Goal: Task Accomplishment & Management: Manage account settings

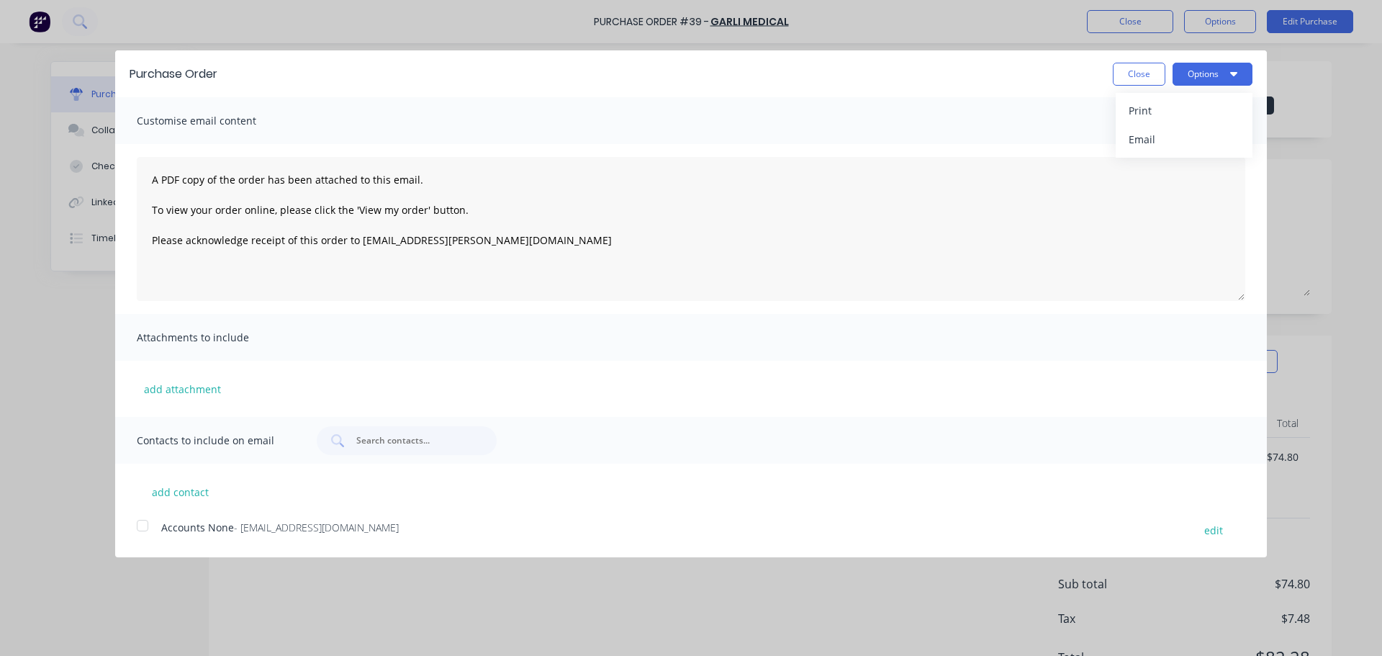
click at [1131, 82] on button "Close" at bounding box center [1139, 74] width 53 height 23
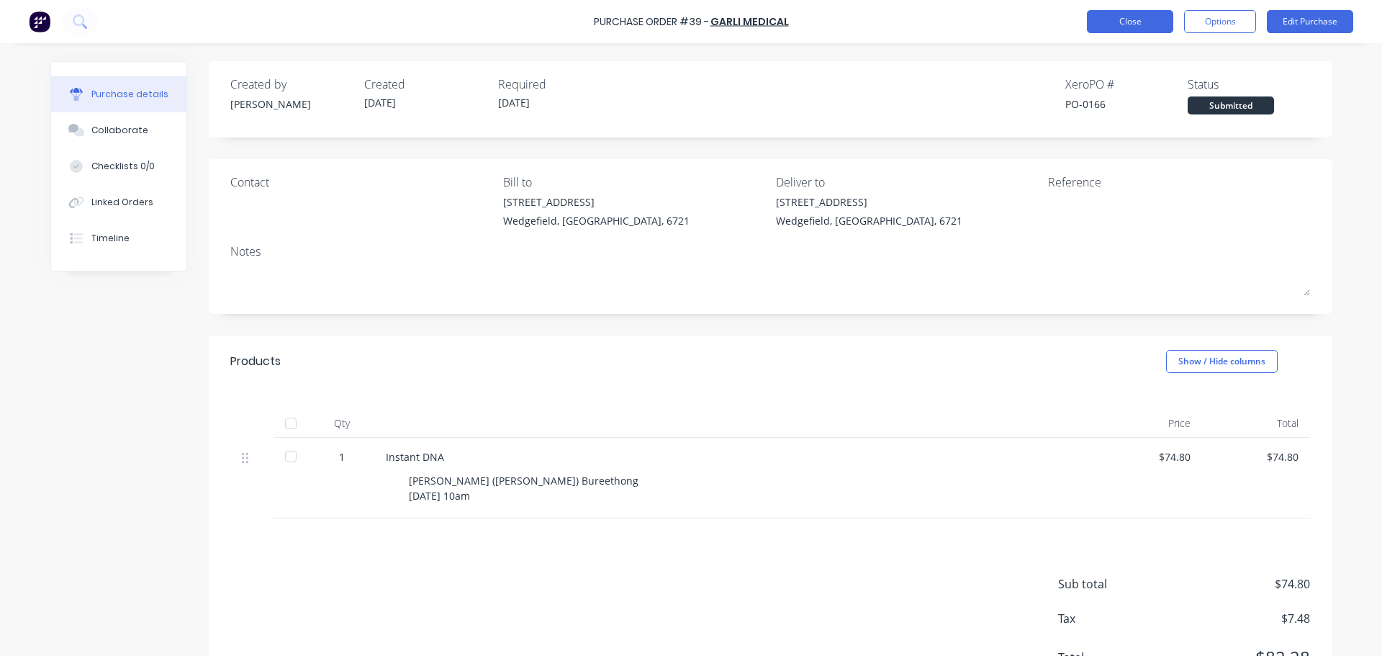
click at [1127, 24] on button "Close" at bounding box center [1130, 21] width 86 height 23
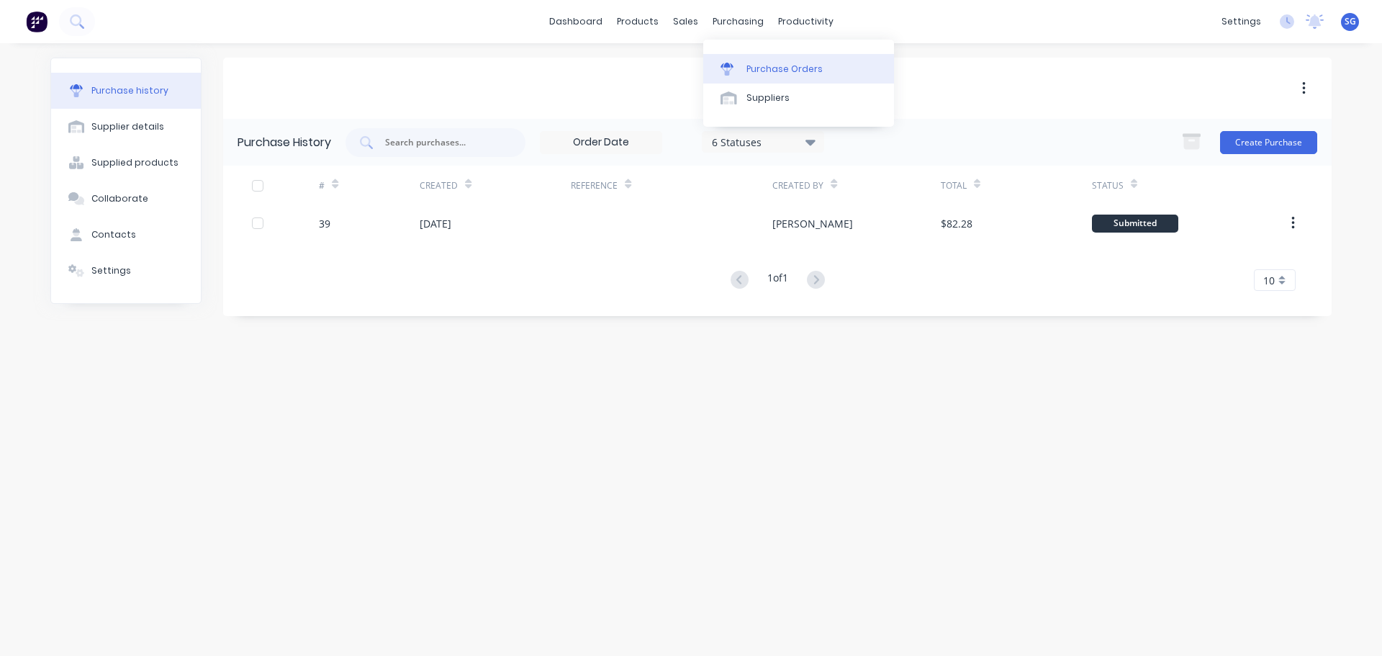
click at [745, 62] on link "Purchase Orders" at bounding box center [798, 68] width 191 height 29
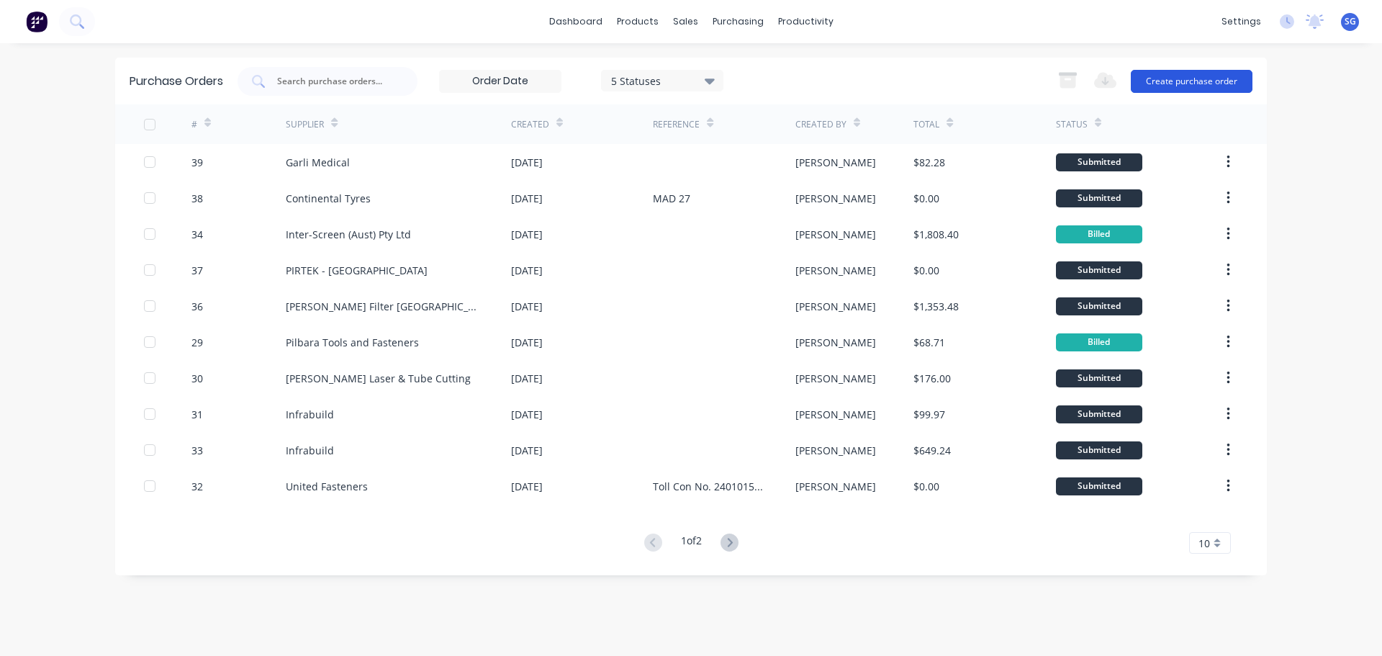
click at [1192, 86] on button "Create purchase order" at bounding box center [1192, 81] width 122 height 23
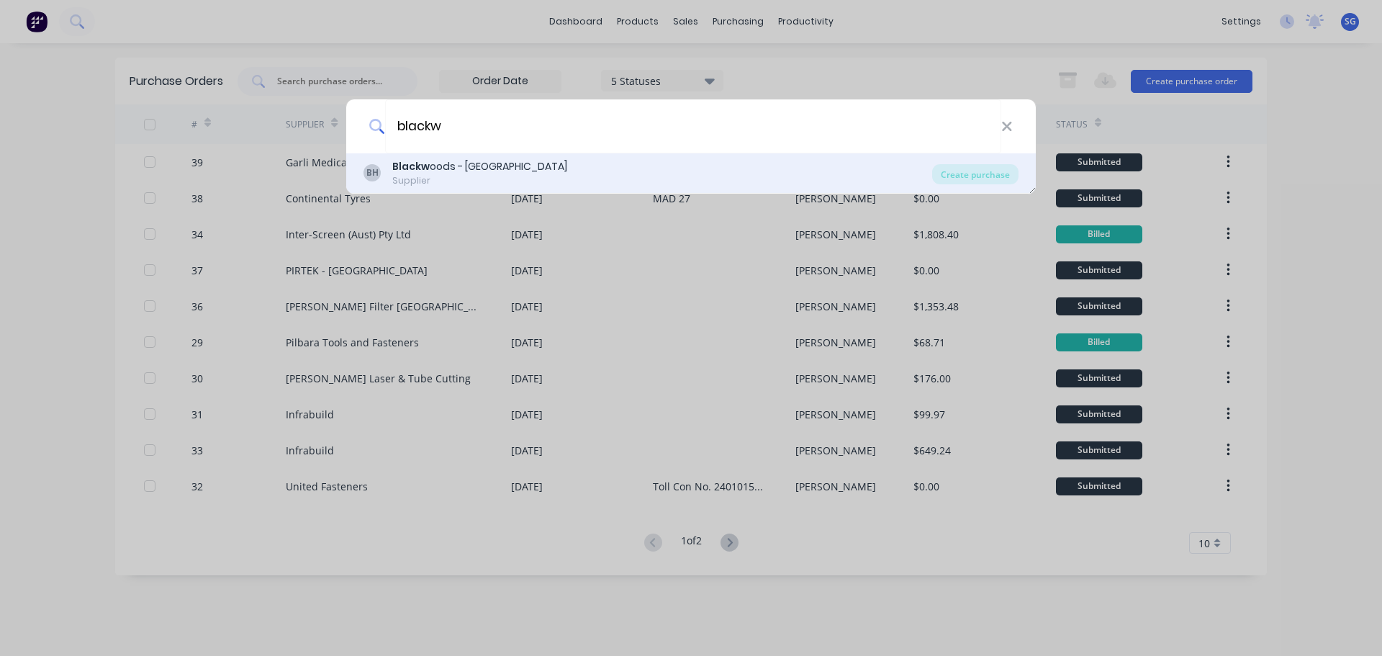
type input "blackw"
click at [441, 162] on div "Blackw oods - [GEOGRAPHIC_DATA]" at bounding box center [479, 166] width 175 height 15
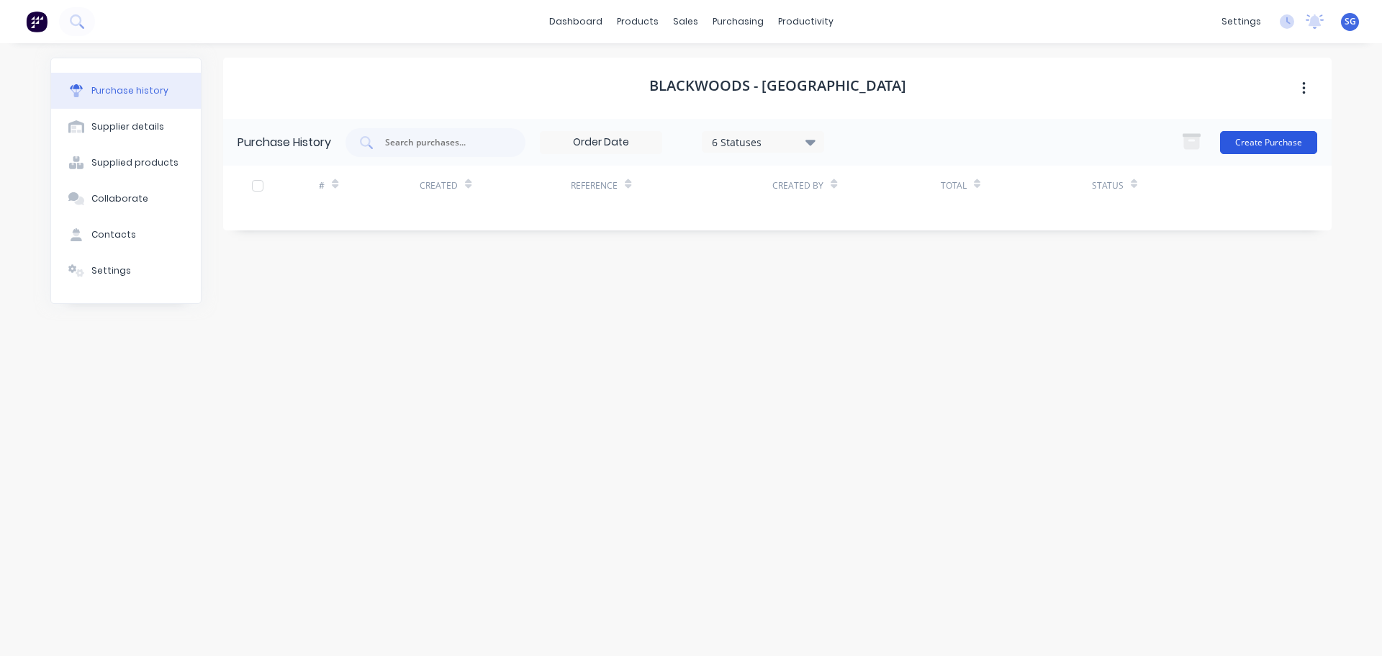
click at [1275, 153] on button "Create Purchase" at bounding box center [1268, 142] width 97 height 23
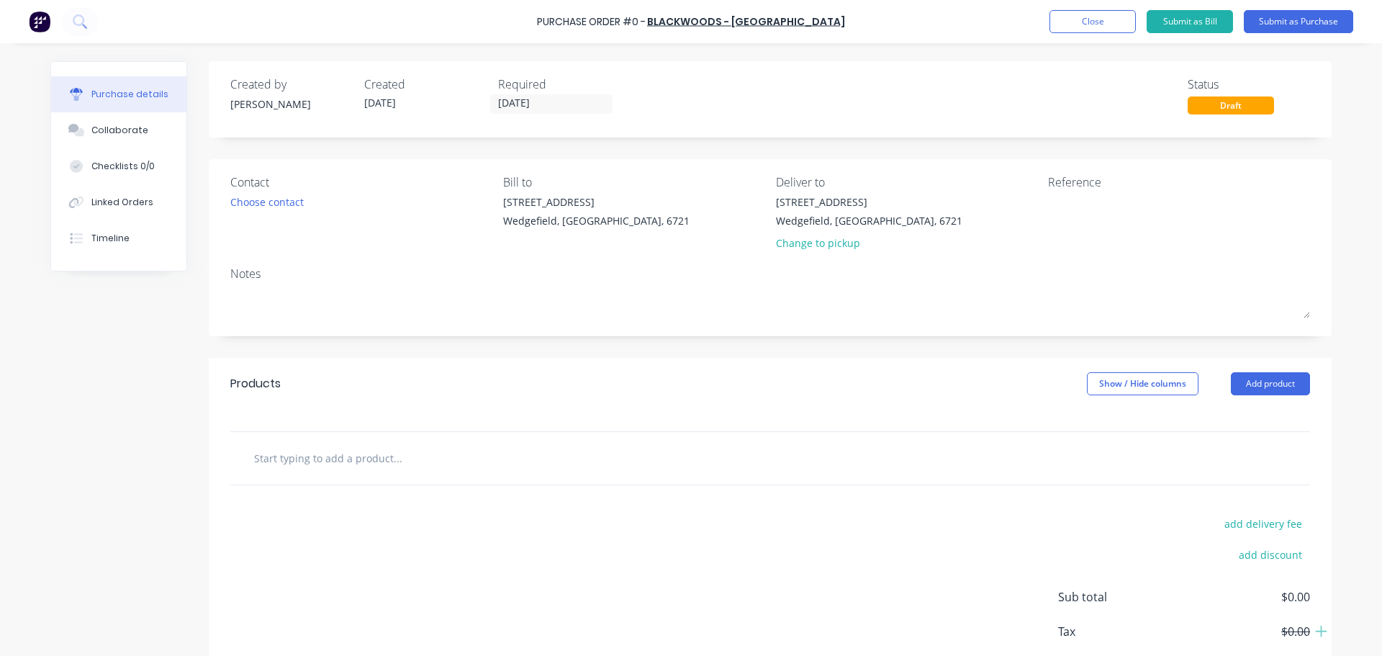
click at [304, 450] on input "text" at bounding box center [397, 457] width 288 height 29
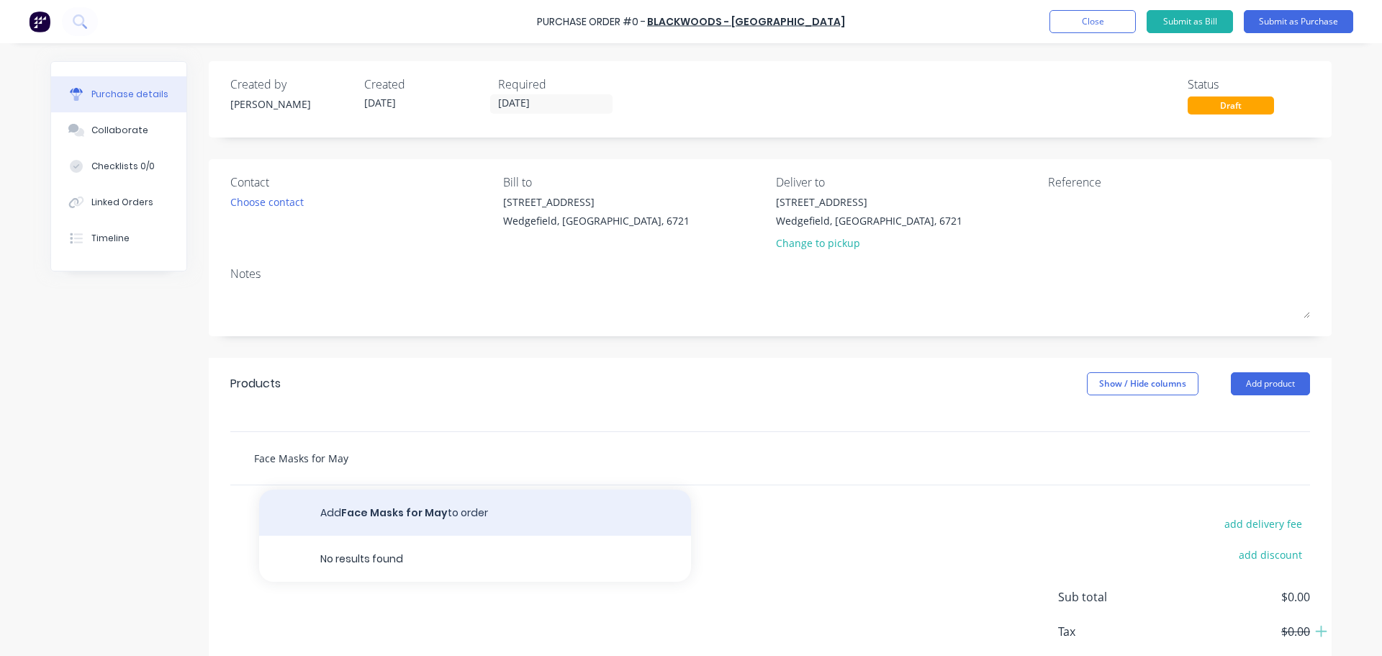
type input "Face Masks for May"
click at [391, 497] on button "Add Face Masks for May to order" at bounding box center [475, 512] width 432 height 46
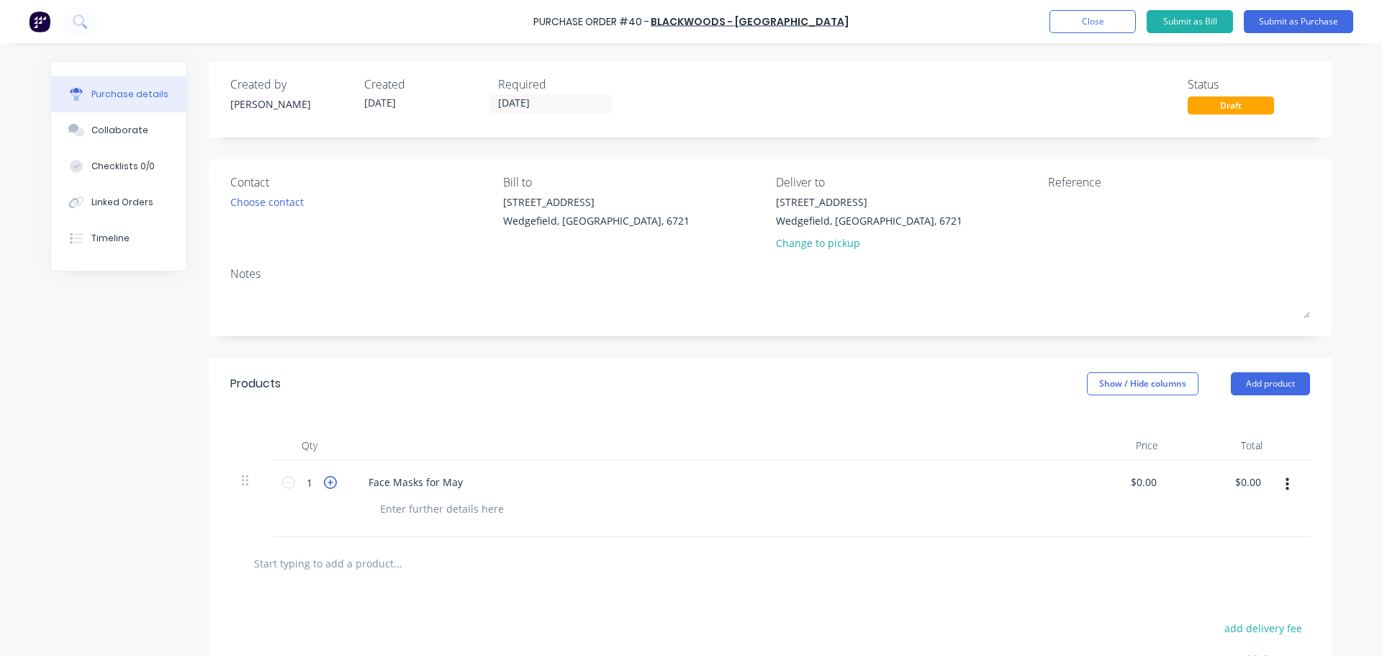
click at [324, 485] on icon at bounding box center [330, 482] width 13 height 13
type input "2"
click at [459, 483] on div "Face Masks for May" at bounding box center [415, 481] width 117 height 21
click at [1139, 481] on input "0.0000" at bounding box center [1139, 481] width 39 height 21
type input "0"
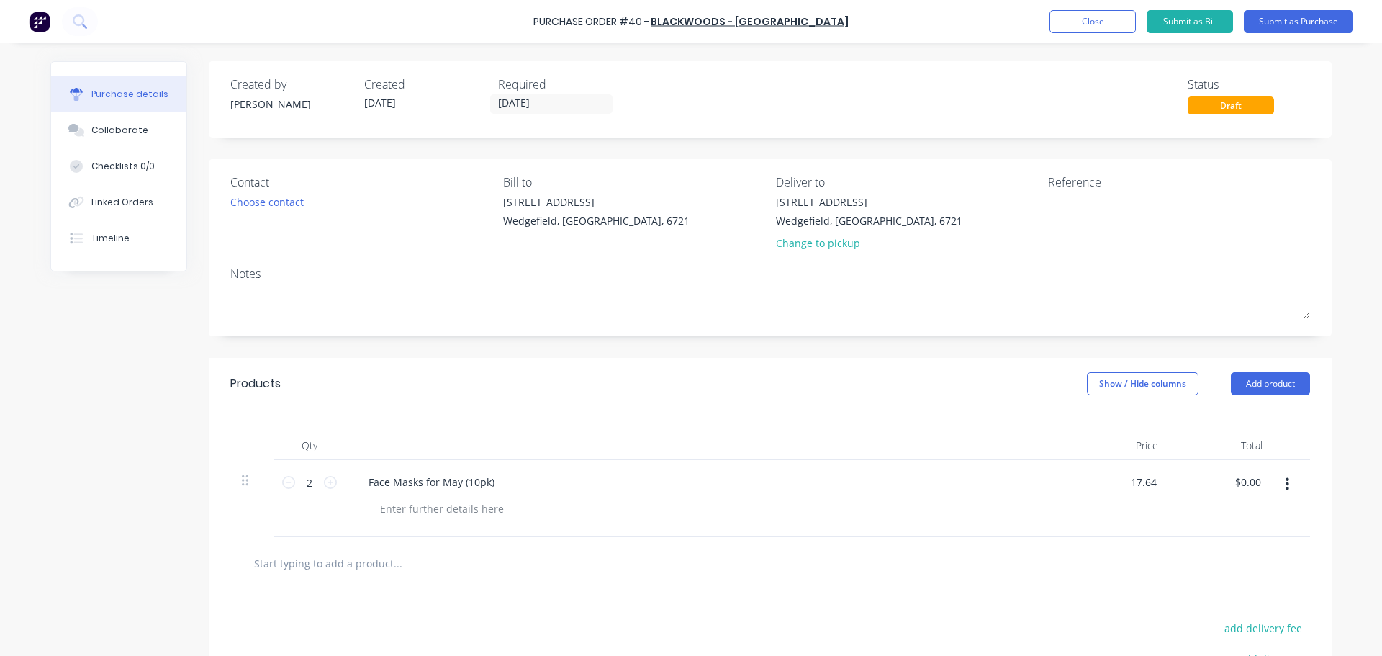
type input "$17.64"
type input "$35.28"
click at [277, 566] on input "text" at bounding box center [397, 562] width 288 height 29
click at [247, 562] on div "Toilet Paper (48pack) Add Toilet Paper (48pack) to order No results found" at bounding box center [458, 562] width 432 height 29
click at [253, 563] on input "Toilet Paper (48pack)" at bounding box center [397, 562] width 288 height 29
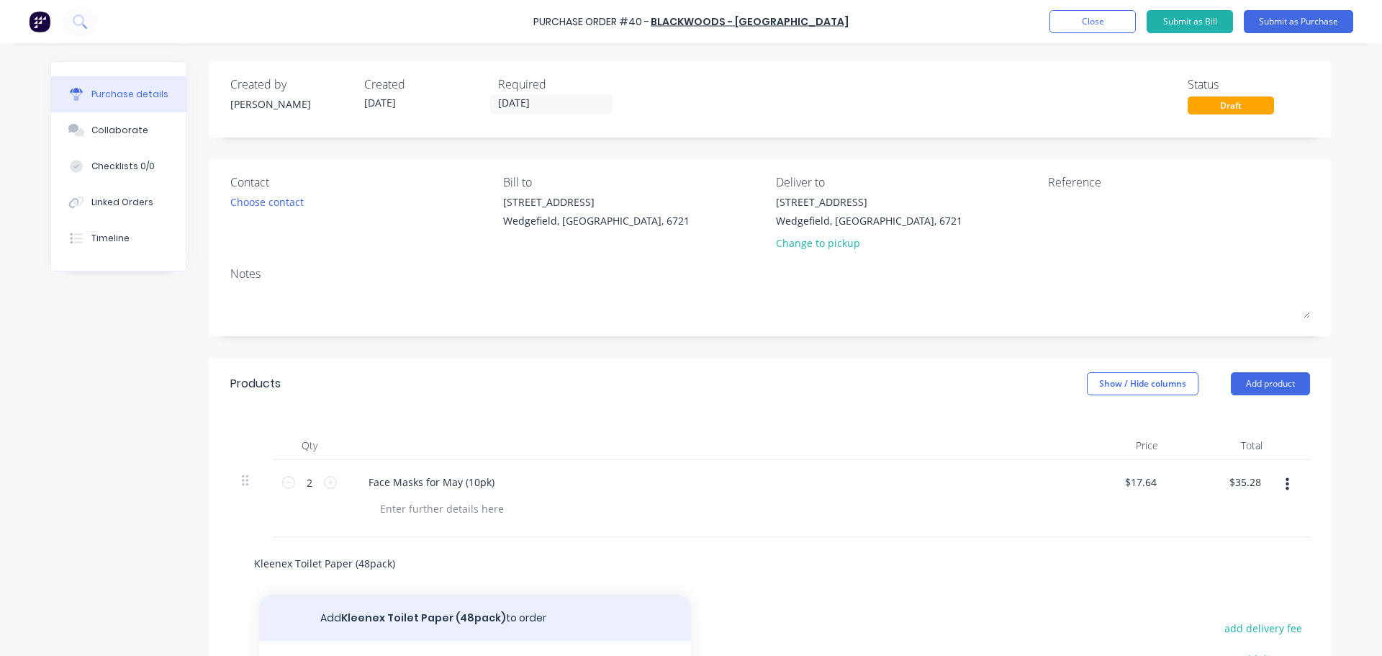
type input "Kleenex Toilet Paper (48pack)"
click at [433, 620] on button "Add Kleenex Toilet Paper (48pack) to order" at bounding box center [475, 617] width 432 height 46
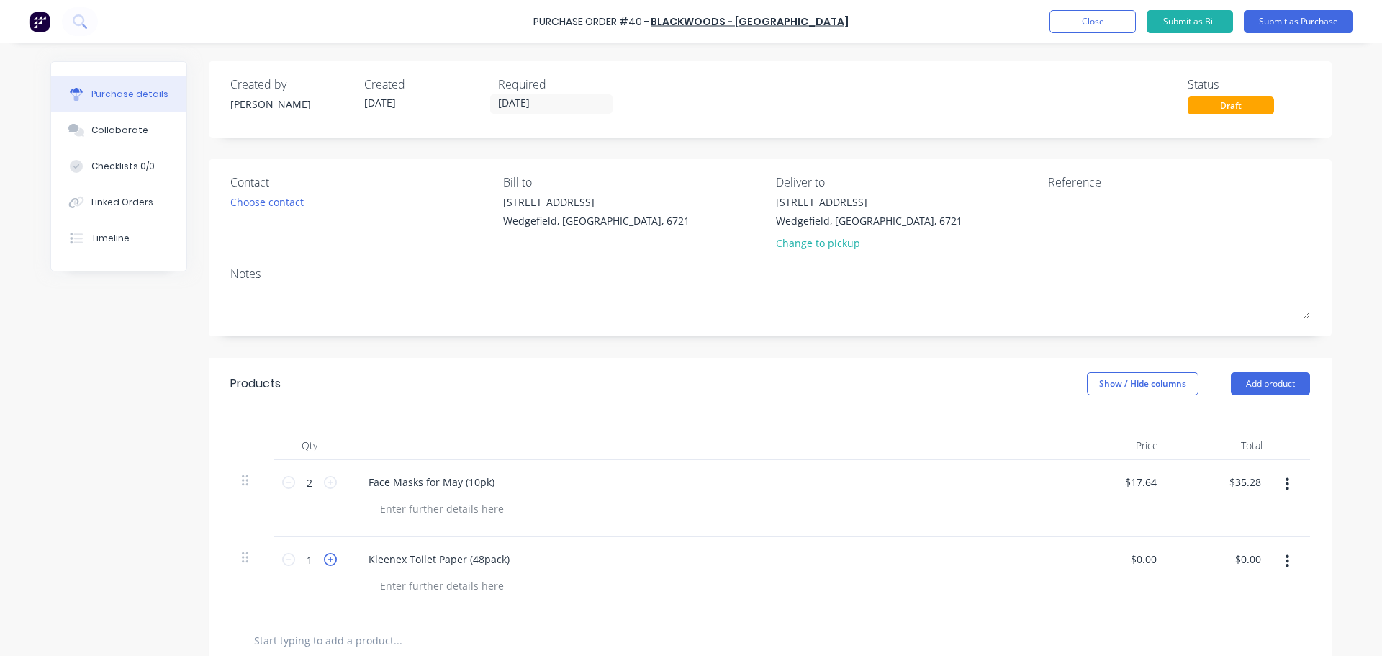
click at [331, 563] on icon at bounding box center [330, 559] width 13 height 13
type input "2"
click at [1151, 560] on input "0.00" at bounding box center [1142, 558] width 33 height 21
drag, startPoint x: 1152, startPoint y: 559, endPoint x: 1114, endPoint y: 558, distance: 38.1
click at [1114, 558] on div "0.00 0.00" at bounding box center [1117, 575] width 104 height 77
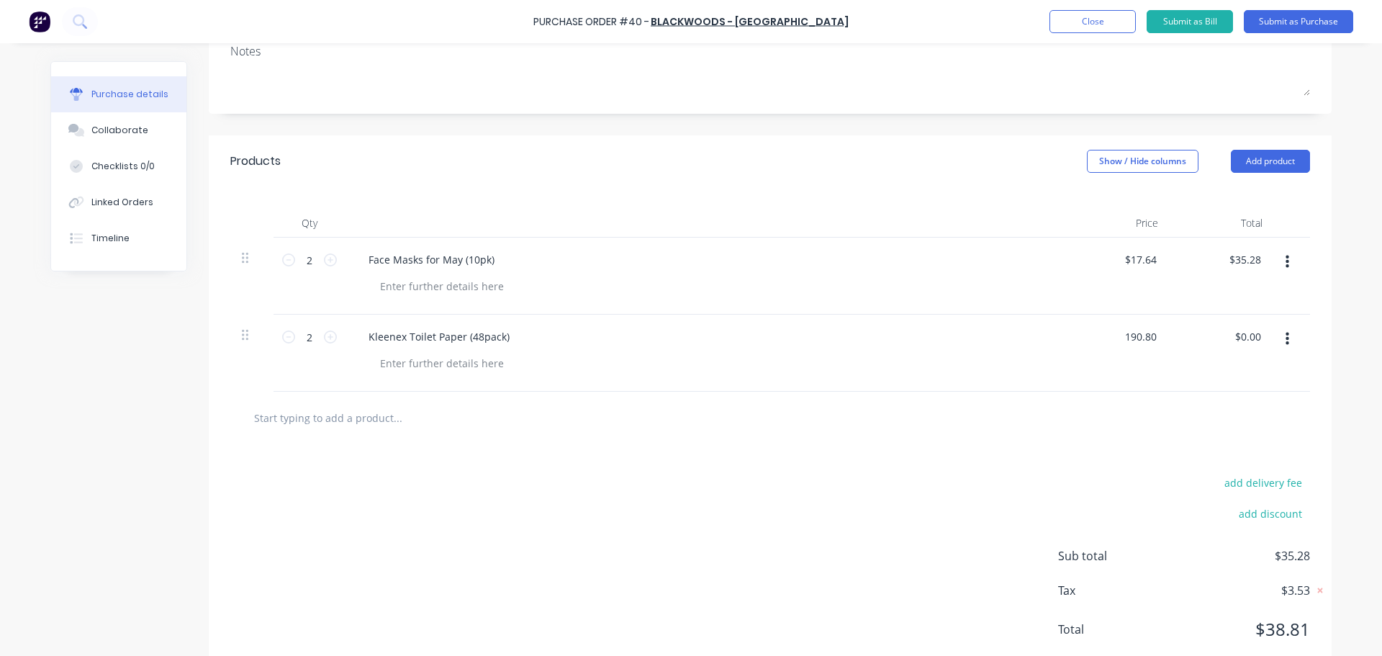
scroll to position [190, 0]
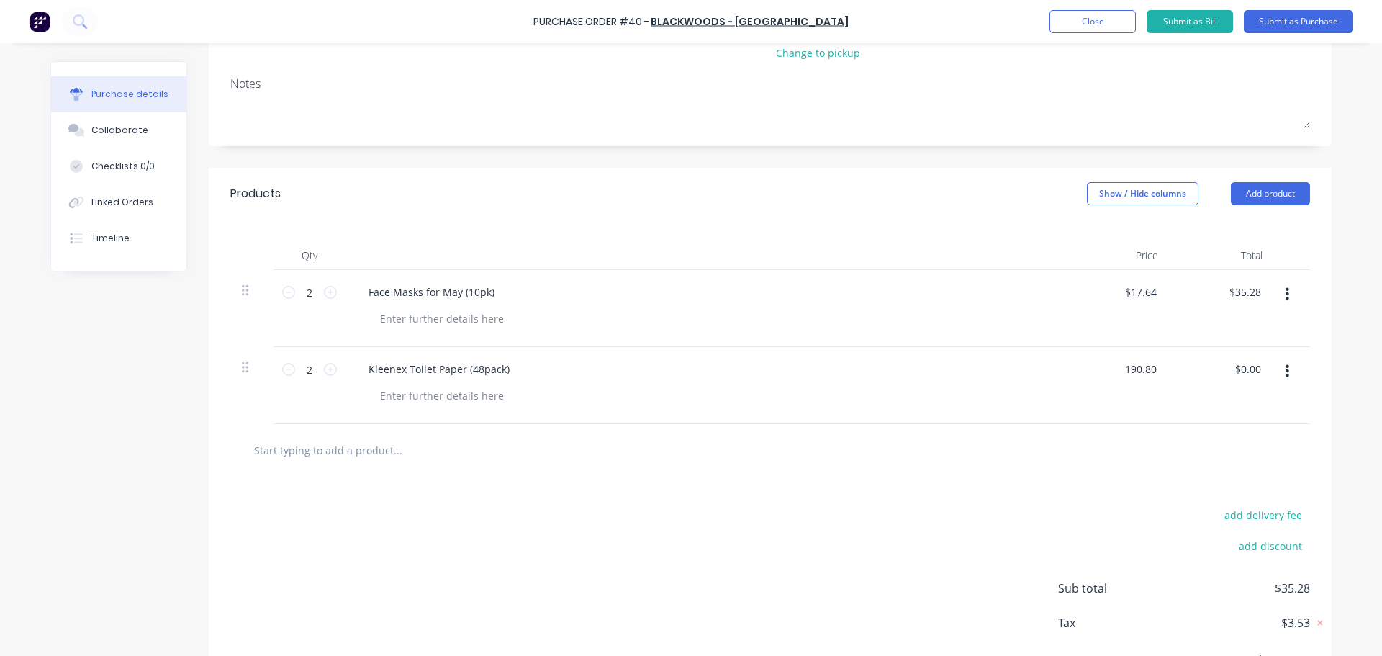
type input "$190.80"
type input "381.60"
drag, startPoint x: 1138, startPoint y: 366, endPoint x: 1160, endPoint y: 364, distance: 22.4
click at [1138, 366] on input "$190.80" at bounding box center [1137, 368] width 45 height 21
type input "190.8000"
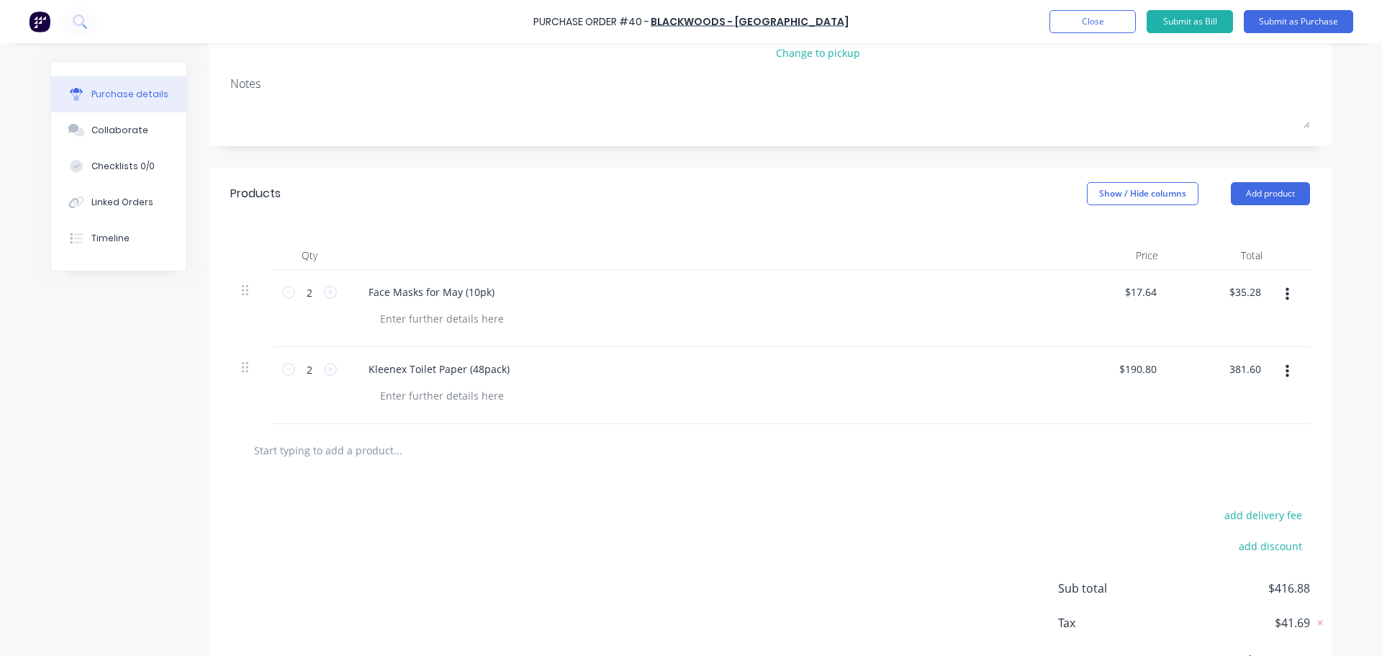
type input "$381.60"
drag, startPoint x: 1156, startPoint y: 364, endPoint x: 1046, endPoint y: 363, distance: 109.4
click at [1047, 363] on div "2 2 Kleenex Toilet Paper (48pack) $190.80 $190.80 $381.60 $381.60" at bounding box center [769, 385] width 1079 height 77
click at [1141, 361] on input "190.8" at bounding box center [1142, 368] width 33 height 21
type input "1"
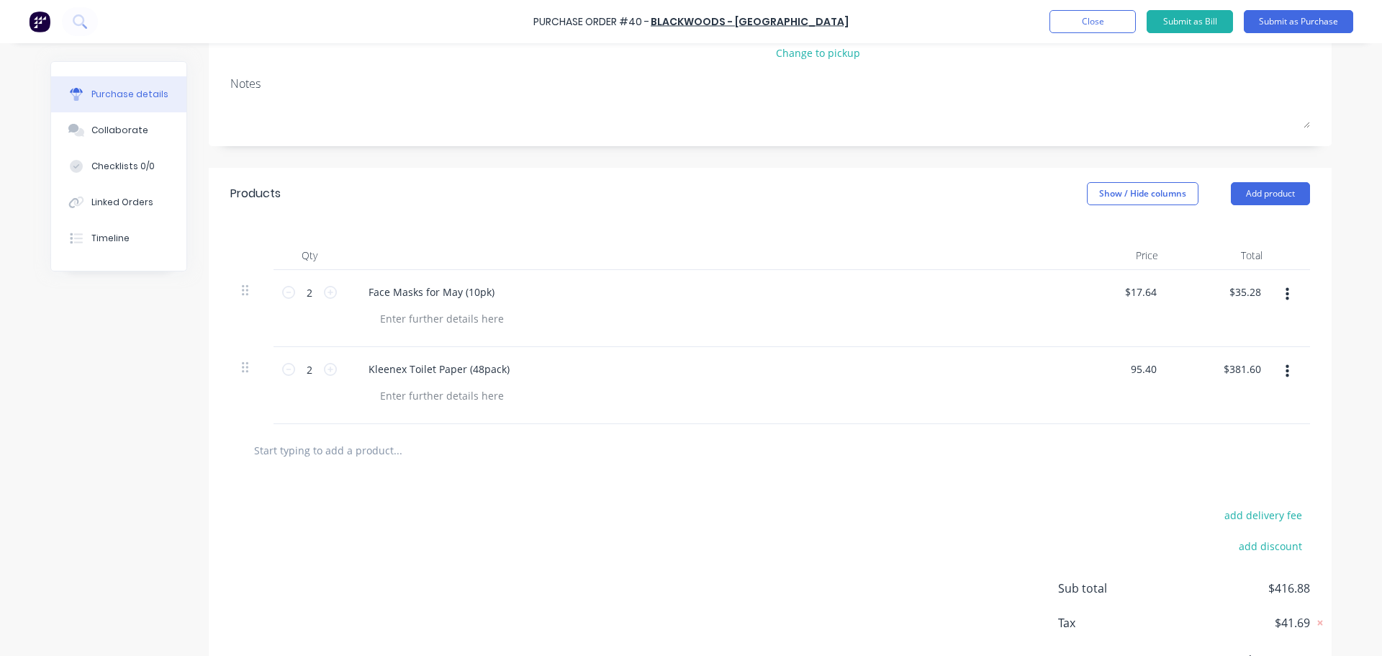
type input "$95.40"
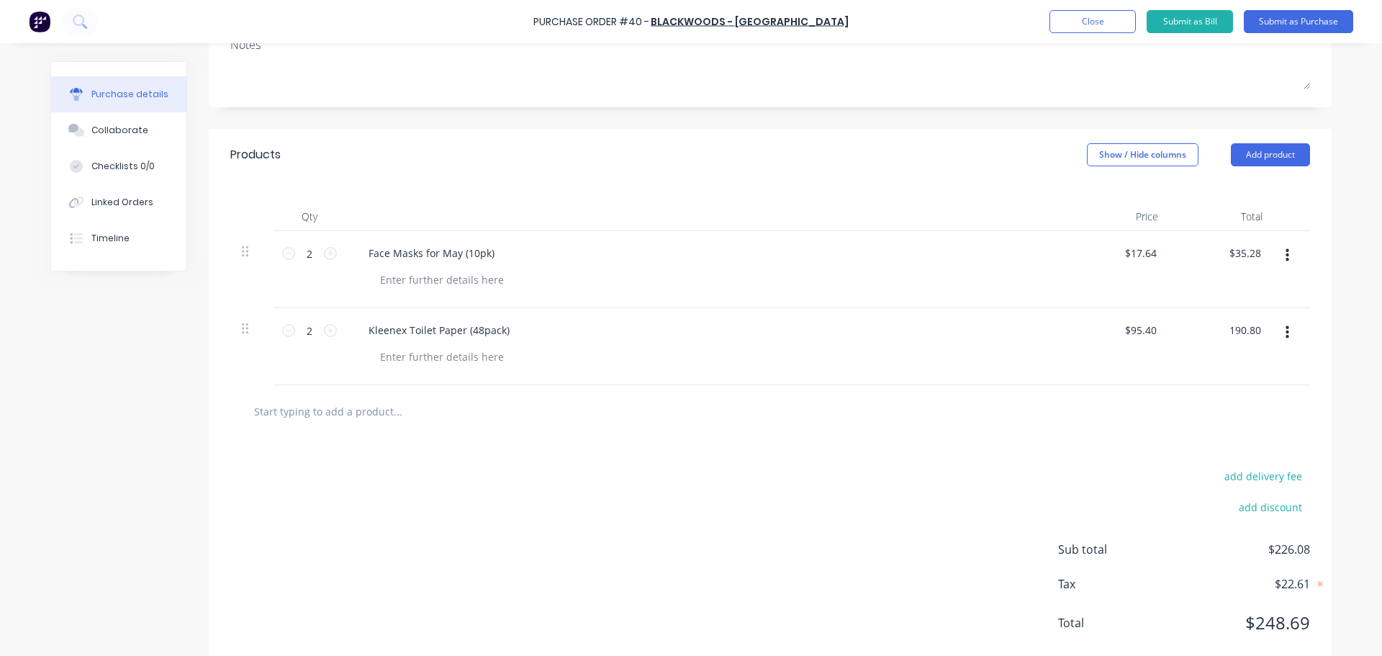
scroll to position [262, 0]
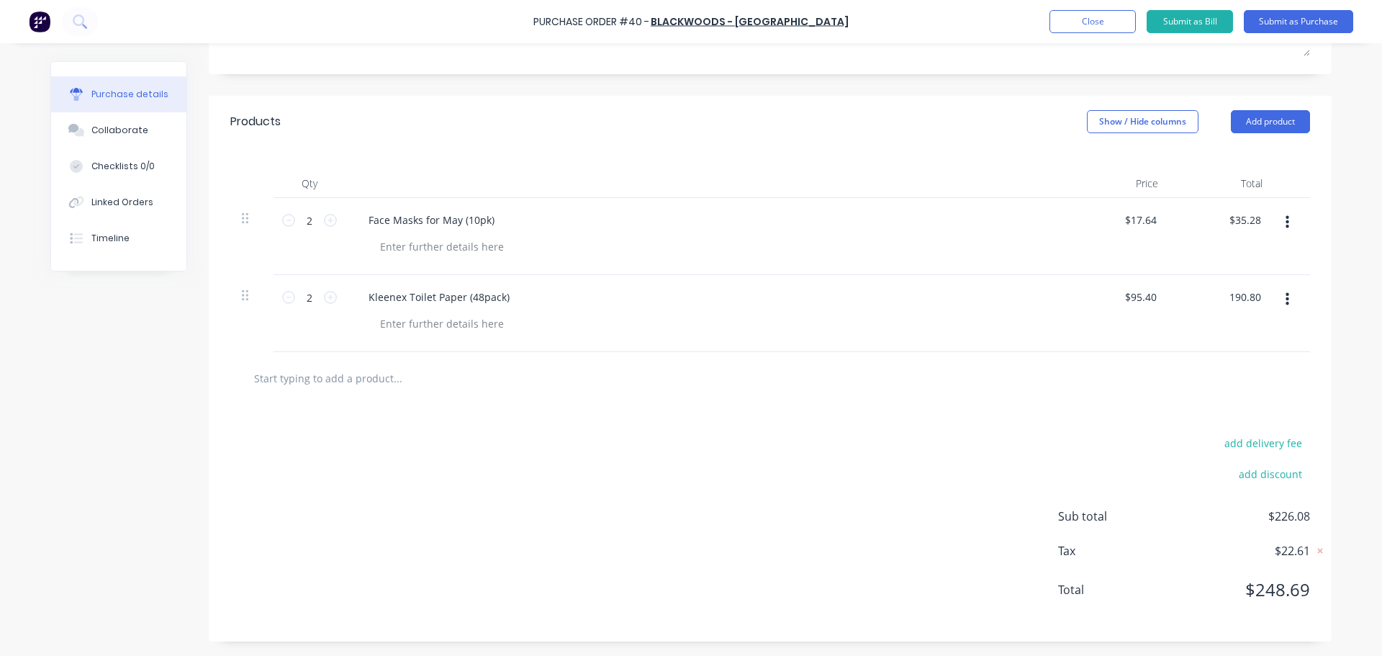
type input "$190.80"
click at [319, 384] on input "text" at bounding box center [397, 377] width 288 height 29
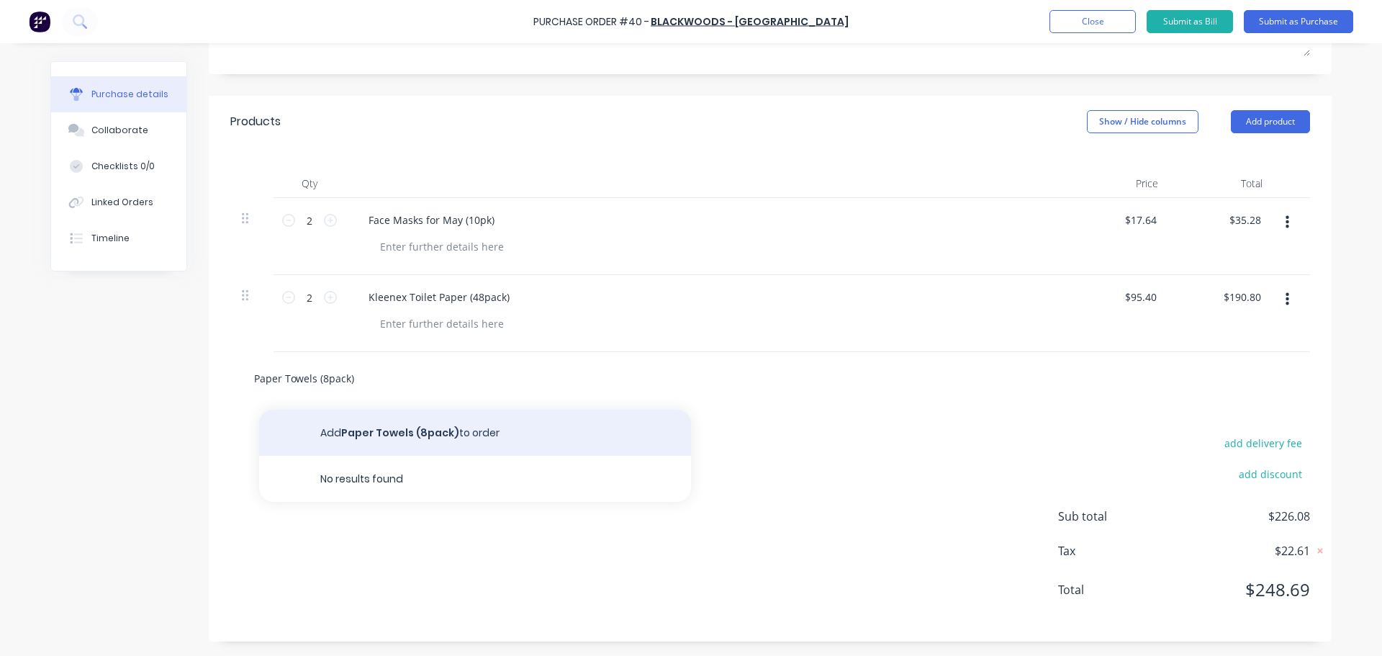
type input "Paper Towels (8pack)"
click at [359, 430] on button "Add Paper Towels (8pack) to order" at bounding box center [475, 432] width 432 height 46
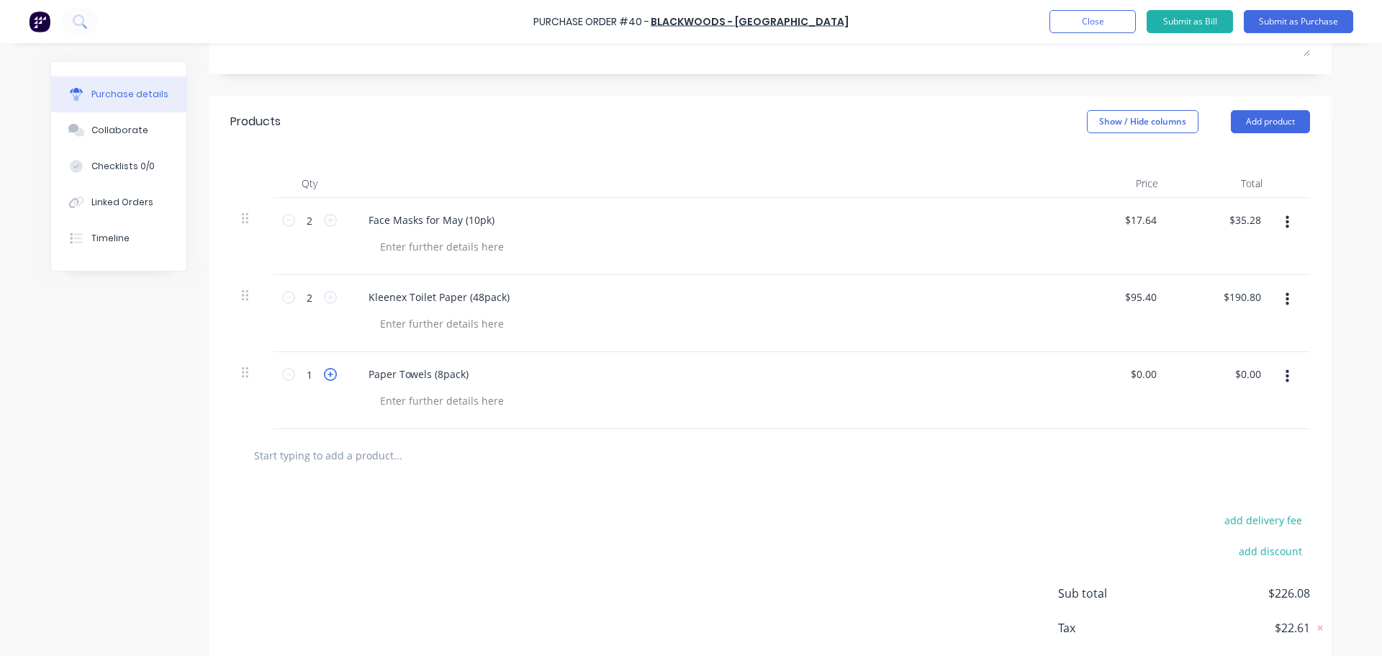
click at [327, 376] on icon at bounding box center [330, 374] width 13 height 13
type input "2"
click at [1137, 376] on input "0.00" at bounding box center [1145, 373] width 27 height 21
click at [1144, 376] on input "0" at bounding box center [1142, 373] width 33 height 21
type input "$67.50"
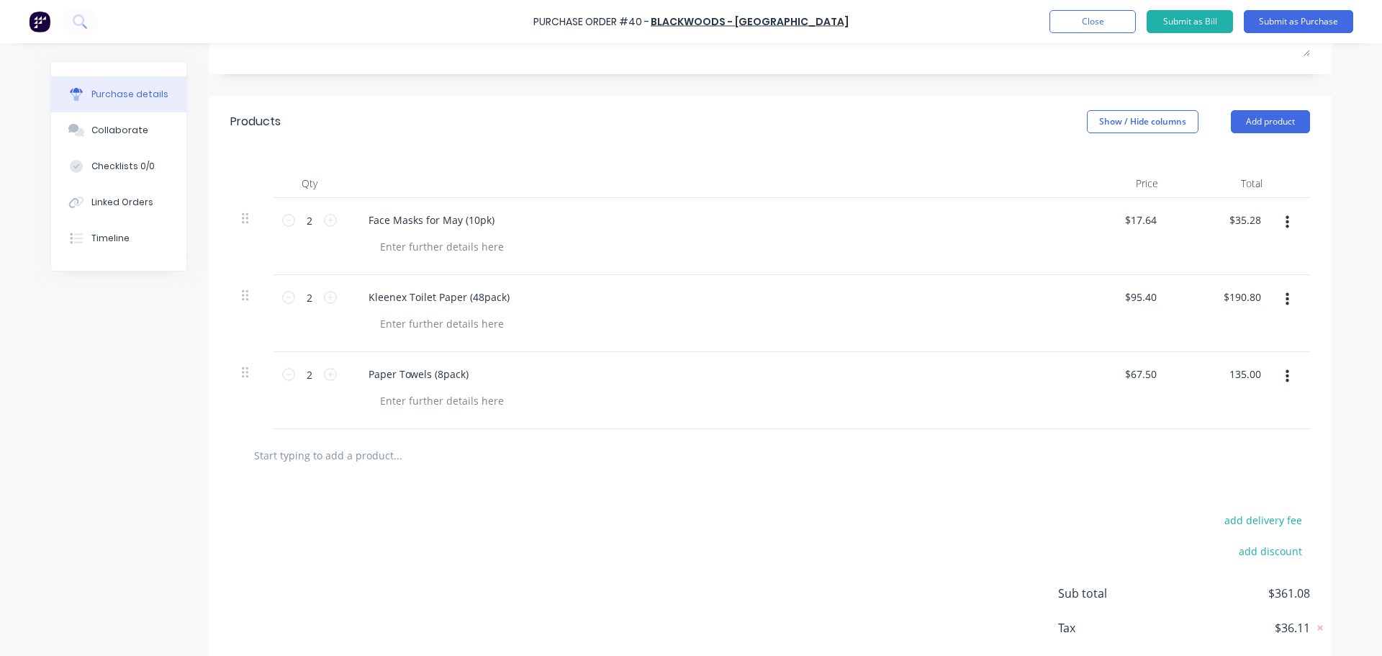
type input "$135.00"
click at [281, 456] on input "text" at bounding box center [397, 454] width 288 height 29
type input "CLR - 750ml"
click at [363, 504] on button "Add CLR - 750ml to order" at bounding box center [475, 509] width 432 height 46
click at [1140, 451] on input "0.00" at bounding box center [1142, 450] width 33 height 21
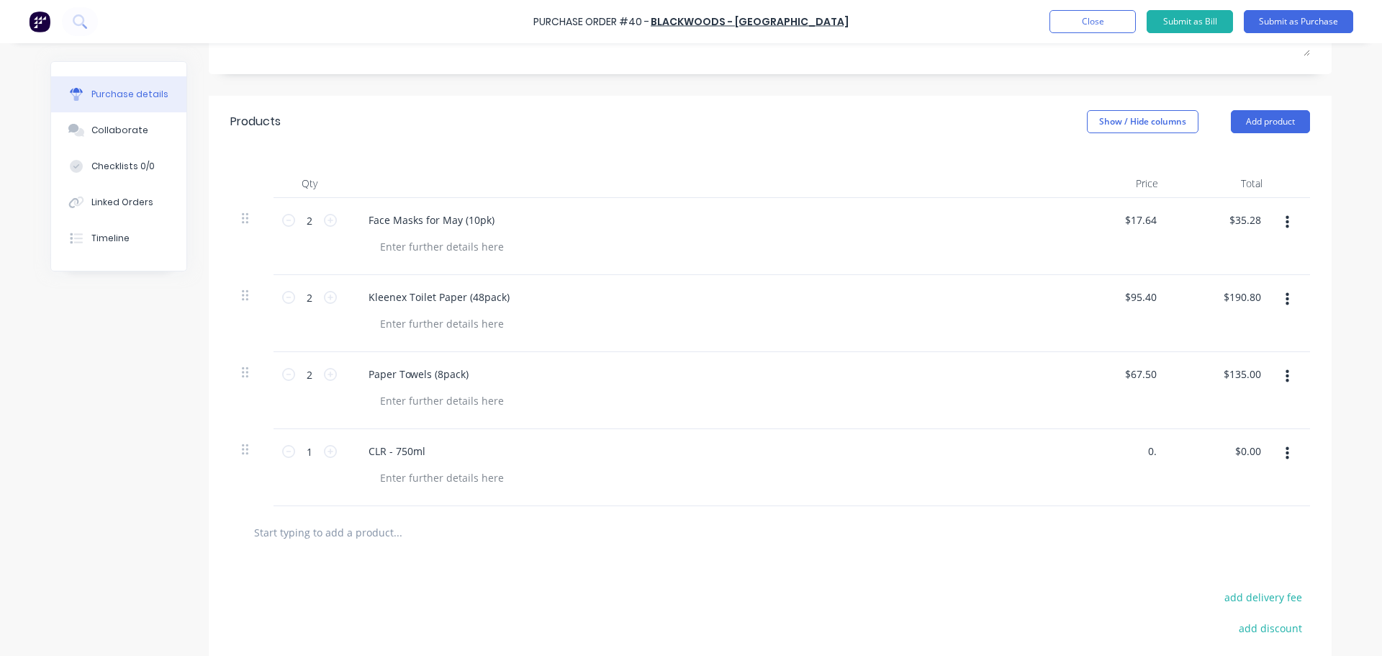
type input "0"
type input "$15.56"
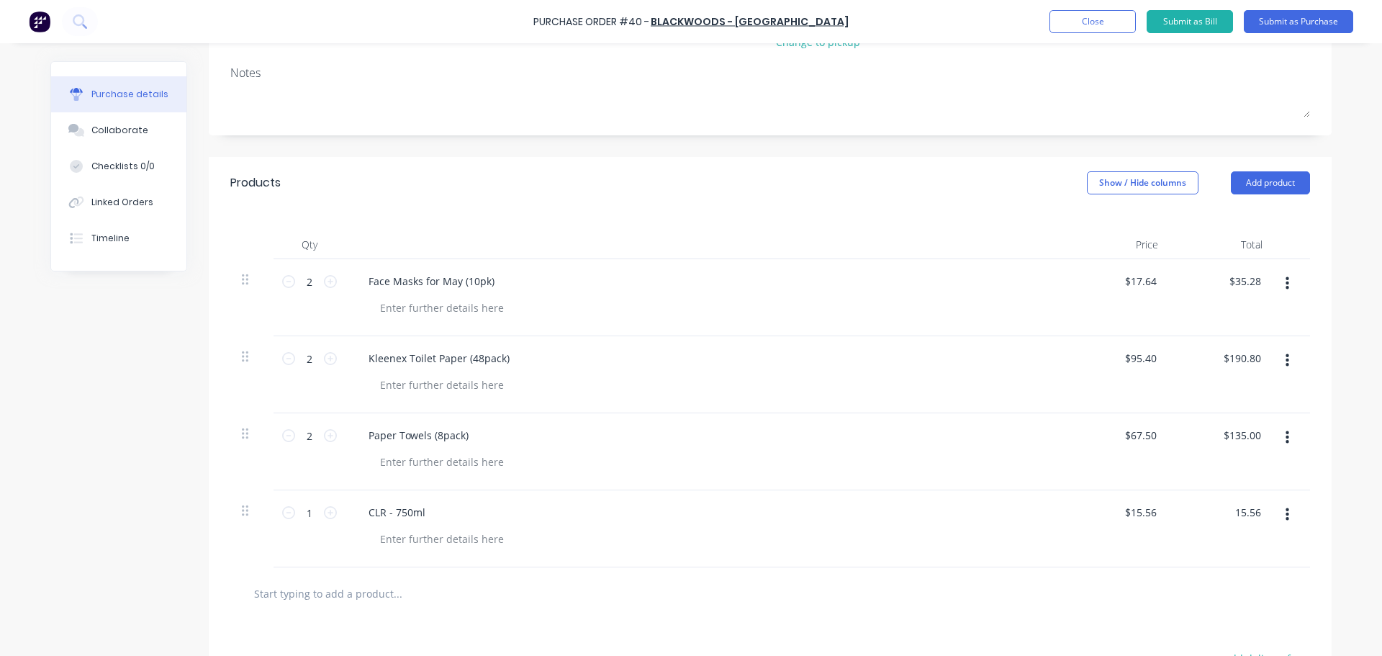
scroll to position [200, 0]
click at [1131, 294] on div "$17.64 $17.64" at bounding box center [1117, 298] width 104 height 77
type input "$15.56"
click at [1136, 284] on input "17.6400" at bounding box center [1139, 281] width 39 height 21
type input "0"
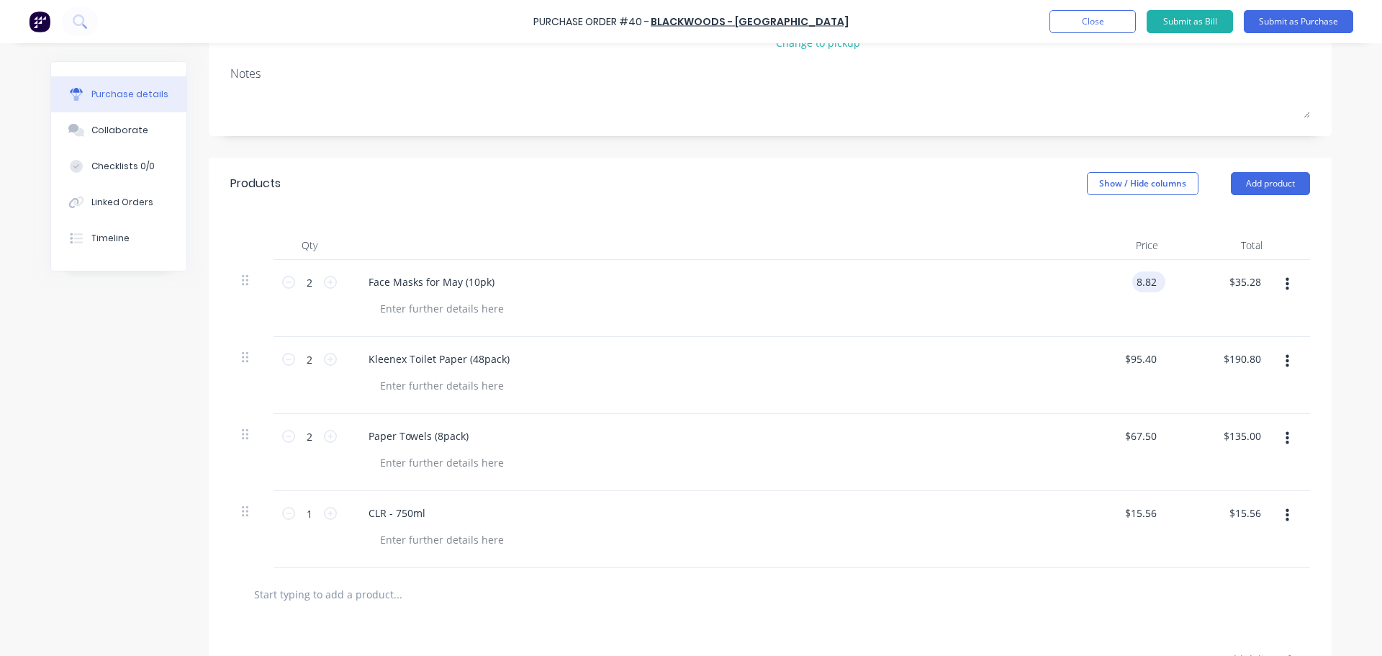
type input "$8.82"
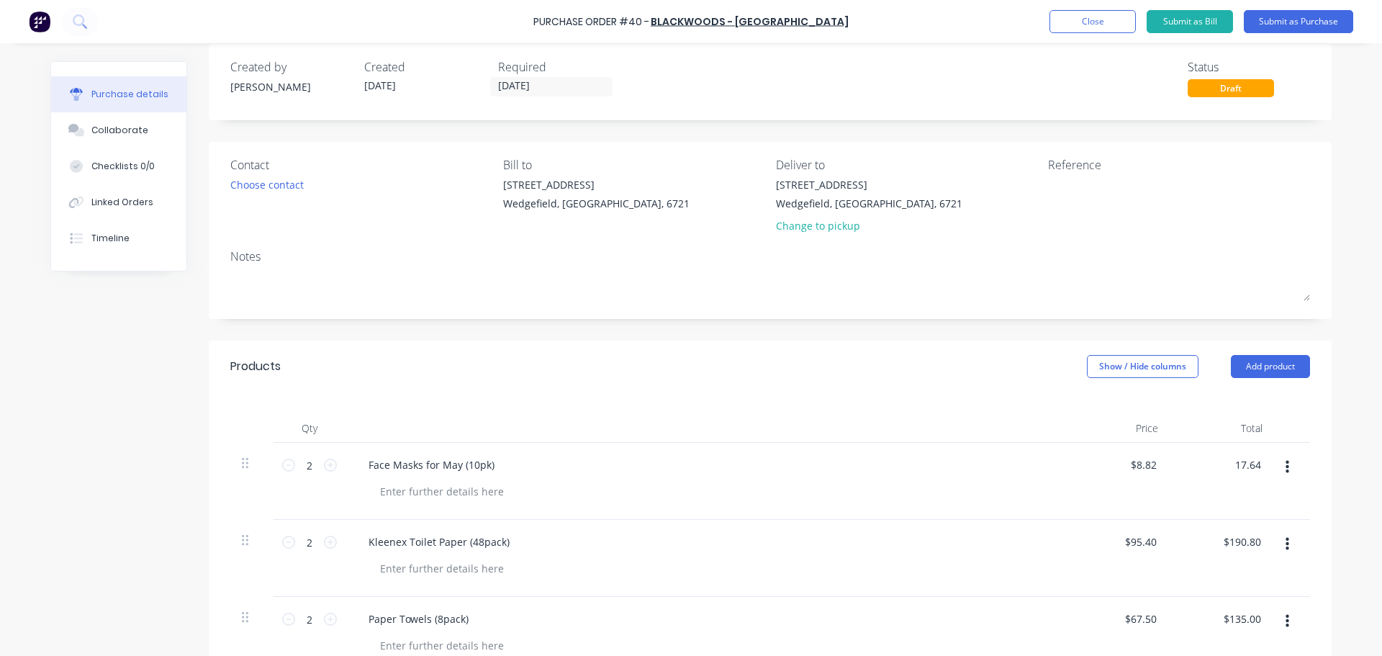
scroll to position [0, 0]
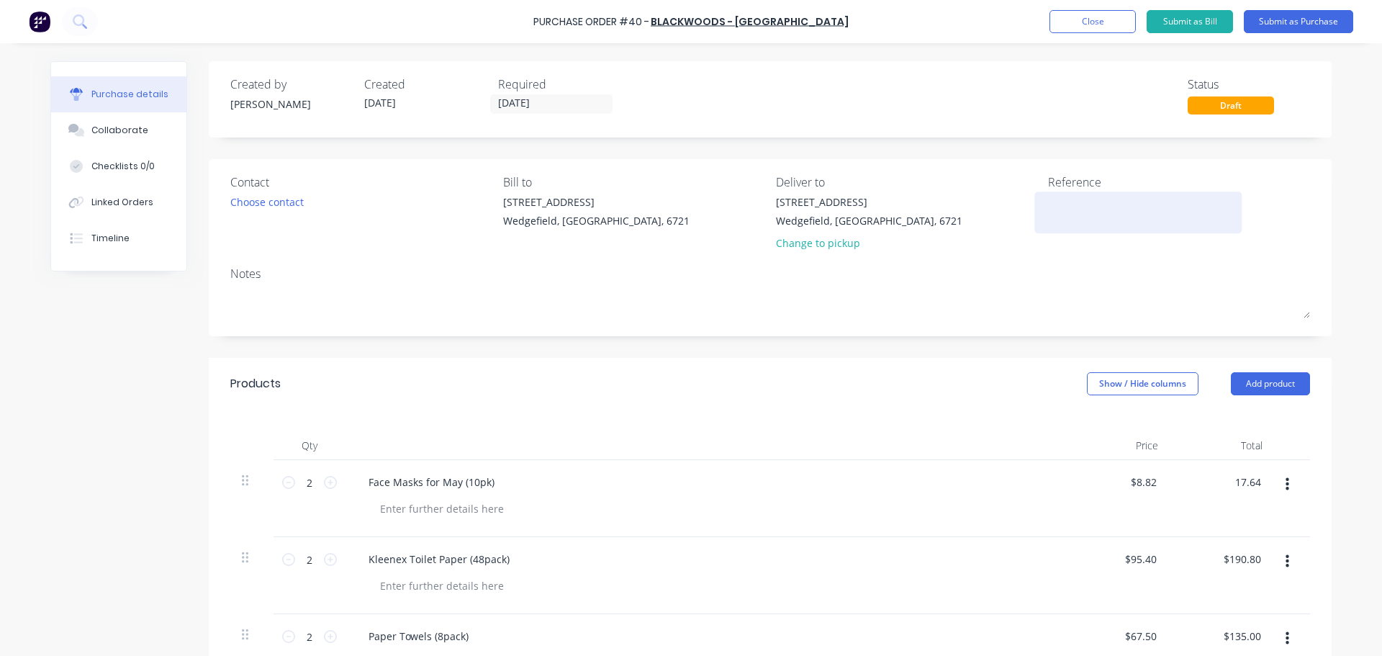
type input "$17.64"
click at [1048, 207] on textarea at bounding box center [1138, 210] width 180 height 32
type textarea "S"
type textarea "Cleaning Supplies for May"
type textarea "x"
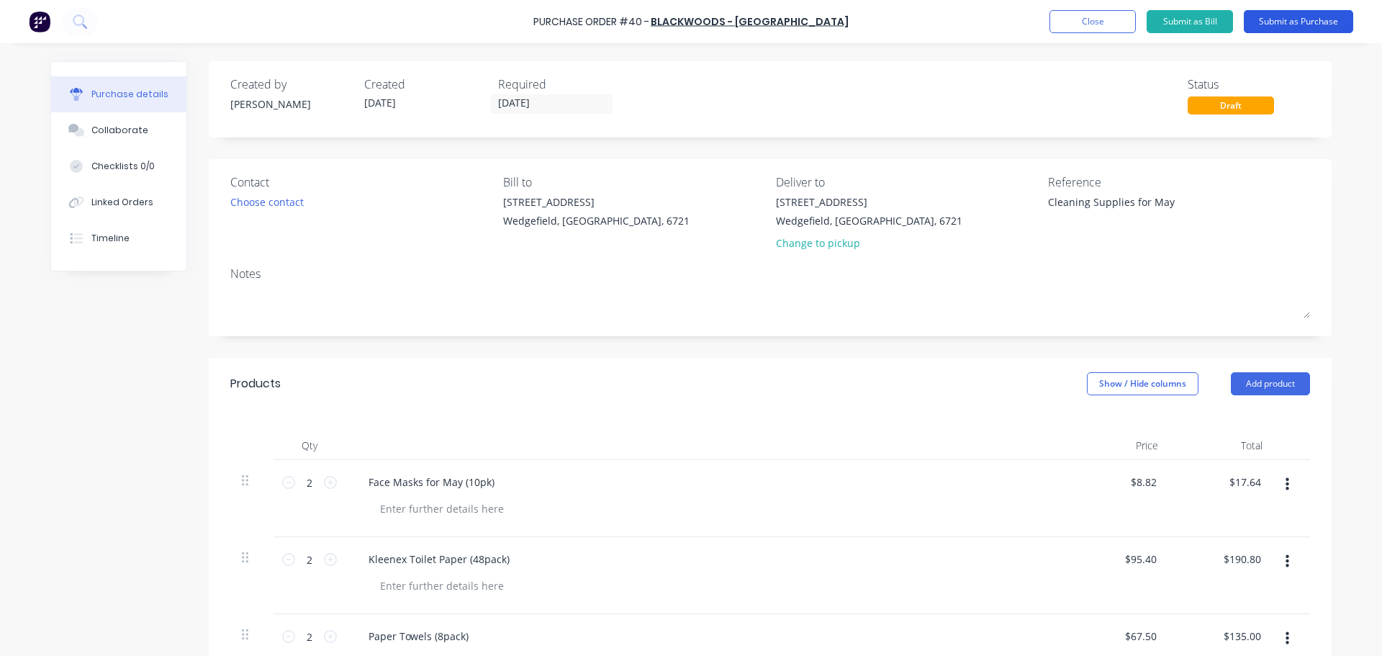
type textarea "Cleaning Supplies for May"
click at [1275, 23] on button "Submit as Purchase" at bounding box center [1298, 21] width 109 height 23
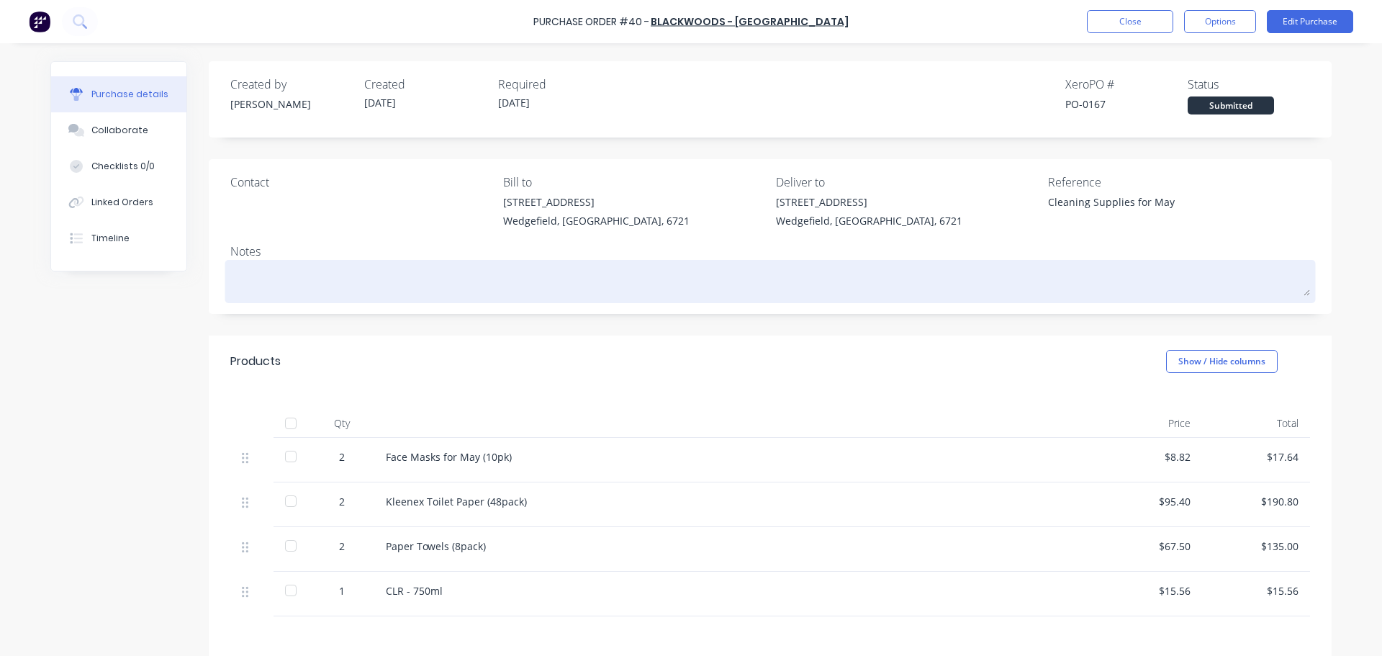
click at [243, 281] on textarea at bounding box center [769, 279] width 1079 height 32
paste textarea "Web Order No. is 16108370"
type textarea "x"
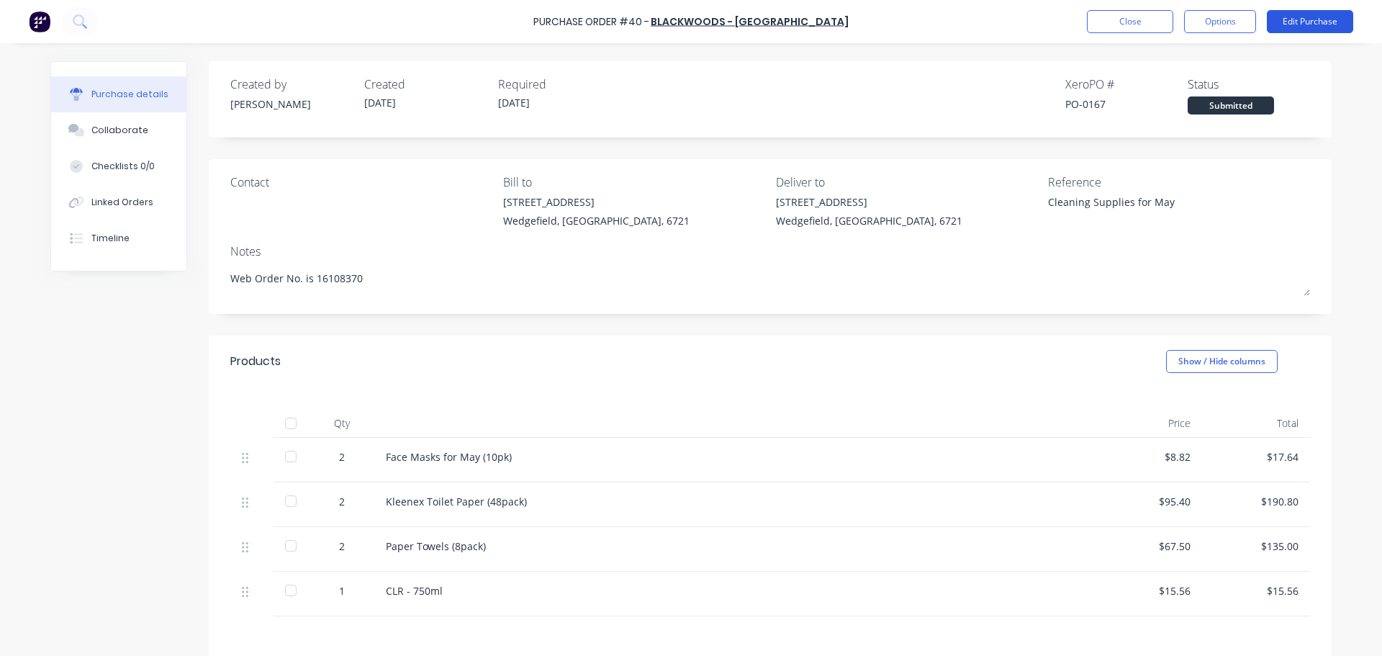
type textarea "Web Order No. is 16108370"
type textarea "x"
type textarea "Web Order No. is 16108370"
click at [1300, 14] on button "Edit Purchase" at bounding box center [1310, 21] width 86 height 23
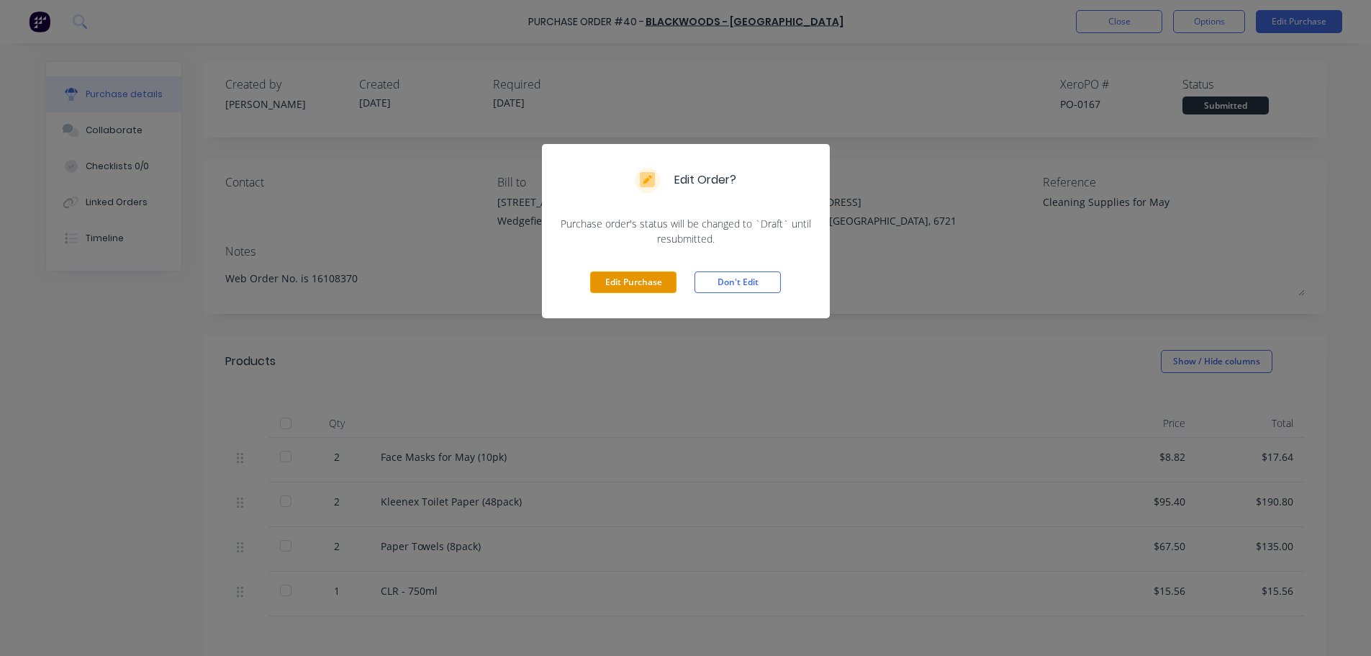
click at [640, 286] on button "Edit Purchase" at bounding box center [633, 282] width 86 height 22
type textarea "x"
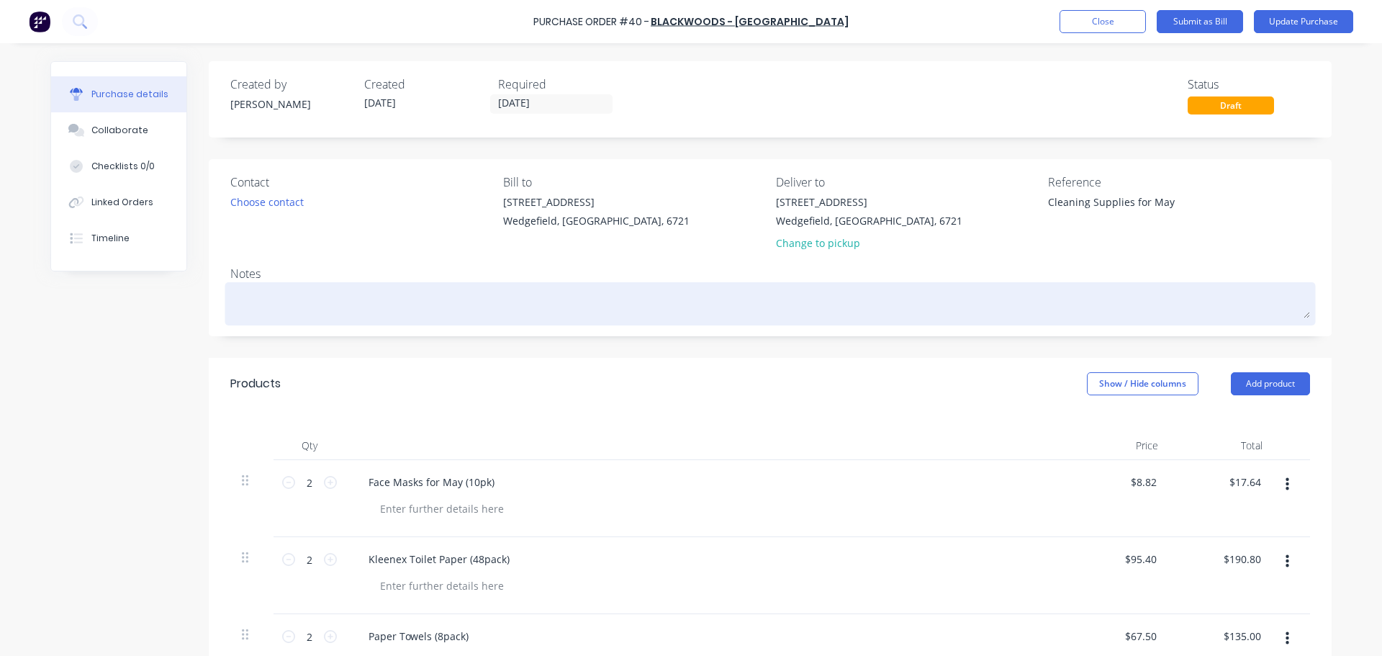
click at [348, 306] on textarea at bounding box center [769, 302] width 1079 height 32
paste textarea "Web Order No. is 16108370"
type textarea "x"
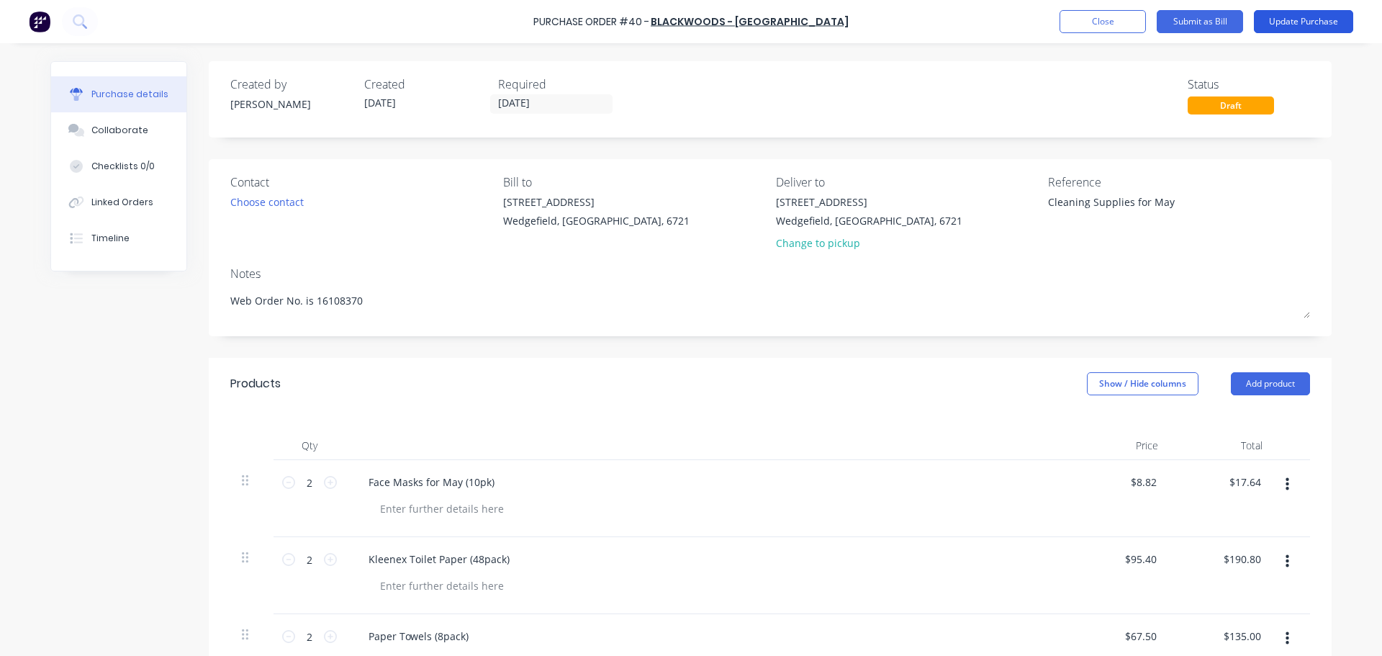
type textarea "Web Order No. is 16108370"
type textarea "x"
type textarea "Web Order No. is 16108370"
click at [1318, 25] on button "Update Purchase" at bounding box center [1303, 21] width 99 height 23
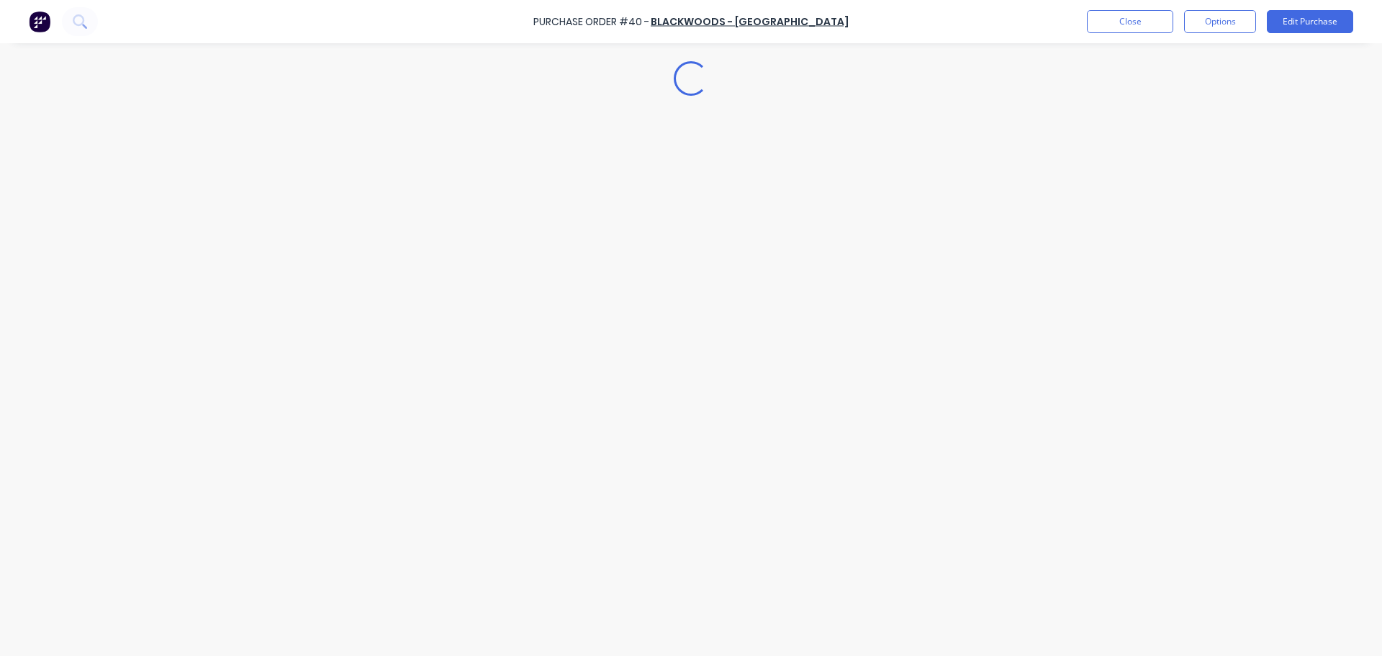
type textarea "x"
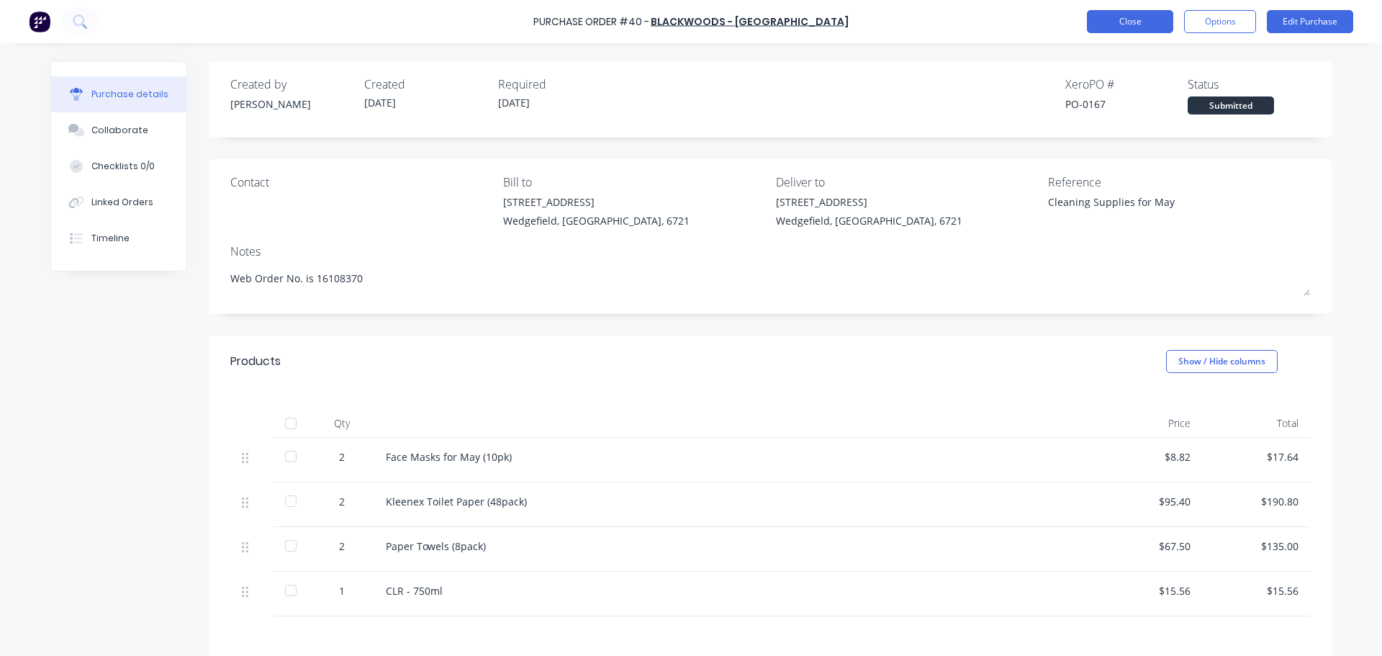
click at [1134, 21] on button "Close" at bounding box center [1130, 21] width 86 height 23
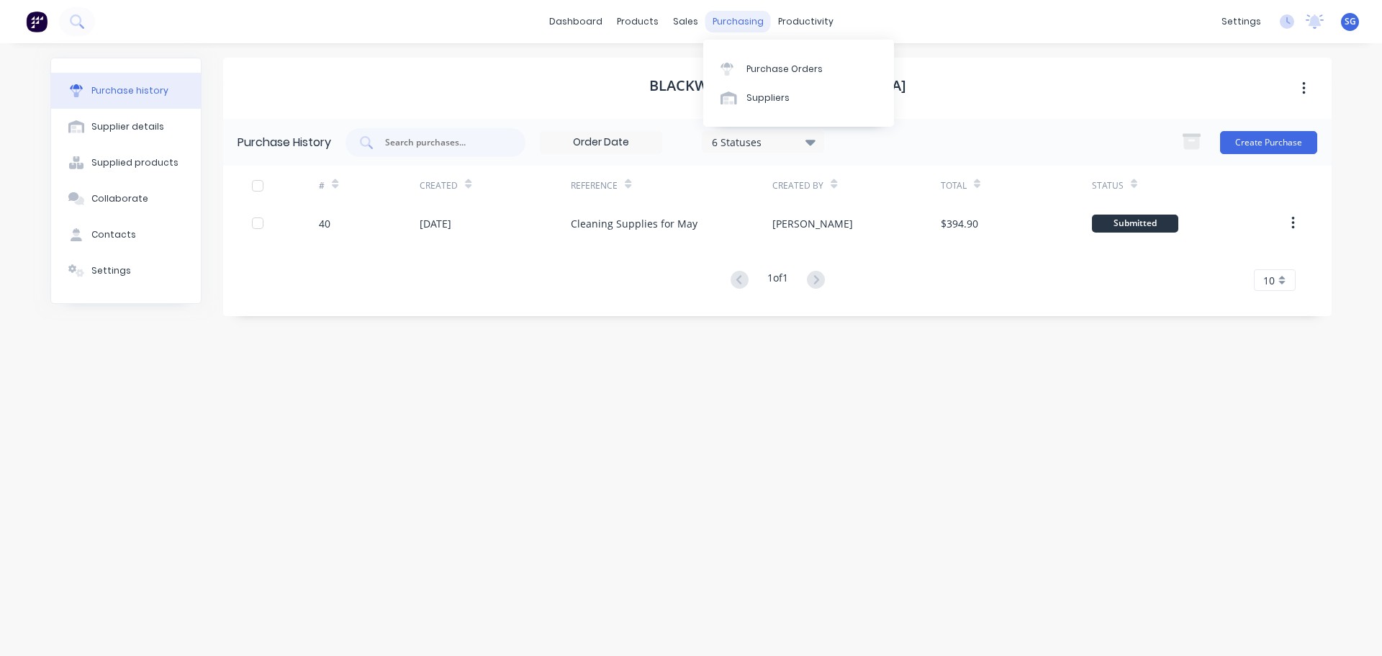
click at [712, 23] on div "purchasing" at bounding box center [737, 22] width 65 height 22
click at [733, 65] on div at bounding box center [731, 69] width 22 height 13
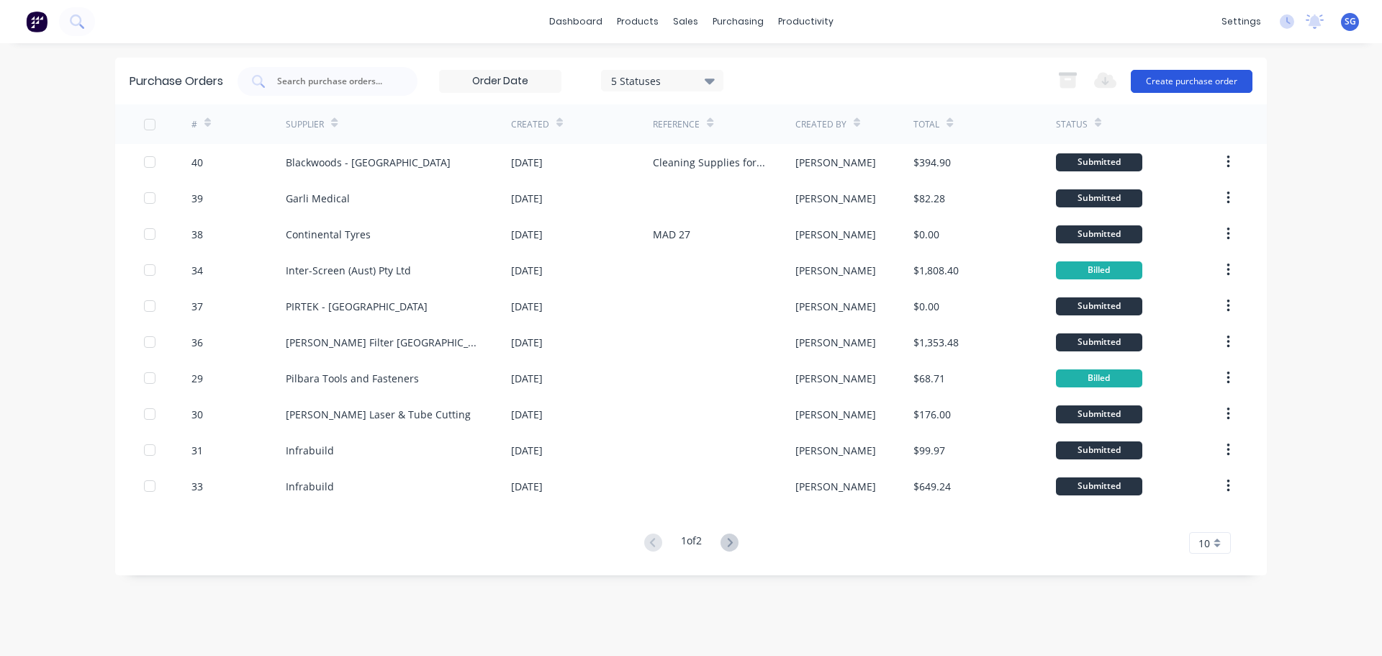
click at [1154, 85] on button "Create purchase order" at bounding box center [1192, 81] width 122 height 23
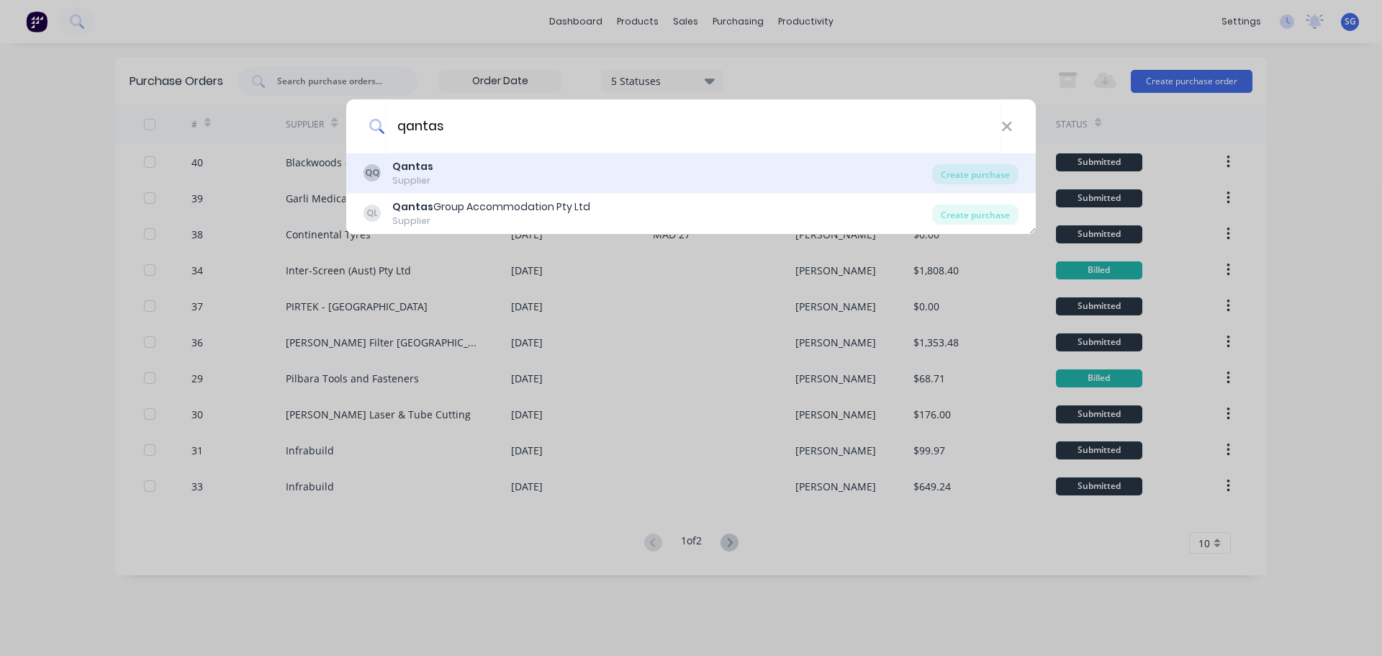
type input "qantas"
click at [412, 166] on b "Qantas" at bounding box center [412, 166] width 41 height 14
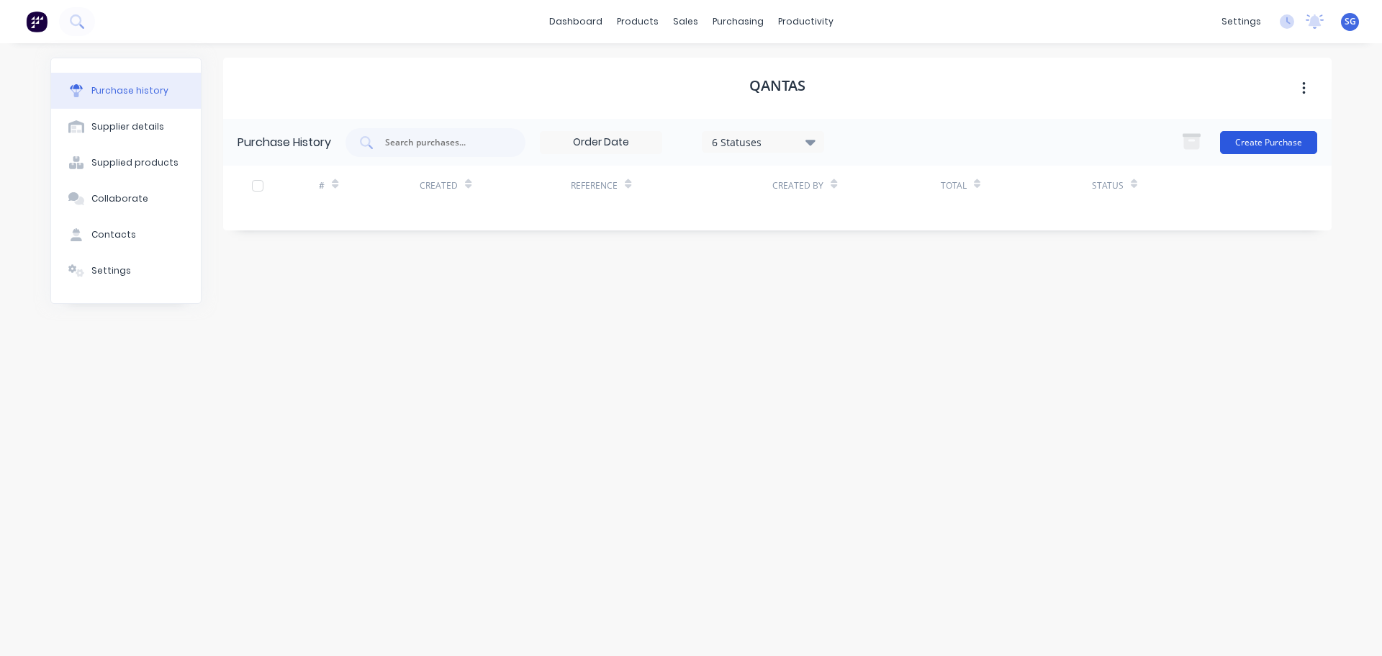
click at [1252, 140] on button "Create Purchase" at bounding box center [1268, 142] width 97 height 23
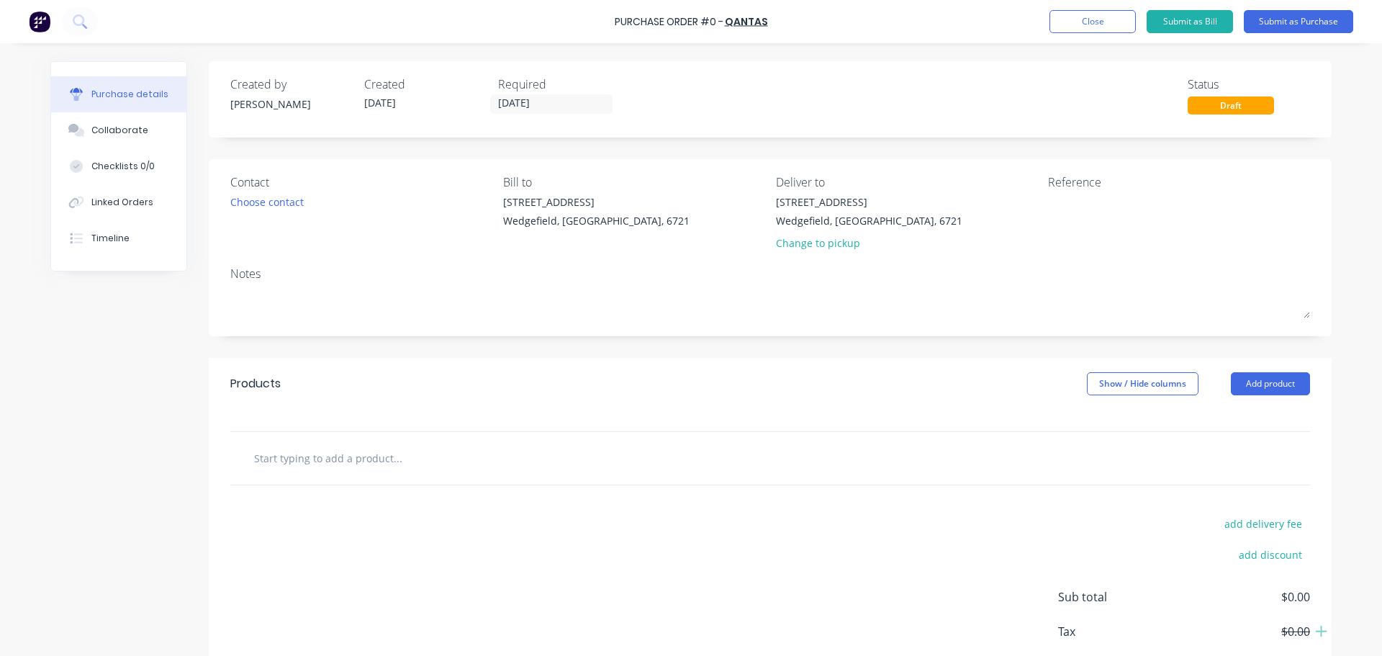
click at [310, 456] on input "text" at bounding box center [397, 457] width 288 height 29
type input "One Way Flight for Joe Bureethong - 15/09/25"
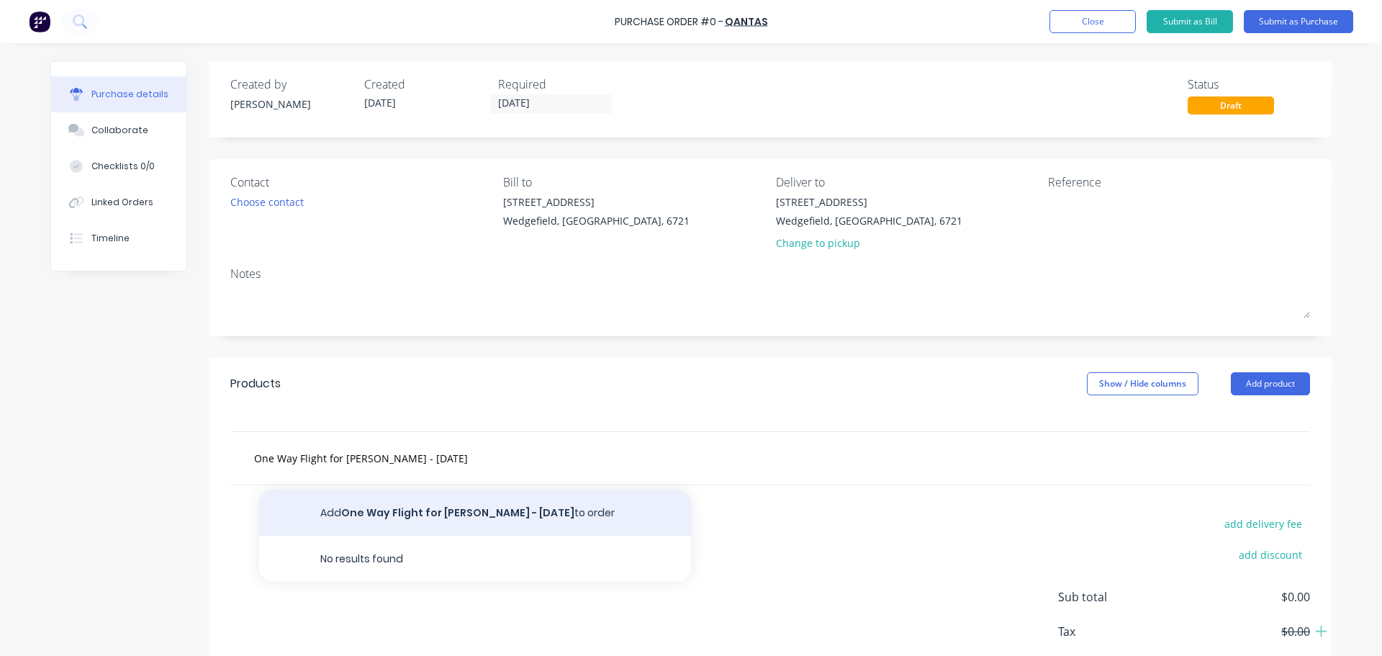
click at [439, 511] on button "Add One Way Flight for Joe Bureethong - 15/09/25 to order" at bounding box center [475, 512] width 432 height 46
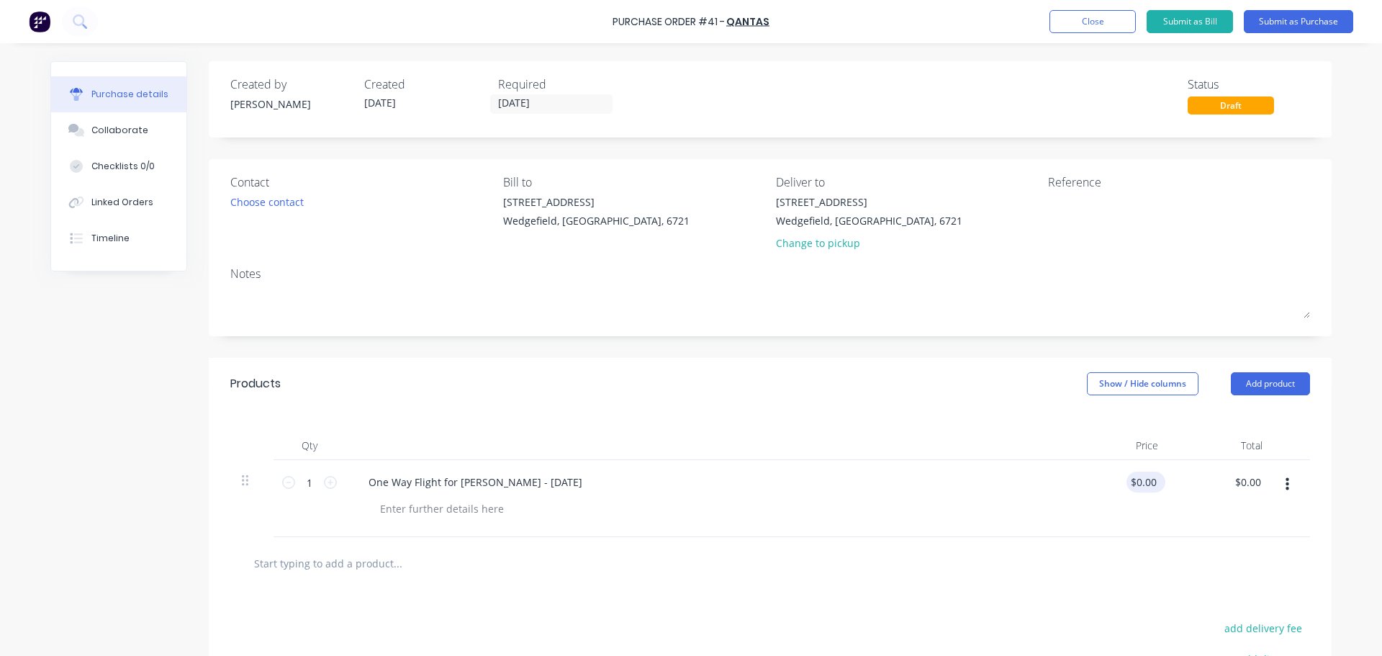
click at [1140, 486] on input "$0.00" at bounding box center [1142, 481] width 33 height 21
type input "0"
type input "$718.18"
click at [1056, 202] on textarea at bounding box center [1138, 210] width 180 height 32
type input "$718.18"
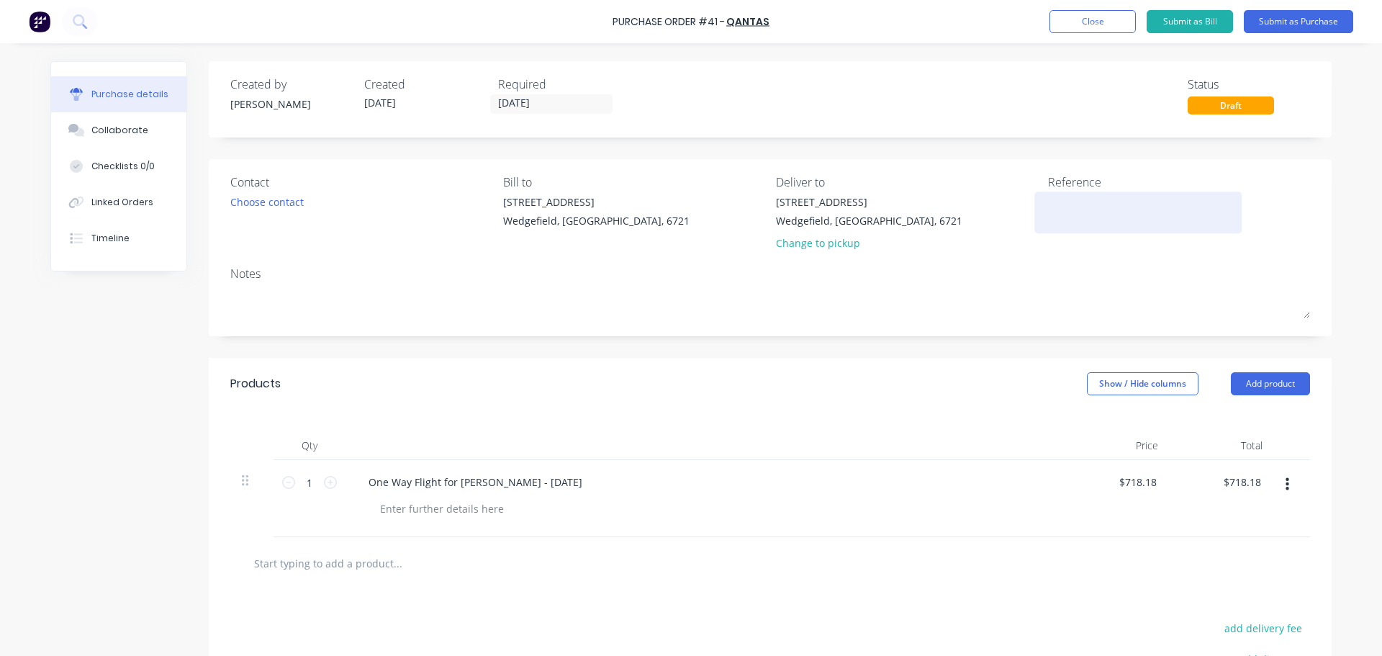
paste textarea "FENQR8"
type textarea "FENQR8"
type textarea "x"
type textarea "FENQR8"
click at [1308, 27] on button "Submit as Purchase" at bounding box center [1298, 21] width 109 height 23
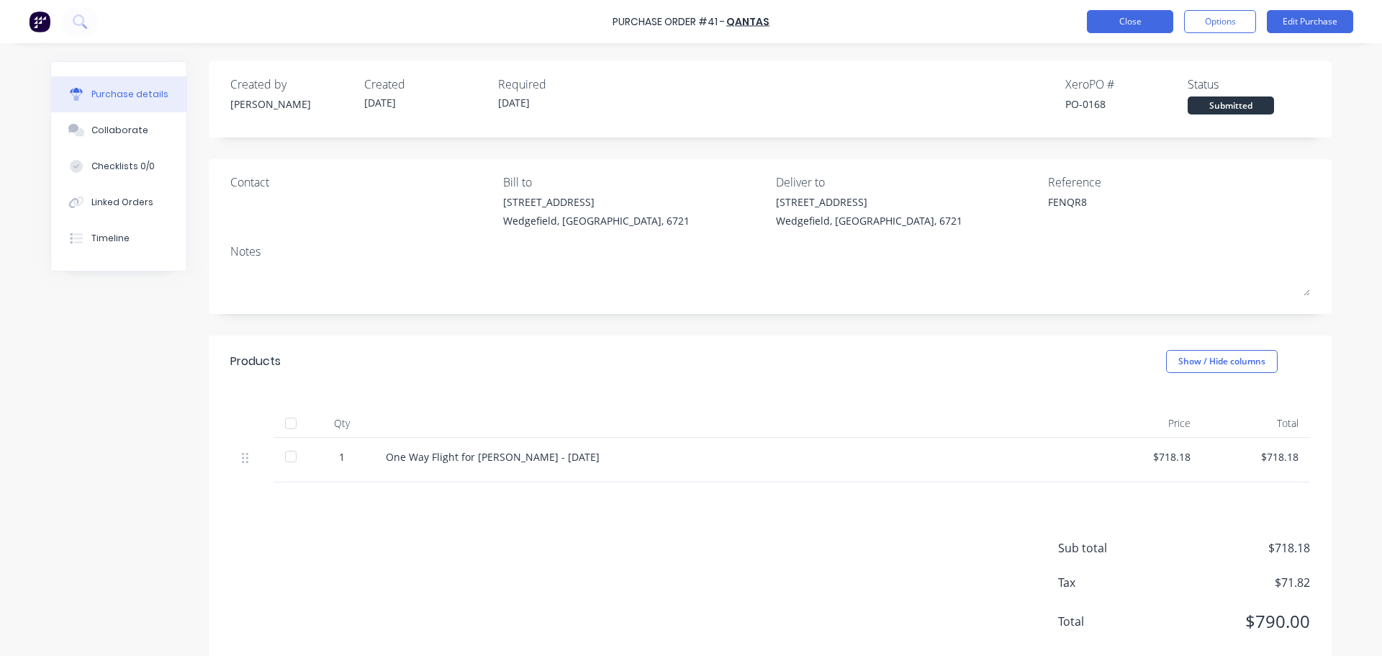
click at [1138, 18] on button "Close" at bounding box center [1130, 21] width 86 height 23
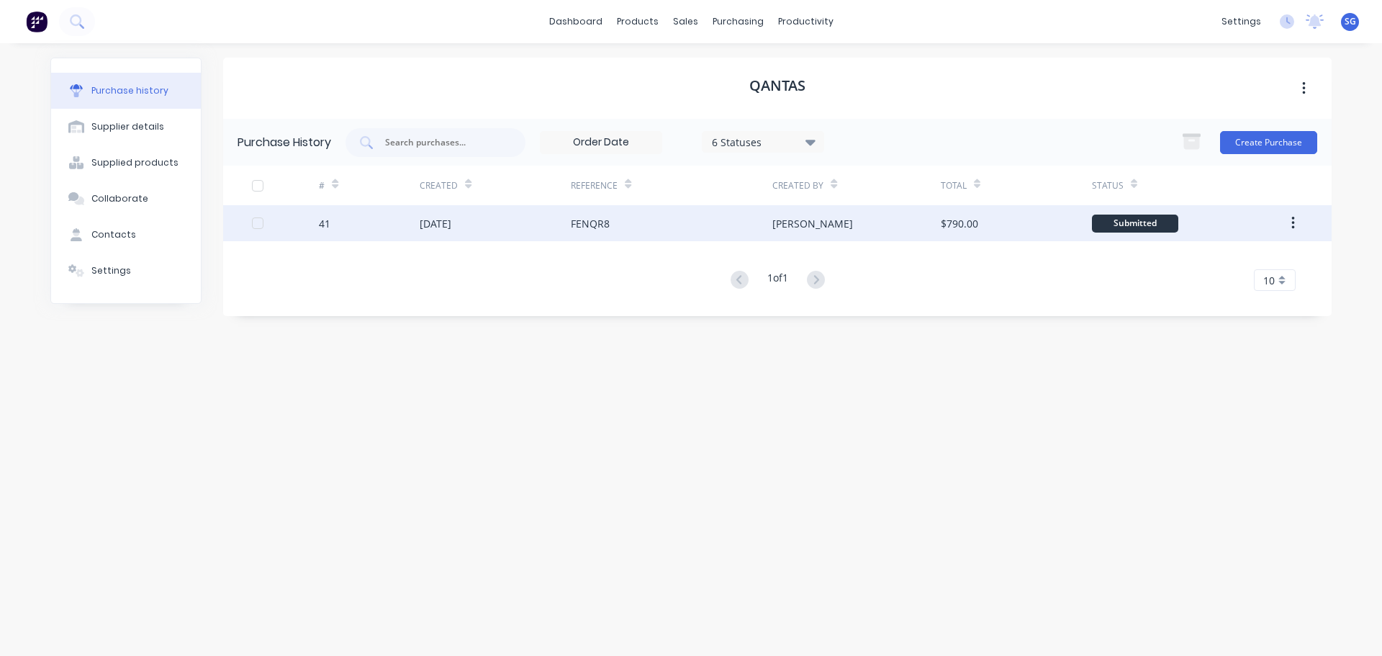
click at [920, 232] on div "[PERSON_NAME]" at bounding box center [856, 223] width 168 height 36
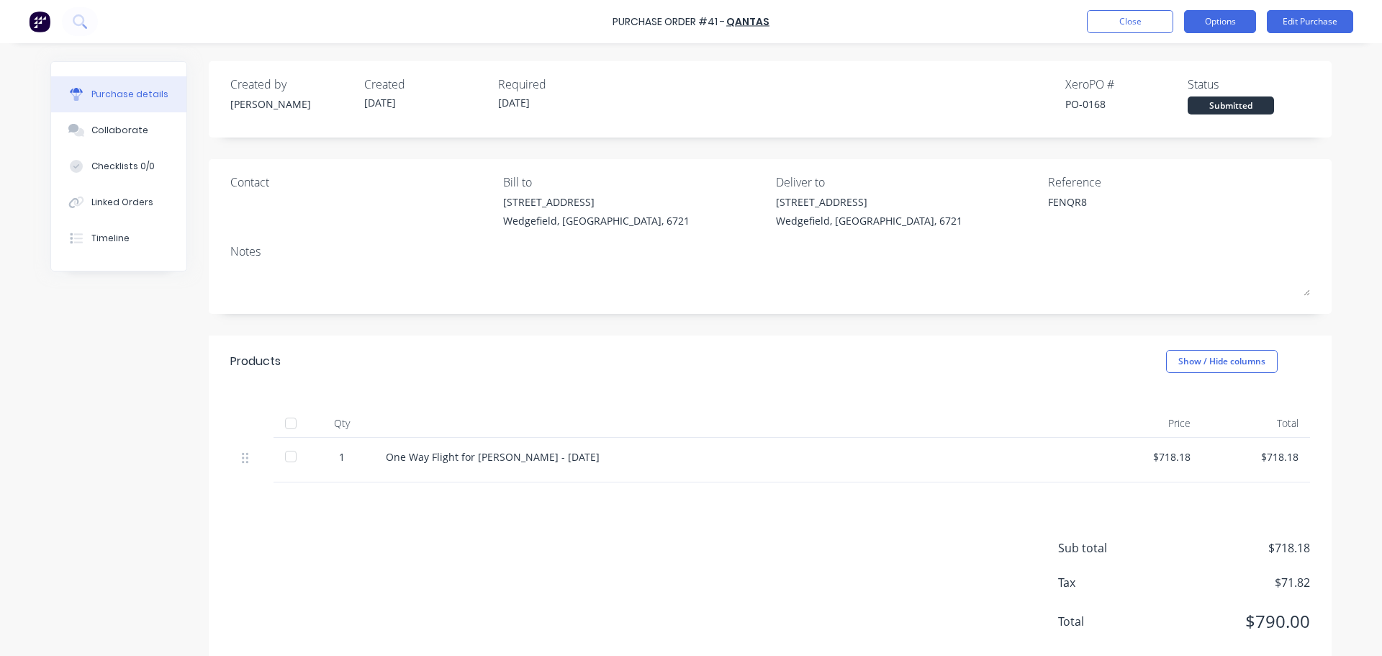
click at [1214, 21] on button "Options" at bounding box center [1220, 21] width 72 height 23
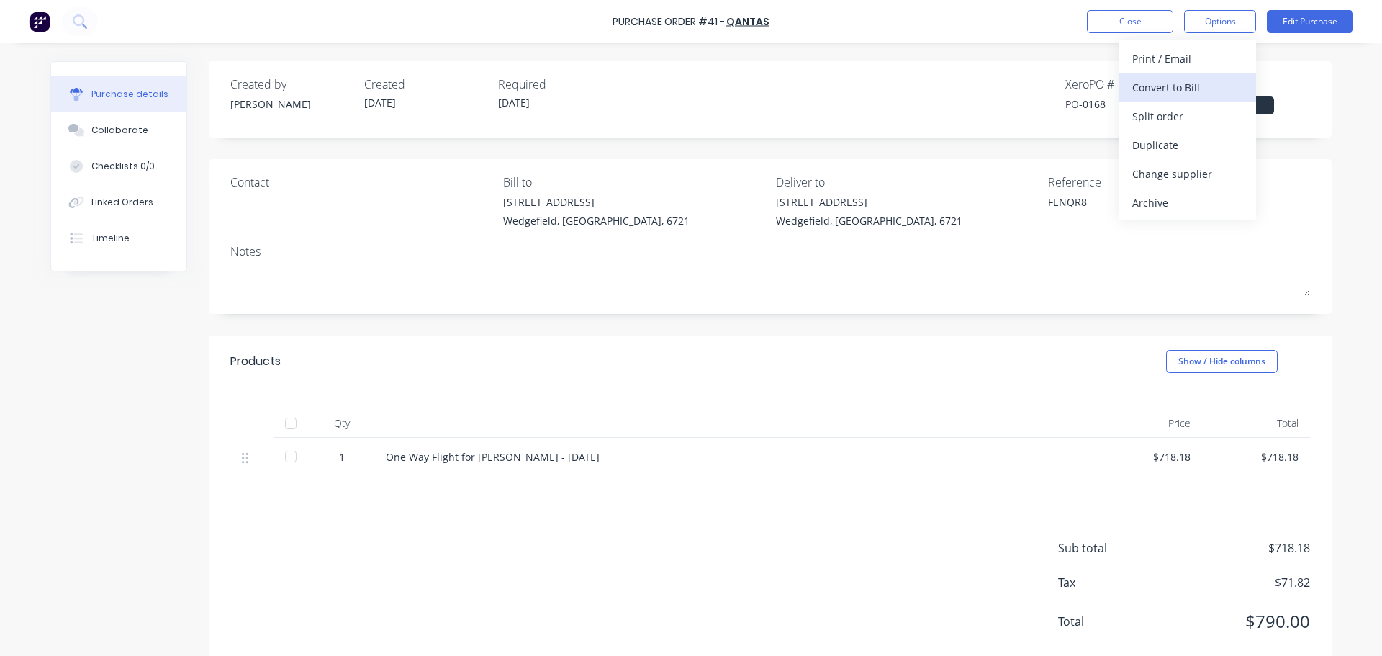
click at [1177, 92] on div "Convert to Bill" at bounding box center [1187, 87] width 111 height 21
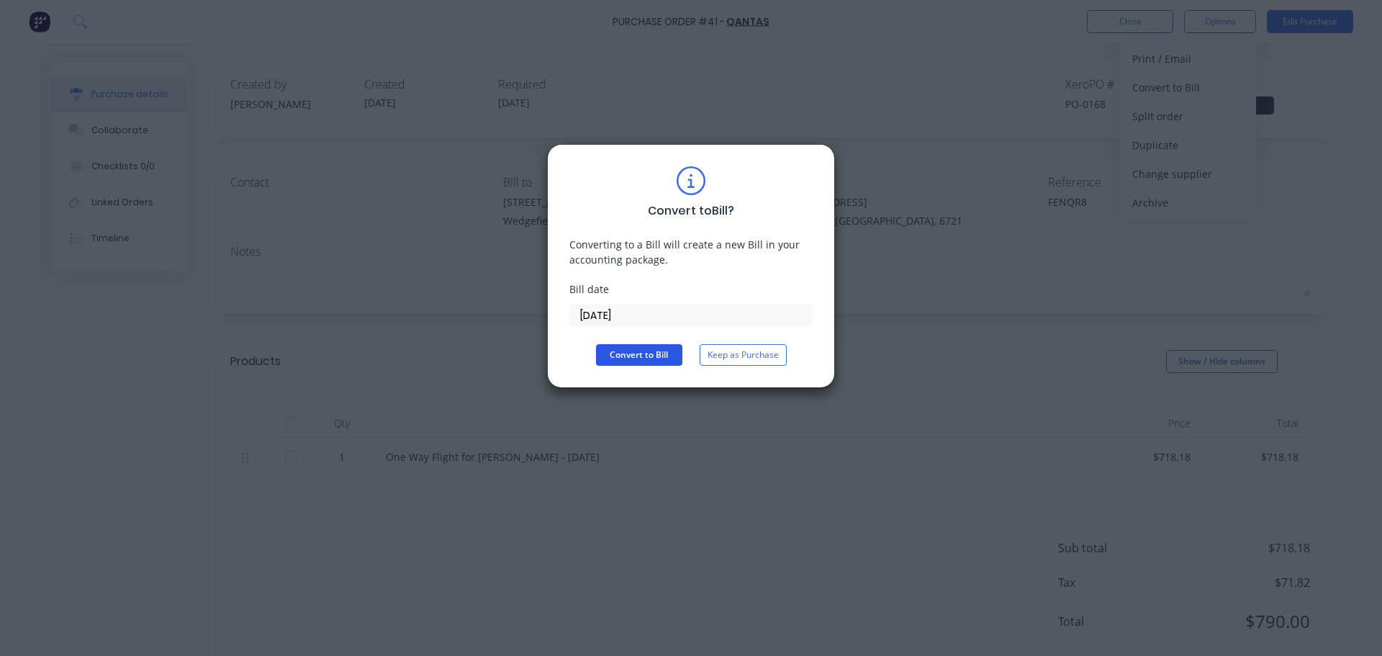
click at [640, 355] on button "Convert to Bill" at bounding box center [639, 355] width 86 height 22
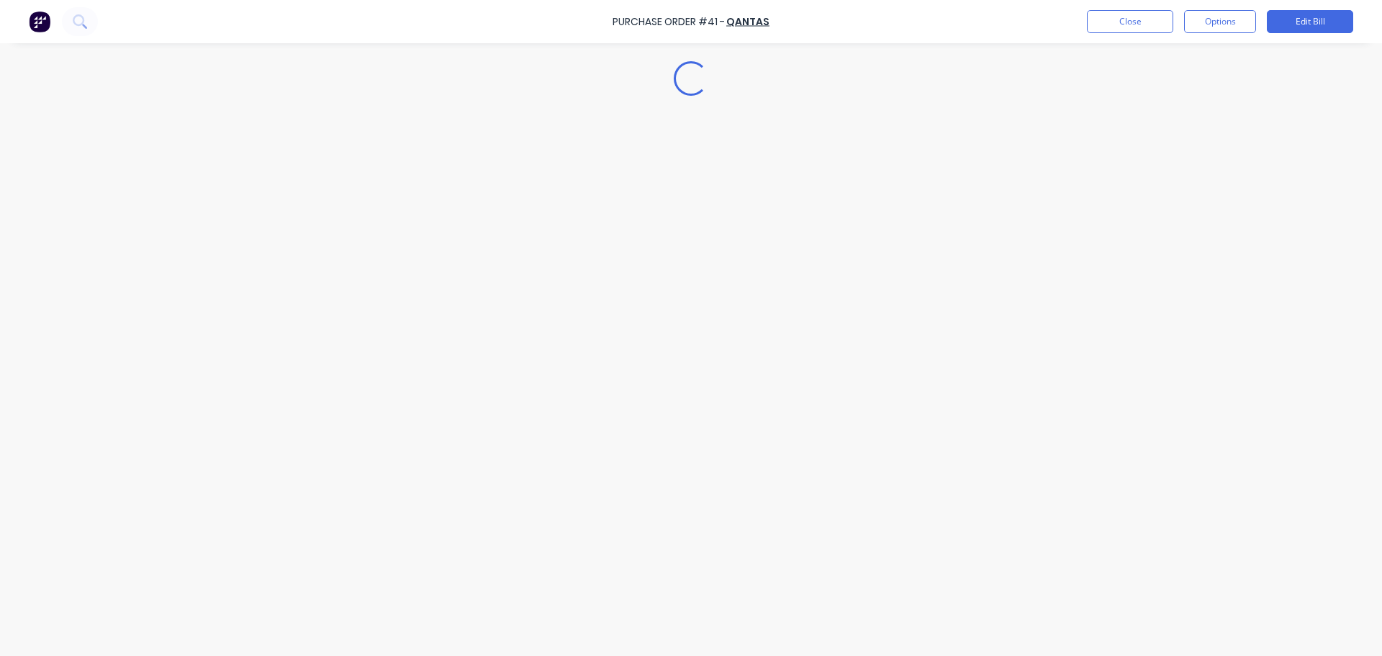
type textarea "x"
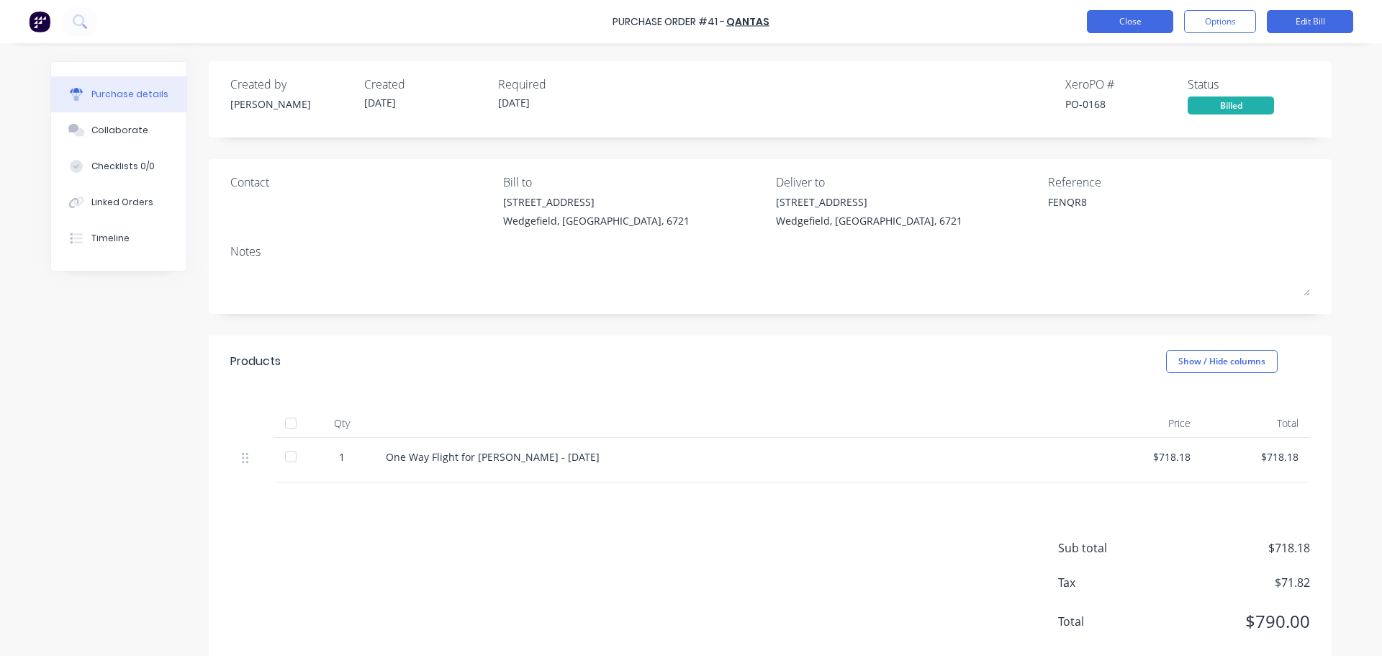
click at [1127, 17] on button "Close" at bounding box center [1130, 21] width 86 height 23
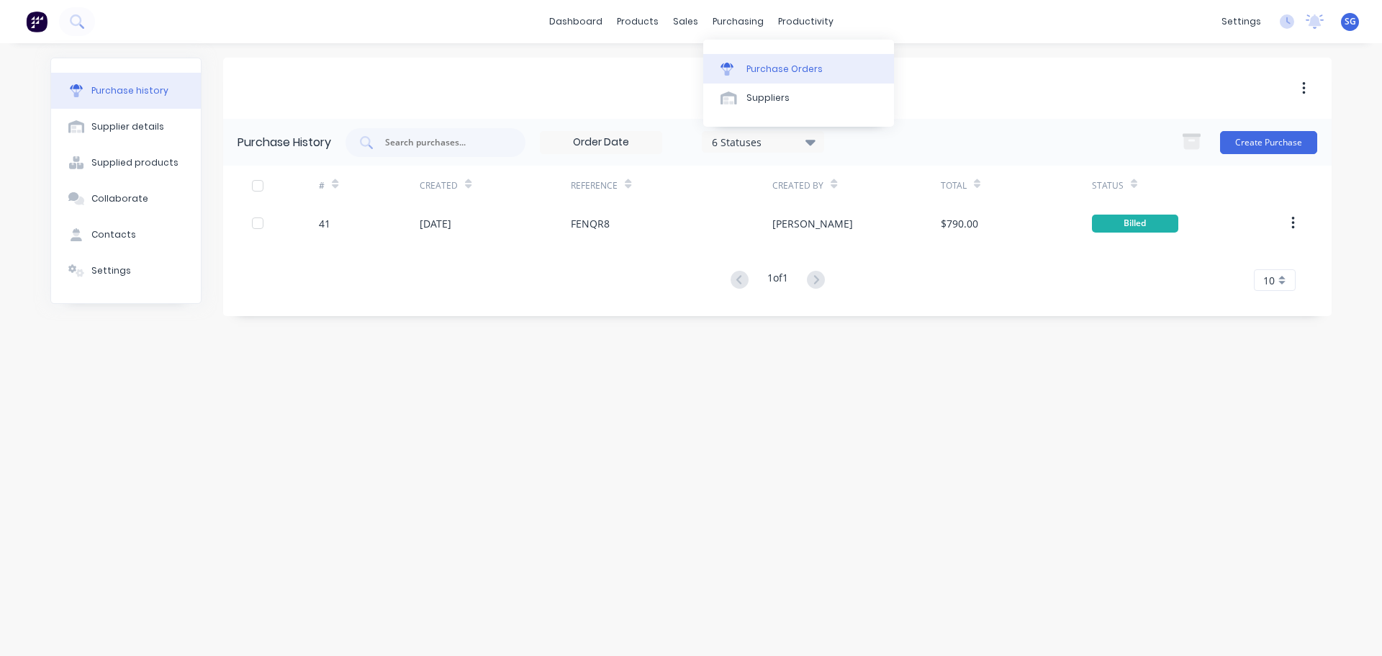
click at [736, 57] on link "Purchase Orders" at bounding box center [798, 68] width 191 height 29
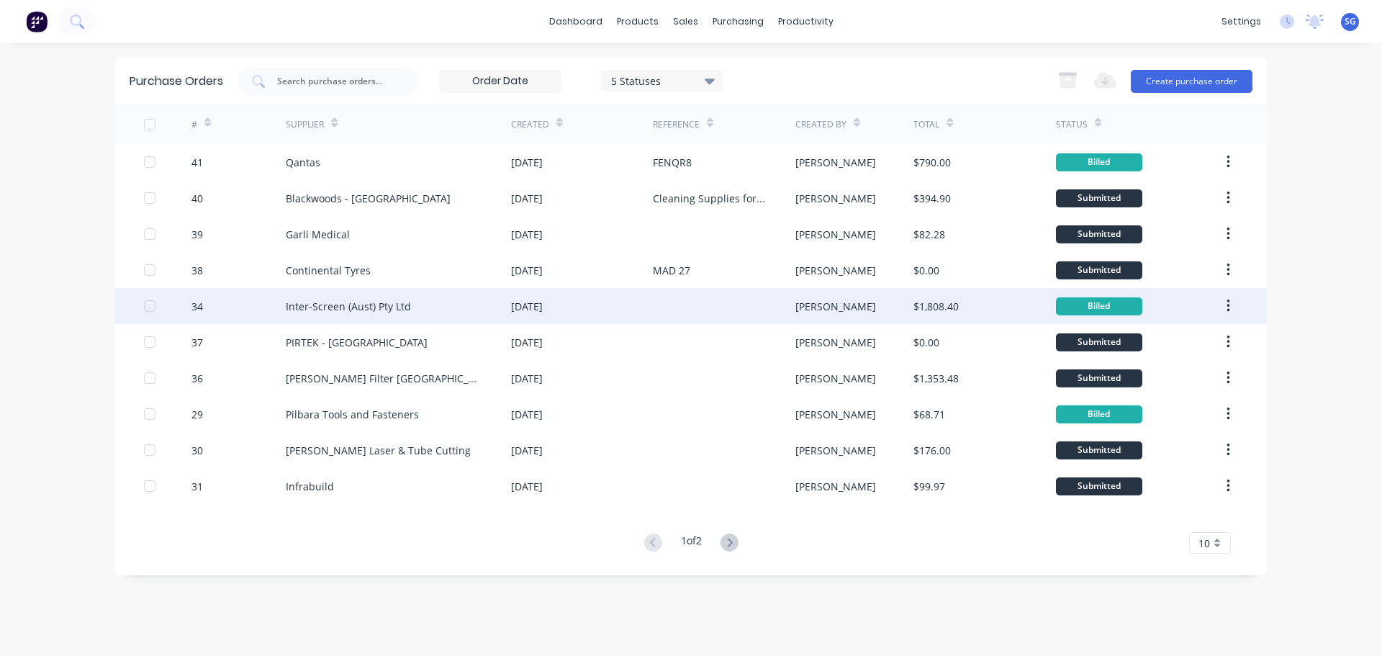
click at [394, 309] on div "Inter-Screen (Aust) Pty Ltd" at bounding box center [348, 306] width 125 height 15
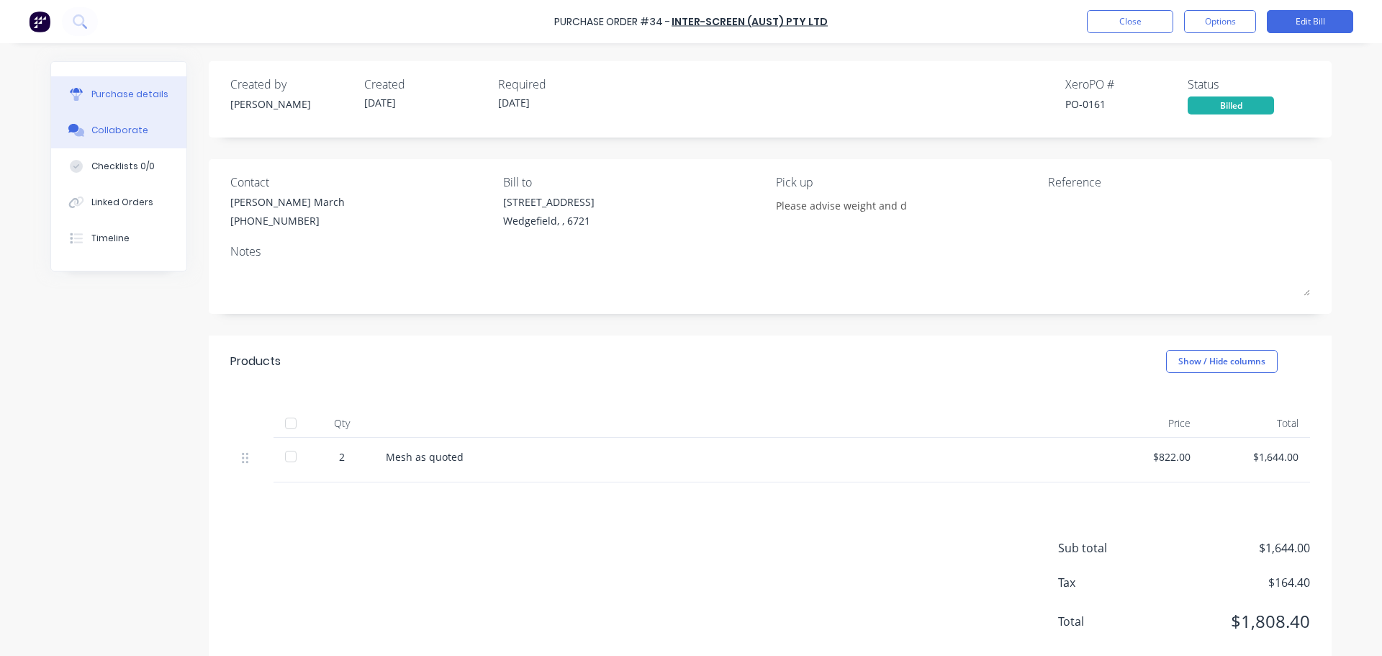
click at [116, 129] on div "Collaborate" at bounding box center [119, 130] width 57 height 13
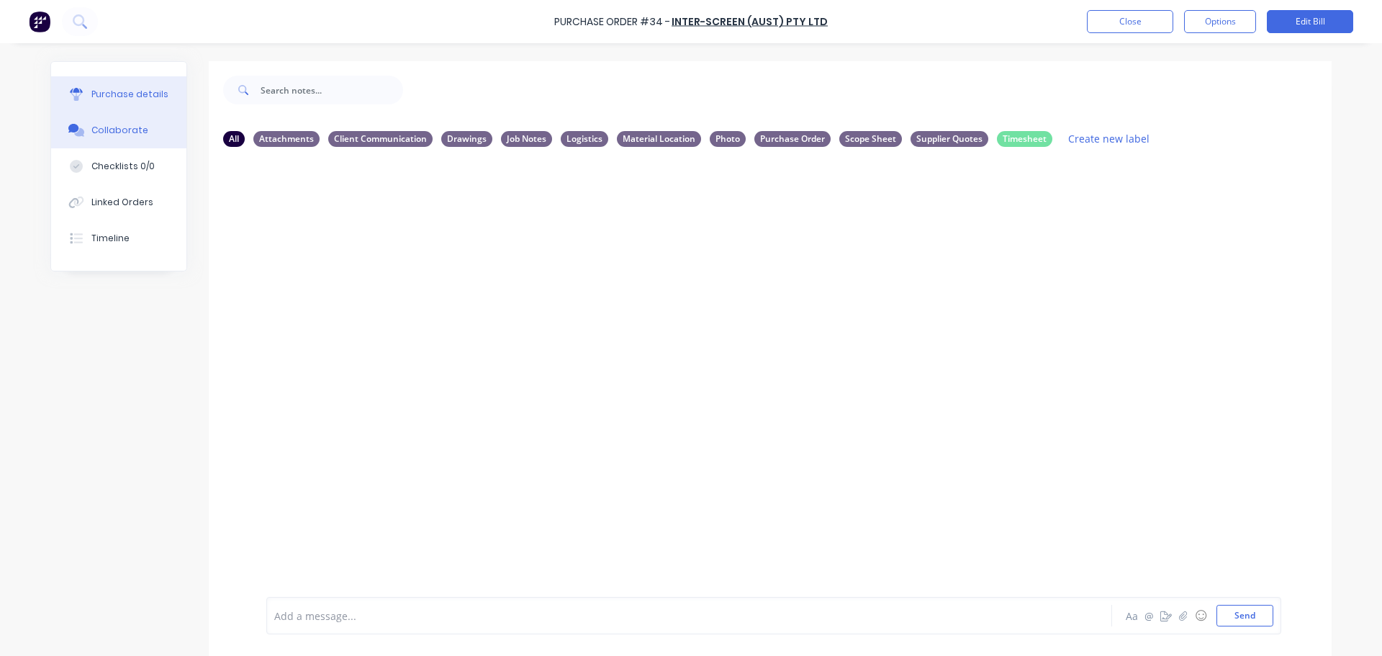
click at [142, 99] on div "Purchase details" at bounding box center [129, 94] width 77 height 13
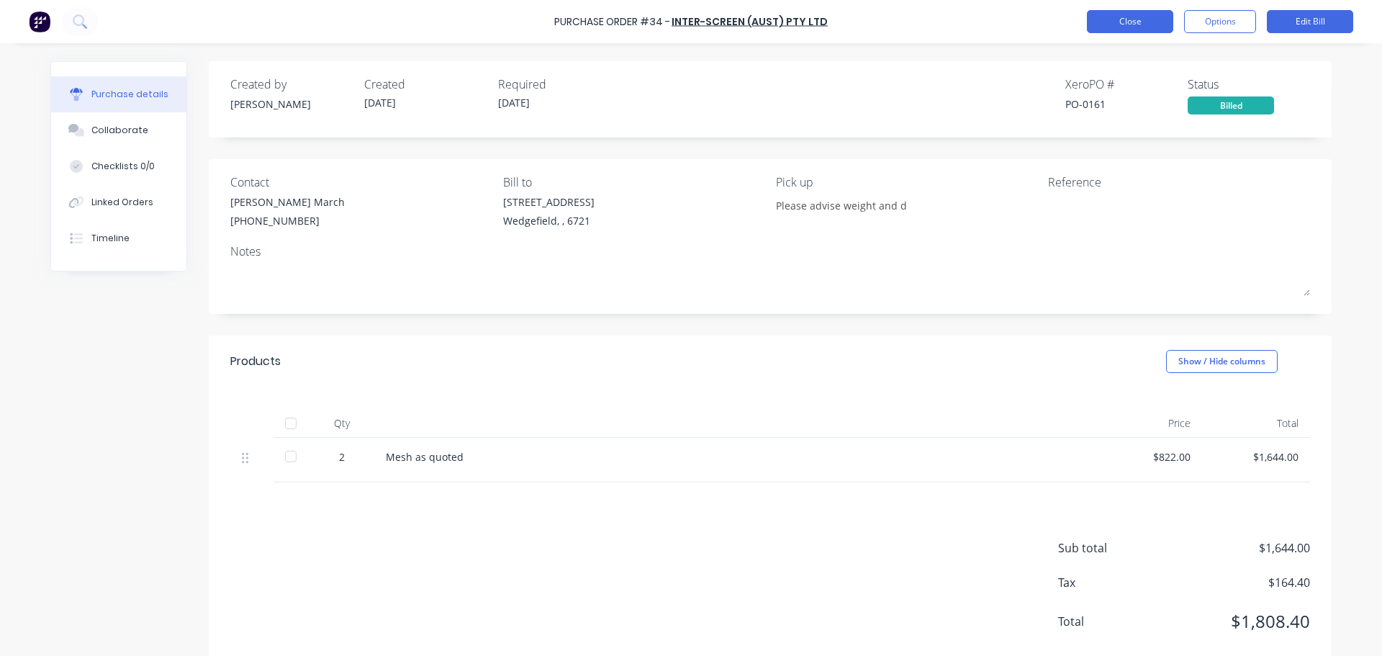
click at [1107, 29] on button "Close" at bounding box center [1130, 21] width 86 height 23
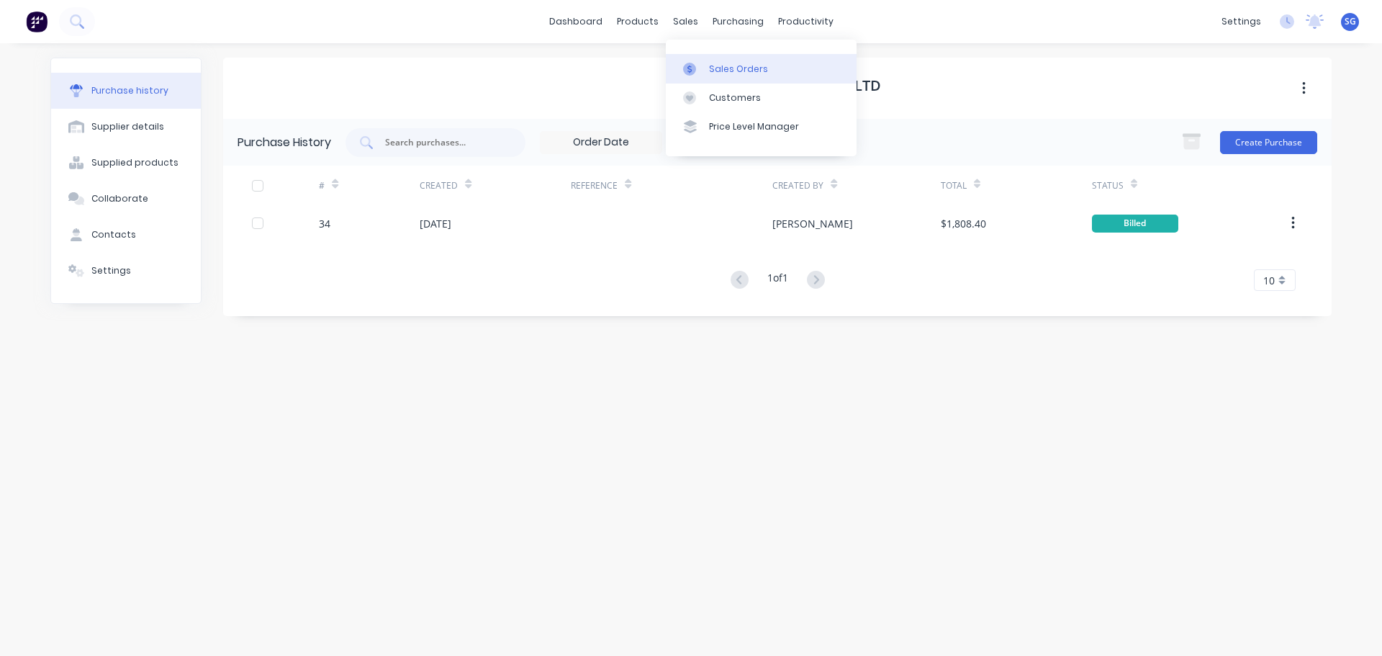
click at [727, 64] on div "Sales Orders" at bounding box center [738, 69] width 59 height 13
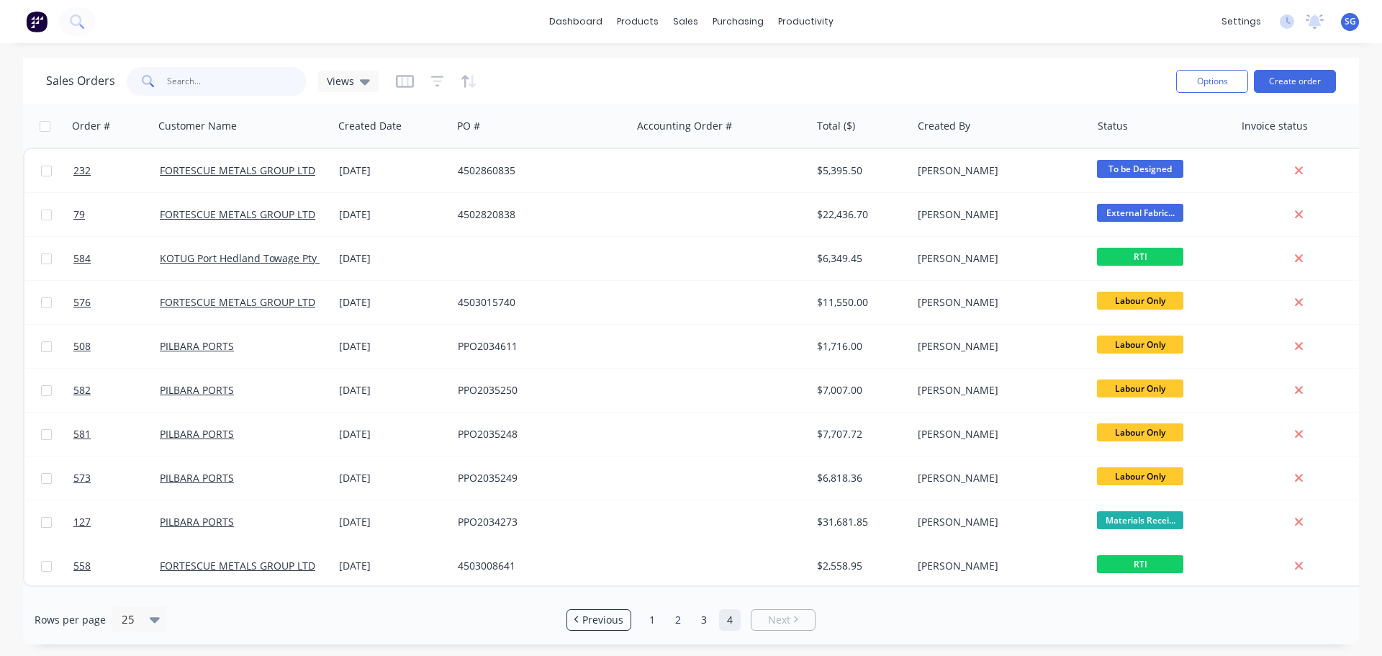
click at [190, 89] on input "text" at bounding box center [237, 81] width 140 height 29
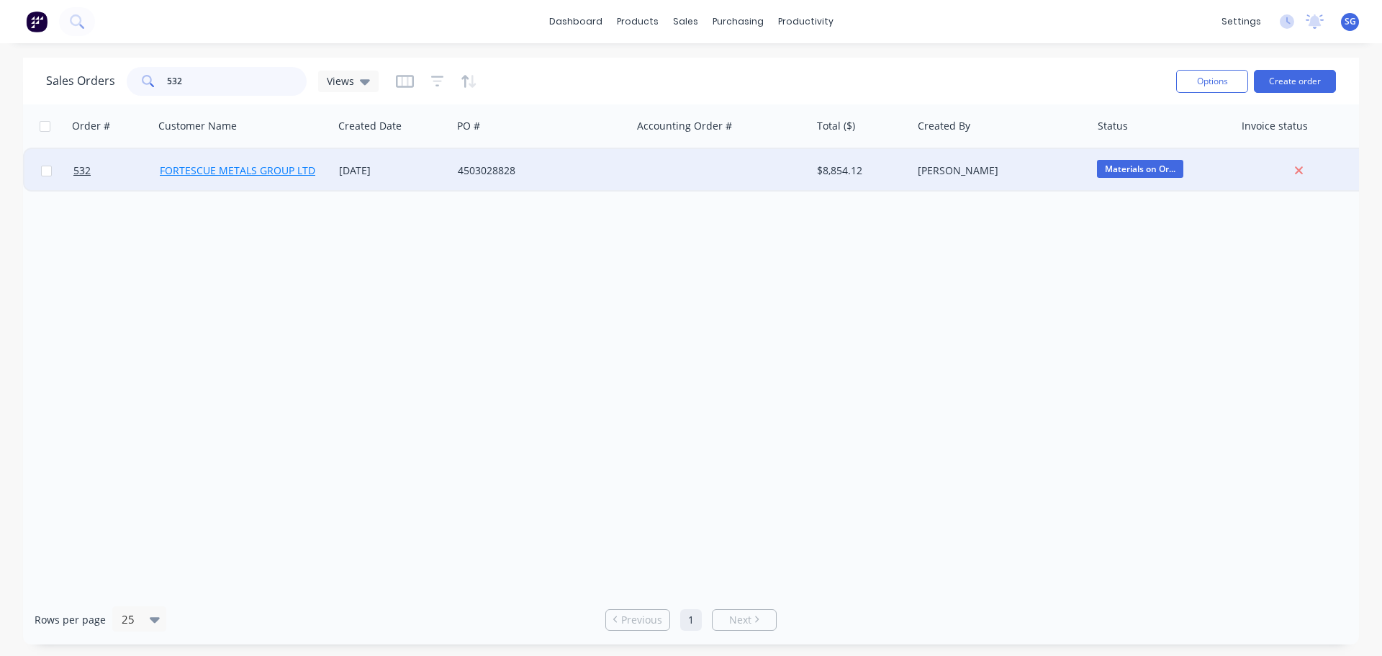
type input "532"
click at [254, 173] on link "FORTESCUE METALS GROUP LTD" at bounding box center [237, 170] width 155 height 14
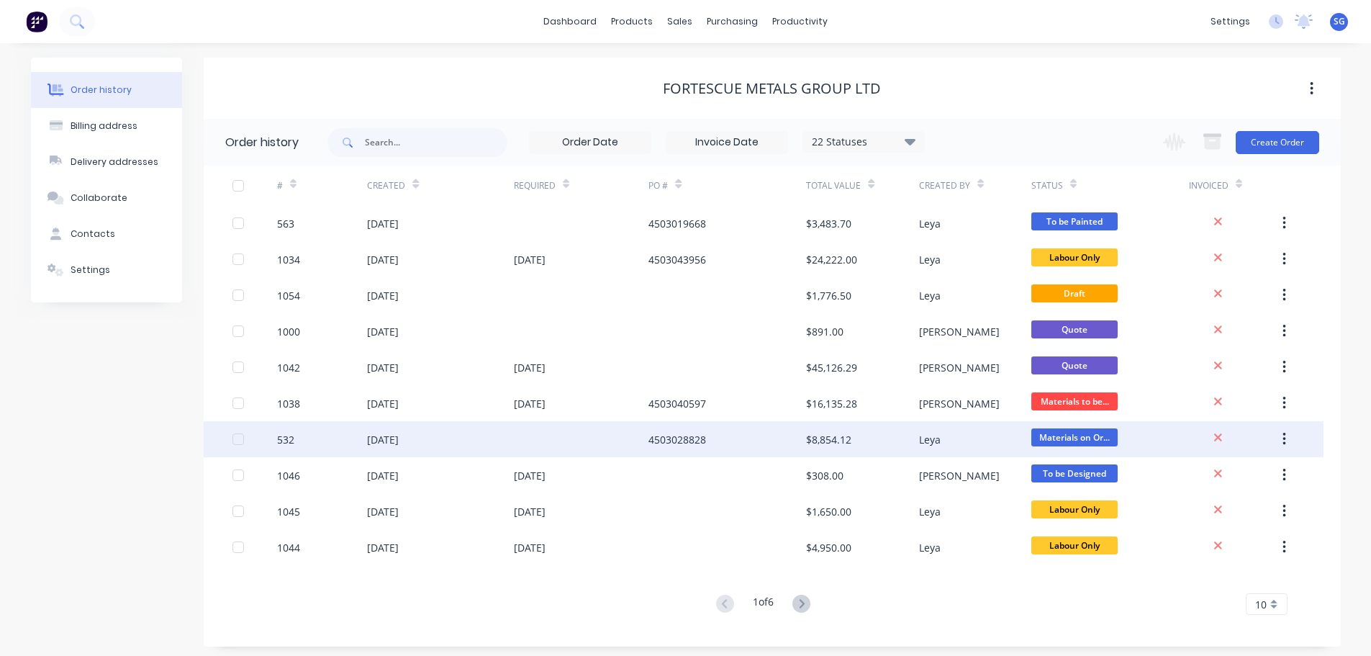
click at [356, 444] on div "532" at bounding box center [322, 439] width 90 height 36
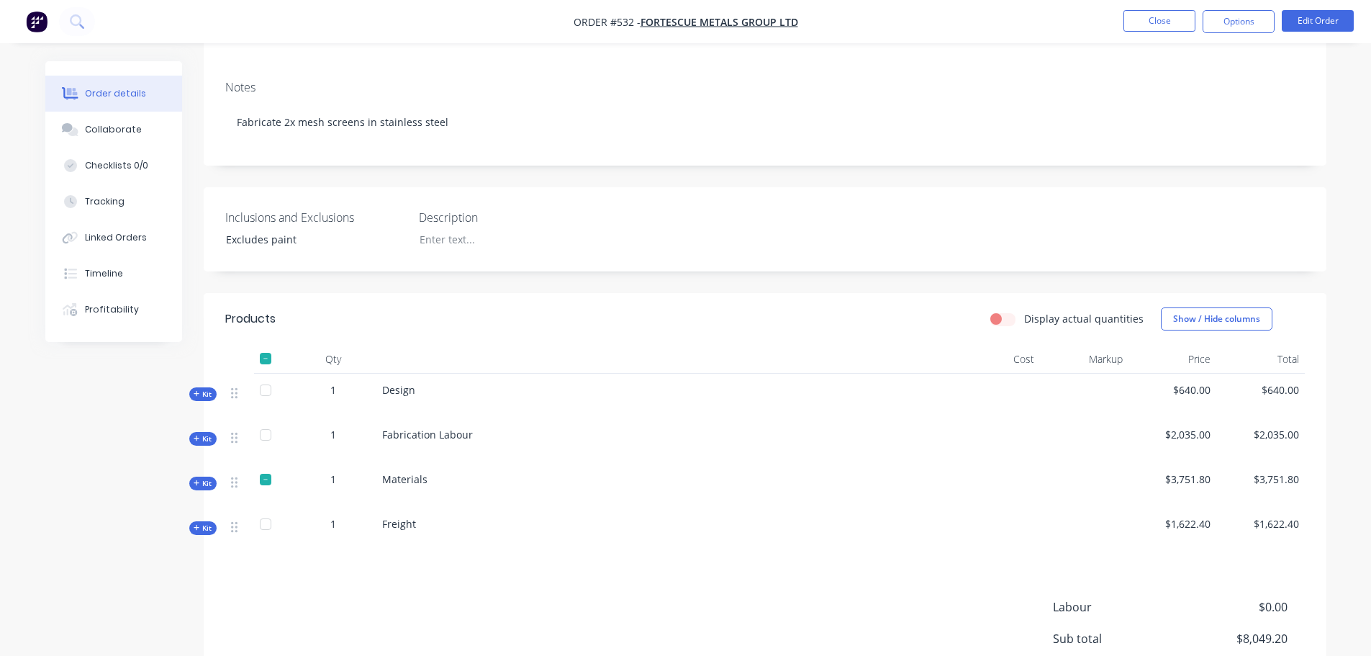
scroll to position [288, 0]
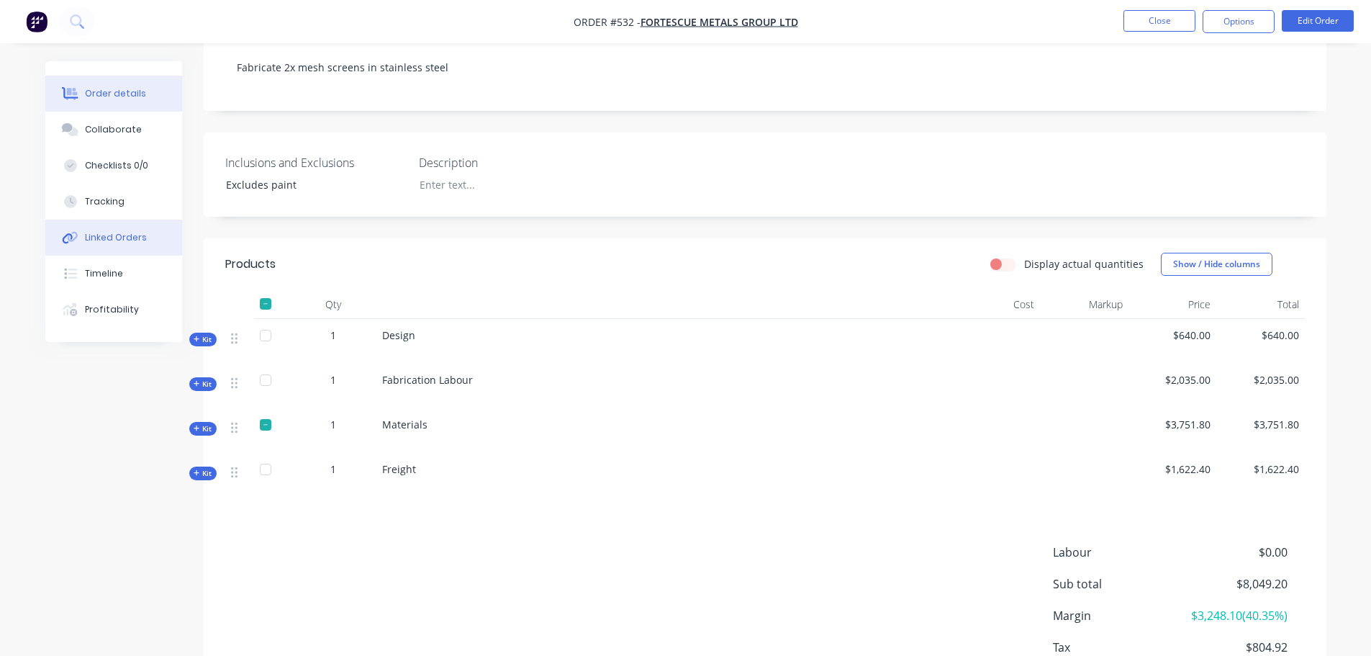
click at [105, 242] on div "Linked Orders" at bounding box center [116, 237] width 62 height 13
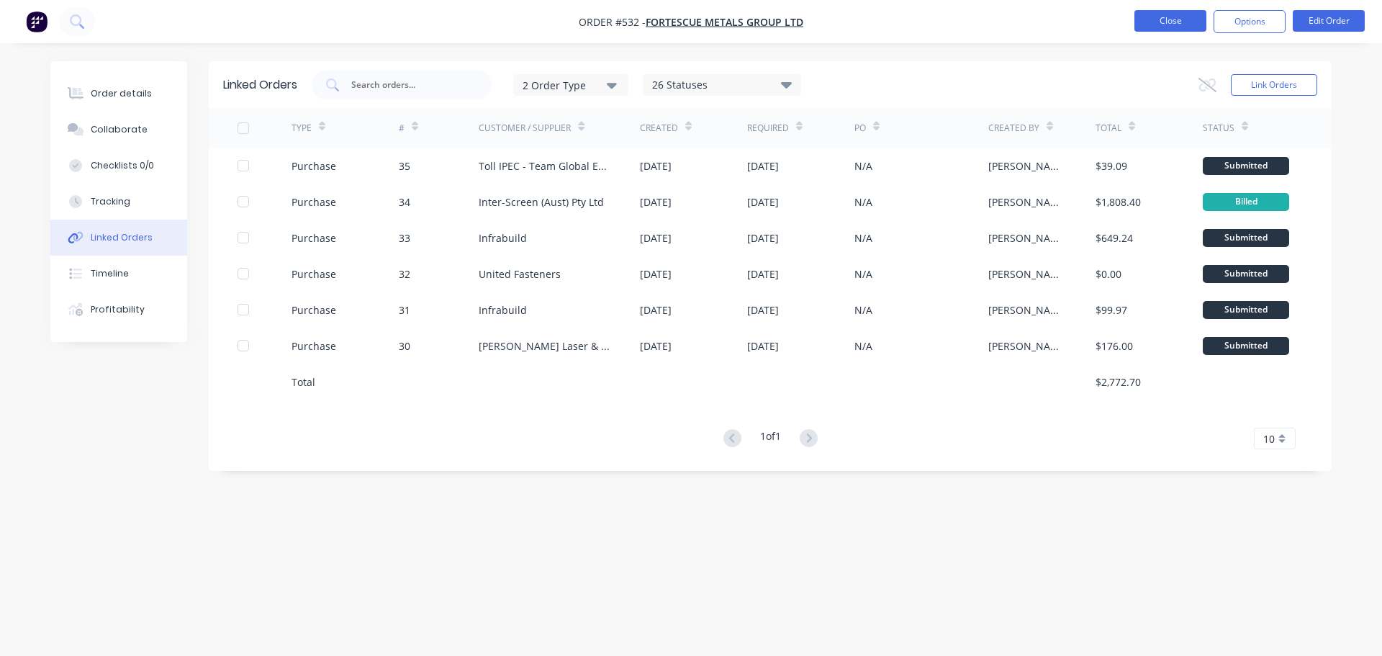
click at [1164, 20] on button "Close" at bounding box center [1170, 21] width 72 height 22
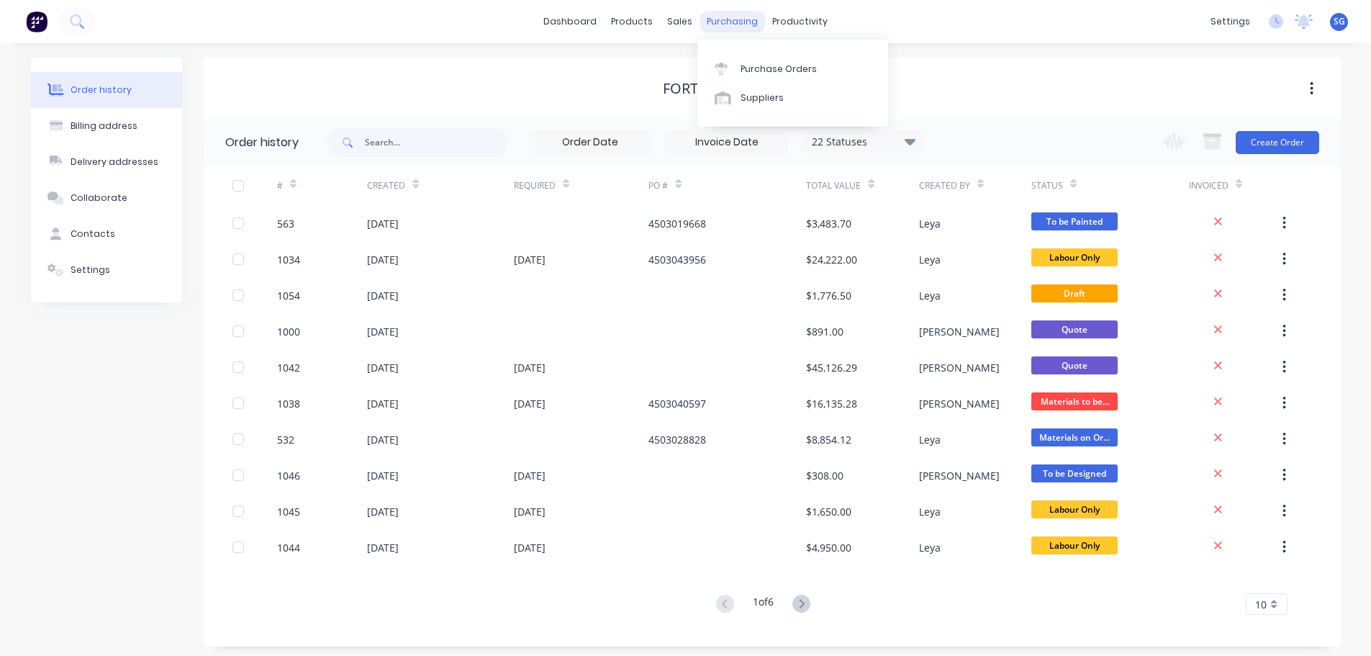
click at [735, 24] on div "purchasing" at bounding box center [732, 22] width 65 height 22
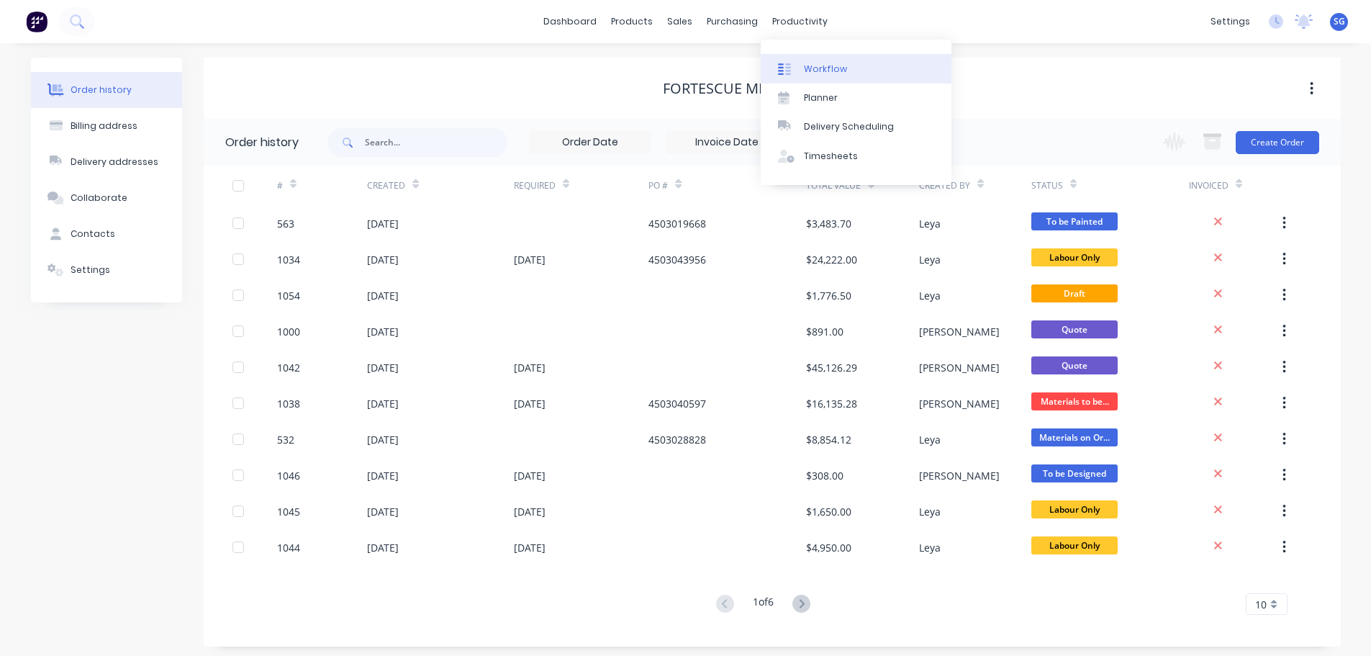
click at [807, 68] on div "Workflow" at bounding box center [825, 69] width 43 height 13
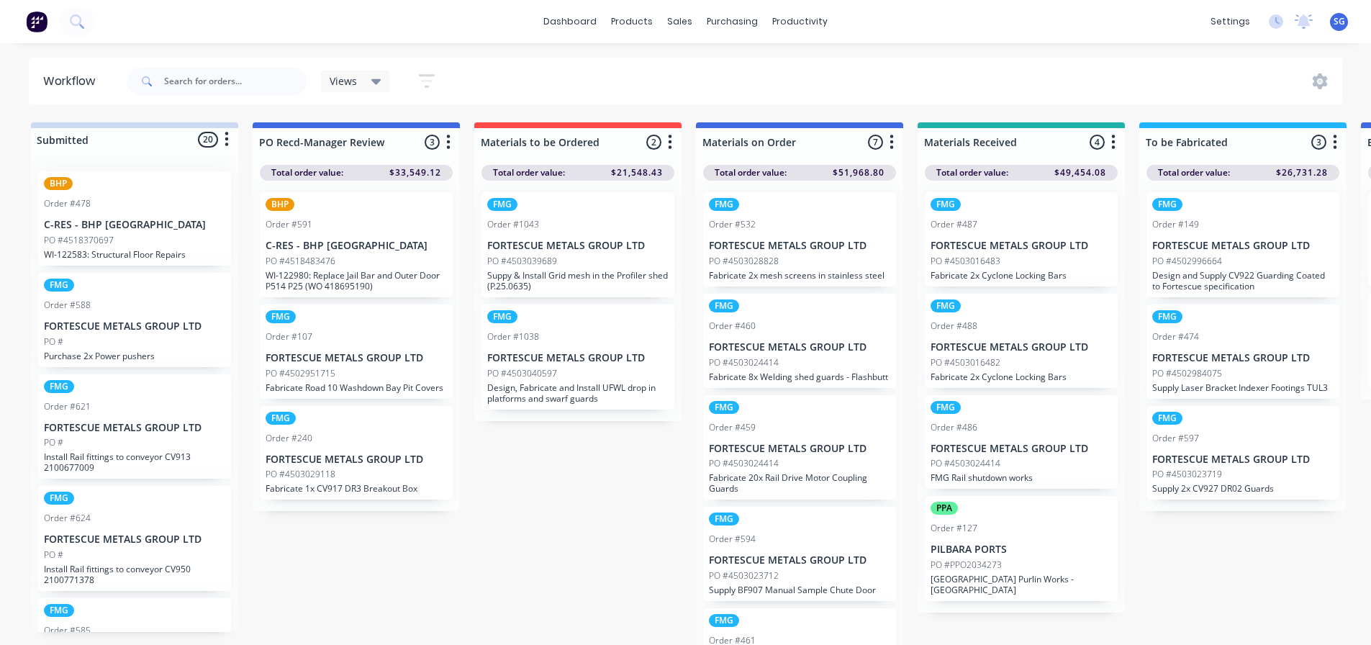
click at [798, 248] on p "FORTESCUE METALS GROUP LTD" at bounding box center [799, 246] width 181 height 12
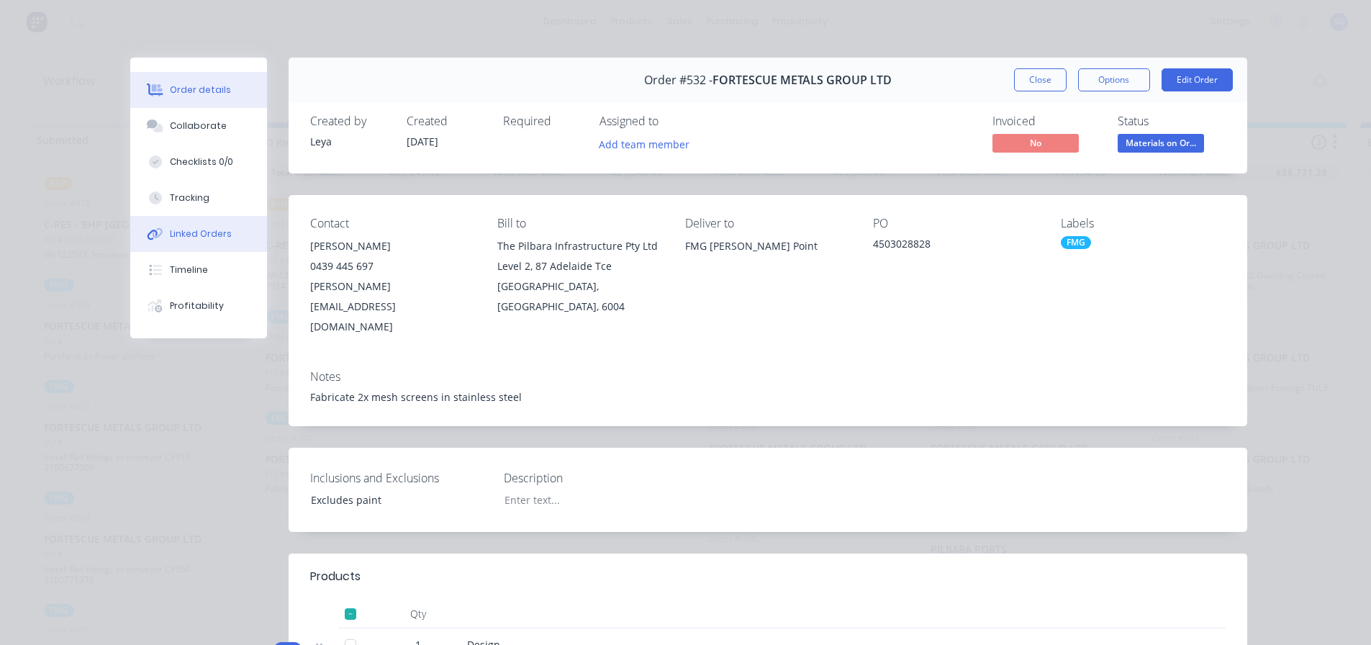
click at [199, 232] on div "Linked Orders" at bounding box center [201, 233] width 62 height 13
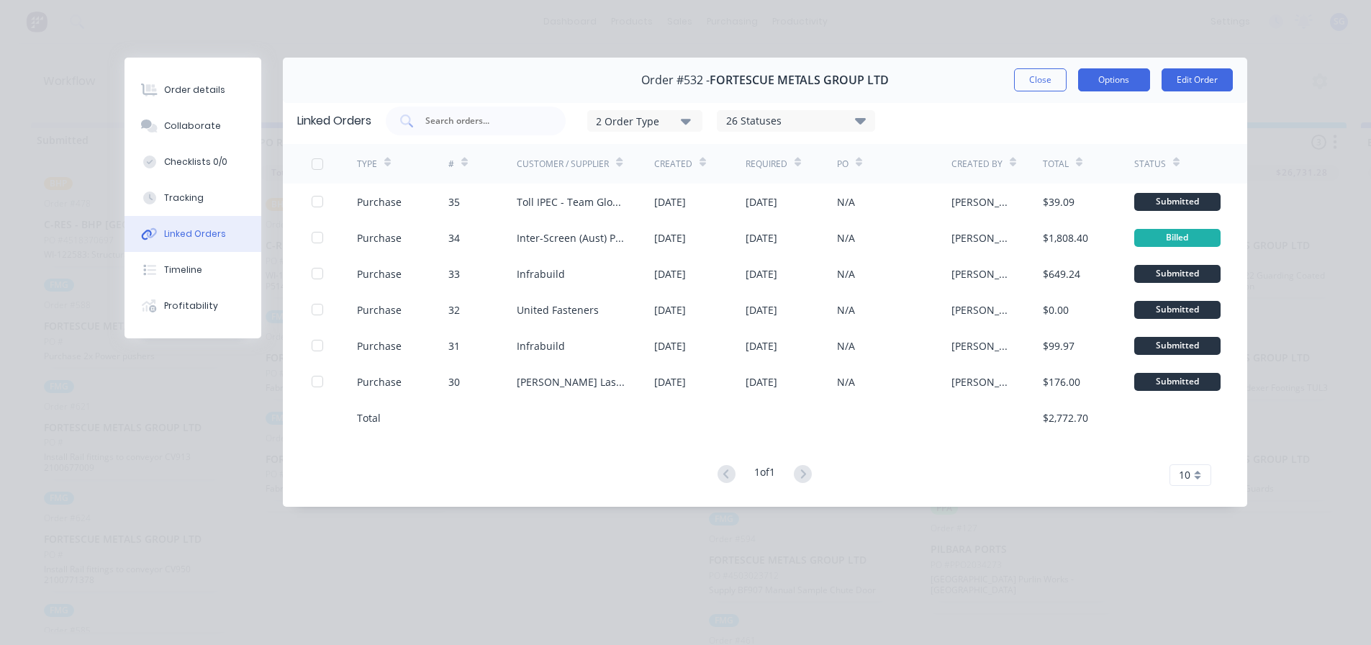
click at [1105, 91] on button "Options" at bounding box center [1114, 79] width 72 height 23
click at [954, 82] on div "Order #532 - FORTESCUE METALS GROUP LTD Close Options PRINT Work Order Delivery…" at bounding box center [765, 80] width 964 height 45
click at [1046, 83] on button "Close" at bounding box center [1040, 79] width 53 height 23
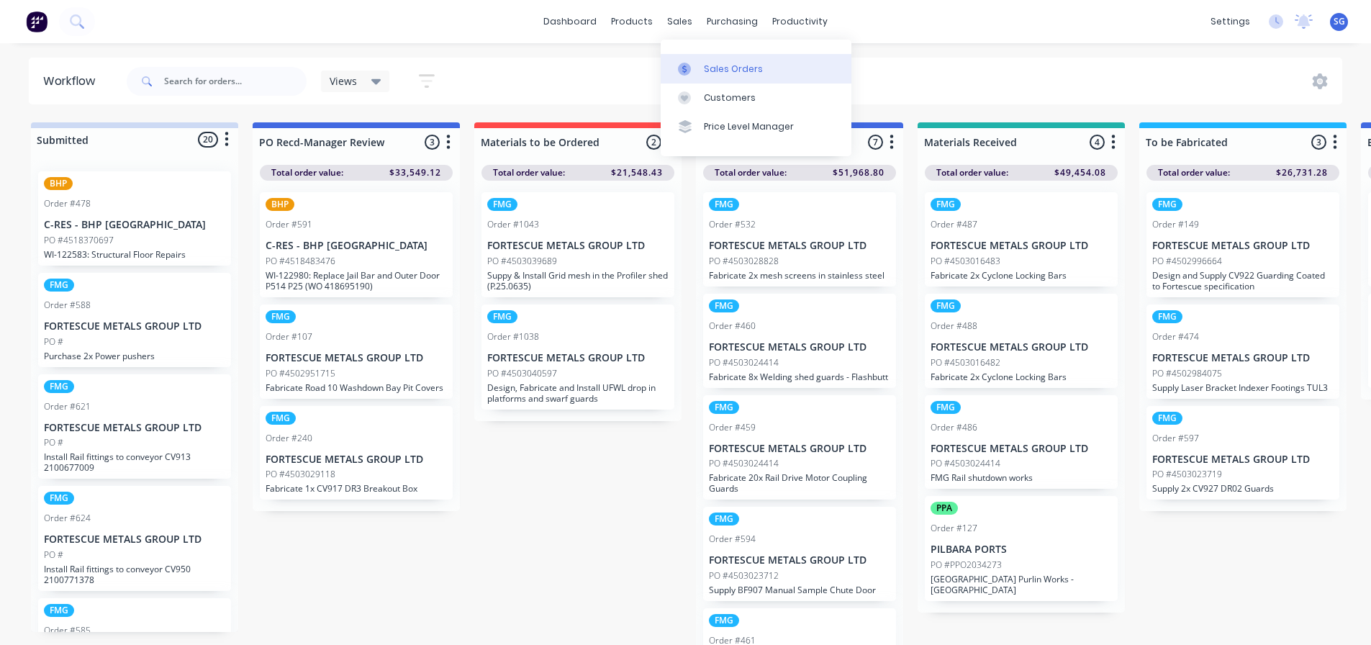
click at [731, 64] on div "Sales Orders" at bounding box center [733, 69] width 59 height 13
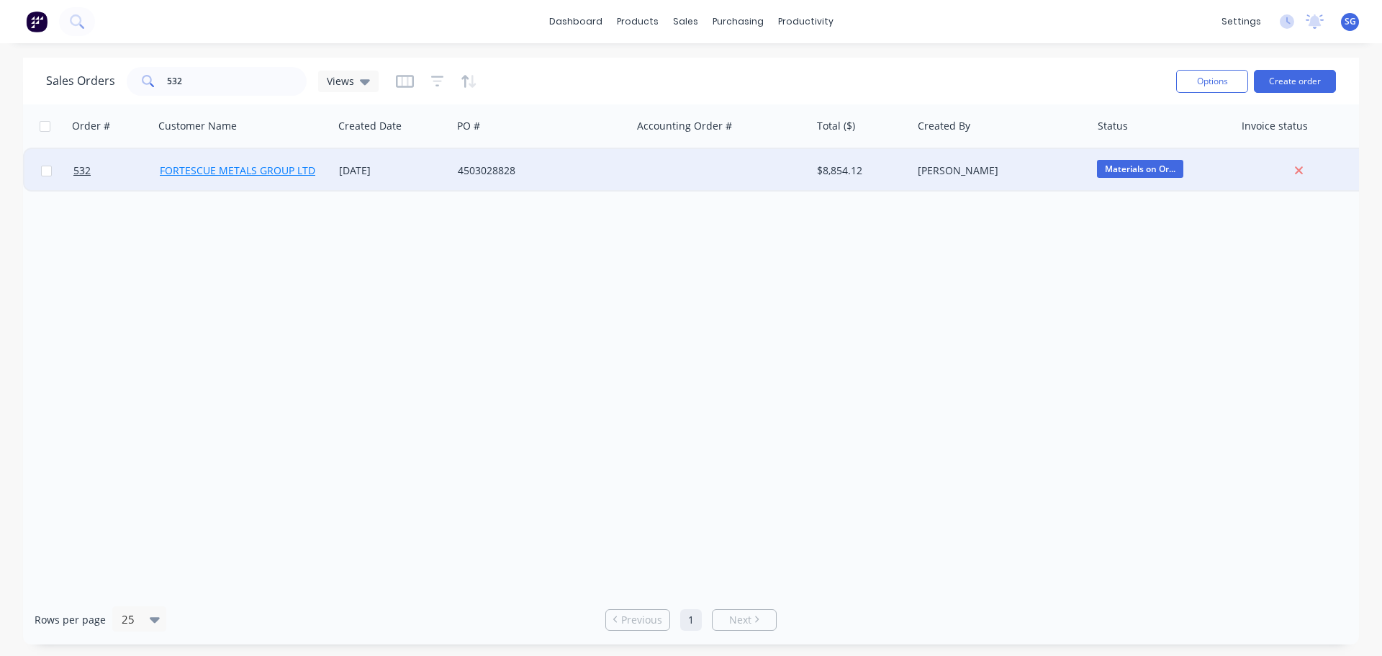
click at [240, 173] on link "FORTESCUE METALS GROUP LTD" at bounding box center [237, 170] width 155 height 14
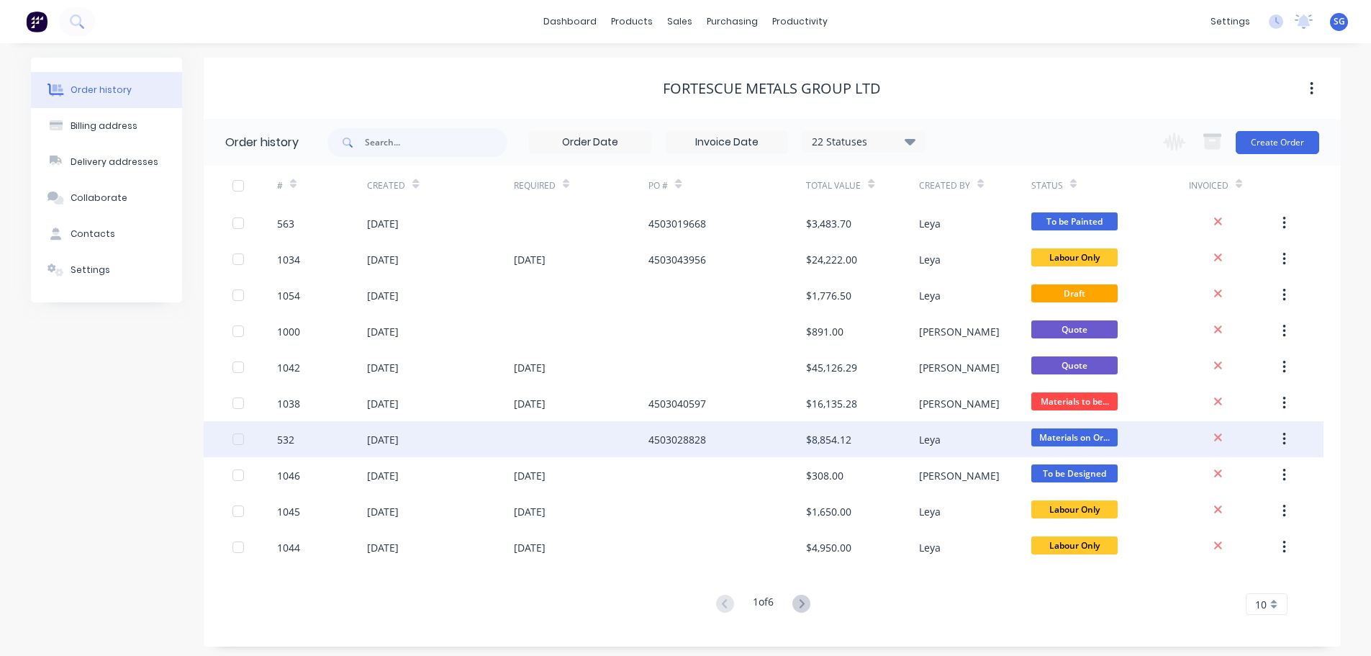
click at [1285, 440] on icon "button" at bounding box center [1284, 439] width 3 height 13
click at [280, 440] on div "532" at bounding box center [285, 439] width 17 height 15
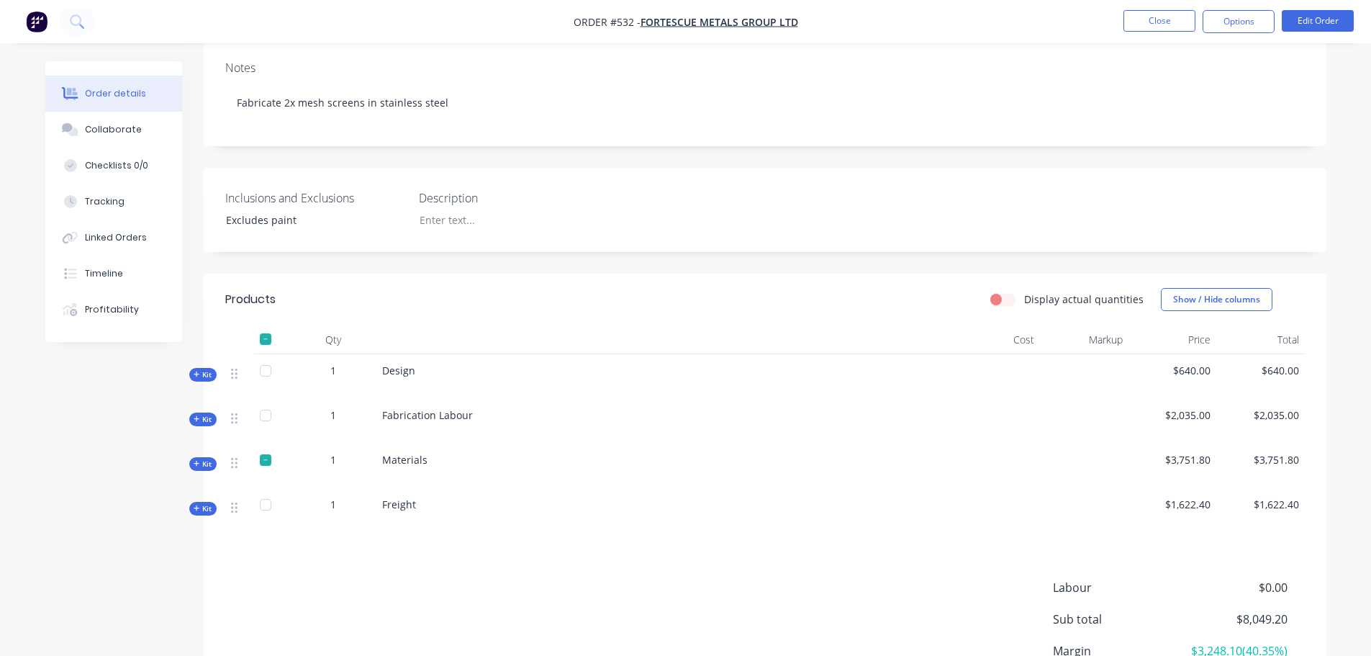
scroll to position [288, 0]
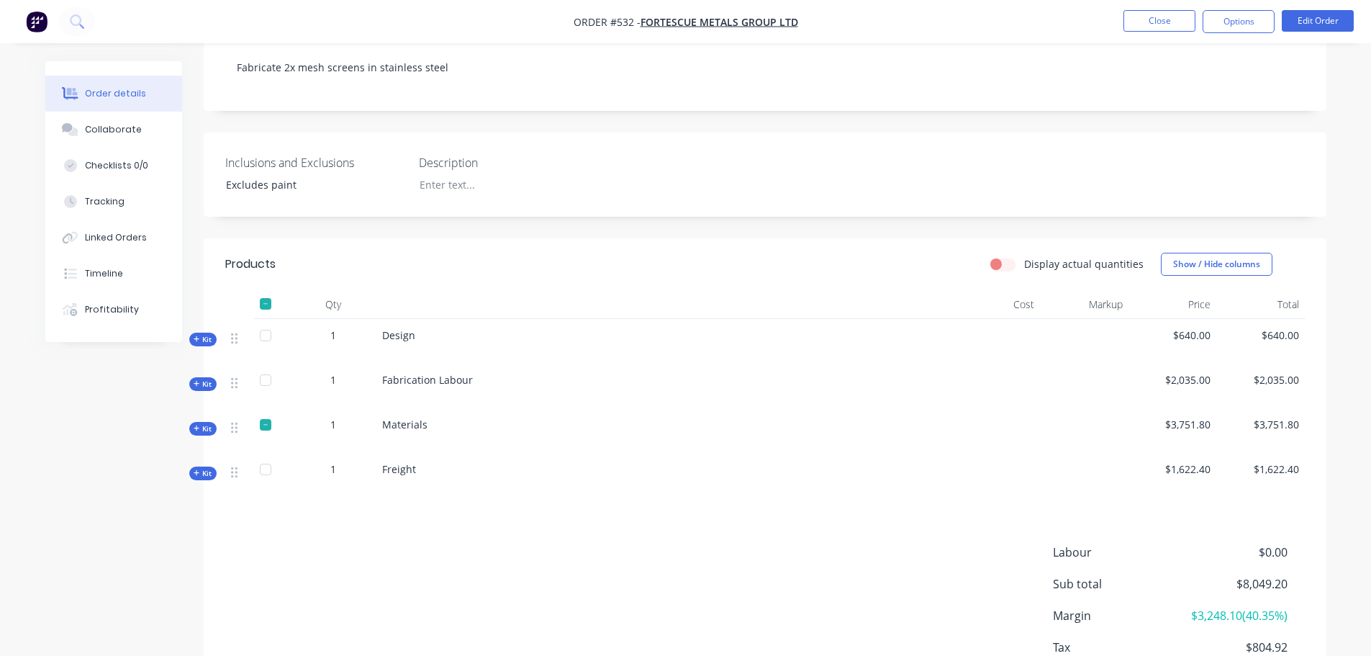
click at [198, 425] on icon at bounding box center [197, 428] width 6 height 7
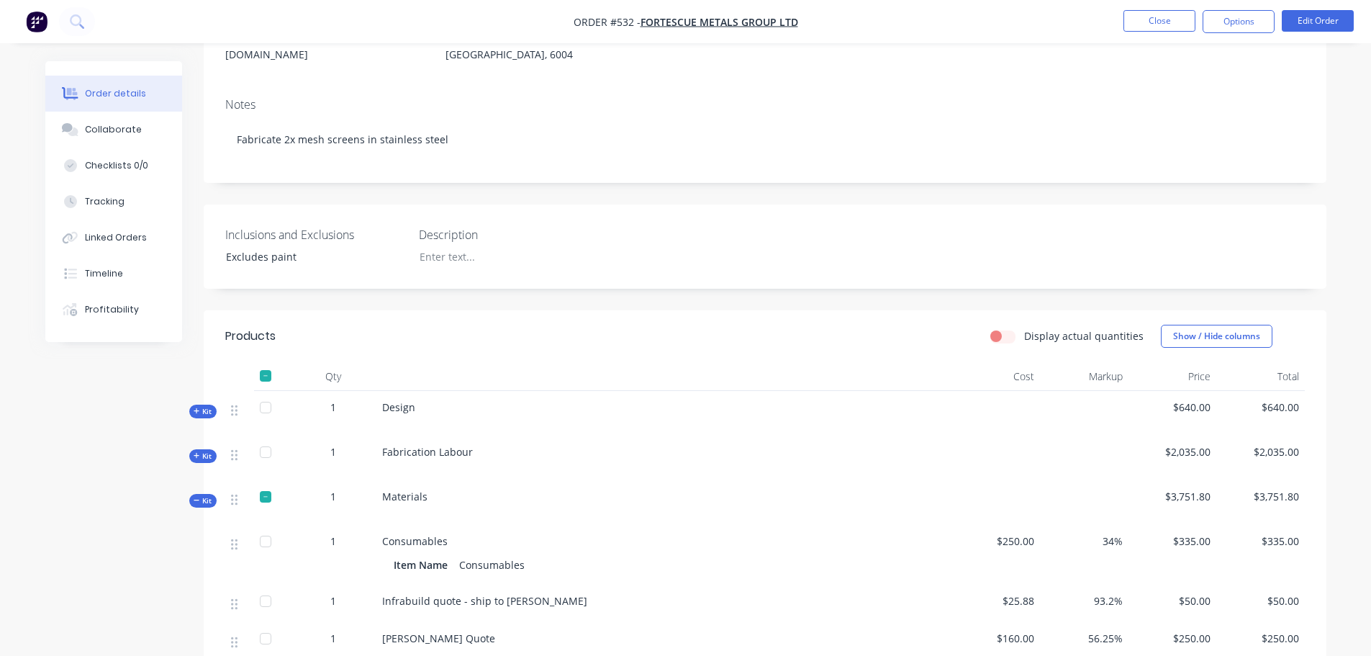
scroll to position [0, 0]
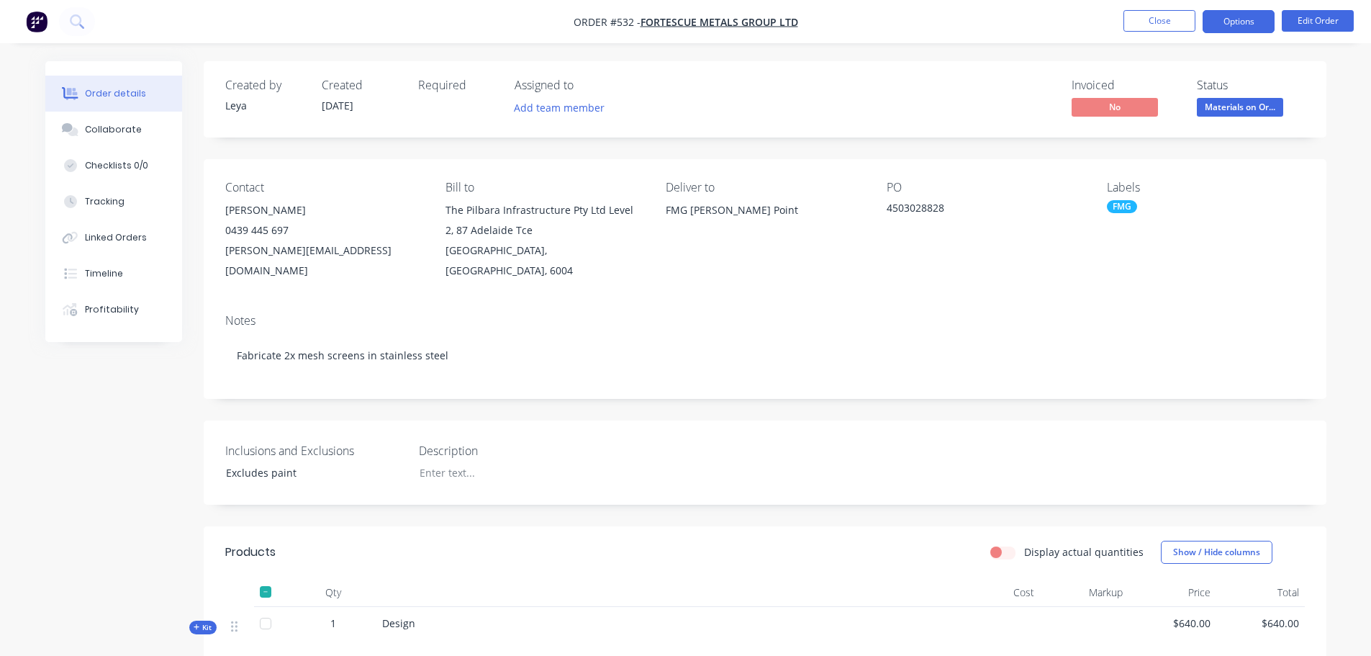
click at [1243, 27] on button "Options" at bounding box center [1239, 21] width 72 height 23
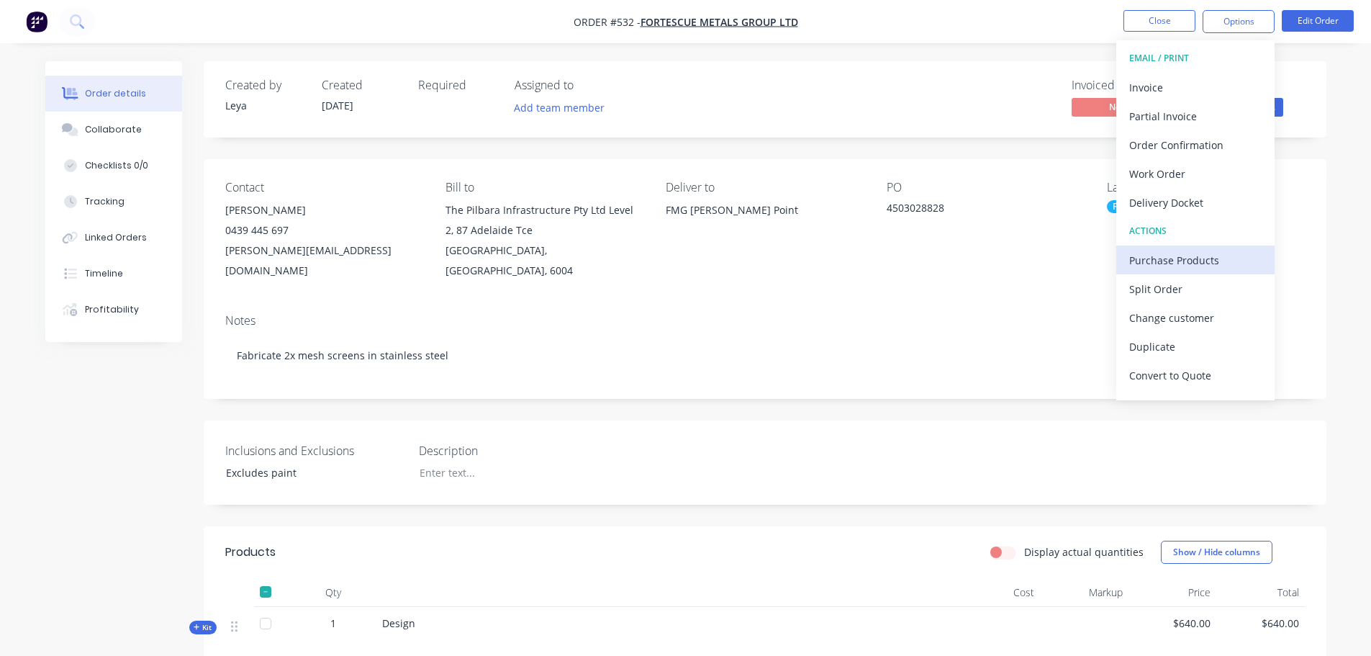
click at [1203, 258] on div "Purchase Products" at bounding box center [1195, 260] width 132 height 21
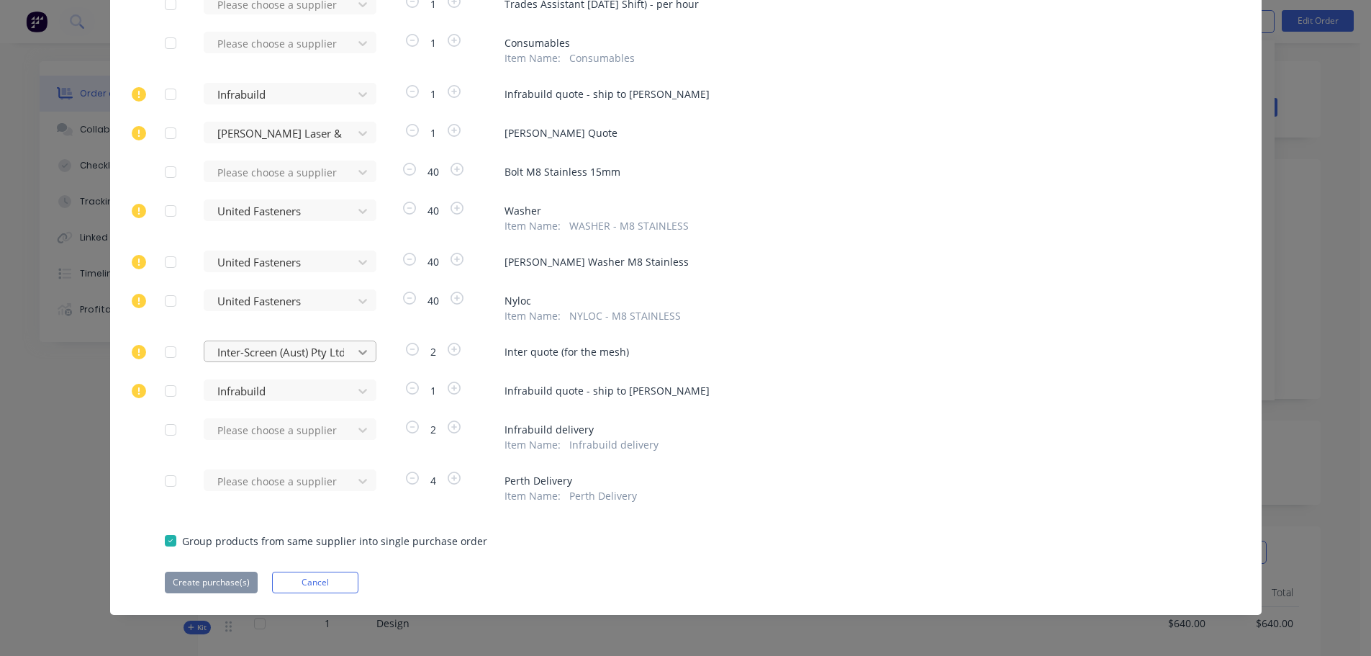
scroll to position [243, 0]
click at [340, 489] on div "Please choose a supplier" at bounding box center [283, 479] width 158 height 22
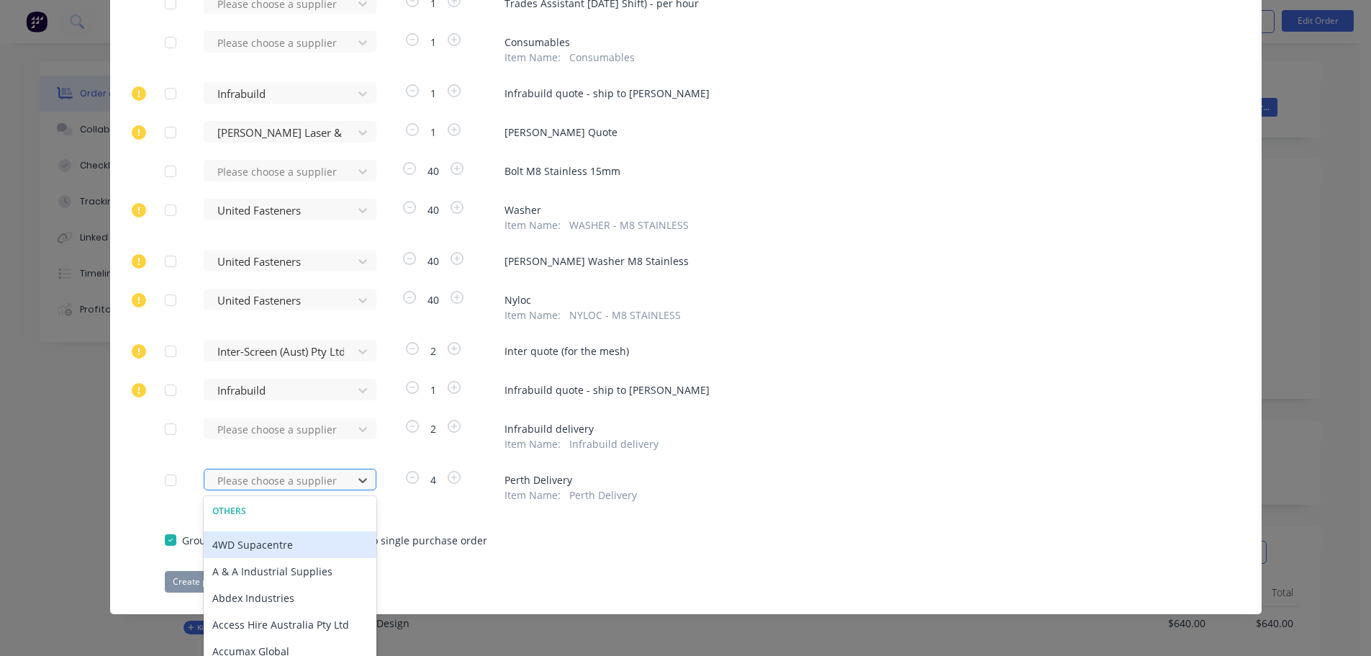
scroll to position [299, 0]
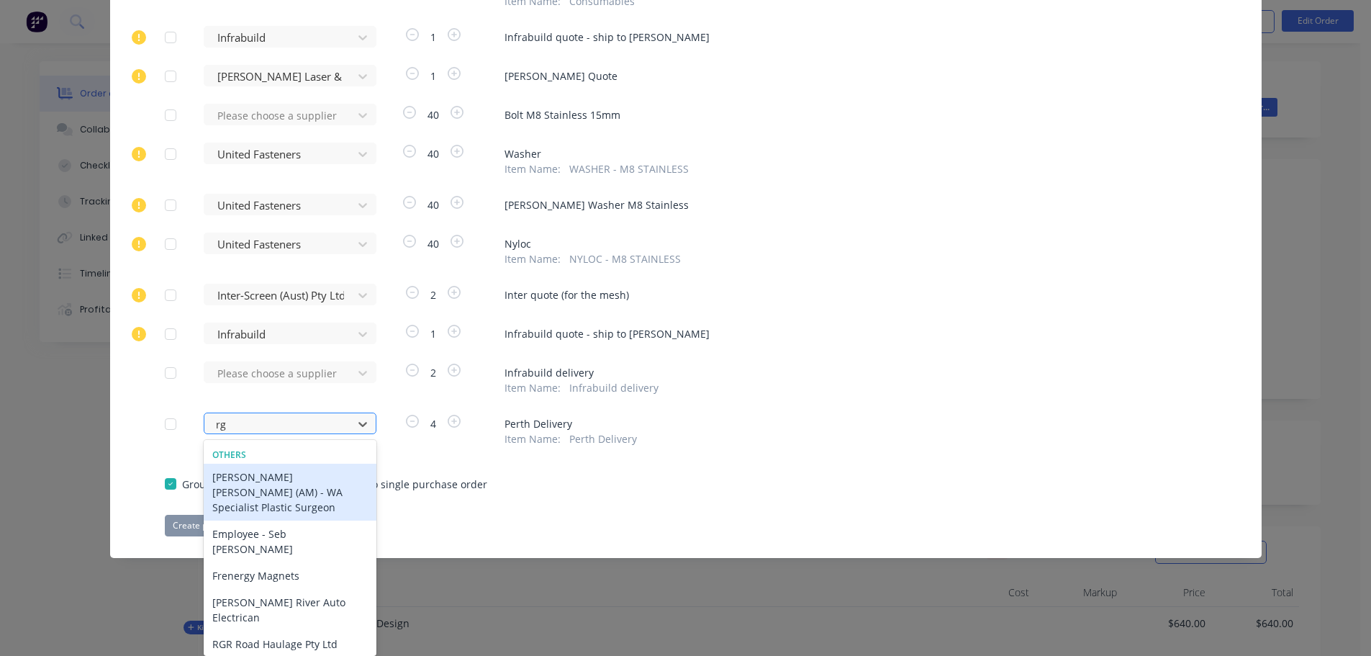
type input "rgr"
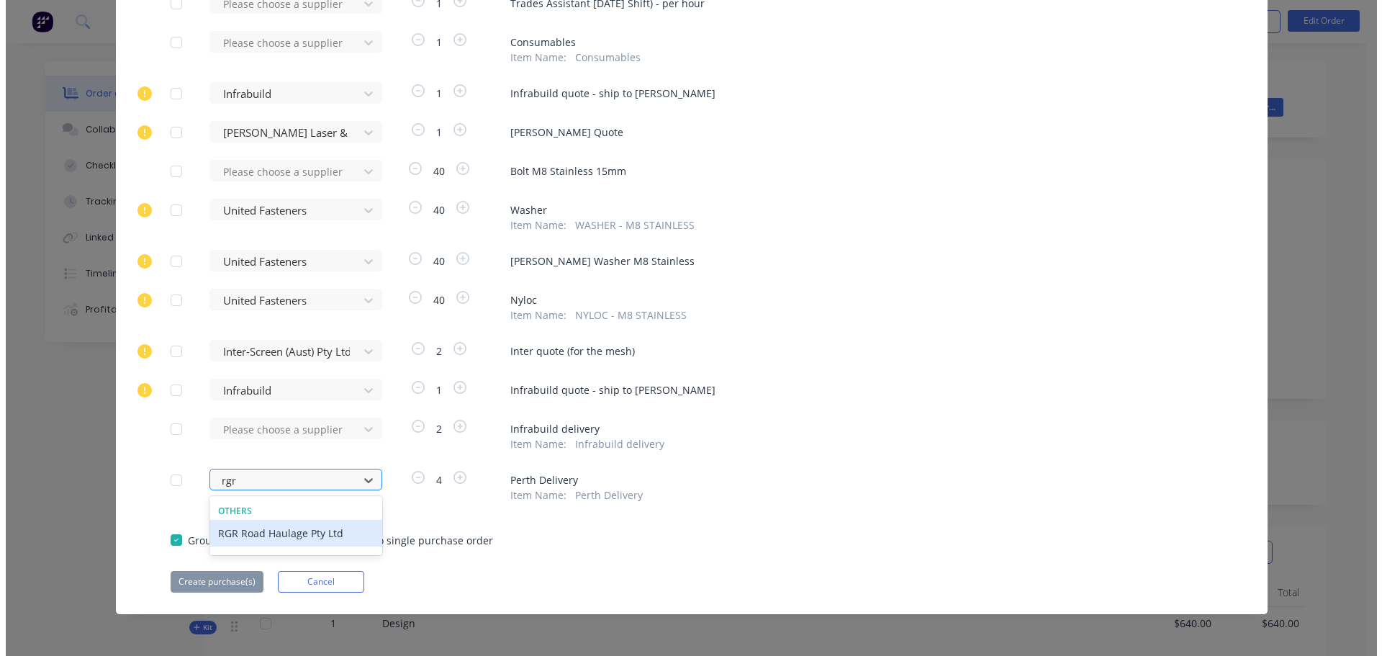
scroll to position [243, 0]
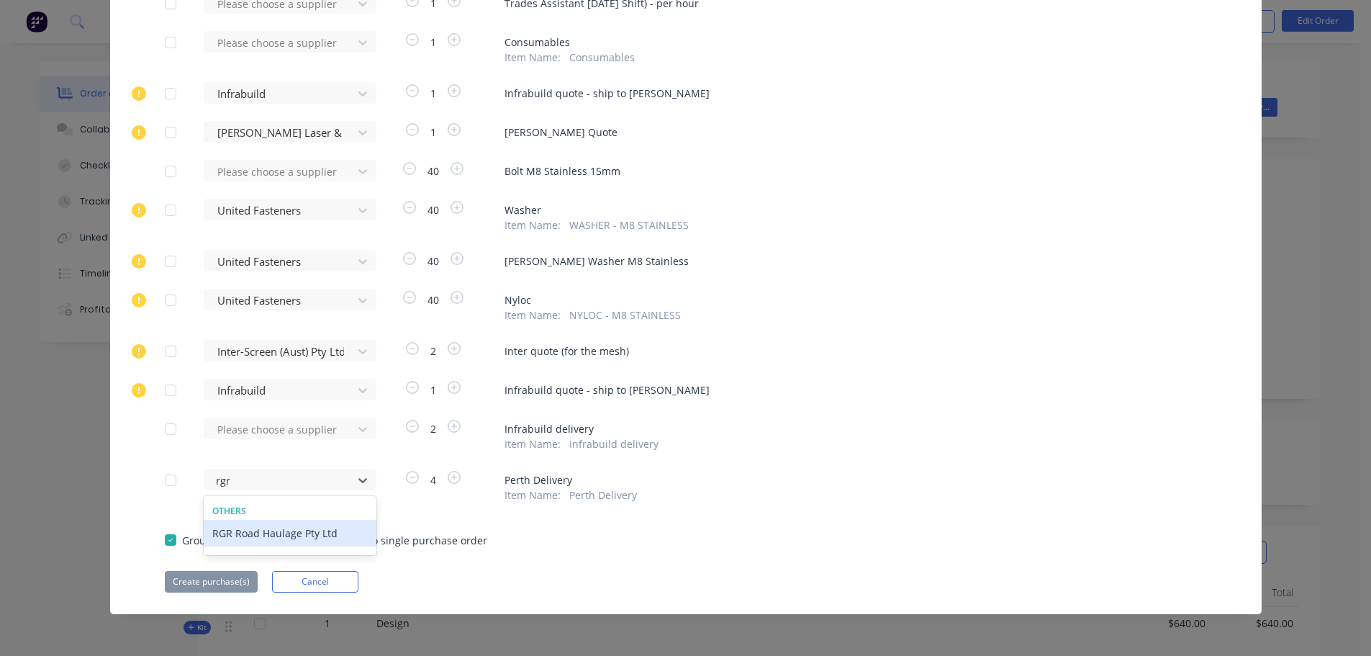
click at [276, 540] on div "RGR Road Haulage Pty Ltd" at bounding box center [290, 533] width 173 height 27
click at [204, 584] on button "Create purchase(s)" at bounding box center [211, 582] width 93 height 22
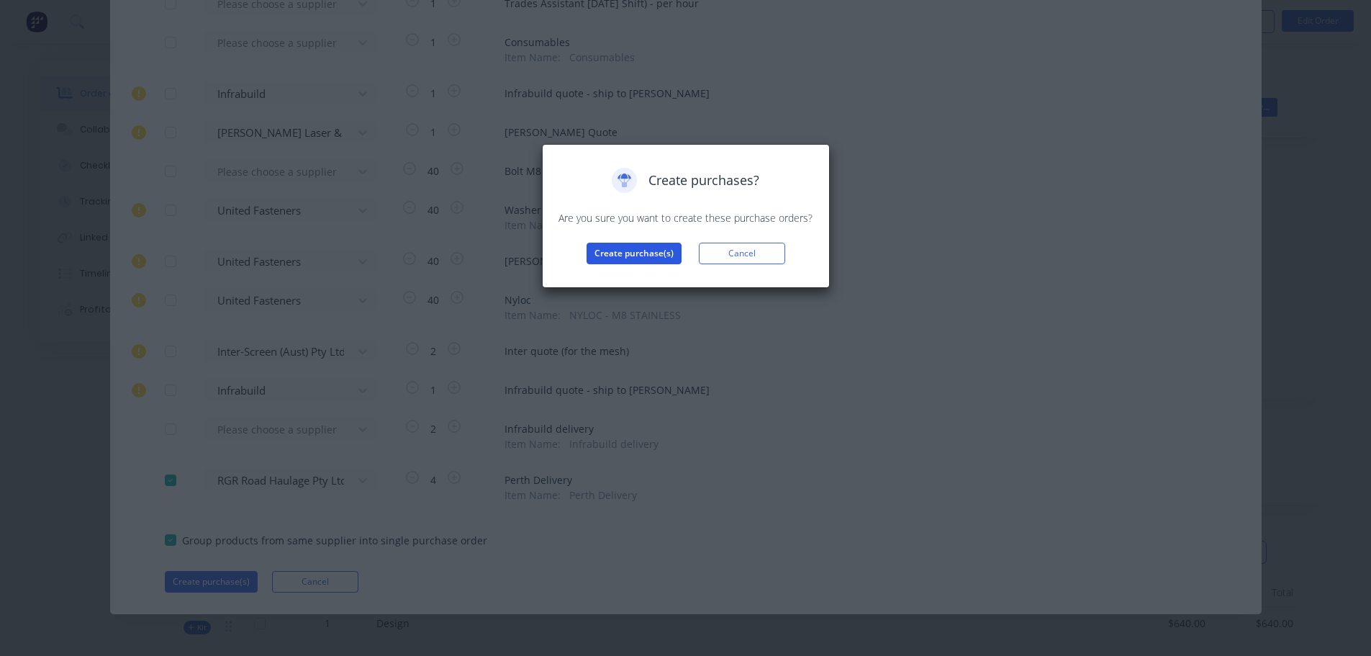
click at [628, 259] on button "Create purchase(s)" at bounding box center [634, 254] width 95 height 22
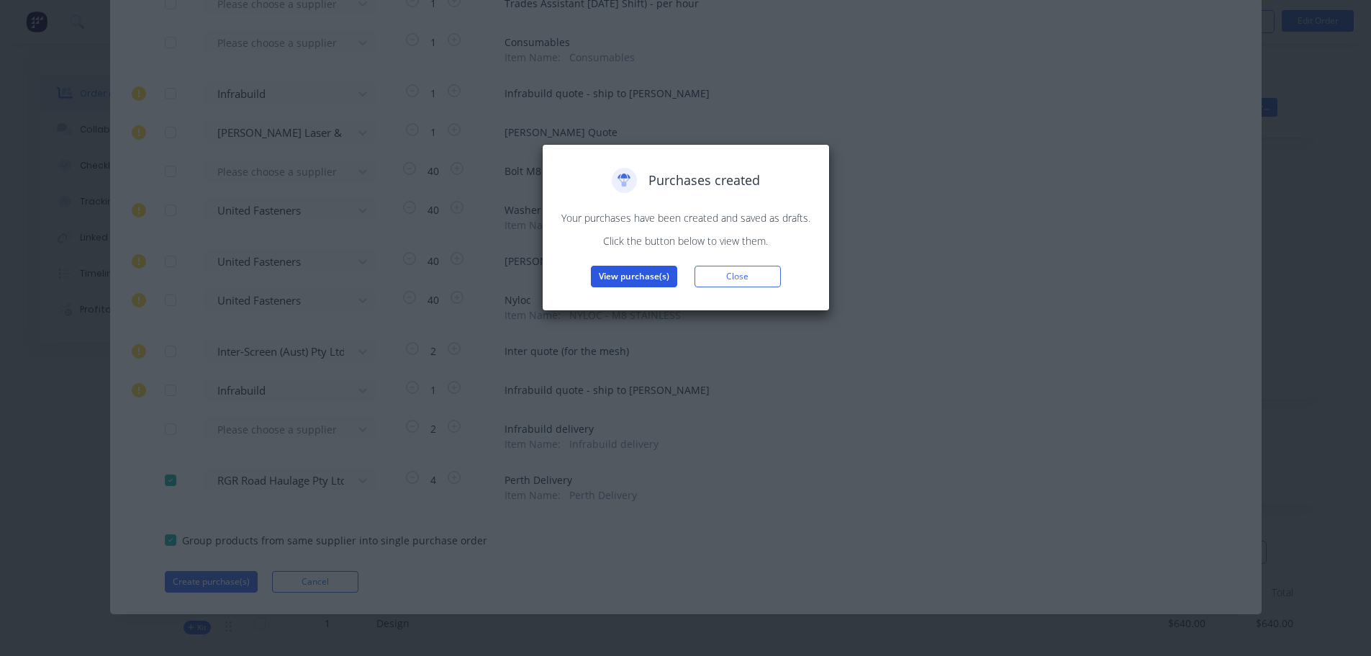
click at [655, 281] on button "View purchase(s)" at bounding box center [634, 277] width 86 height 22
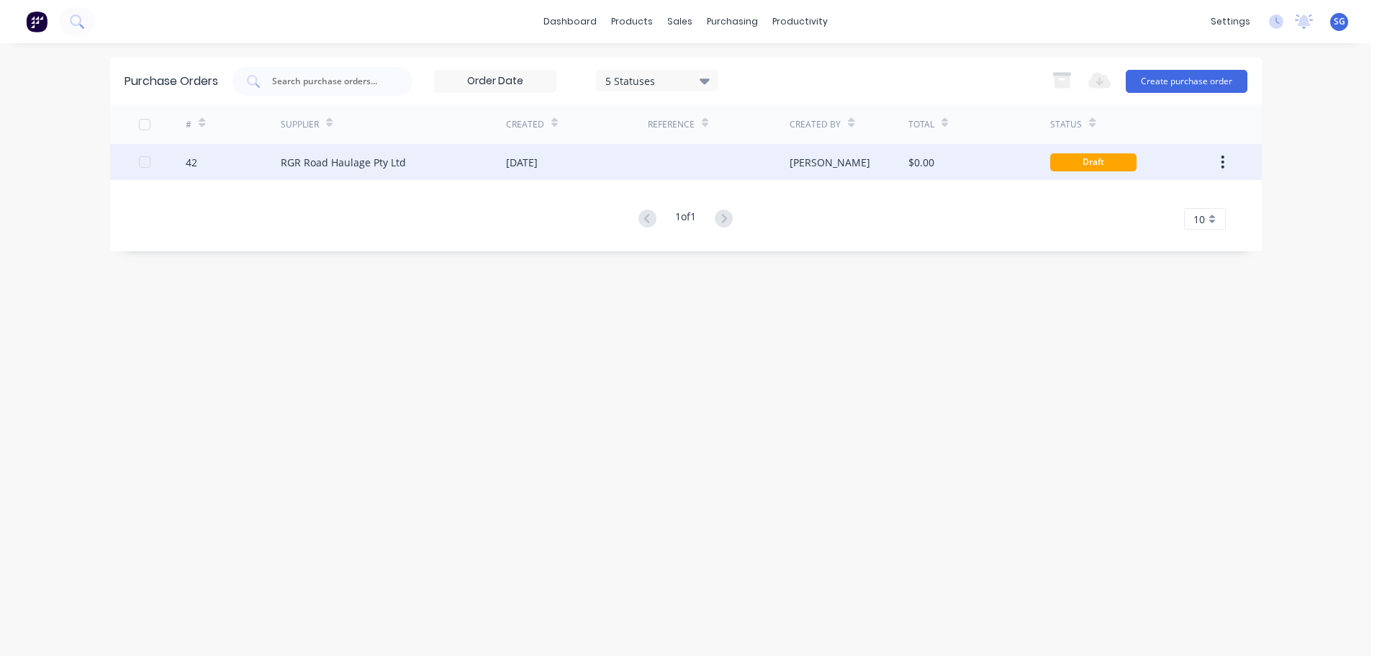
click at [332, 167] on div "RGR Road Haulage Pty Ltd" at bounding box center [343, 162] width 125 height 15
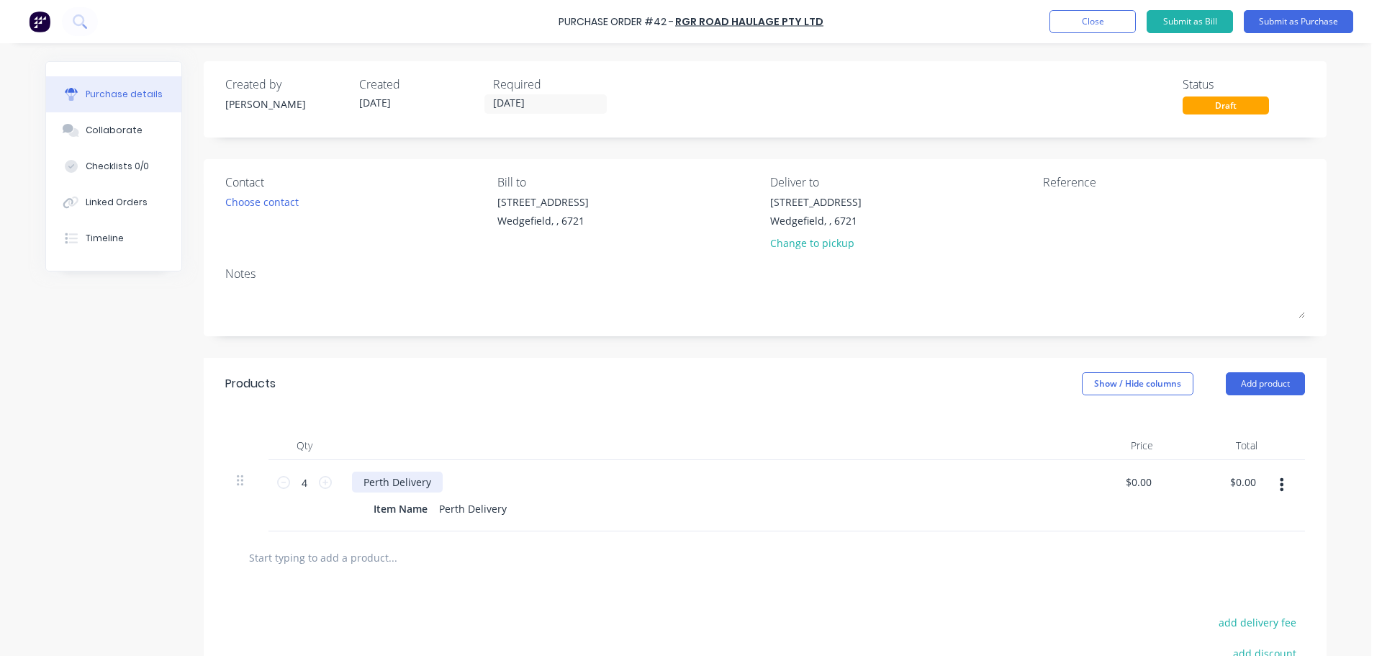
click at [403, 473] on div "Perth Delivery" at bounding box center [397, 481] width 91 height 21
drag, startPoint x: 426, startPoint y: 480, endPoint x: 350, endPoint y: 468, distance: 76.4
click at [350, 468] on div "Perth Delivery Item Name Perth Delivery" at bounding box center [700, 495] width 720 height 71
click at [433, 516] on div "Perth Delivery" at bounding box center [428, 508] width 79 height 21
click at [432, 504] on div "Perth Delivery" at bounding box center [428, 508] width 79 height 21
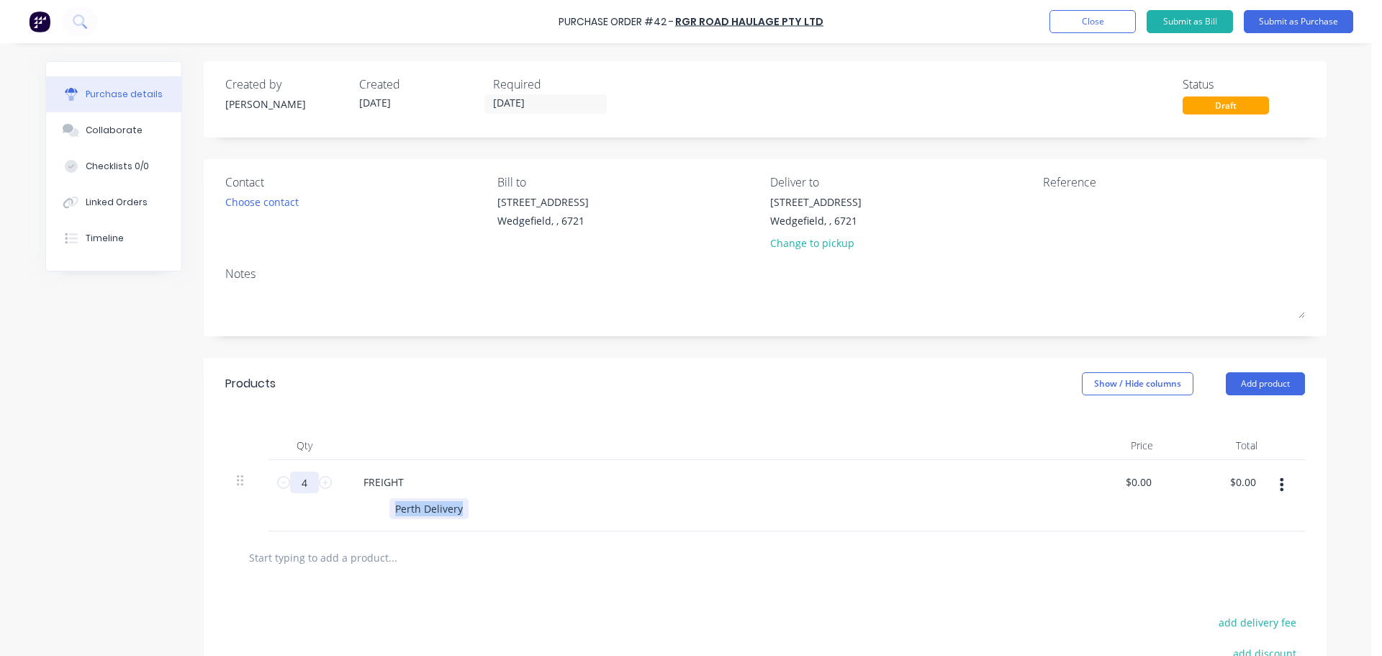
drag, startPoint x: 453, startPoint y: 507, endPoint x: 310, endPoint y: 489, distance: 144.4
click at [310, 489] on div "4 4 FREIGHT Perth Delivery $0.00 $0.00 $0.00 $0.00" at bounding box center [764, 495] width 1079 height 71
paste div
drag, startPoint x: 423, startPoint y: 510, endPoint x: 451, endPoint y: 510, distance: 27.3
click at [424, 510] on div "1x Skid245 x 122 x 15cm50kg" at bounding box center [464, 508] width 150 height 21
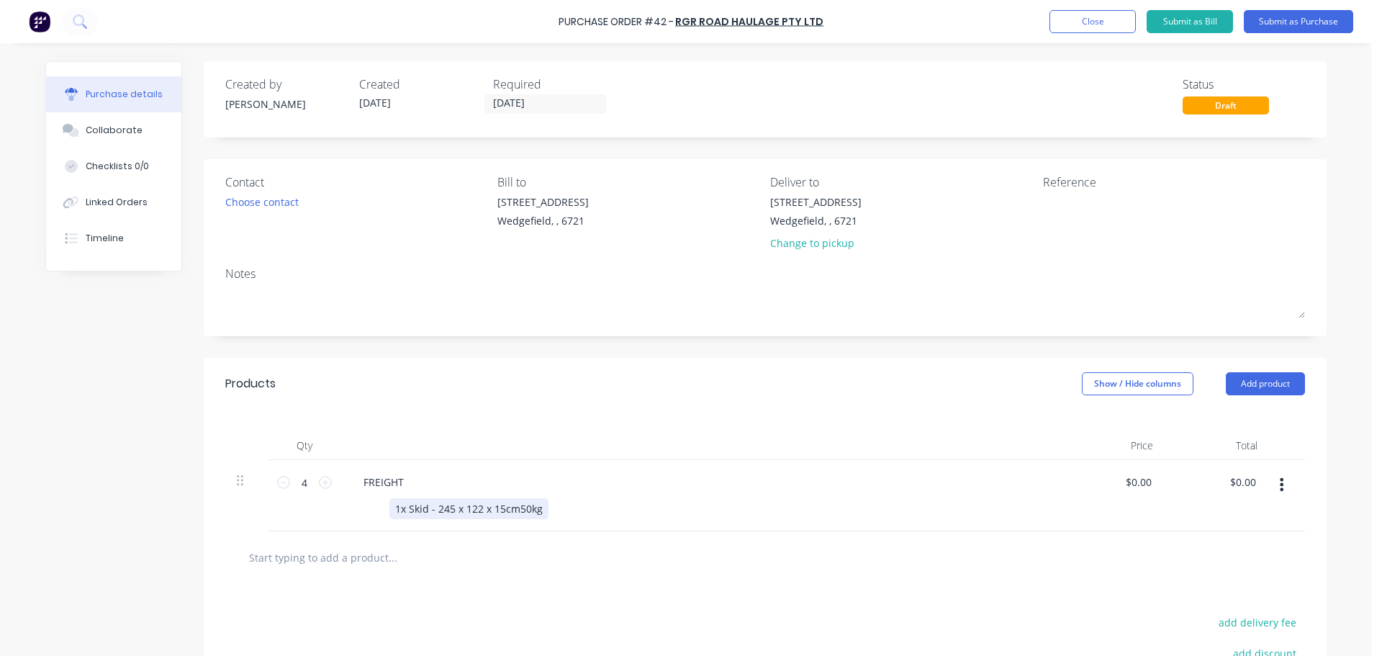
click at [512, 511] on div "1x Skid - 245 x 122 x 15cm50kg" at bounding box center [468, 508] width 159 height 21
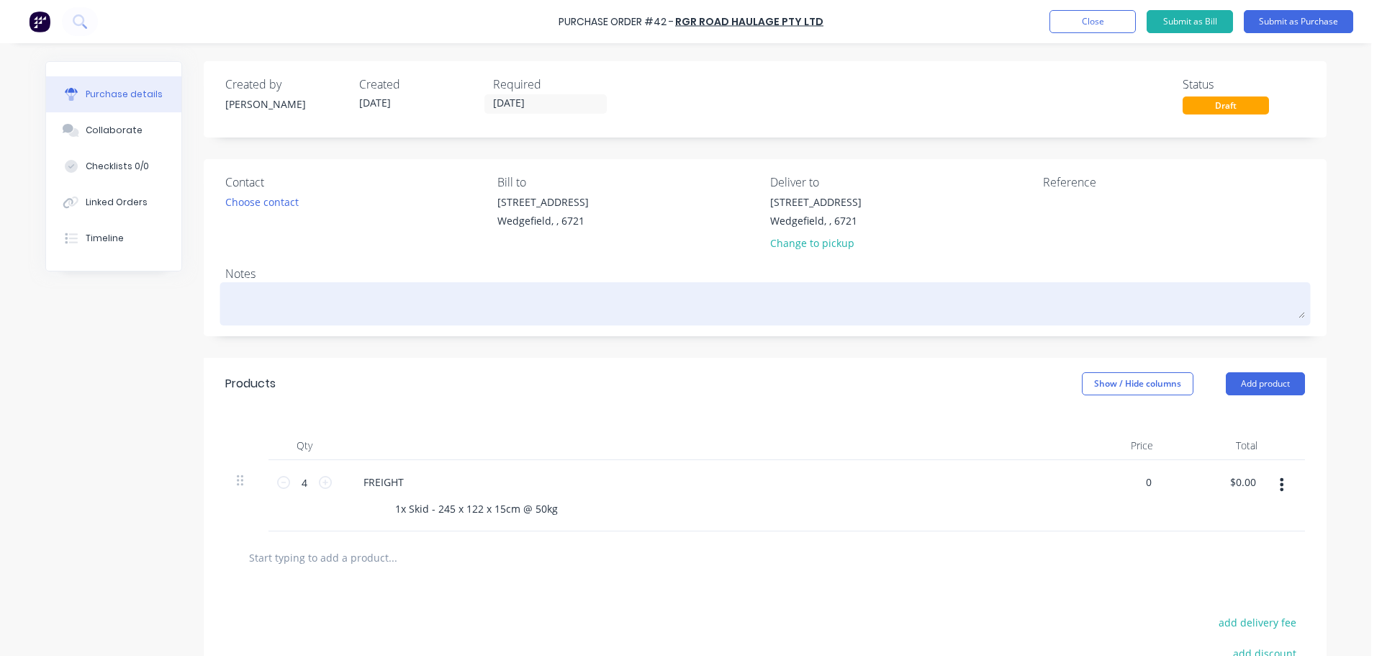
type input "$0.00"
click at [255, 296] on textarea at bounding box center [764, 302] width 1079 height 32
paste textarea "Pick Up From: Inter-Screen (Aust) 16 Moriarty Road Welshpool, WA, 6106"
type textarea "x"
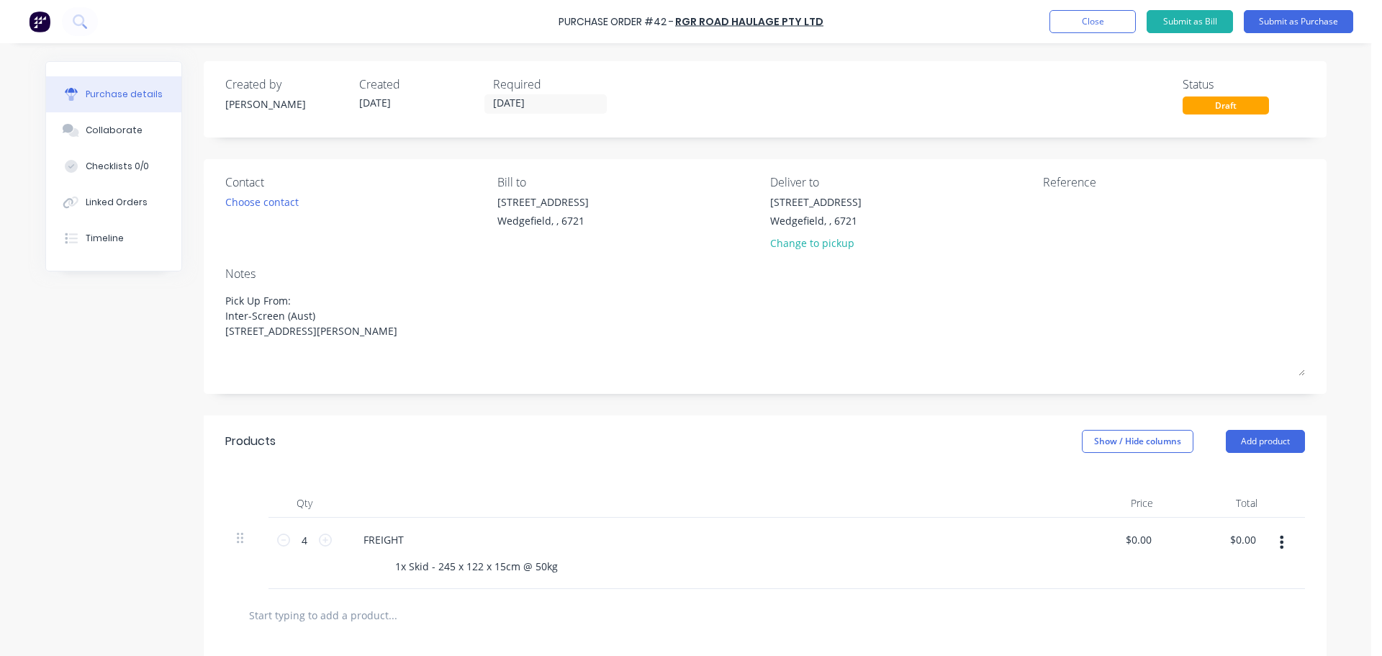
type textarea "Pick Up From: Inter-Screen (Aust) 16 Moriarty Road Welshpool, WA, 6106"
type textarea "x"
type textarea "Pick Up From: Inter-Screen (Aust) 16 Moriarty Road Welshpool, WA, 6106"
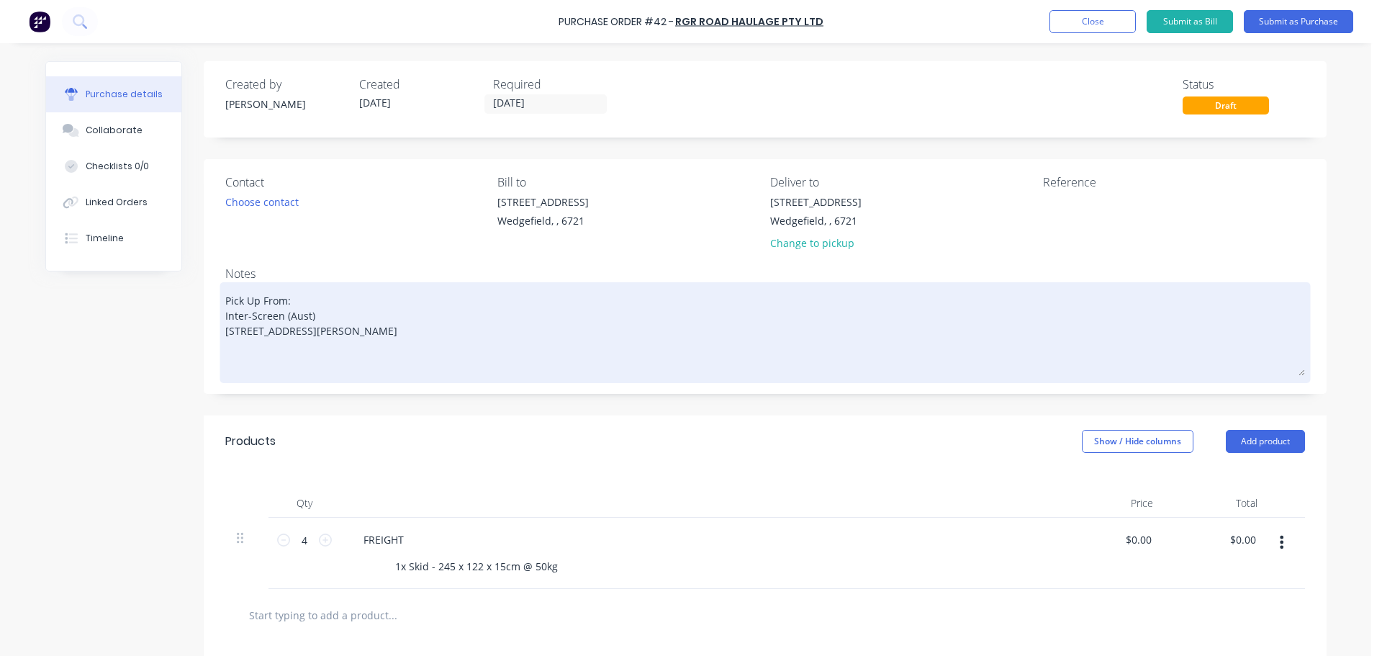
click at [338, 353] on textarea "Pick Up From: Inter-Screen (Aust) 16 Moriarty Road Welshpool, WA, 6106" at bounding box center [764, 331] width 1079 height 90
type textarea "x"
type textarea "Pick Up From: Inter-Screen (Aust) 16 Moriarty Road Welshpool, WA, 6106"
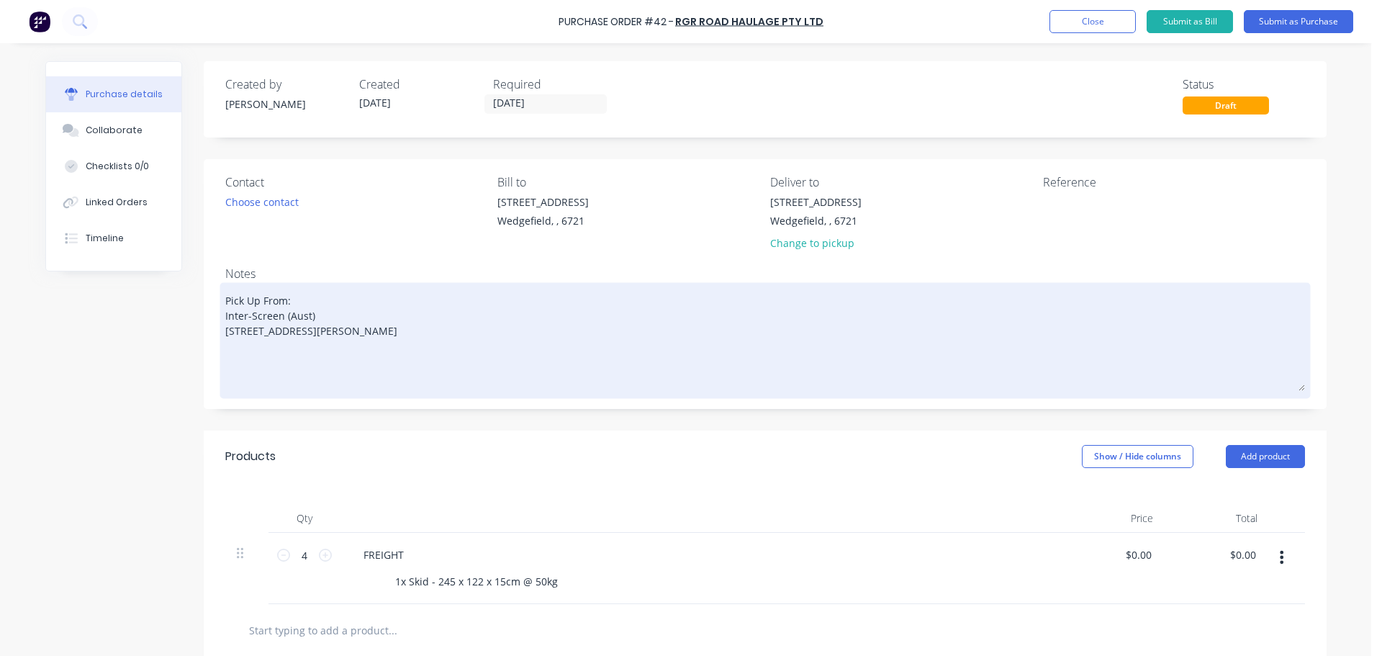
type textarea "x"
type textarea "Pick Up From: Inter-Screen (Aust) 16 Moriarty Road Welshpool, WA, 6106"
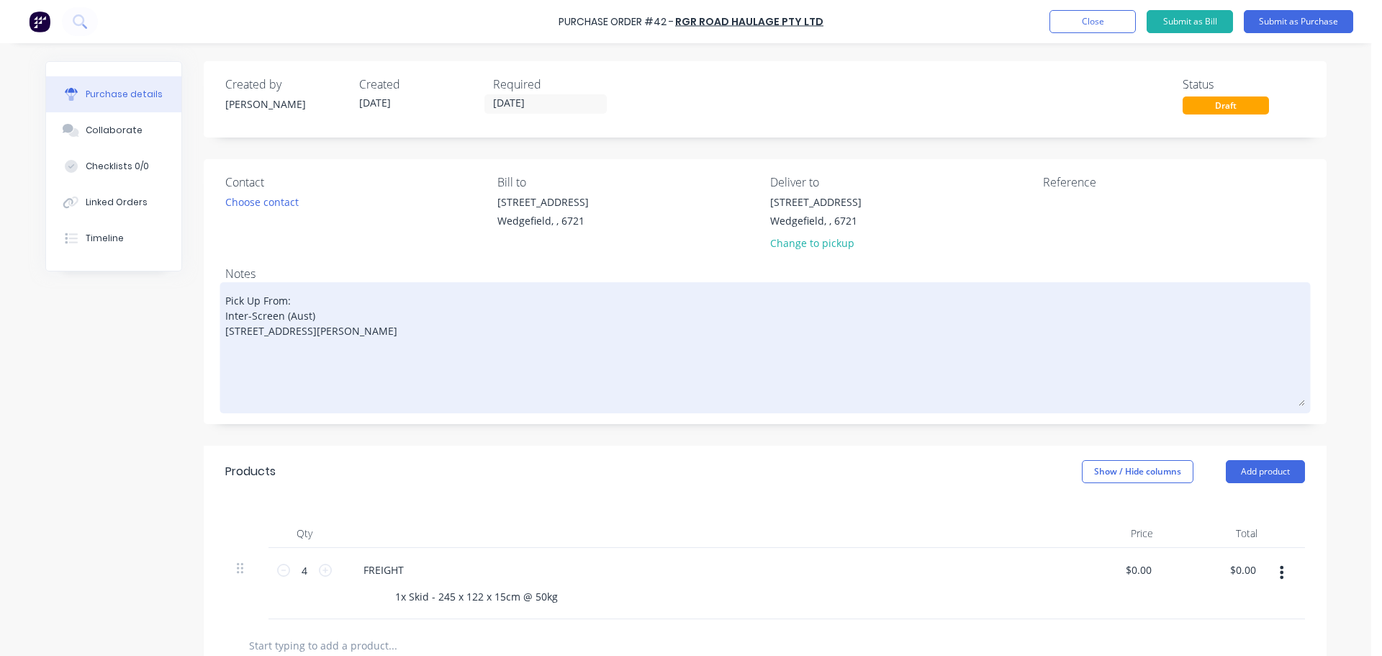
paste textarea "Deliver to: Madson Mining 20 Munda Way Wedgefield, WA, 6721"
type textarea "x"
type textarea "Pick Up From: Inter-Screen (Aust) 16 Moriarty Road Welshpool, WA, 6106 Deliver …"
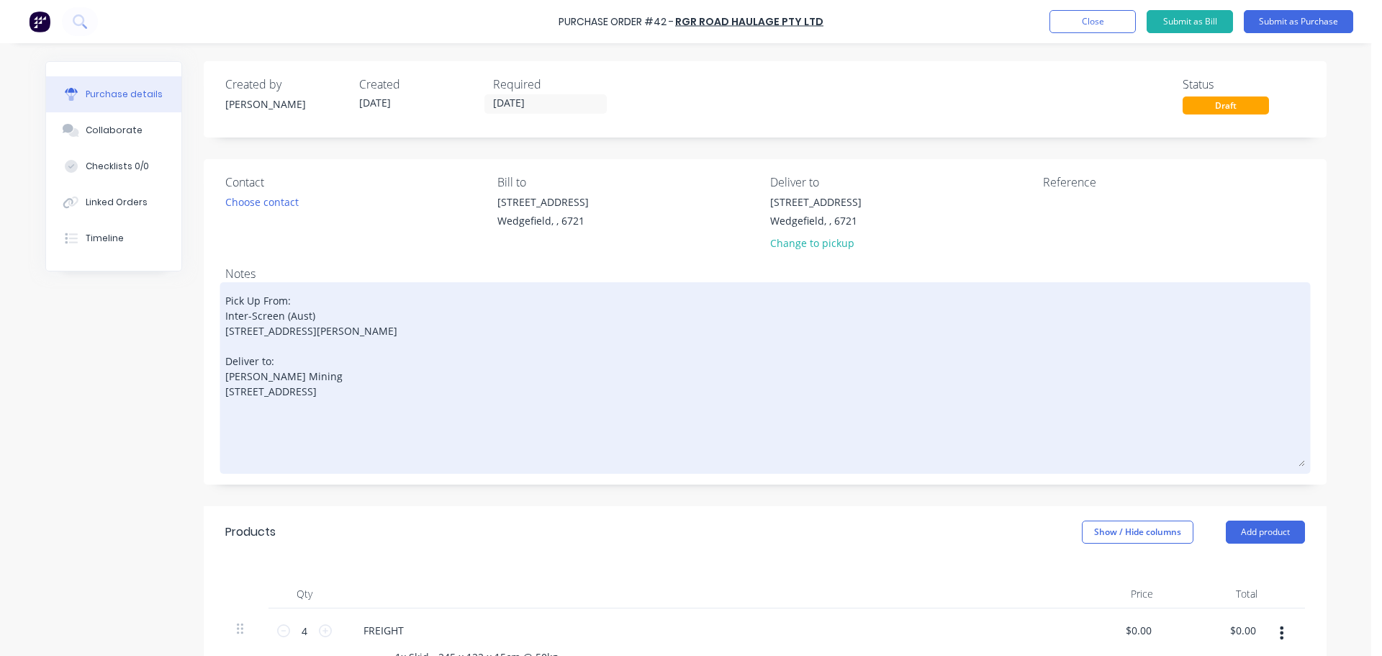
type textarea "x"
type textarea "Pick Up From: Inter-Screen (Aust) 16 Moriarty Road Welshpool, WA, 6106 Deliver …"
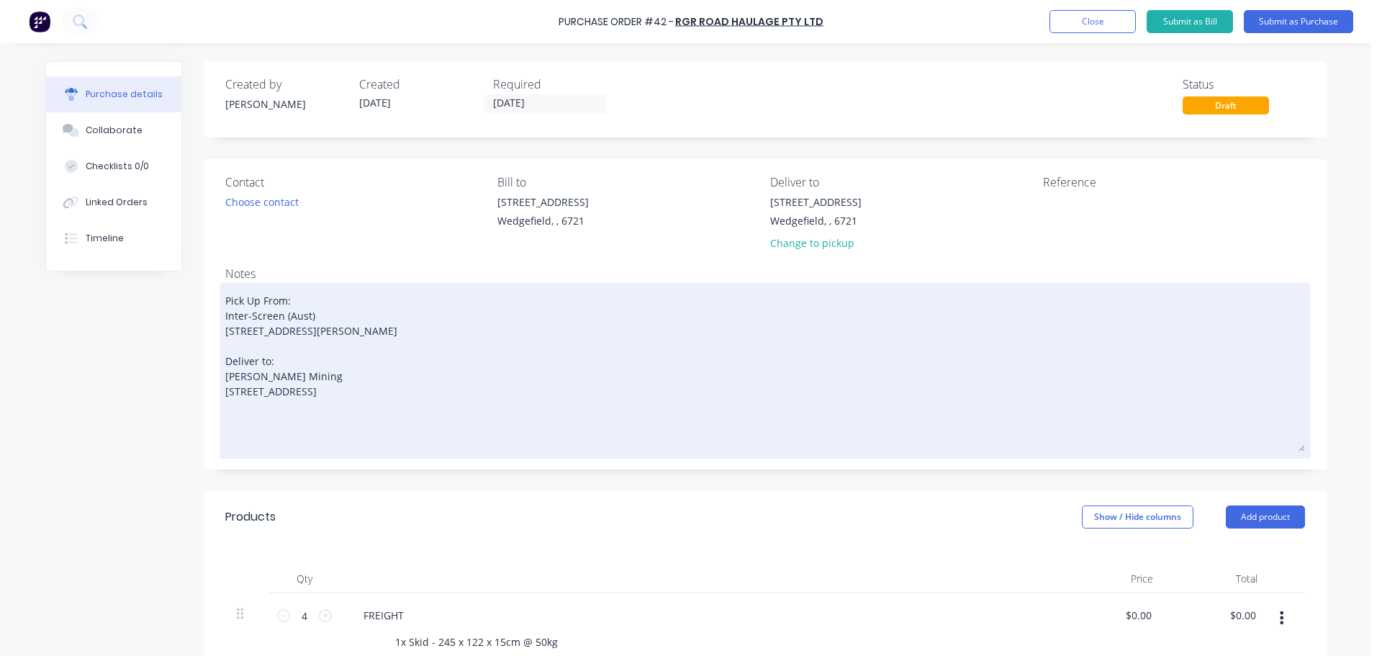
drag, startPoint x: 322, startPoint y: 427, endPoint x: 217, endPoint y: 373, distance: 119.1
click at [225, 373] on div "Pick Up From: Inter-Screen (Aust) 16 Moriarty Road Welshpool, WA, 6106 Deliver …" at bounding box center [764, 370] width 1079 height 169
type textarea "x"
type textarea "Pick Up From: Inter-Screen (Aust) 16 Moriarty Road Welshpool, WA, 6106"
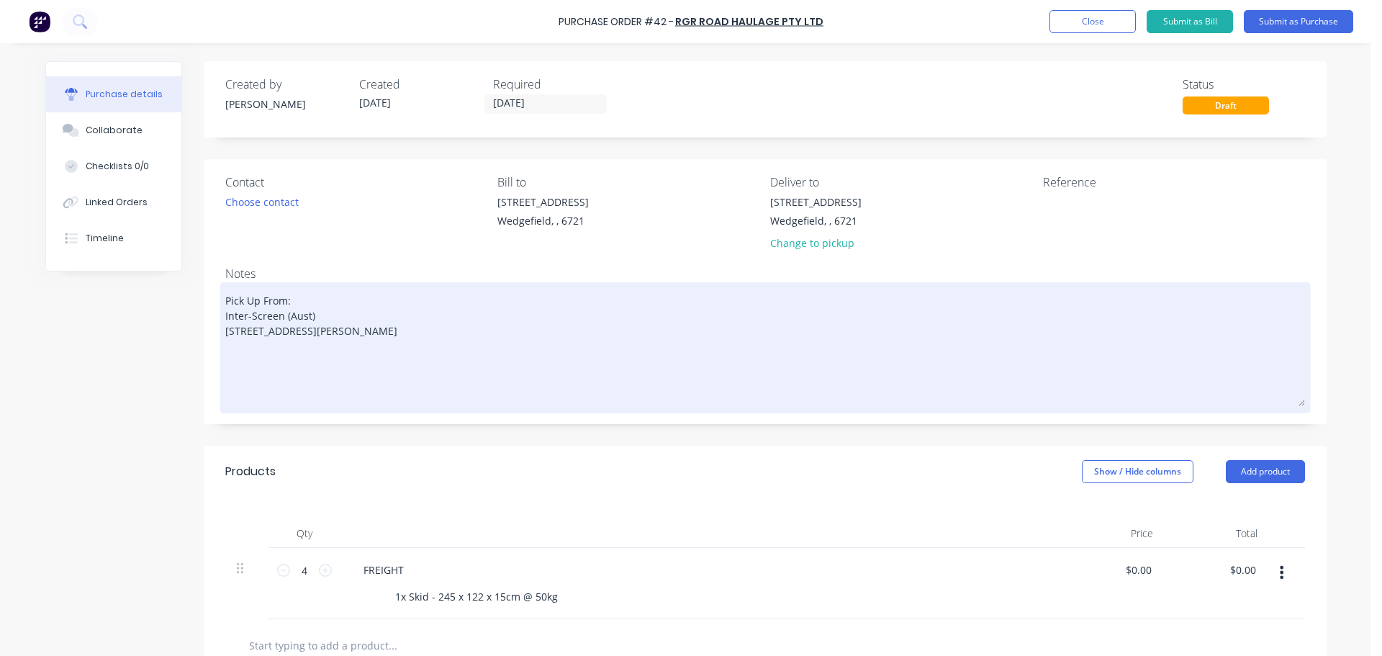
type textarea "x"
type textarea "Pick Up From: Inter-Screen (Aust) 16 Moriarty Road Welshpool, WA, 6106"
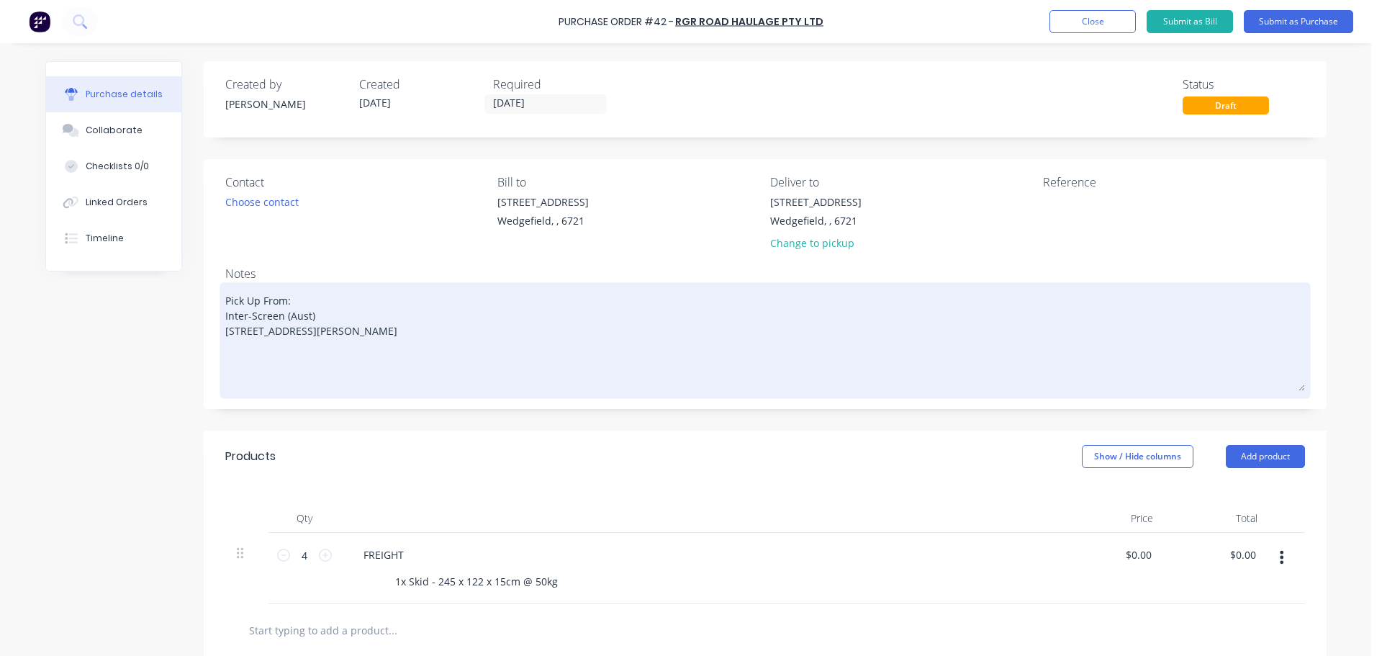
type textarea "x"
type textarea "Pick Up From: Inter-Screen (Aust) 16 Moriarty Road Welshpool, WA, 6106"
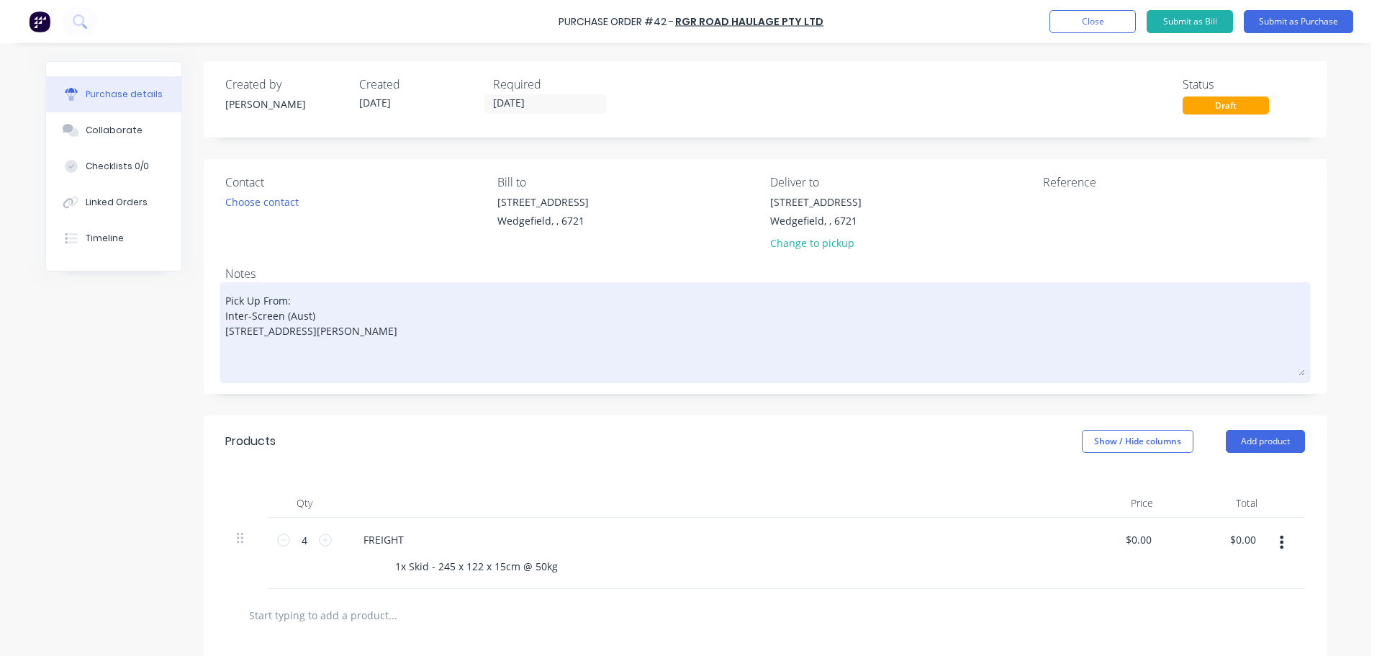
type textarea "x"
type textarea "Pick Up From: Inter-Screen (Aust) 16 Moriarty Road Welshpool, WA, 6106"
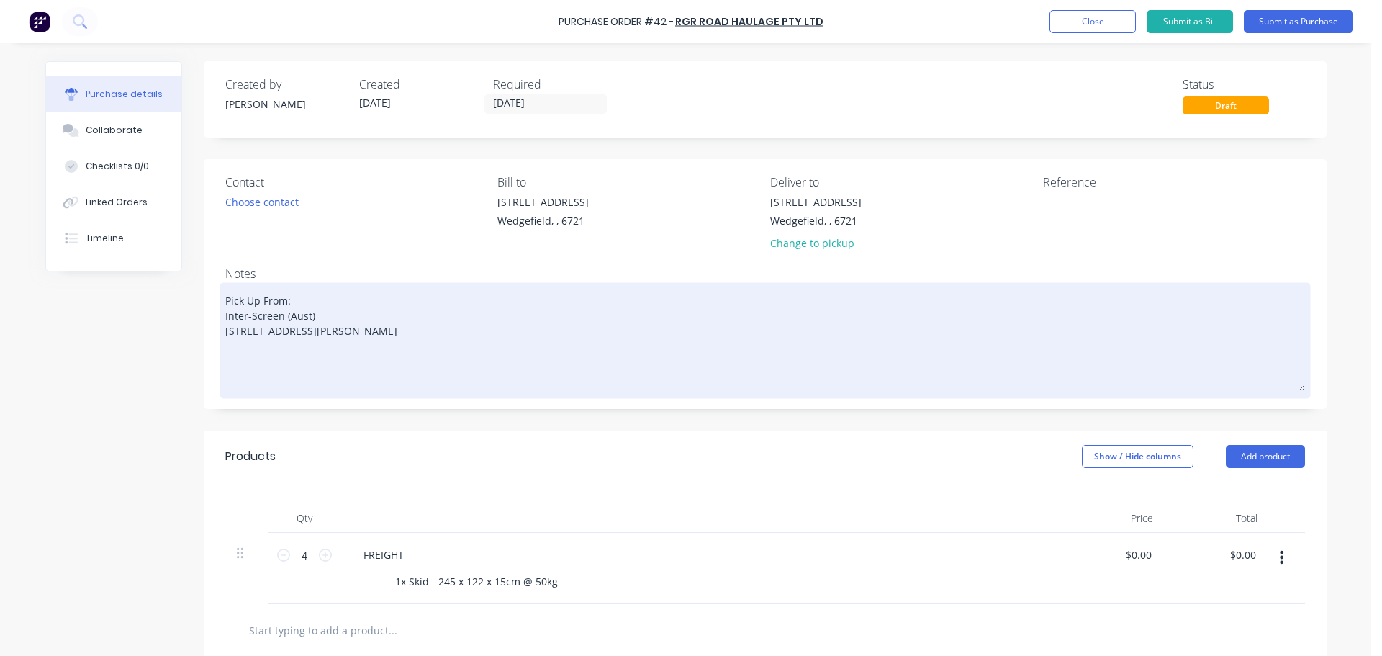
type textarea "x"
type textarea "Pick Up From: Inter-Screen (Aust) 16 Moriarty Road Welshpool, WA, 6106"
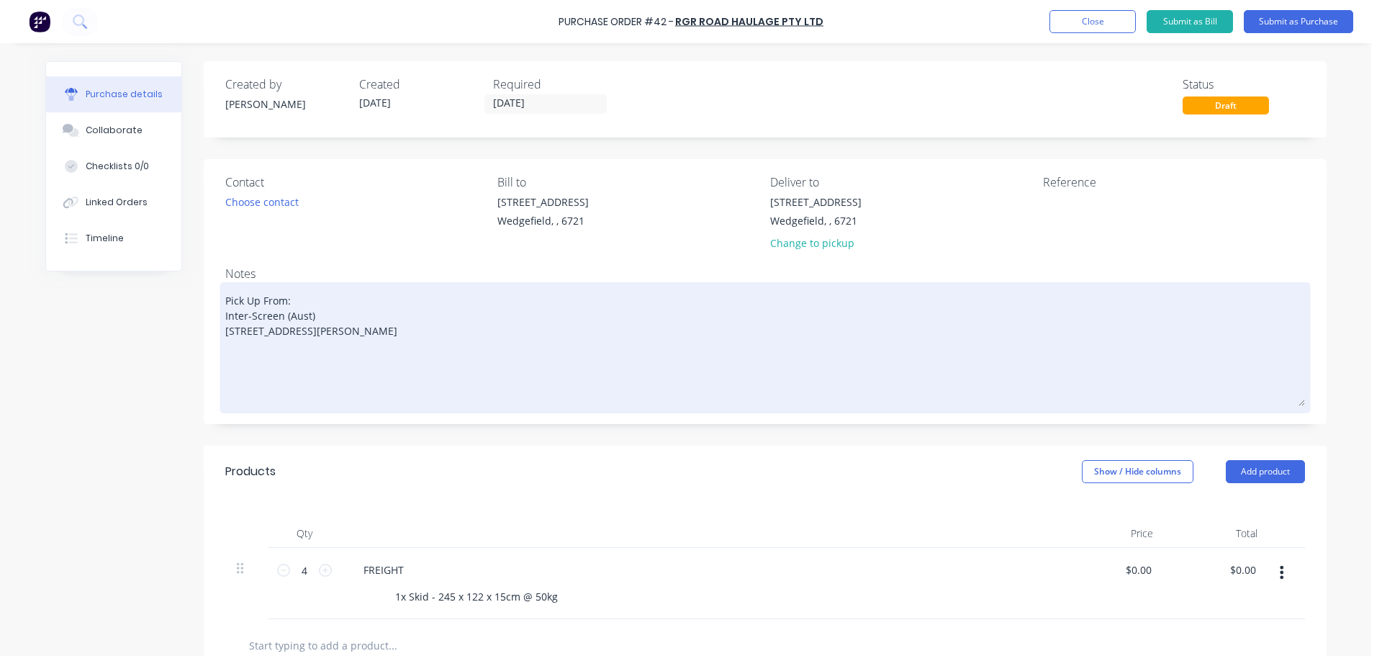
type textarea "x"
type textarea "Pick Up From: Inter-Screen (Aust) 16 Moriarty Road Welshpool, WA, 6106 d"
type textarea "x"
type textarea "Pick Up From: Inter-Screen (Aust) 16 Moriarty Road Welshpool, WA, 6106 dE"
type textarea "x"
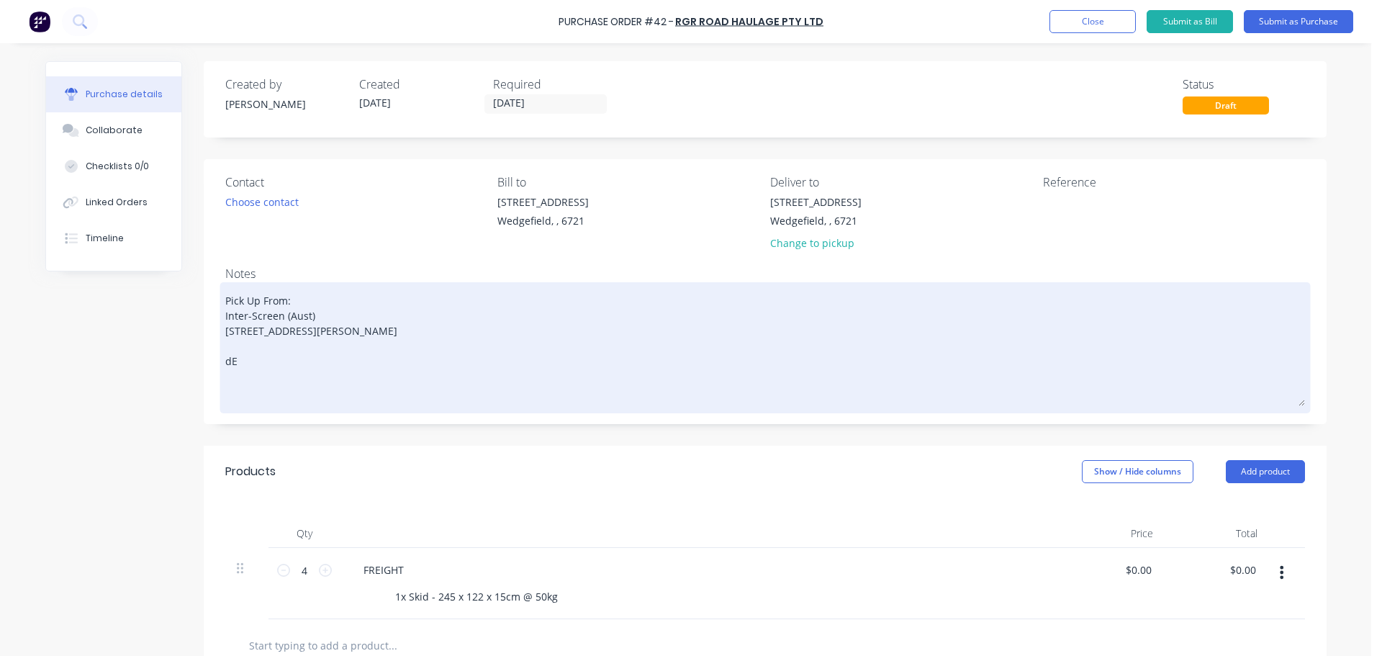
type textarea "Pick Up From: Inter-Screen (Aust) 16 Moriarty Road Welshpool, WA, 6106 d"
type textarea "x"
type textarea "Pick Up From: Inter-Screen (Aust) 16 Moriarty Road Welshpool, WA, 6106 dD"
type textarea "x"
type textarea "Pick Up From: Inter-Screen (Aust) 16 Moriarty Road Welshpool, WA, 6106 d"
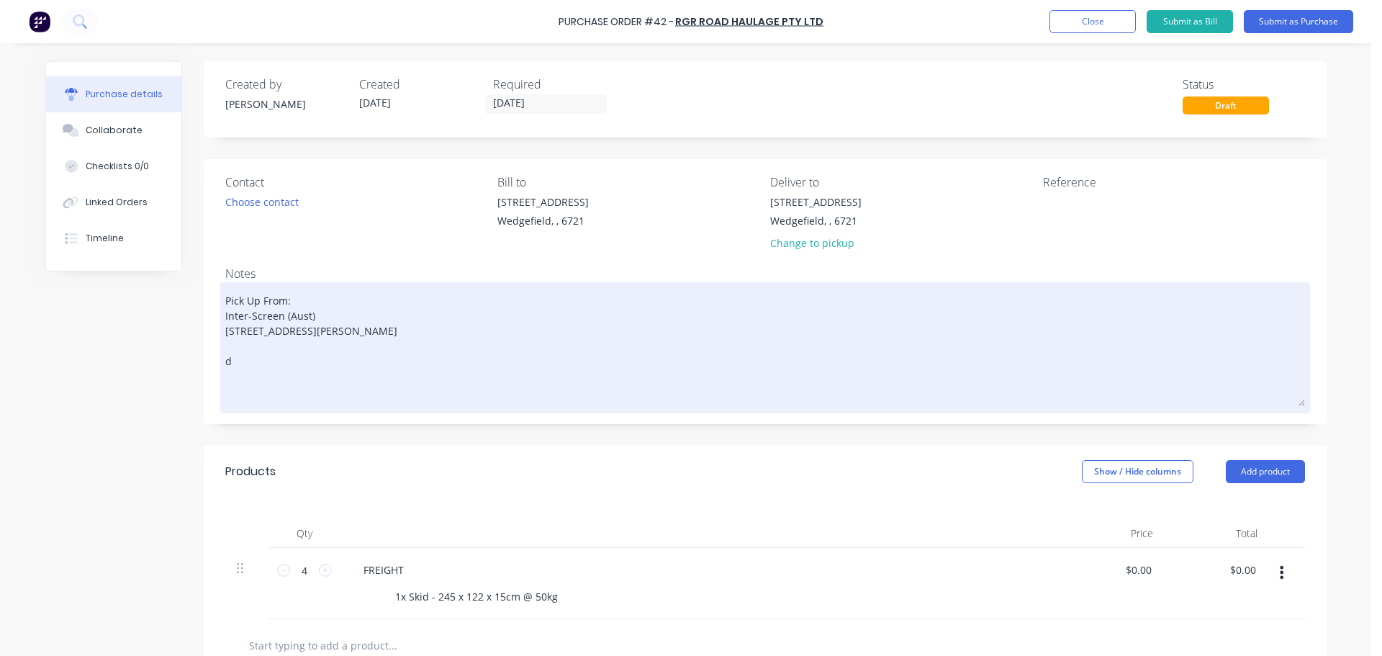
type textarea "x"
type textarea "Pick Up From: Inter-Screen (Aust) 16 Moriarty Road Welshpool, WA, 6106"
type textarea "x"
type textarea "Pick Up From: Inter-Screen (Aust) 16 Moriarty Road Welshpool, WA, 6106 D"
type textarea "x"
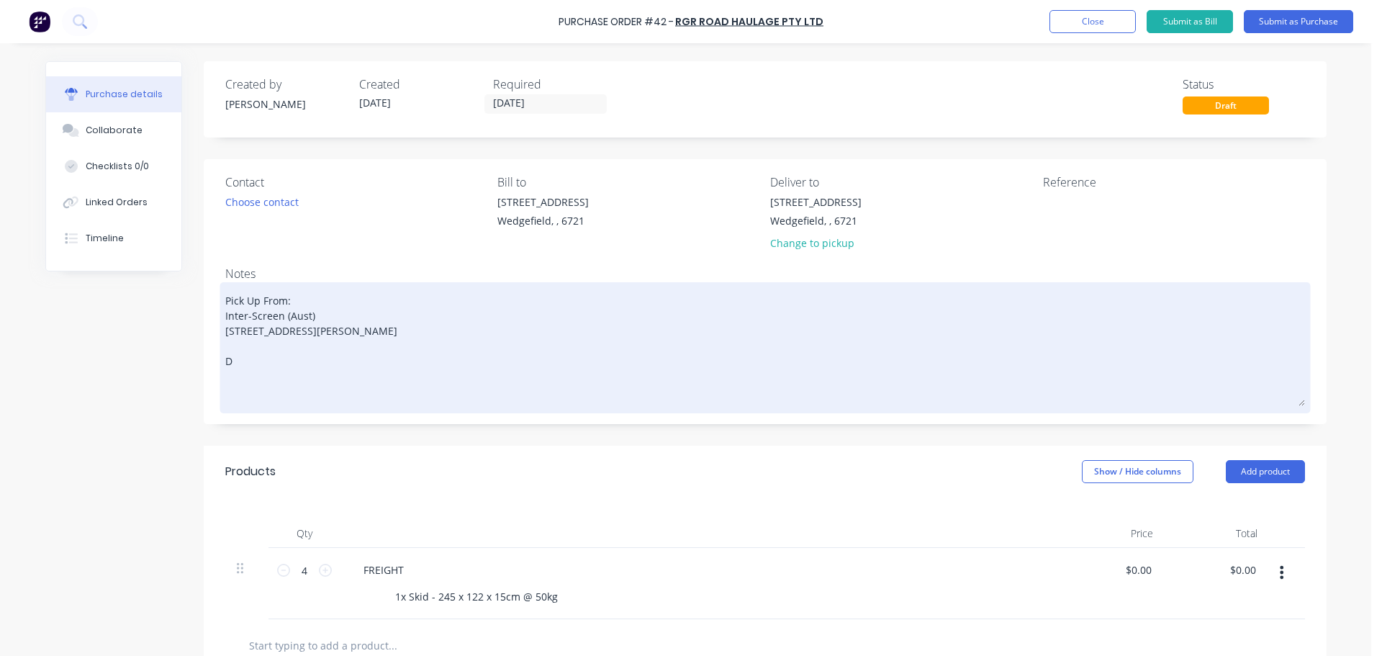
type textarea "Pick Up From: Inter-Screen (Aust) 16 Moriarty Road Welshpool, WA, 6106 De"
type textarea "x"
type textarea "Pick Up From: Inter-Screen (Aust) 16 Moriarty Road Welshpool, WA, 6106 Det"
type textarea "x"
type textarea "Pick Up From: Inter-Screen (Aust) 16 Moriarty Road Welshpool, WA, 6106 Detai"
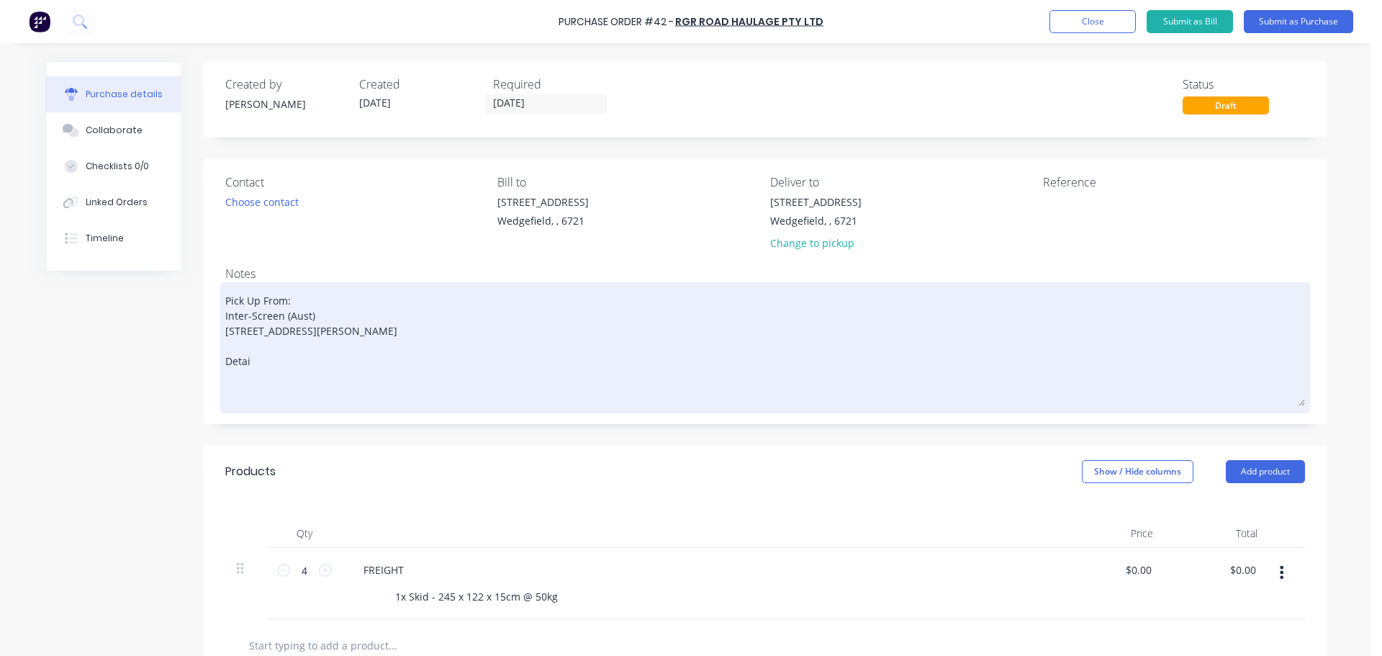
type textarea "x"
type textarea "Pick Up From: Inter-Screen (Aust) 16 Moriarty Road Welshpool, WA, 6106 Detail"
type textarea "x"
type textarea "Pick Up From: Inter-Screen (Aust) 16 Moriarty Road Welshpool, WA, 6106 Details"
type textarea "x"
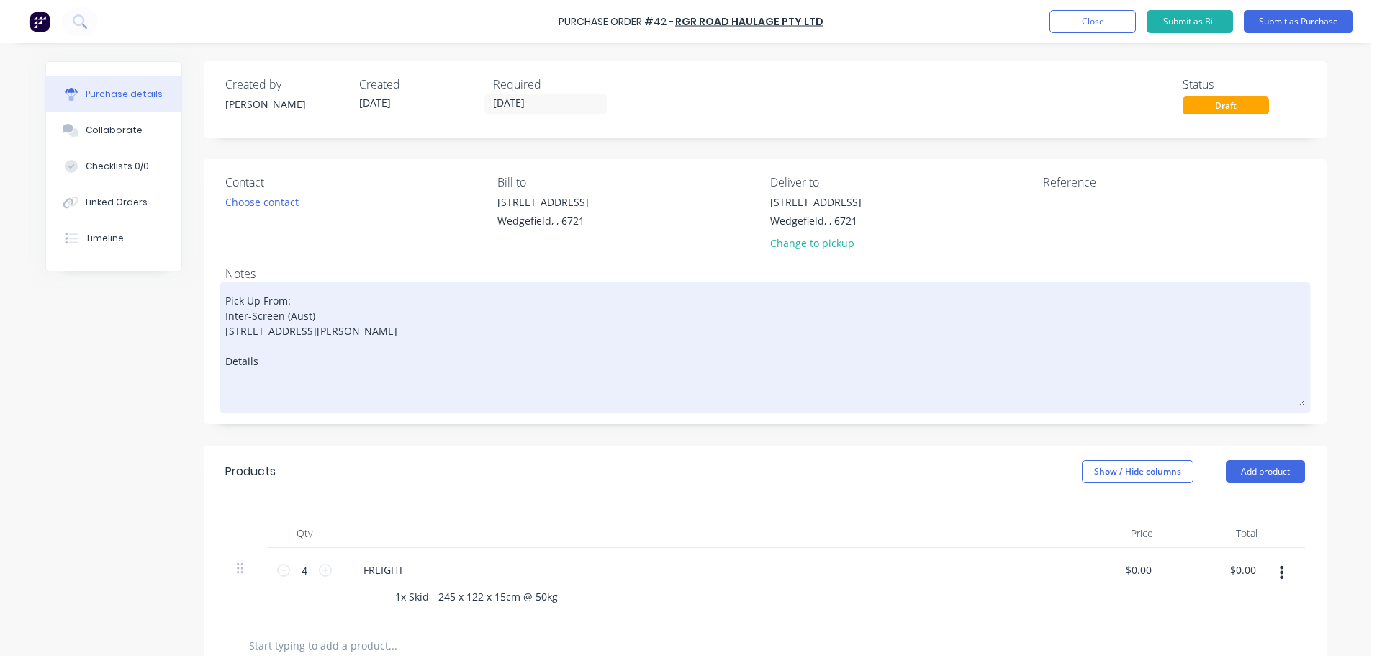
type textarea "Pick Up From: Inter-Screen (Aust) 16 Moriarty Road Welshpool, WA, 6106 Details:"
type textarea "x"
type textarea "Pick Up From: Inter-Screen (Aust) 16 Moriarty Road Welshpool, WA, 6106 Details:"
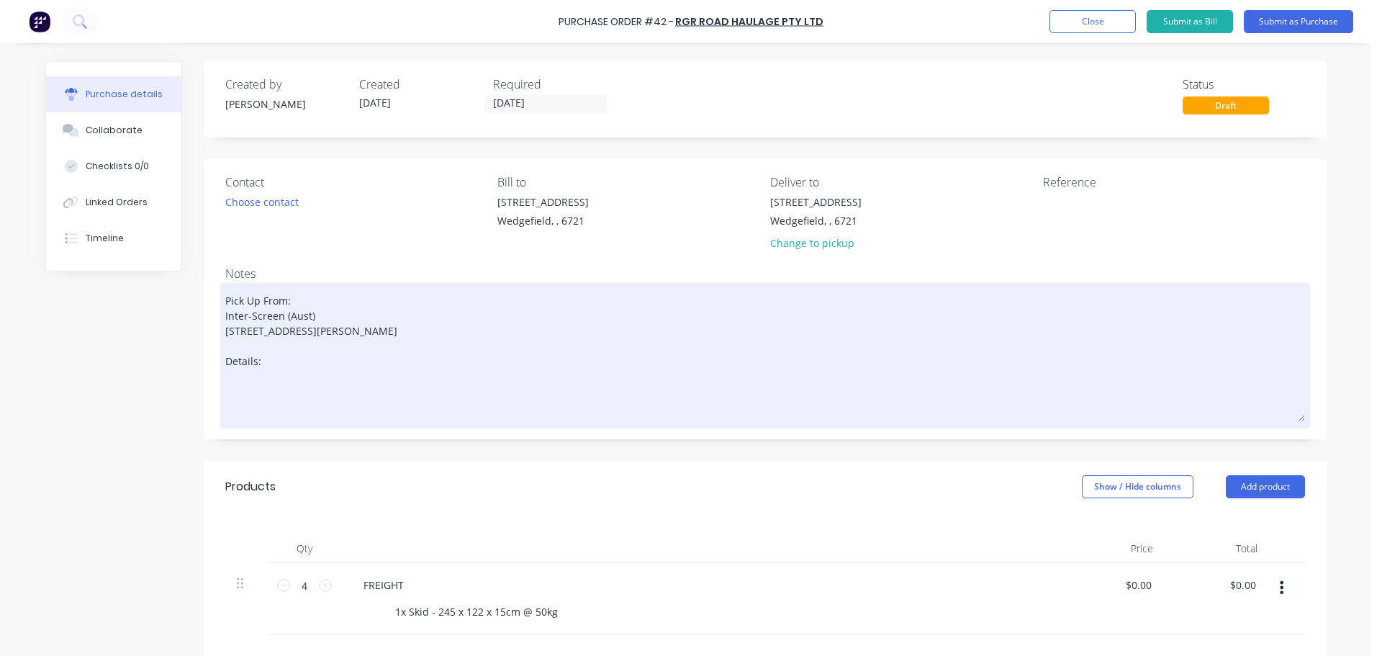
type textarea "x"
type textarea "Pick Up From: Inter-Screen (Aust) 16 Moriarty Road Welshpool, WA, 6106 Details:…"
type textarea "x"
type textarea "Pick Up From: Inter-Screen (Aust) 16 Moriarty Road Welshpool, WA, 6106 Details:…"
type textarea "x"
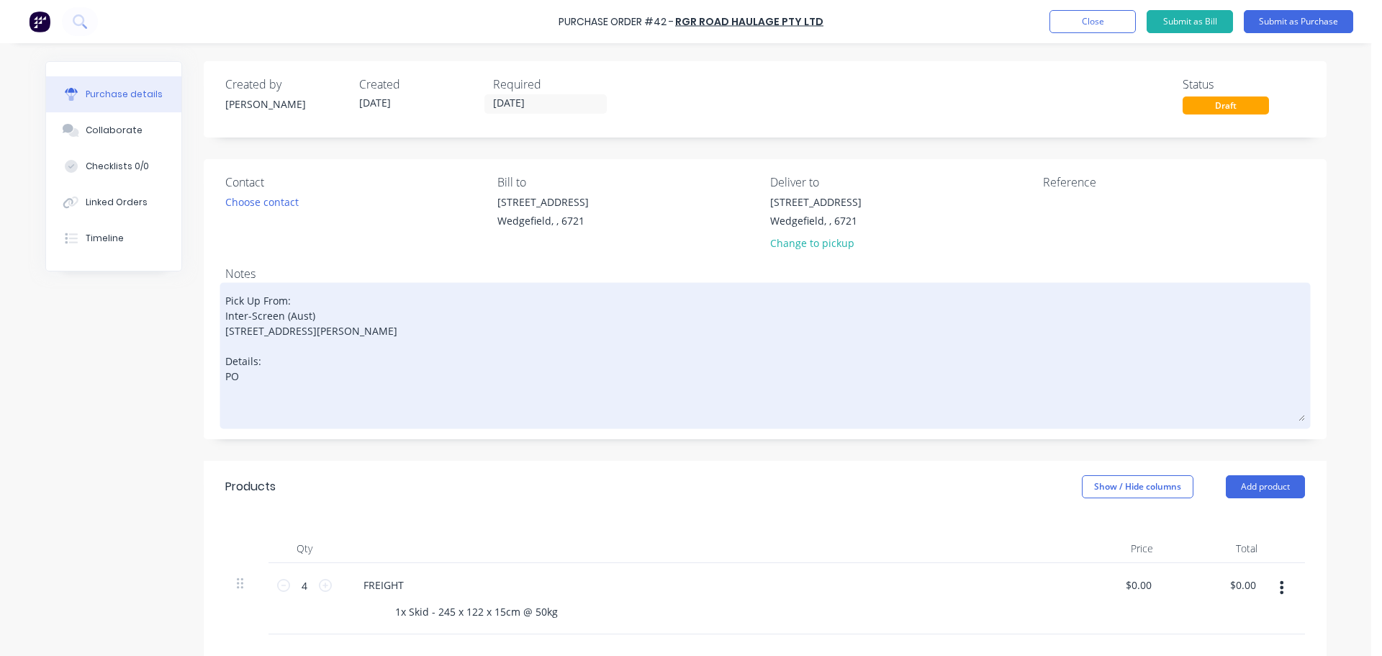
type textarea "Pick Up From: Inter-Screen (Aust) 16 Moriarty Road Welshpool, WA, 6106 Details:…"
type textarea "x"
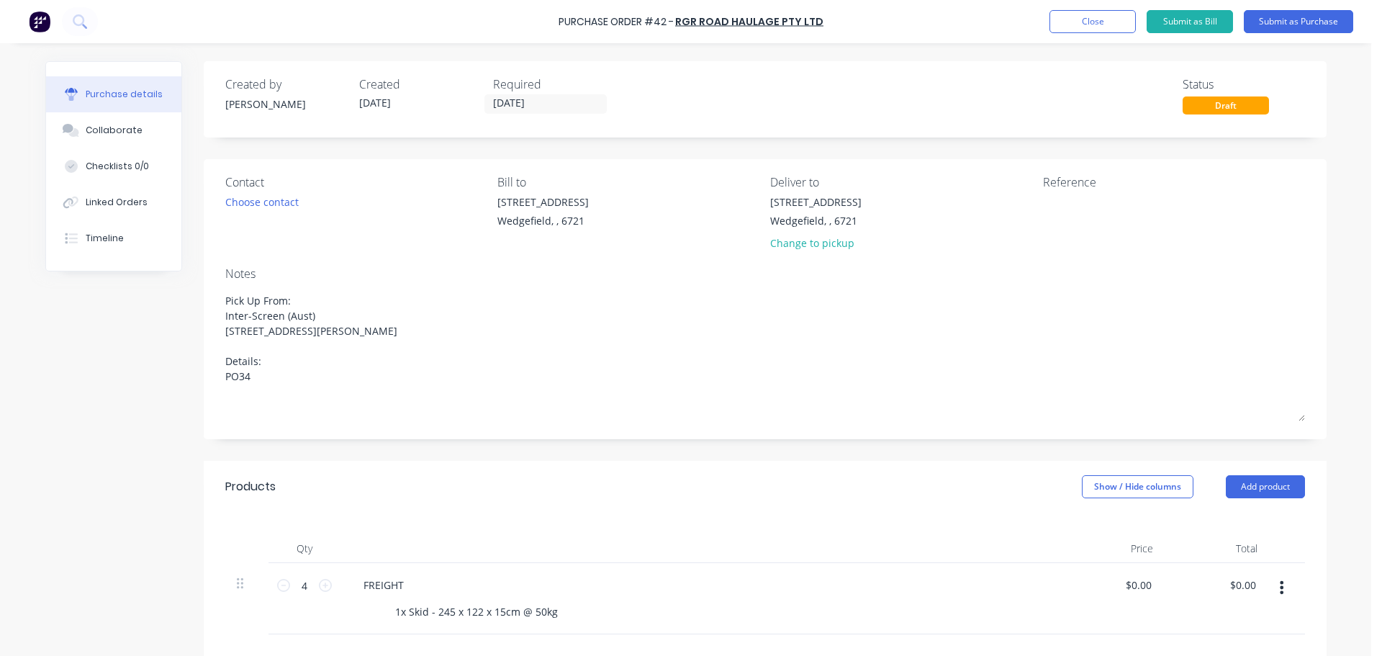
type textarea "Pick Up From: Inter-Screen (Aust) 16 Moriarty Road Welshpool, WA, 6106 Details:…"
type textarea "x"
type textarea "Pick Up From: Inter-Screen (Aust) 16 Moriarty Road Welshpool, WA, 6106 Details:…"
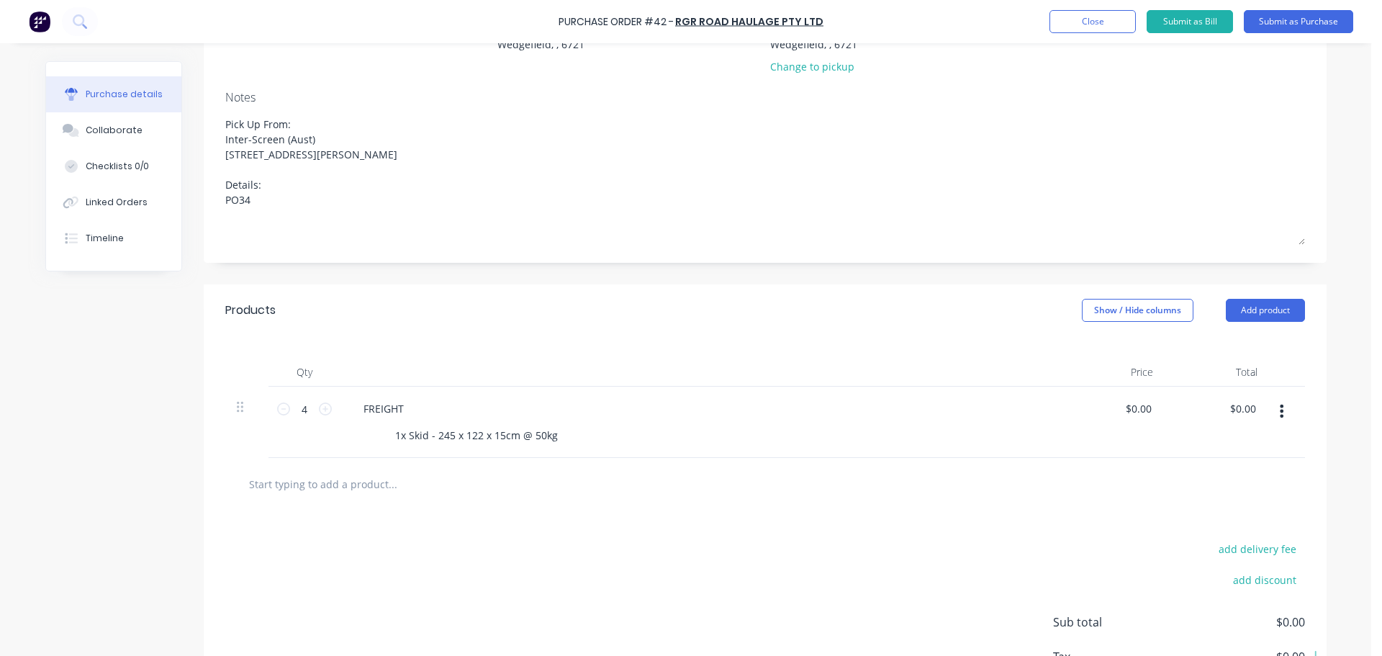
scroll to position [282, 0]
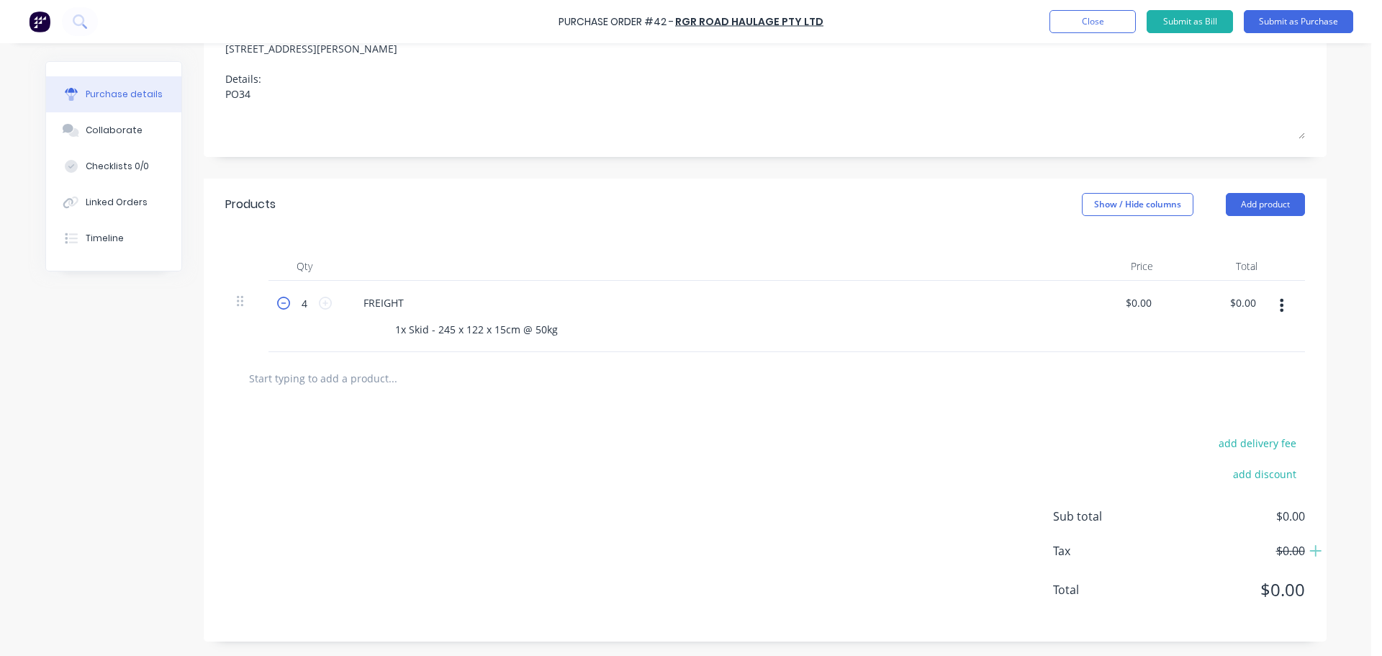
click at [277, 306] on icon at bounding box center [283, 302] width 13 height 13
type textarea "x"
type input "3"
click at [277, 306] on icon at bounding box center [283, 302] width 13 height 13
type textarea "x"
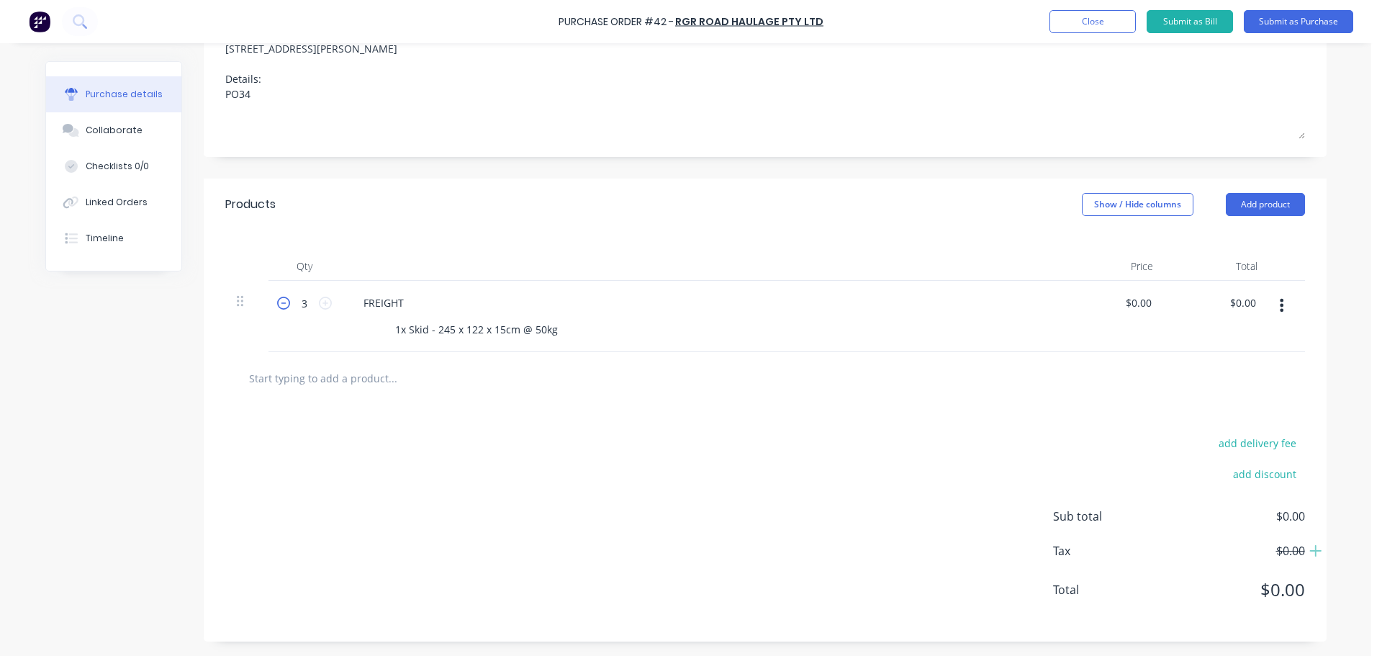
type input "2"
click at [277, 306] on icon at bounding box center [283, 302] width 13 height 13
type textarea "x"
type input "1"
type textarea "x"
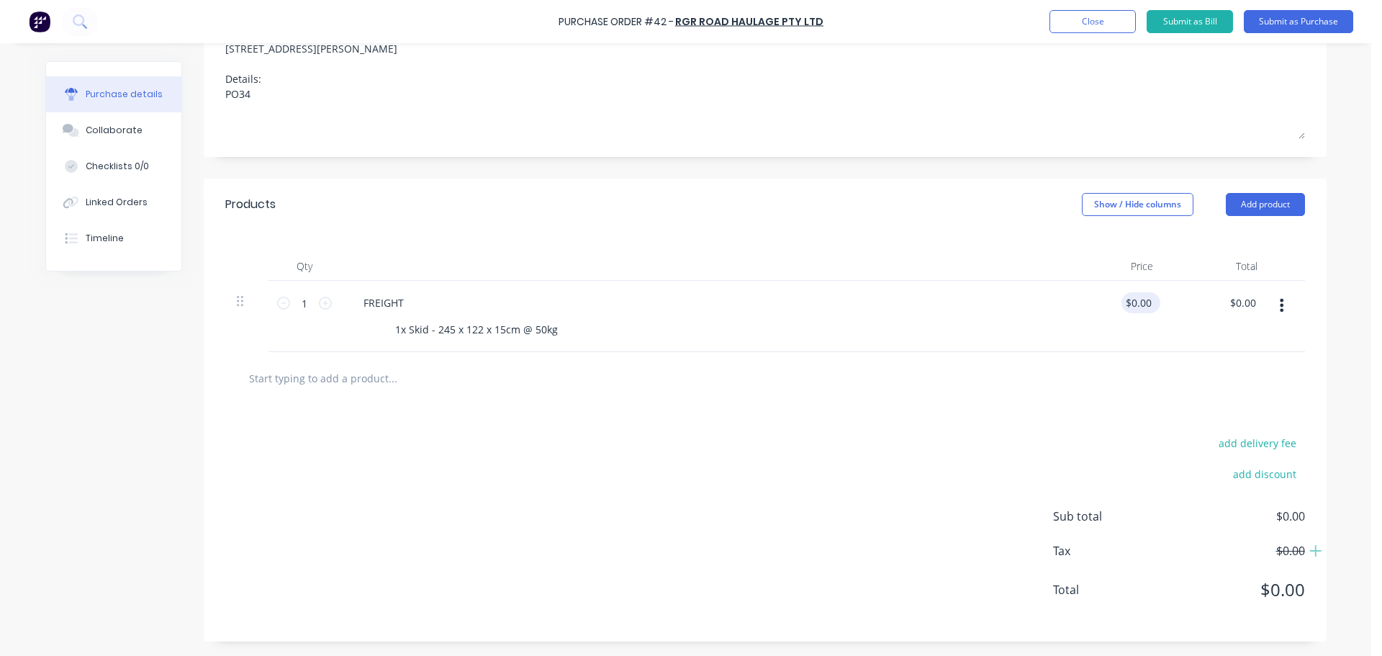
type input "0"
click at [1138, 310] on input "0" at bounding box center [1144, 302] width 20 height 21
drag, startPoint x: 1146, startPoint y: 307, endPoint x: 1133, endPoint y: 303, distance: 13.4
click at [1134, 303] on input "0" at bounding box center [1144, 302] width 20 height 21
type textarea "x"
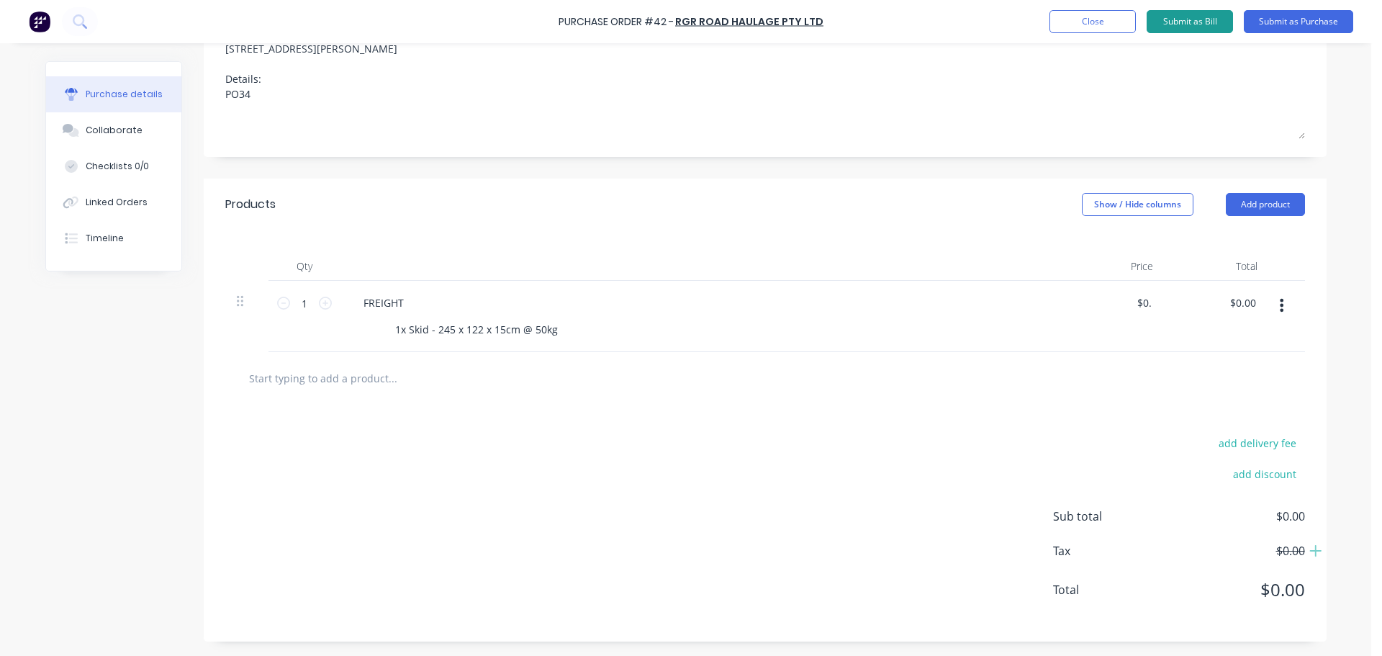
type input "0"
type input "537.99"
type textarea "x"
type input "$537.99"
type input "537.99"
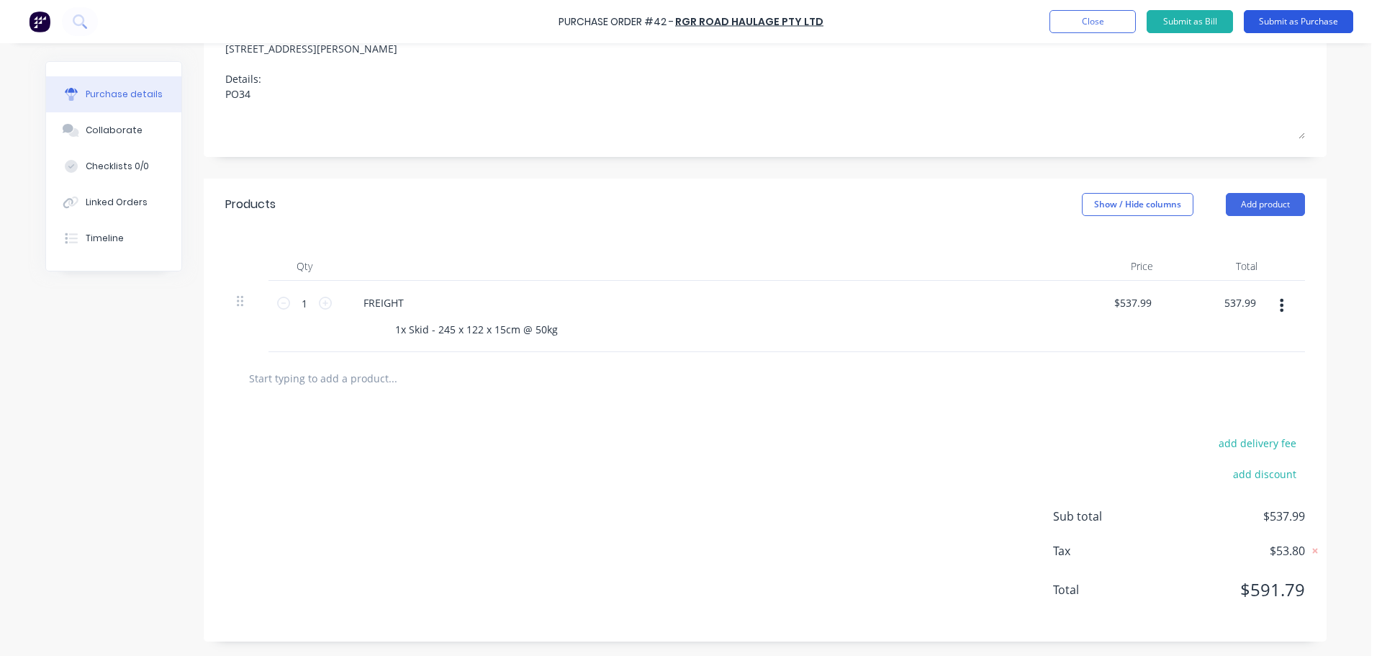
type textarea "x"
type input "$537.99"
click at [1288, 24] on button "Submit as Purchase" at bounding box center [1298, 21] width 109 height 23
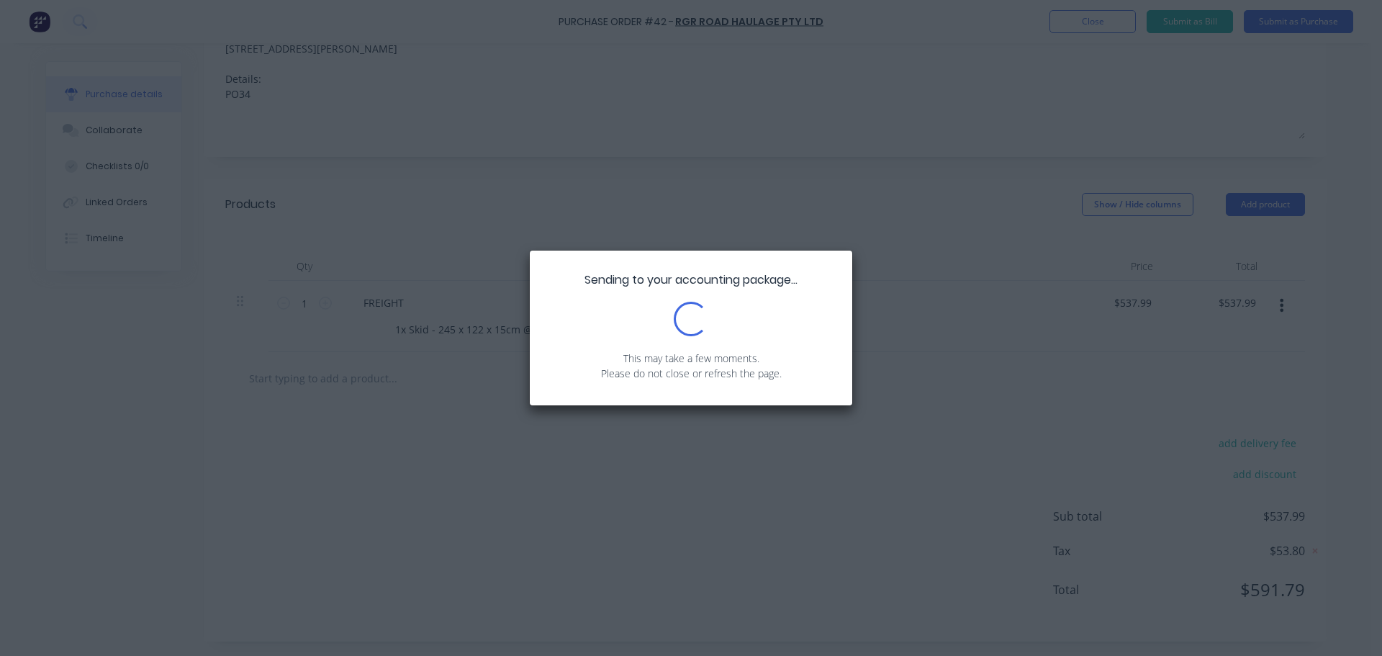
scroll to position [0, 0]
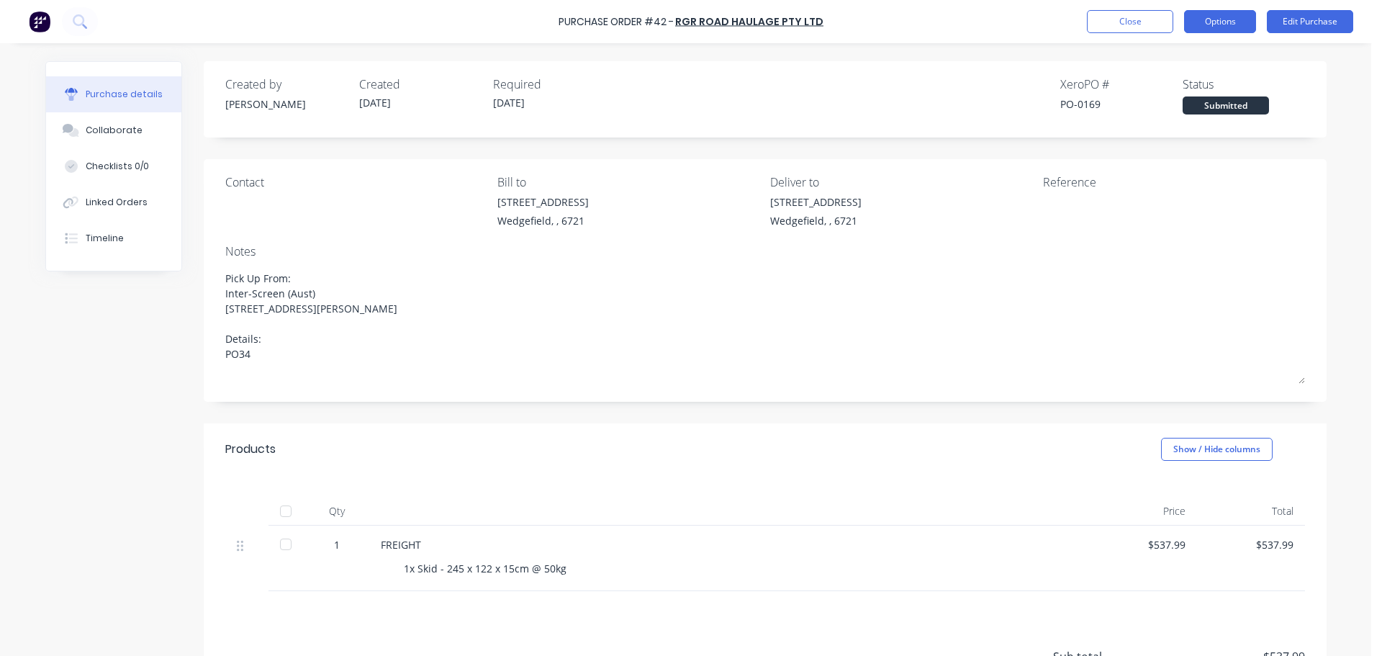
click at [1225, 18] on button "Options" at bounding box center [1220, 21] width 72 height 23
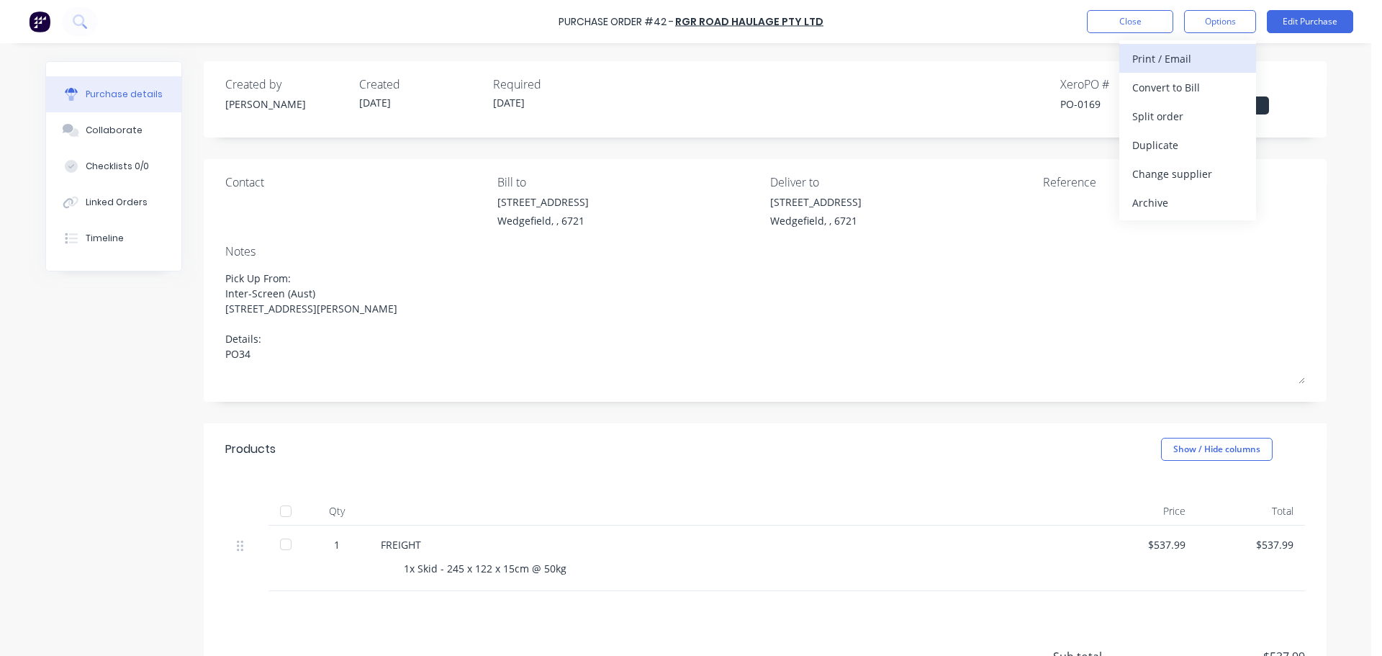
click at [1156, 58] on div "Print / Email" at bounding box center [1187, 58] width 111 height 21
click at [1155, 87] on div "With pricing" at bounding box center [1187, 87] width 111 height 21
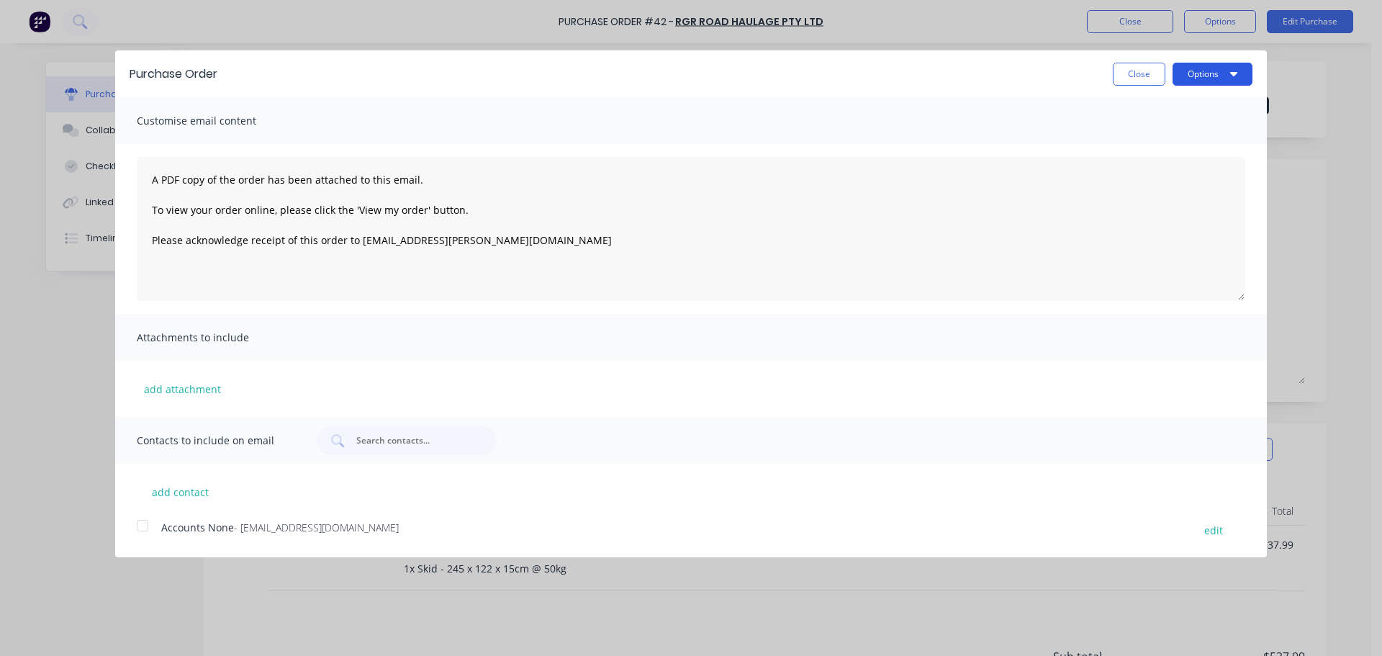
click at [1221, 76] on button "Options" at bounding box center [1212, 74] width 80 height 23
click at [1166, 119] on div "Print" at bounding box center [1183, 110] width 111 height 21
click at [1118, 71] on button "Close" at bounding box center [1139, 74] width 53 height 23
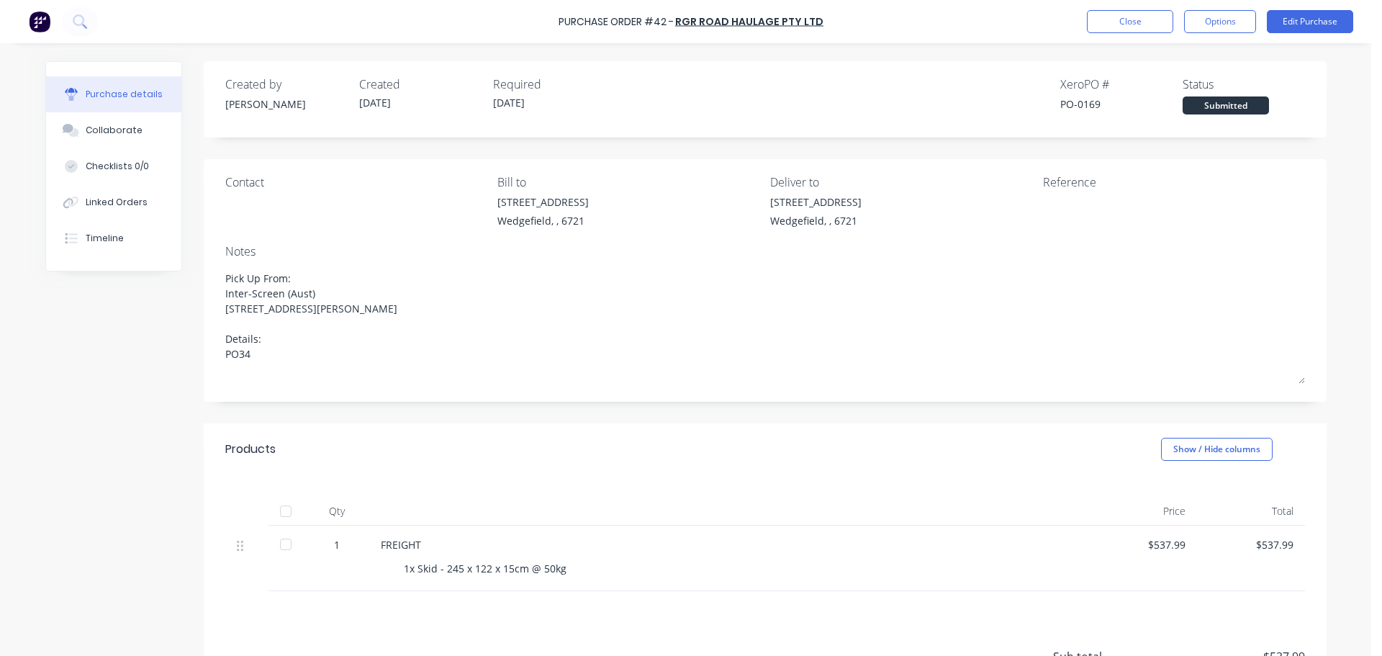
click at [407, 546] on div "FREIGHT" at bounding box center [729, 544] width 697 height 15
click at [1328, 30] on button "Edit Purchase" at bounding box center [1310, 21] width 86 height 23
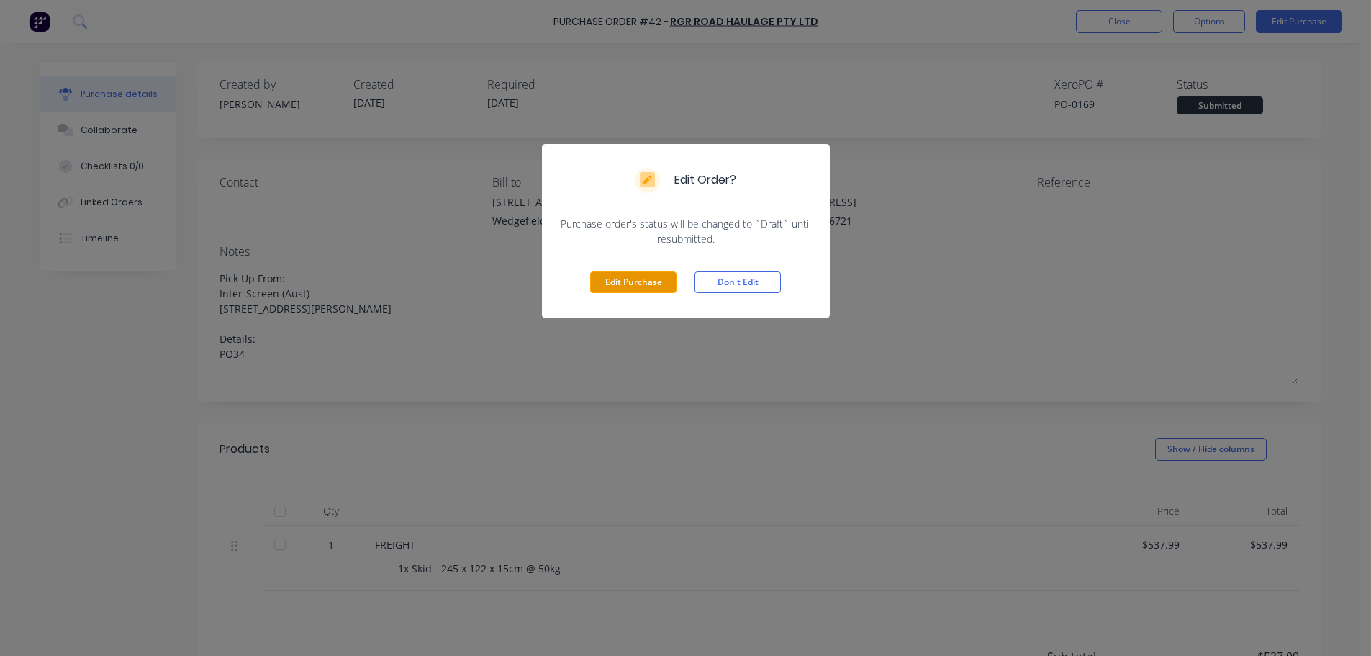
click at [640, 290] on button "Edit Purchase" at bounding box center [633, 282] width 86 height 22
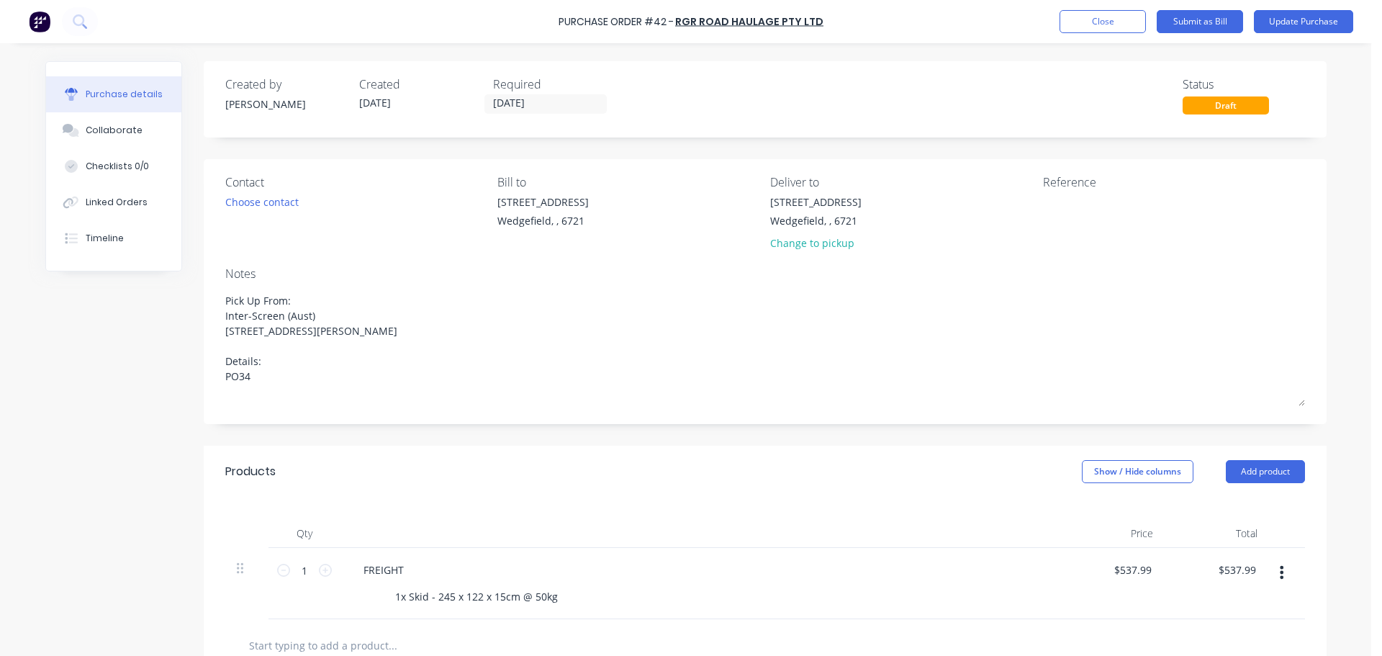
drag, startPoint x: 250, startPoint y: 391, endPoint x: 212, endPoint y: 370, distance: 43.8
click at [212, 370] on div "Contact Choose contact Bill to 20 Munda Way Wedgefield, , 6721 Deliver to 20 Mu…" at bounding box center [765, 291] width 1123 height 265
type textarea "x"
type textarea "Pick Up From: Inter-Screen (Aust) 16 Moriarty Road Welshpool, WA, 6106"
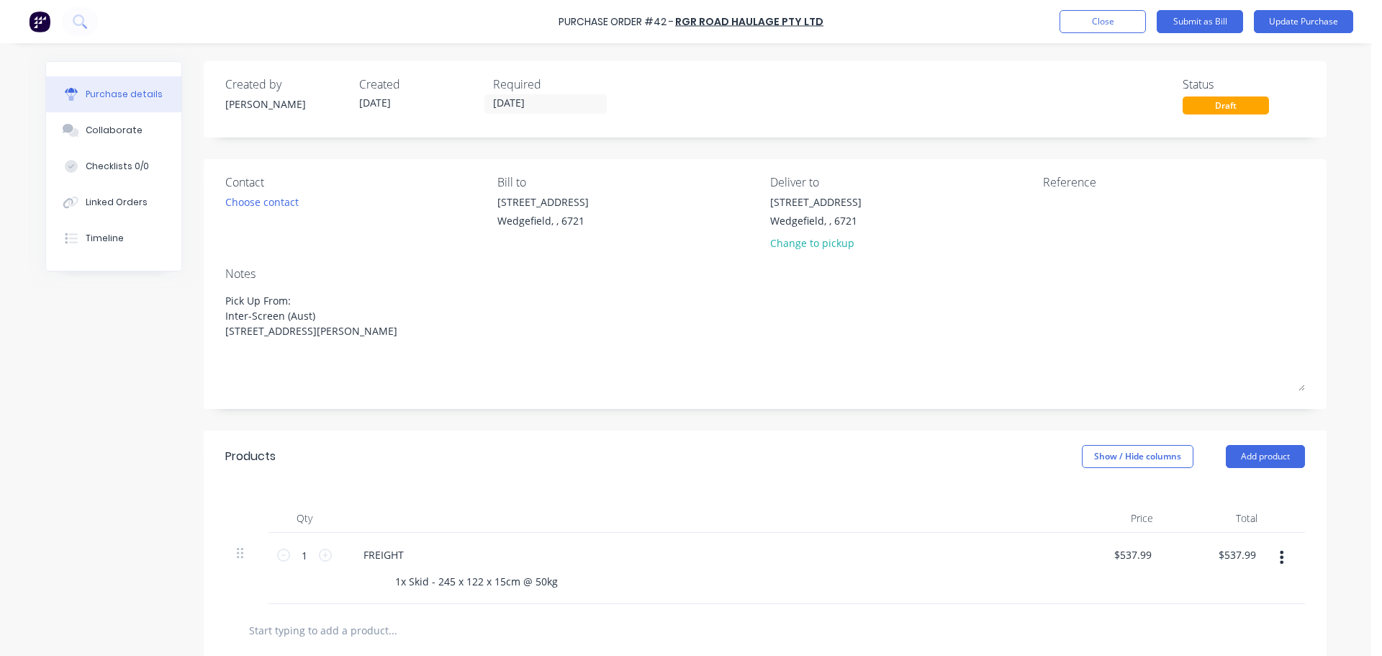
type textarea "x"
type textarea "Pick Up From: Inter-Screen (Aust) 16 Moriarty Road Welshpool, WA, 6106"
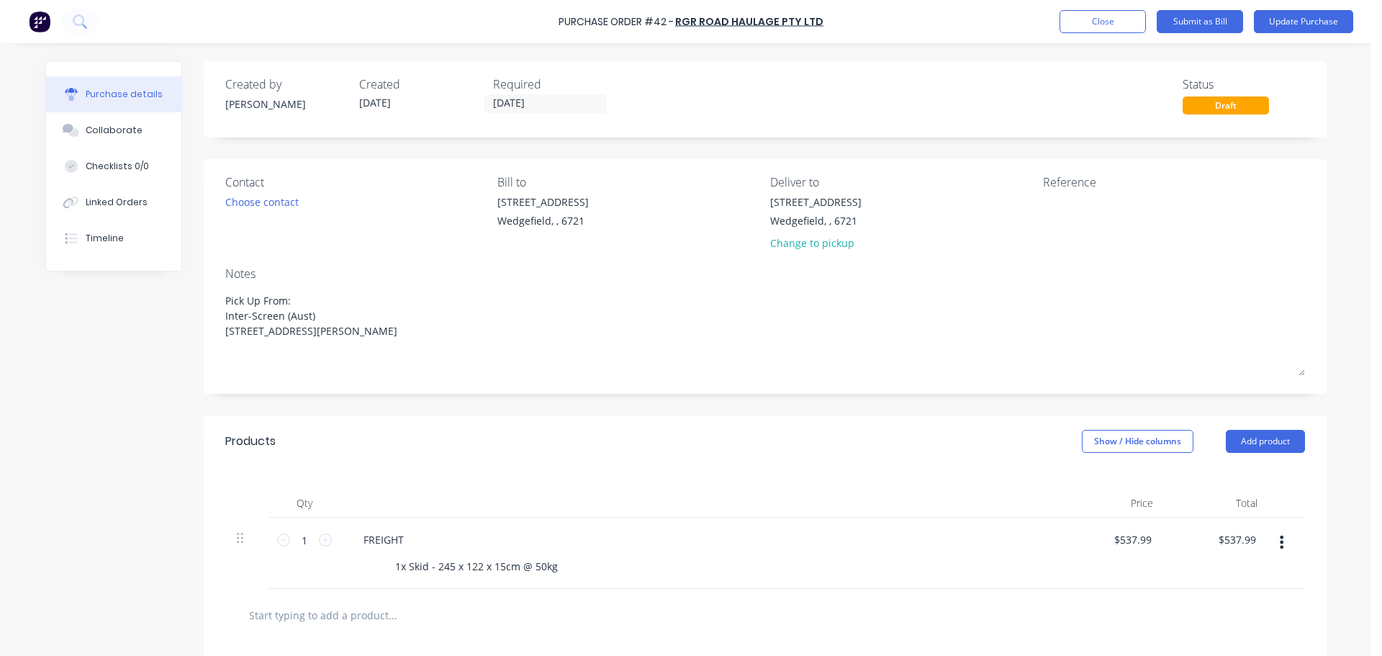
type textarea "x"
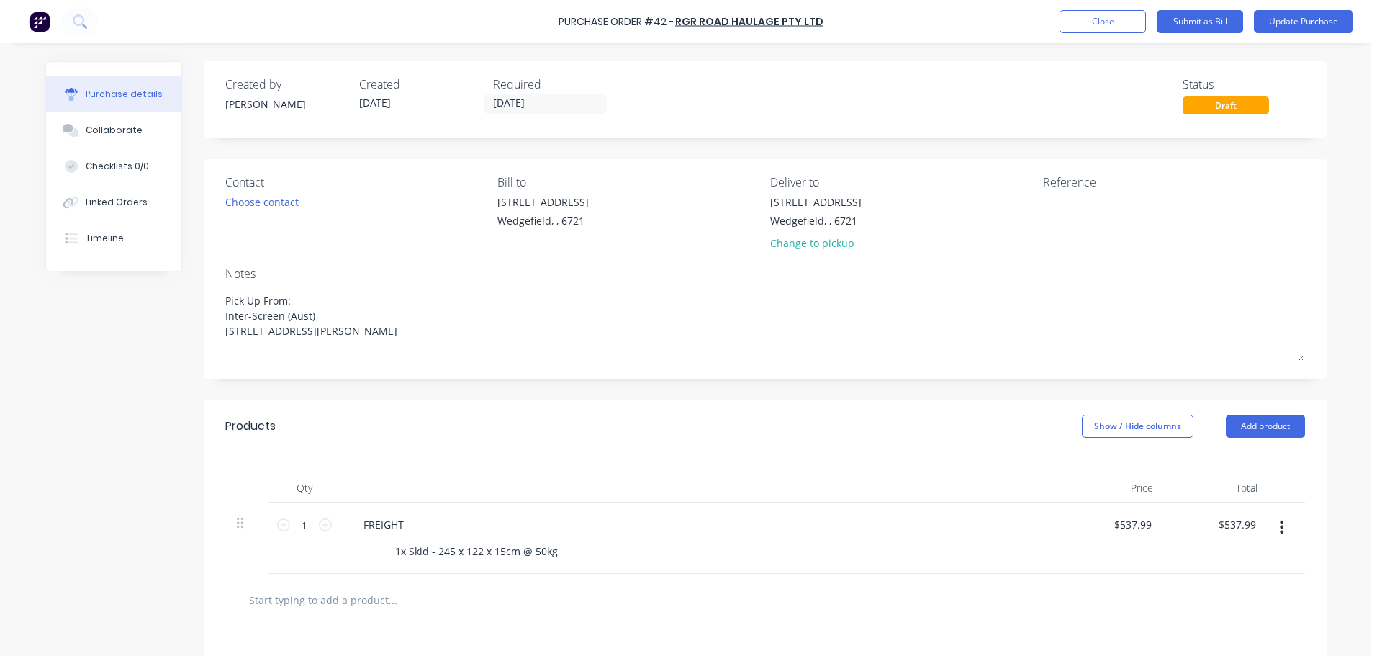
type textarea "Pick Up From: Inter-Screen (Aust) 16 Moriarty Road Welshpool, WA, 6106"
type textarea "x"
type textarea "Pick Up From: Inter-Screen (Aust) 16 Moriarty Road Welshpool, WA, 6106"
click at [403, 525] on div "FREIGHT" at bounding box center [383, 524] width 63 height 21
click at [1293, 25] on button "Update Purchase" at bounding box center [1303, 21] width 99 height 23
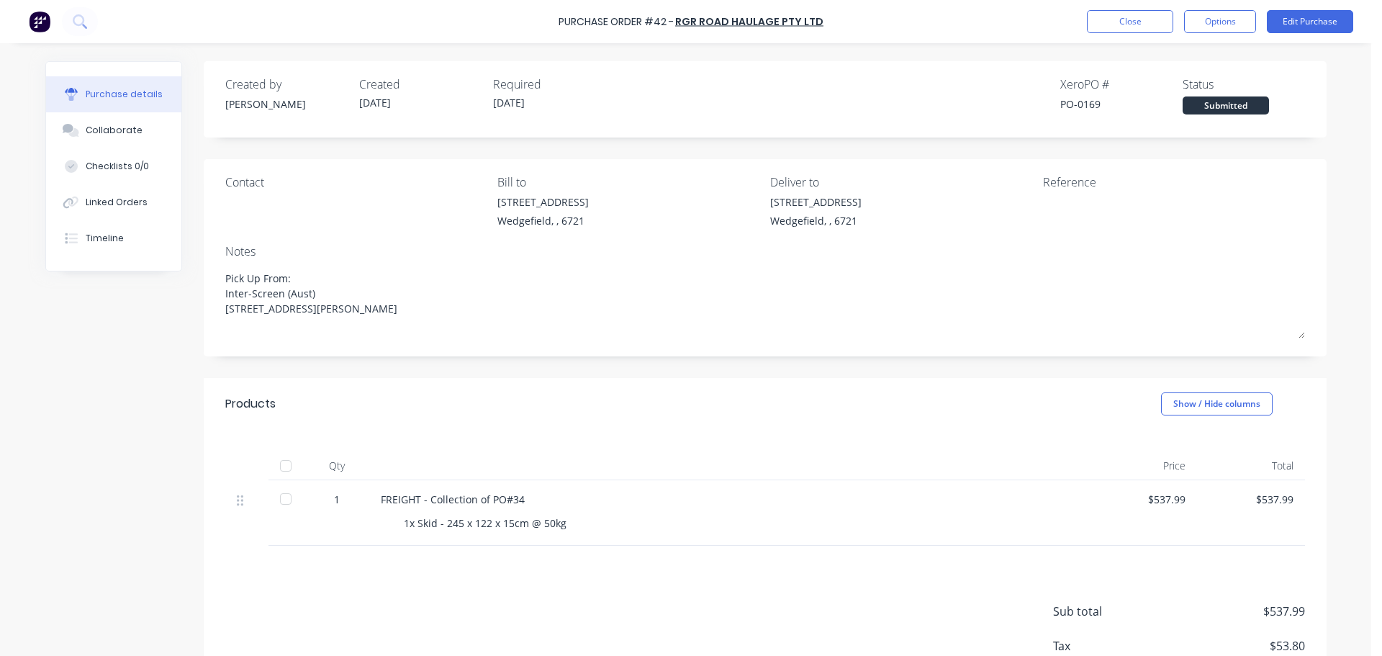
click at [1230, 37] on div "Purchase Order #42 - RGR Road Haulage Pty Ltd Close Options Edit Purchase" at bounding box center [691, 21] width 1382 height 43
click at [1226, 22] on button "Options" at bounding box center [1220, 21] width 72 height 23
click at [1172, 58] on div "Print / Email" at bounding box center [1187, 58] width 111 height 21
click at [1160, 90] on div "With pricing" at bounding box center [1187, 87] width 111 height 21
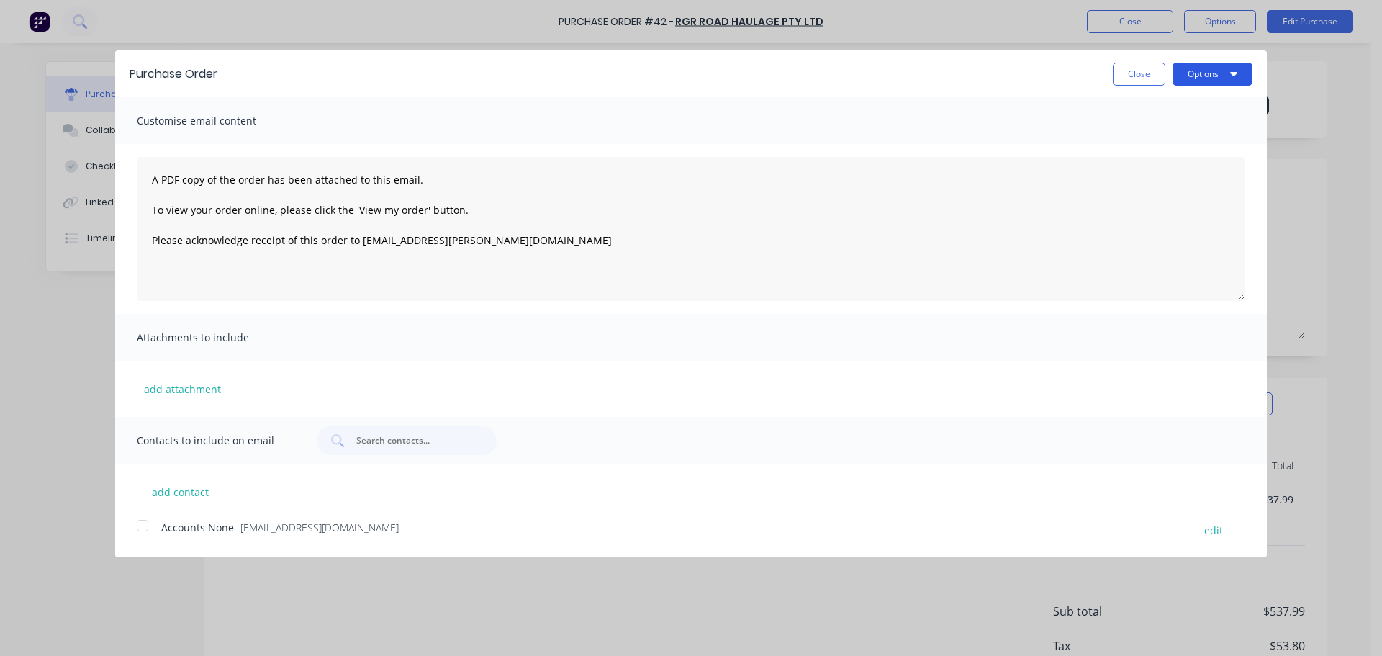
click at [1220, 78] on button "Options" at bounding box center [1212, 74] width 80 height 23
click at [1148, 108] on div "Print" at bounding box center [1183, 110] width 111 height 21
click at [1126, 78] on button "Close" at bounding box center [1139, 74] width 53 height 23
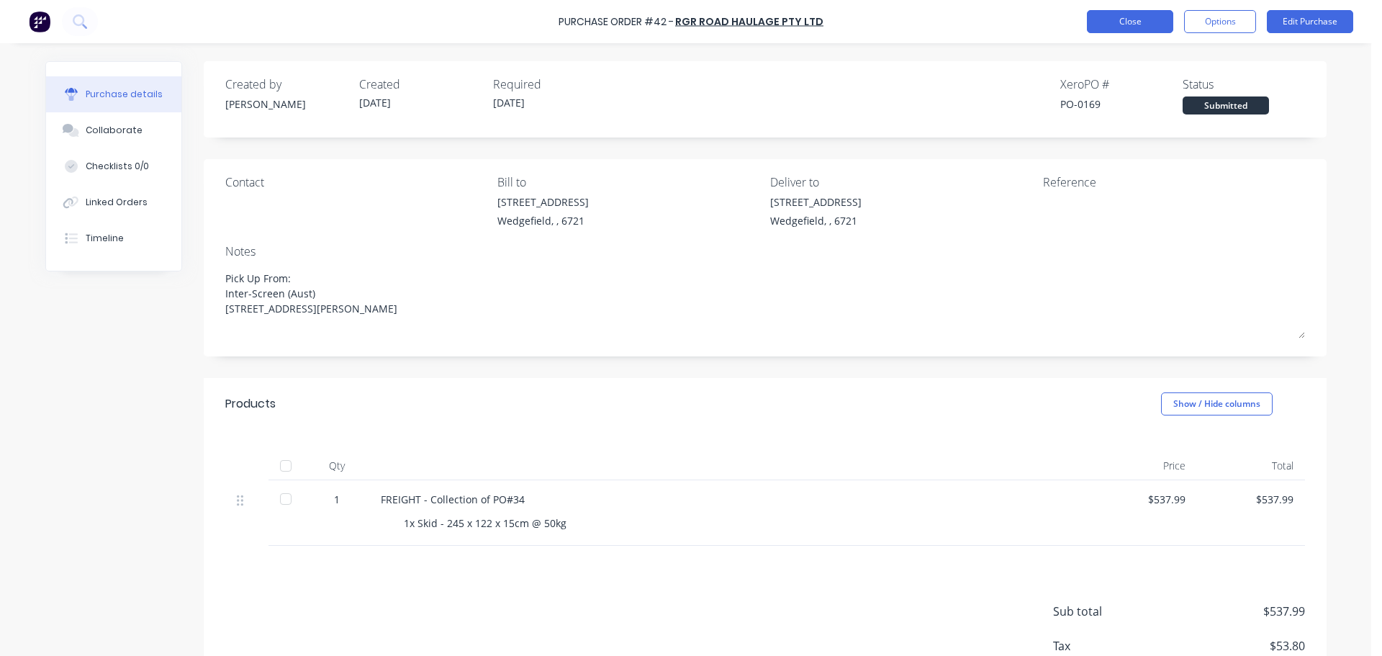
click at [1146, 21] on button "Close" at bounding box center [1130, 21] width 86 height 23
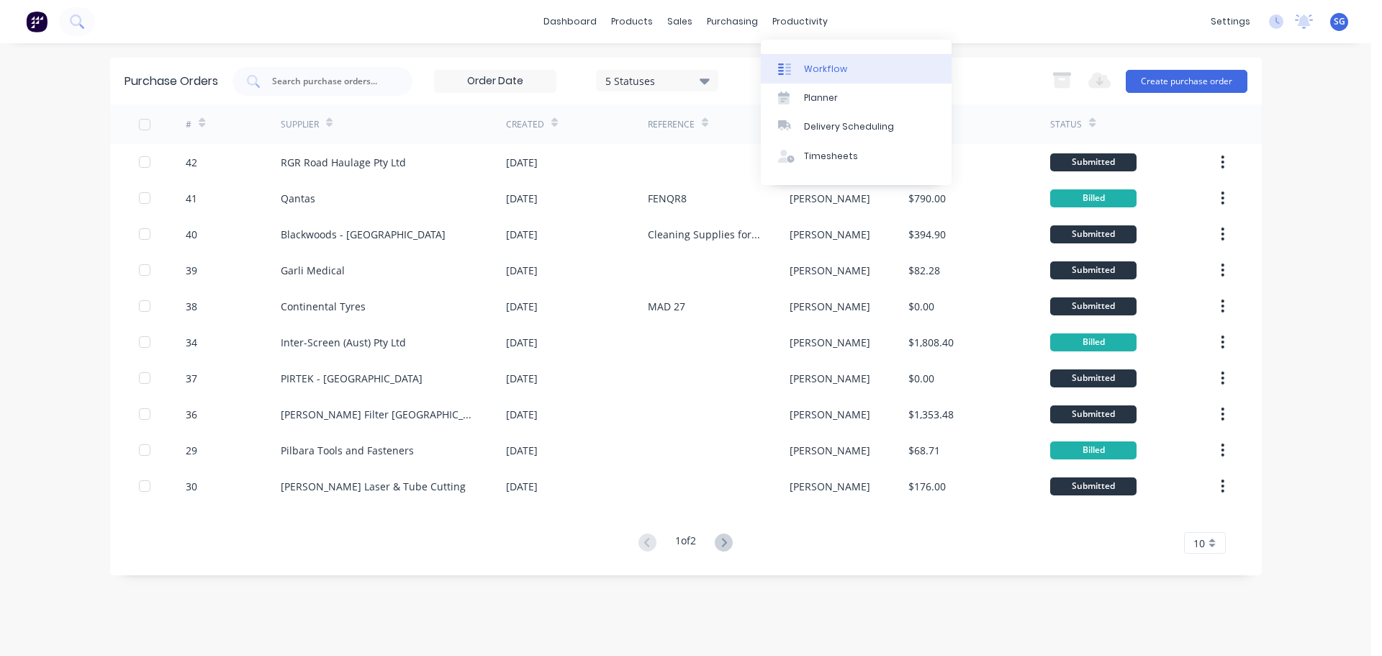
click at [836, 74] on div "Workflow" at bounding box center [825, 69] width 43 height 13
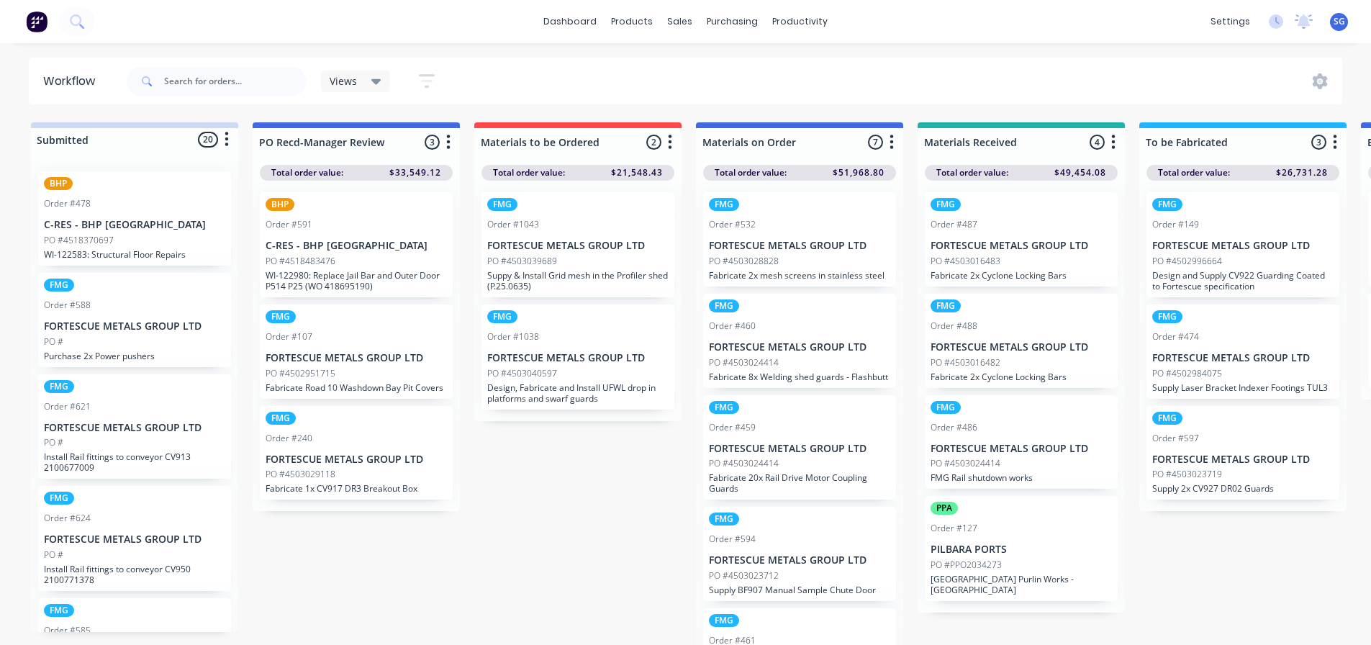
click at [817, 248] on p "FORTESCUE METALS GROUP LTD" at bounding box center [799, 246] width 181 height 12
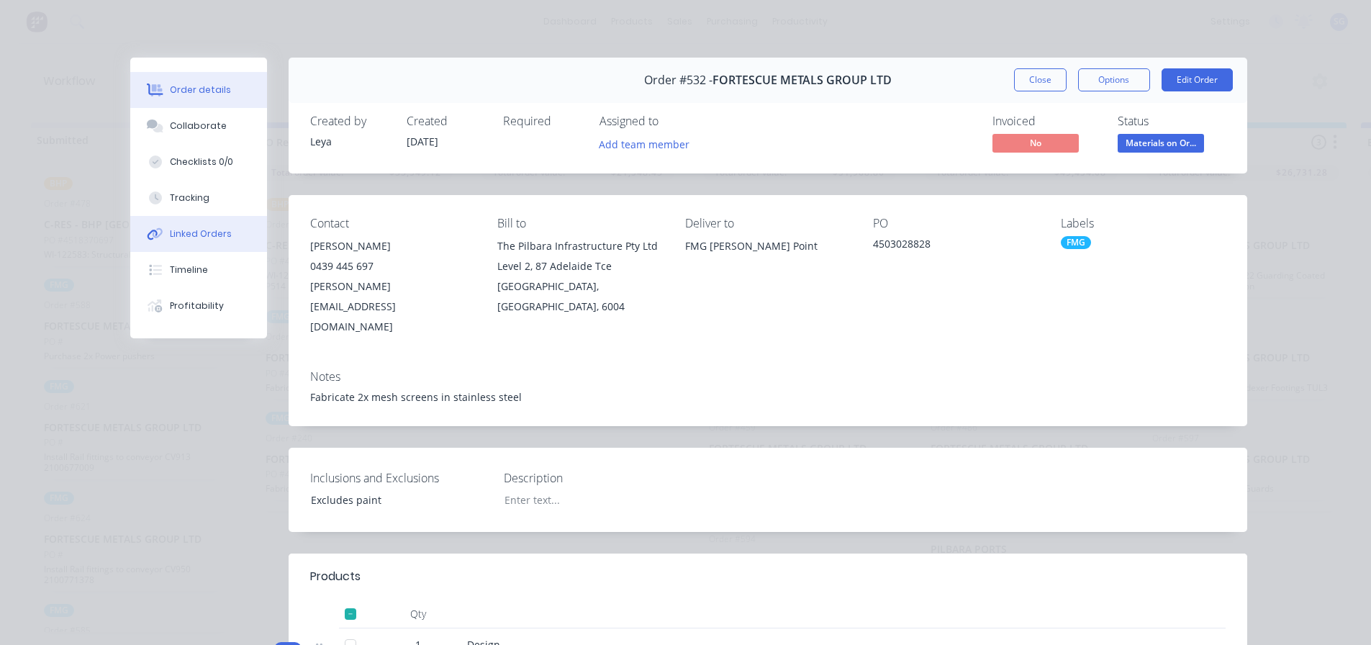
click at [192, 237] on div "Linked Orders" at bounding box center [201, 233] width 62 height 13
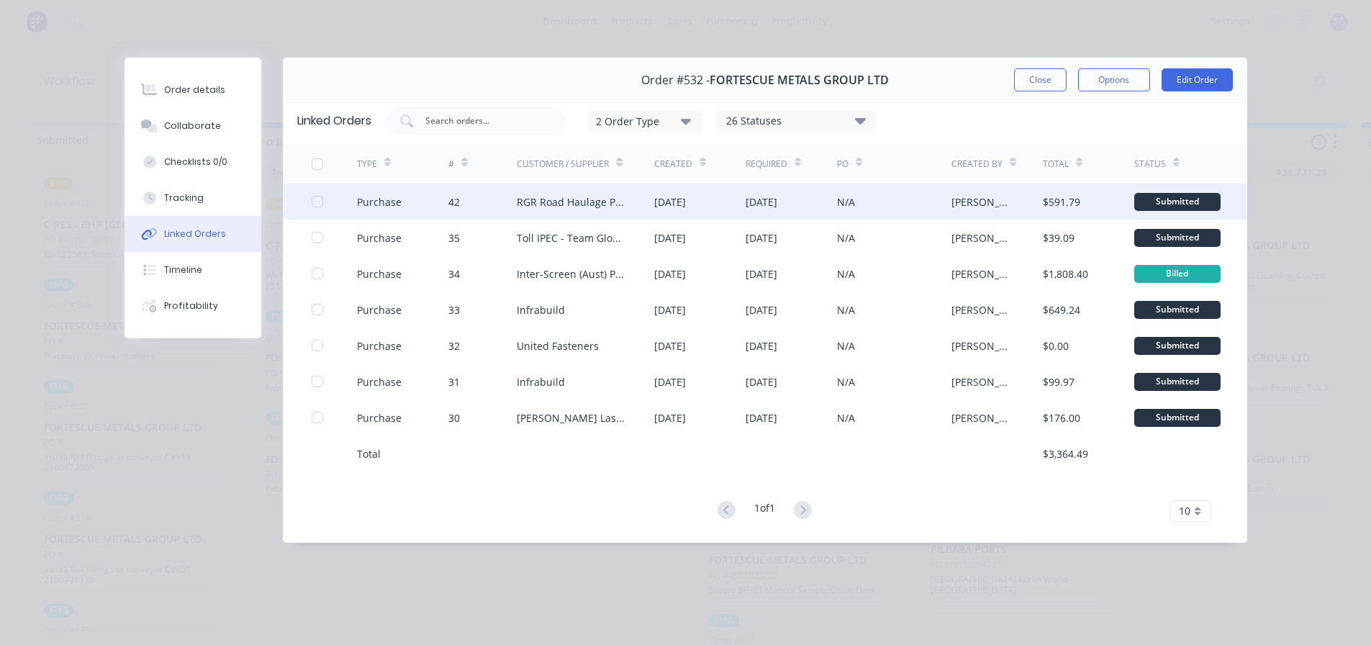
click at [1154, 204] on div "Submitted" at bounding box center [1177, 202] width 86 height 18
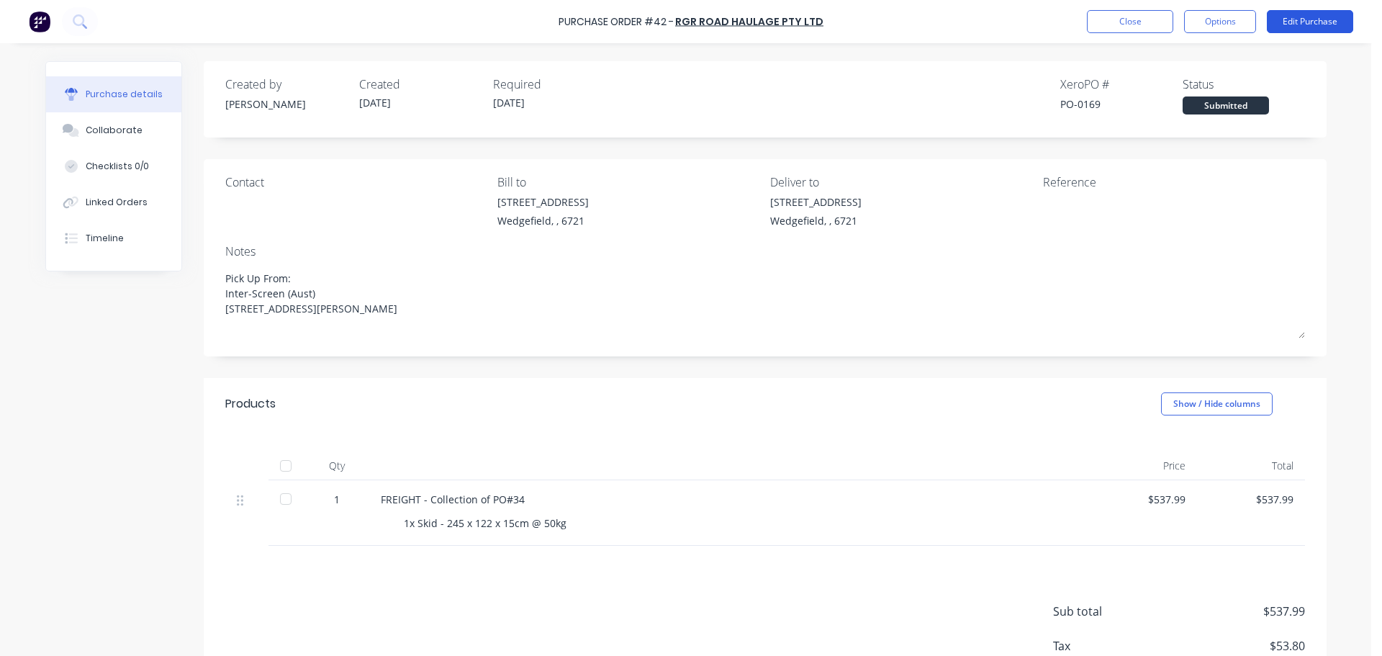
click at [1295, 22] on button "Edit Purchase" at bounding box center [1310, 21] width 86 height 23
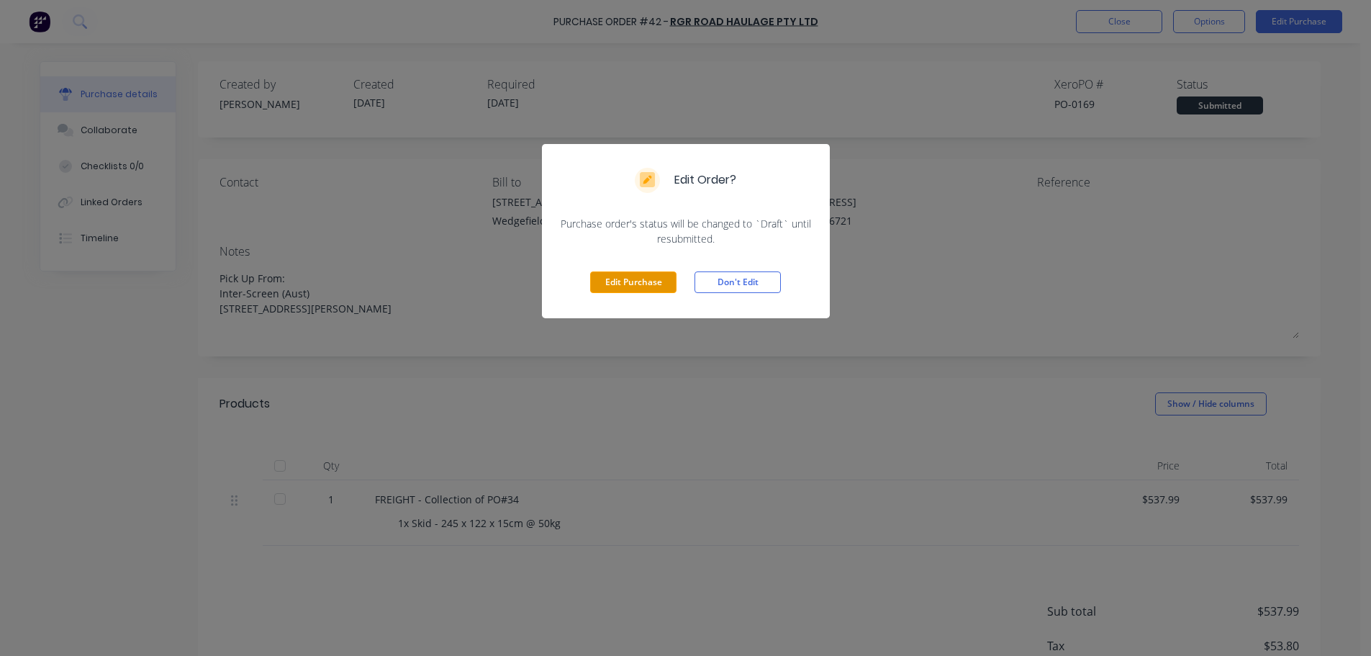
click at [639, 287] on button "Edit Purchase" at bounding box center [633, 282] width 86 height 22
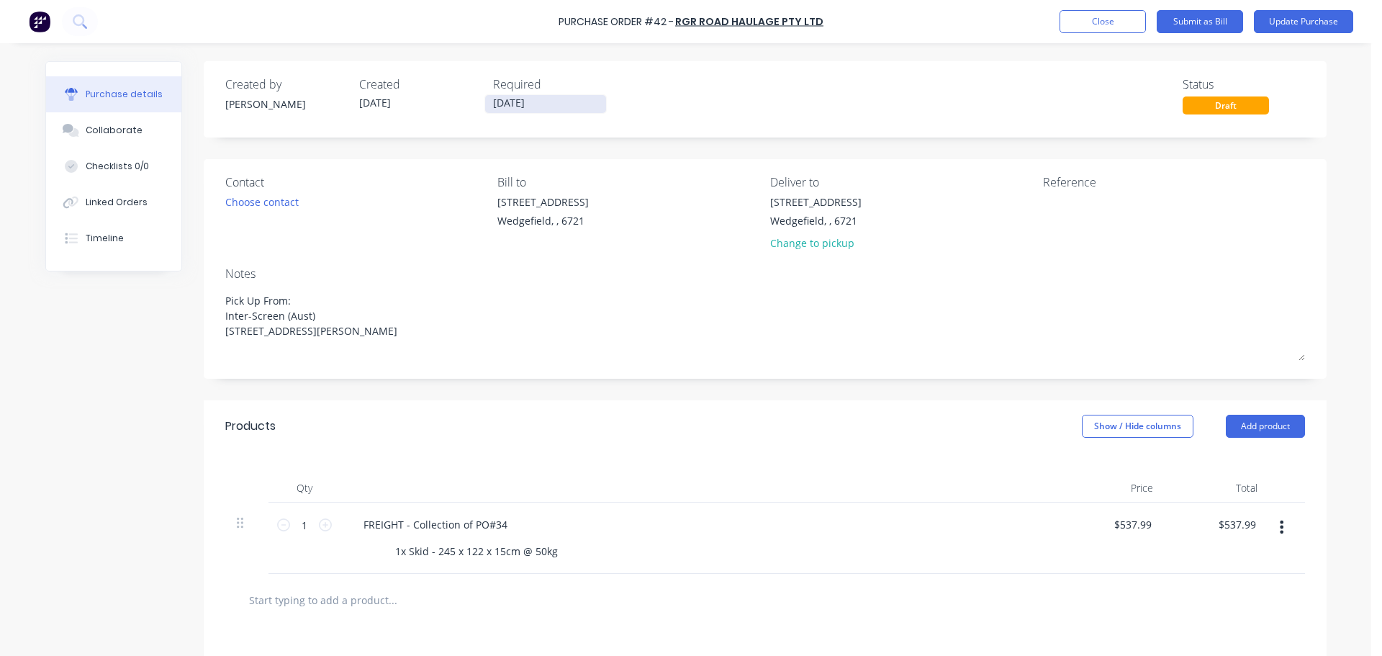
click at [513, 106] on input "[DATE]" at bounding box center [545, 104] width 121 height 18
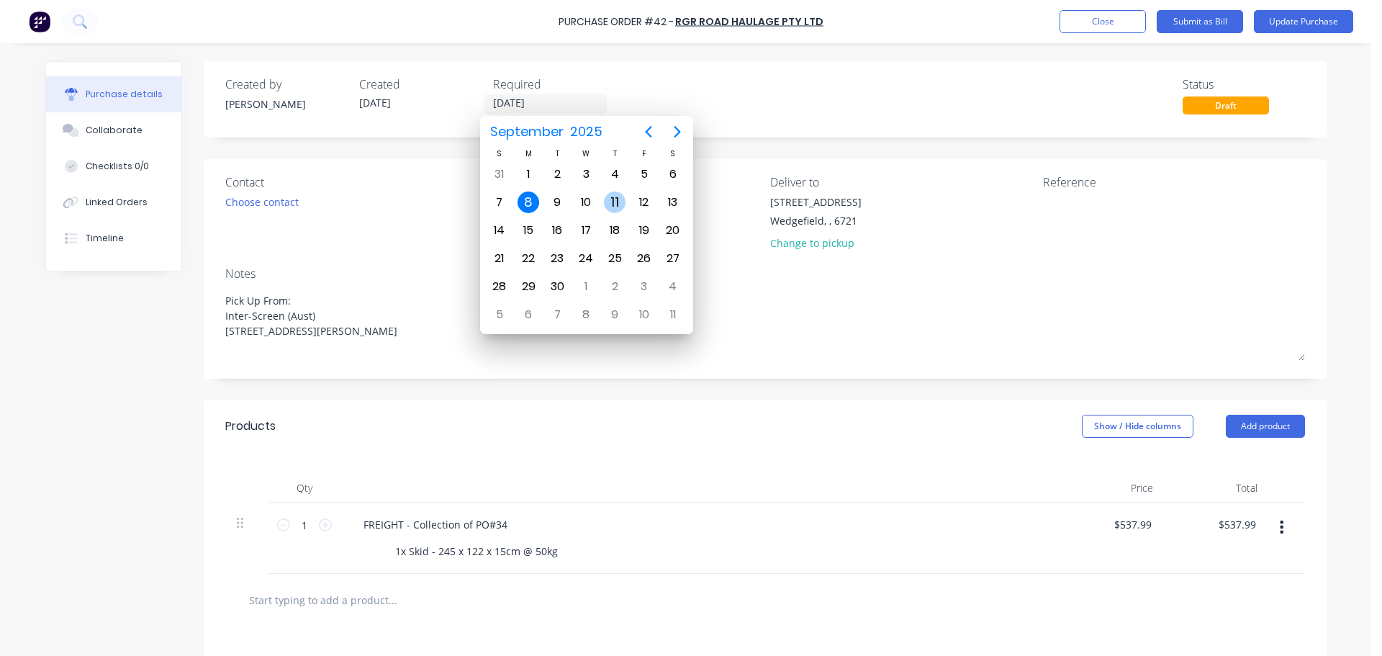
click at [607, 207] on div "11" at bounding box center [615, 202] width 22 height 22
type textarea "x"
type input "11/09/25"
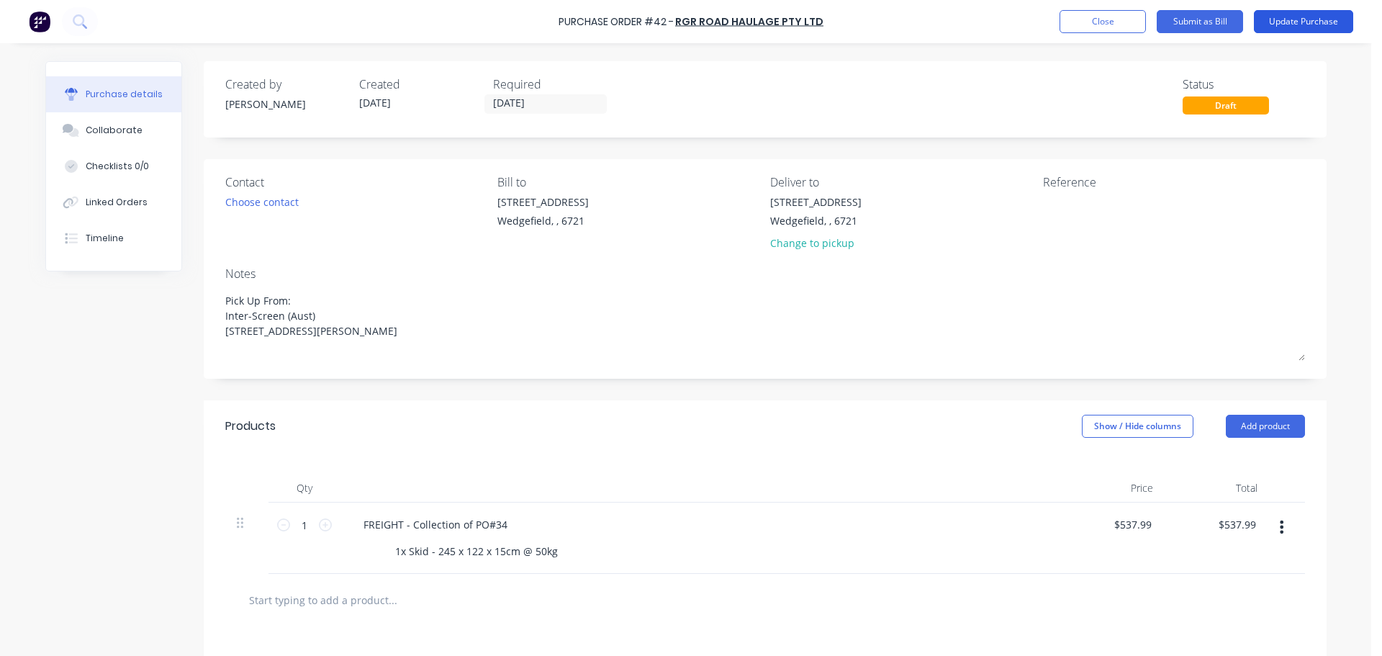
click at [1323, 27] on button "Update Purchase" at bounding box center [1303, 21] width 99 height 23
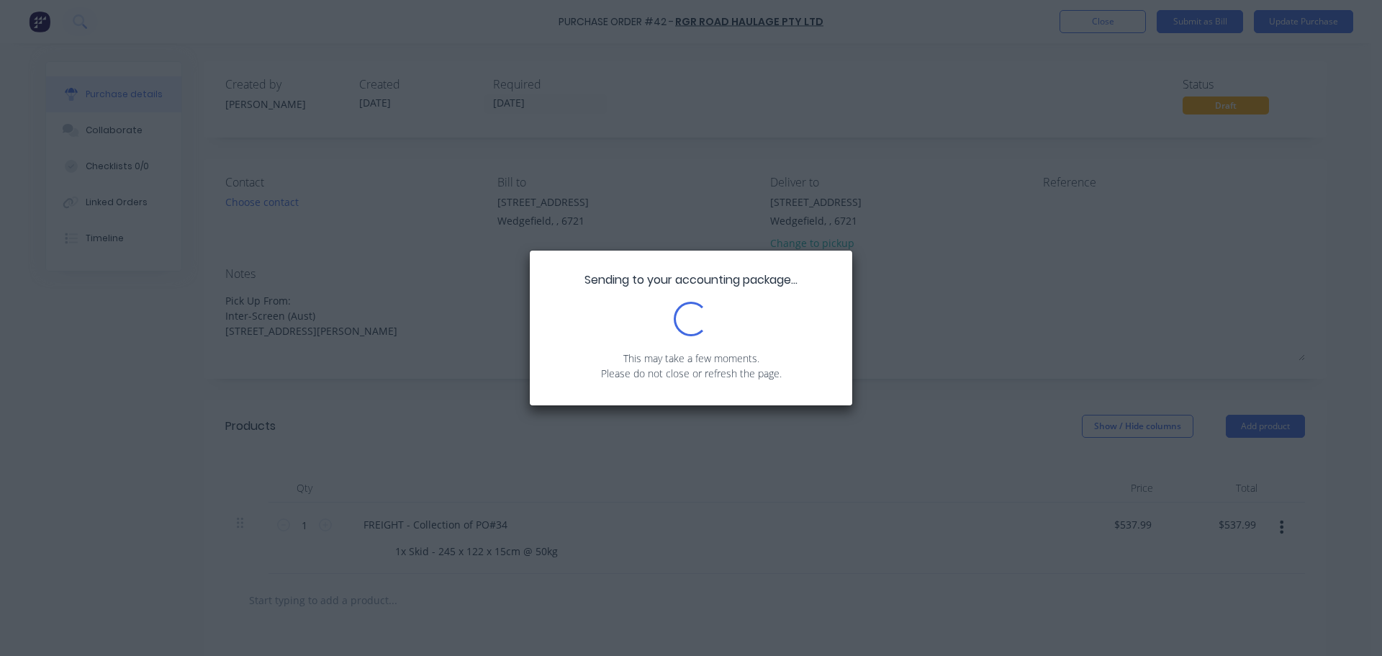
type textarea "x"
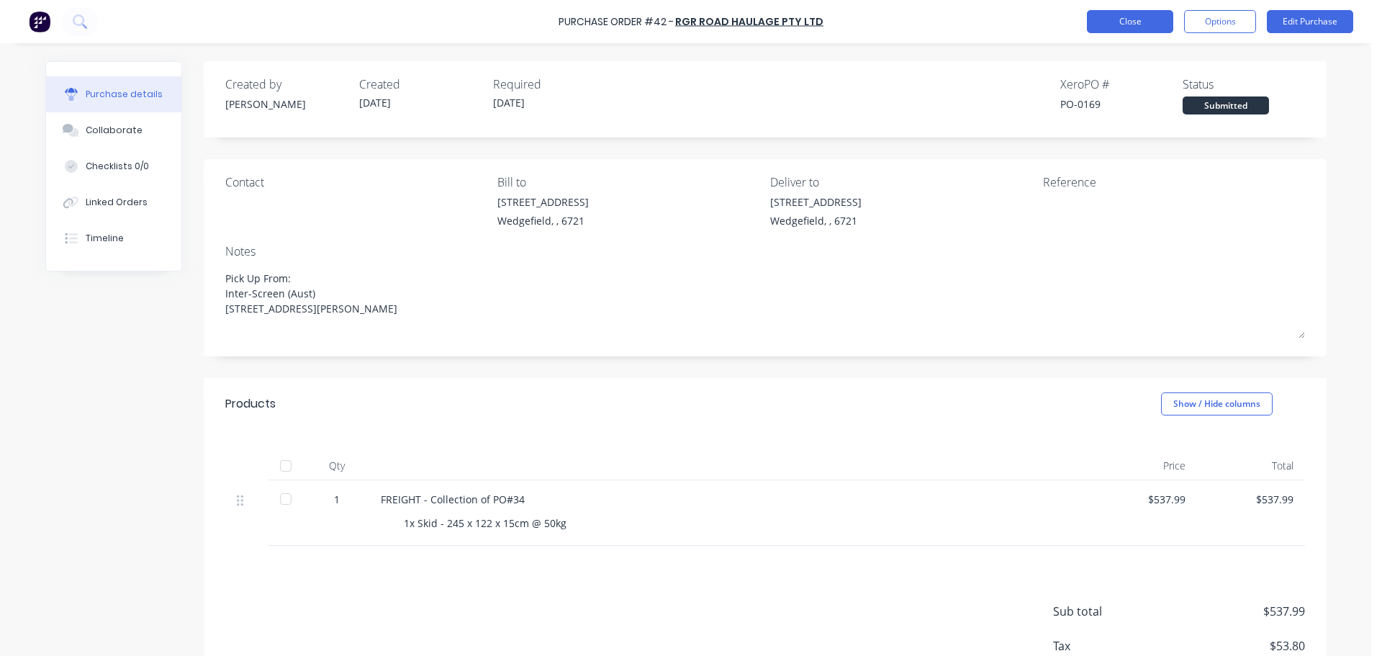
click at [1125, 16] on button "Close" at bounding box center [1130, 21] width 86 height 23
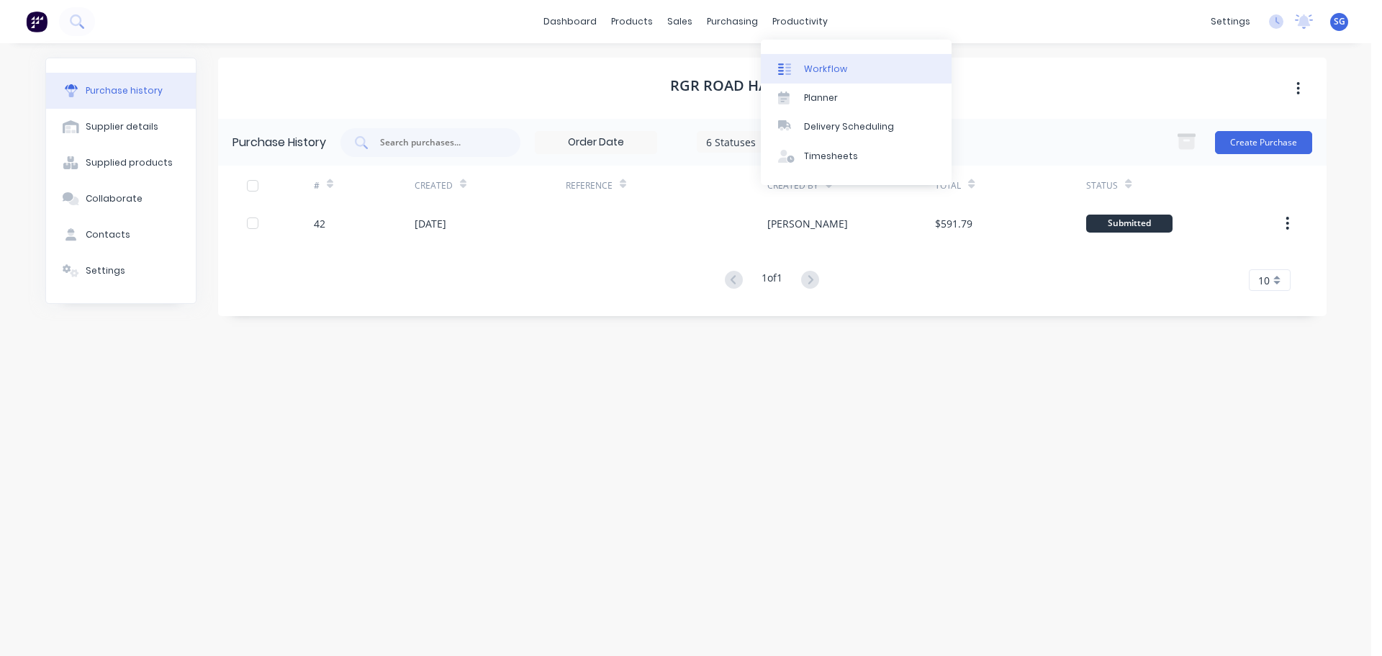
click at [807, 64] on div "Workflow" at bounding box center [825, 69] width 43 height 13
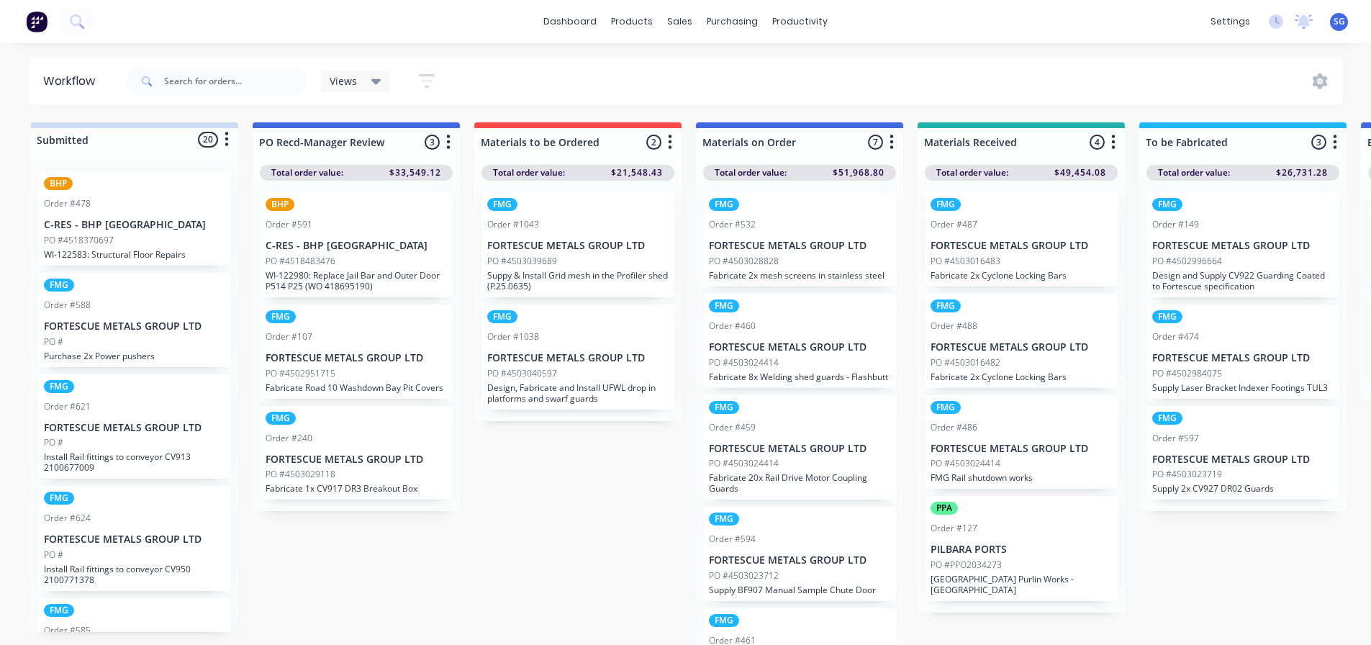
click at [761, 240] on p "FORTESCUE METALS GROUP LTD" at bounding box center [799, 246] width 181 height 12
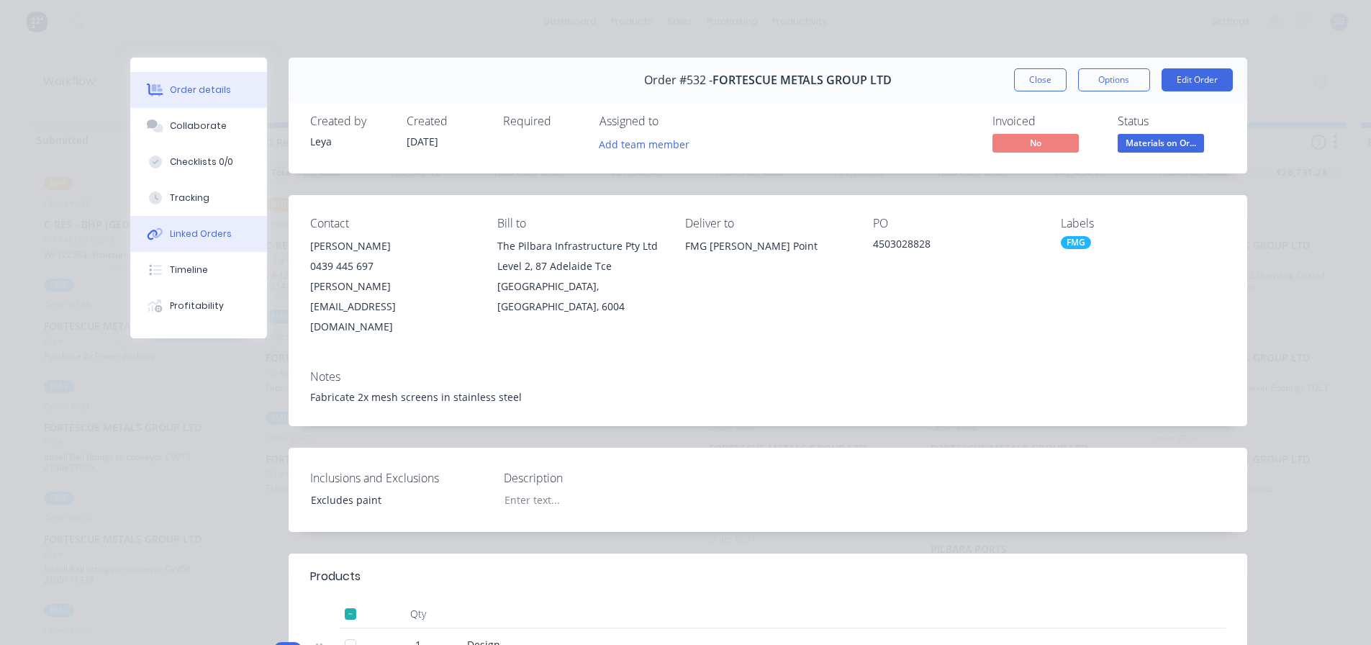
click at [200, 226] on button "Linked Orders" at bounding box center [198, 234] width 137 height 36
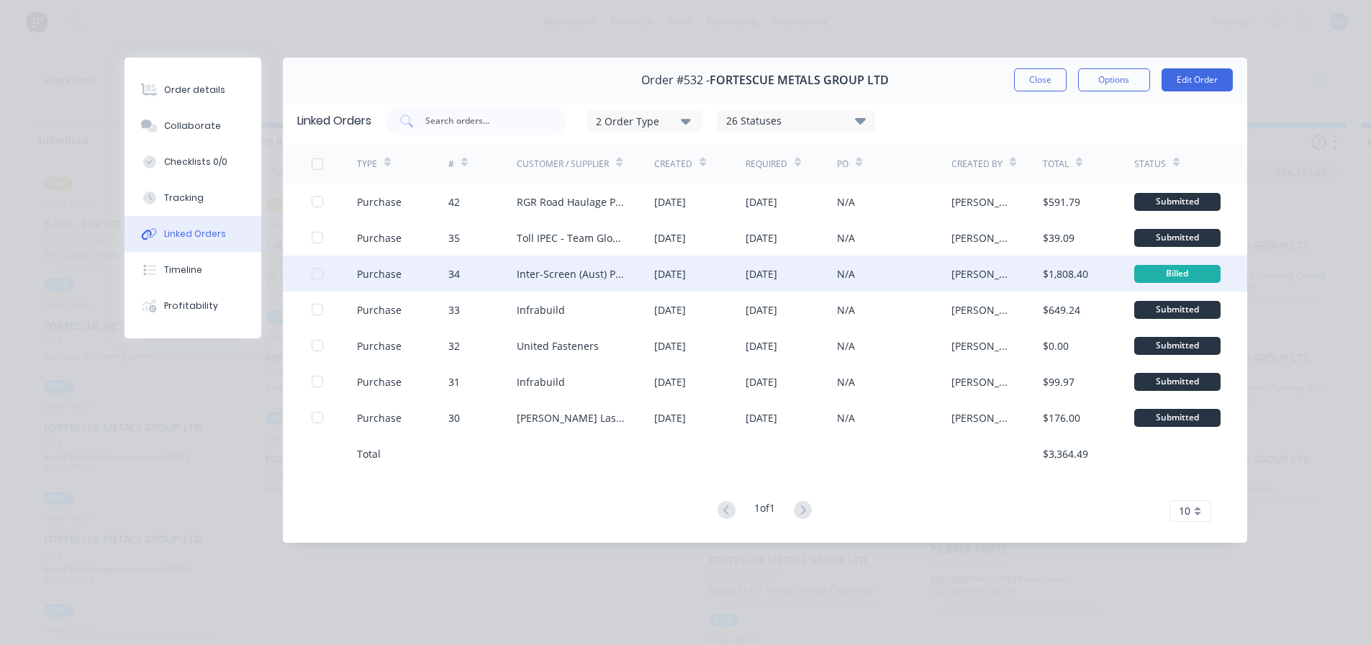
click at [869, 281] on div "N/A" at bounding box center [894, 273] width 114 height 36
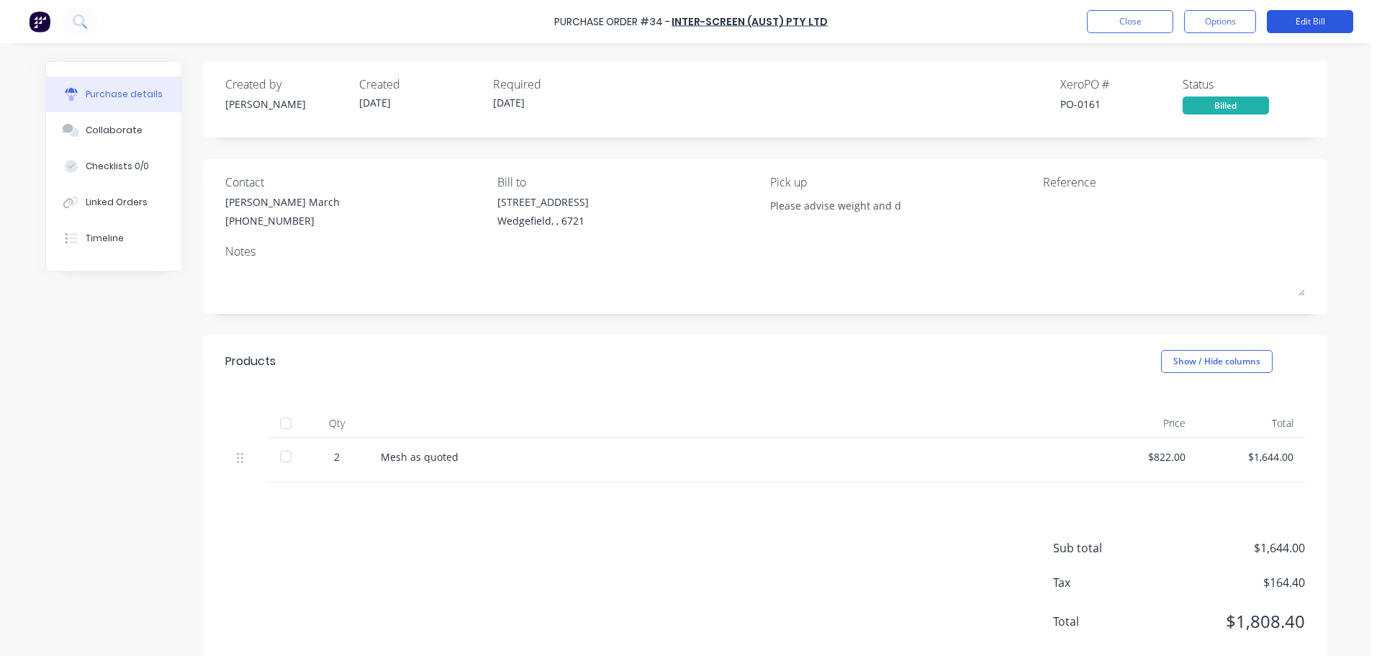
click at [1291, 25] on button "Edit Bill" at bounding box center [1310, 21] width 86 height 23
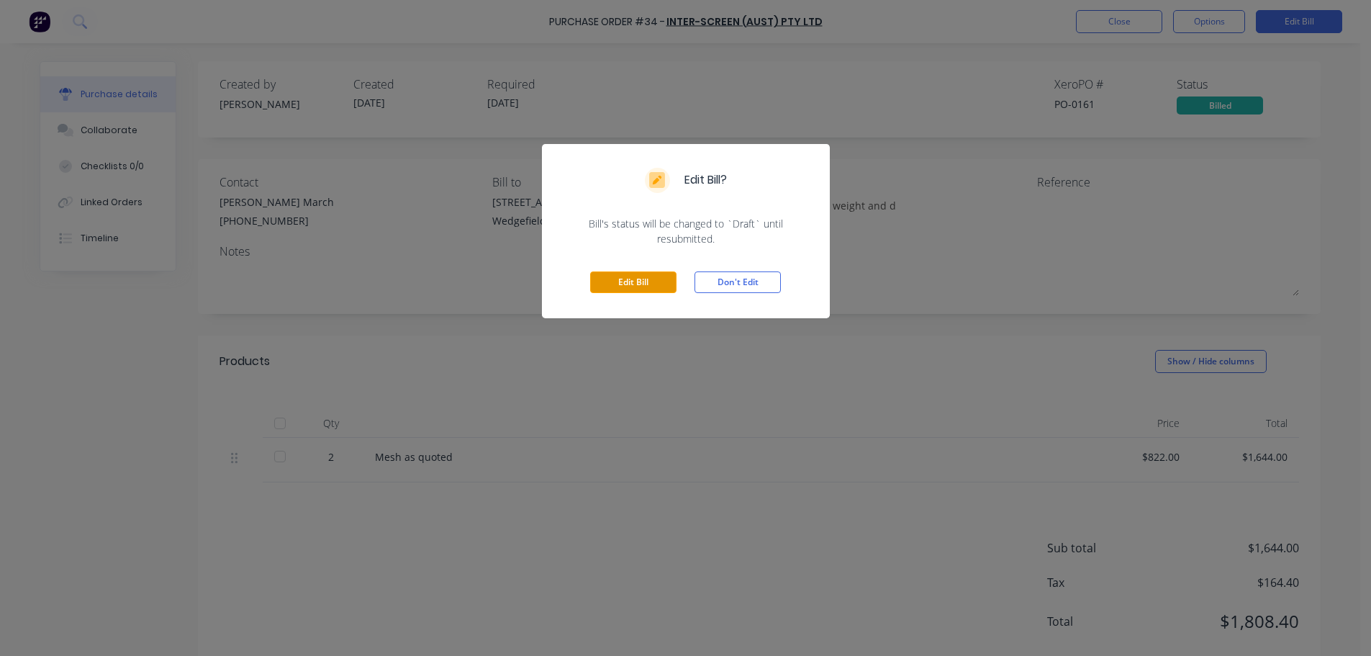
click at [634, 286] on button "Edit Bill" at bounding box center [633, 282] width 86 height 22
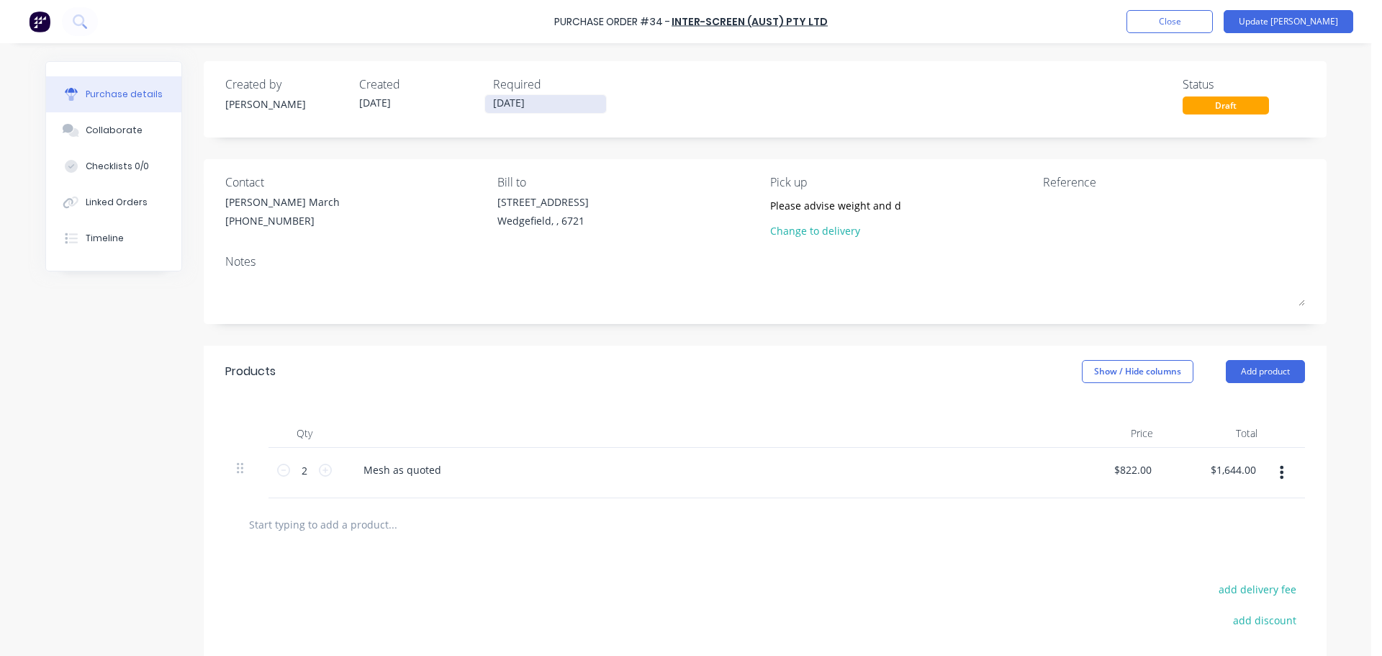
click at [519, 97] on input "05/09/25" at bounding box center [545, 104] width 121 height 18
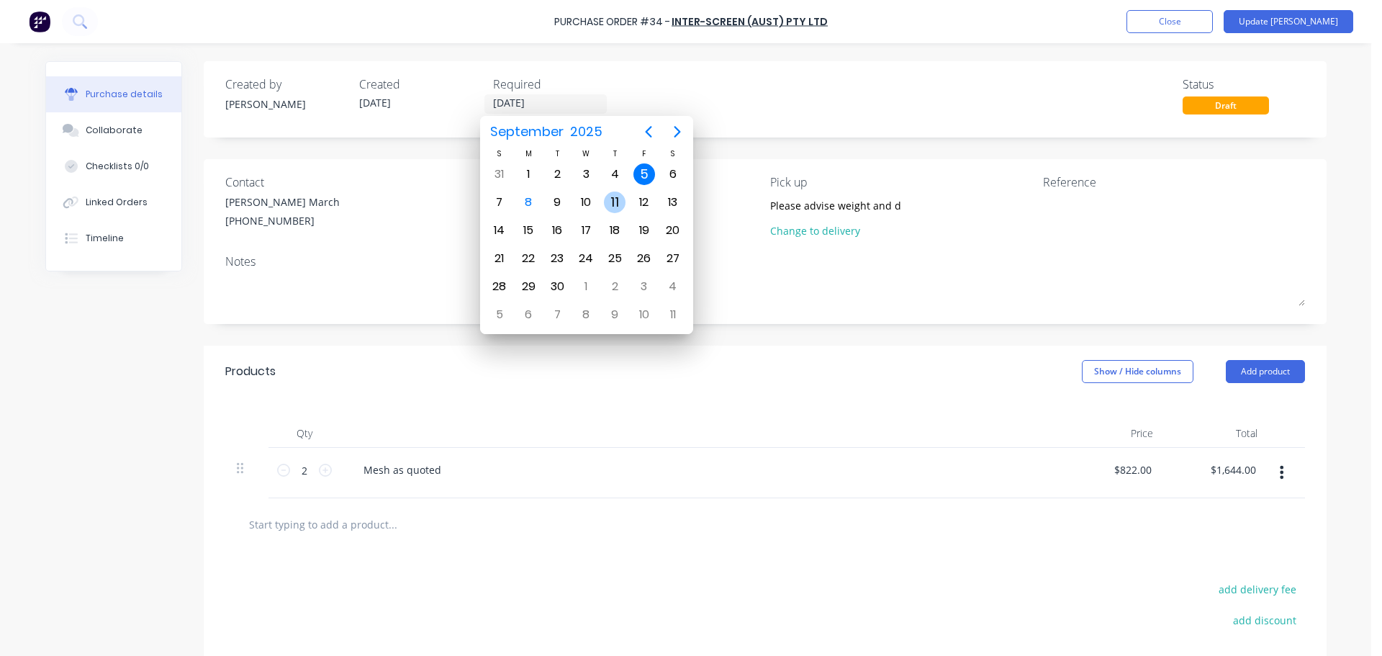
click at [612, 205] on div "11" at bounding box center [615, 202] width 22 height 22
type input "11/09/25"
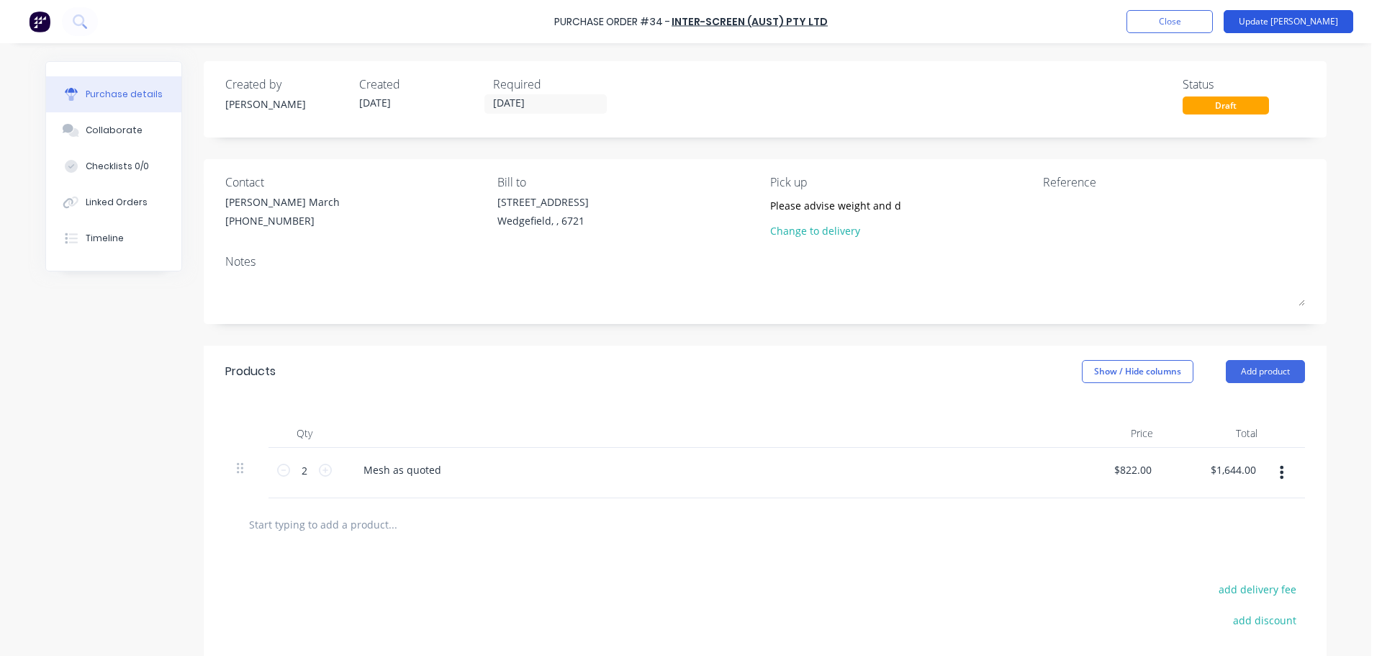
click at [1293, 22] on button "Update Bill" at bounding box center [1288, 21] width 130 height 23
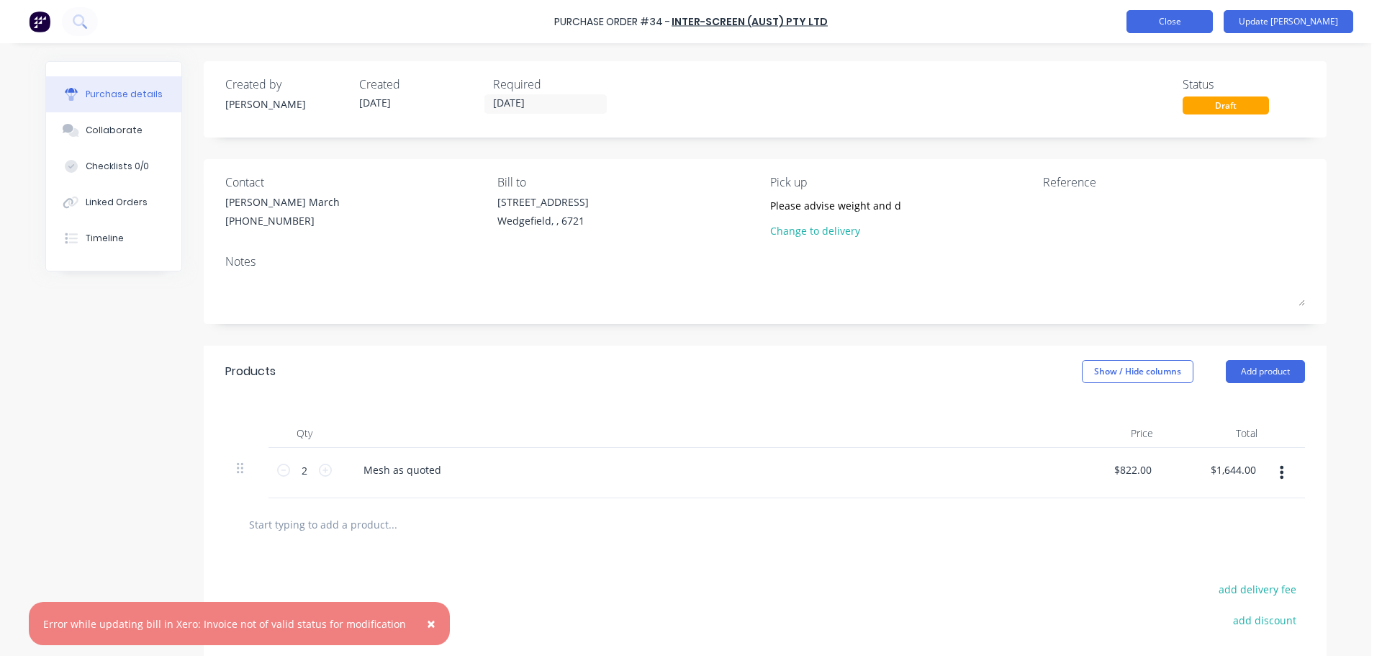
click at [1200, 19] on button "Close" at bounding box center [1169, 21] width 86 height 23
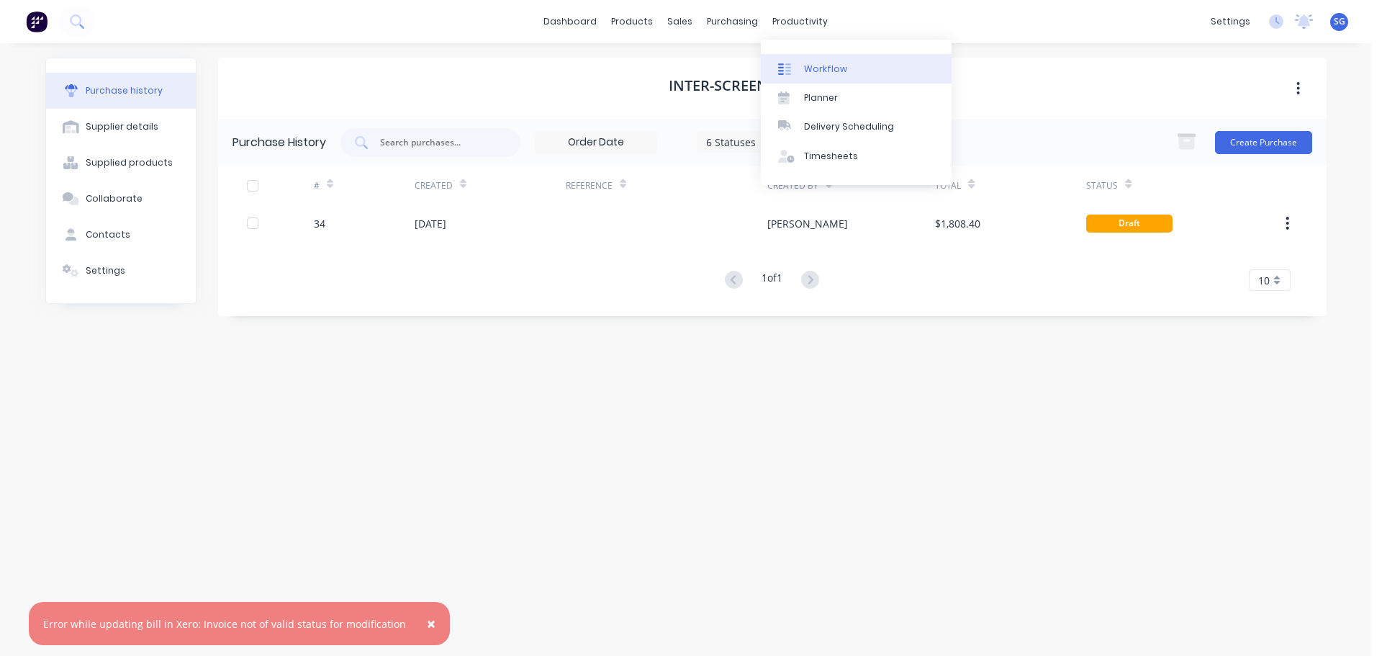
click at [807, 72] on div "Workflow" at bounding box center [825, 69] width 43 height 13
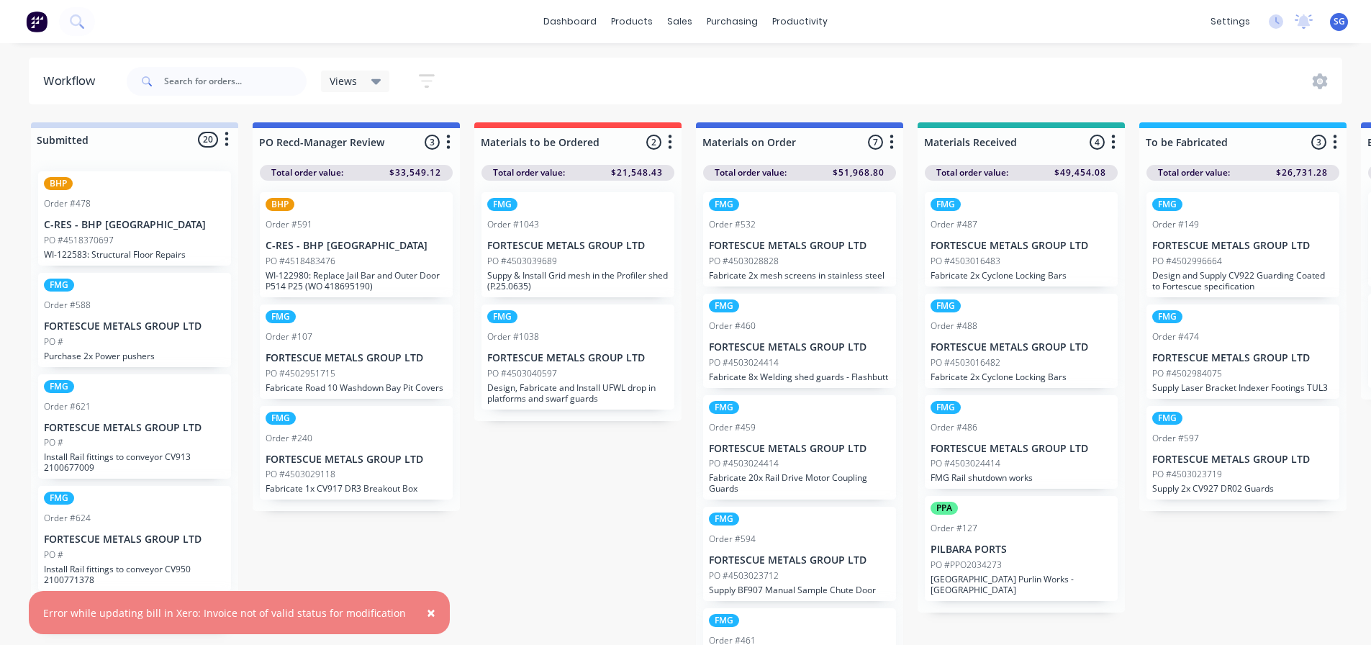
click at [787, 243] on p "FORTESCUE METALS GROUP LTD" at bounding box center [799, 246] width 181 height 12
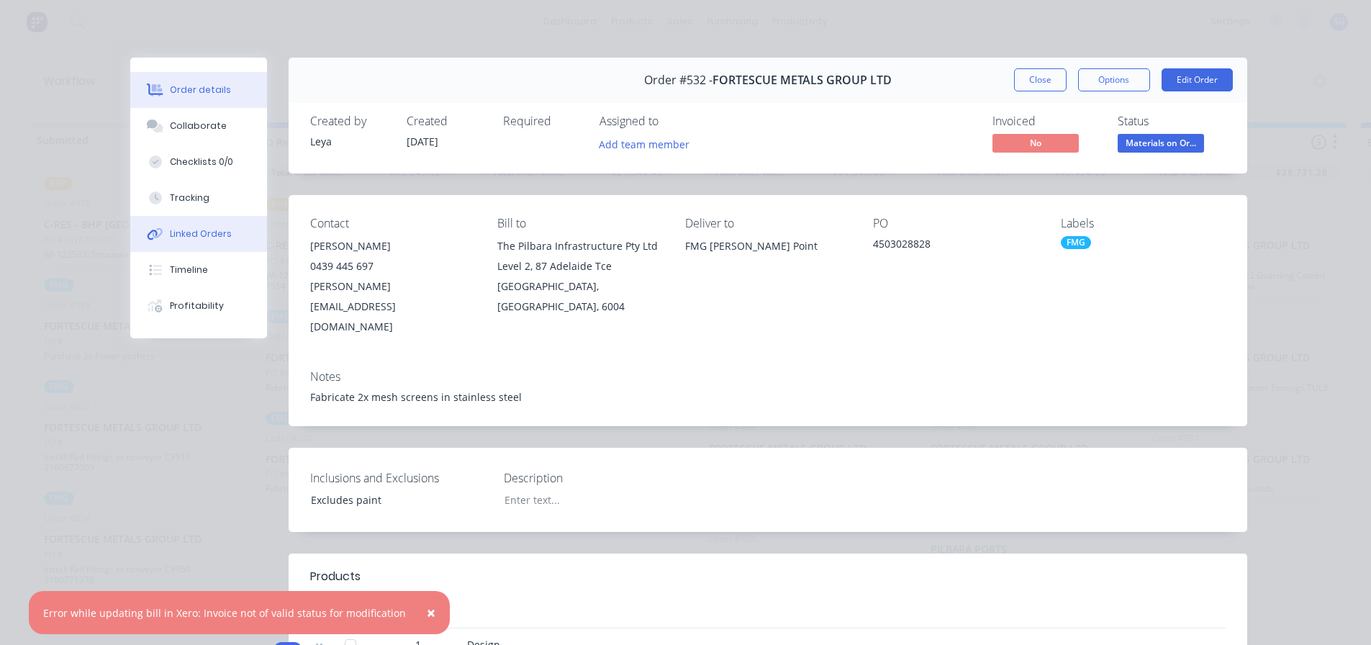
click at [193, 231] on div "Linked Orders" at bounding box center [201, 233] width 62 height 13
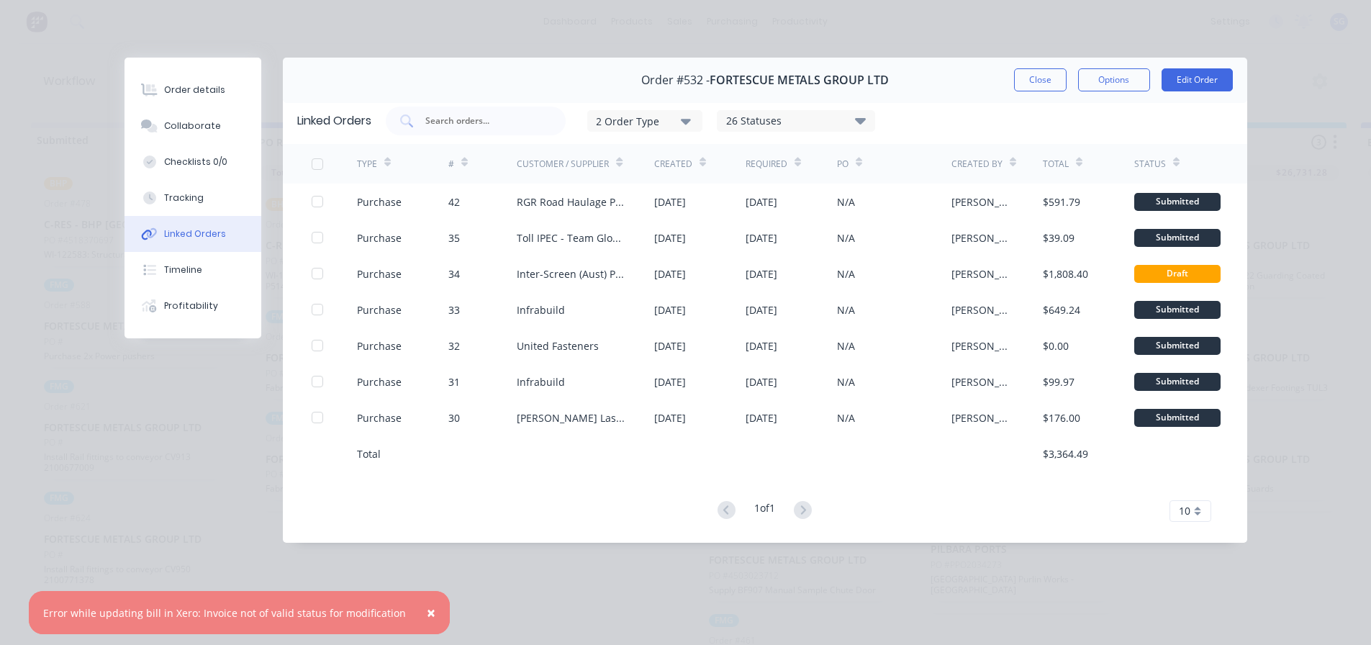
drag, startPoint x: 1041, startPoint y: 84, endPoint x: 1031, endPoint y: 79, distance: 11.3
click at [1041, 84] on button "Close" at bounding box center [1040, 79] width 53 height 23
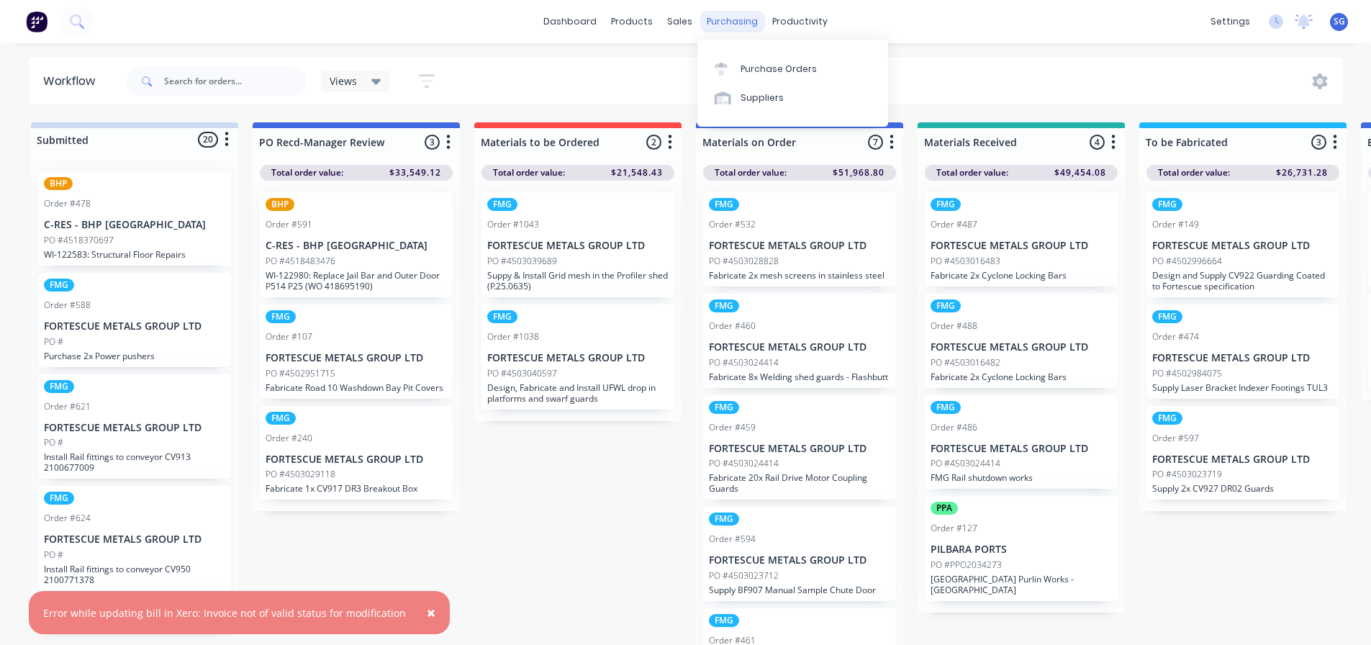
click at [732, 22] on div "purchasing" at bounding box center [732, 22] width 65 height 22
click at [750, 63] on div "Purchase Orders" at bounding box center [779, 69] width 76 height 13
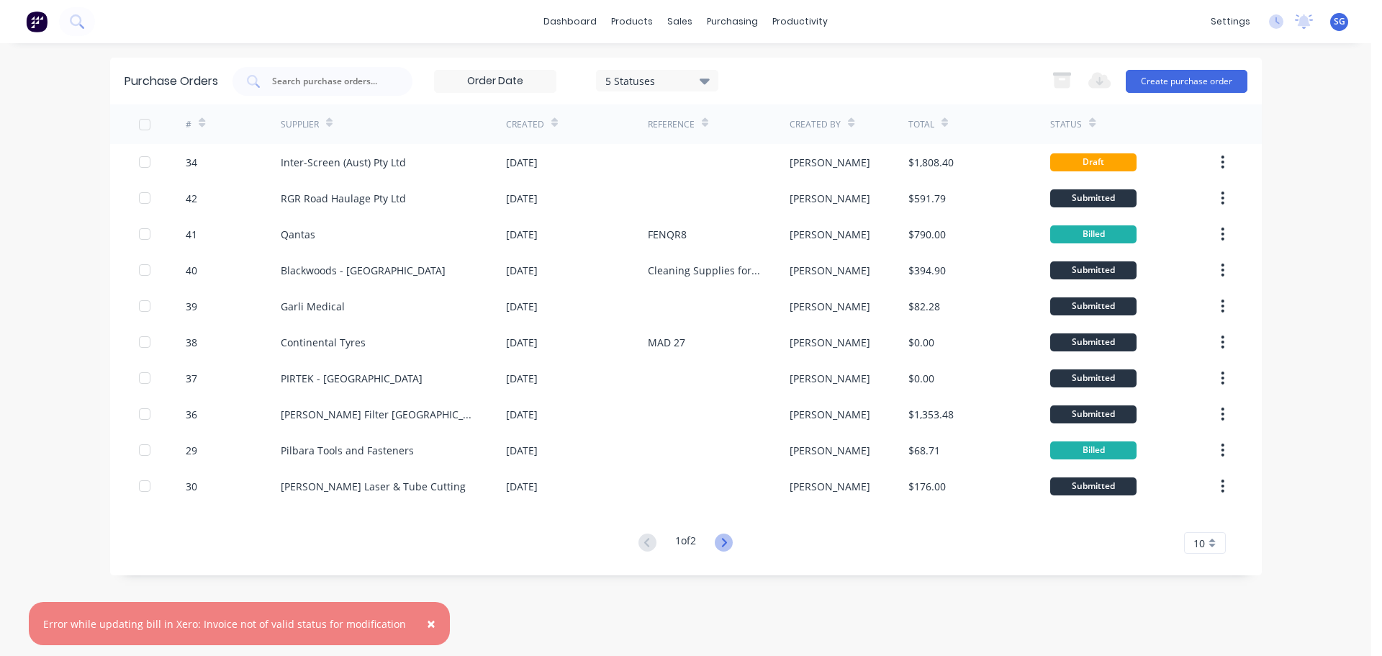
click at [722, 547] on icon at bounding box center [724, 542] width 18 height 18
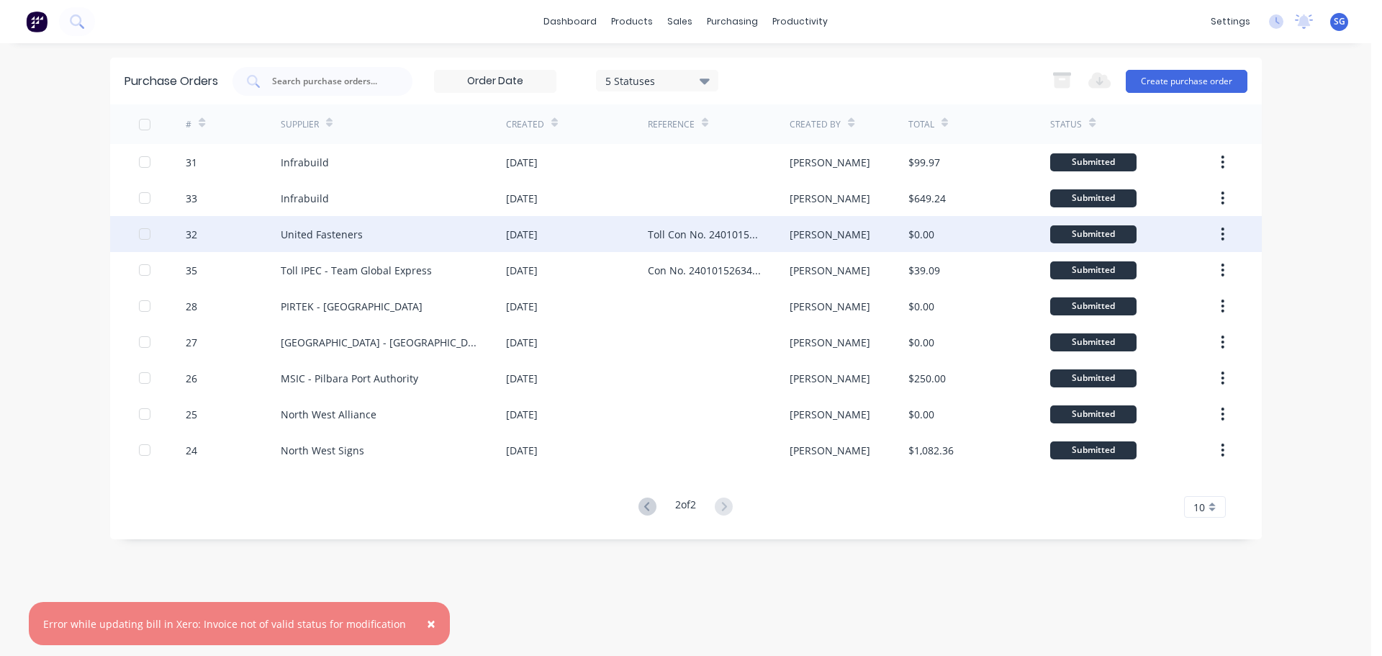
click at [320, 245] on div "United Fasteners" at bounding box center [393, 234] width 225 height 36
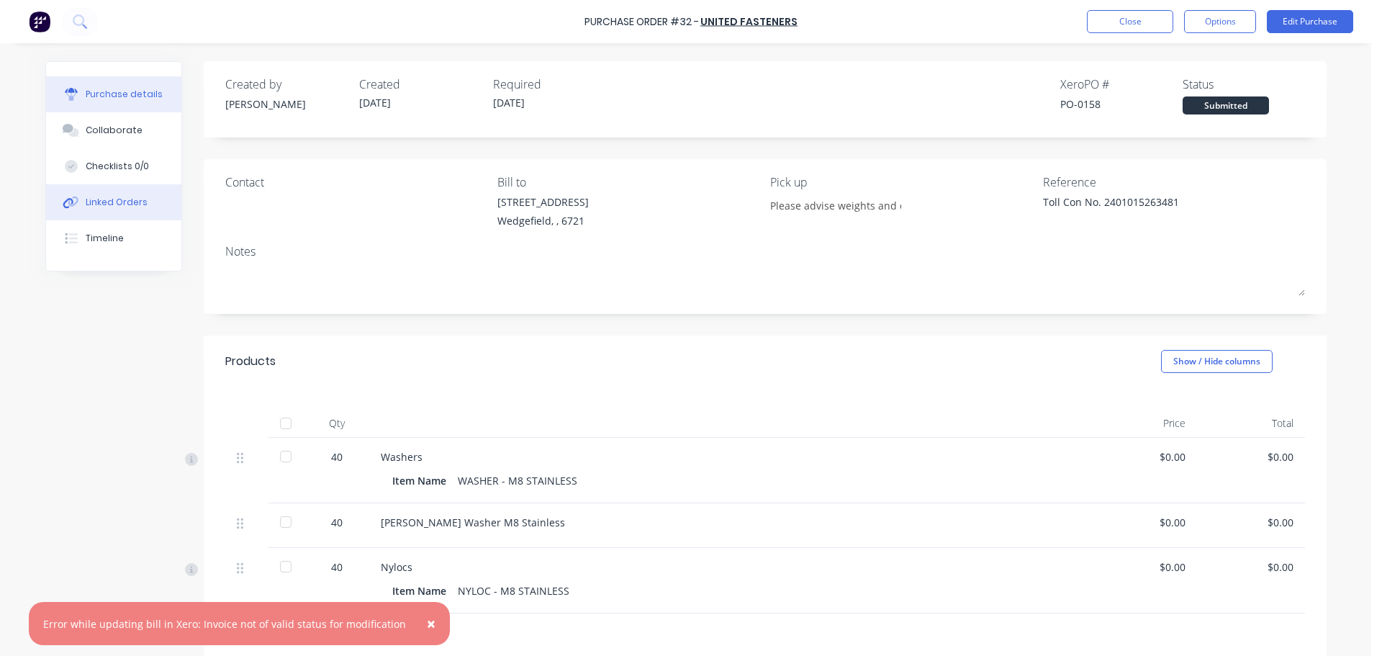
click at [114, 200] on div "Linked Orders" at bounding box center [117, 202] width 62 height 13
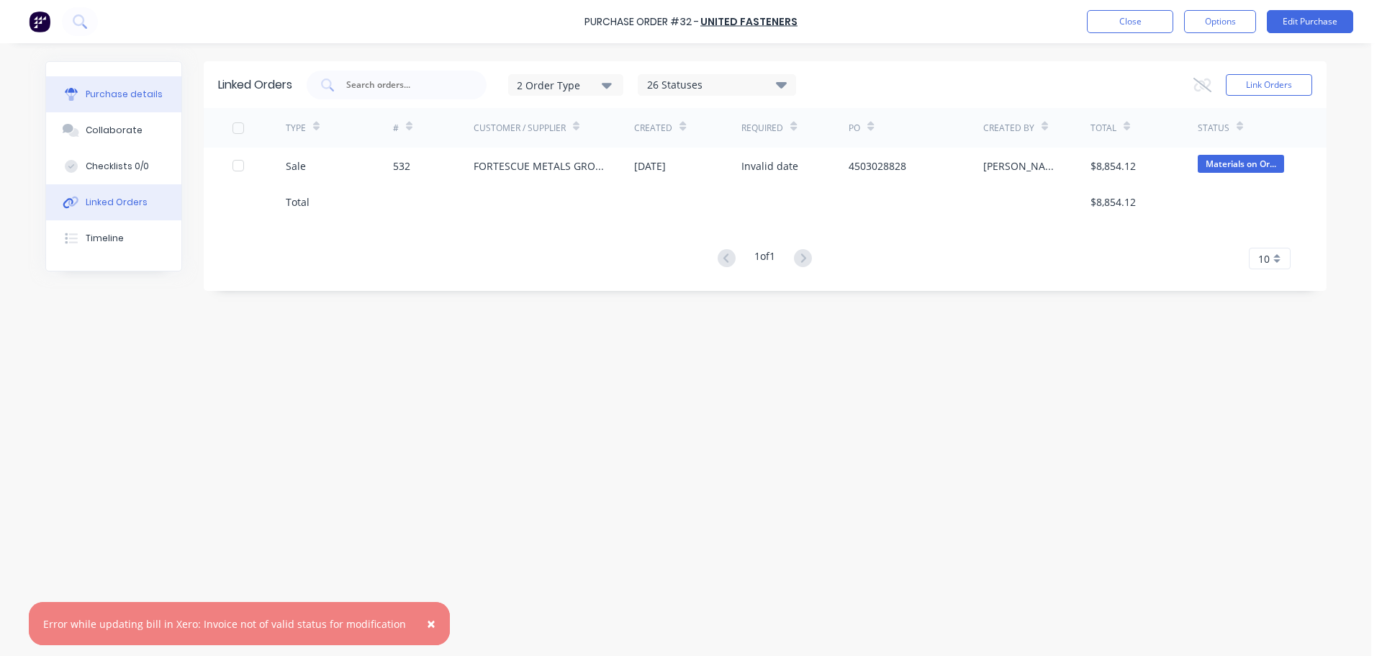
click at [94, 88] on div "Purchase details" at bounding box center [124, 94] width 77 height 13
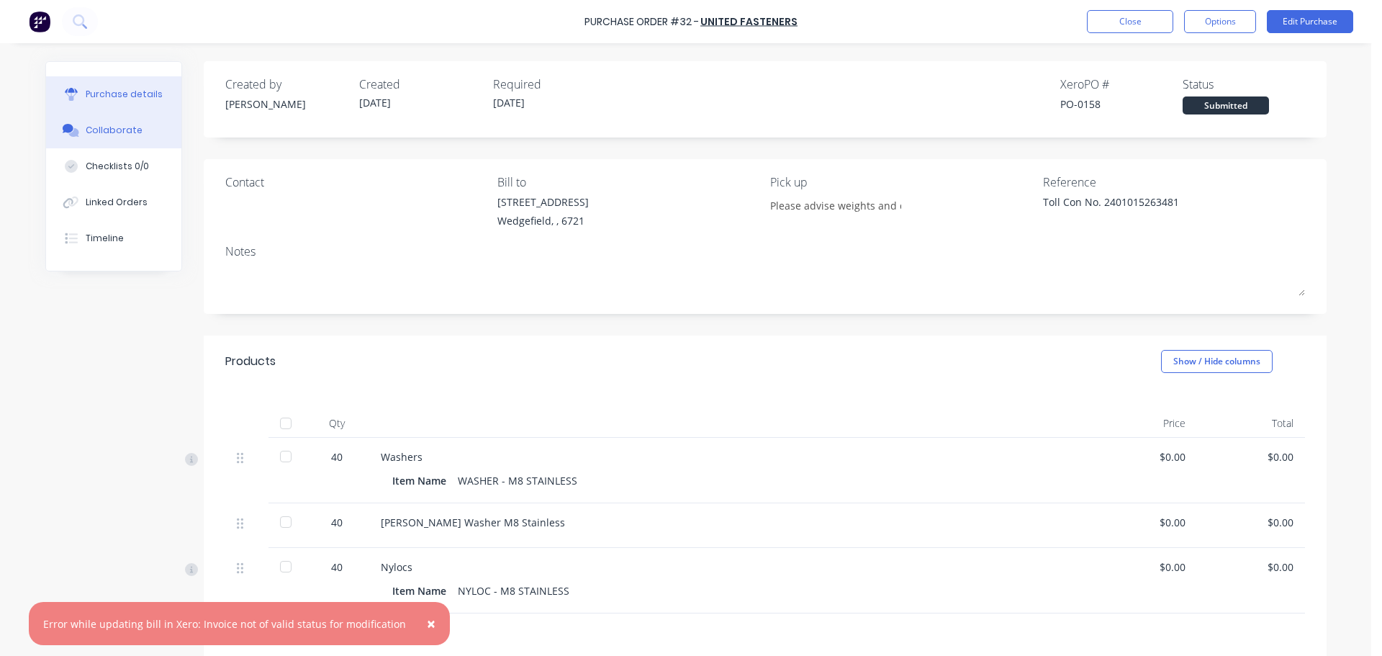
click at [105, 139] on button "Collaborate" at bounding box center [113, 130] width 135 height 36
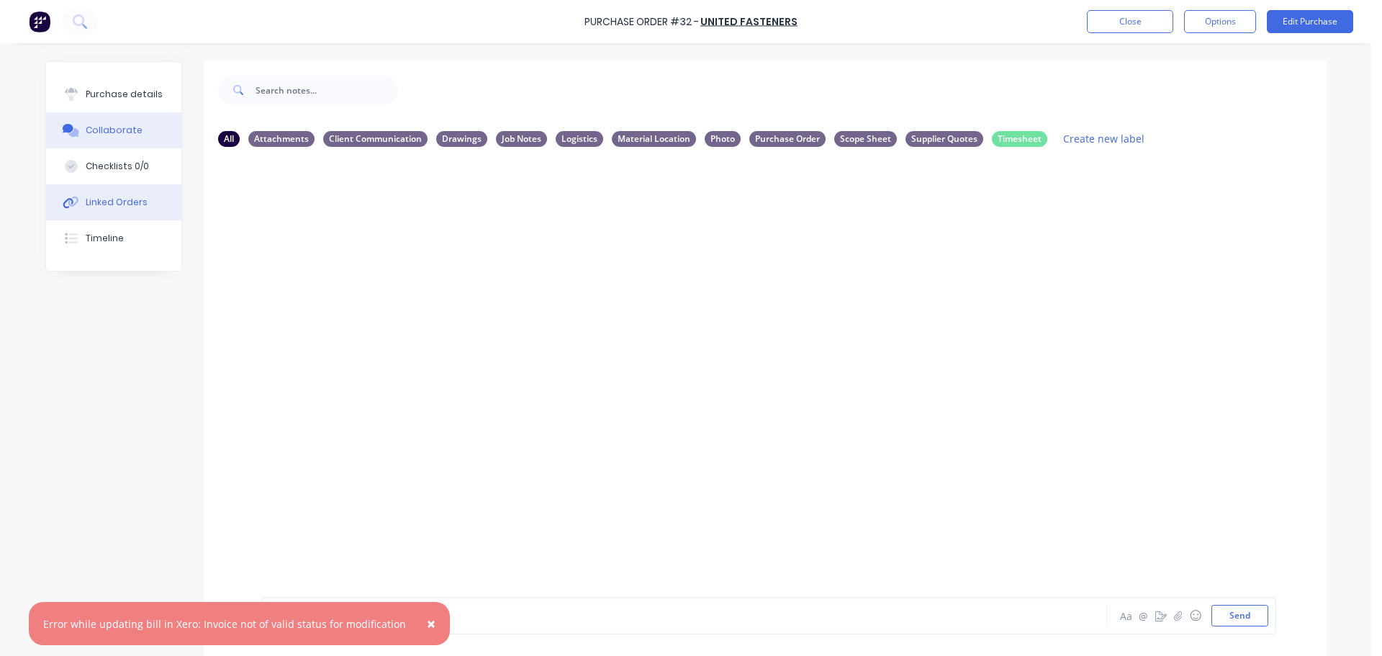
click at [107, 196] on div "Linked Orders" at bounding box center [117, 202] width 62 height 13
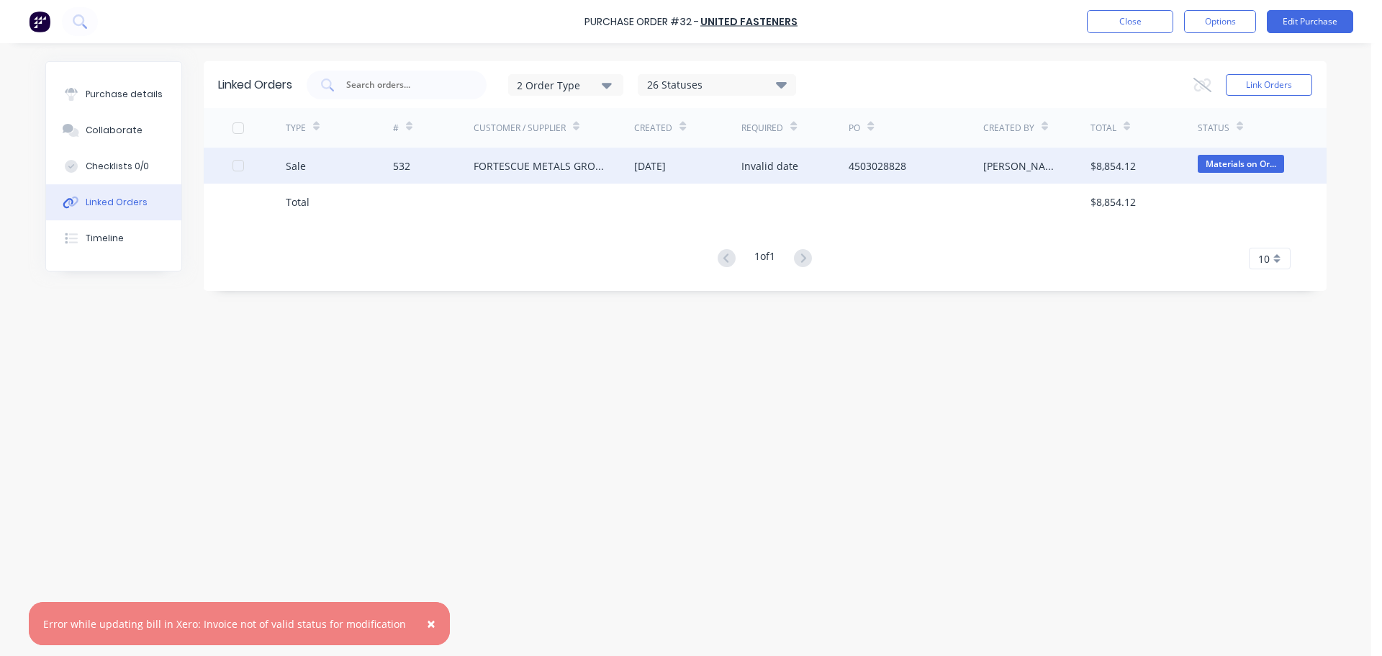
click at [340, 171] on div "Sale" at bounding box center [339, 166] width 107 height 36
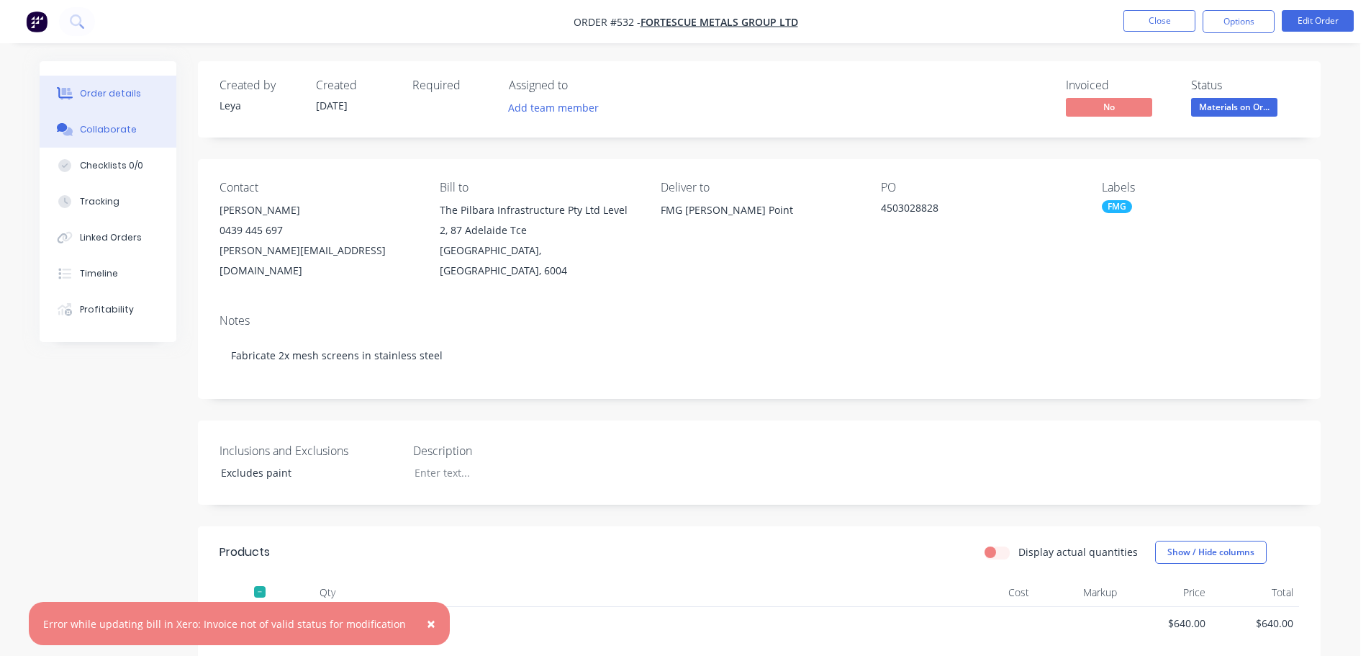
click at [121, 138] on button "Collaborate" at bounding box center [108, 130] width 137 height 36
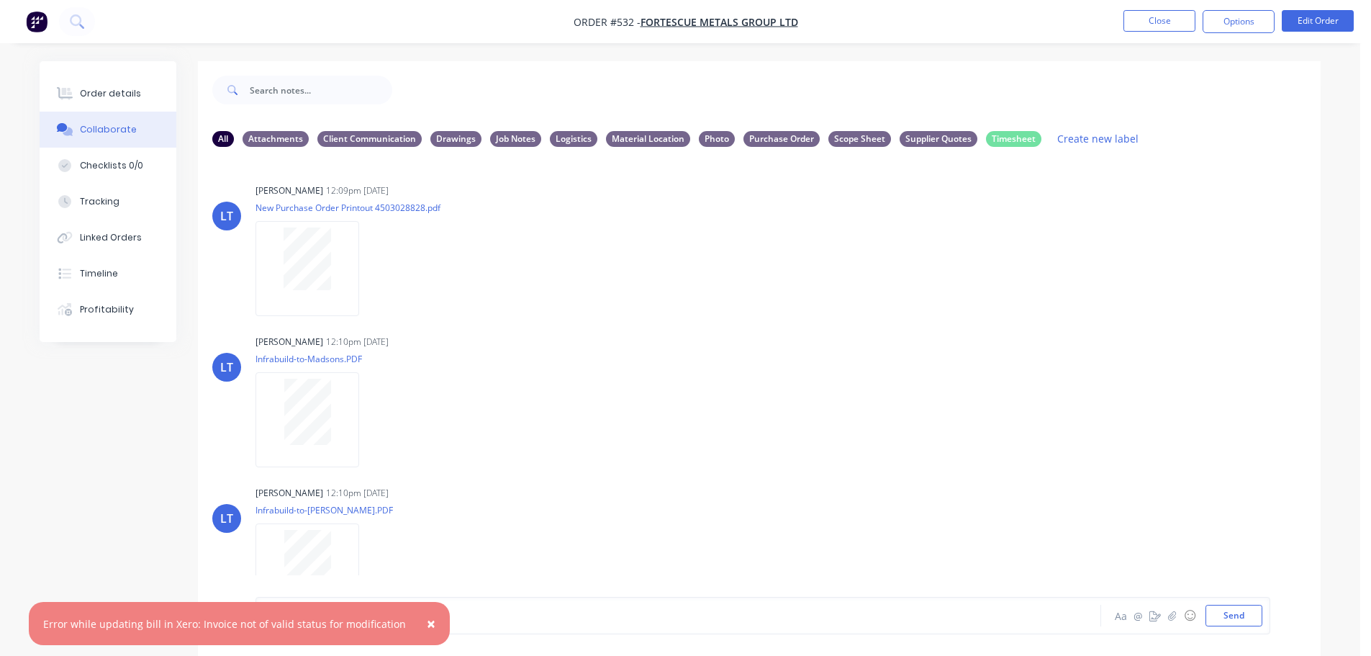
click at [427, 627] on span "×" at bounding box center [431, 623] width 9 height 20
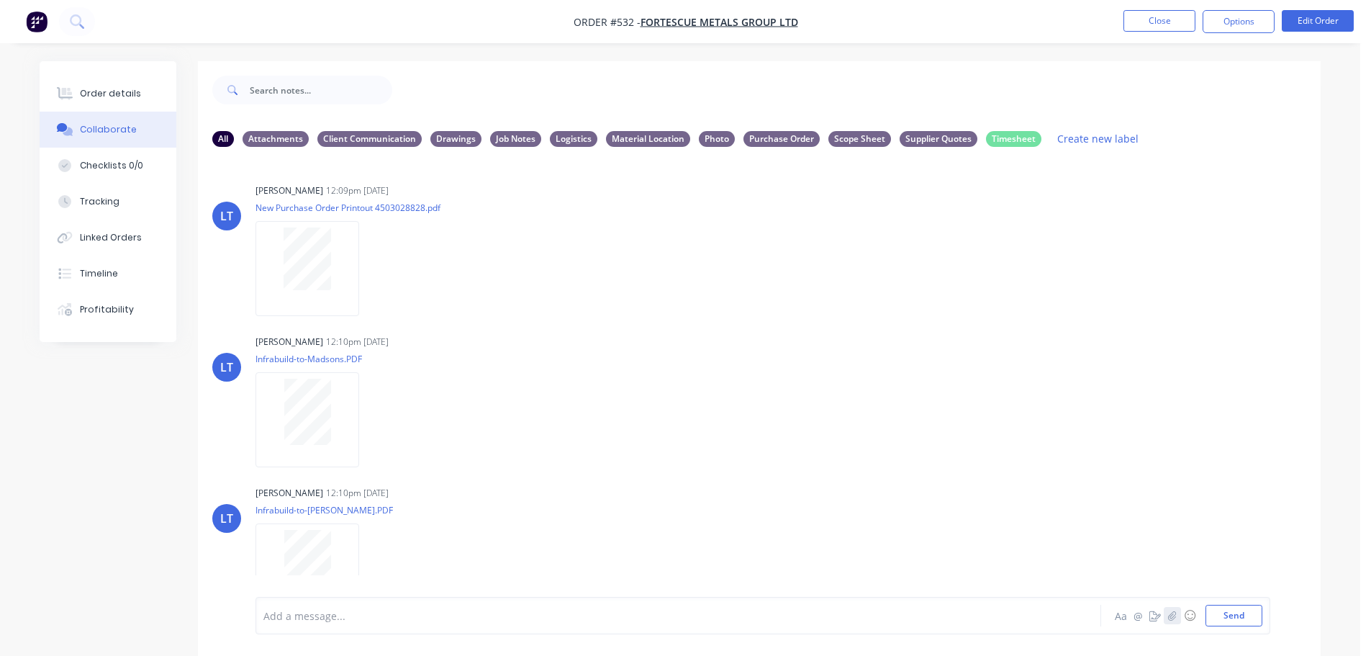
click at [1177, 618] on icon "button" at bounding box center [1172, 615] width 9 height 10
click at [323, 535] on icon at bounding box center [321, 537] width 4 height 4
click at [1178, 617] on button "button" at bounding box center [1172, 615] width 17 height 17
click at [1236, 616] on button "Send" at bounding box center [1233, 616] width 57 height 22
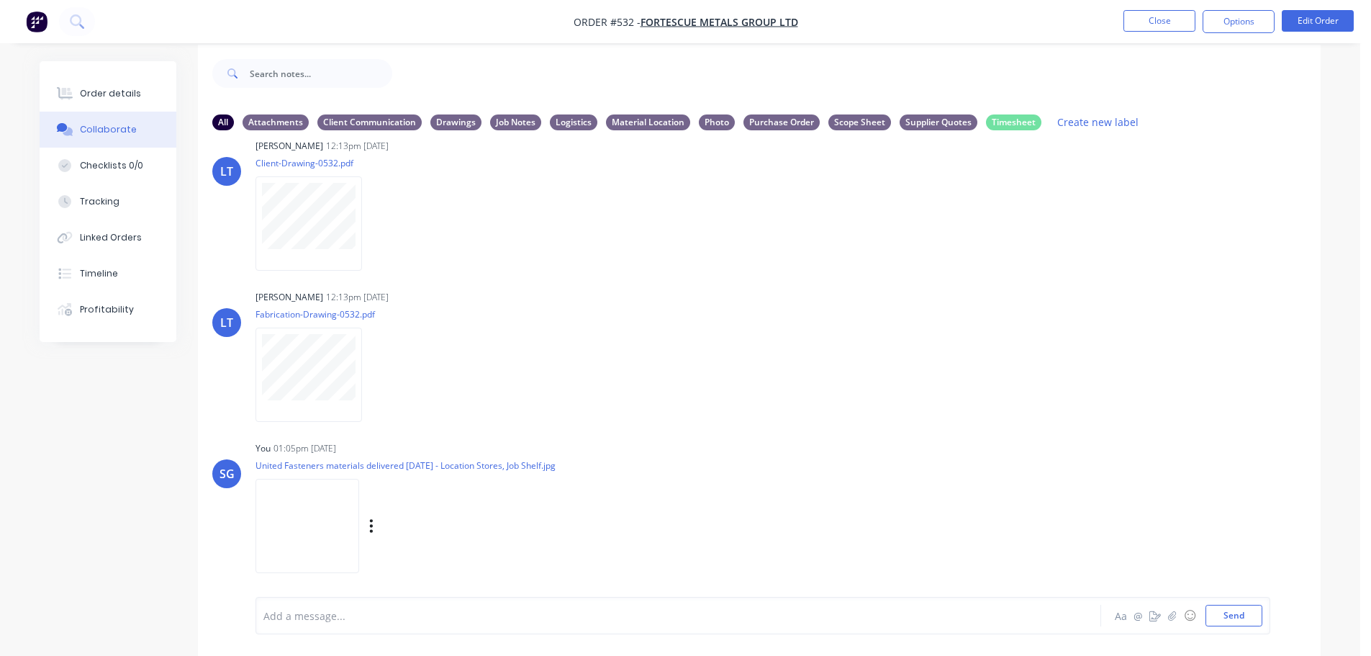
scroll to position [22, 0]
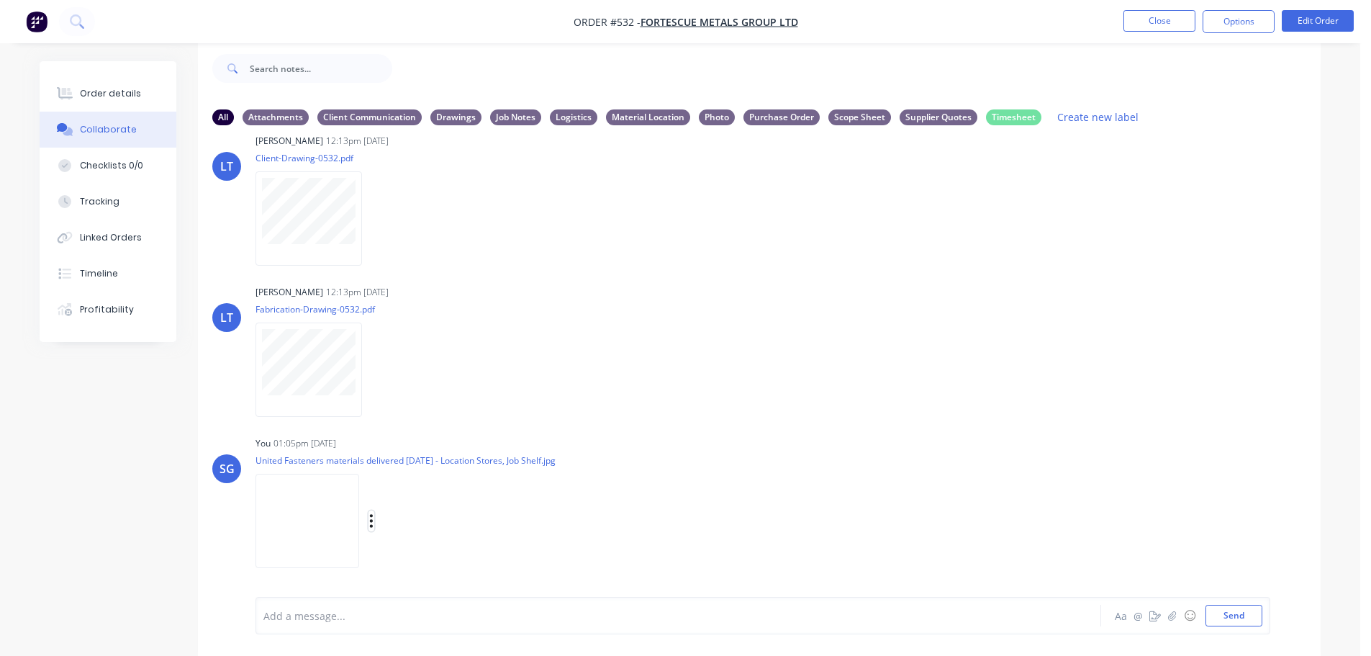
click at [371, 525] on icon "button" at bounding box center [371, 521] width 3 height 13
click at [430, 499] on button "Labels" at bounding box center [466, 490] width 162 height 32
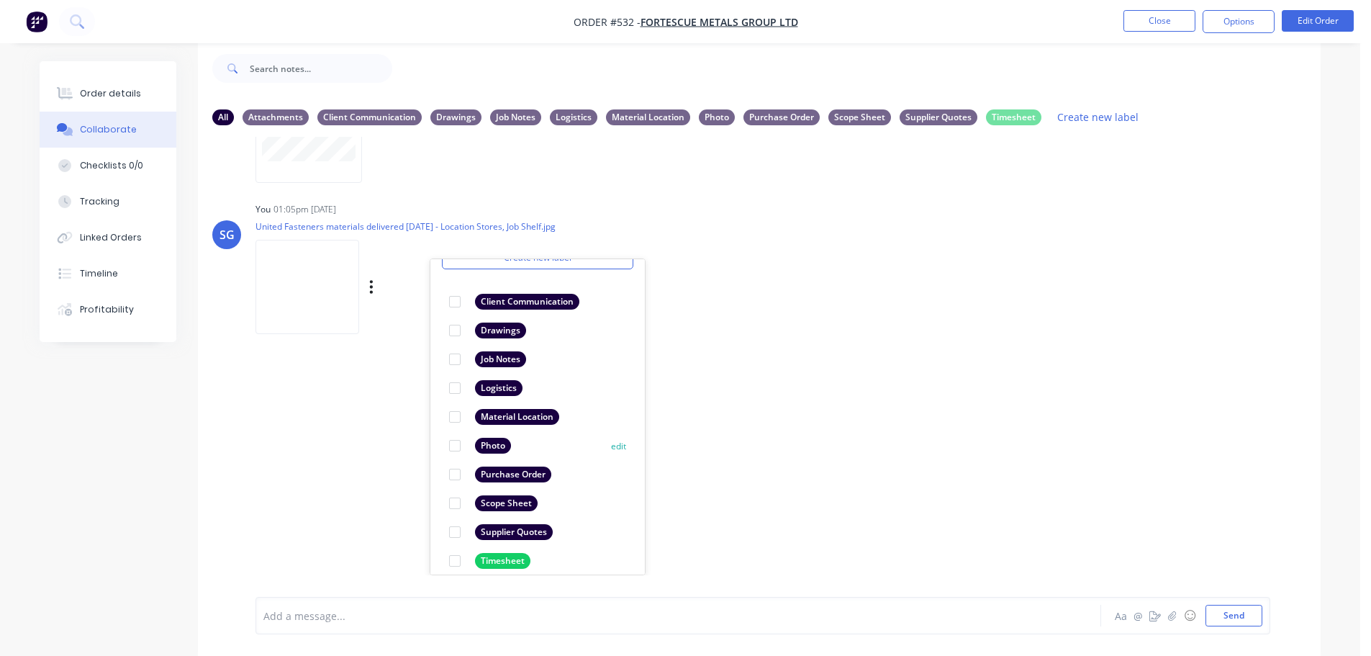
scroll to position [72, 0]
click at [454, 387] on div at bounding box center [454, 387] width 29 height 29
click at [901, 312] on div "SG You 01:05pm 08/09/25 United Fasteners materials delivered 8th Sept - Locatio…" at bounding box center [759, 264] width 1123 height 130
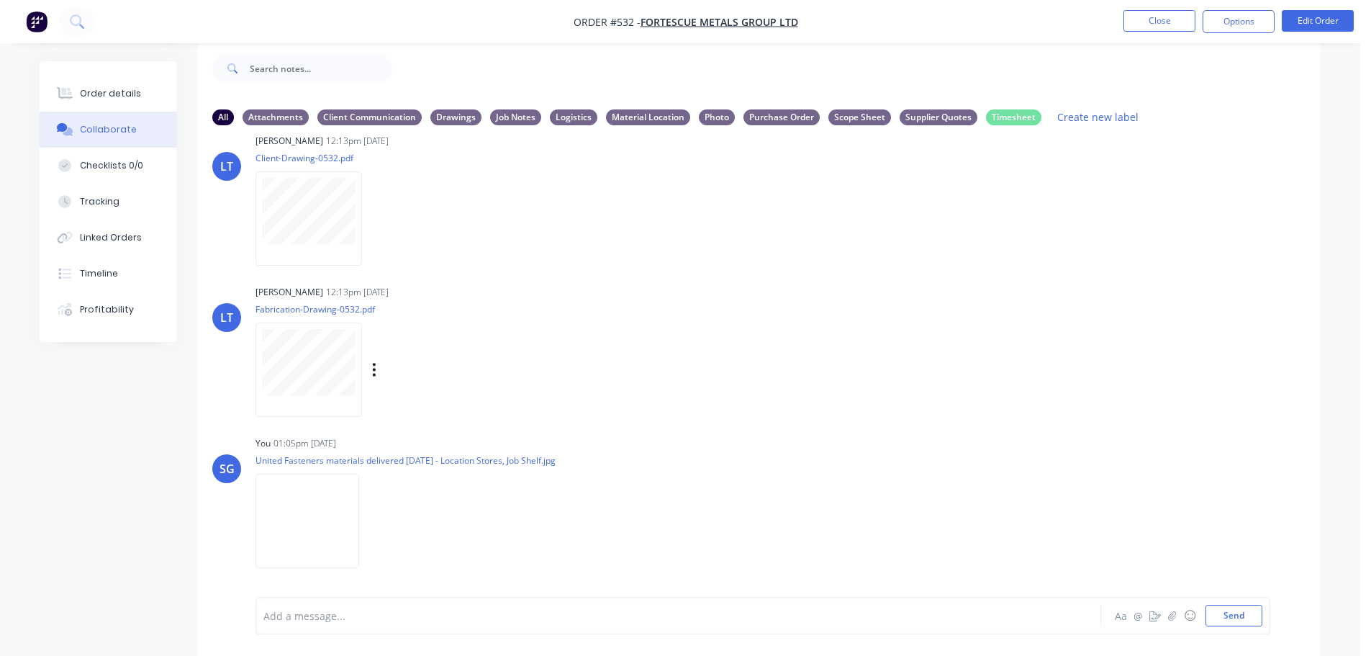
scroll to position [780, 0]
click at [567, 121] on div "Logistics" at bounding box center [573, 117] width 47 height 16
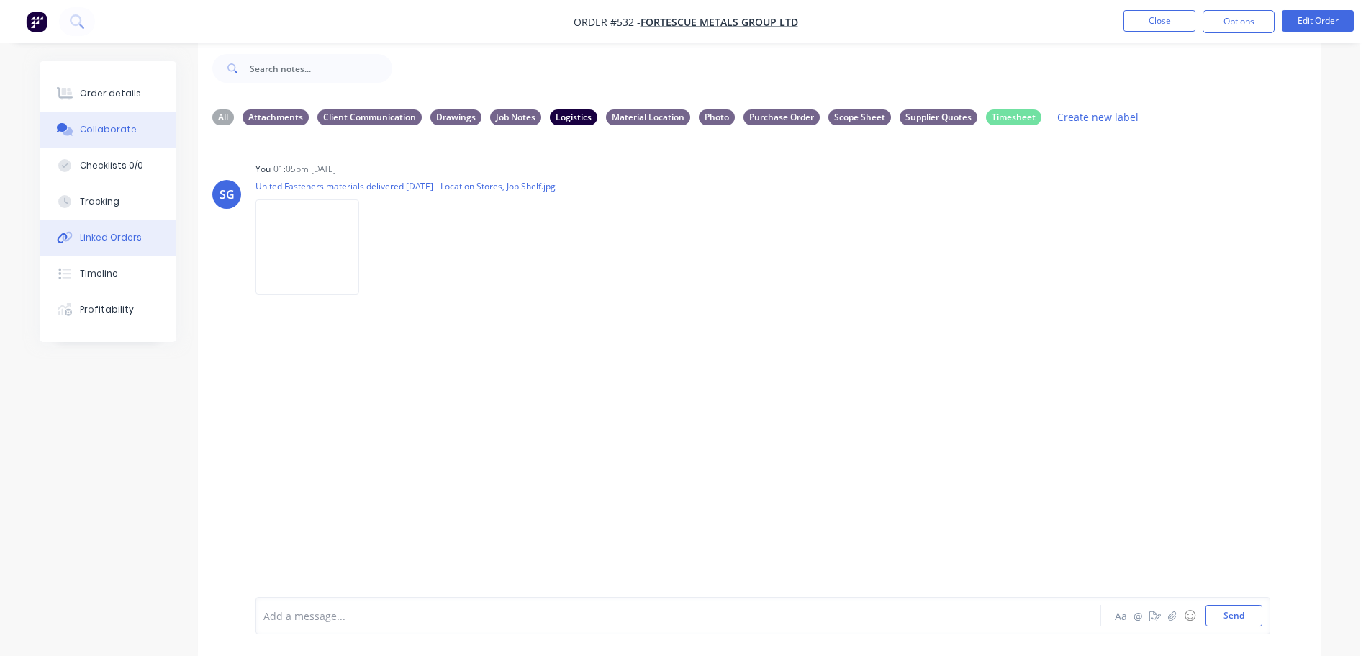
click at [114, 232] on div "Linked Orders" at bounding box center [111, 237] width 62 height 13
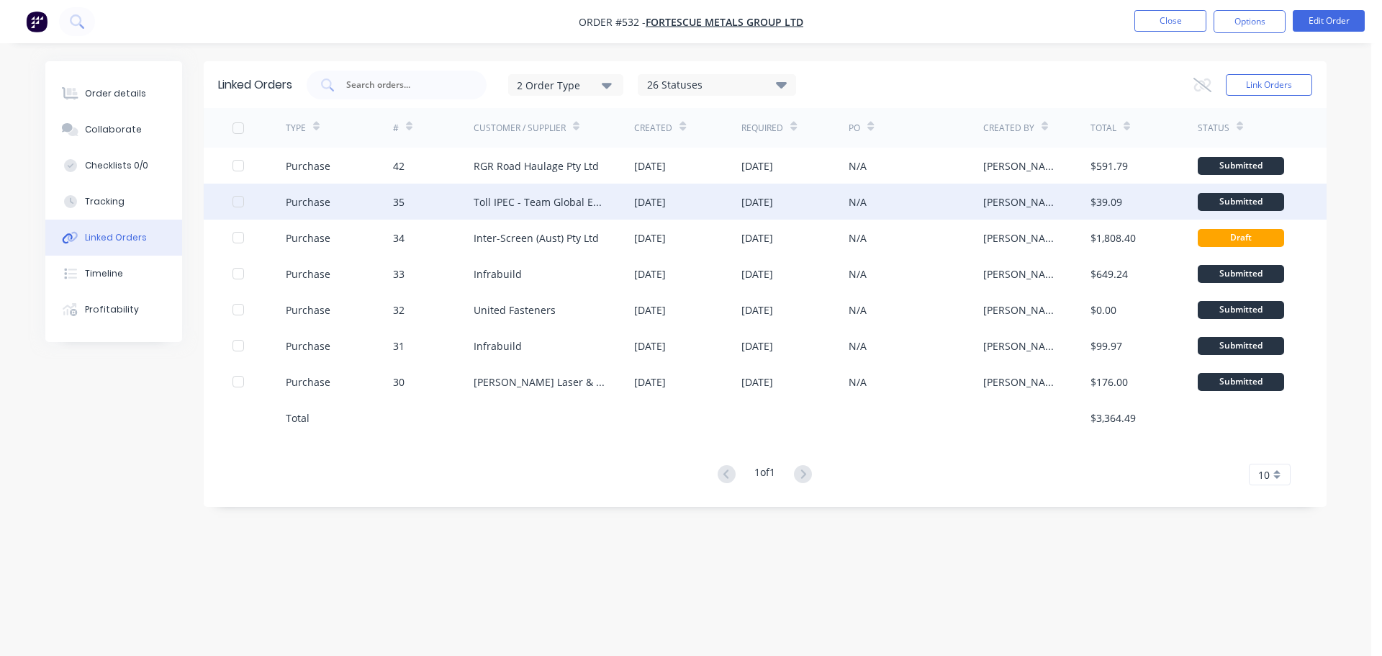
click at [546, 200] on div "Toll IPEC - Team Global Express" at bounding box center [540, 201] width 132 height 15
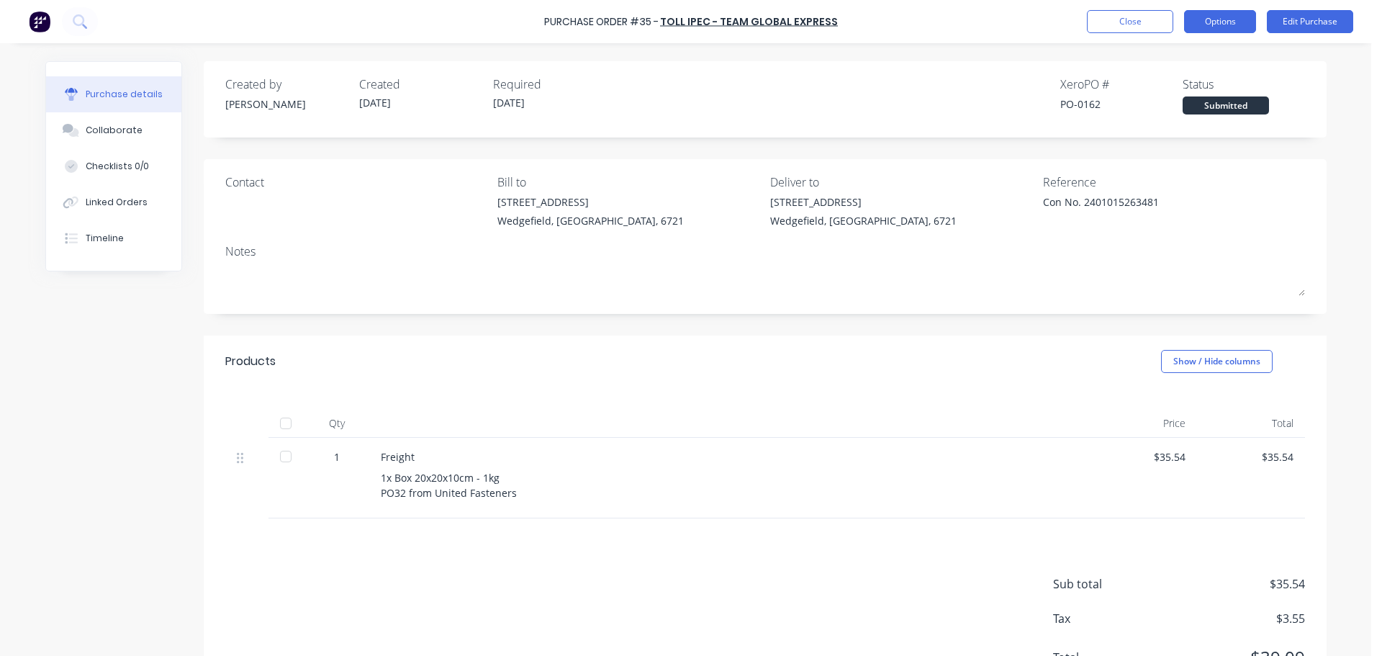
click at [1215, 29] on button "Options" at bounding box center [1220, 21] width 72 height 23
click at [1290, 24] on button "Edit Purchase" at bounding box center [1310, 21] width 86 height 23
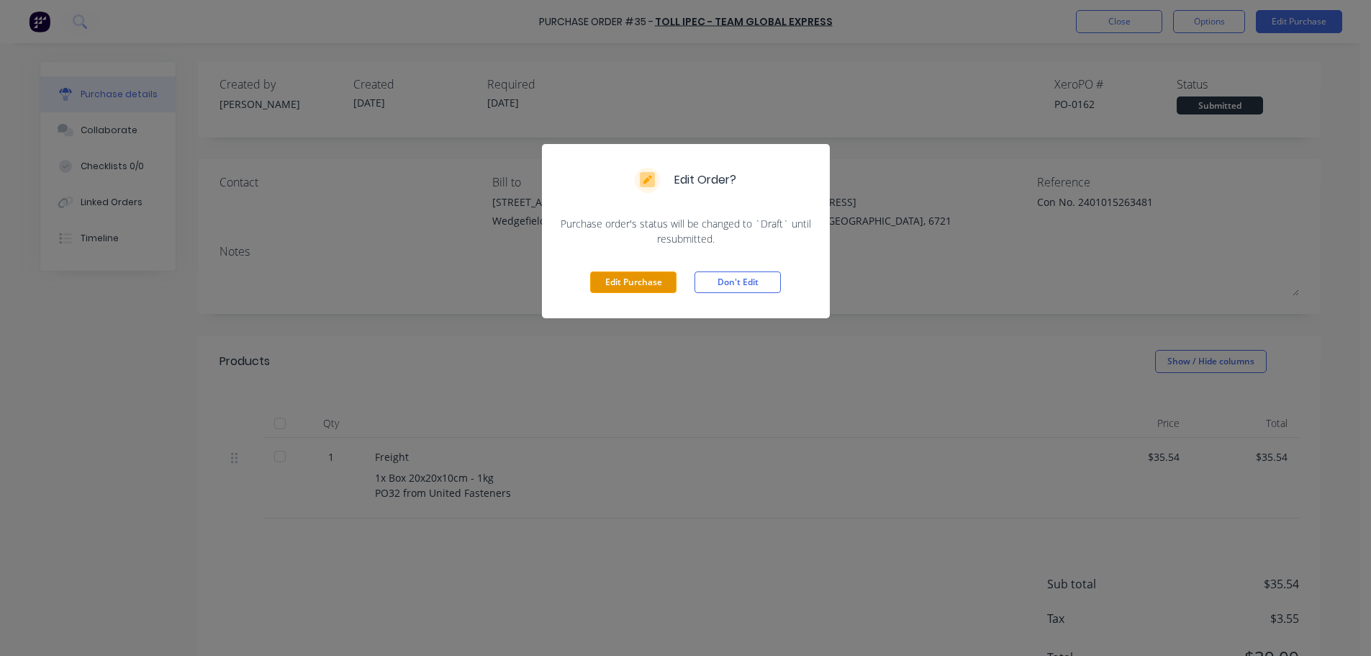
click at [617, 282] on button "Edit Purchase" at bounding box center [633, 282] width 86 height 22
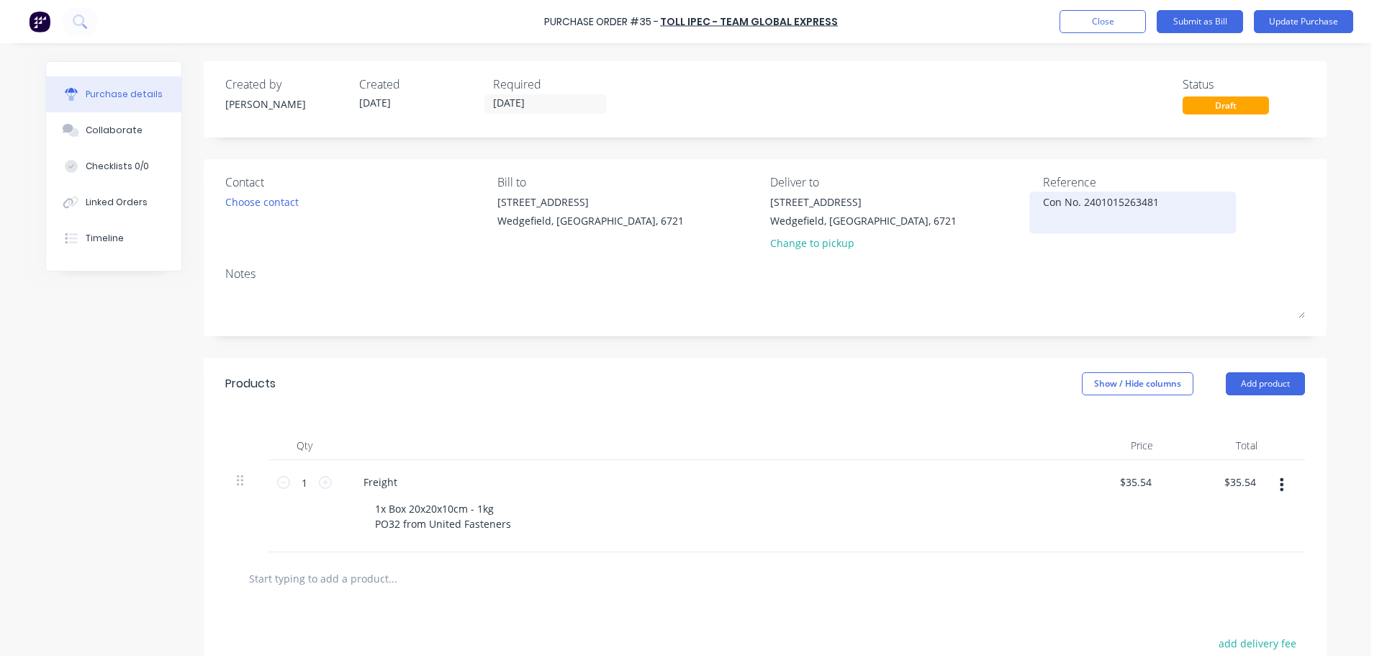
type textarea "x"
drag, startPoint x: 1163, startPoint y: 200, endPoint x: 880, endPoint y: 189, distance: 283.0
click at [880, 189] on div "Contact Choose contact Bill to 20 Munda Way Wedgefield, Western Australia, 6721…" at bounding box center [764, 215] width 1079 height 84
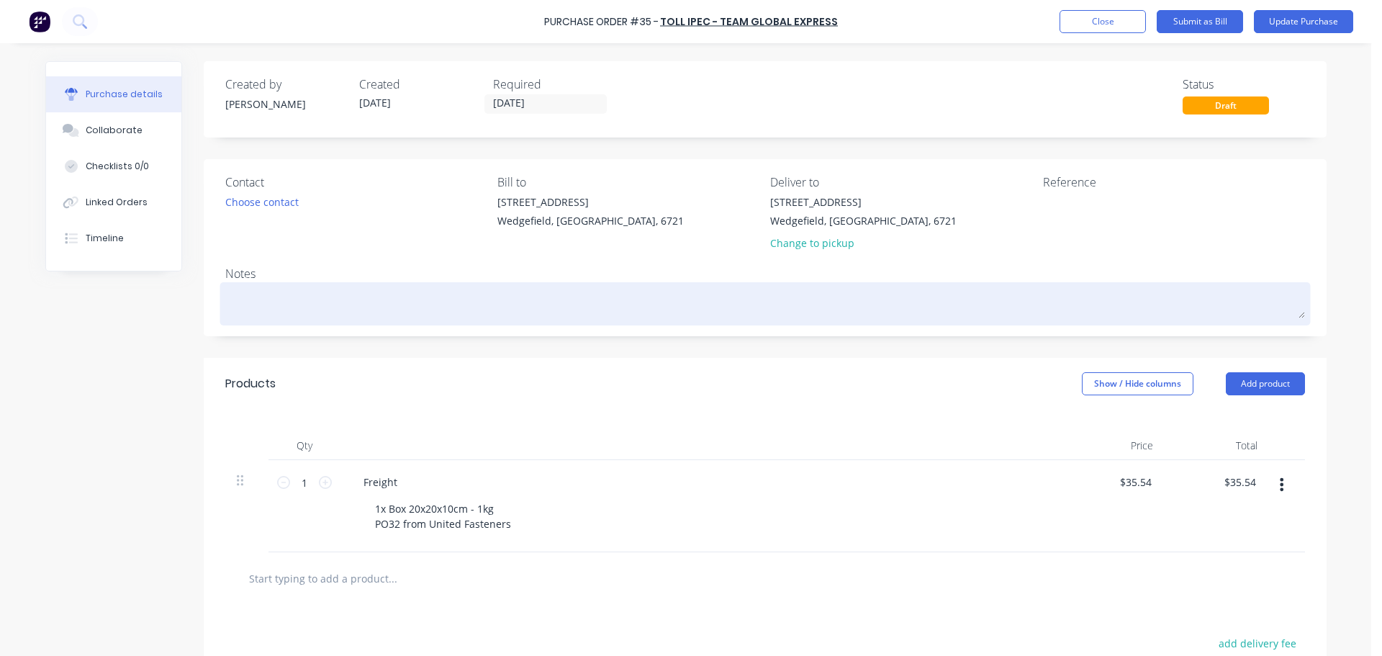
type textarea "x"
click at [246, 304] on textarea at bounding box center [764, 302] width 1079 height 32
paste textarea "Con No. 2401015263481"
type textarea "x"
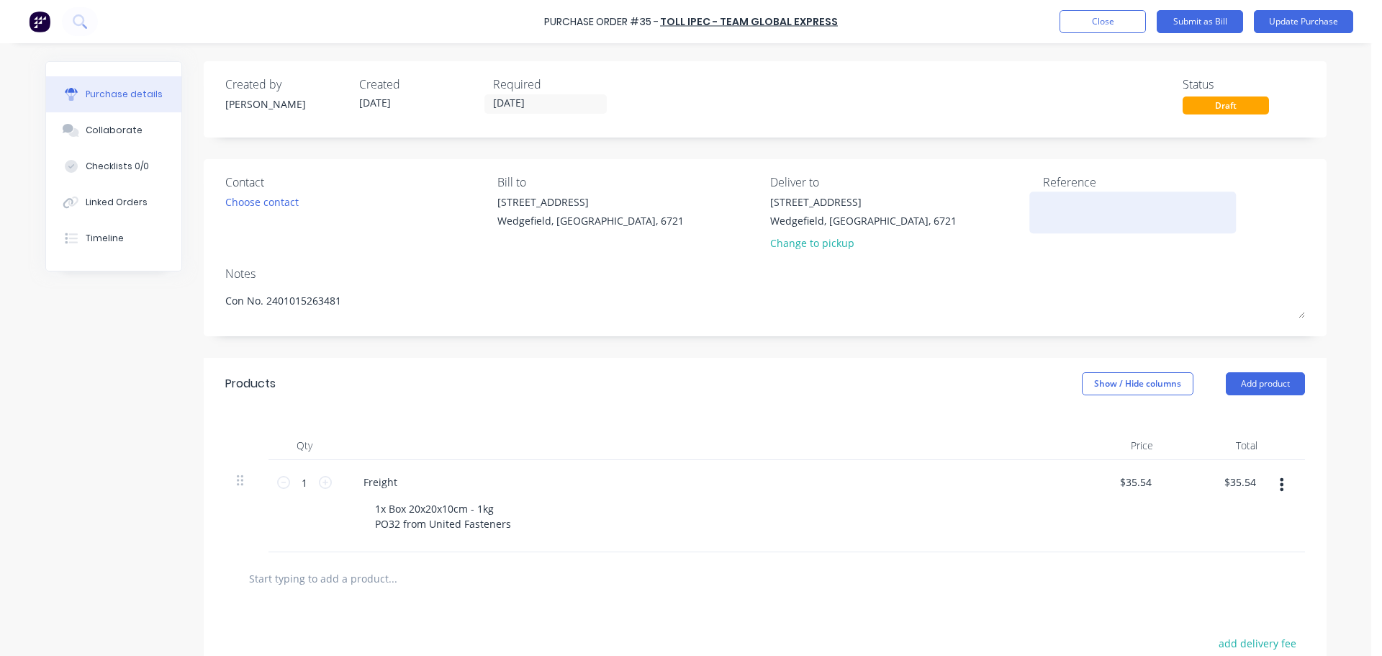
type textarea "Con No. 2401015263481"
type textarea "x"
type textarea "Con No. 2401015263481"
click at [1059, 215] on textarea at bounding box center [1133, 210] width 180 height 32
type textarea "DELIVERED 08"
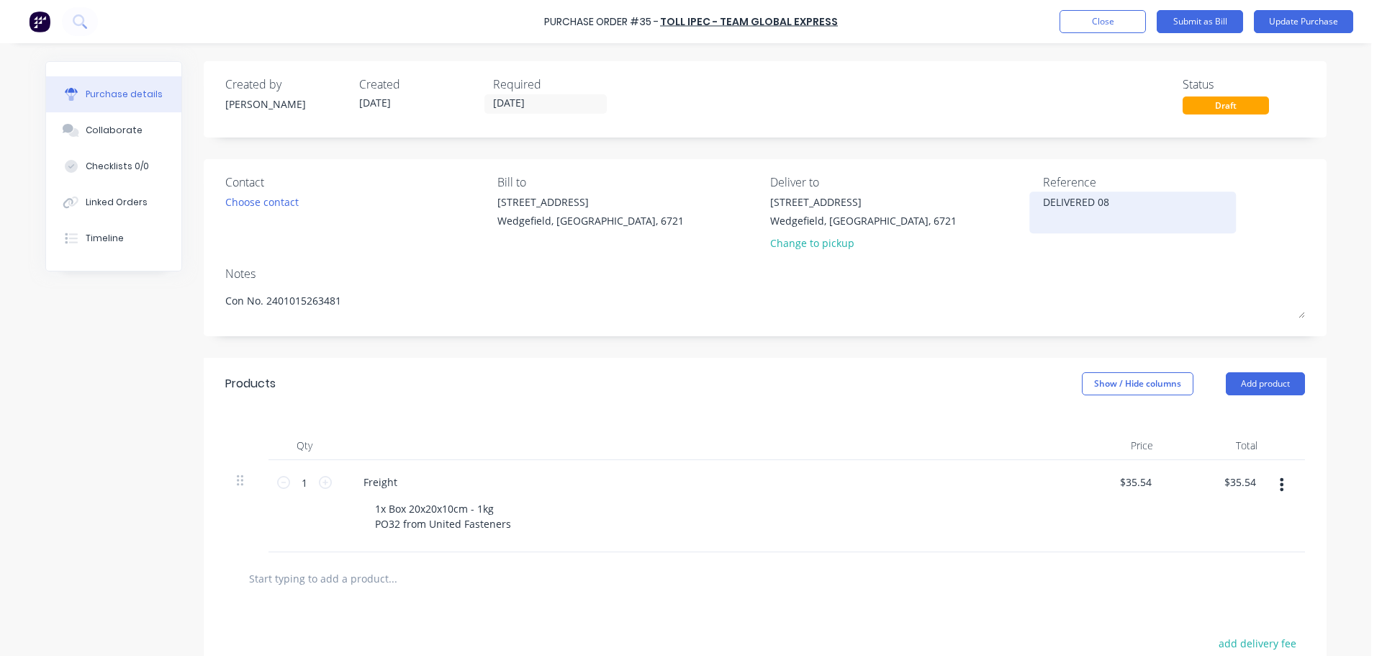
type textarea "x"
type textarea "DELIVERED 08/"
type textarea "x"
type textarea "DELIVERED 08/0"
type textarea "x"
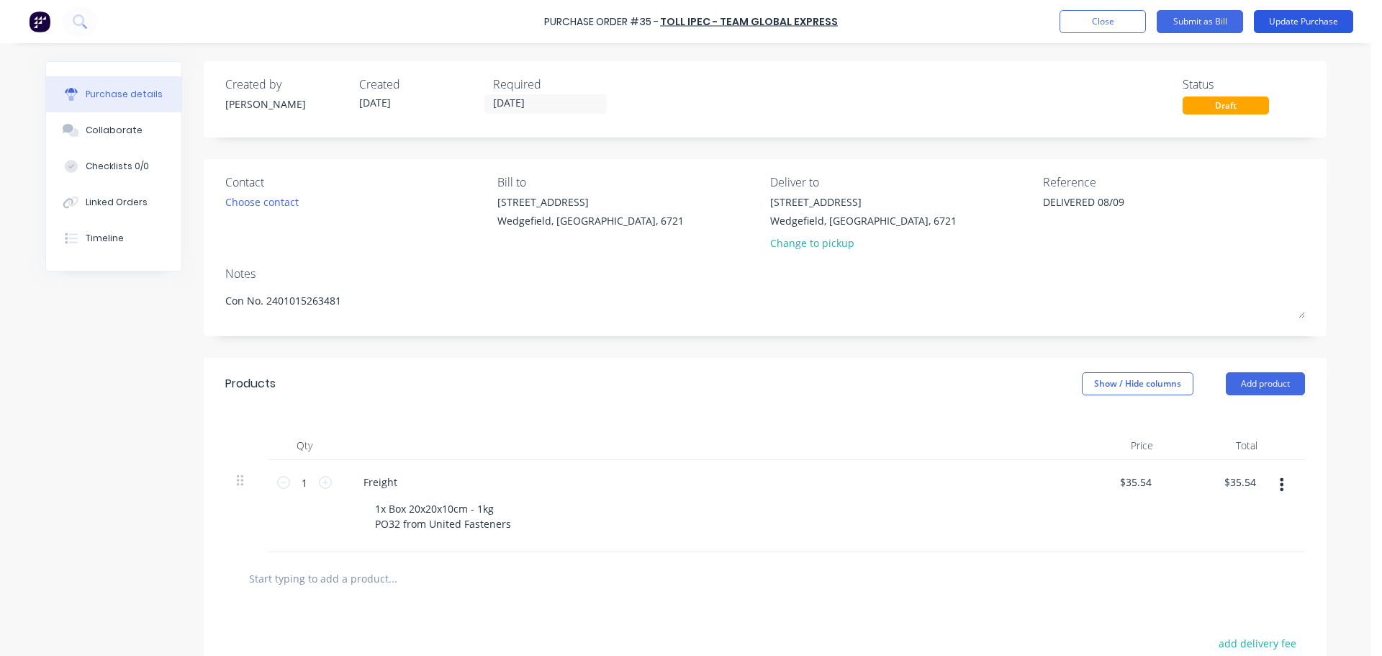
type textarea "DELIVERED 08/09"
type textarea "x"
type textarea "DELIVERED 08/09"
click at [1290, 19] on button "Update Purchase" at bounding box center [1303, 21] width 99 height 23
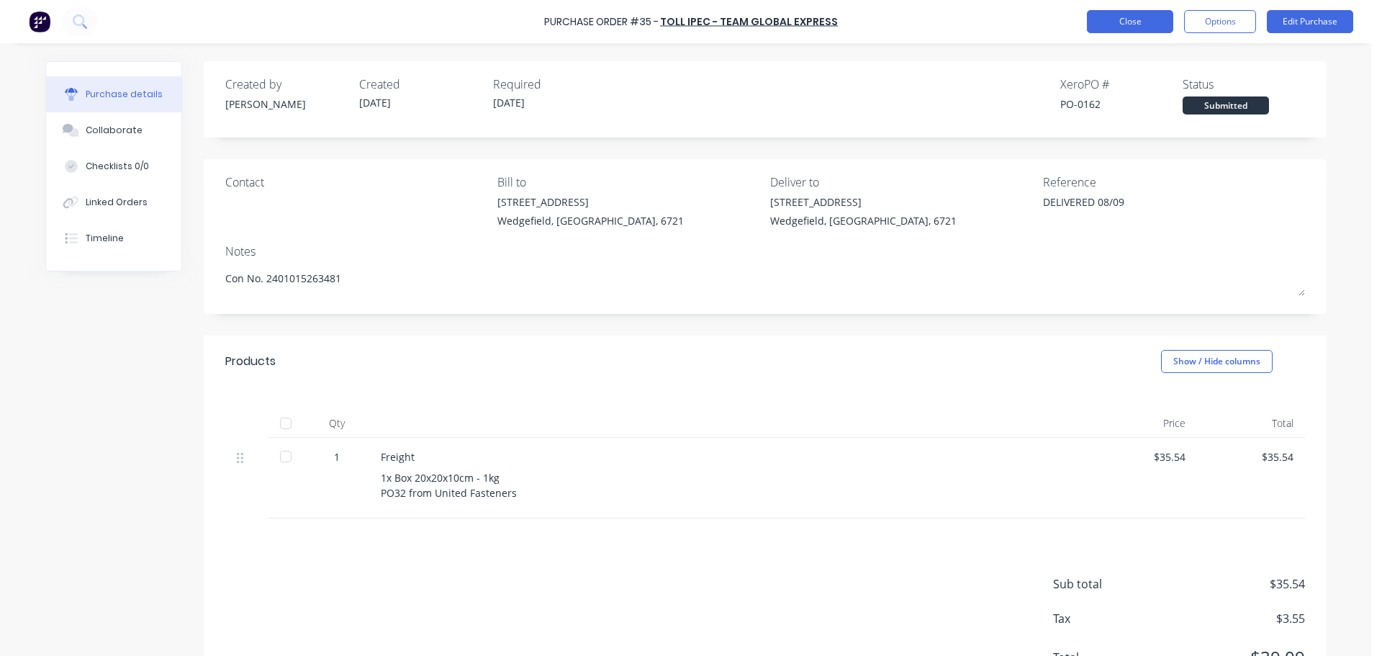
click at [1136, 17] on button "Close" at bounding box center [1130, 21] width 86 height 23
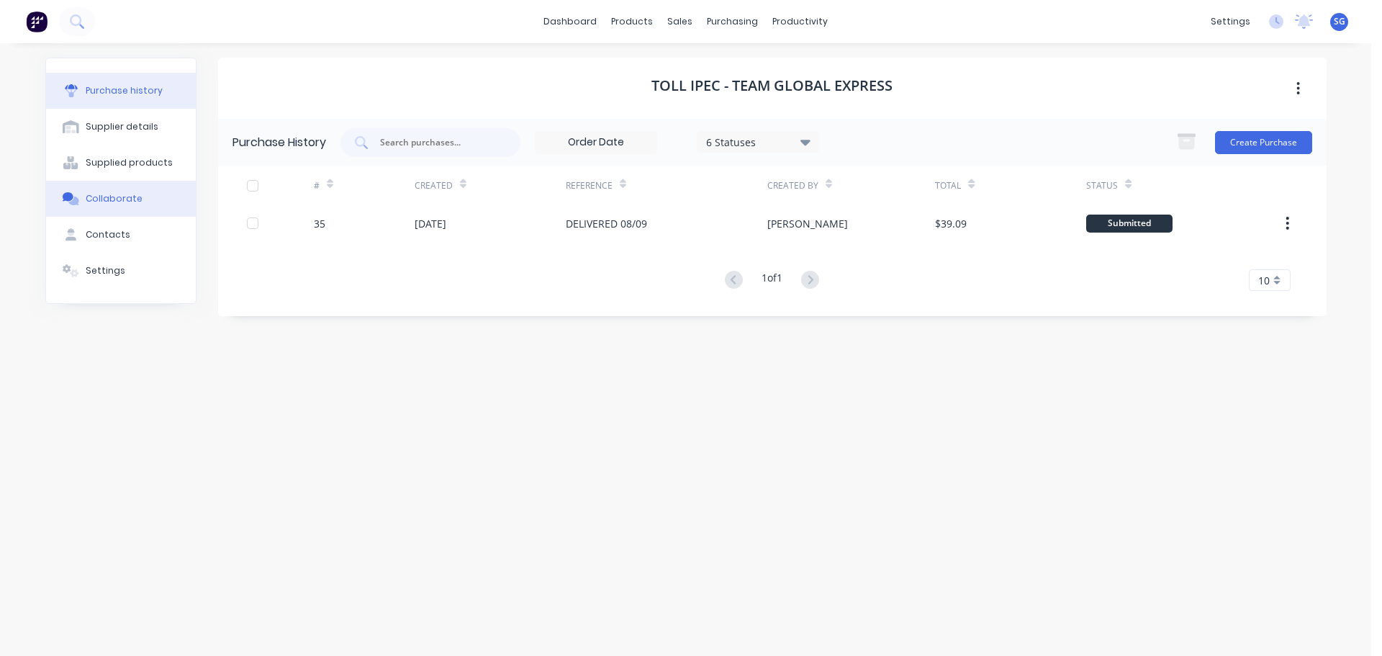
click at [117, 199] on div "Collaborate" at bounding box center [114, 198] width 57 height 13
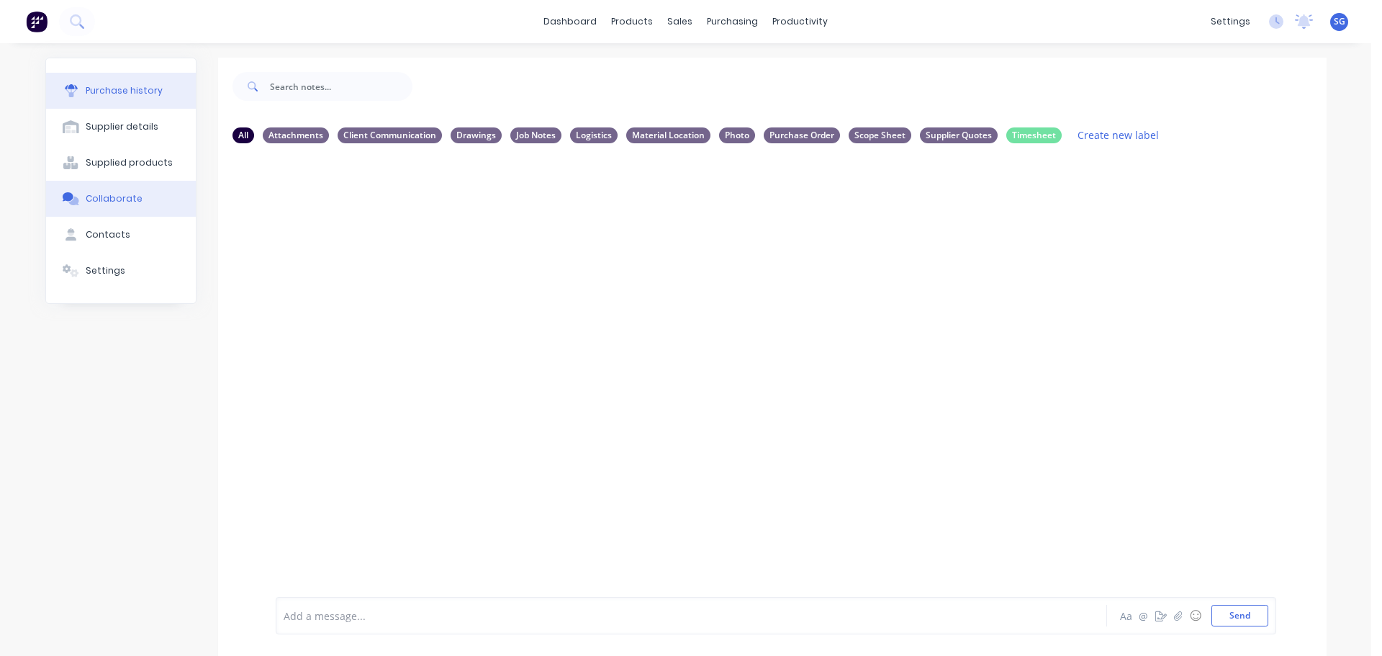
click at [117, 96] on div "Purchase history" at bounding box center [124, 90] width 77 height 13
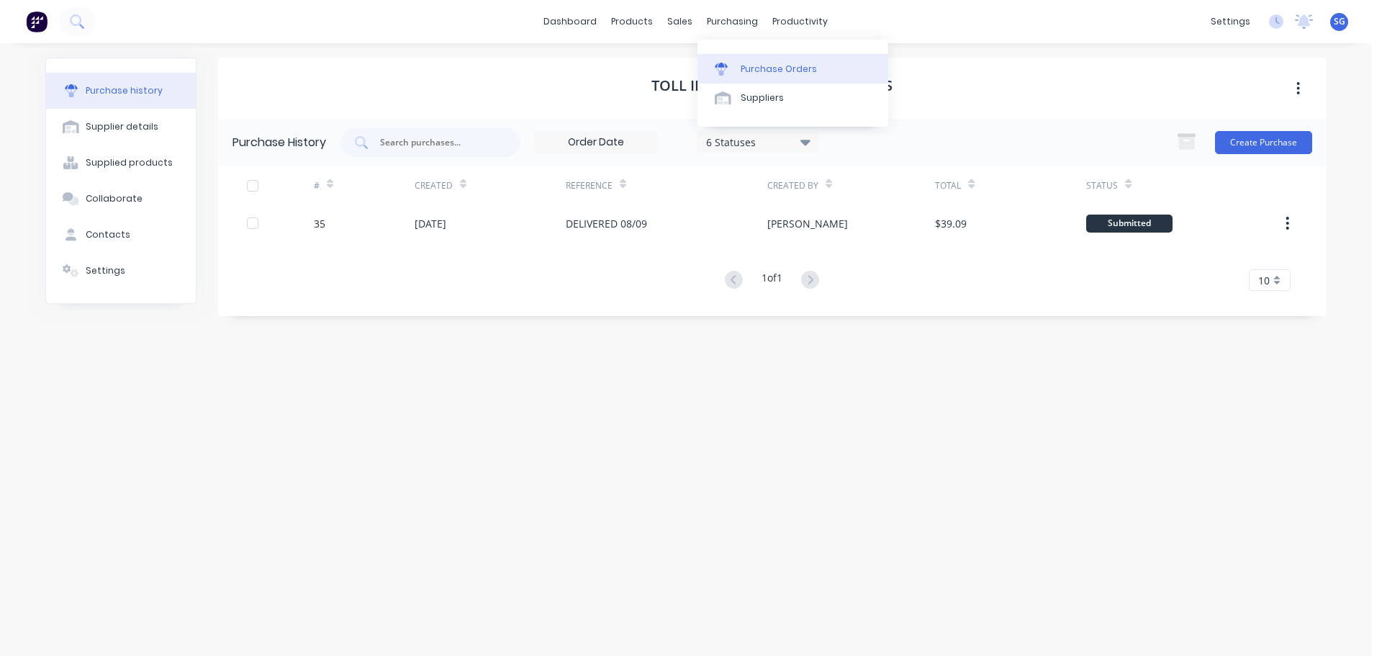
click at [760, 56] on link "Purchase Orders" at bounding box center [792, 68] width 191 height 29
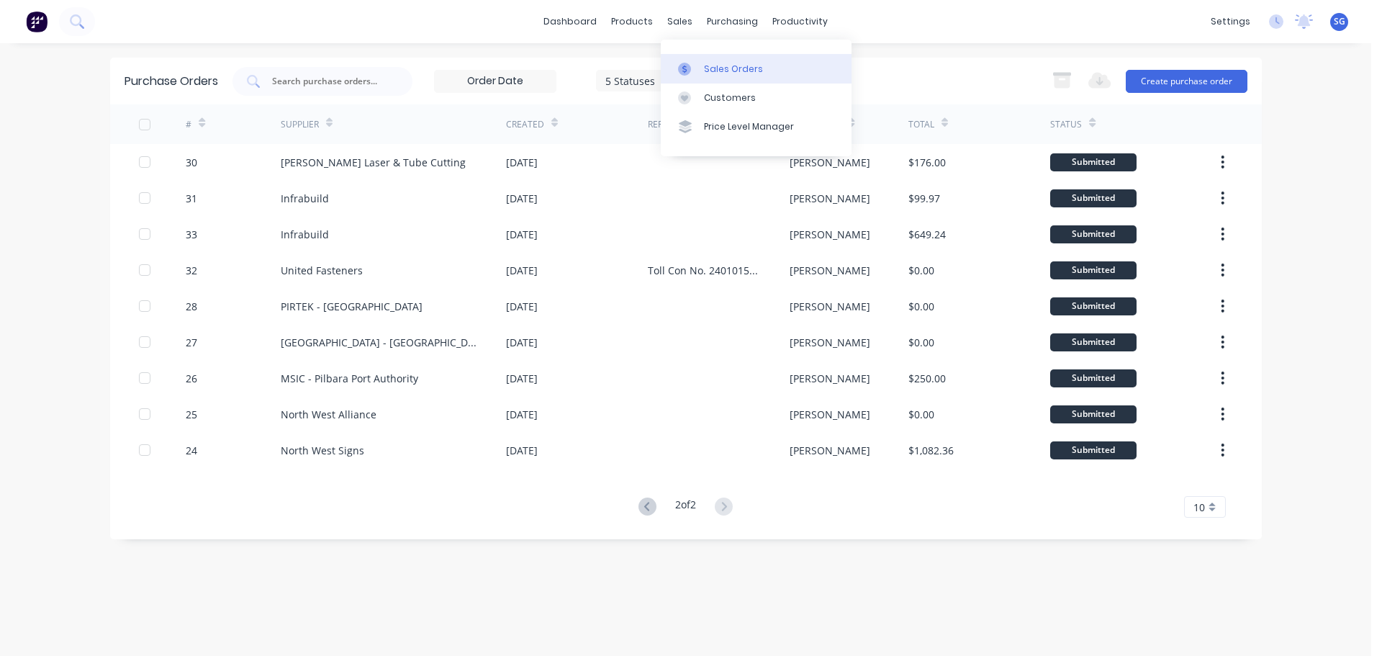
click at [712, 72] on div "Sales Orders" at bounding box center [733, 69] width 59 height 13
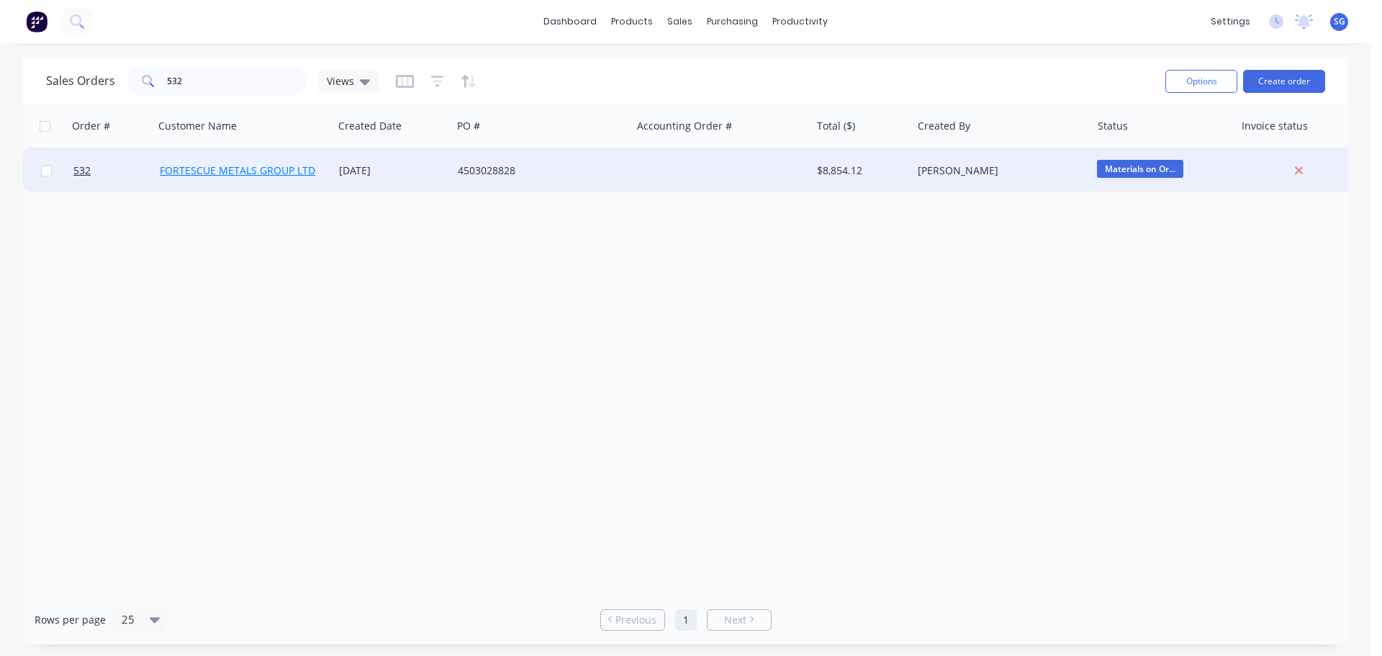
click at [222, 172] on link "FORTESCUE METALS GROUP LTD" at bounding box center [237, 170] width 155 height 14
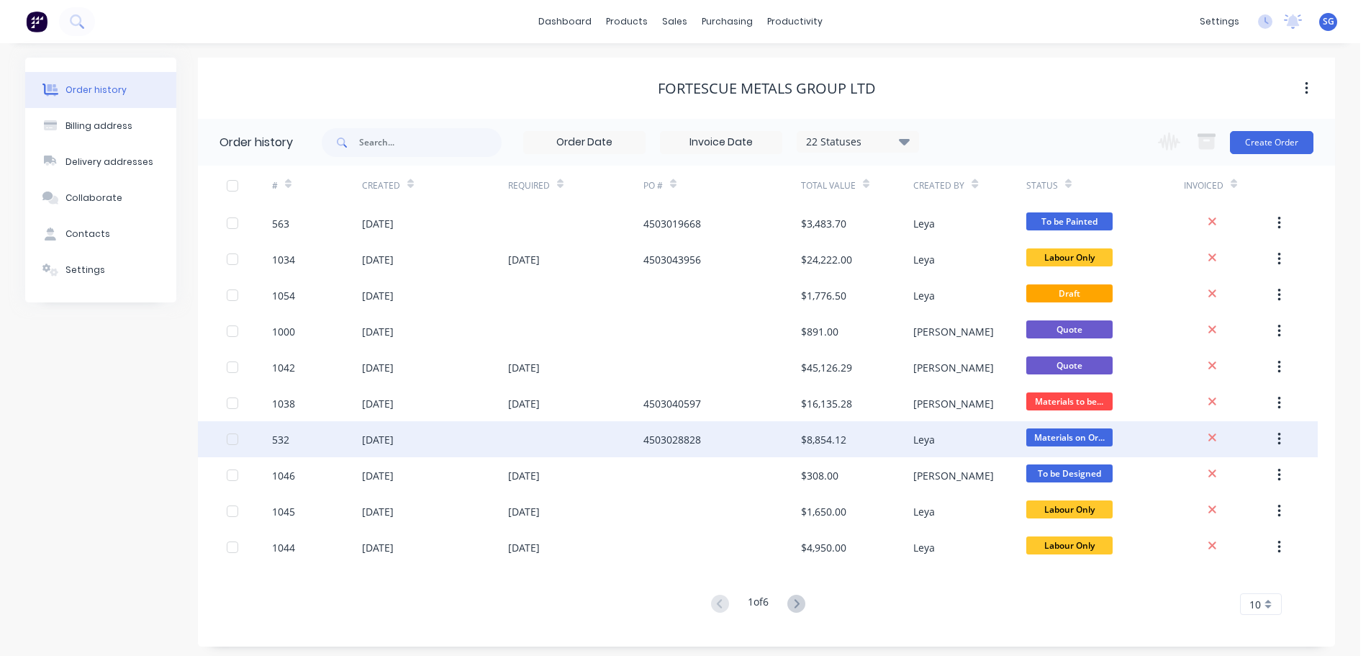
click at [391, 443] on div "[DATE]" at bounding box center [378, 439] width 32 height 15
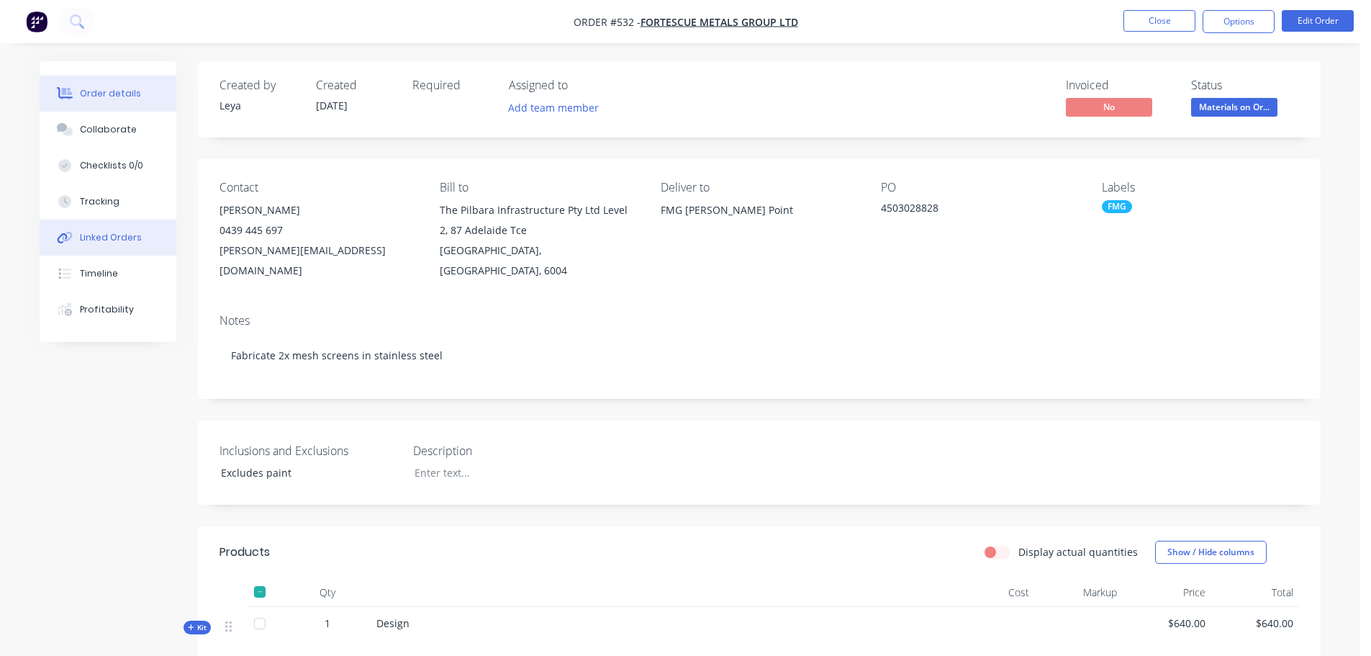
click at [122, 232] on div "Linked Orders" at bounding box center [111, 237] width 62 height 13
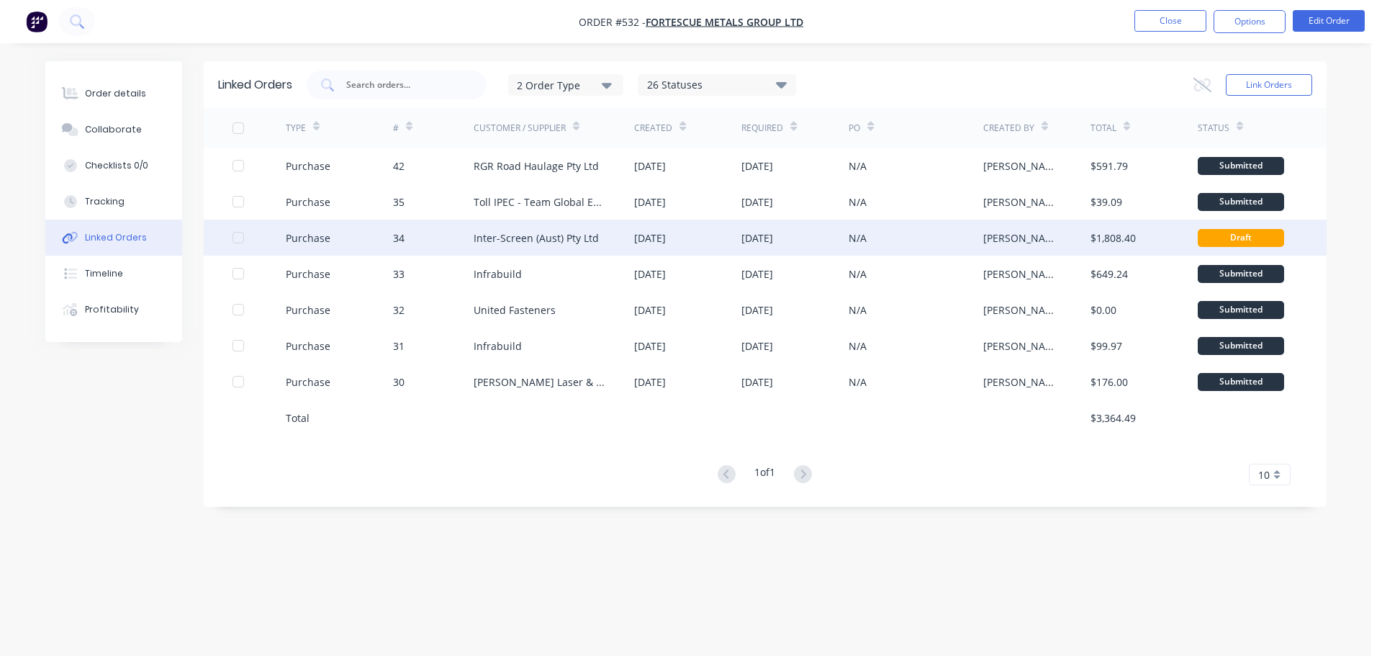
click at [238, 235] on div at bounding box center [238, 237] width 29 height 29
click at [243, 236] on div at bounding box center [238, 237] width 29 height 29
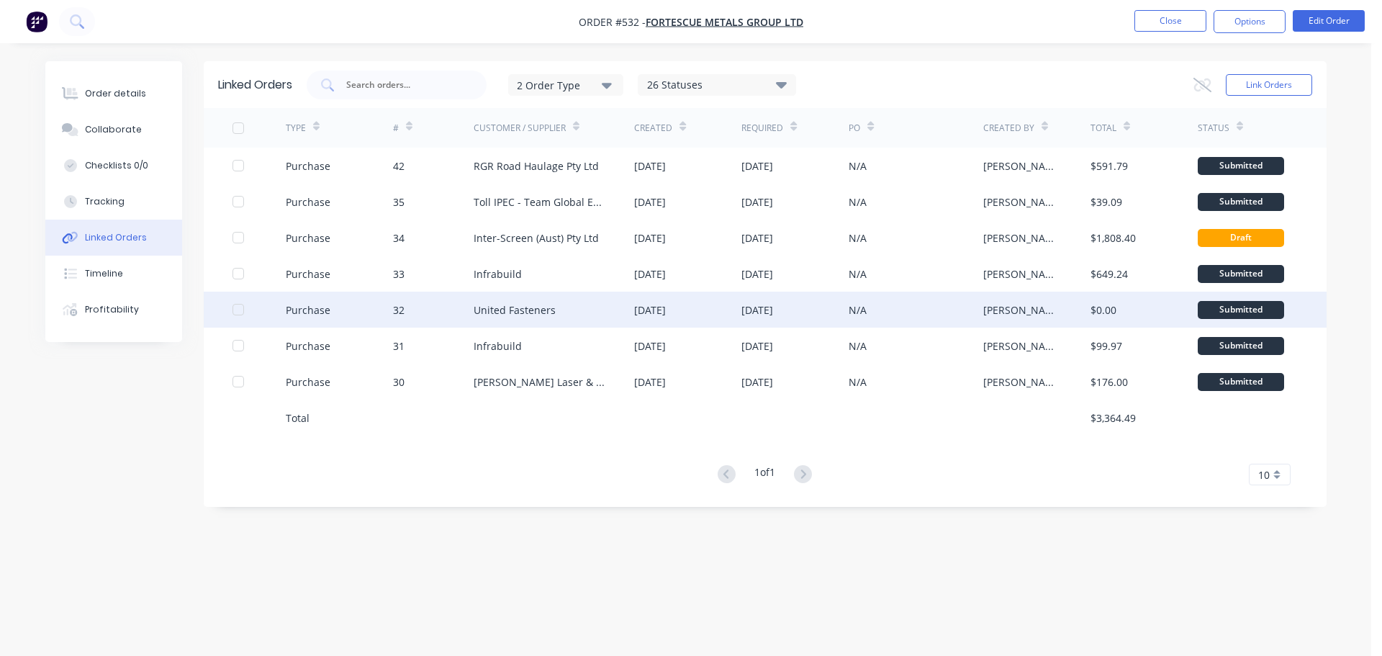
click at [553, 310] on div "United Fasteners" at bounding box center [515, 309] width 82 height 15
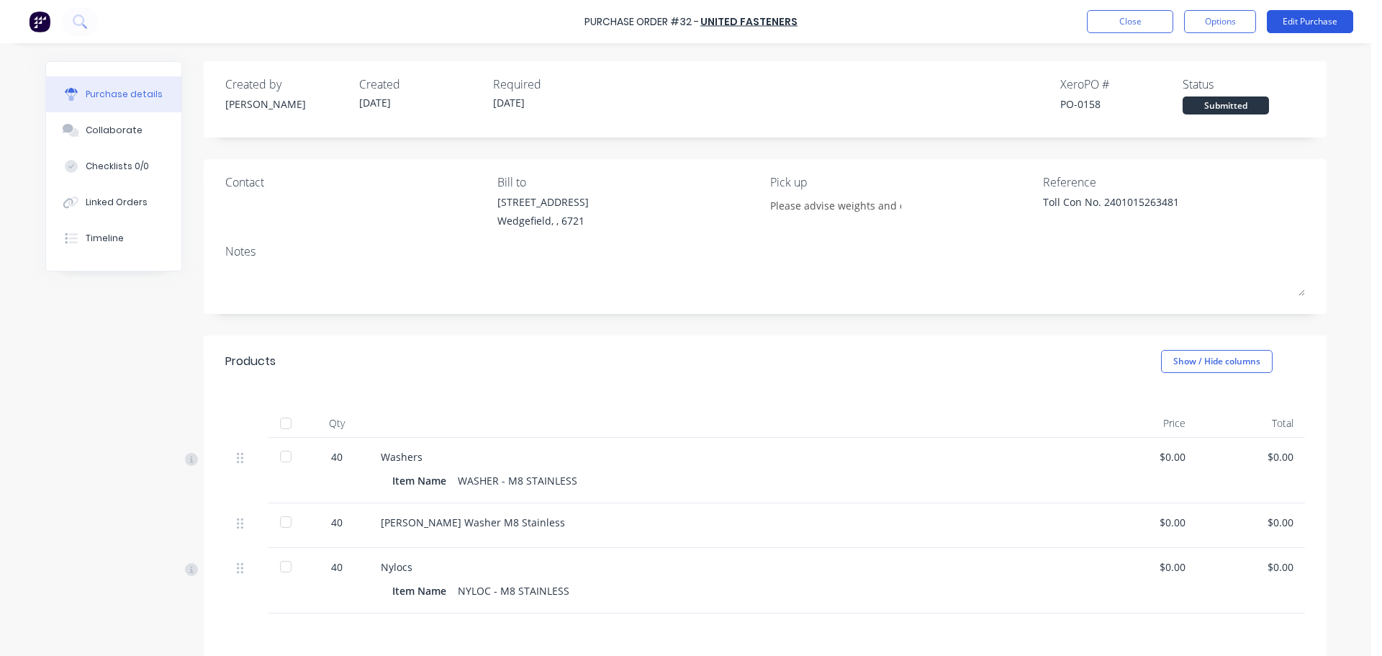
click at [1292, 20] on button "Edit Purchase" at bounding box center [1310, 21] width 86 height 23
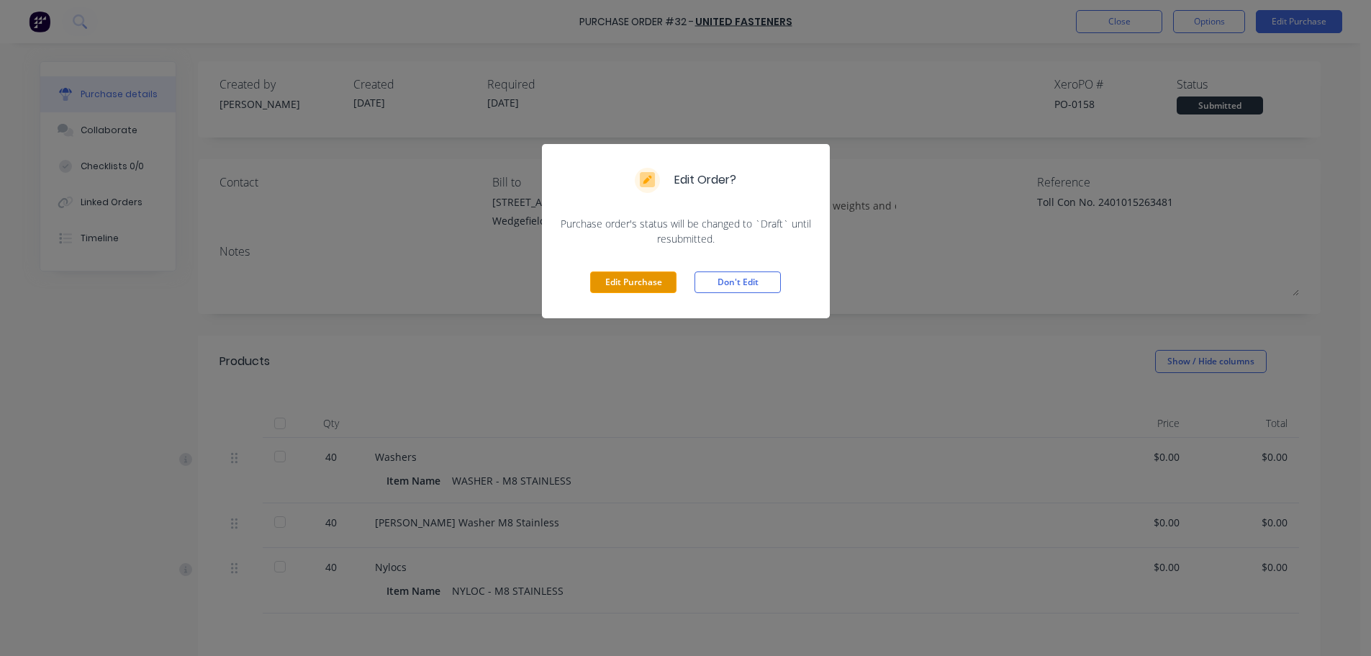
click at [646, 281] on button "Edit Purchase" at bounding box center [633, 282] width 86 height 22
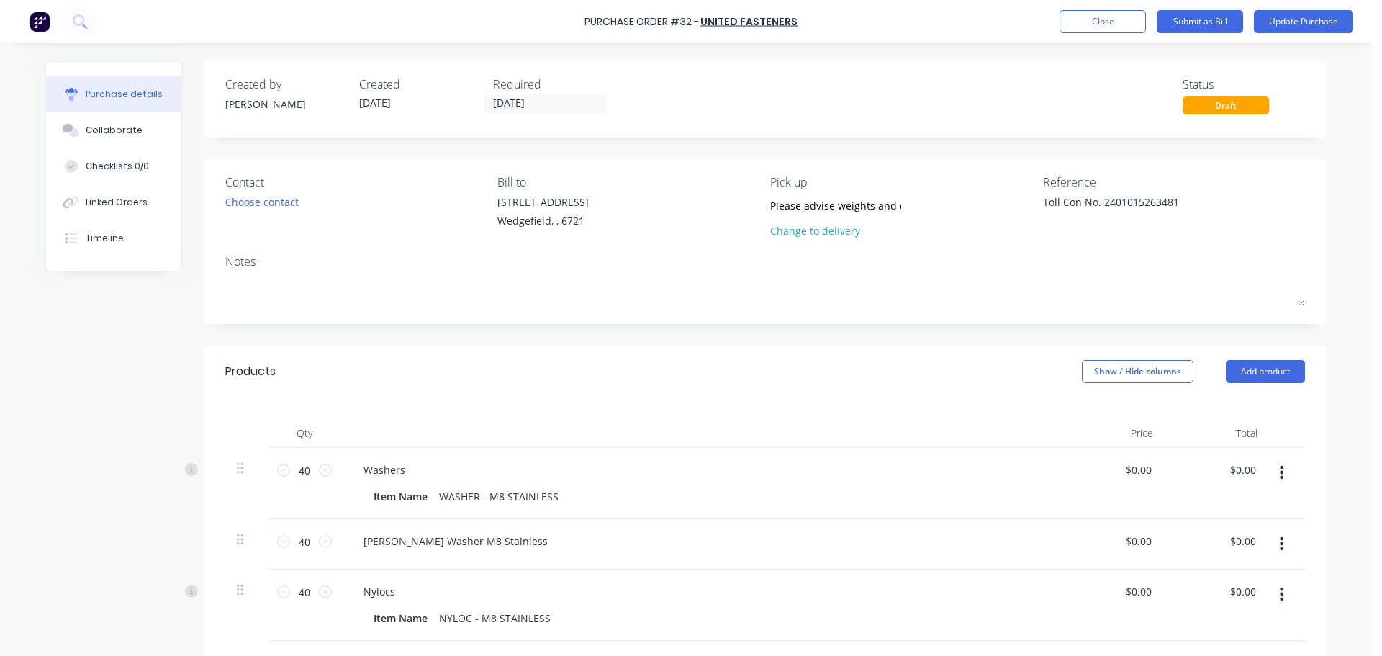
type textarea "x"
drag, startPoint x: 987, startPoint y: 203, endPoint x: 920, endPoint y: 203, distance: 66.9
click at [920, 203] on div "Contact Choose contact Bill to 20 Munda Way Wedgefield, , 6721 Pick up Please a…" at bounding box center [764, 209] width 1079 height 72
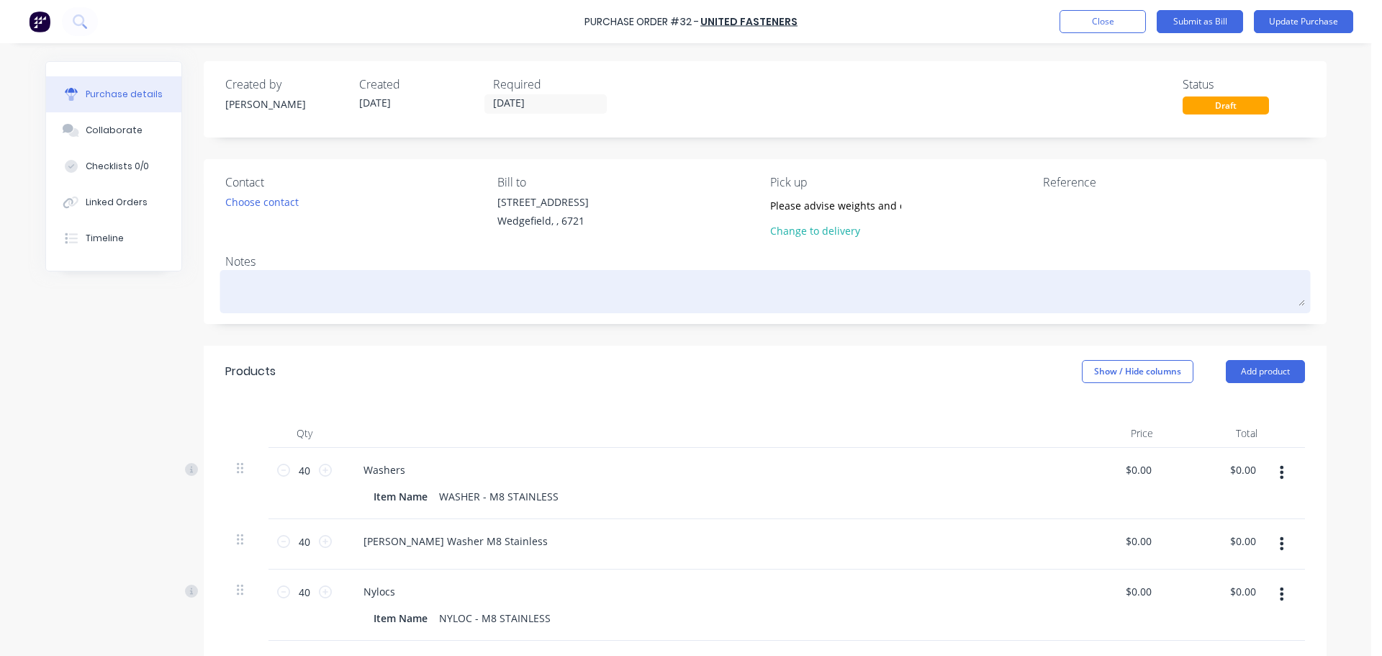
type textarea "x"
click at [248, 282] on textarea at bounding box center [764, 289] width 1079 height 32
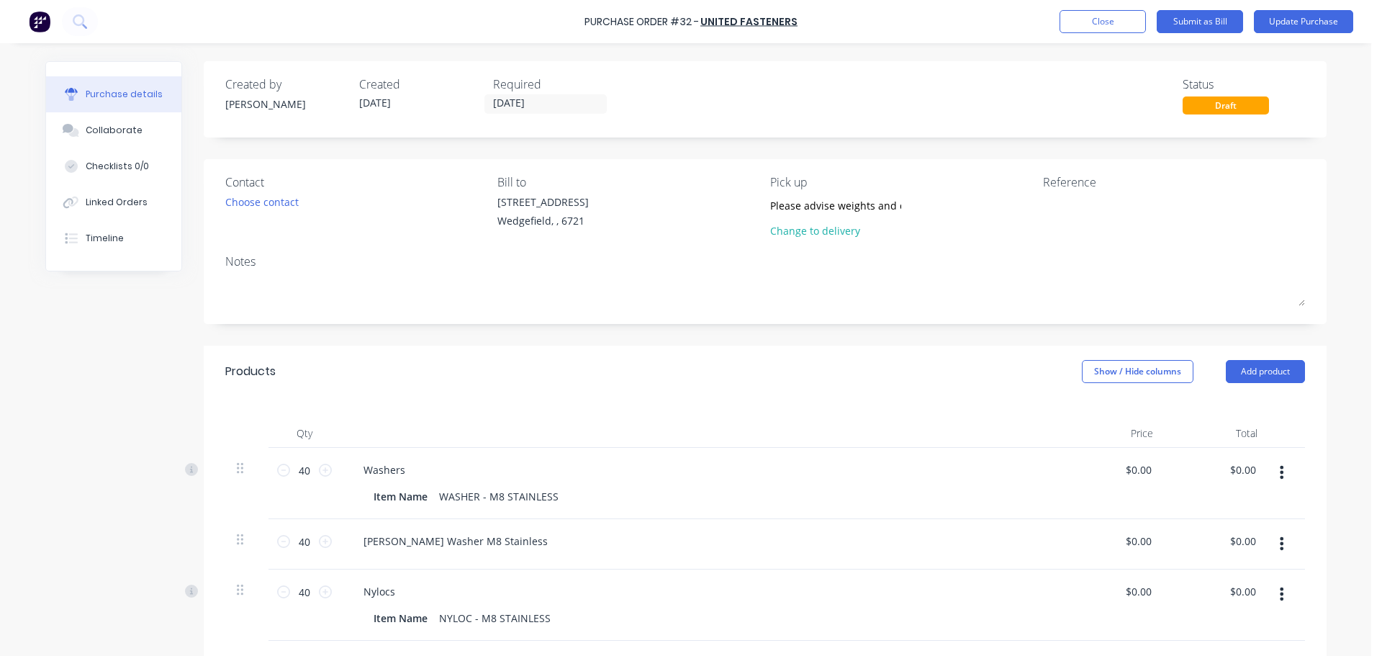
paste textarea "Toll Con No. 2401015263481"
type textarea "x"
type textarea "Toll Con No. 2401015263481"
type textarea "x"
type textarea "Toll Con No. 2401015263481"
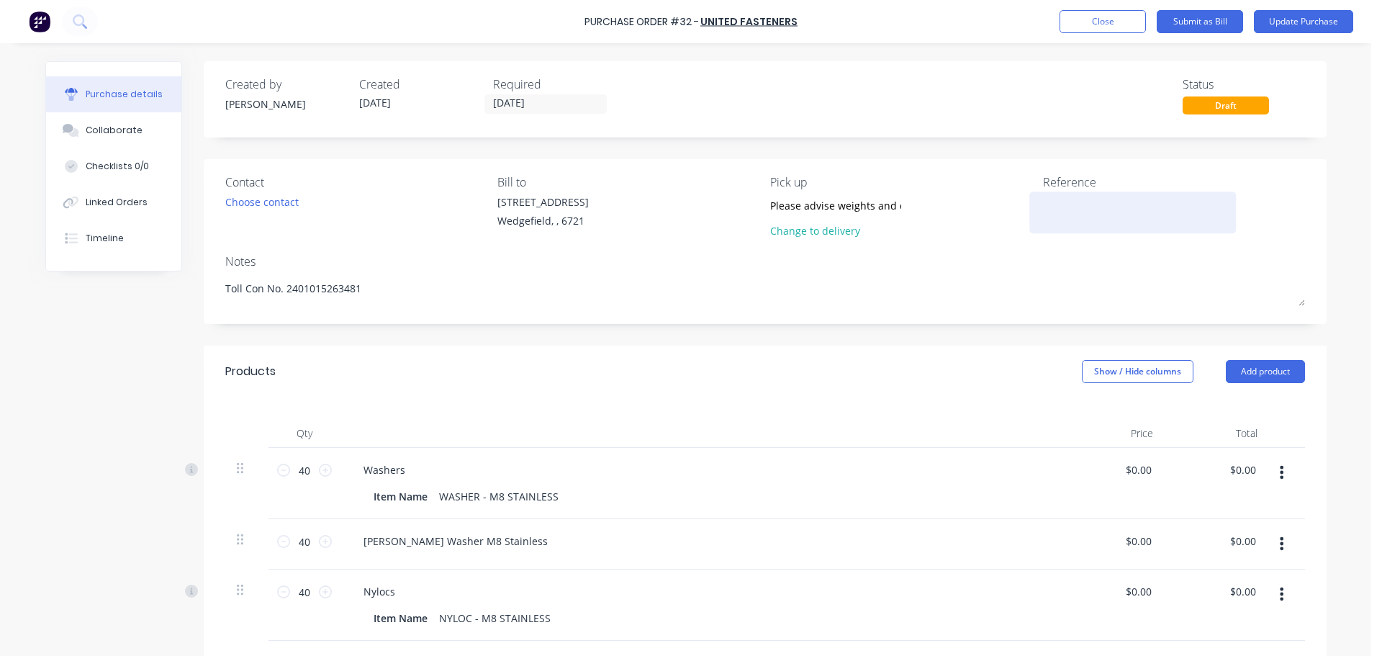
click at [1106, 216] on textarea at bounding box center [1133, 210] width 180 height 32
type textarea "DELIVERED 08/09"
type textarea "x"
type textarea "DELIVERED 08/09"
click at [1284, 30] on button "Update Purchase" at bounding box center [1303, 21] width 99 height 23
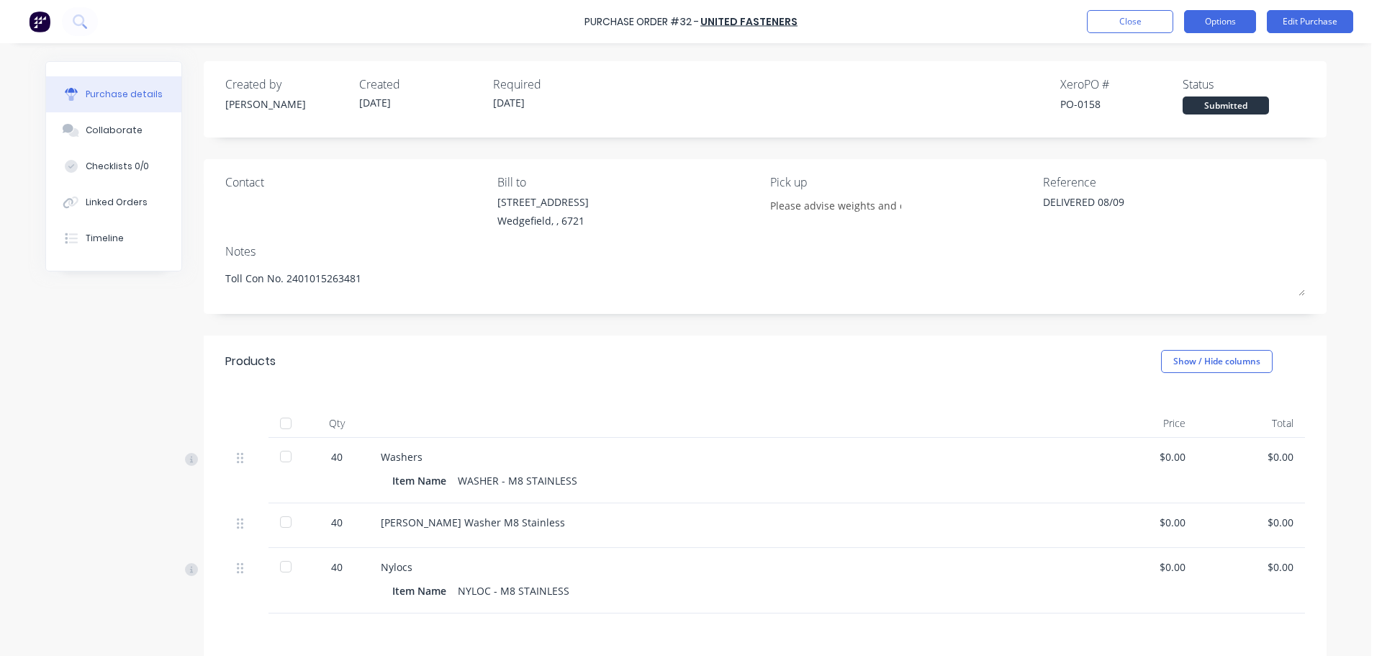
click at [1226, 26] on button "Options" at bounding box center [1220, 21] width 72 height 23
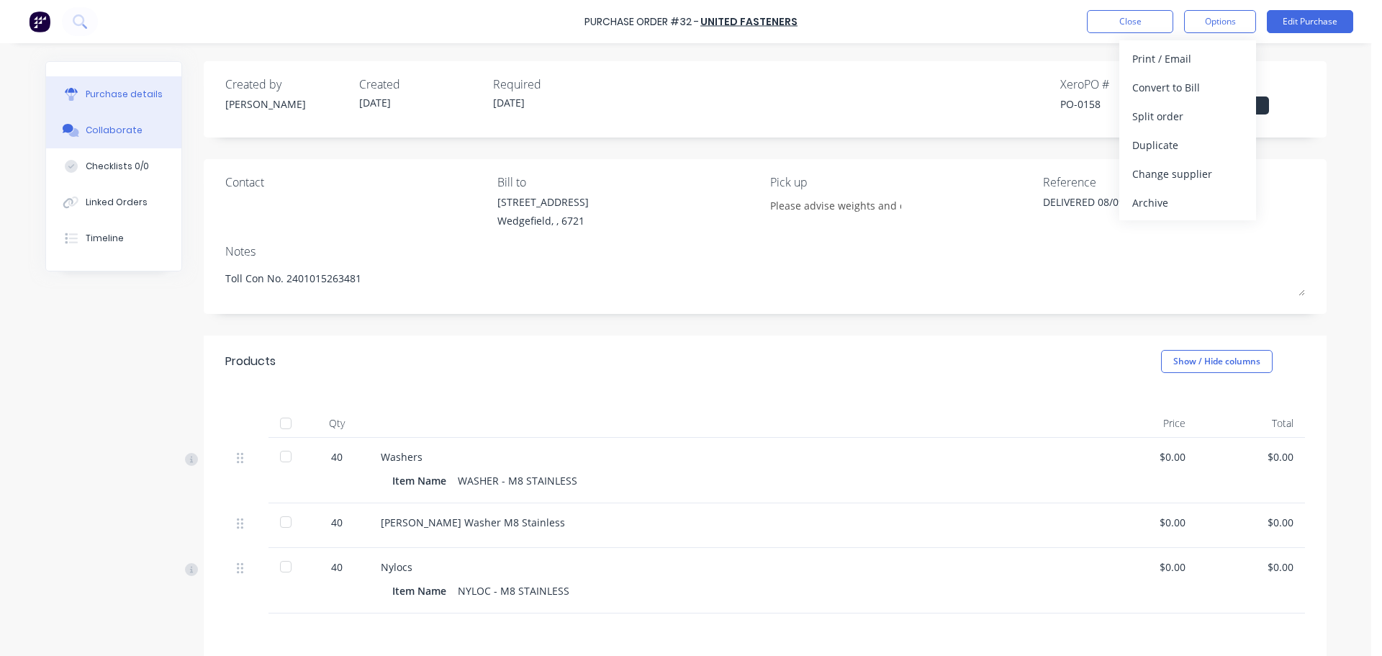
click at [93, 127] on div "Collaborate" at bounding box center [114, 130] width 57 height 13
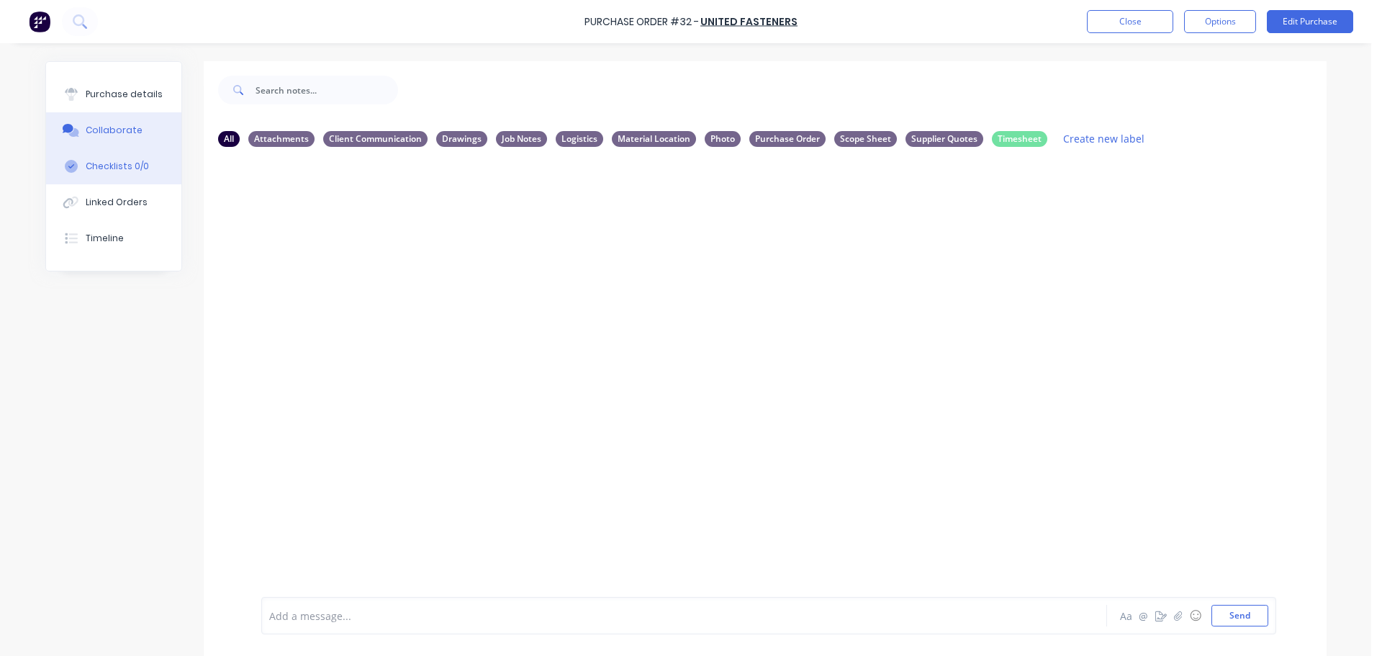
click at [101, 167] on div "Checklists 0/0" at bounding box center [117, 166] width 63 height 13
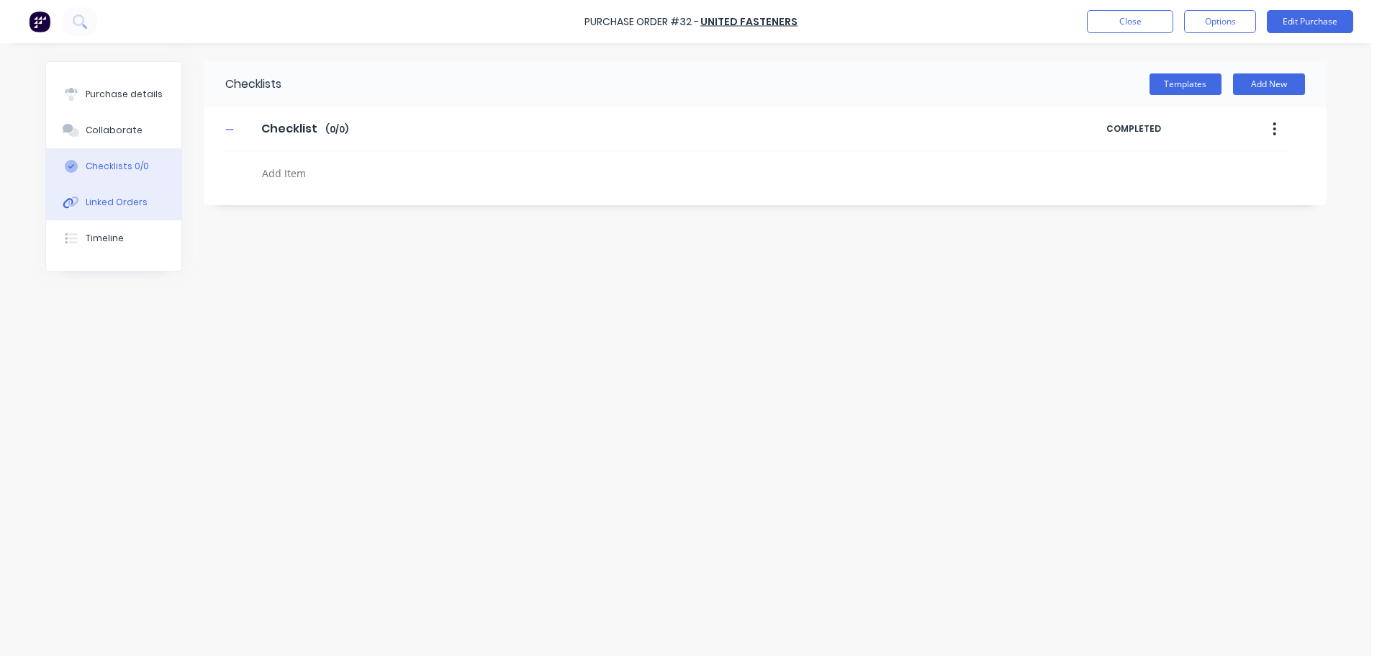
click at [97, 205] on div "Linked Orders" at bounding box center [117, 202] width 62 height 13
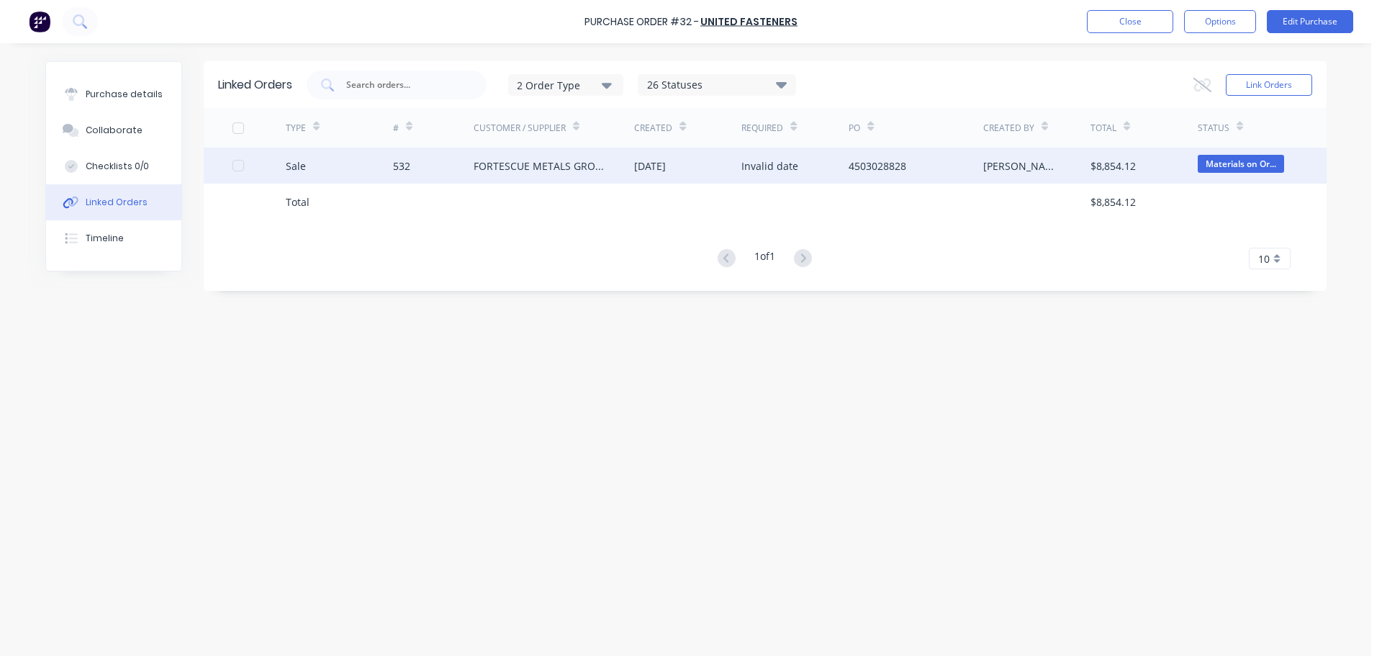
click at [399, 166] on div "532" at bounding box center [401, 165] width 17 height 15
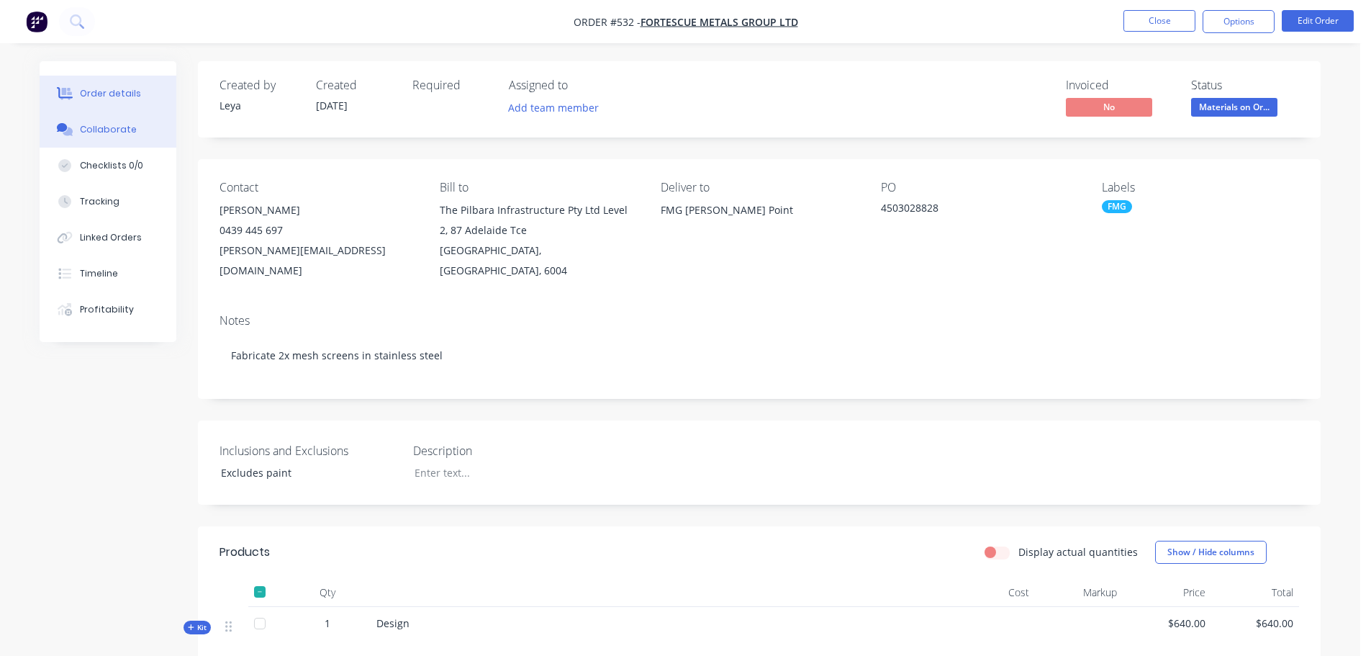
click at [113, 139] on button "Collaborate" at bounding box center [108, 130] width 137 height 36
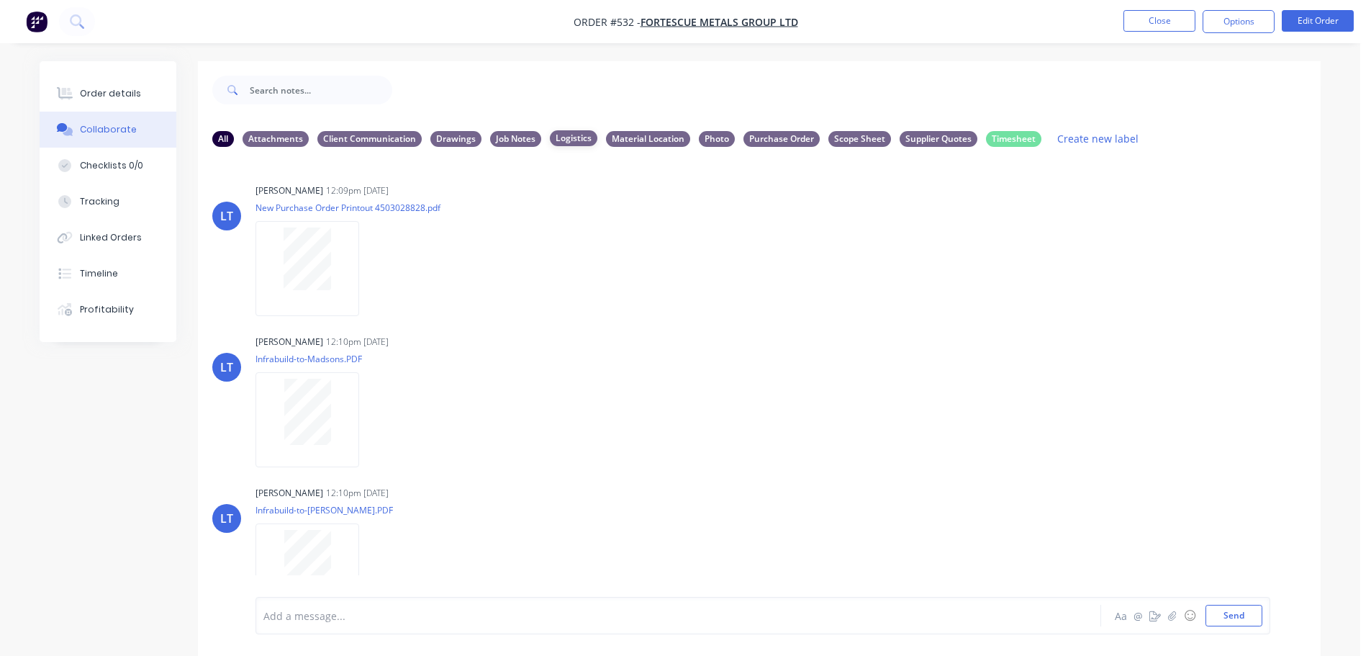
click at [574, 141] on div "Logistics" at bounding box center [573, 138] width 47 height 16
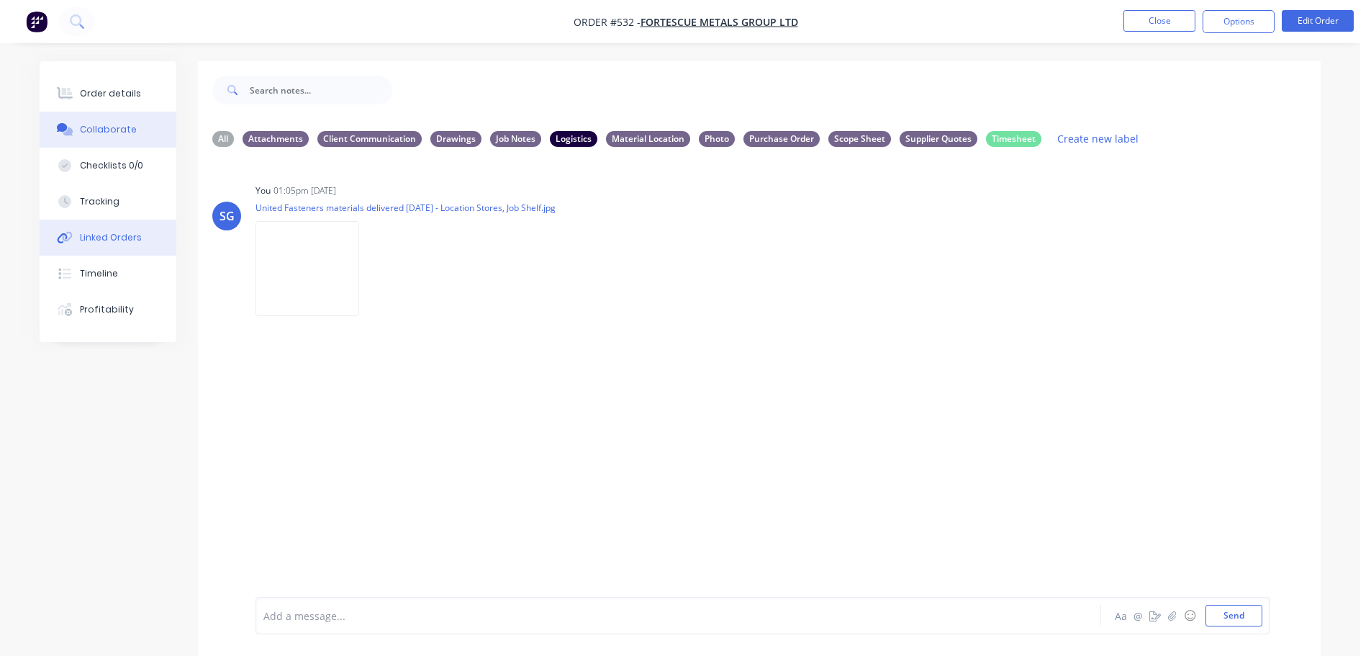
click at [107, 245] on button "Linked Orders" at bounding box center [108, 237] width 137 height 36
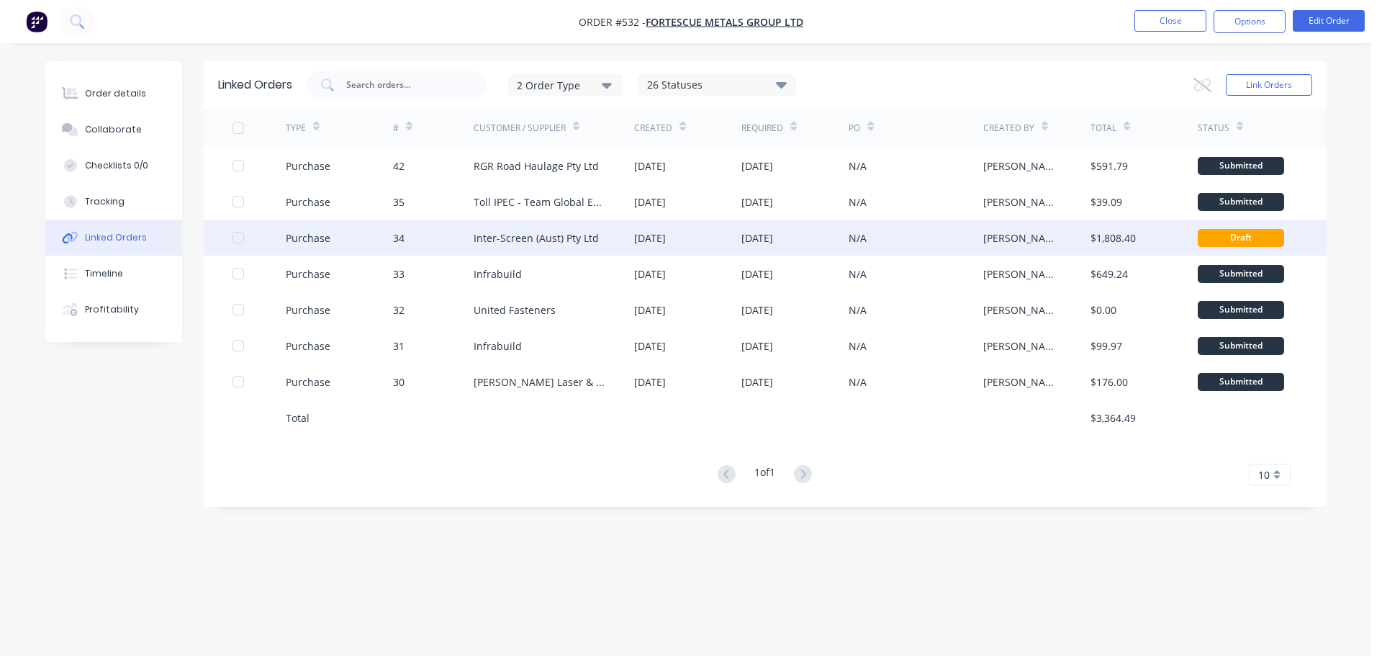
click at [508, 235] on div "Inter-Screen (Aust) Pty Ltd" at bounding box center [536, 237] width 125 height 15
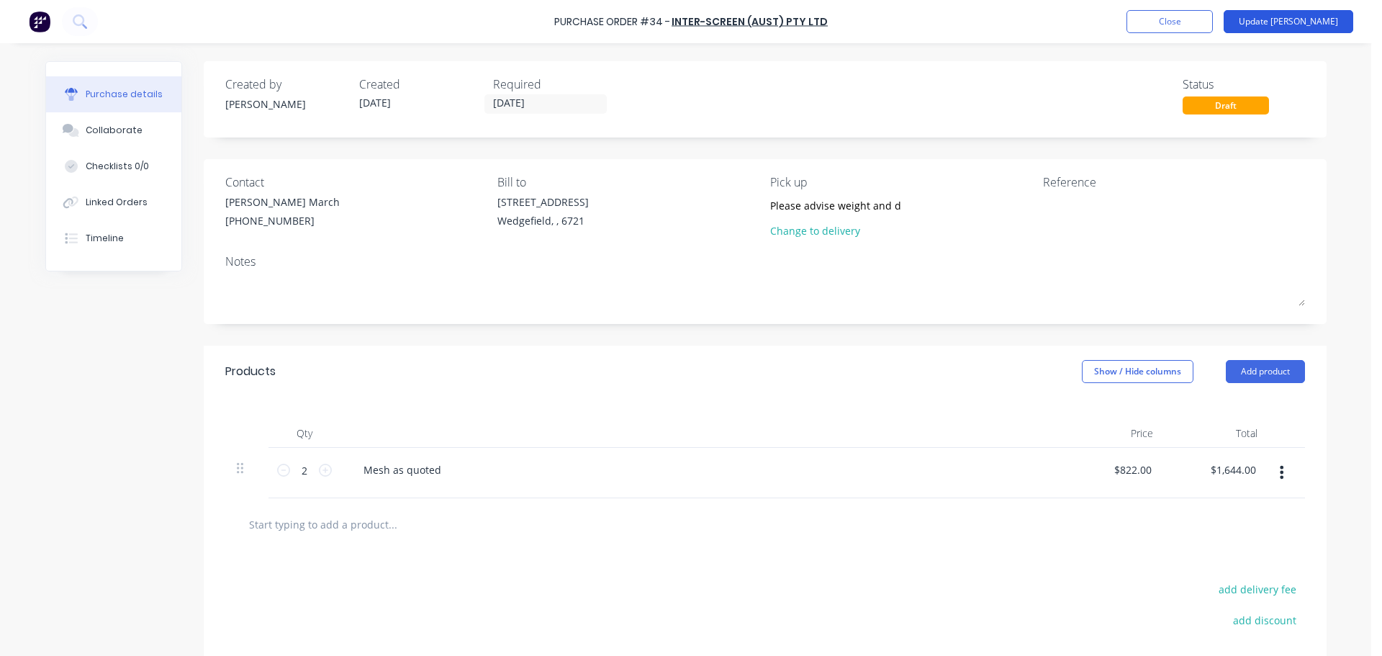
click at [1289, 25] on button "Update Bill" at bounding box center [1288, 21] width 130 height 23
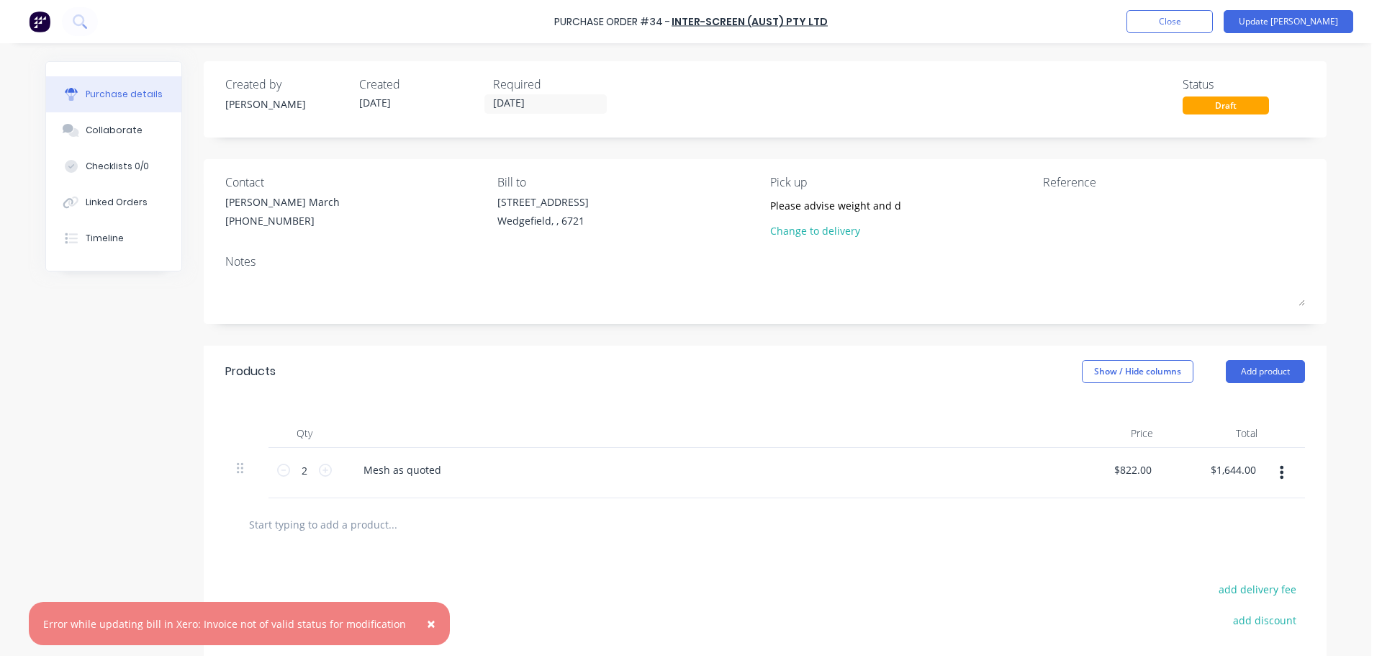
click at [1202, 107] on div "Draft" at bounding box center [1225, 105] width 86 height 18
click at [1213, 17] on button "Close" at bounding box center [1169, 21] width 86 height 23
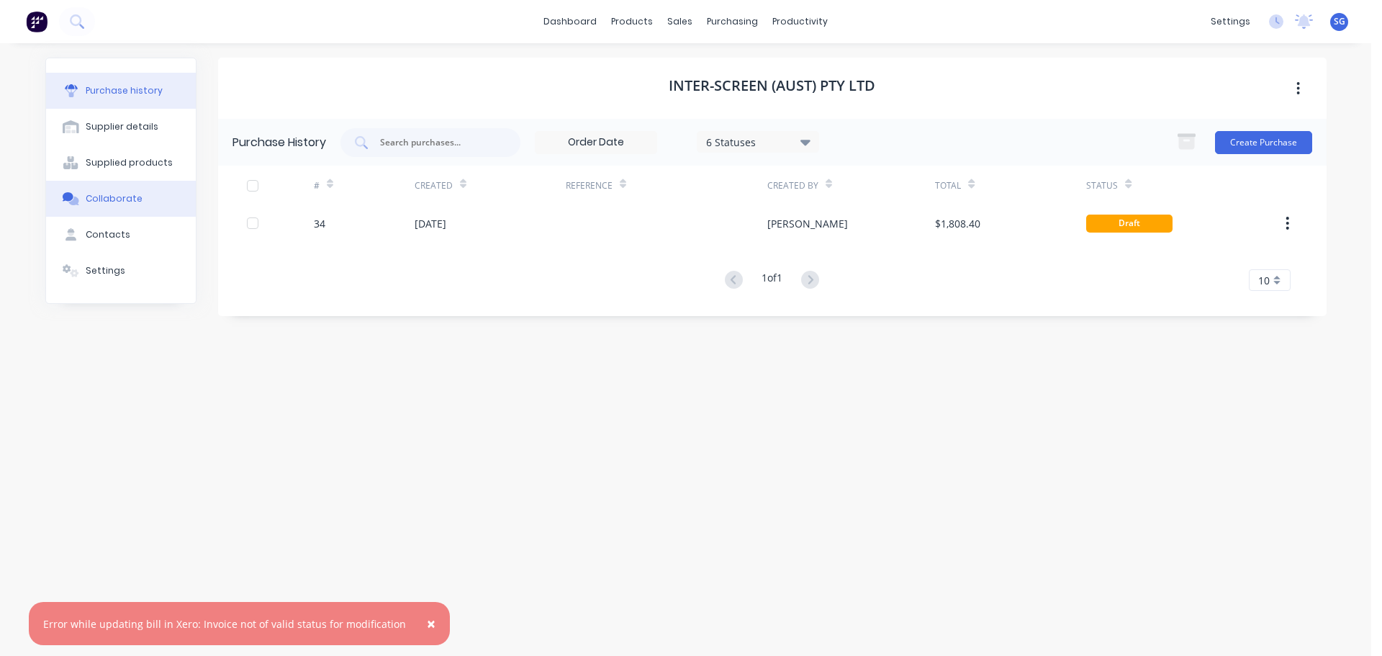
click at [116, 200] on div "Collaborate" at bounding box center [114, 198] width 57 height 13
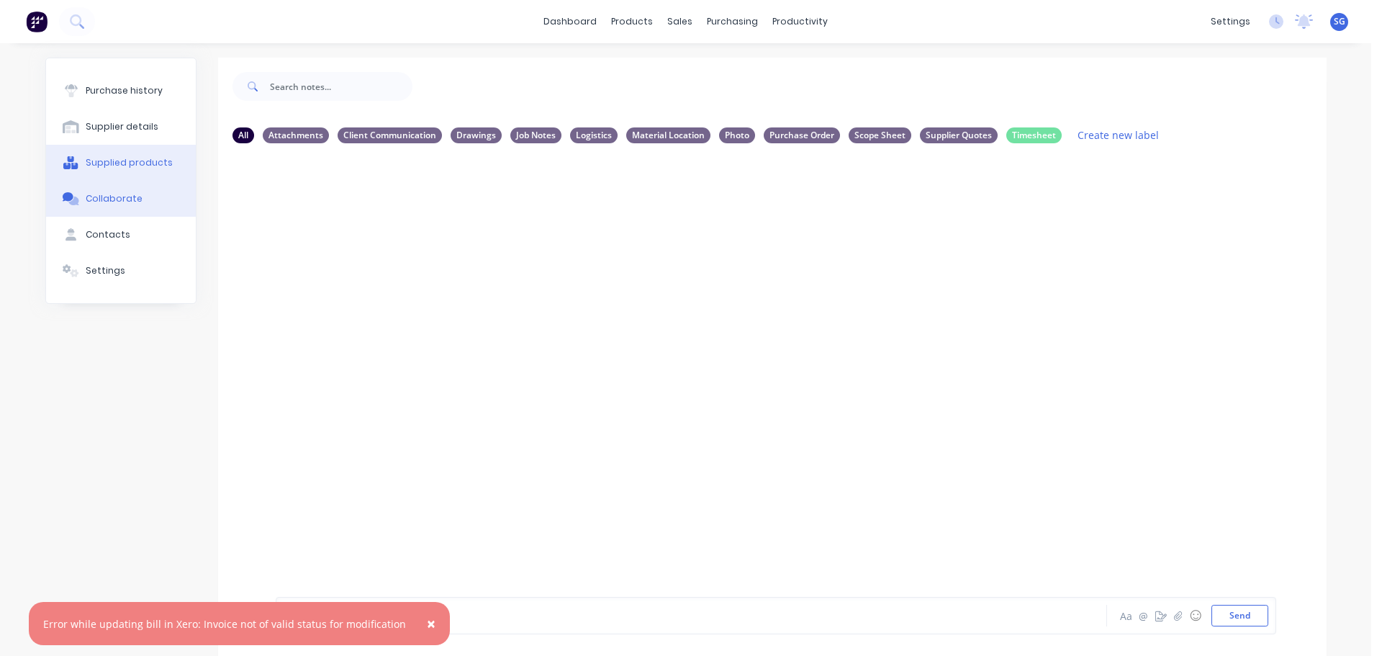
click at [109, 156] on div "Supplied products" at bounding box center [129, 162] width 87 height 13
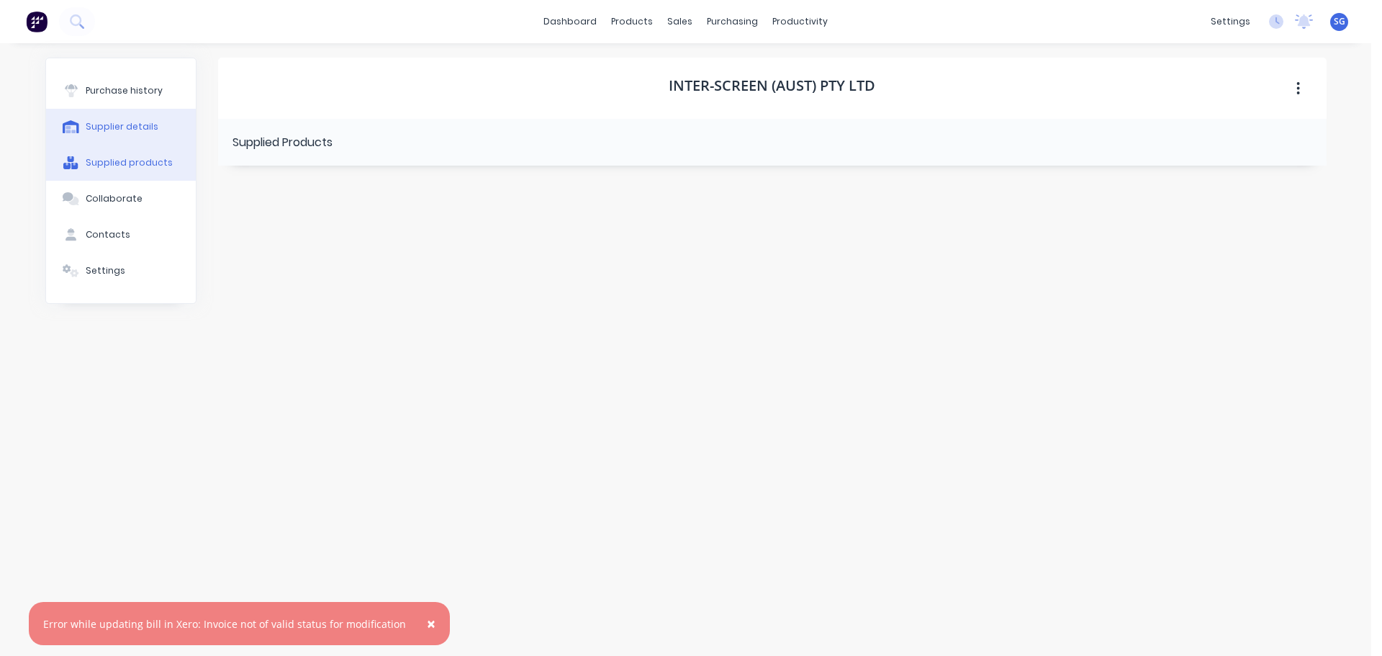
click at [117, 126] on div "Supplier details" at bounding box center [122, 126] width 73 height 13
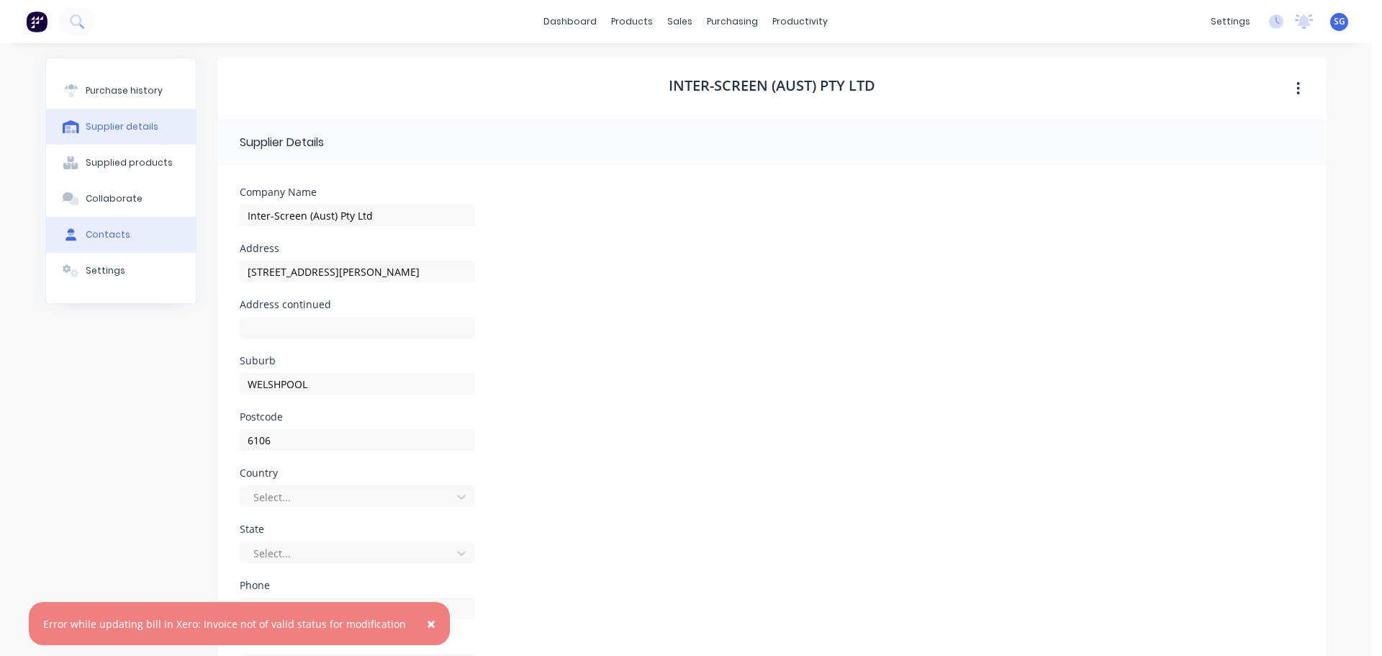
click at [122, 243] on button "Contacts" at bounding box center [121, 235] width 150 height 36
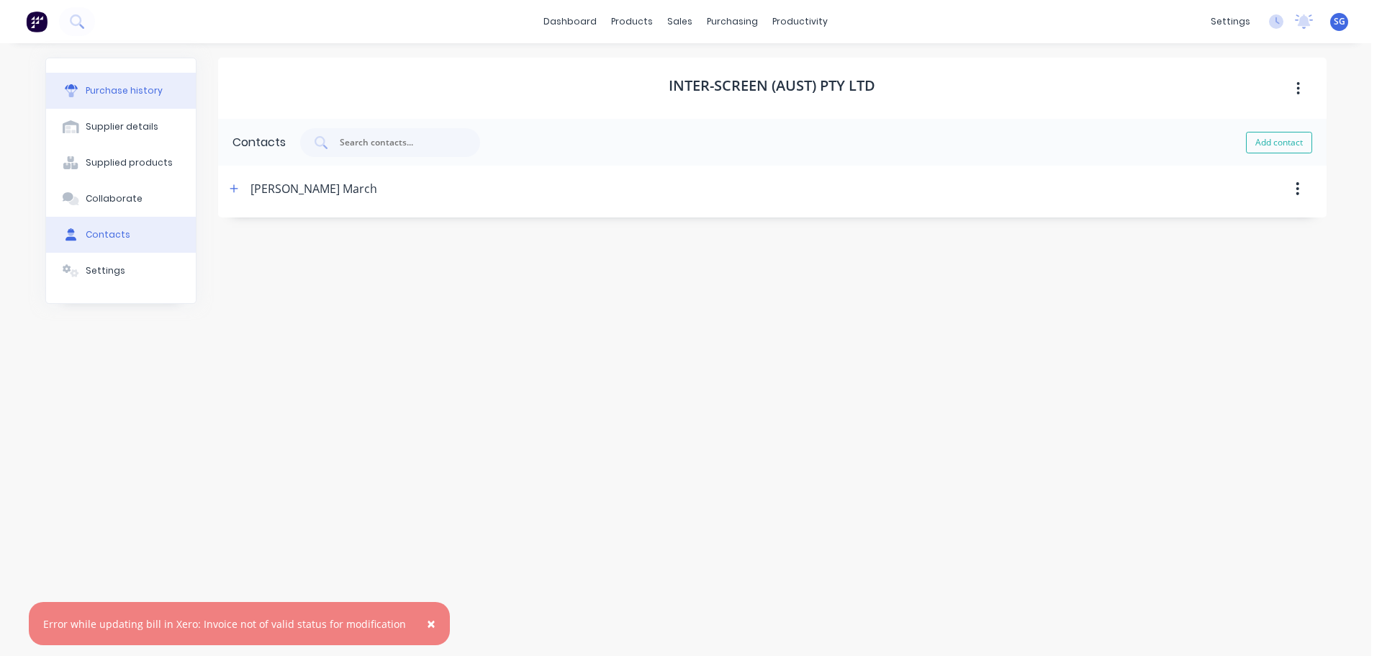
click at [94, 91] on div "Purchase history" at bounding box center [124, 90] width 77 height 13
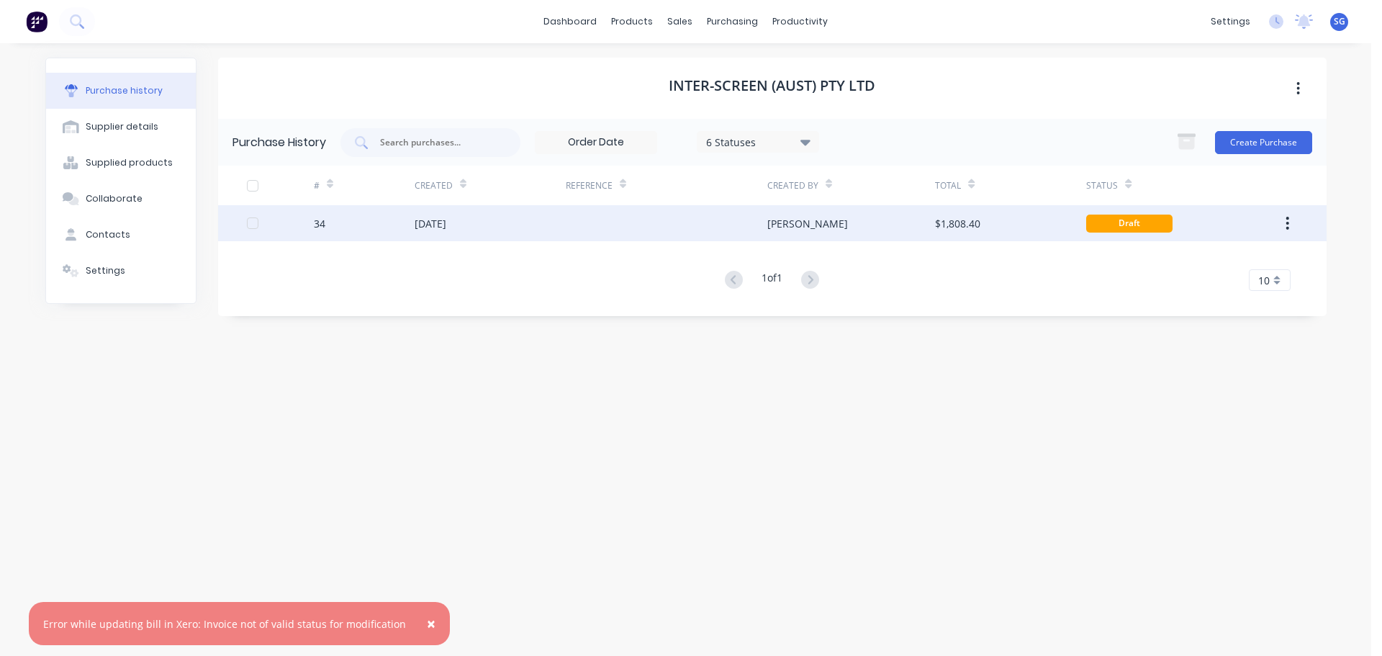
click at [1284, 227] on button "button" at bounding box center [1287, 223] width 34 height 26
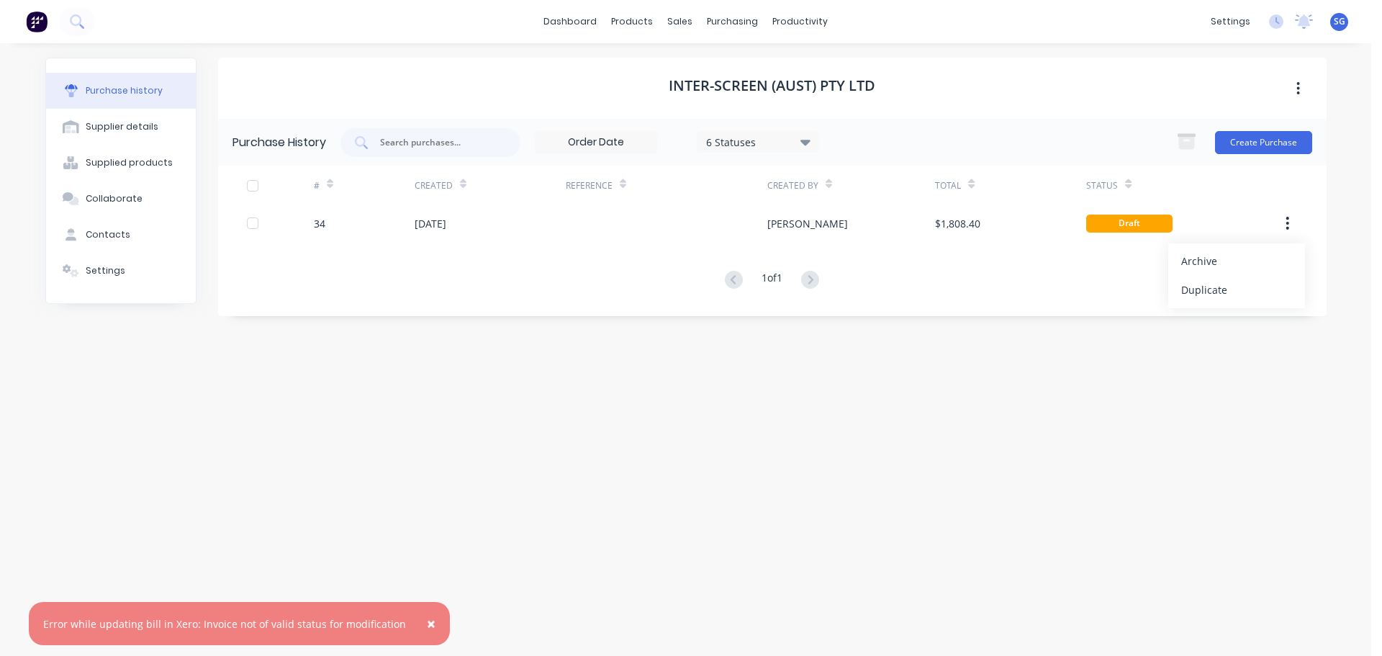
click at [428, 416] on div "Inter-Screen (Aust) Pty Ltd Purchase History 6 Statuses 6 Statuses Create Purch…" at bounding box center [772, 342] width 1108 height 569
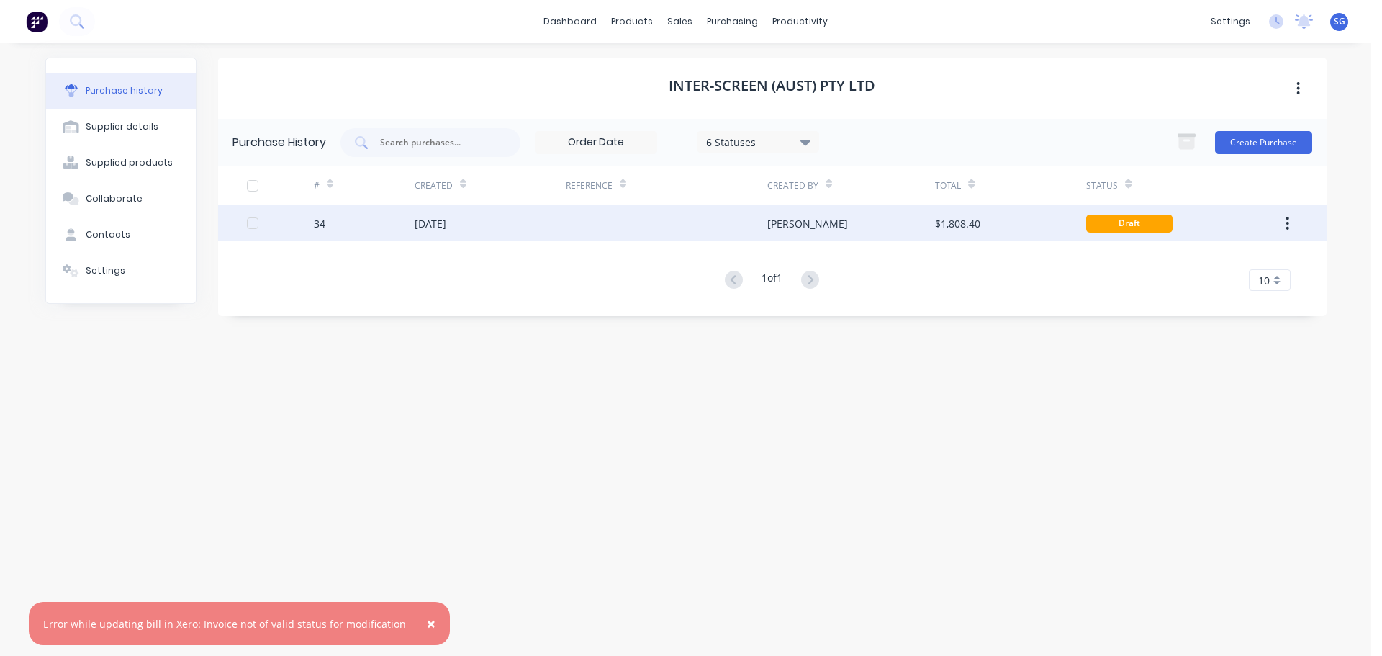
click at [445, 229] on div "[DATE]" at bounding box center [431, 223] width 32 height 15
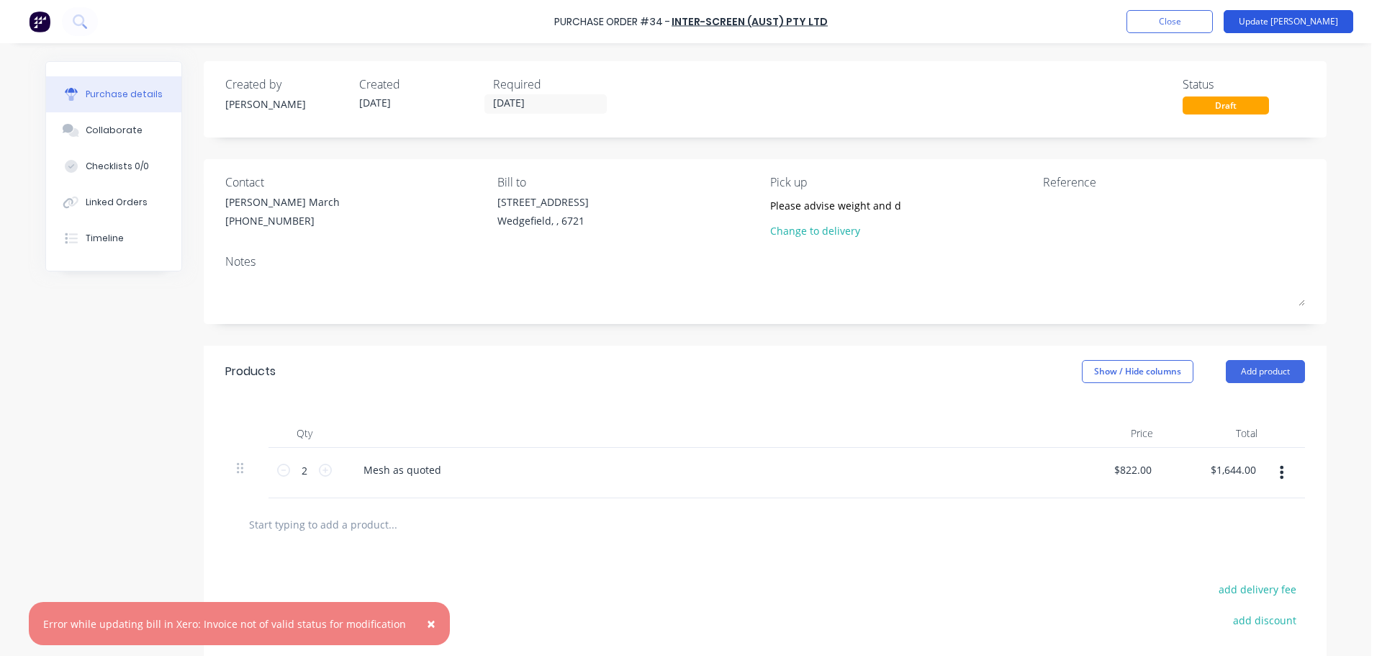
click at [1305, 20] on button "Update Bill" at bounding box center [1288, 21] width 130 height 23
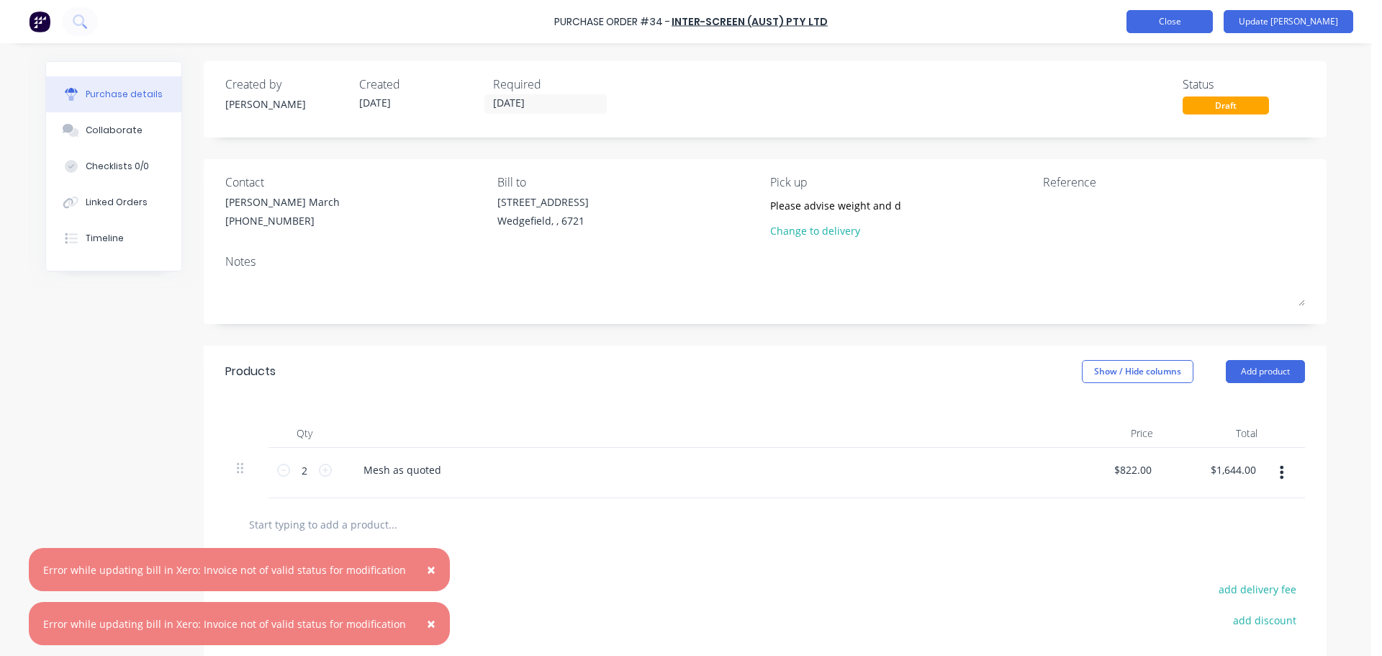
click at [1177, 21] on button "Close" at bounding box center [1169, 21] width 86 height 23
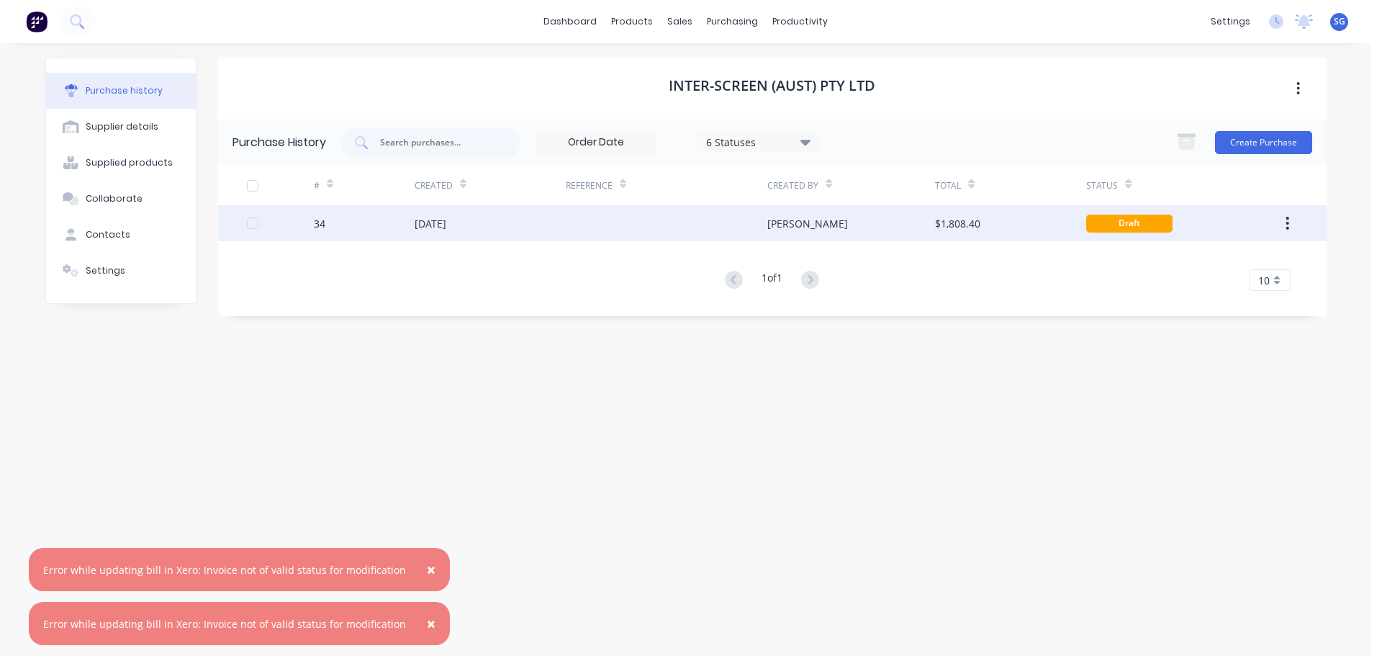
click at [426, 227] on div "[DATE]" at bounding box center [431, 223] width 32 height 15
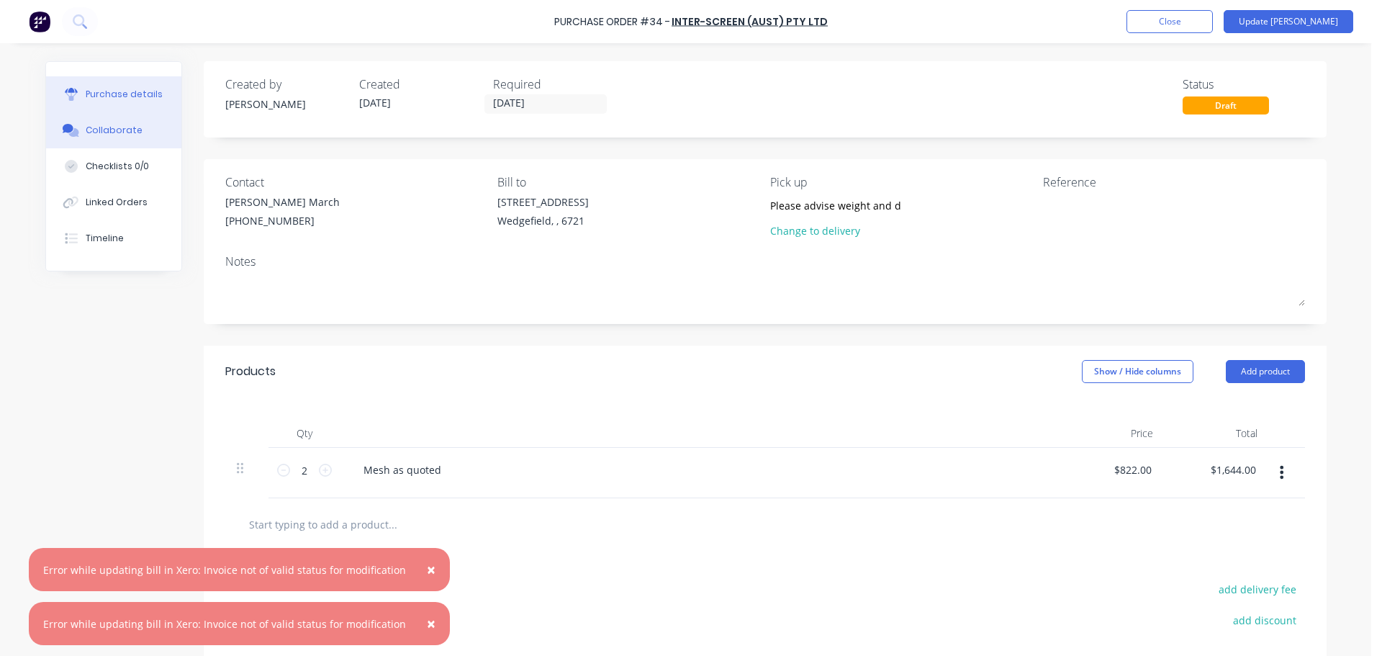
click at [114, 132] on div "Collaborate" at bounding box center [114, 130] width 57 height 13
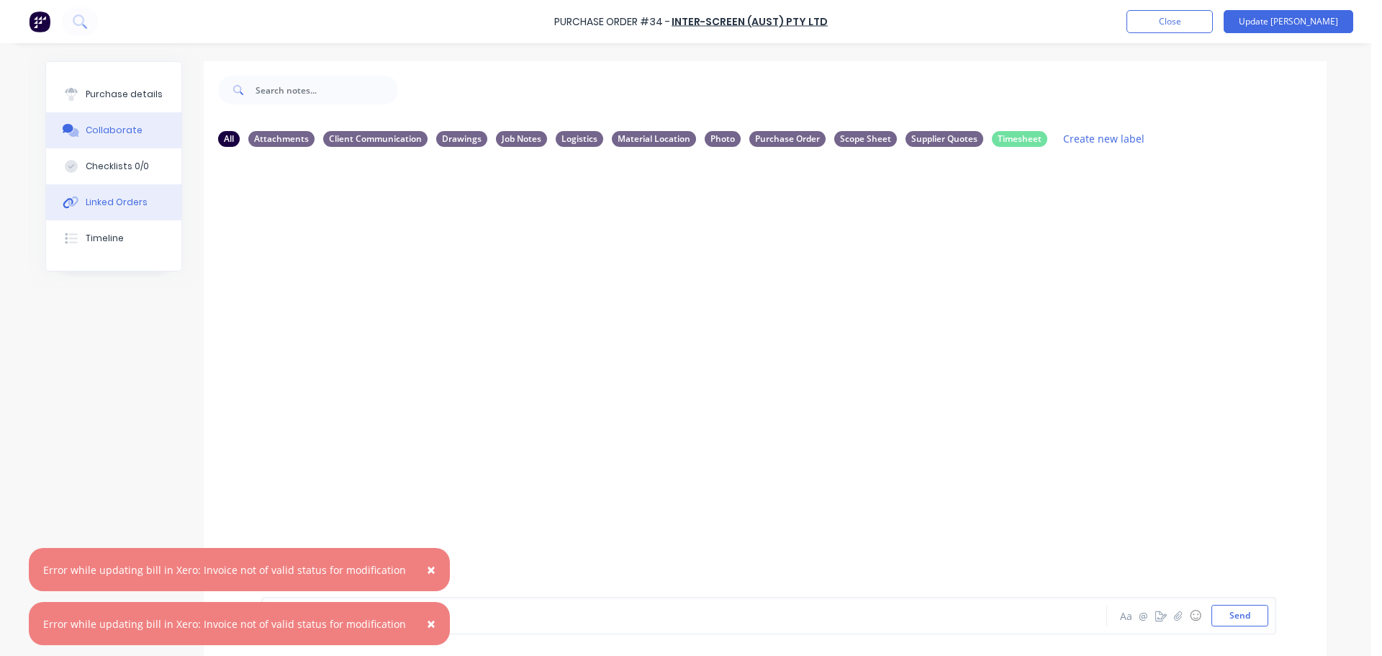
click at [111, 206] on div "Linked Orders" at bounding box center [117, 202] width 62 height 13
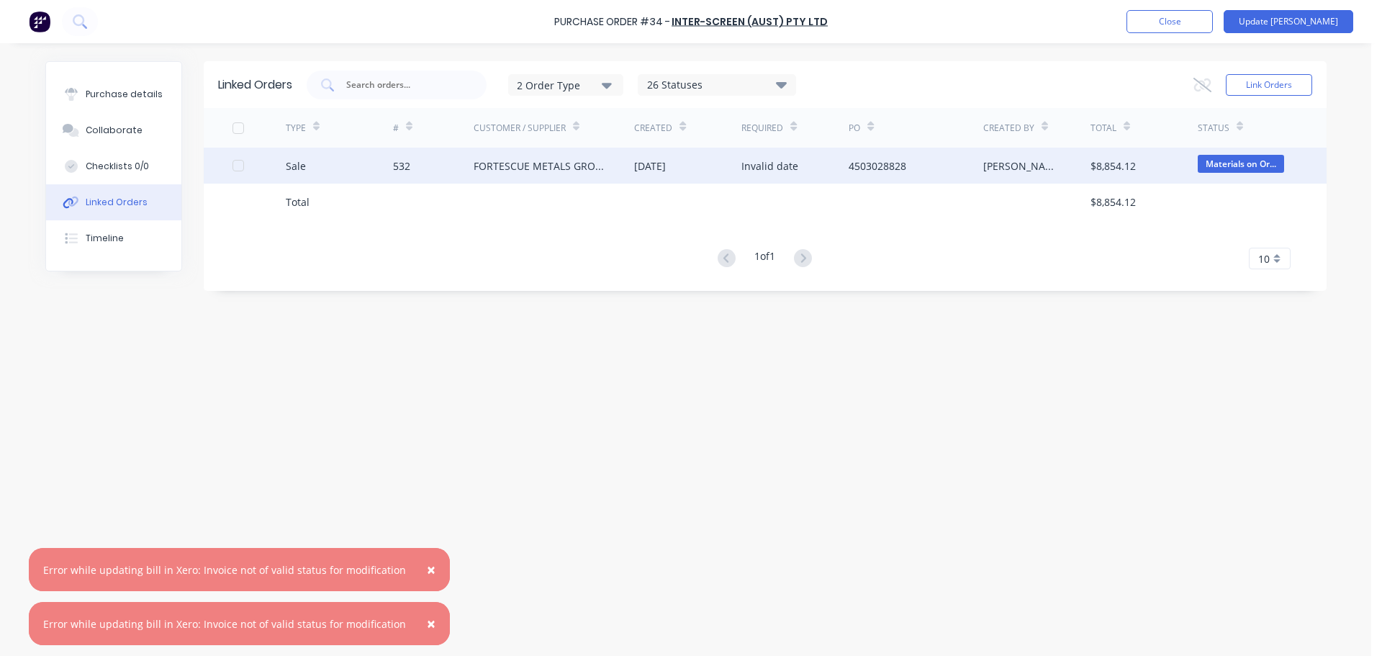
click at [547, 167] on div "FORTESCUE METALS GROUP LTD" at bounding box center [540, 165] width 132 height 15
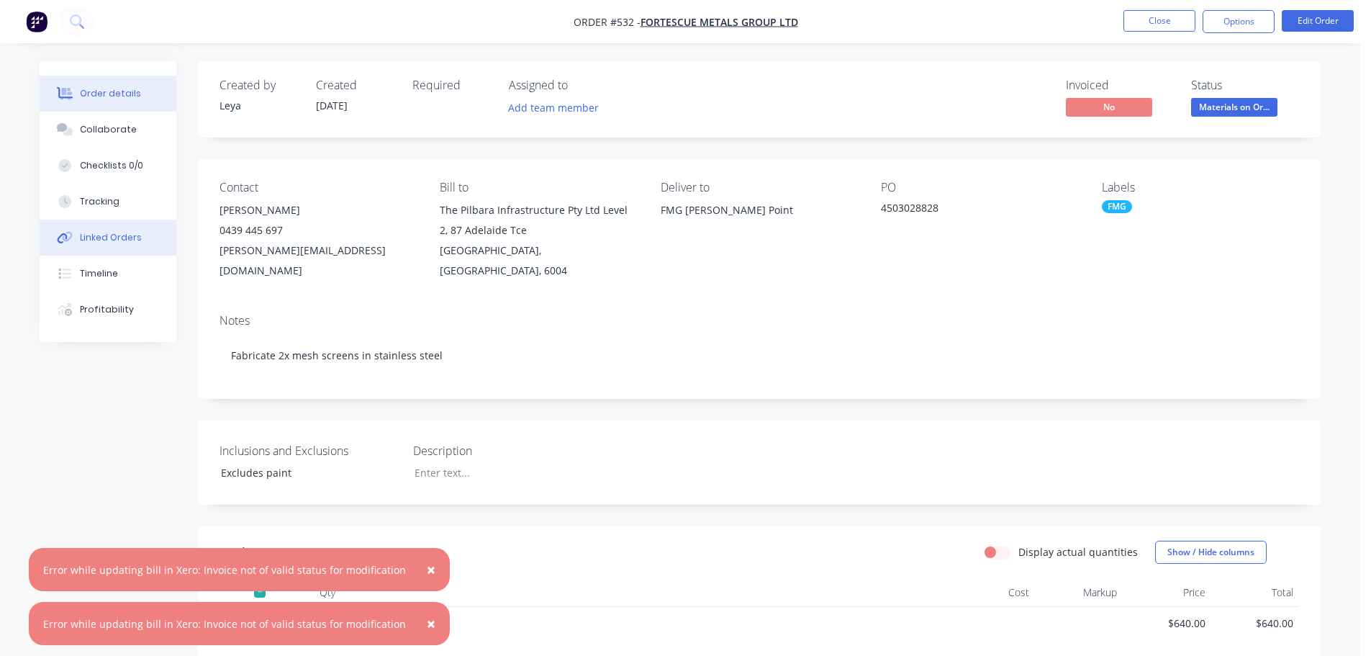
click at [117, 237] on div "Linked Orders" at bounding box center [111, 237] width 62 height 13
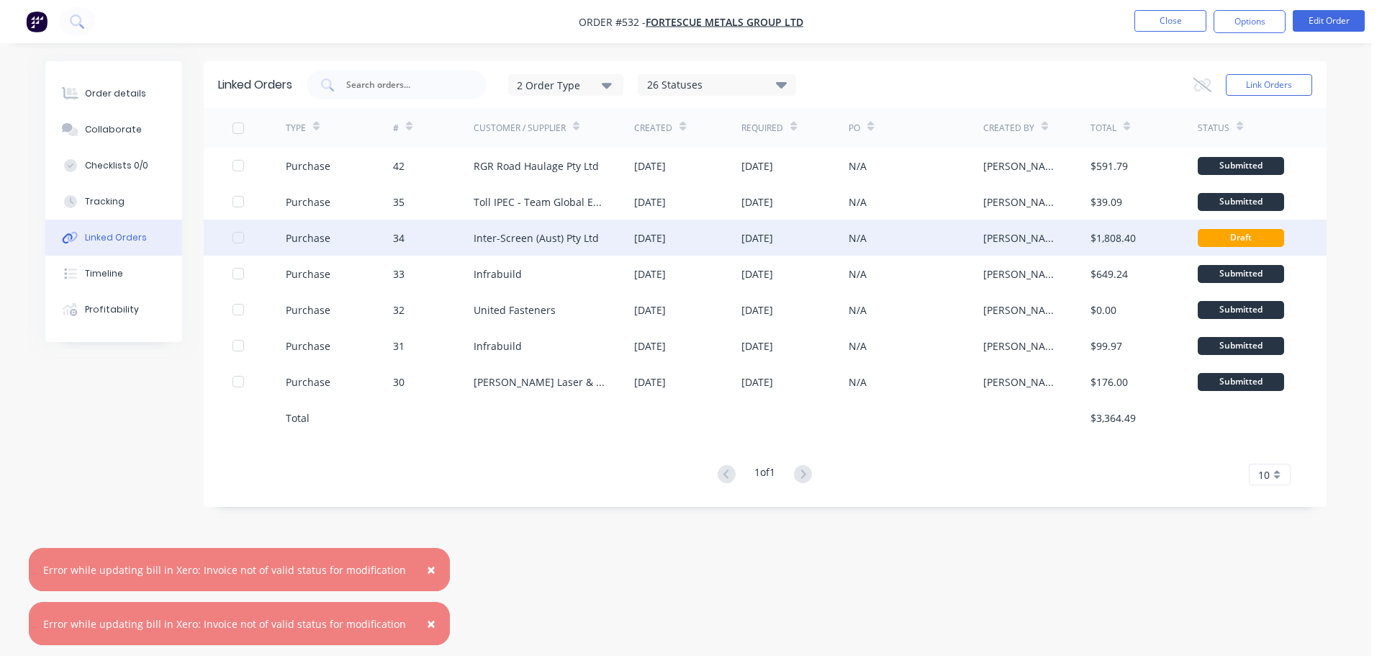
click at [595, 246] on div "Inter-Screen (Aust) Pty Ltd" at bounding box center [554, 237] width 161 height 36
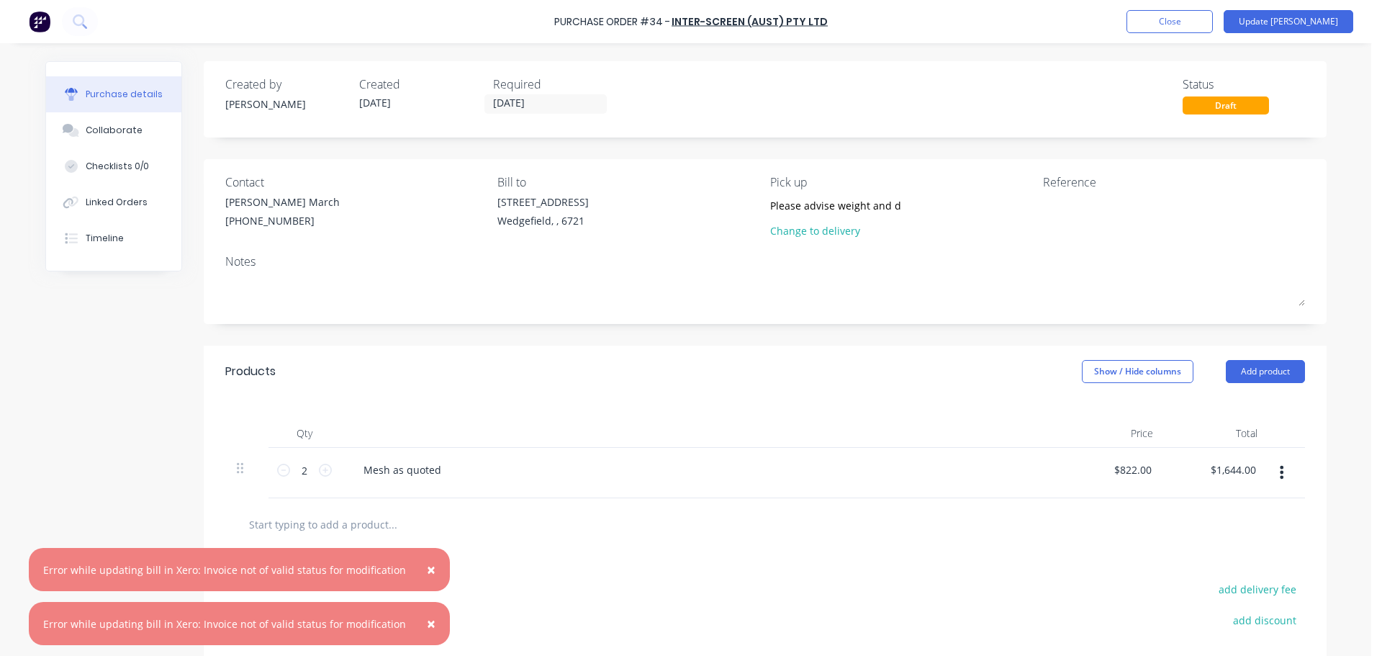
click at [427, 569] on span "×" at bounding box center [431, 569] width 9 height 20
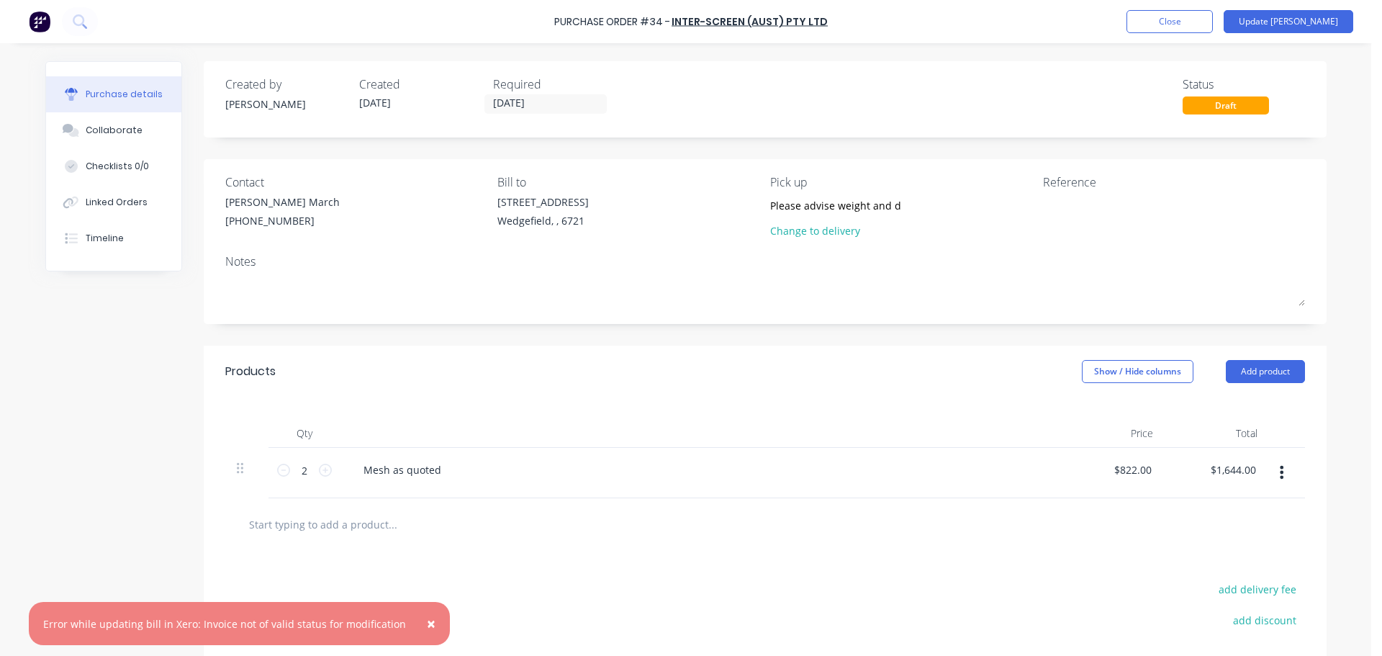
click at [427, 624] on span "×" at bounding box center [431, 623] width 9 height 20
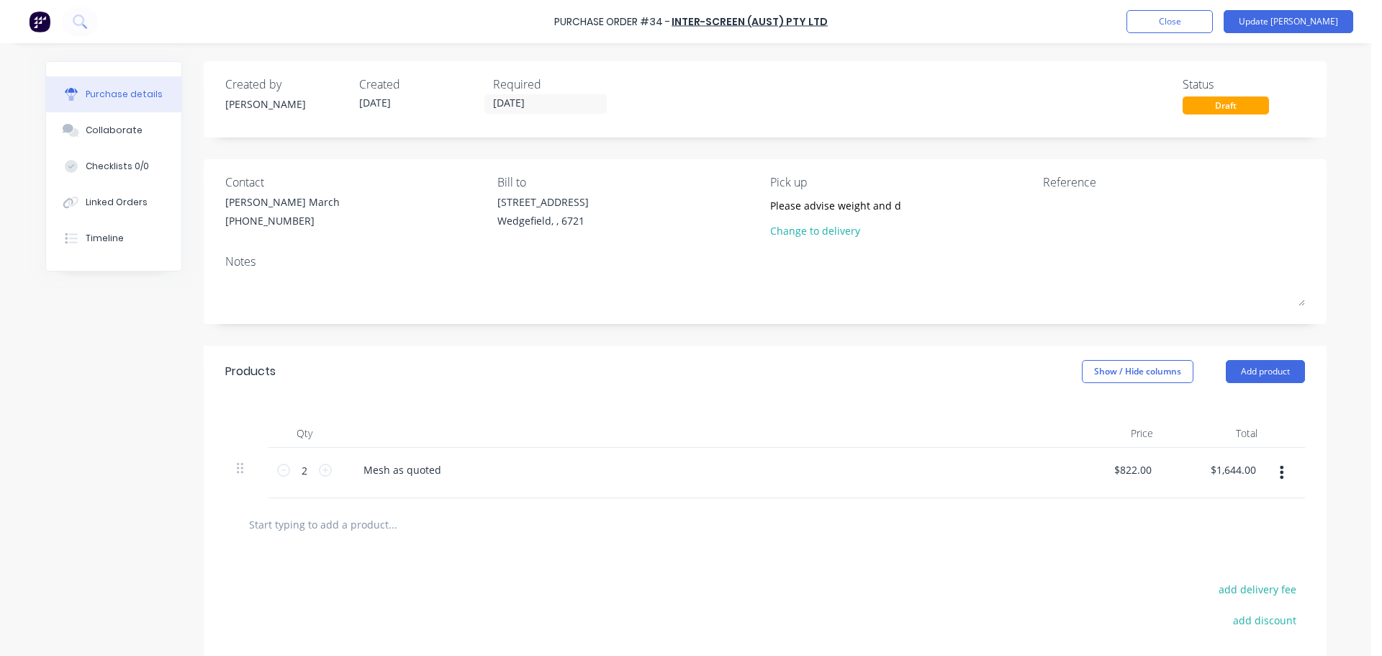
click at [643, 592] on div "add delivery fee add discount Sub total $1,644.00 Tax $164.40 Total $1,808.40" at bounding box center [765, 669] width 1123 height 237
click at [1288, 25] on button "Update Bill" at bounding box center [1288, 21] width 130 height 23
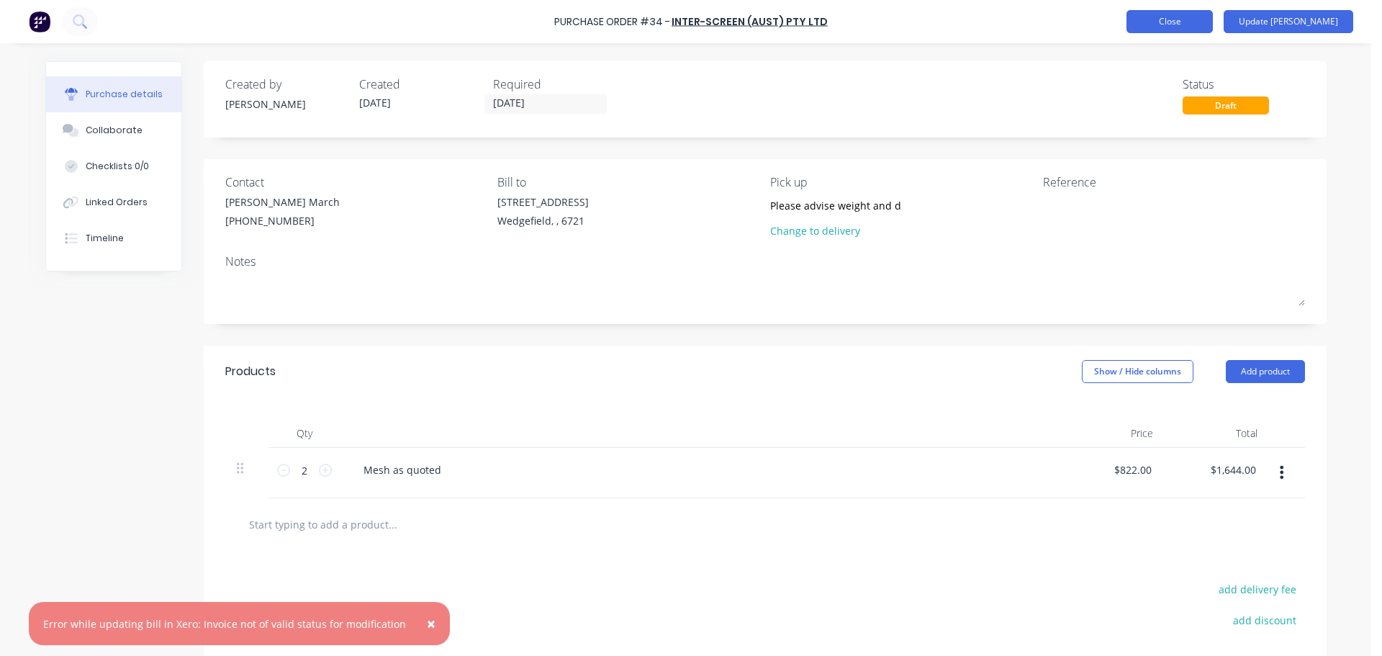
click at [1205, 17] on button "Close" at bounding box center [1169, 21] width 86 height 23
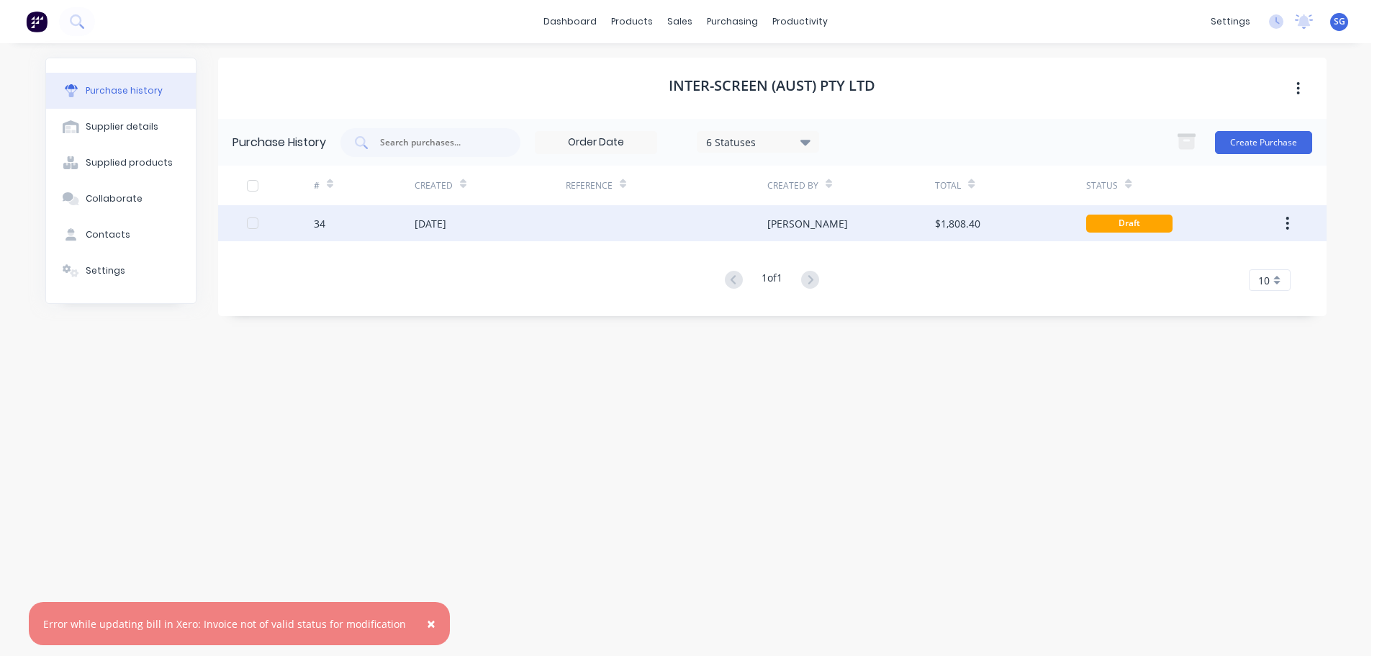
click at [482, 228] on div "[DATE]" at bounding box center [490, 223] width 151 height 36
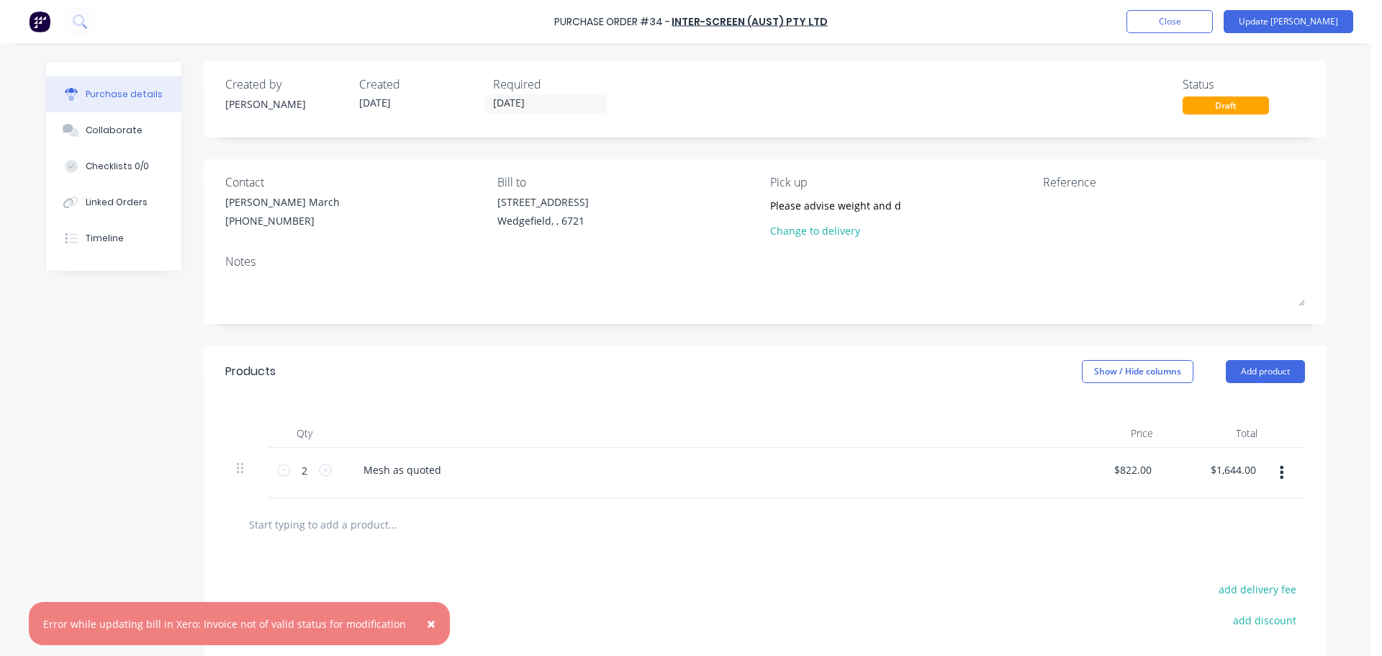
click at [1215, 97] on div "Draft" at bounding box center [1225, 105] width 86 height 18
click at [1211, 104] on div "Draft" at bounding box center [1225, 105] width 86 height 18
click at [1213, 23] on button "Close" at bounding box center [1169, 21] width 86 height 23
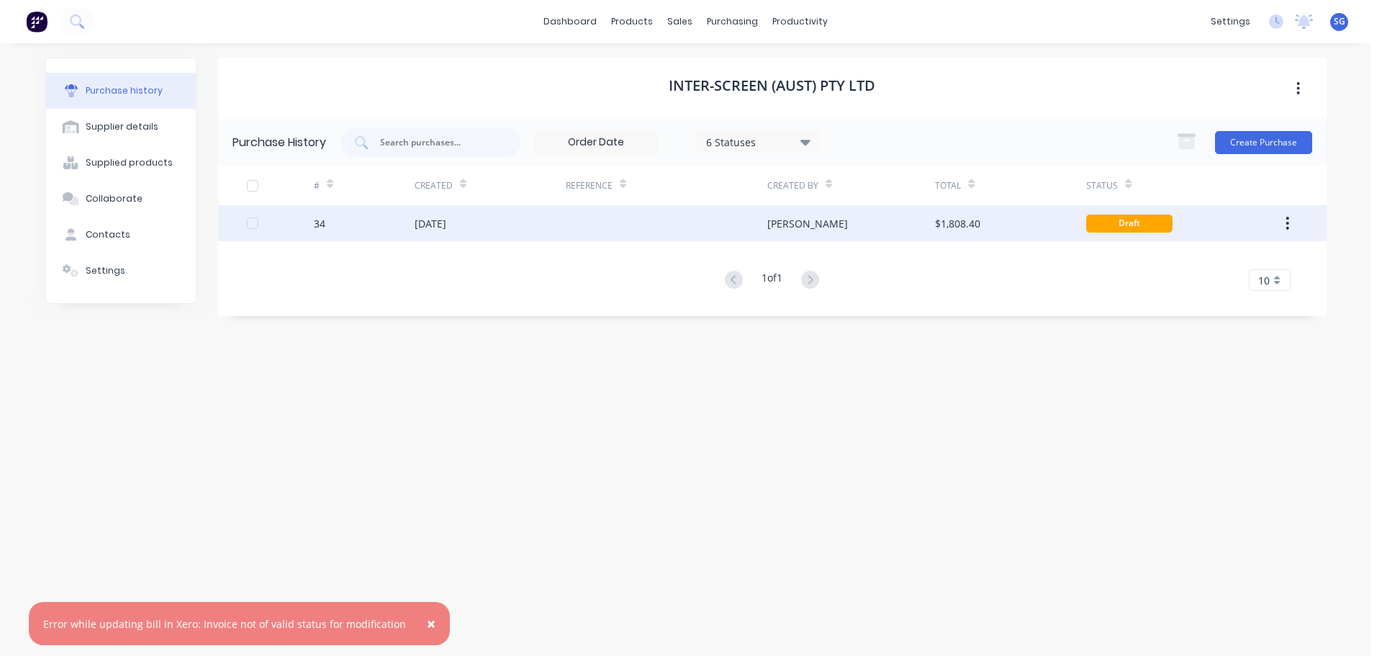
click at [323, 230] on div "34" at bounding box center [320, 223] width 12 height 15
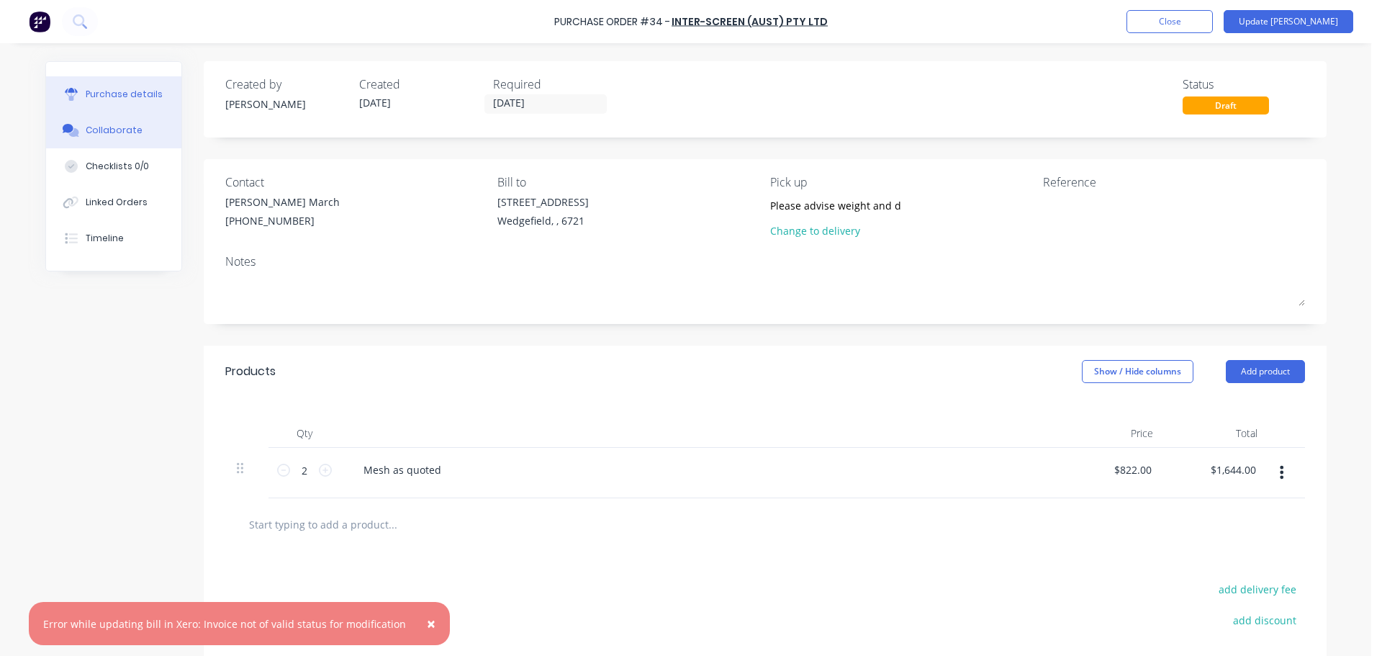
click at [114, 137] on button "Collaborate" at bounding box center [113, 130] width 135 height 36
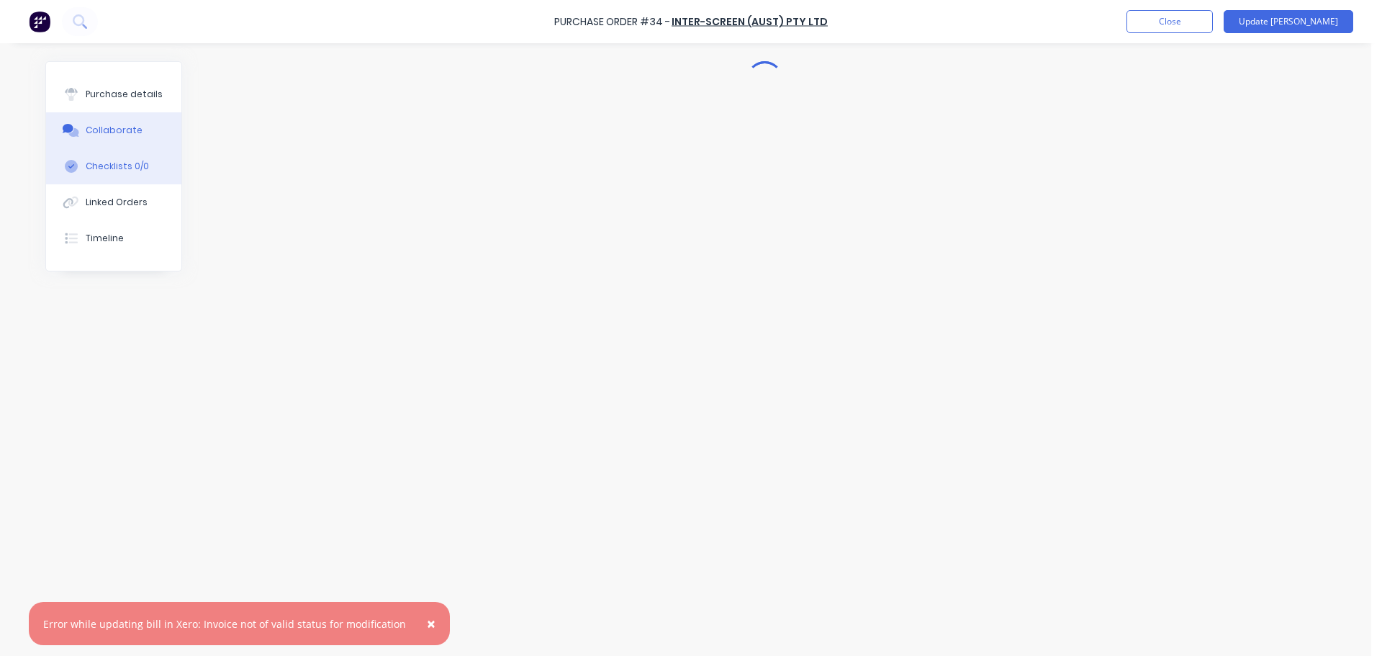
click at [109, 175] on button "Checklists 0/0" at bounding box center [113, 166] width 135 height 36
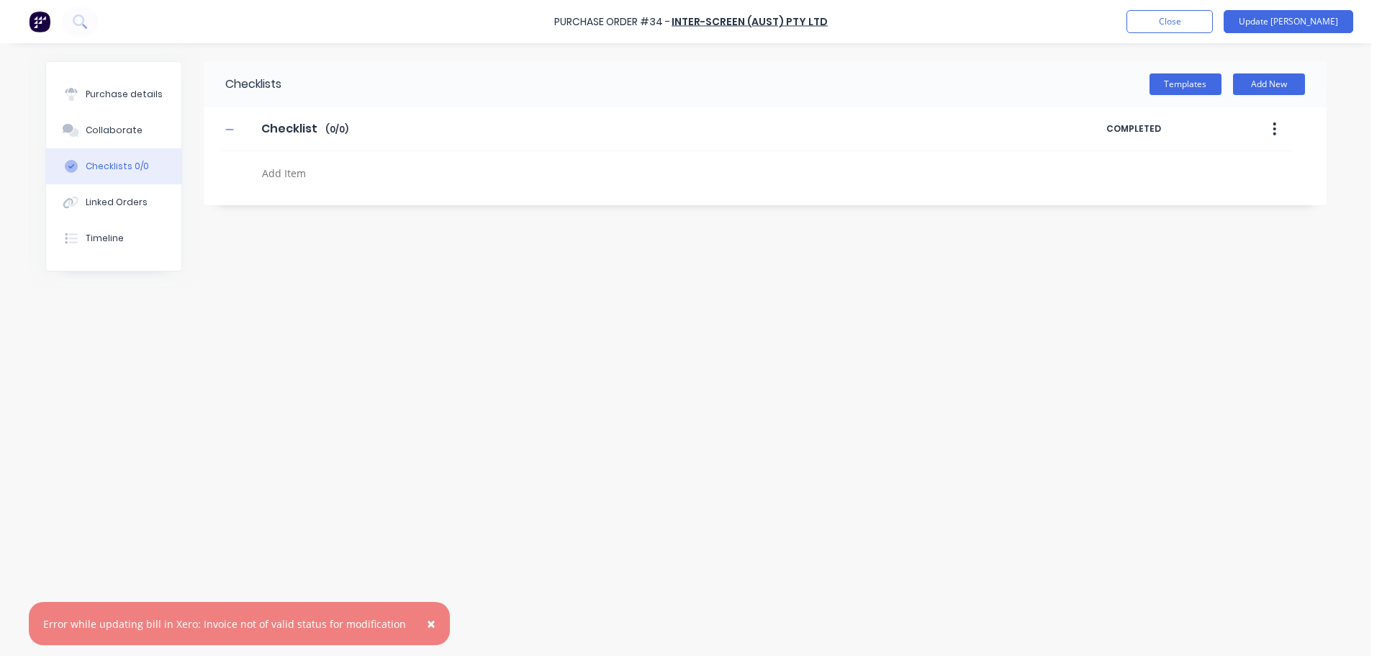
click at [284, 165] on textarea at bounding box center [602, 173] width 692 height 21
type textarea "x"
click at [117, 209] on button "Linked Orders" at bounding box center [113, 202] width 135 height 36
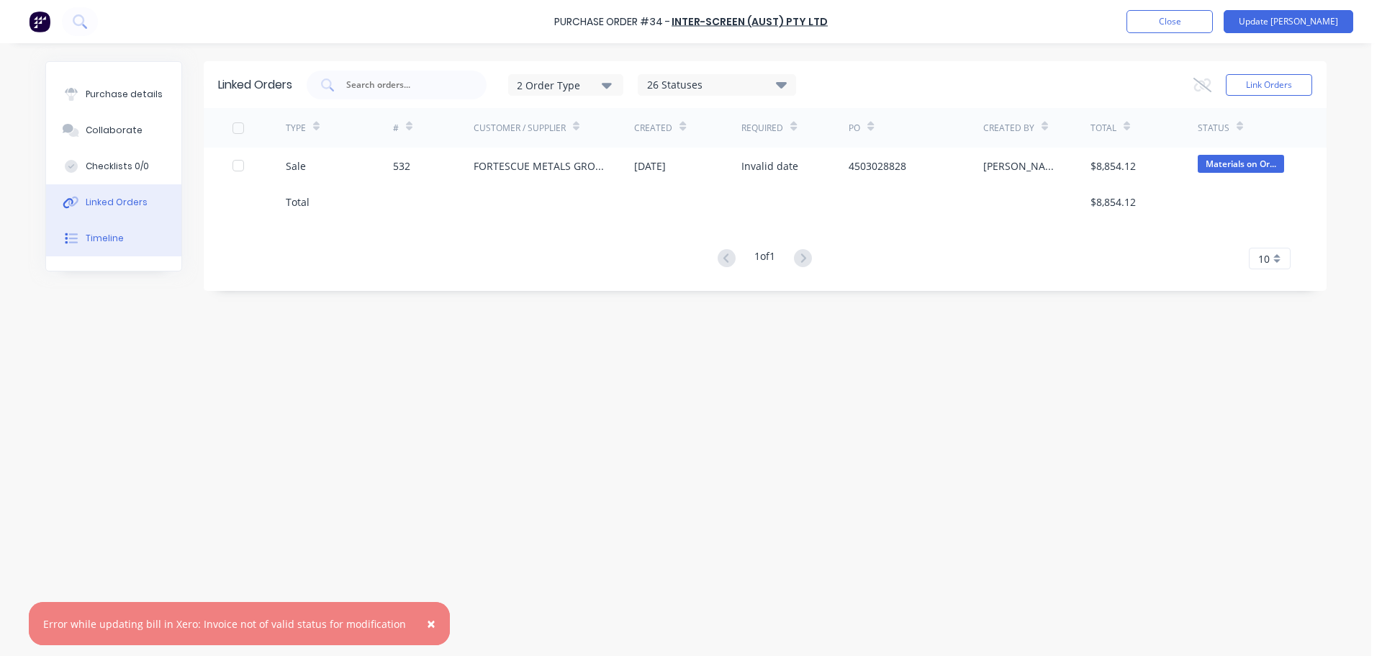
click at [106, 245] on button "Timeline" at bounding box center [113, 238] width 135 height 36
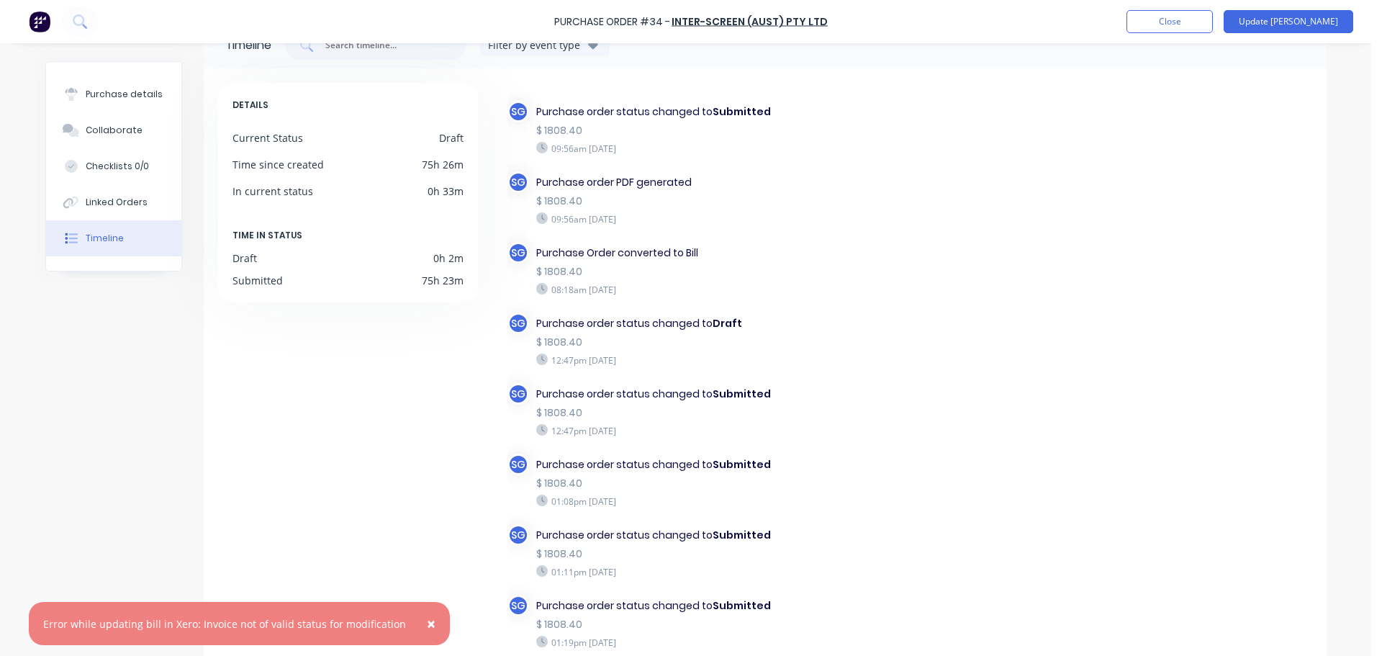
scroll to position [125, 0]
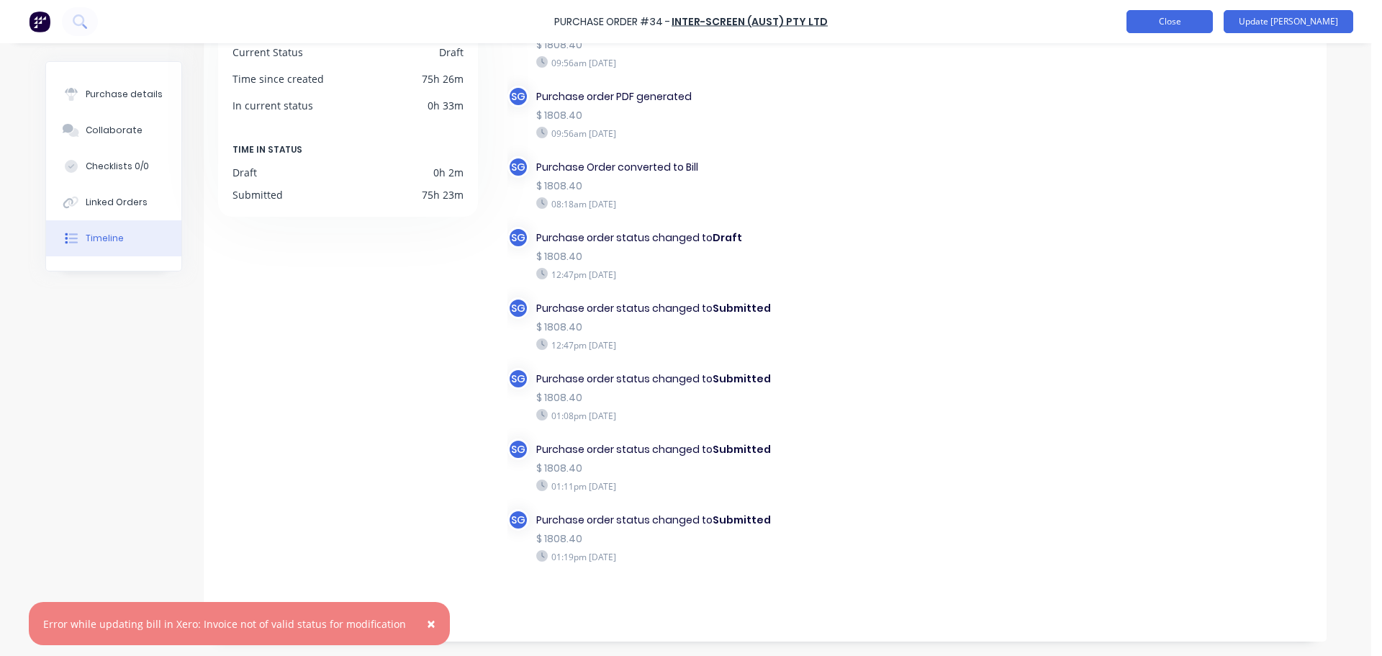
click at [1200, 27] on button "Close" at bounding box center [1169, 21] width 86 height 23
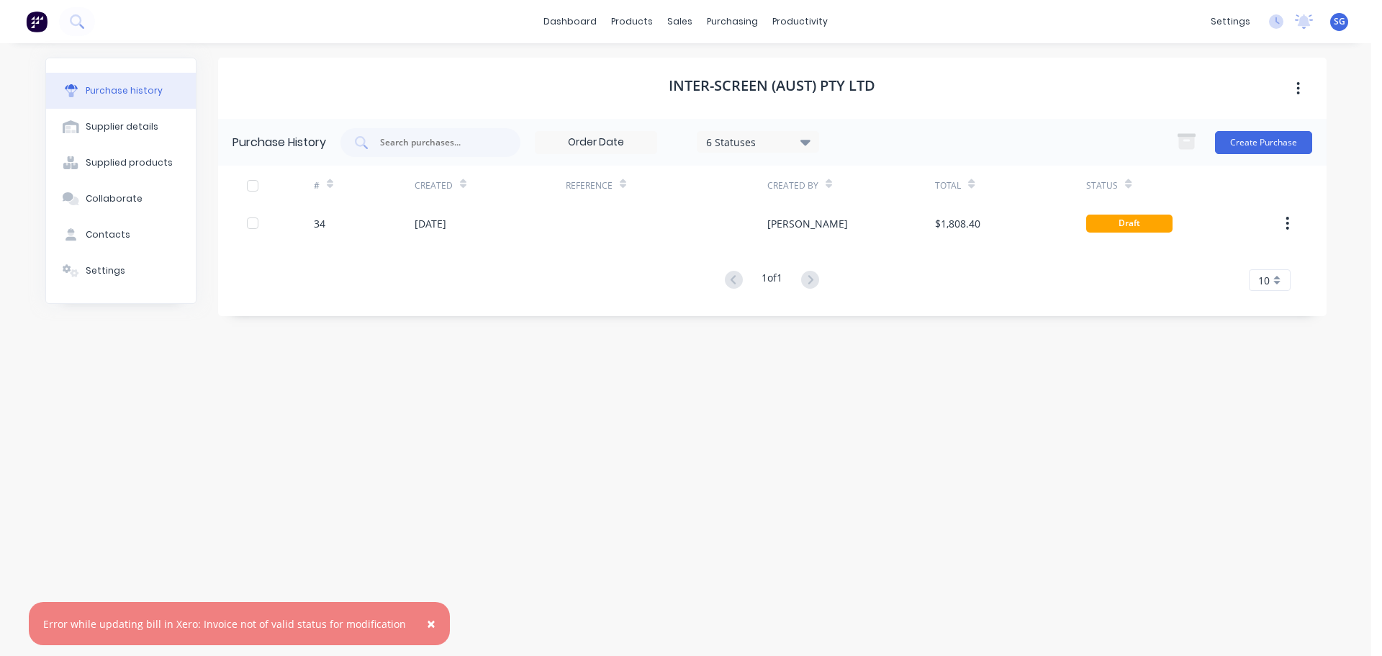
click at [427, 624] on span "×" at bounding box center [431, 623] width 9 height 20
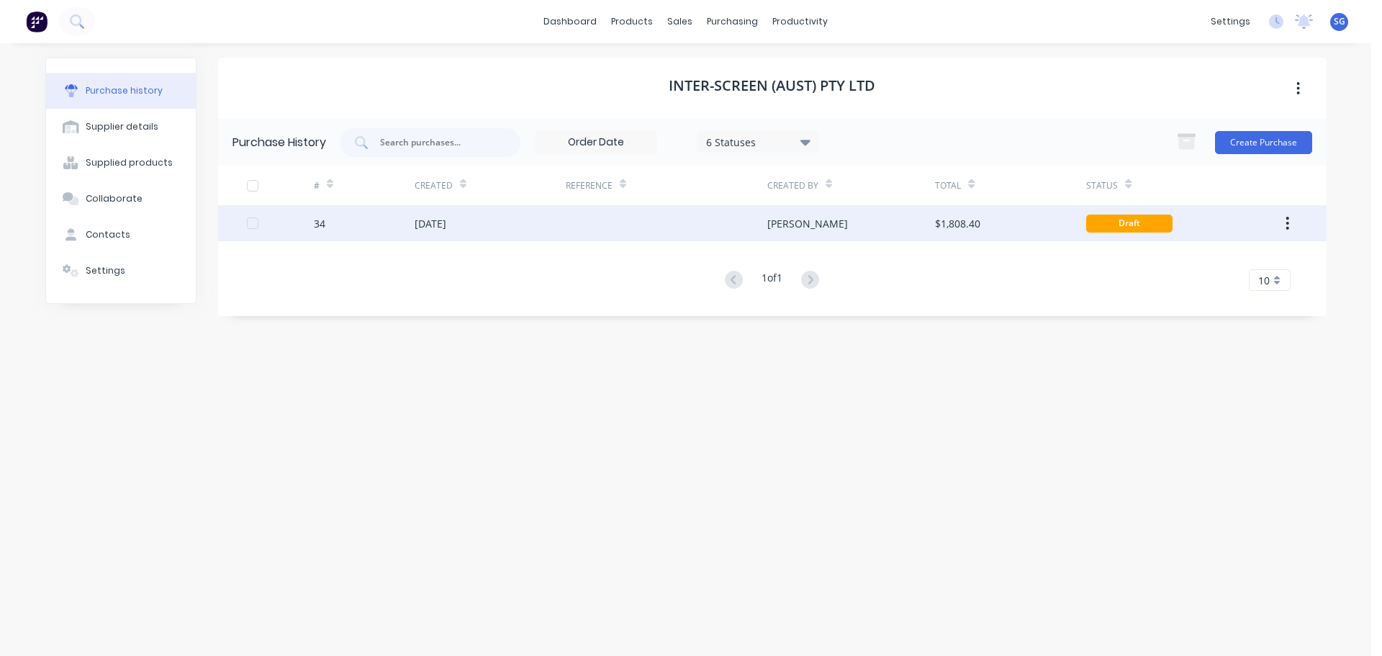
click at [508, 222] on div "[DATE]" at bounding box center [490, 223] width 151 height 36
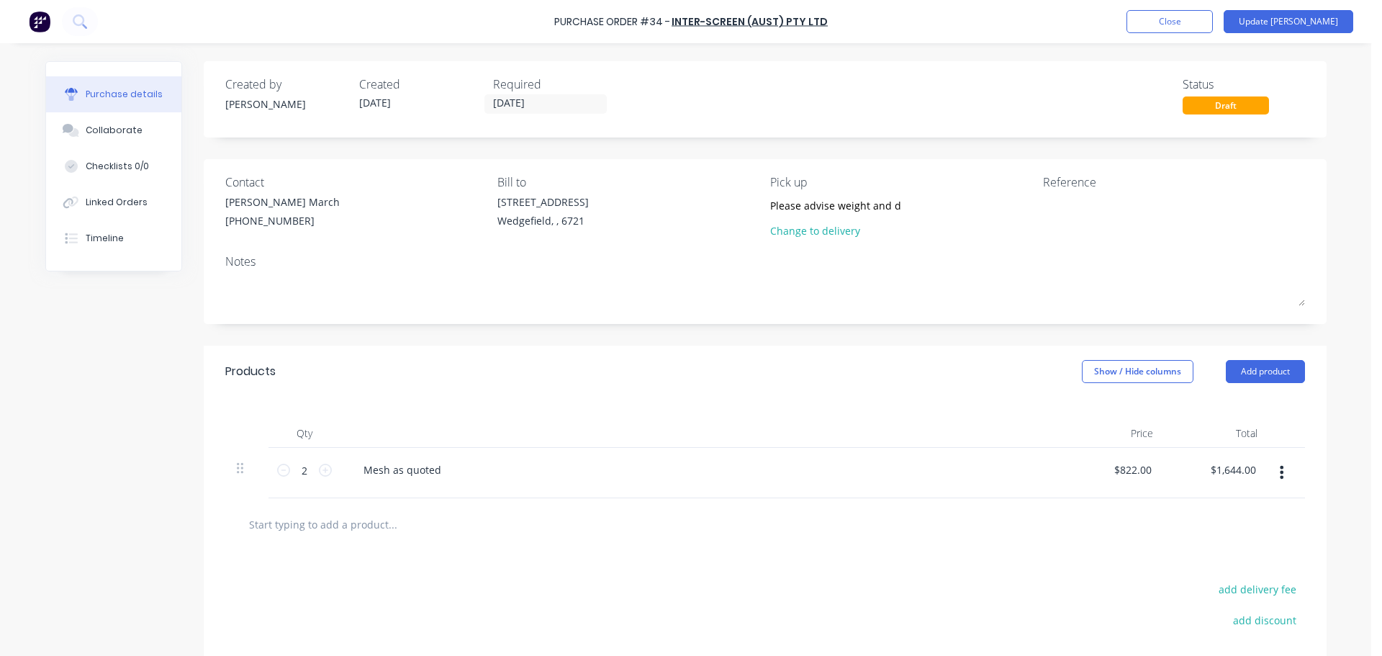
click at [1280, 475] on button "button" at bounding box center [1281, 472] width 34 height 26
click at [613, 574] on div "add delivery fee add discount Sub total $1,644.00 Tax $164.40 Total $1,808.40" at bounding box center [765, 669] width 1123 height 237
click at [1318, 17] on button "Update Bill" at bounding box center [1288, 21] width 130 height 23
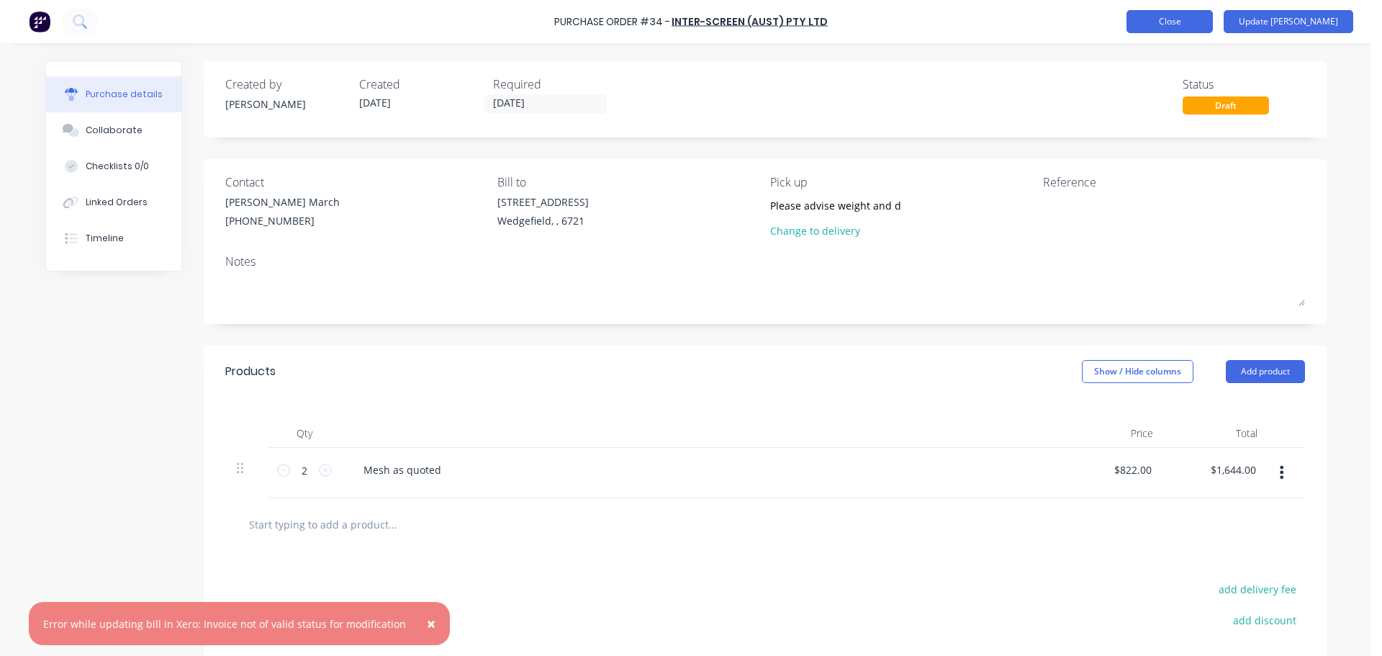
click at [1195, 19] on button "Close" at bounding box center [1169, 21] width 86 height 23
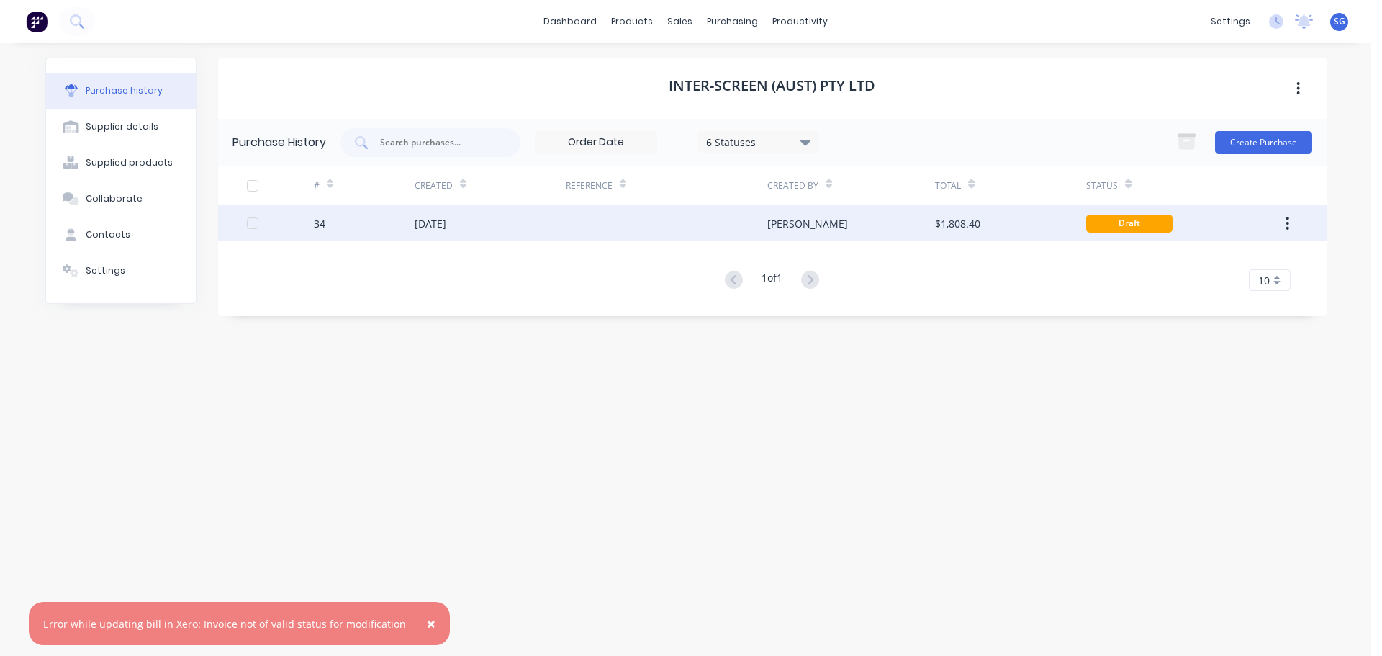
click at [1123, 225] on div "Draft" at bounding box center [1129, 223] width 86 height 18
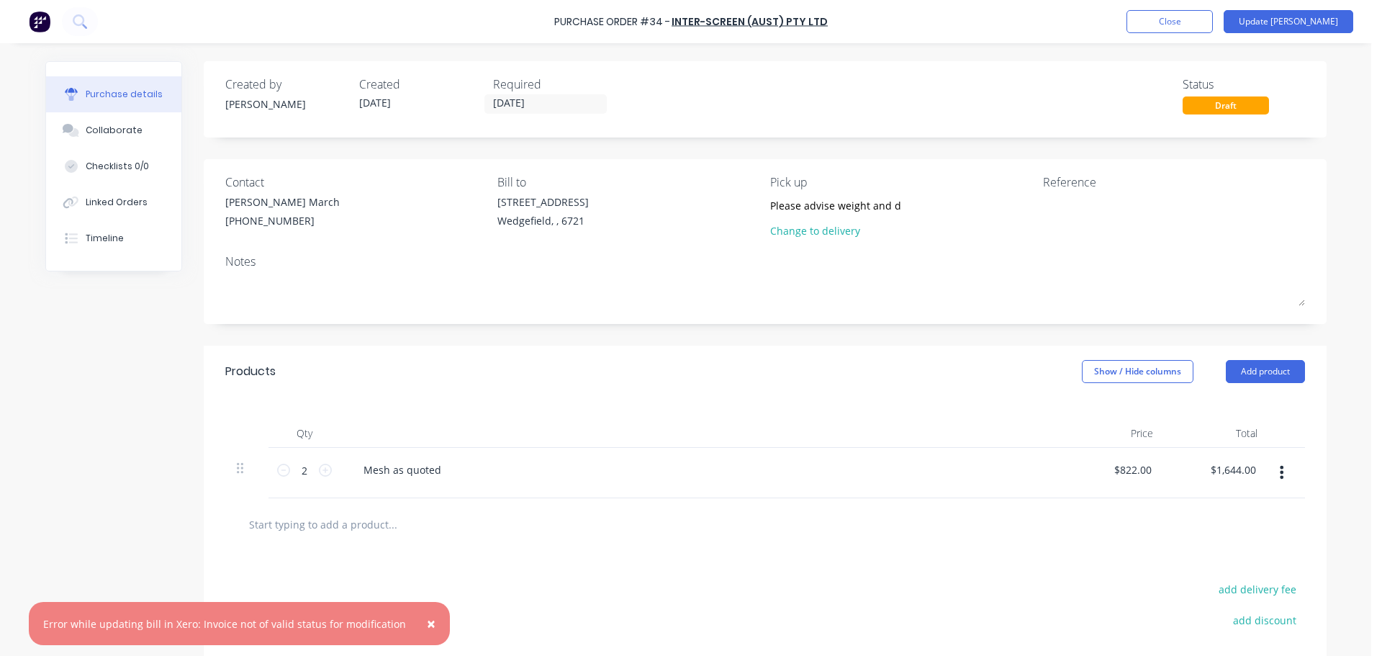
click at [427, 625] on span "×" at bounding box center [431, 623] width 9 height 20
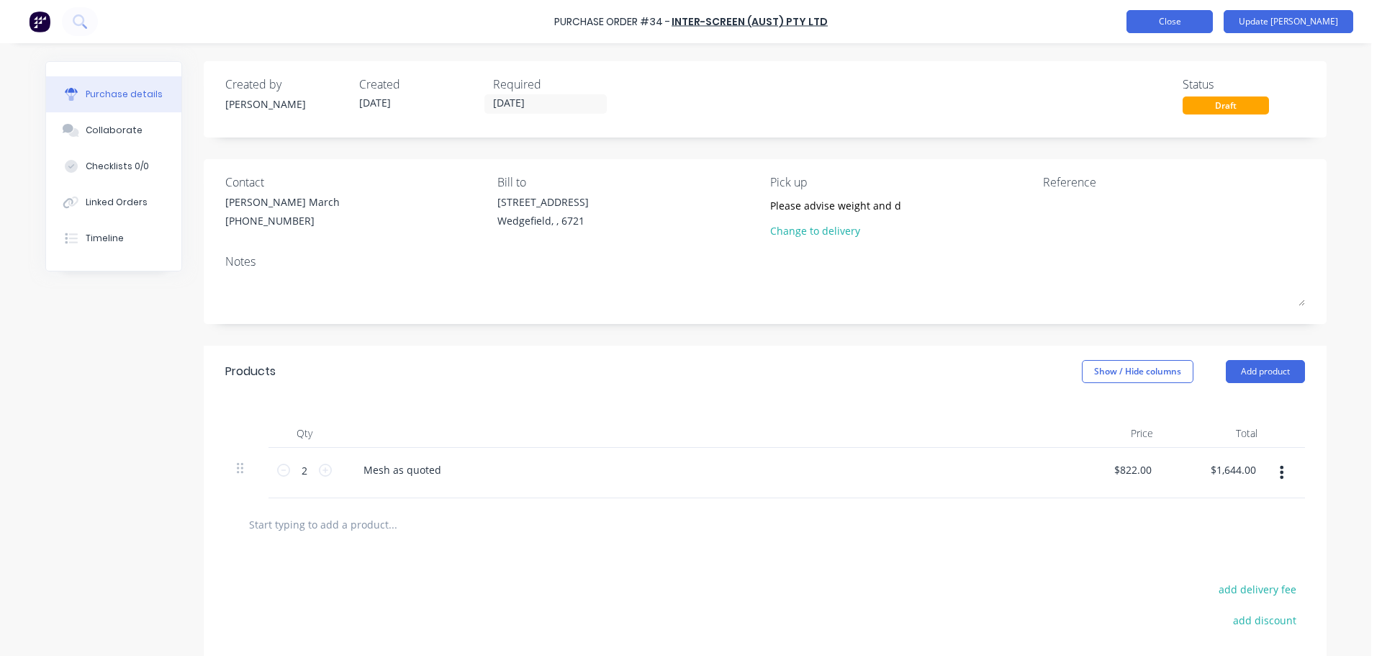
click at [1213, 19] on button "Close" at bounding box center [1169, 21] width 86 height 23
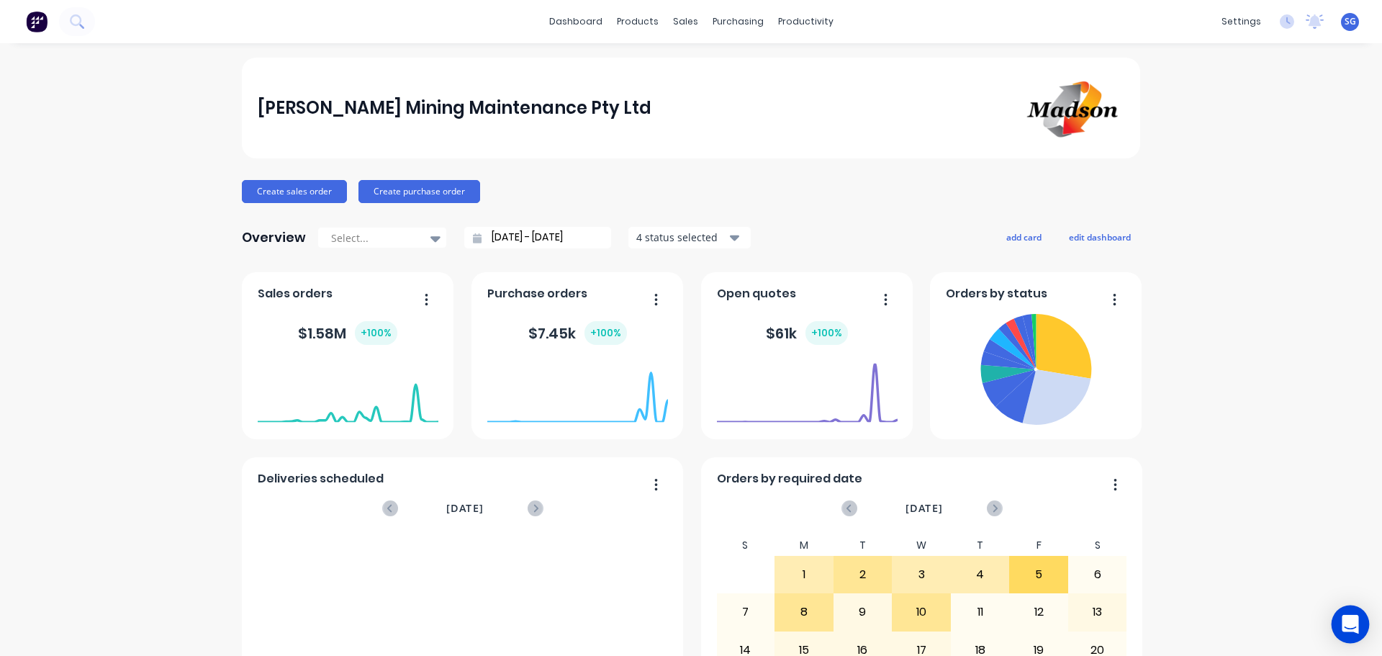
click at [1352, 611] on div "Open Intercom Messenger" at bounding box center [1350, 624] width 38 height 38
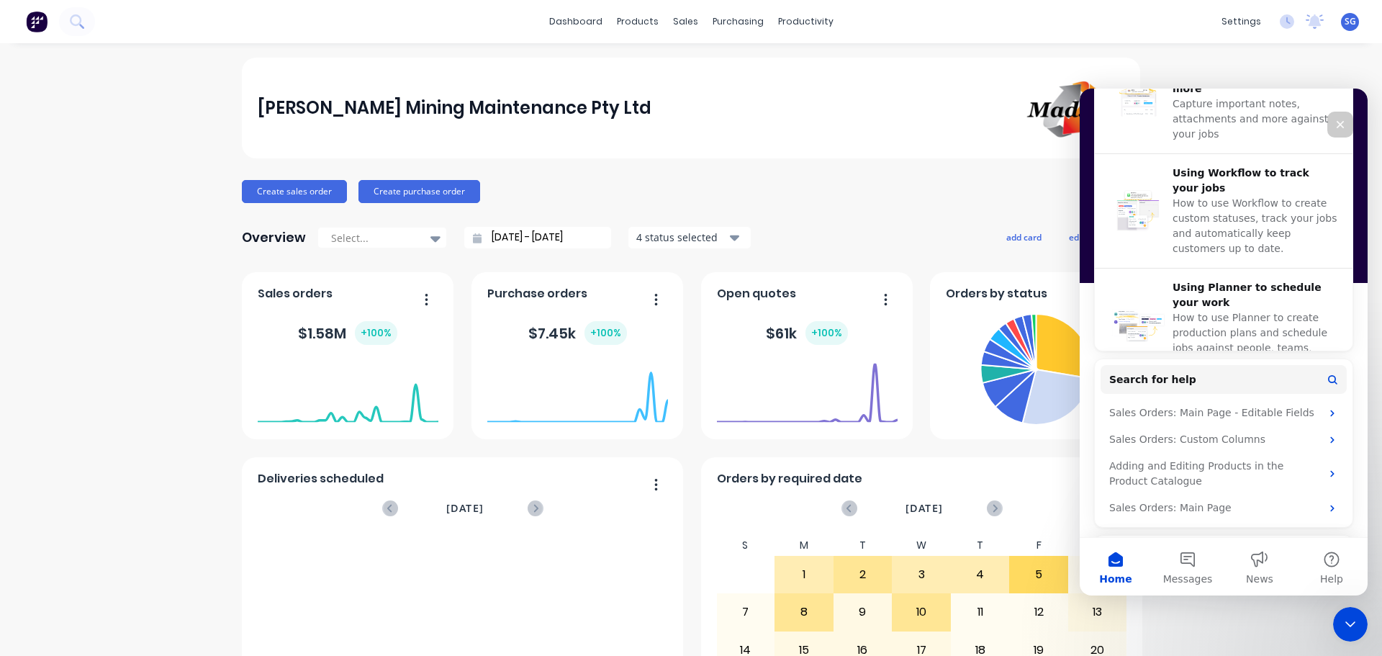
scroll to position [552, 0]
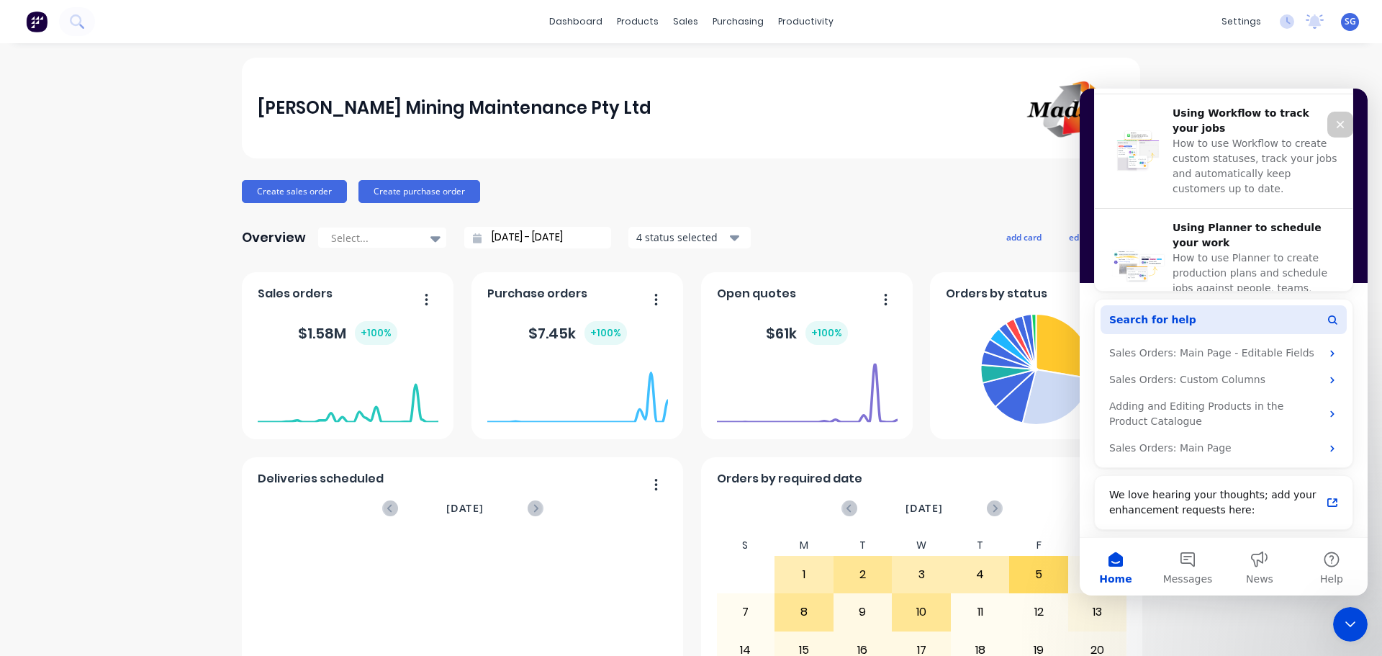
click at [1223, 317] on button "Search for help" at bounding box center [1223, 319] width 246 height 29
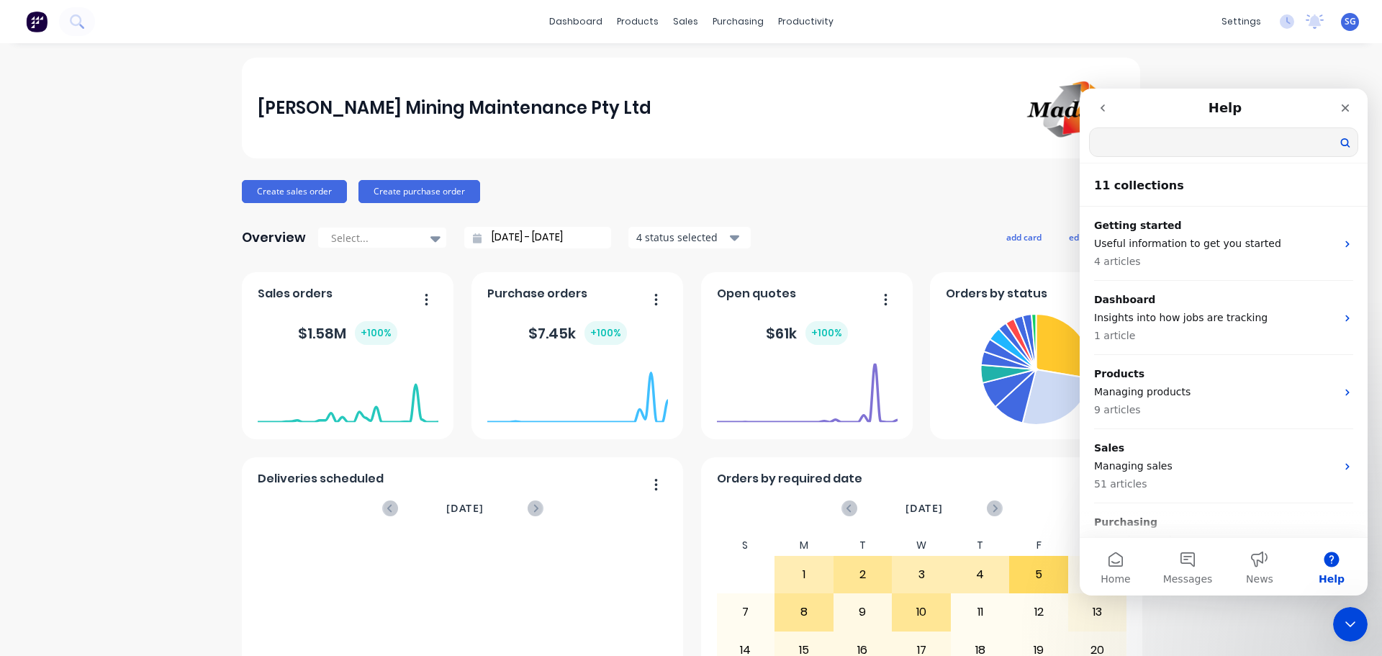
scroll to position [0, 0]
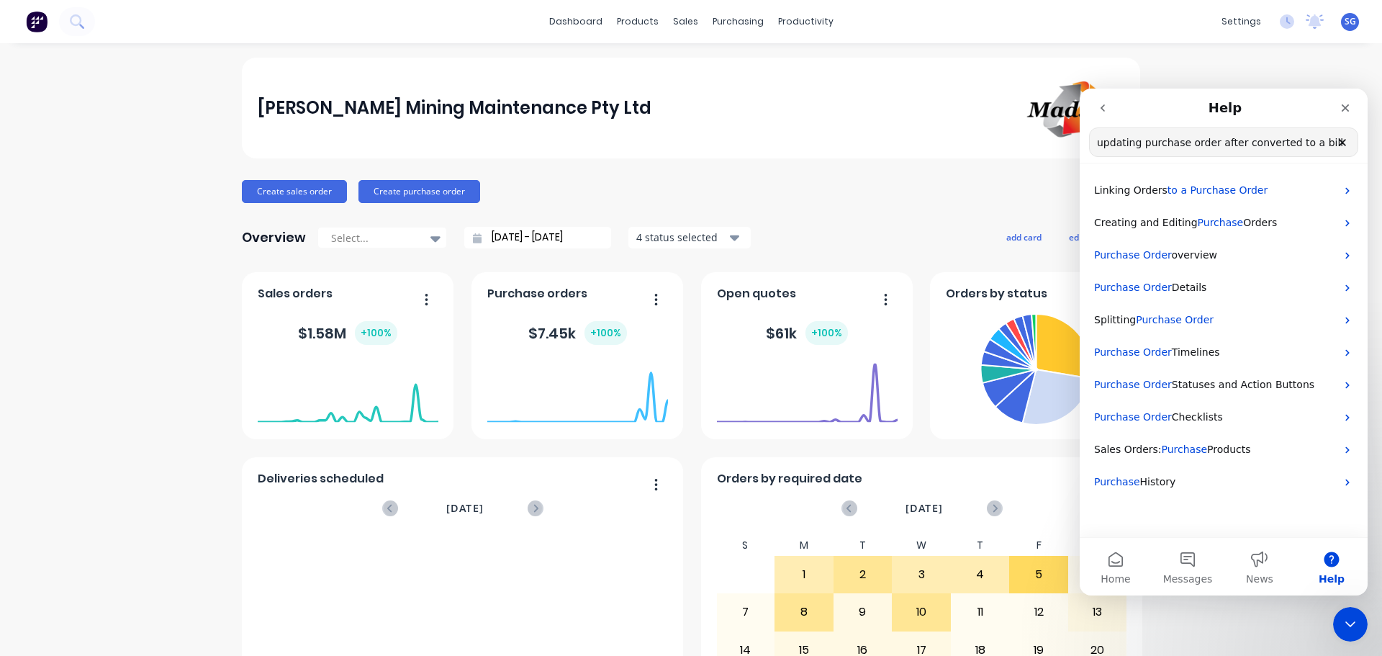
drag, startPoint x: 1312, startPoint y: 145, endPoint x: 1054, endPoint y: 143, distance: 258.4
click at [1079, 143] on html "Help updating purchase order after converted to a bill Search for help Linking …" at bounding box center [1223, 342] width 288 height 507
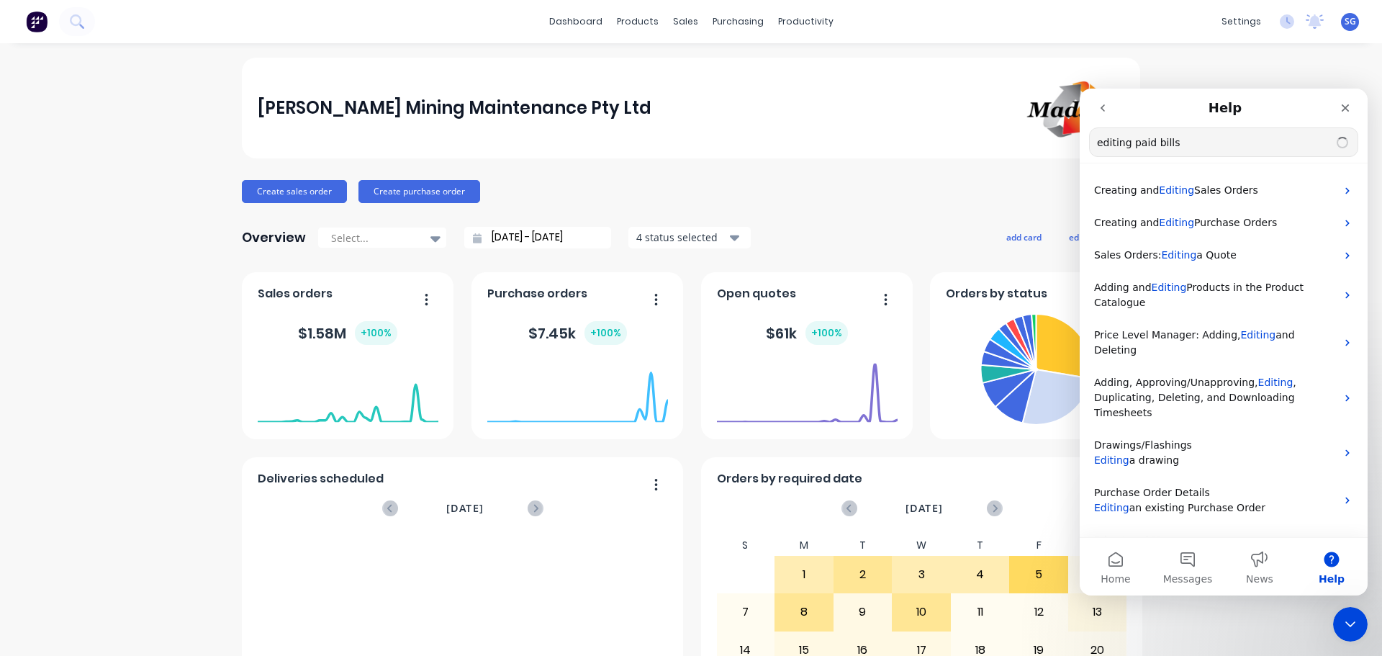
type input "editing paid bills"
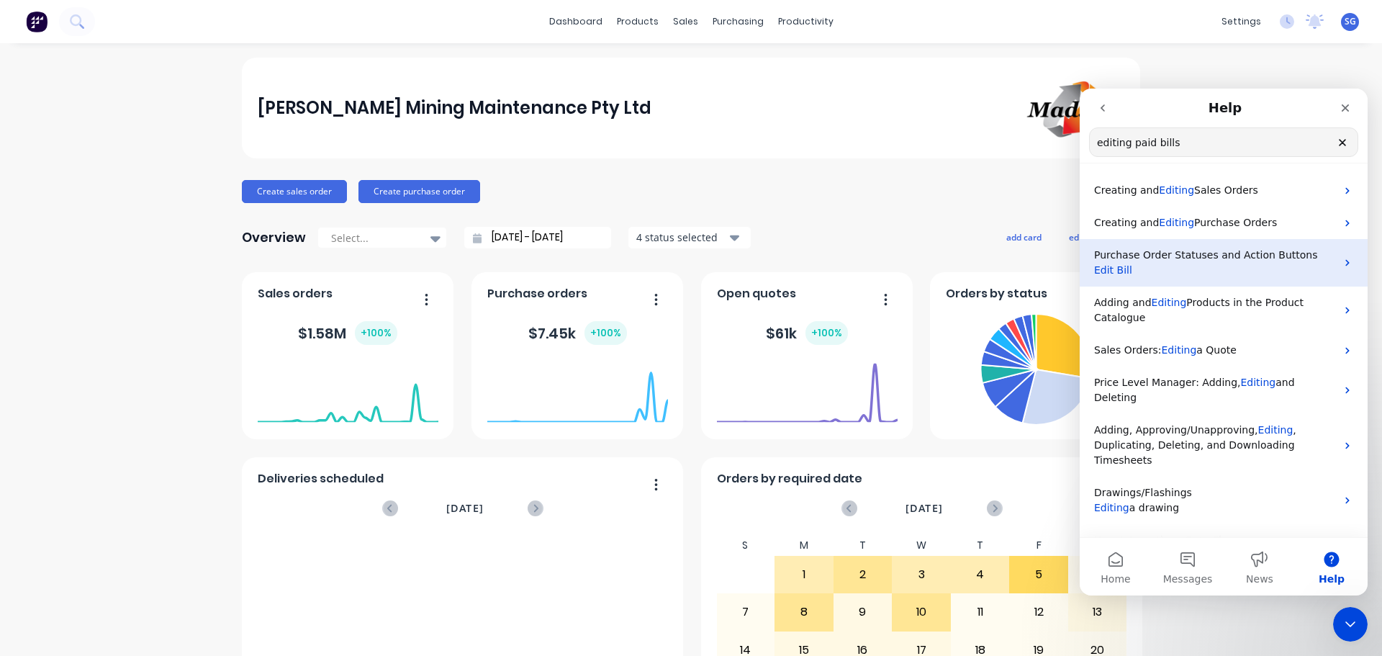
click at [1184, 258] on span "Purchase Order Statuses and Action Buttons" at bounding box center [1206, 255] width 224 height 12
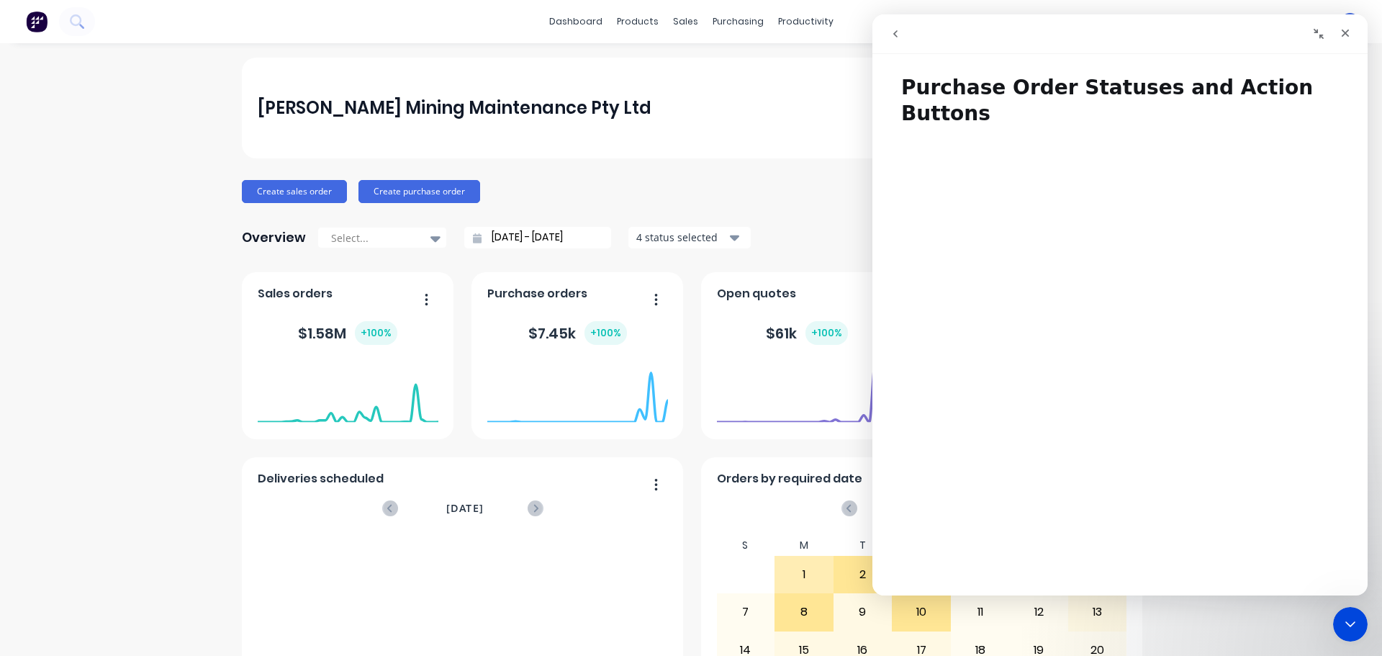
click at [902, 43] on button "go back" at bounding box center [895, 33] width 27 height 27
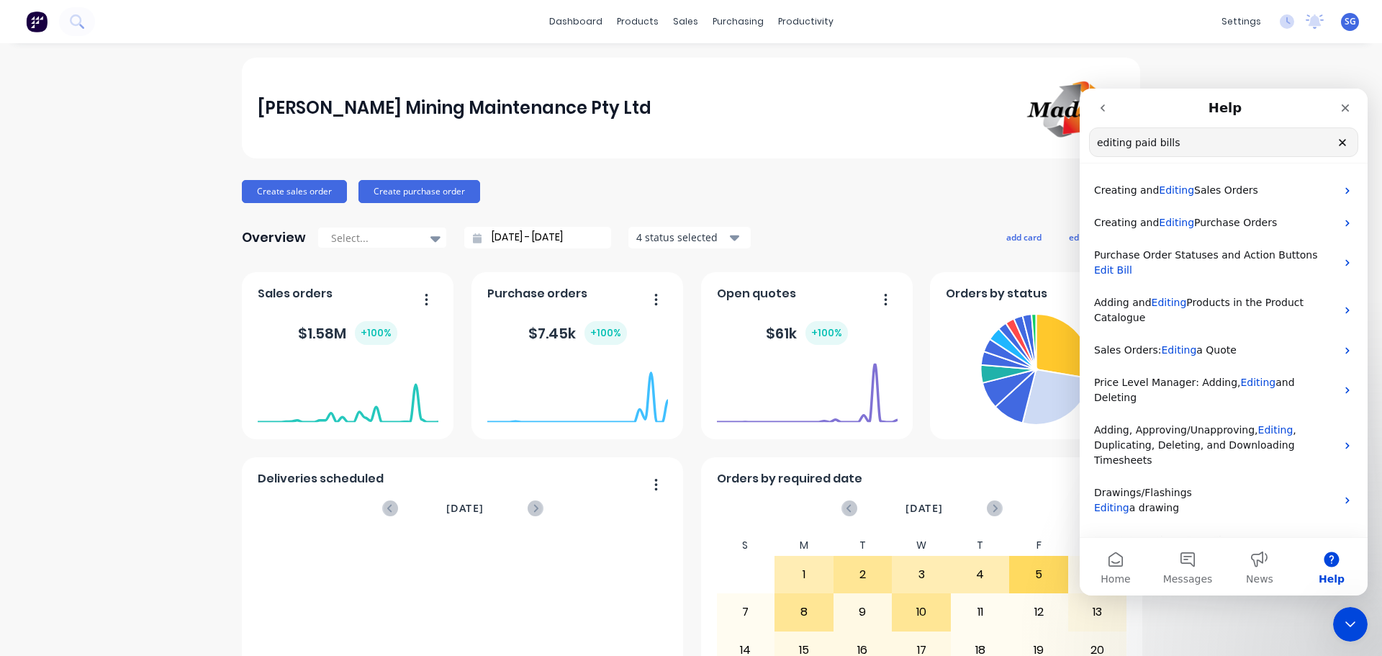
drag, startPoint x: 1245, startPoint y: 148, endPoint x: 2093, endPoint y: 240, distance: 852.8
click at [1079, 152] on html "Help editing paid bills Search for help Creating and Editing Sales Orders Creat…" at bounding box center [1223, 342] width 288 height 507
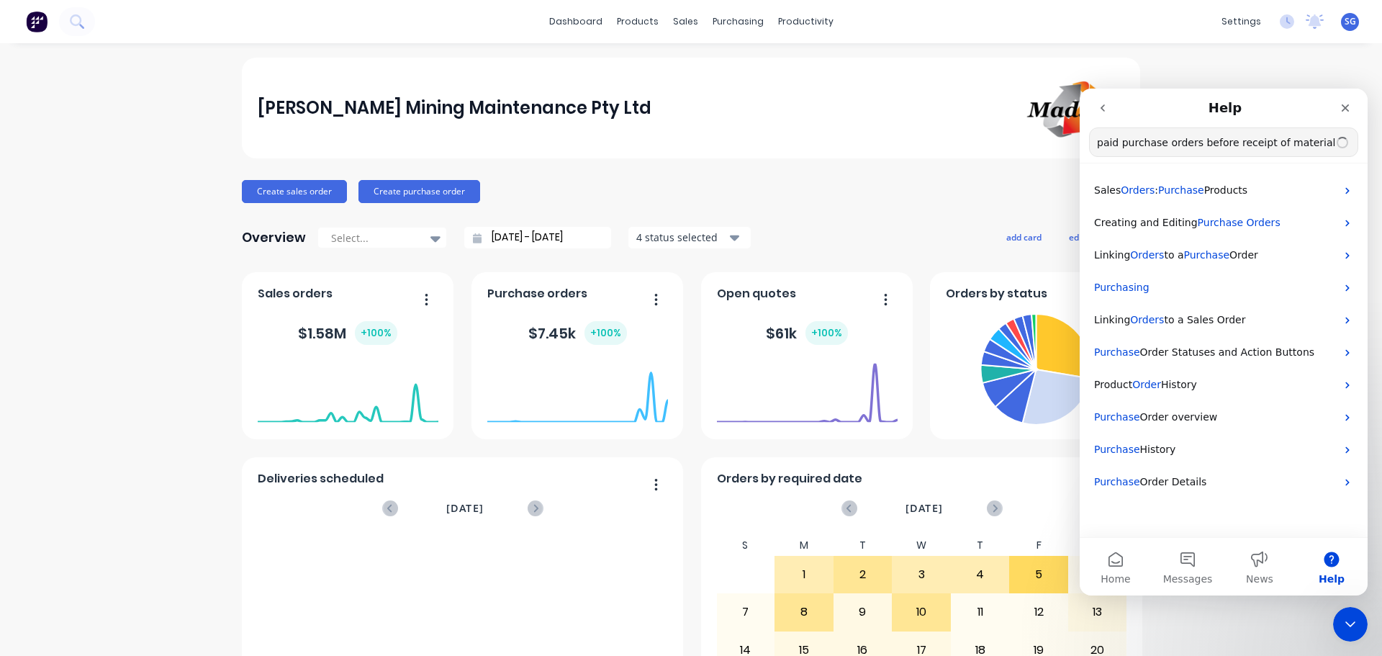
type input "paid purchase orders before receipt of material"
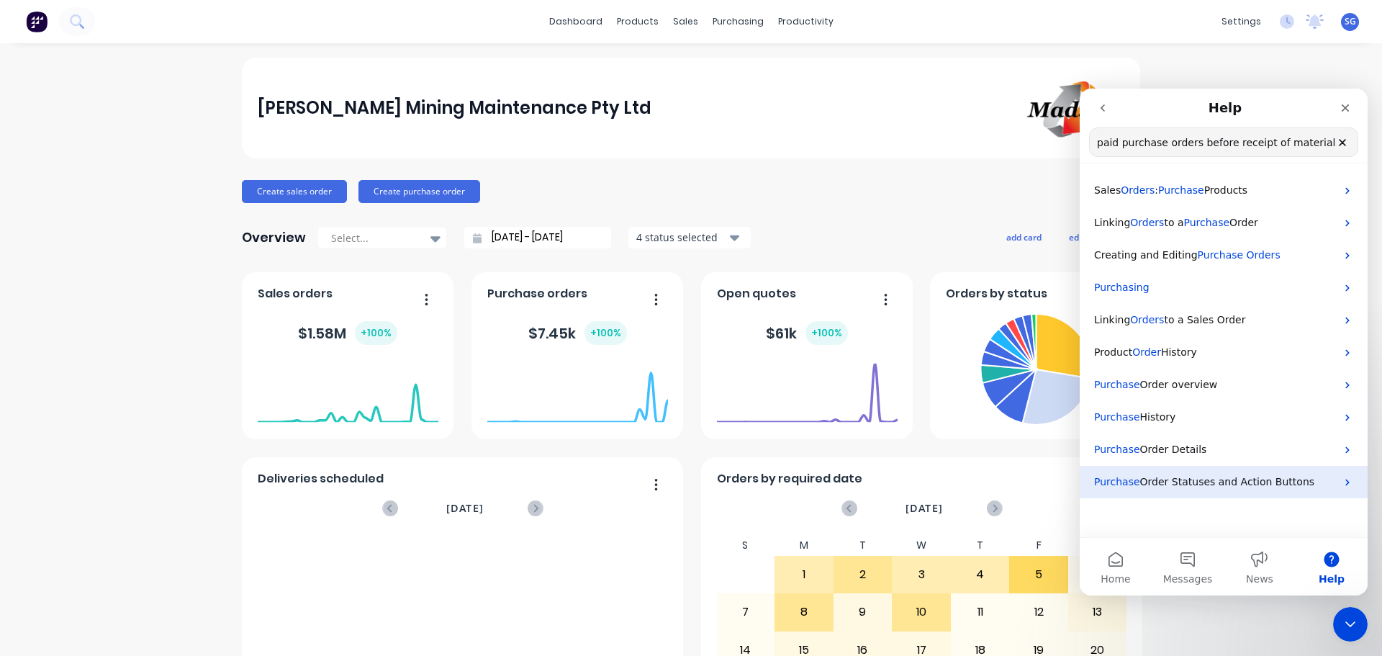
click at [1193, 487] on span "Order Statuses and Action Buttons" at bounding box center [1227, 482] width 174 height 12
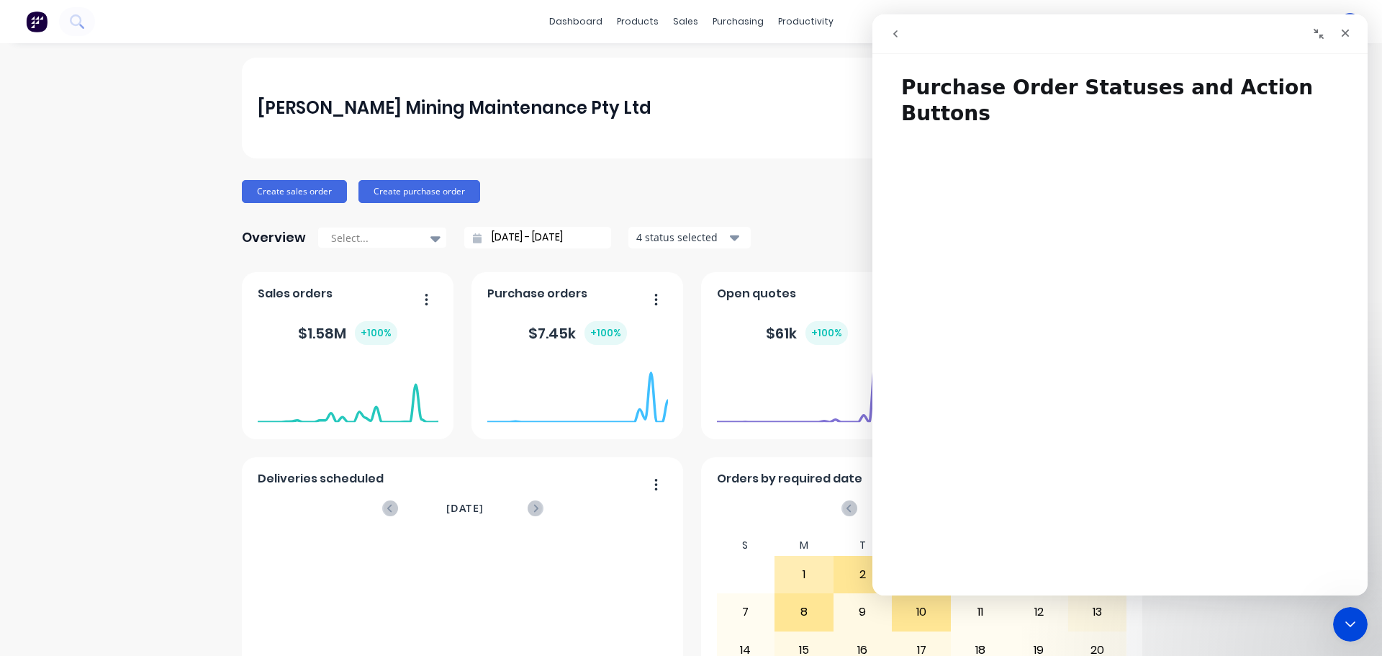
click at [153, 141] on div "Madson Mining Maintenance Pty Ltd Create sales order Create purchase order Over…" at bounding box center [691, 433] width 1382 height 751
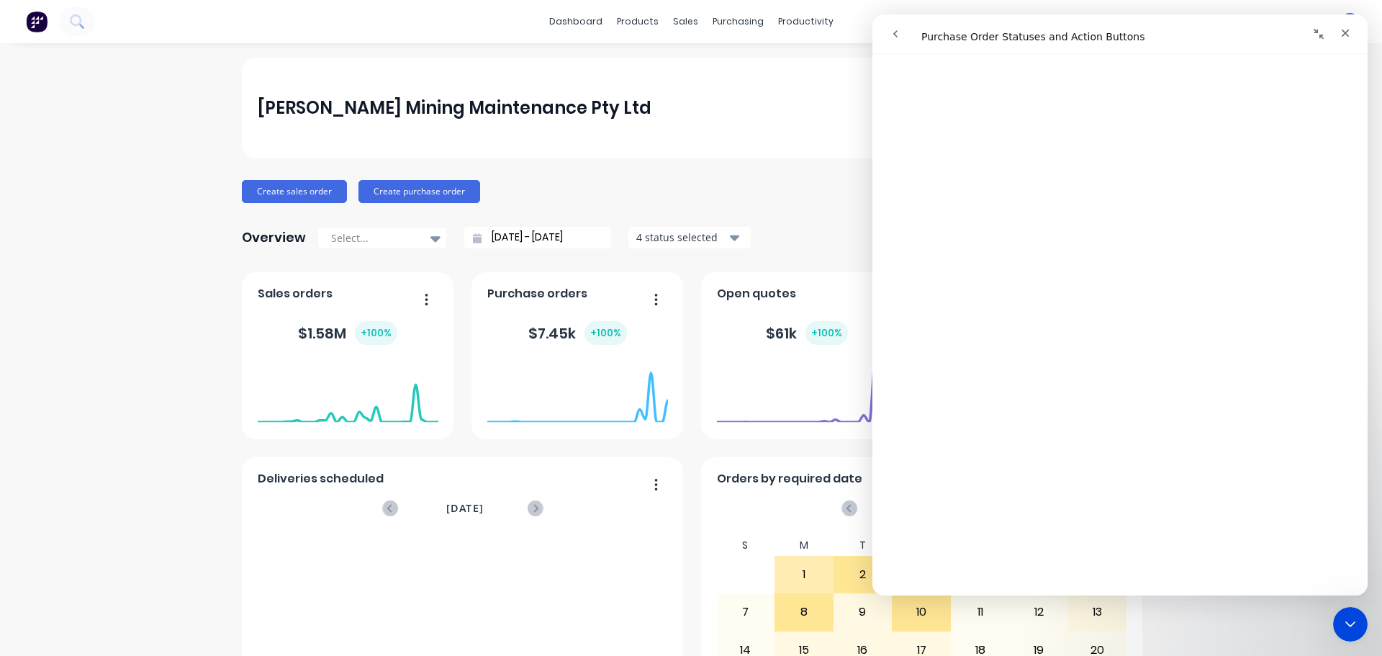
scroll to position [288, 0]
click at [897, 35] on icon "go back" at bounding box center [895, 34] width 12 height 12
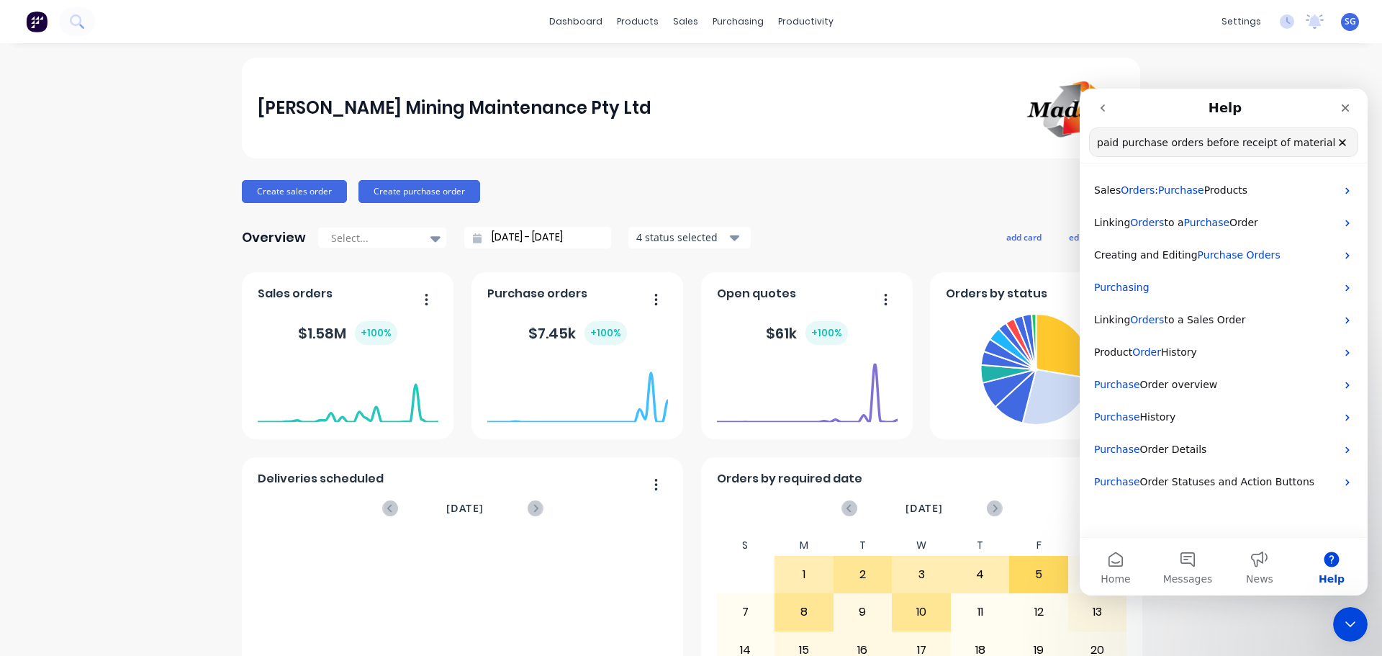
click at [1105, 110] on icon "go back" at bounding box center [1103, 108] width 12 height 12
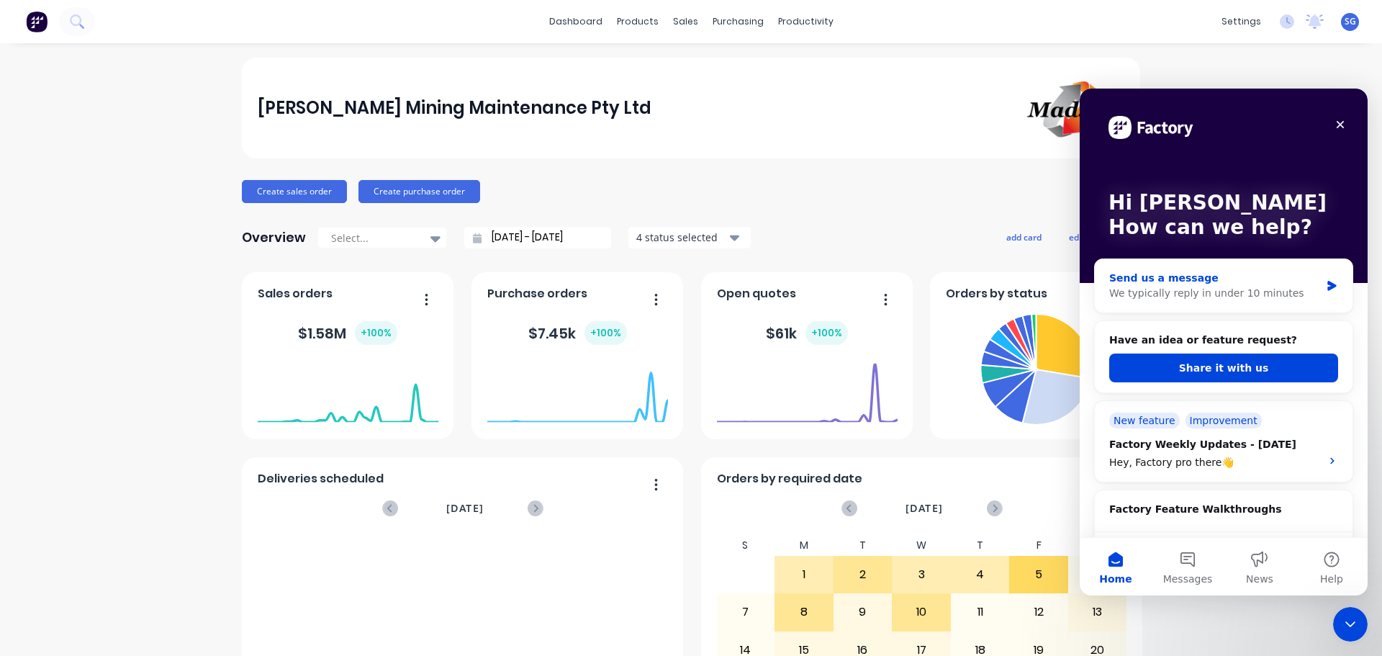
click at [1183, 294] on div "We typically reply in under 10 minutes" at bounding box center [1214, 293] width 211 height 15
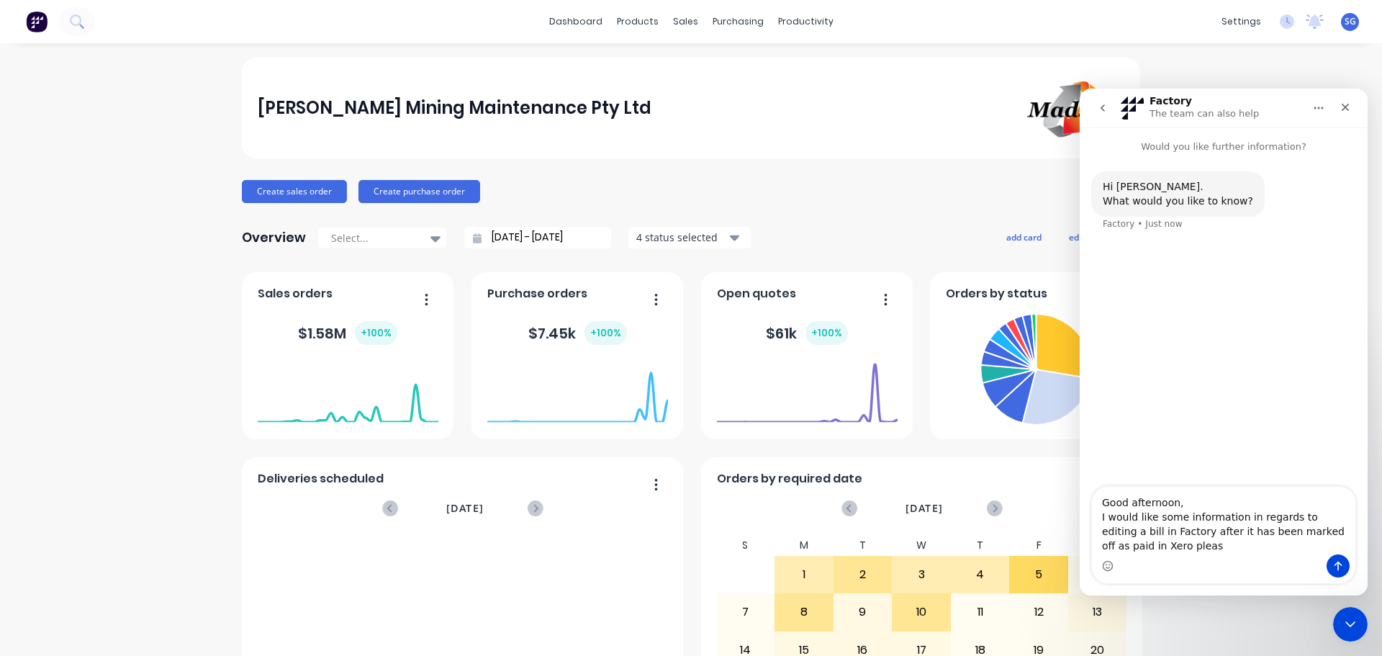
type textarea "Good afternoon, I would like some information in regards to editing a bill in F…"
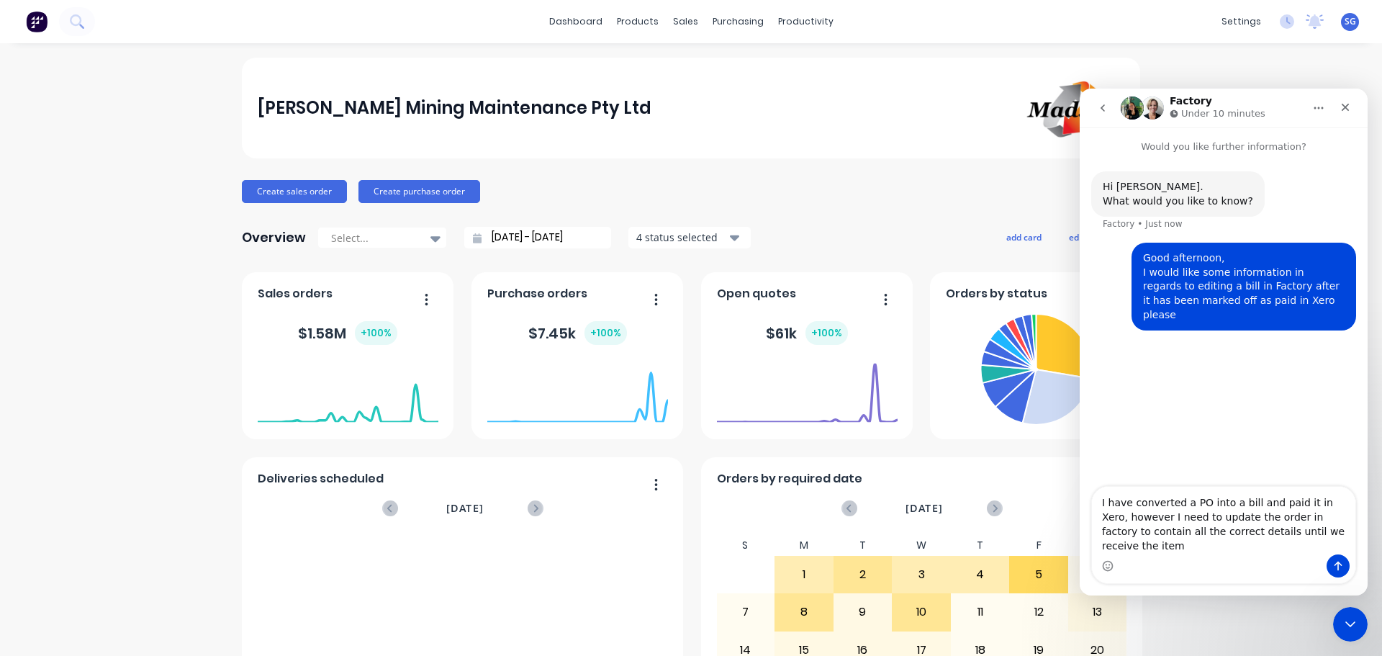
type textarea "I have converted a PO into a bill and paid it in Xero, however I need to update…"
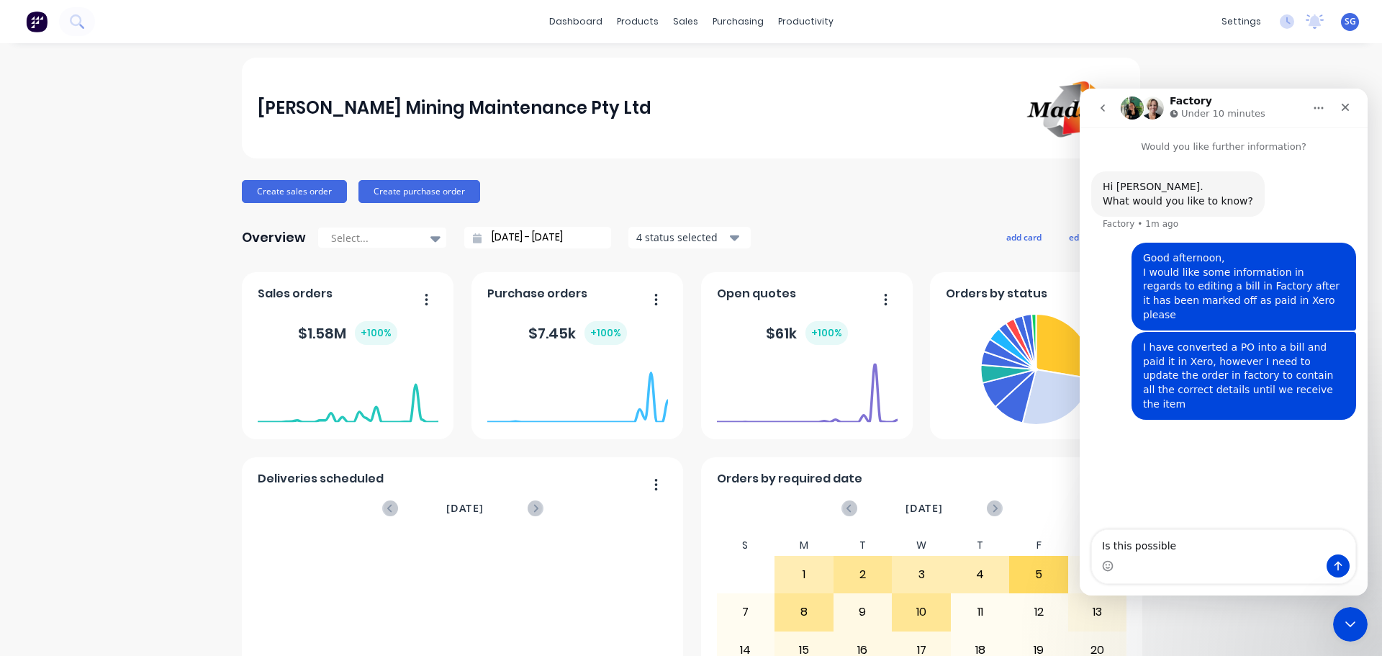
type textarea "Is this possible?"
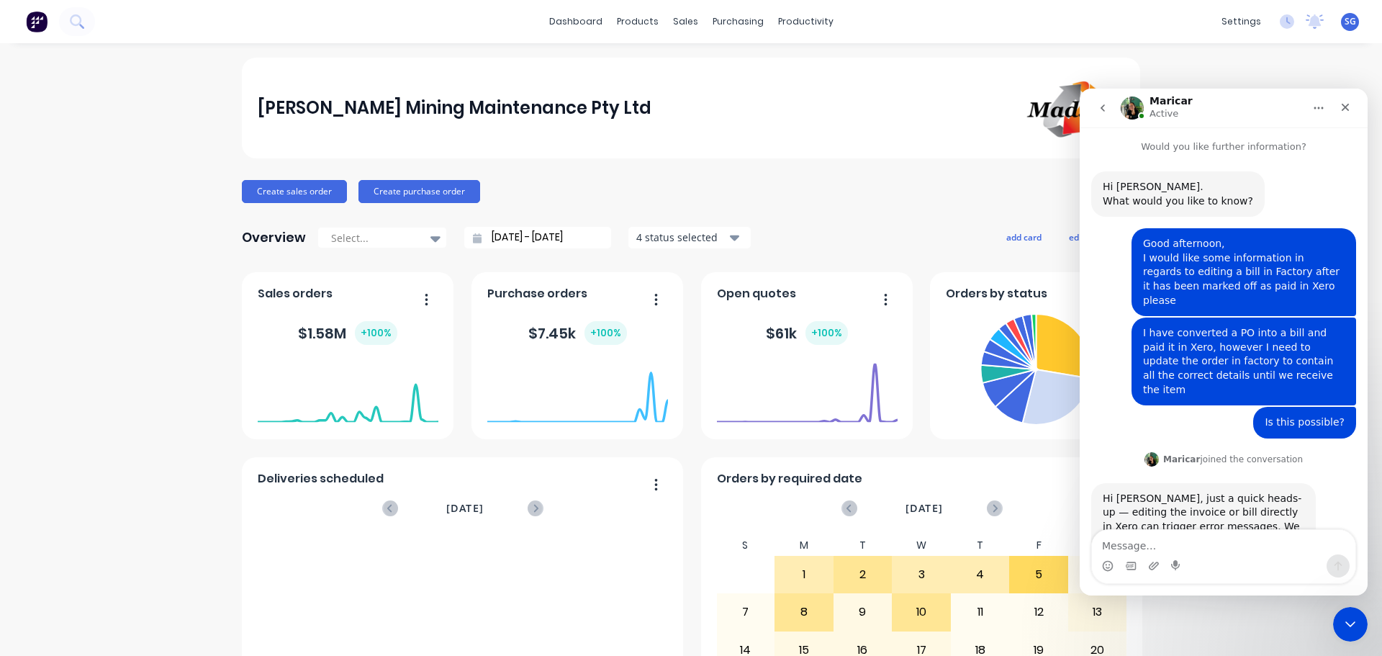
scroll to position [71, 0]
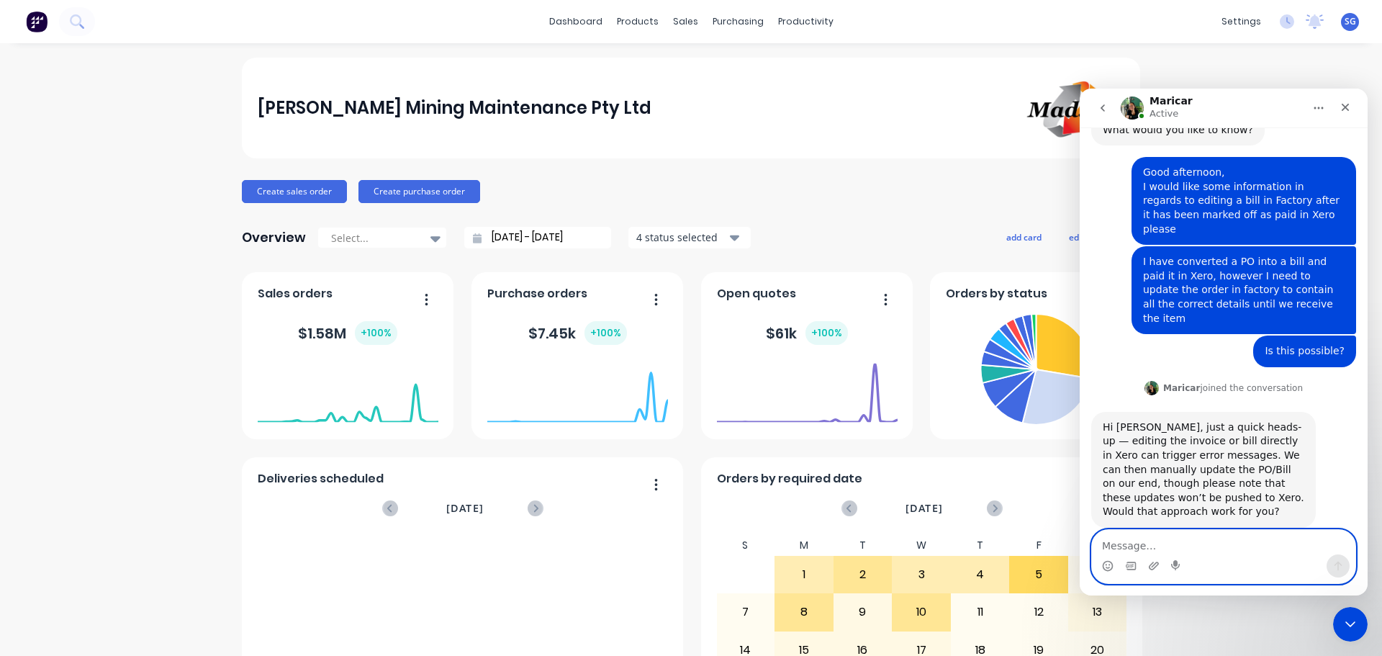
click at [1210, 541] on textarea "Message…" at bounding box center [1223, 542] width 263 height 24
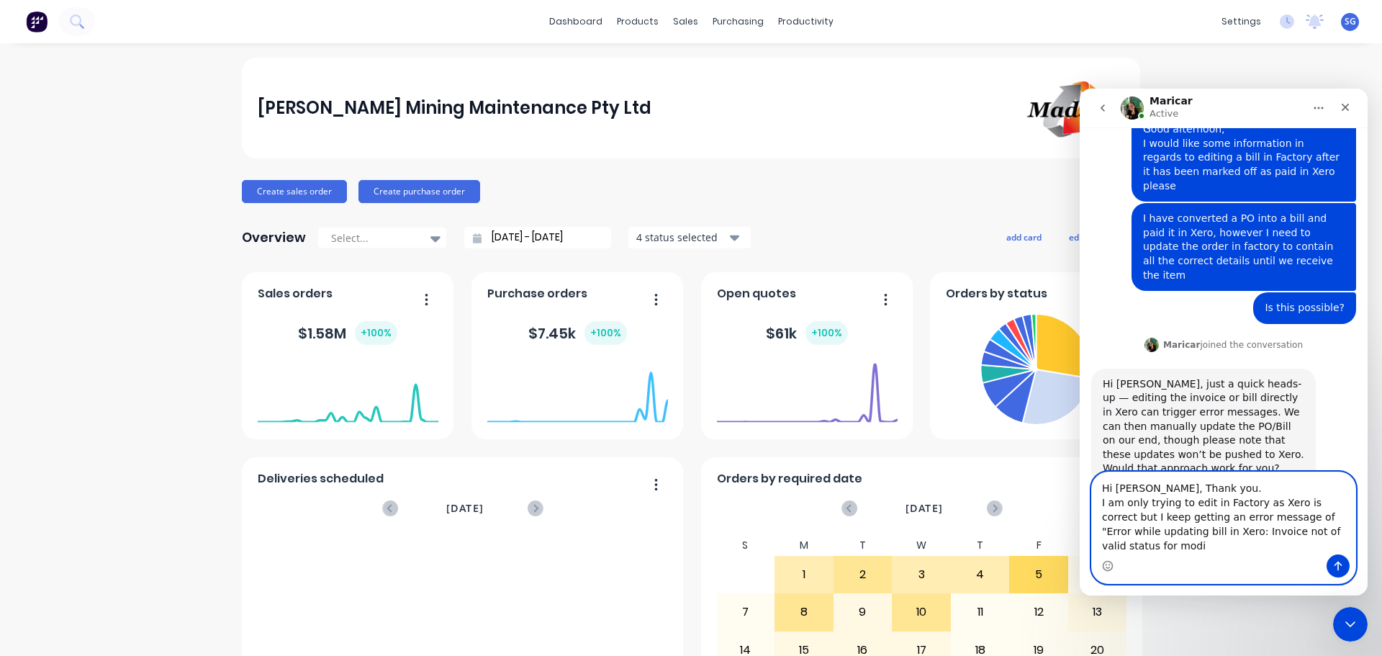
scroll to position [129, 0]
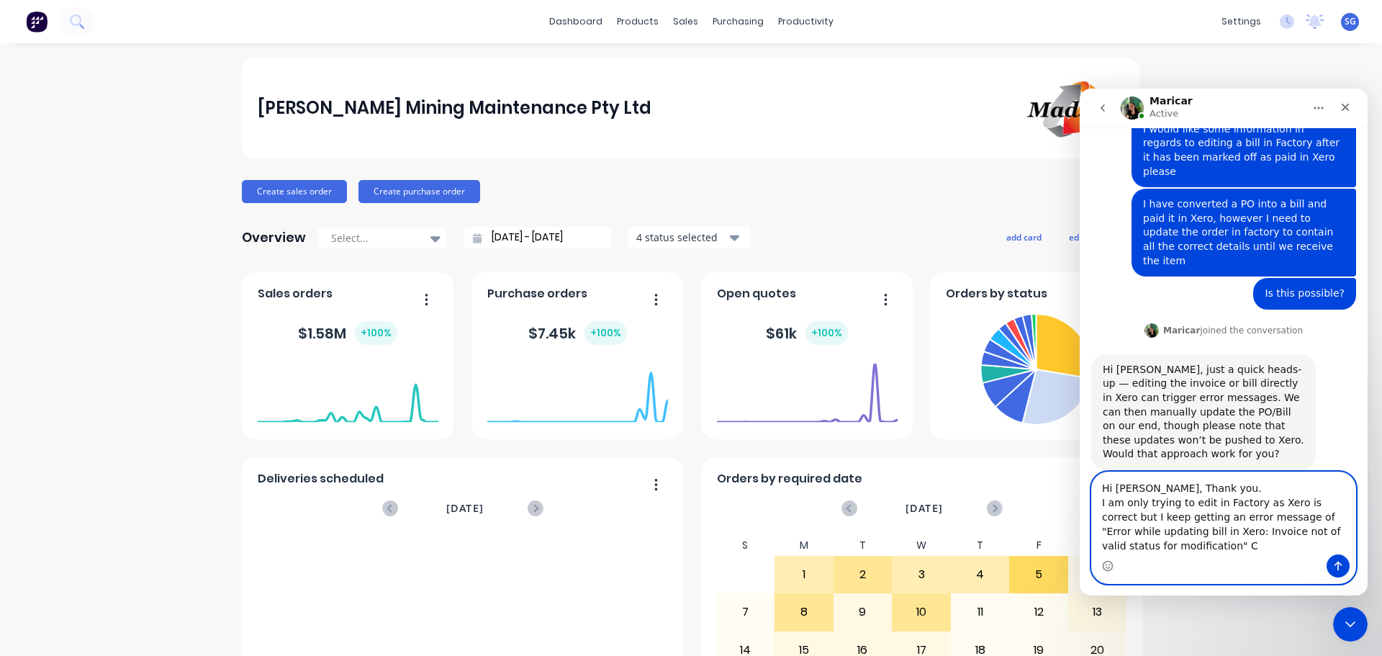
type textarea "Hi Maricar, Thank you. I am only trying to edit in Factory as Xero is correct b…"
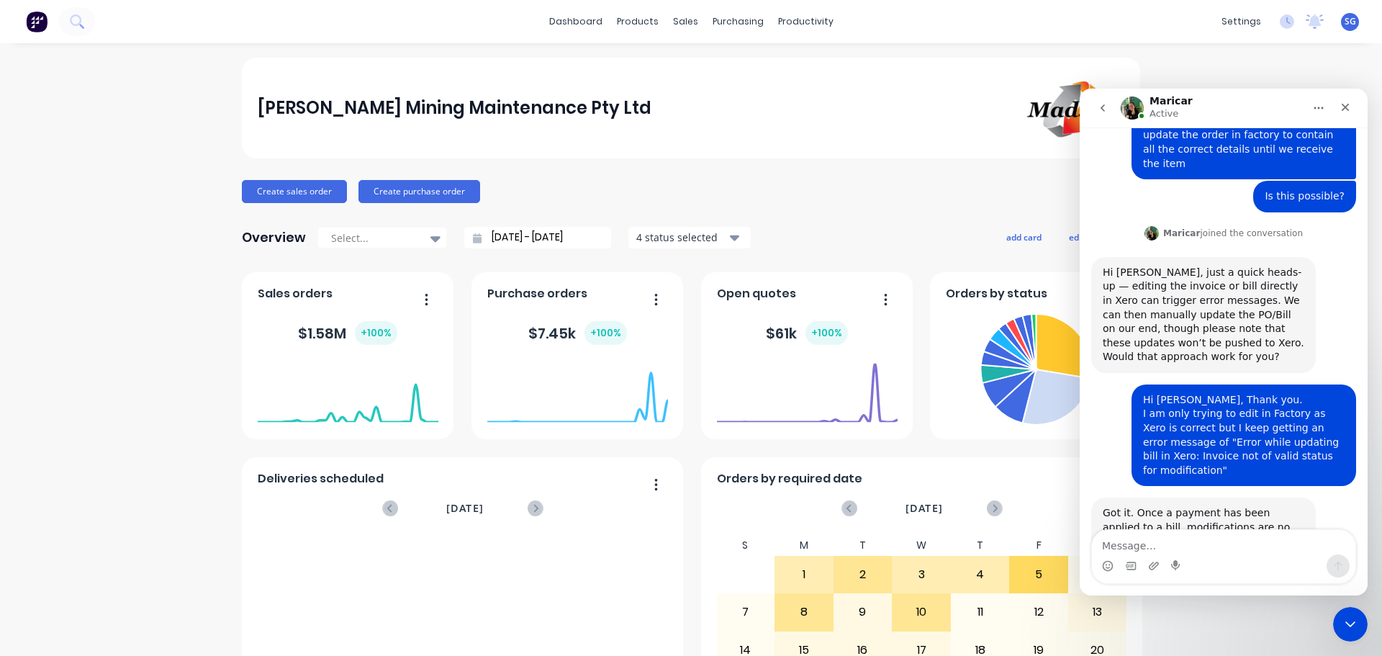
scroll to position [255, 0]
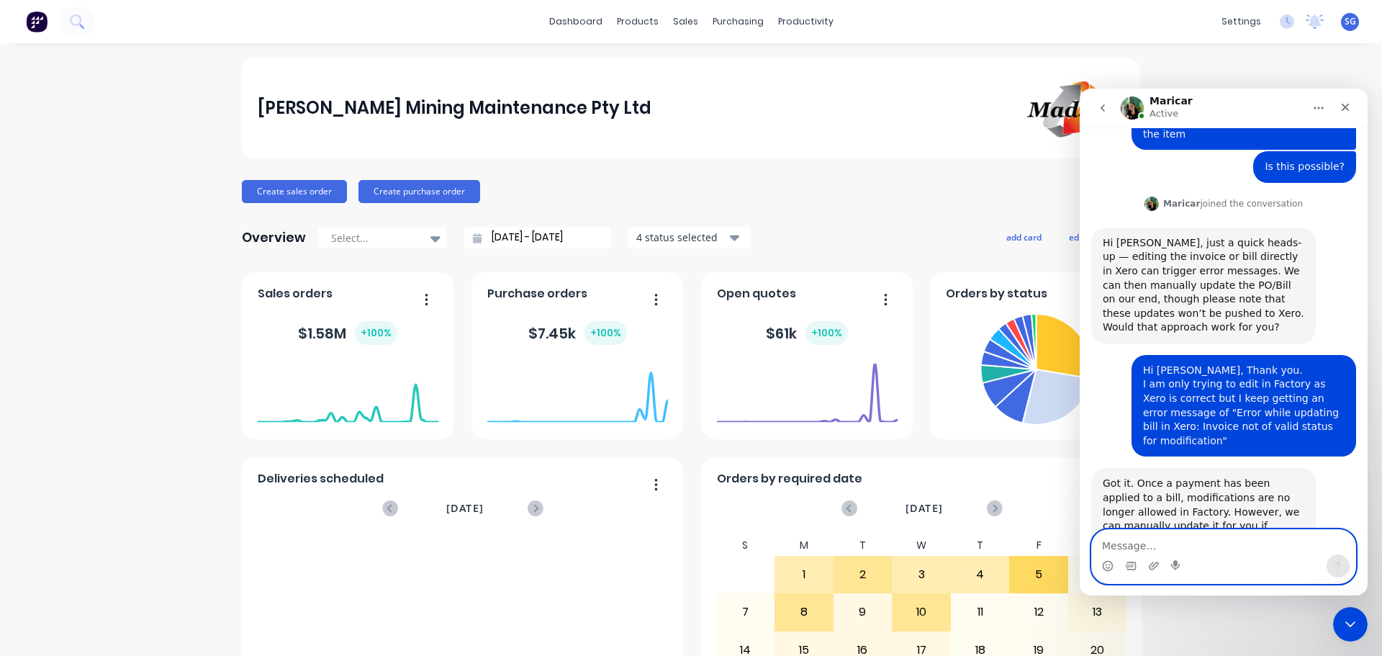
click at [1126, 542] on textarea "Message…" at bounding box center [1223, 542] width 263 height 24
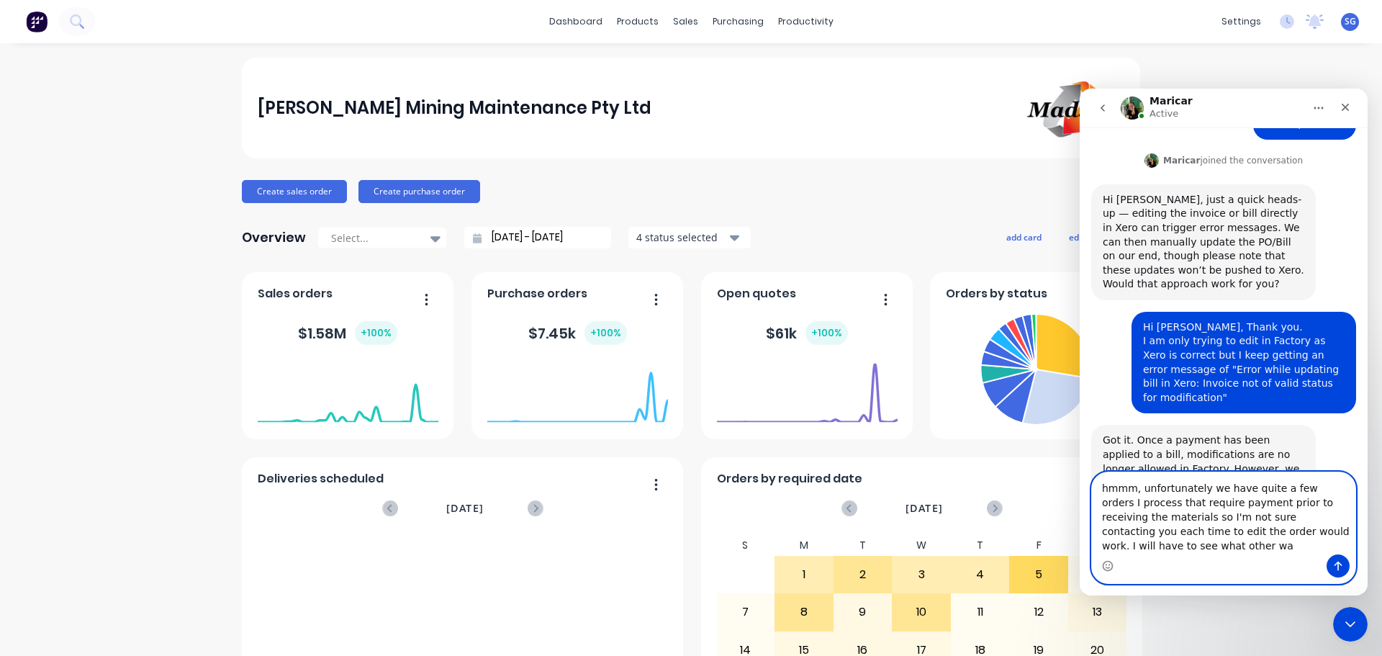
scroll to position [313, 0]
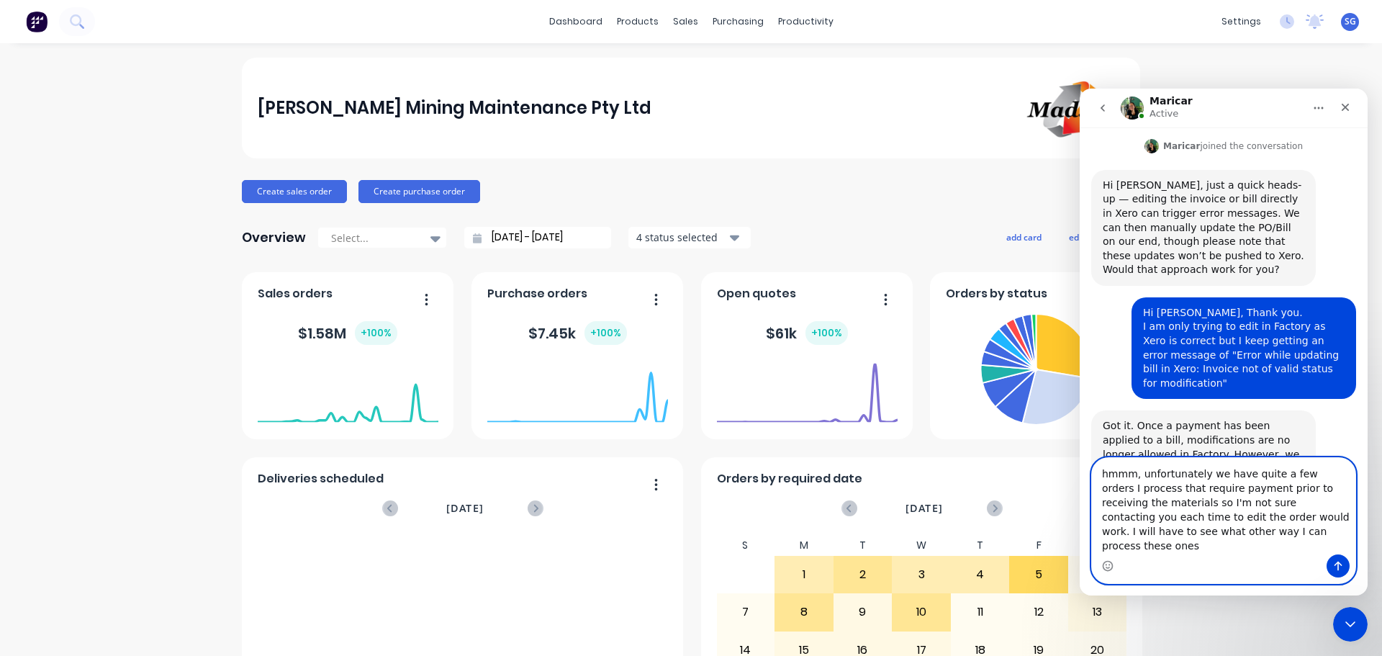
type textarea "hmmm, unfortunately we have quite a few orders I process that require payment p…"
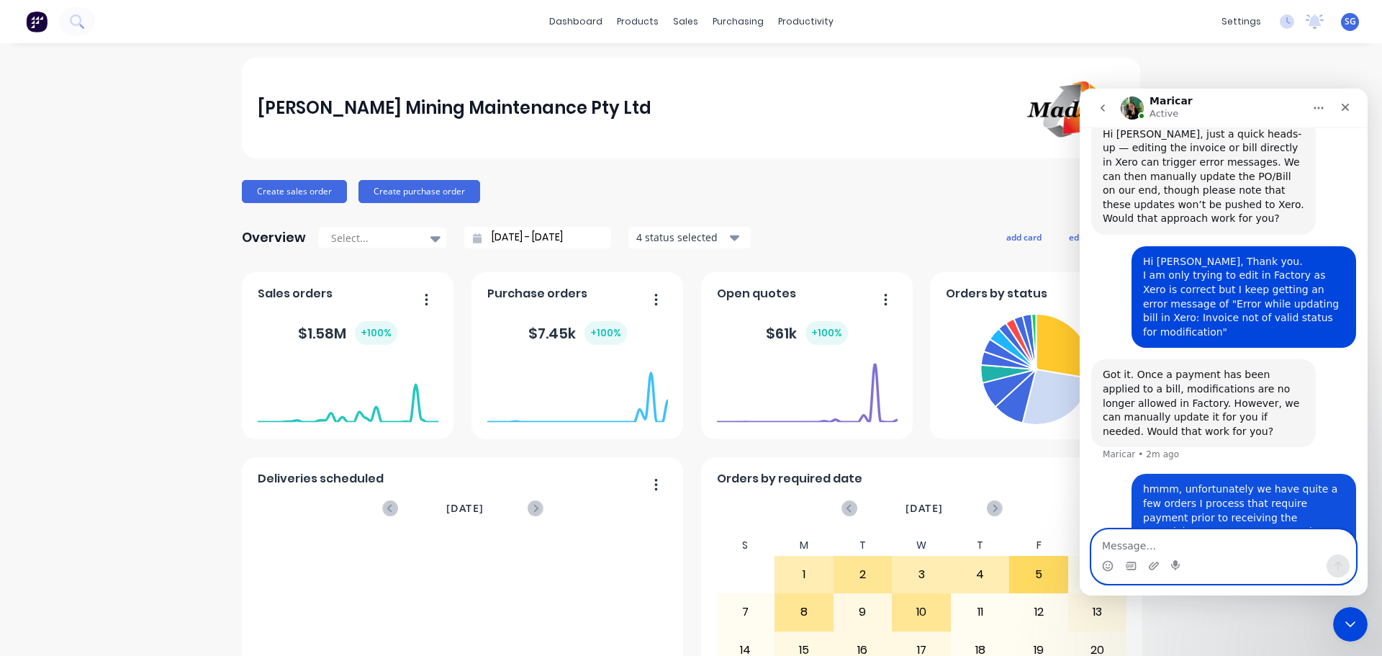
scroll to position [369, 0]
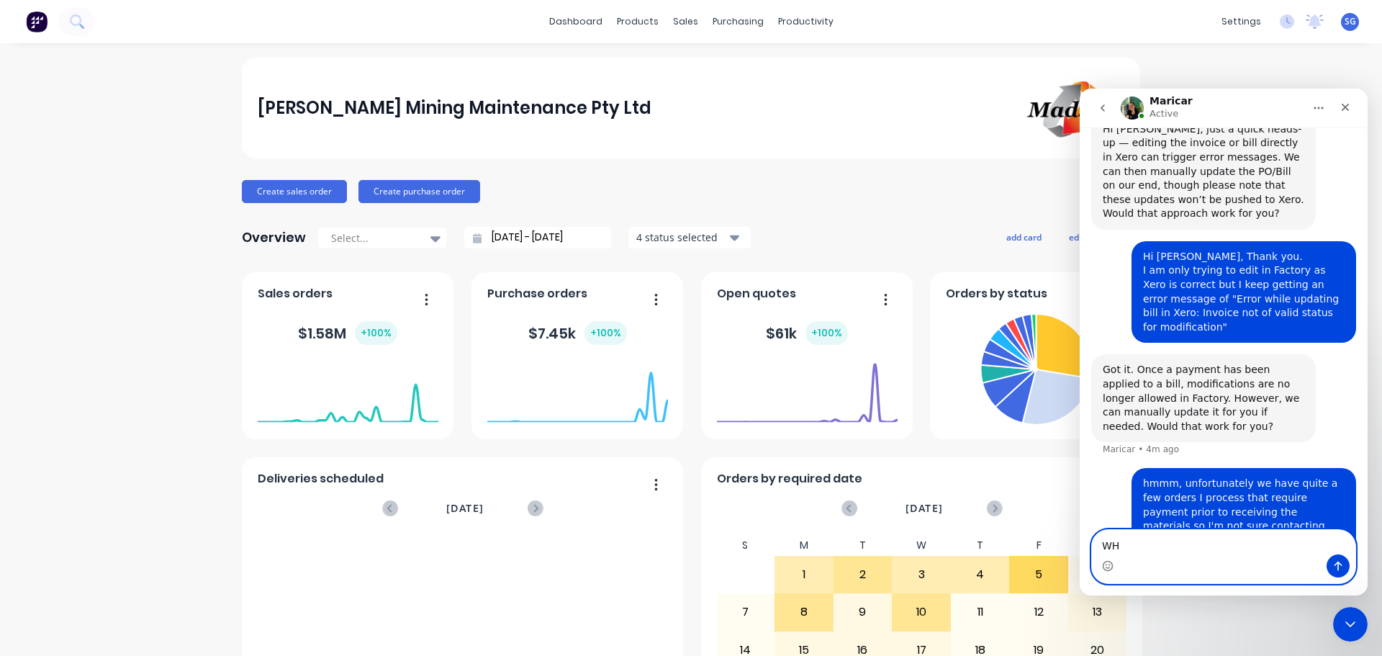
type textarea "W"
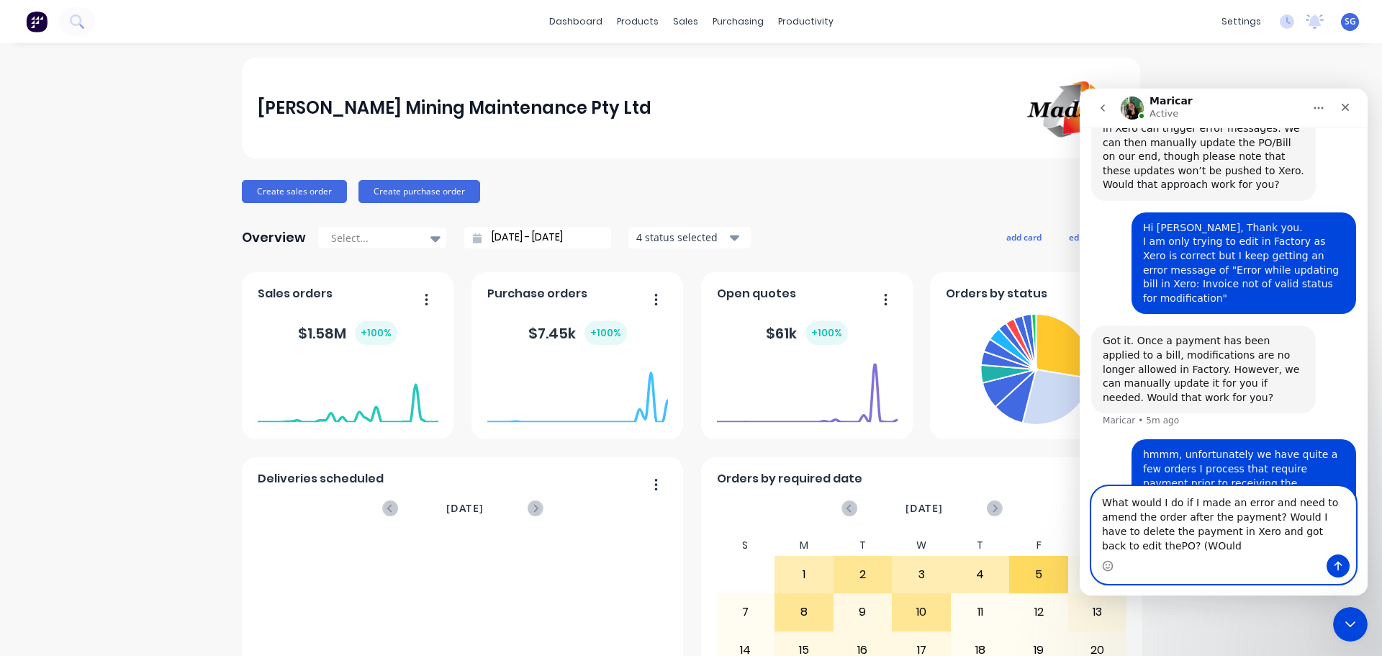
scroll to position [412, 0]
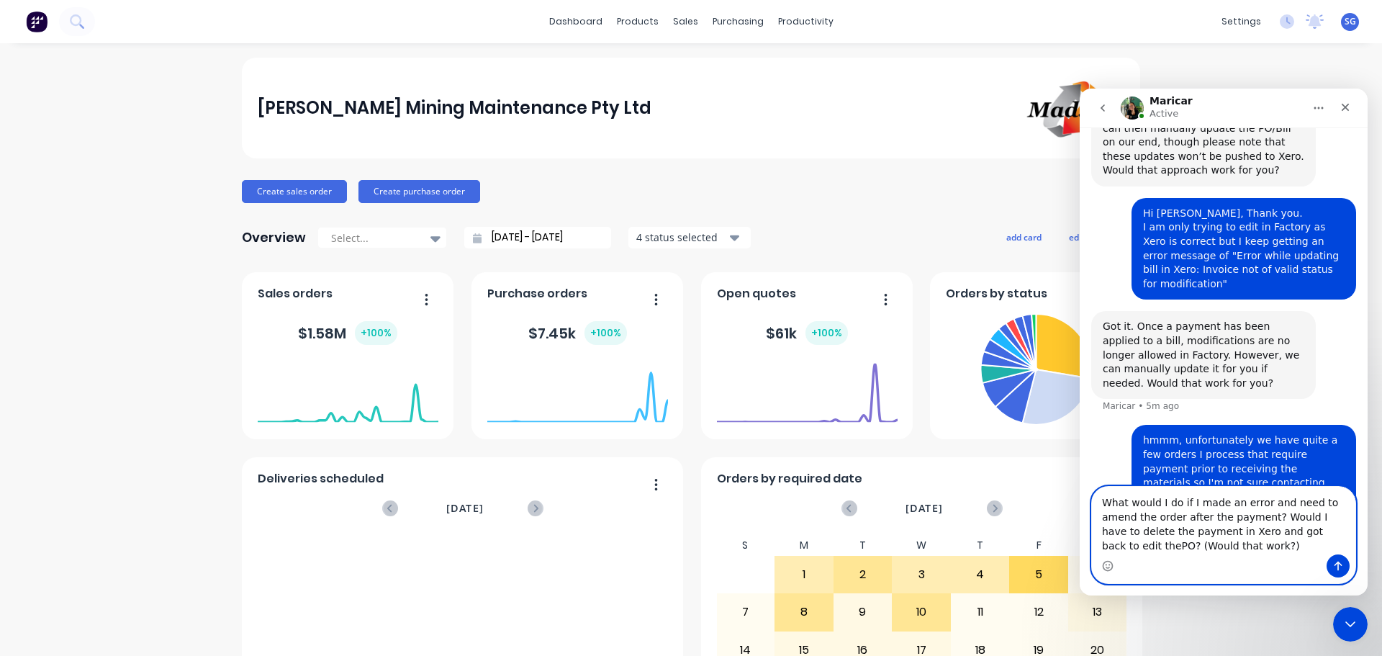
click at [1303, 528] on textarea "What would I do if I made an error and need to amend the order after the paymen…" at bounding box center [1223, 520] width 263 height 68
type textarea "What would I do if I made an error and need to amend the order after the paymen…"
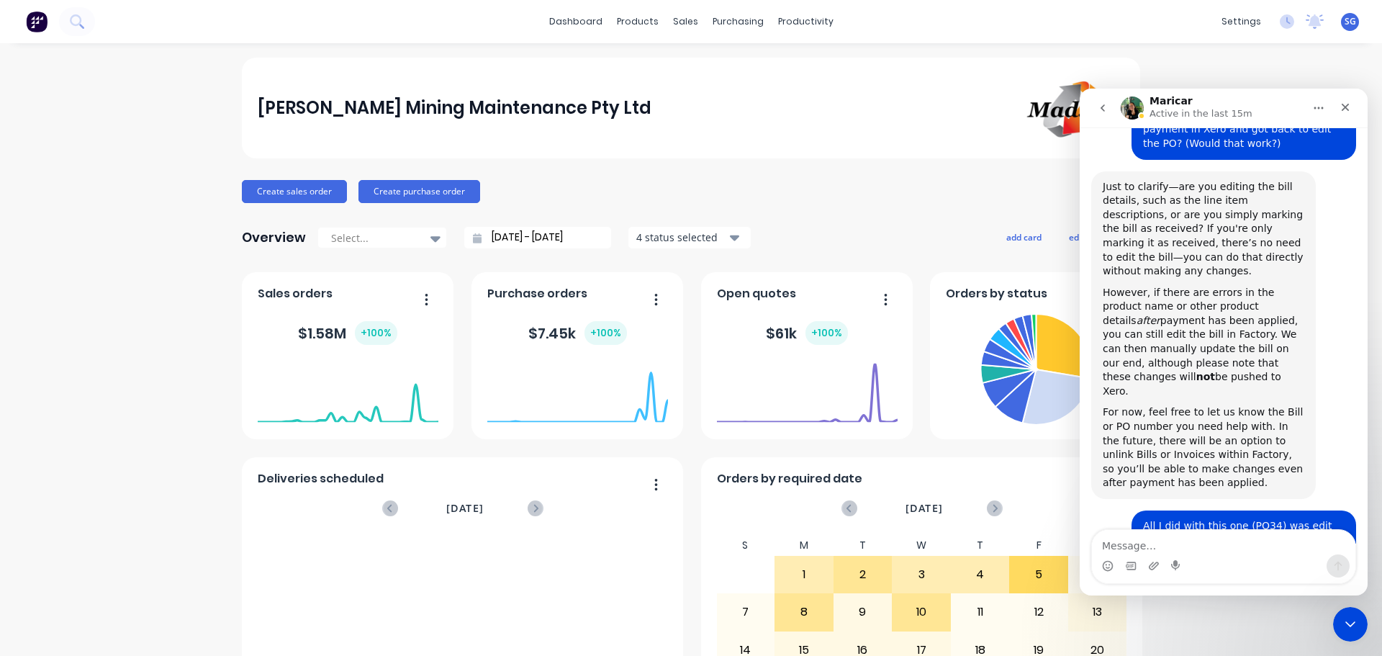
scroll to position [954, 0]
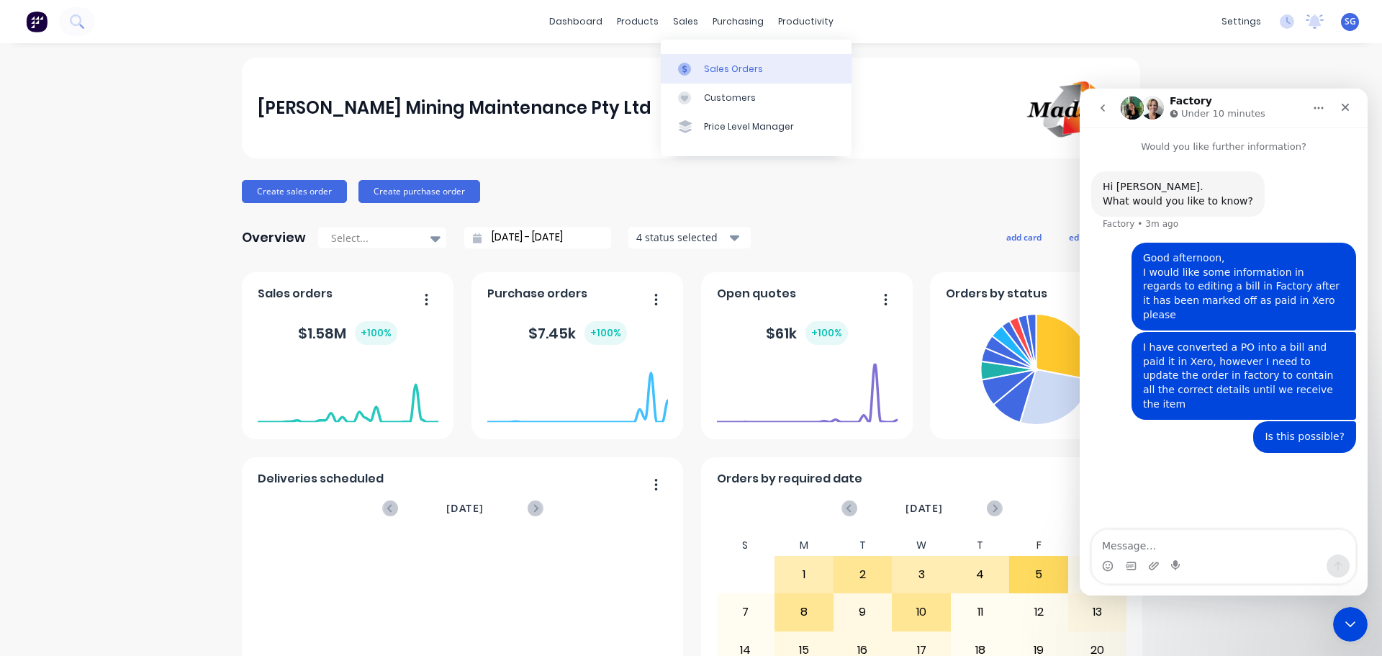
click at [698, 71] on div at bounding box center [689, 69] width 22 height 13
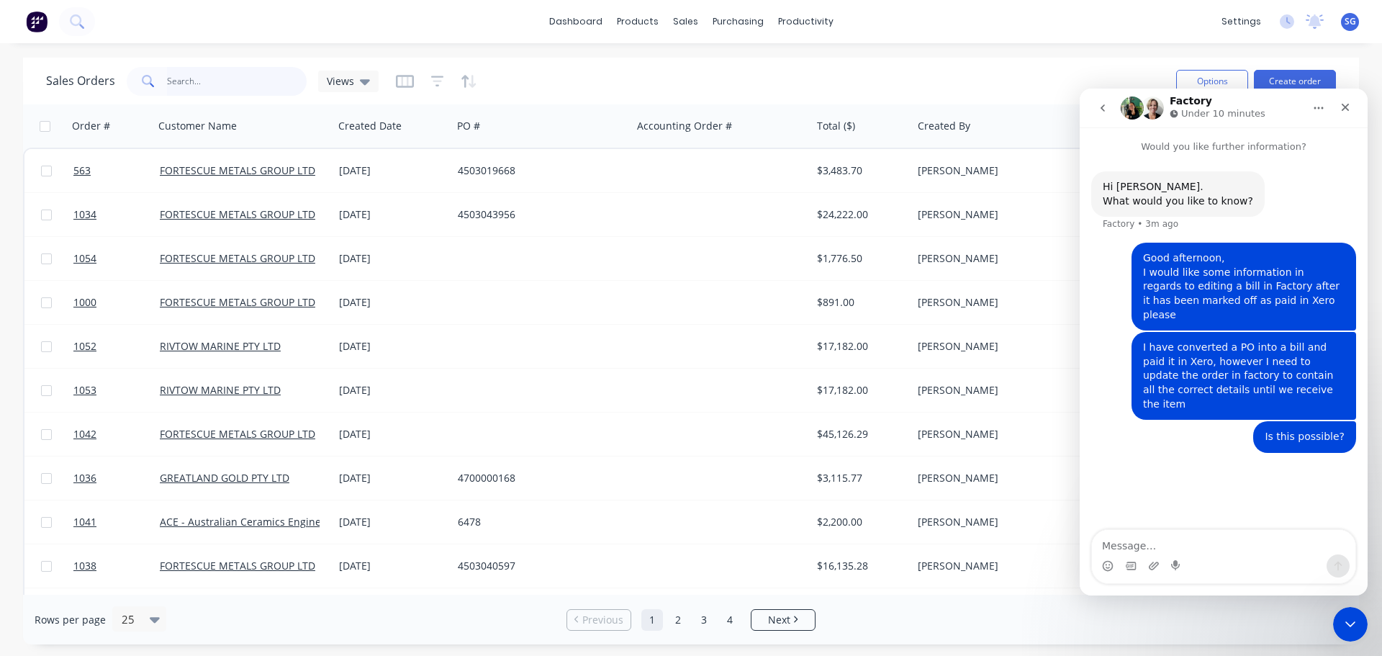
click at [180, 79] on input "text" at bounding box center [237, 81] width 140 height 29
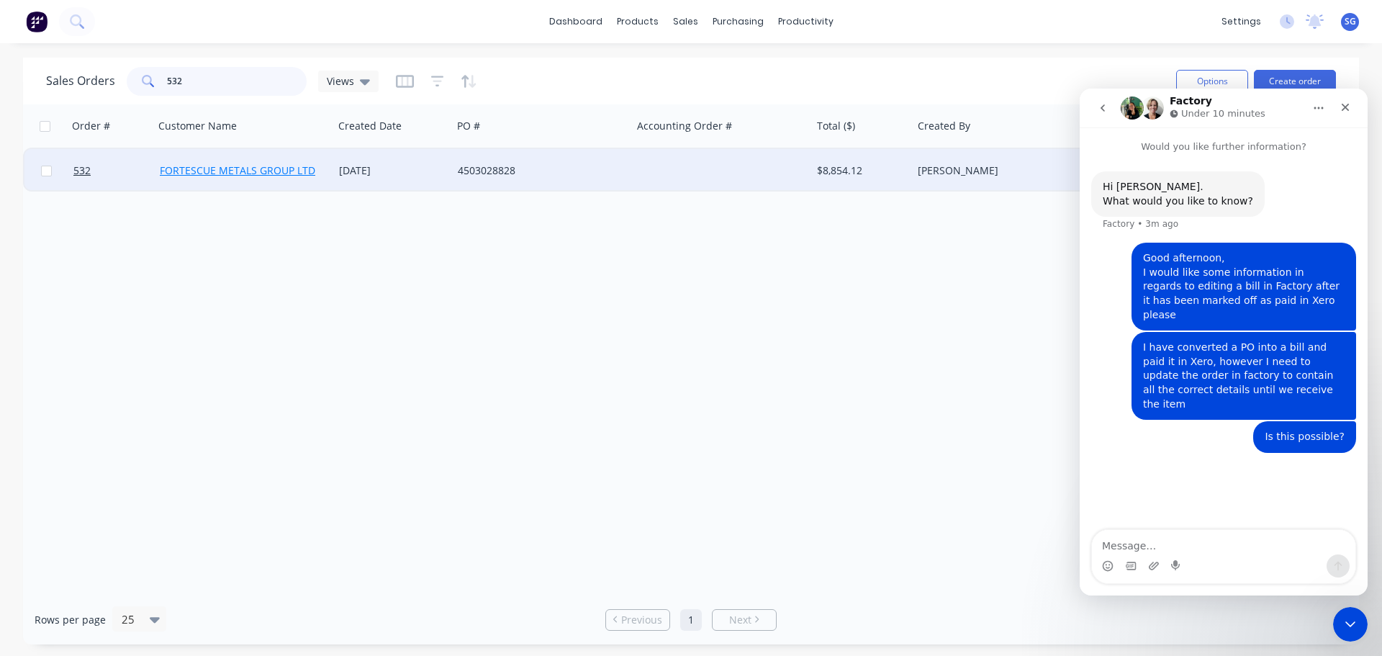
type input "532"
click at [205, 173] on link "FORTESCUE METALS GROUP LTD" at bounding box center [237, 170] width 155 height 14
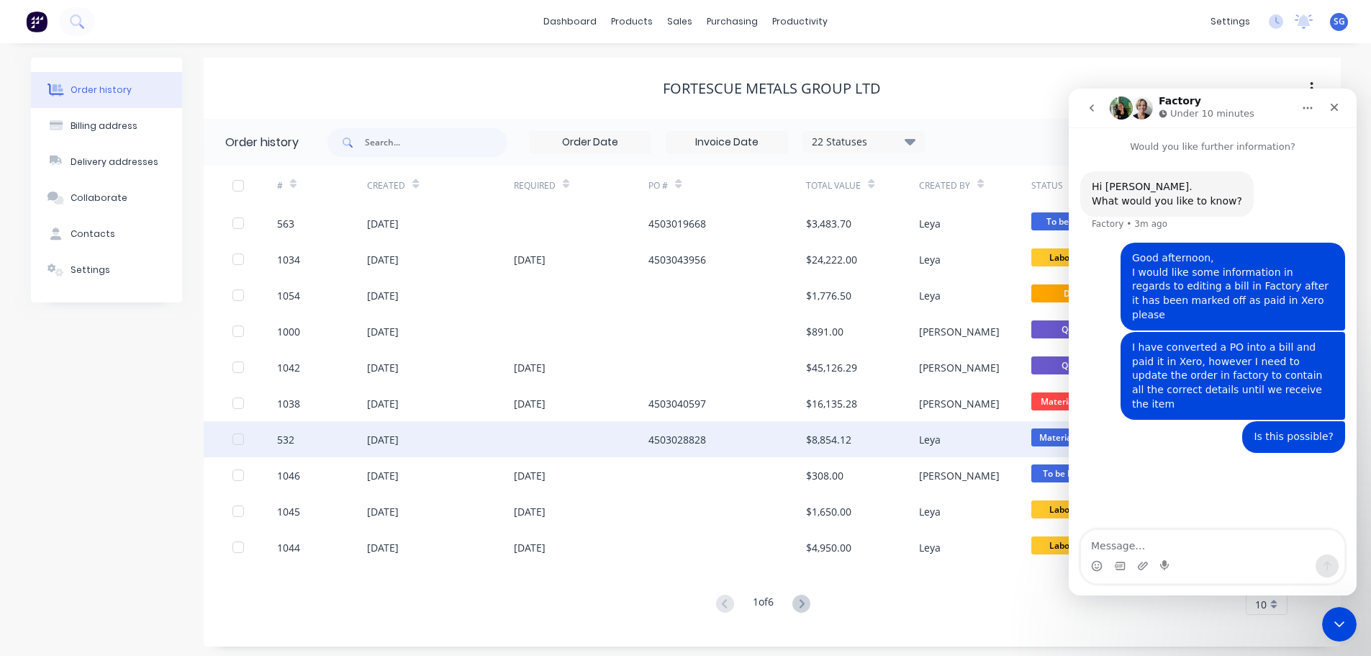
click at [397, 435] on div "[DATE]" at bounding box center [383, 439] width 32 height 15
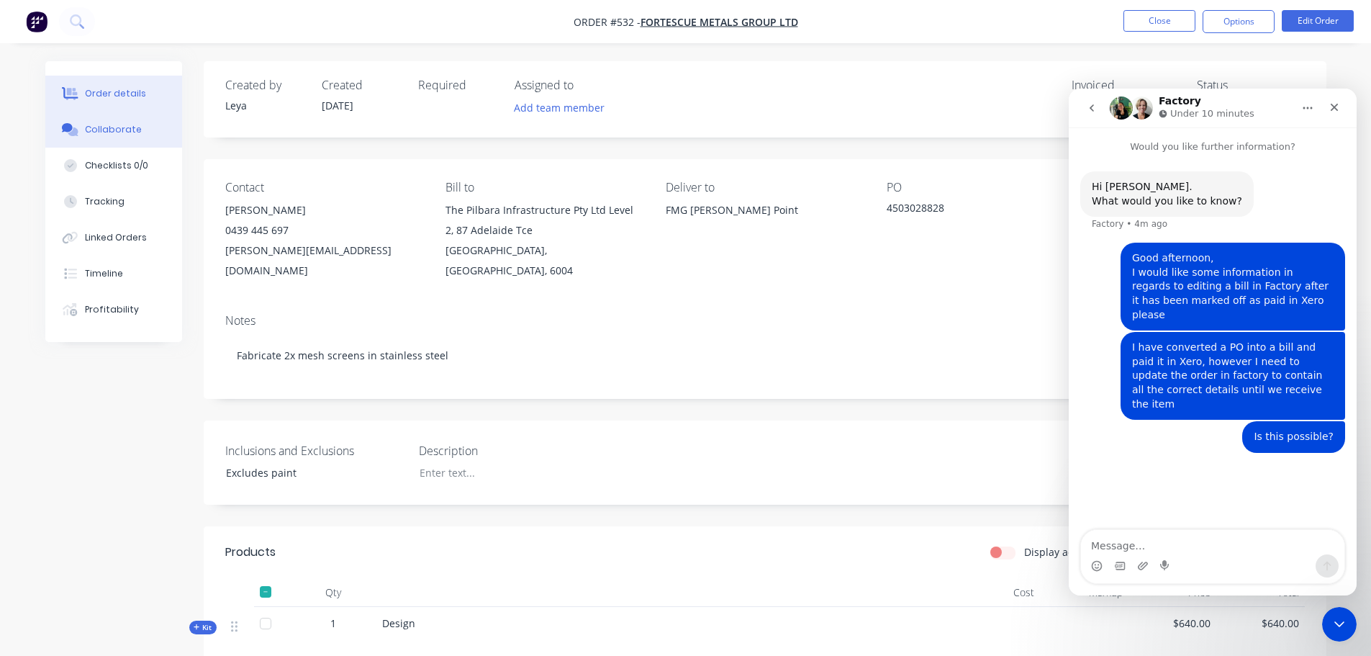
click at [96, 130] on div "Collaborate" at bounding box center [113, 129] width 57 height 13
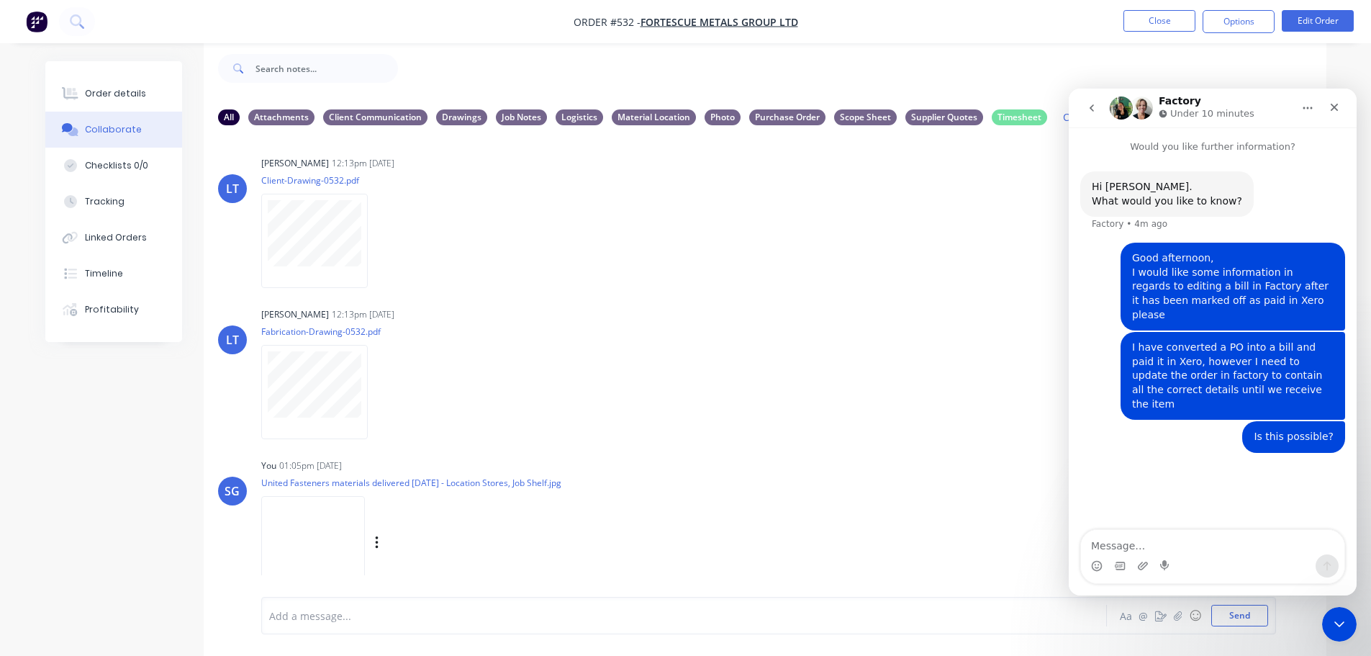
scroll to position [780, 0]
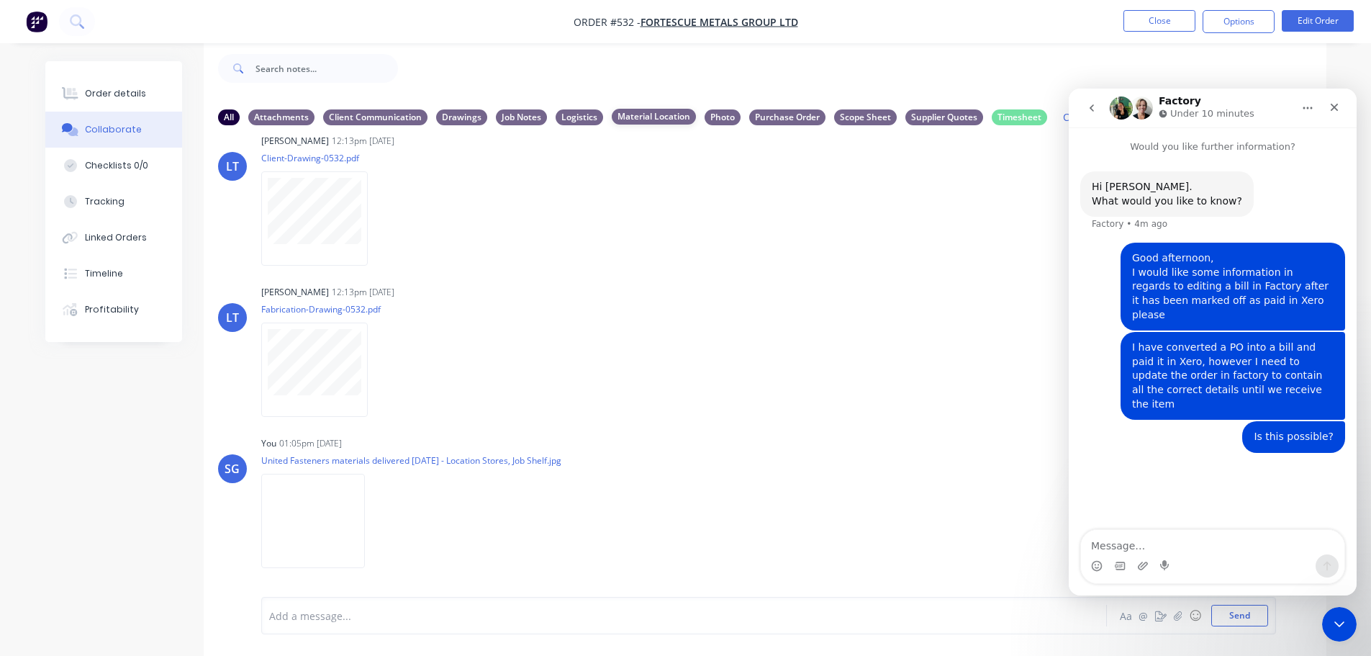
click at [662, 114] on div "Material Location" at bounding box center [654, 117] width 84 height 16
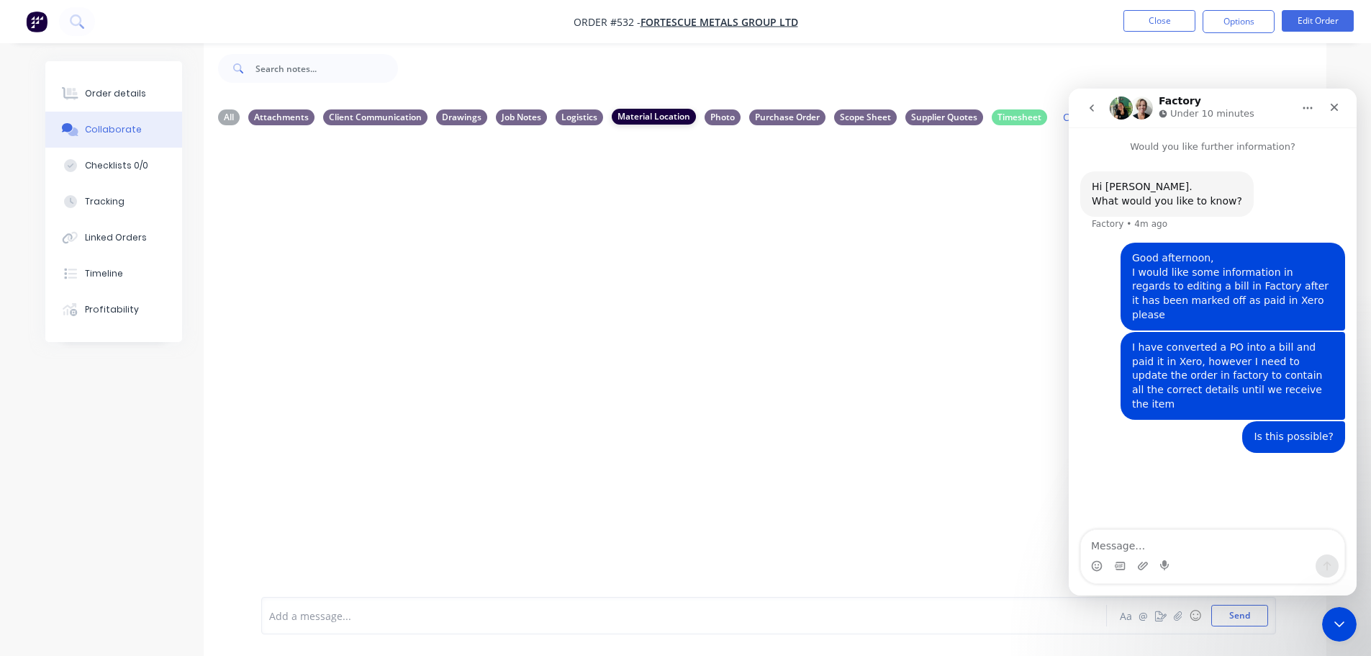
scroll to position [0, 0]
click at [571, 118] on div "Logistics" at bounding box center [579, 117] width 47 height 16
click at [314, 250] on img at bounding box center [313, 246] width 104 height 94
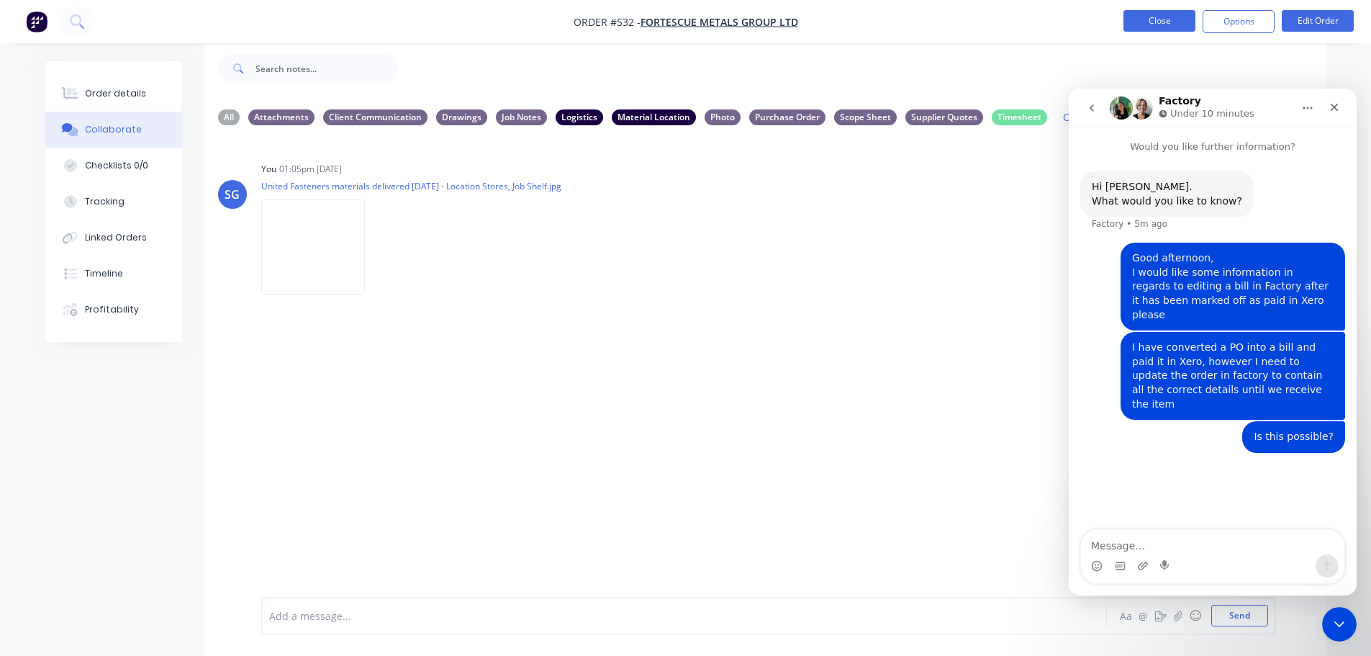
click at [1162, 23] on button "Close" at bounding box center [1159, 21] width 72 height 22
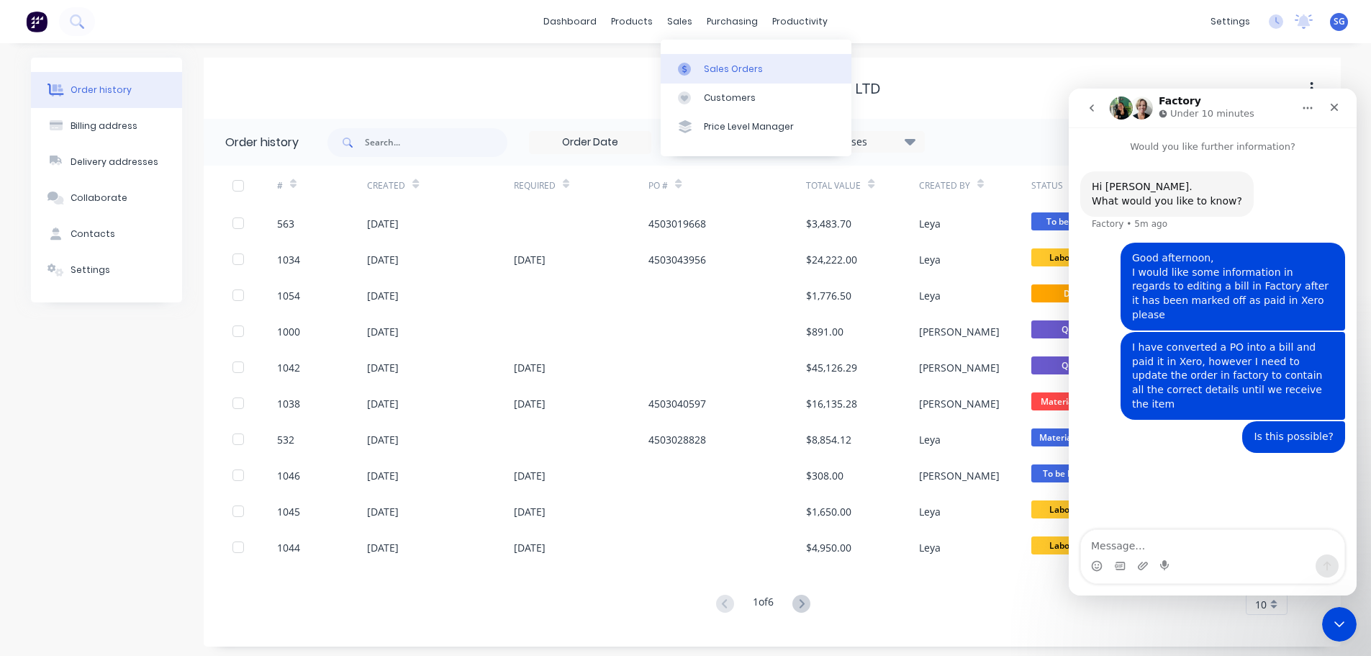
click at [695, 71] on div at bounding box center [689, 69] width 22 height 13
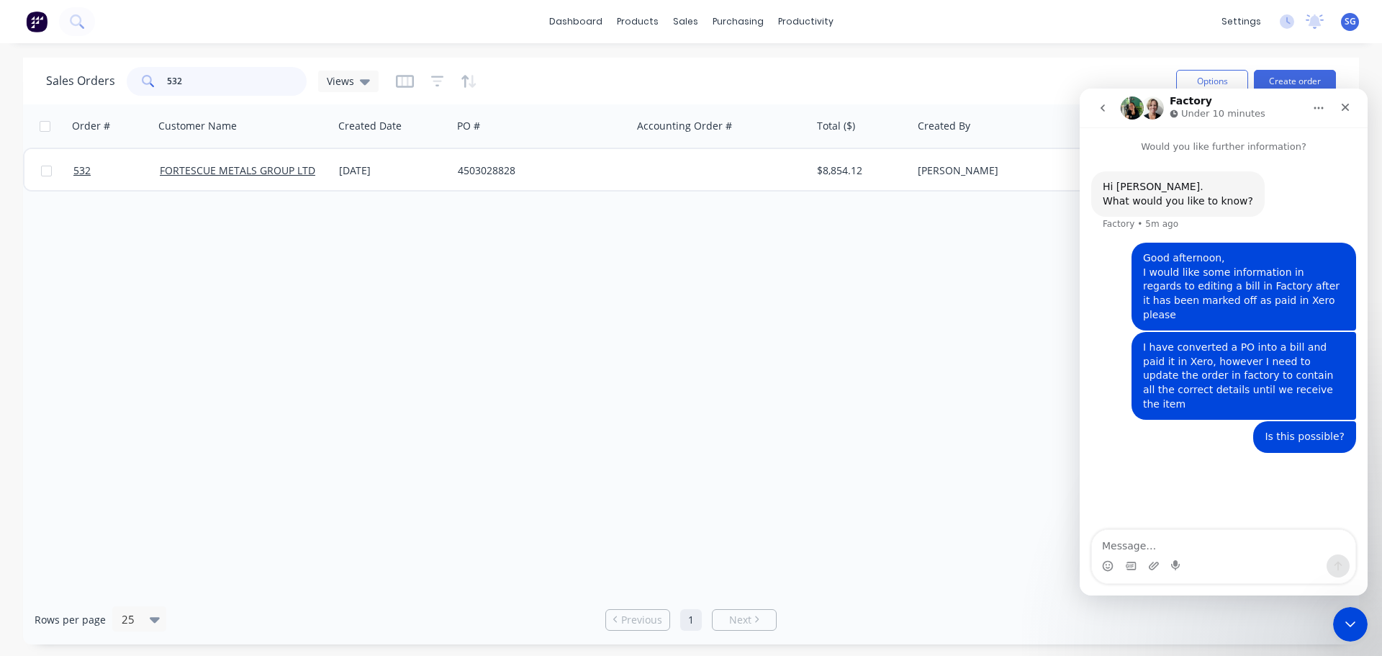
click at [215, 89] on input "532" at bounding box center [237, 81] width 140 height 29
type input "5"
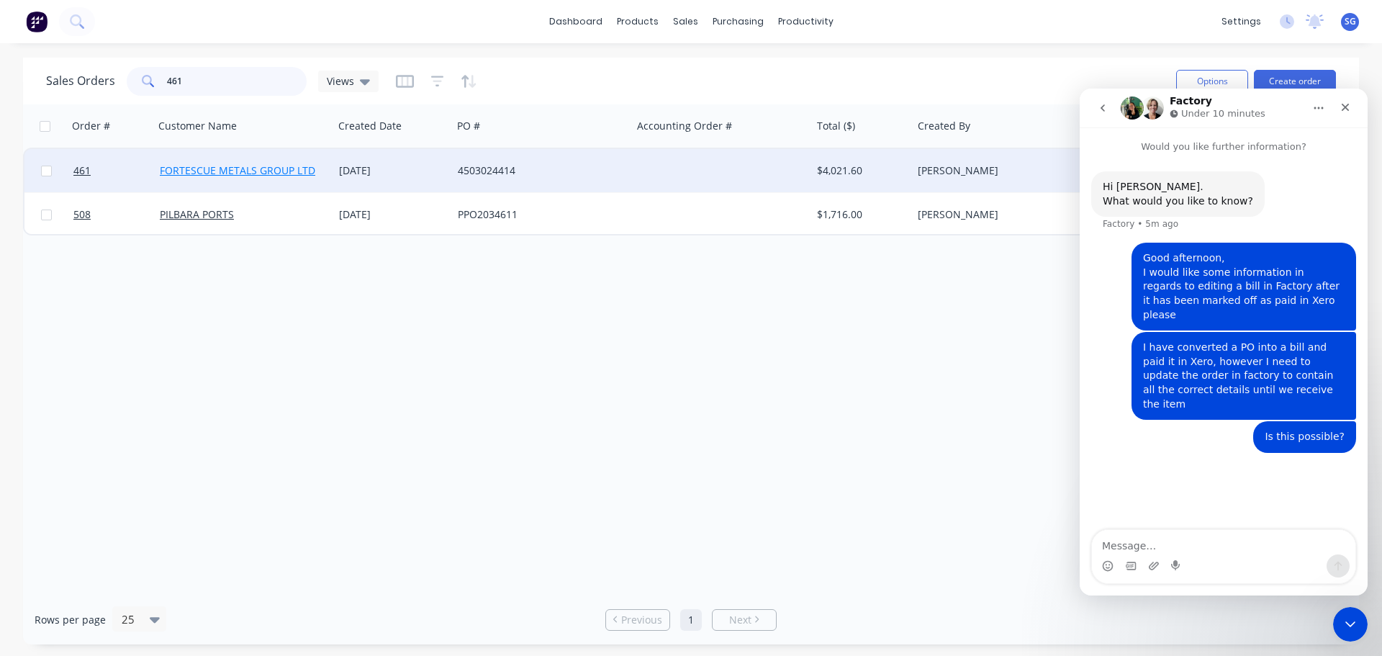
type input "461"
click at [221, 169] on link "FORTESCUE METALS GROUP LTD" at bounding box center [237, 170] width 155 height 14
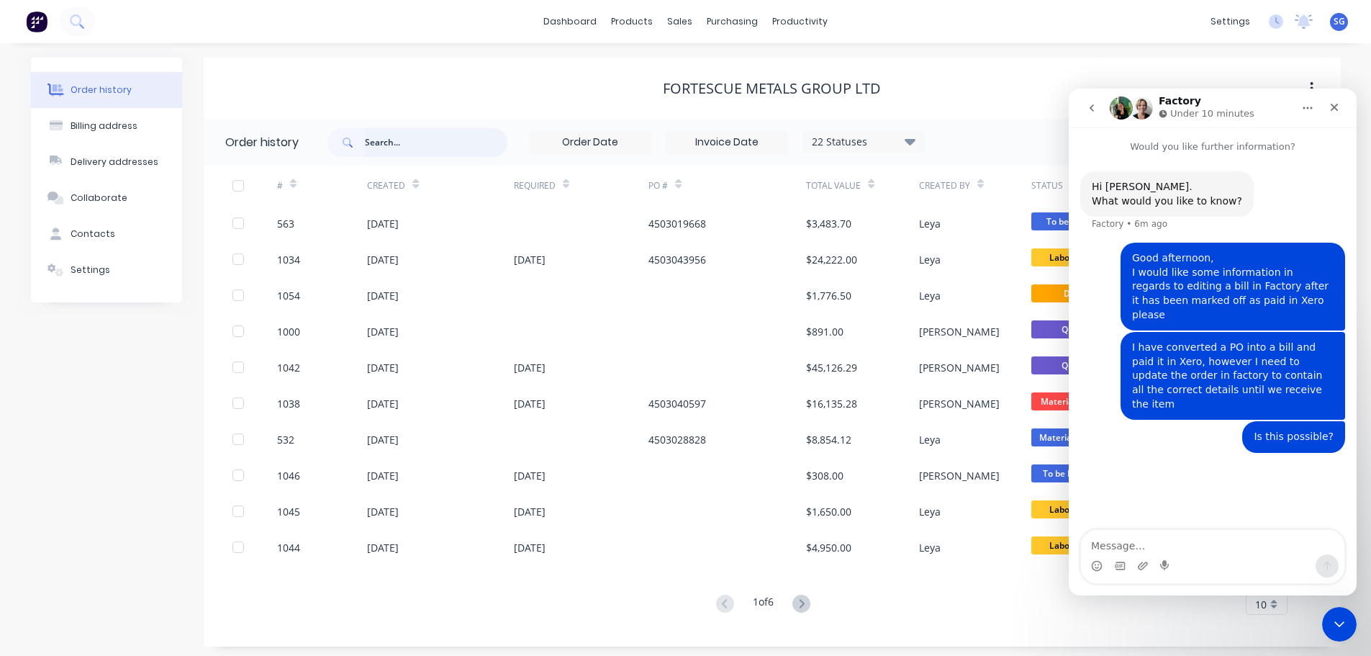
click at [408, 142] on input "text" at bounding box center [436, 142] width 142 height 29
type input "461"
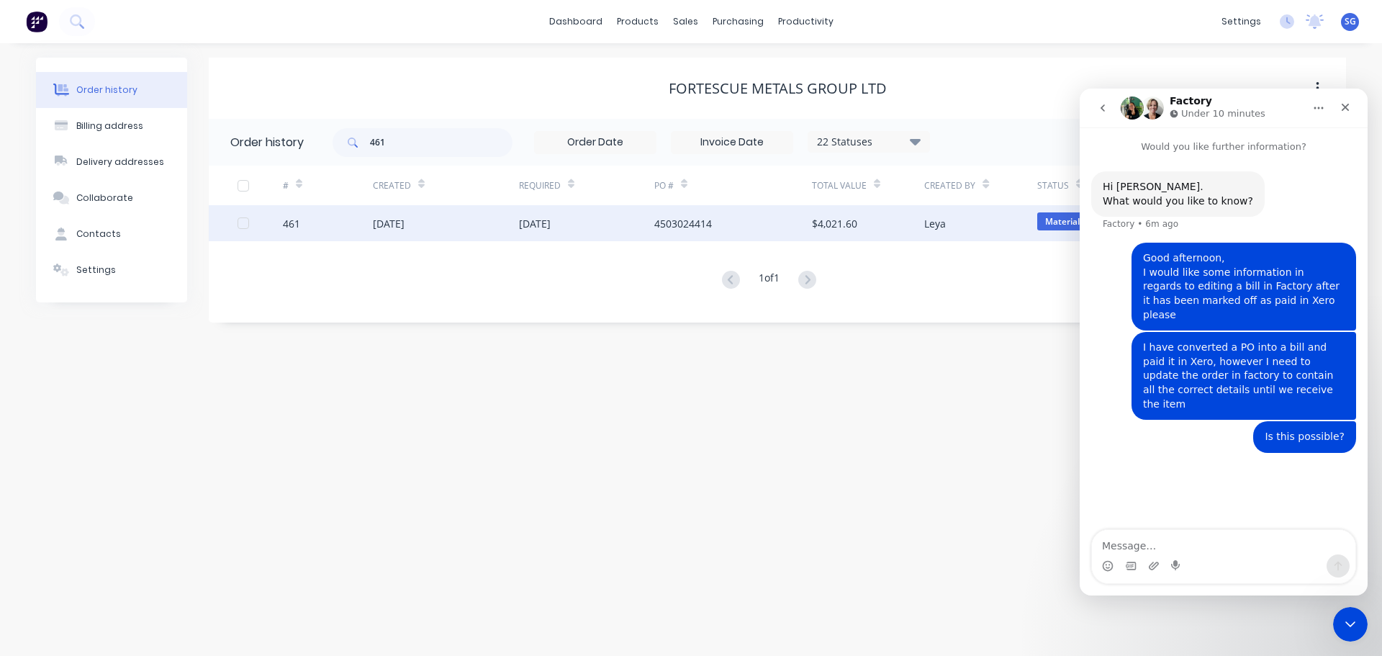
click at [296, 226] on div "461" at bounding box center [291, 223] width 17 height 15
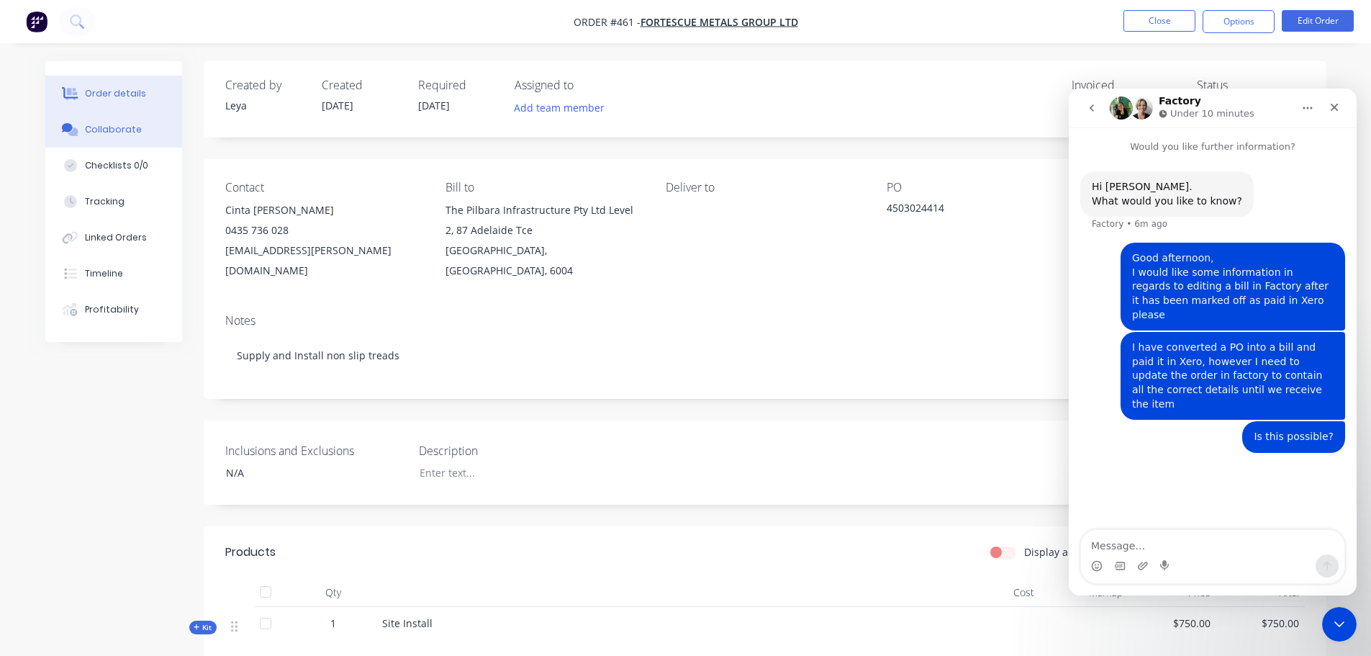
click at [86, 128] on div "Collaborate" at bounding box center [113, 129] width 57 height 13
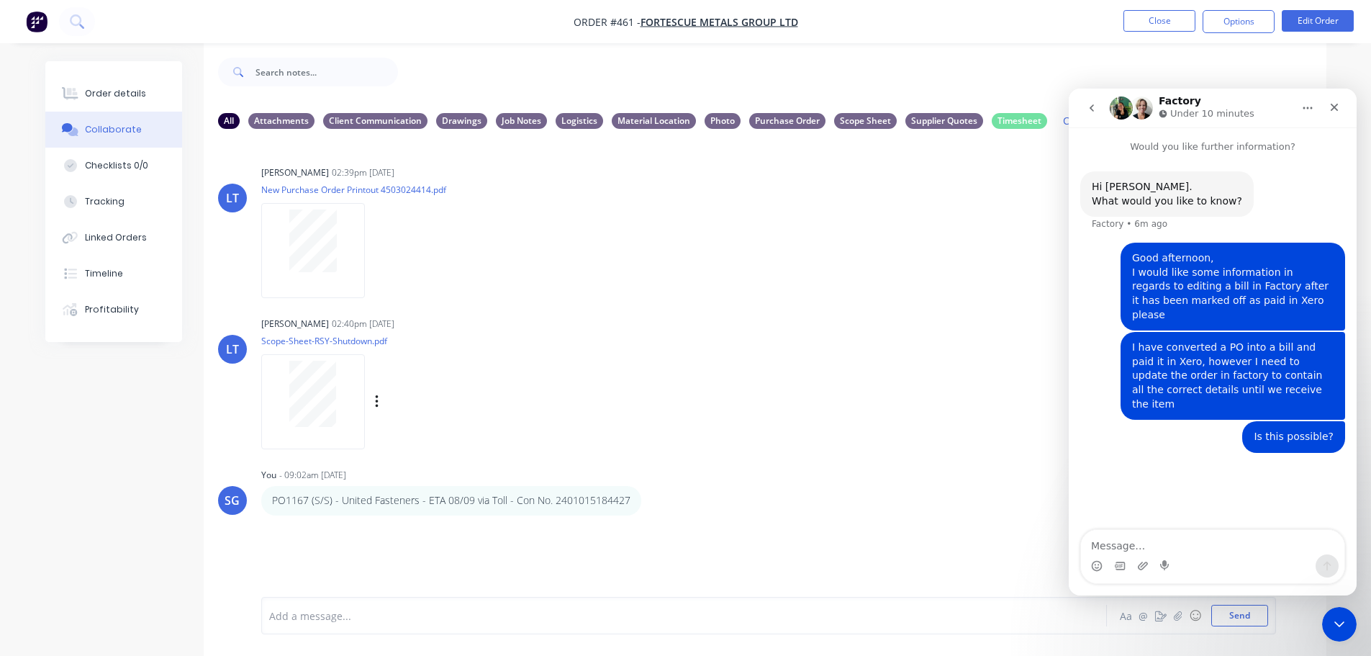
scroll to position [22, 0]
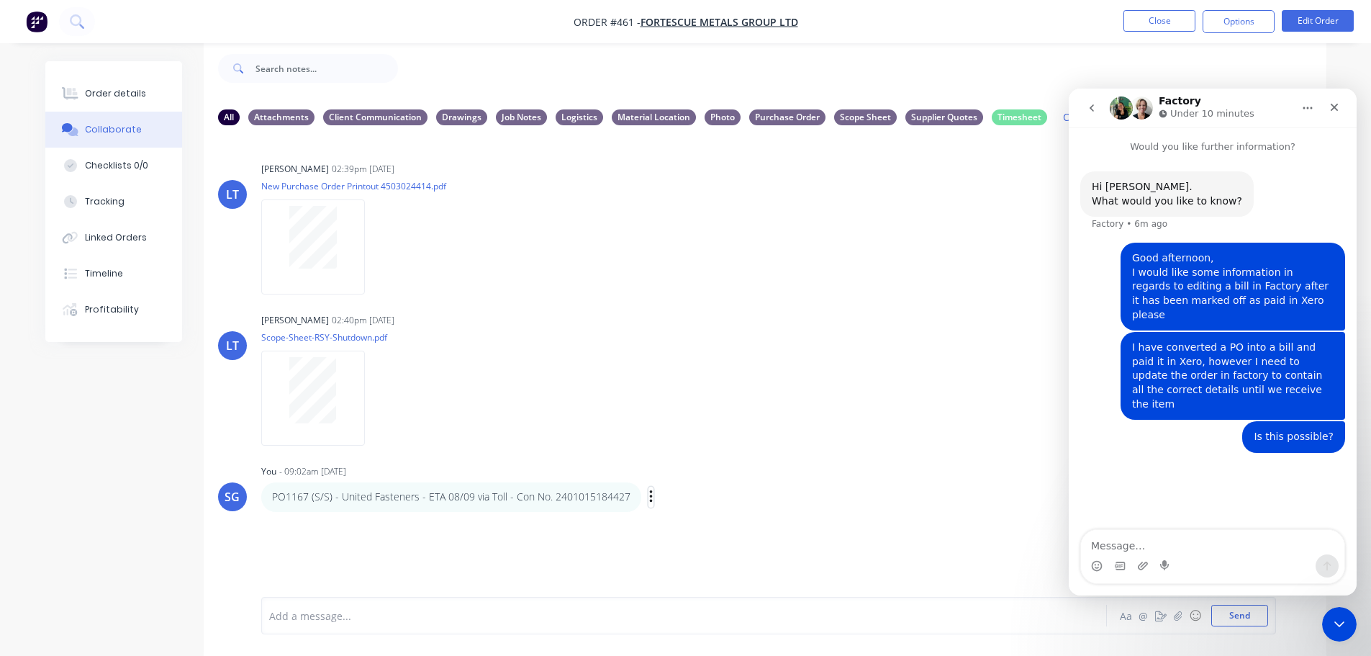
click at [649, 499] on icon "button" at bounding box center [651, 497] width 4 height 17
click at [662, 547] on button "Delete" at bounding box center [703, 547] width 91 height 24
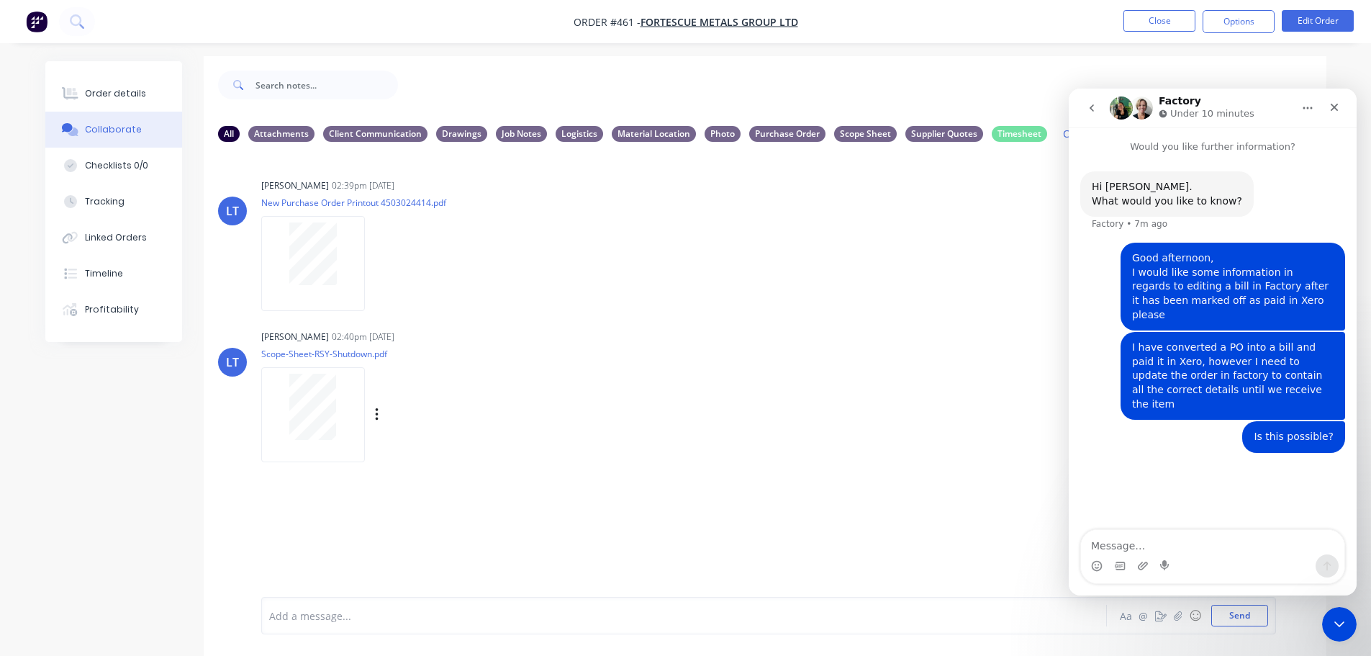
scroll to position [0, 0]
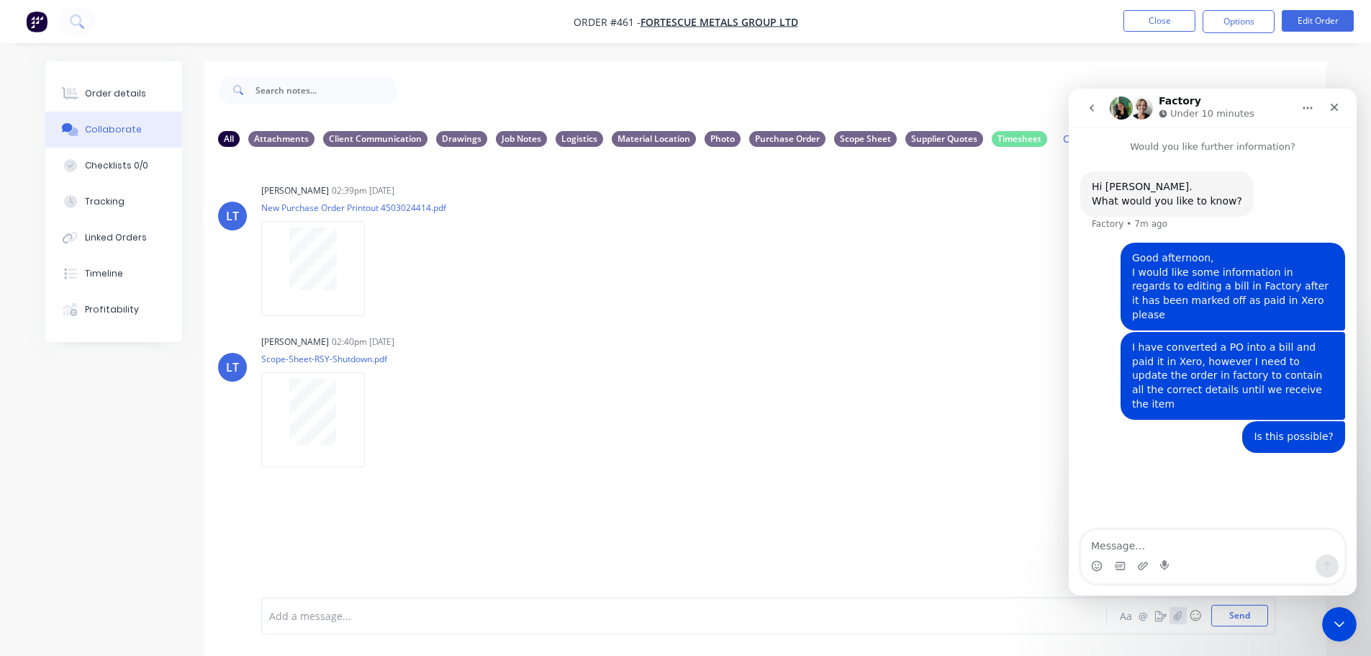
click at [1179, 617] on icon "button" at bounding box center [1177, 615] width 9 height 10
click at [1261, 617] on button "Send" at bounding box center [1239, 616] width 57 height 22
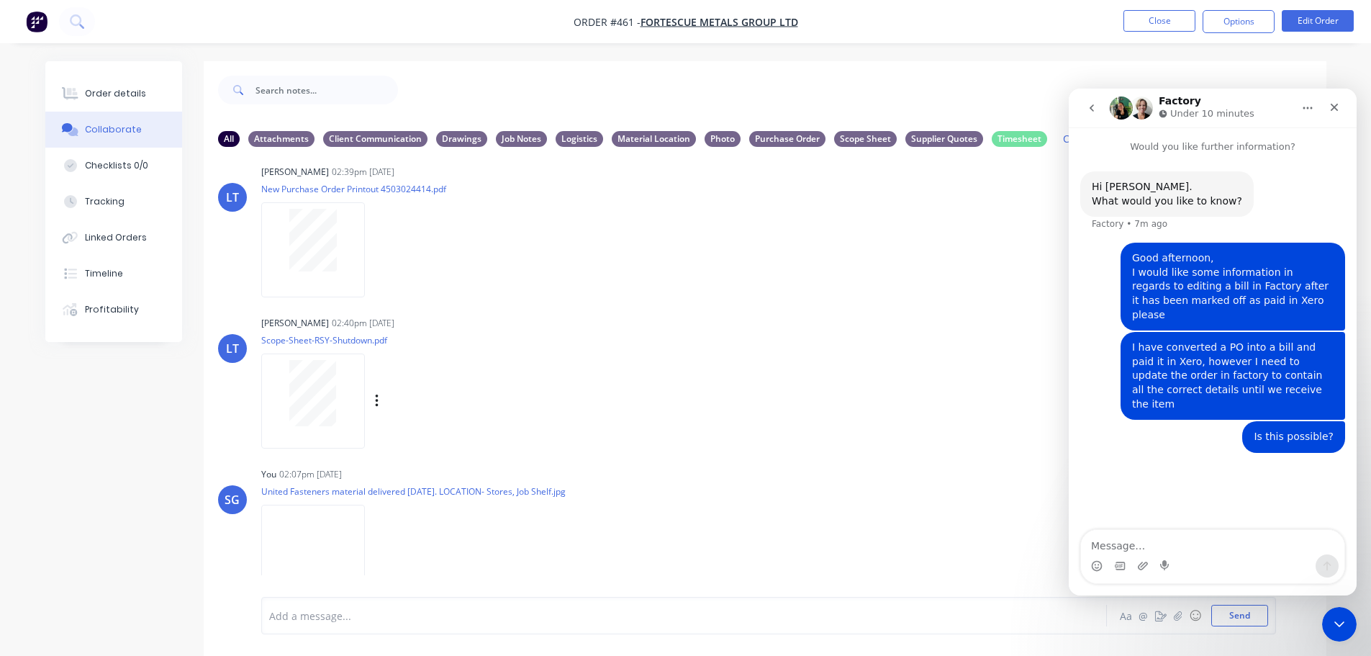
scroll to position [28, 0]
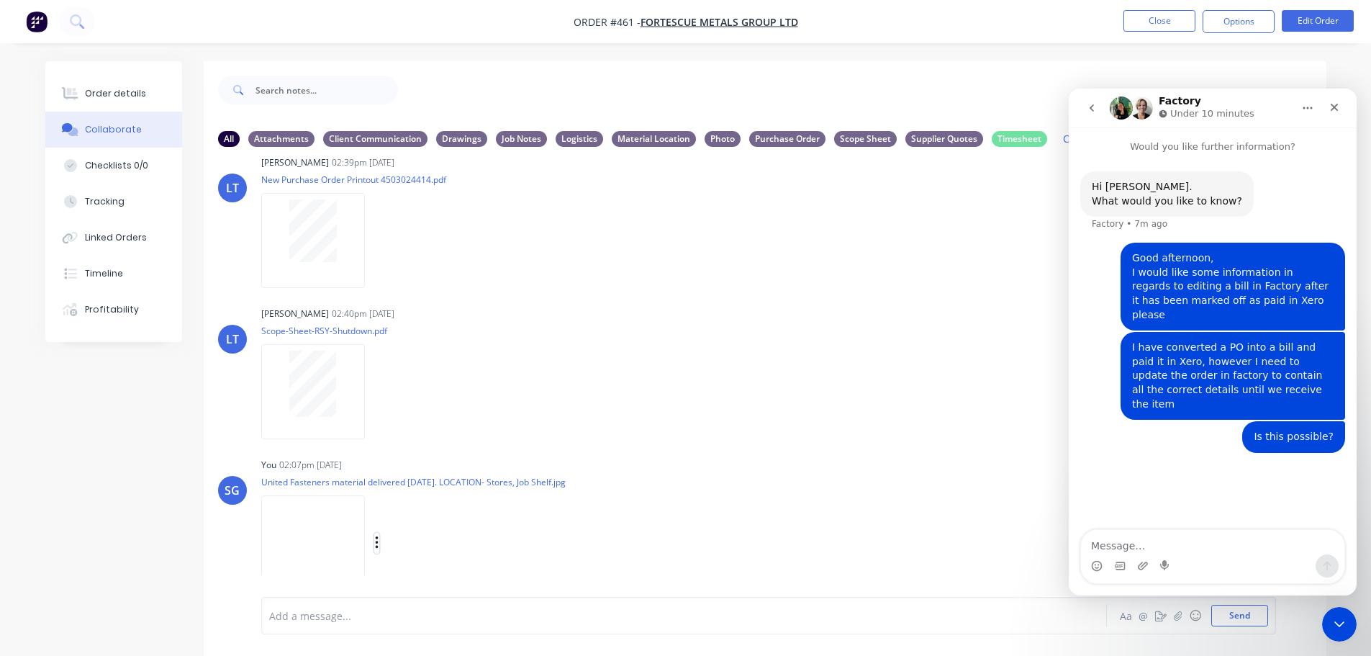
click at [376, 548] on icon "button" at bounding box center [376, 542] width 3 height 13
click at [435, 525] on button "Labels" at bounding box center [471, 513] width 162 height 32
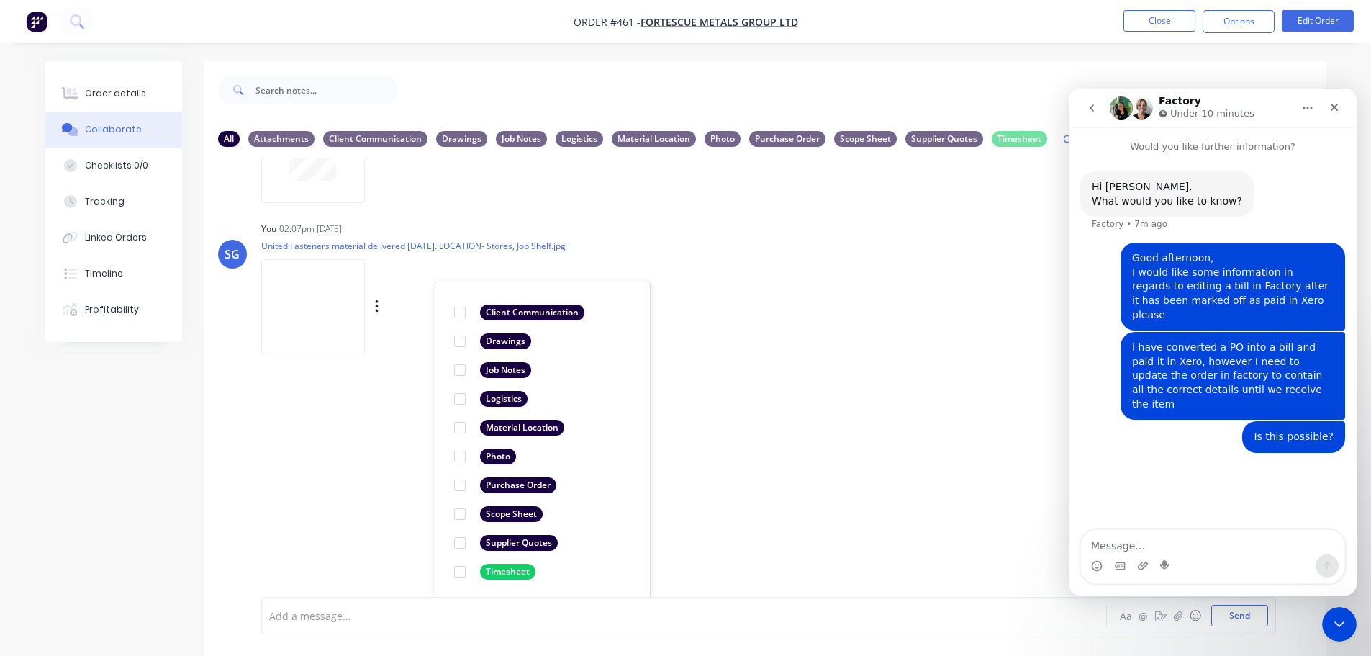
scroll to position [266, 0]
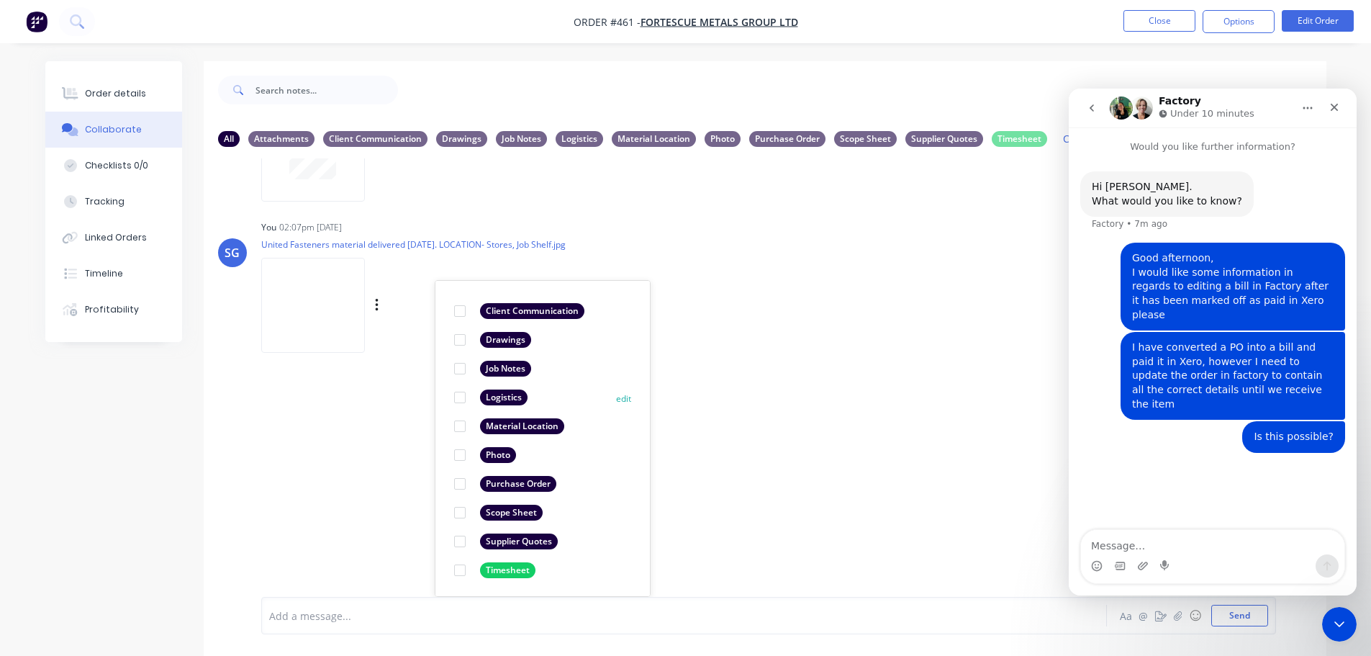
click at [463, 399] on div at bounding box center [459, 397] width 29 height 29
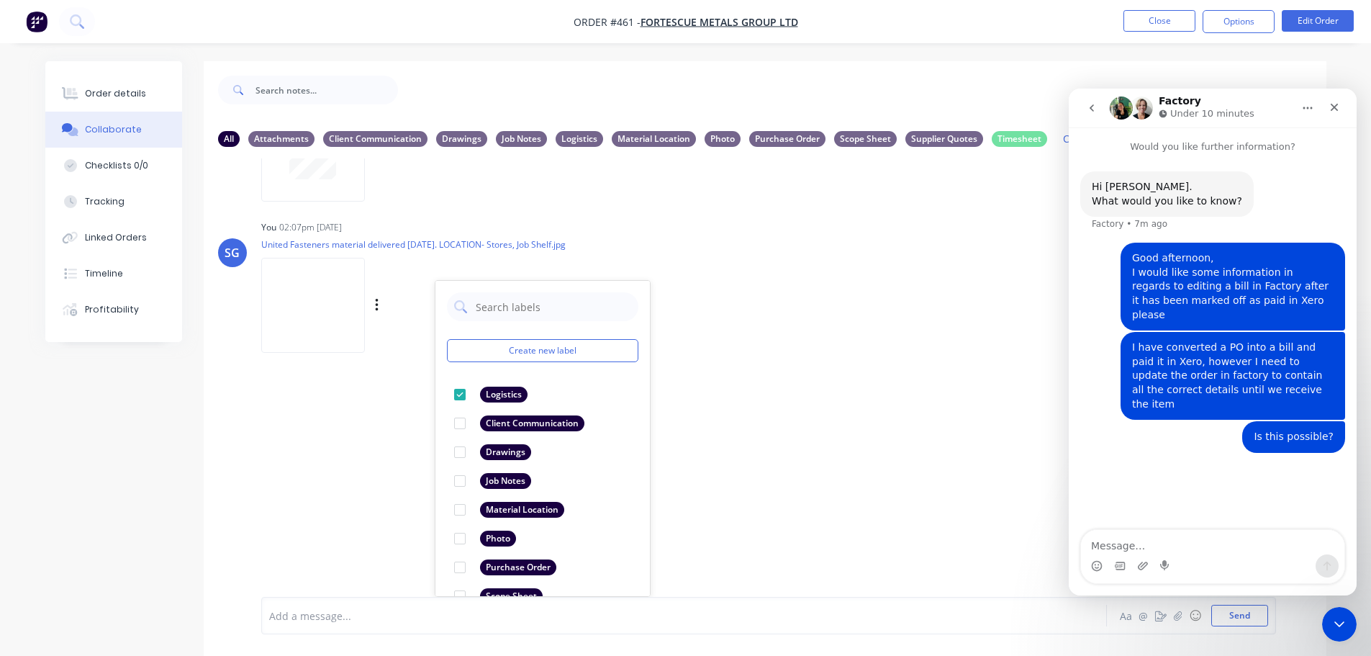
click at [740, 234] on div "SG You 02:07pm 08/09/25 United Fasteners material delivered 8th September. LOCA…" at bounding box center [765, 282] width 1123 height 130
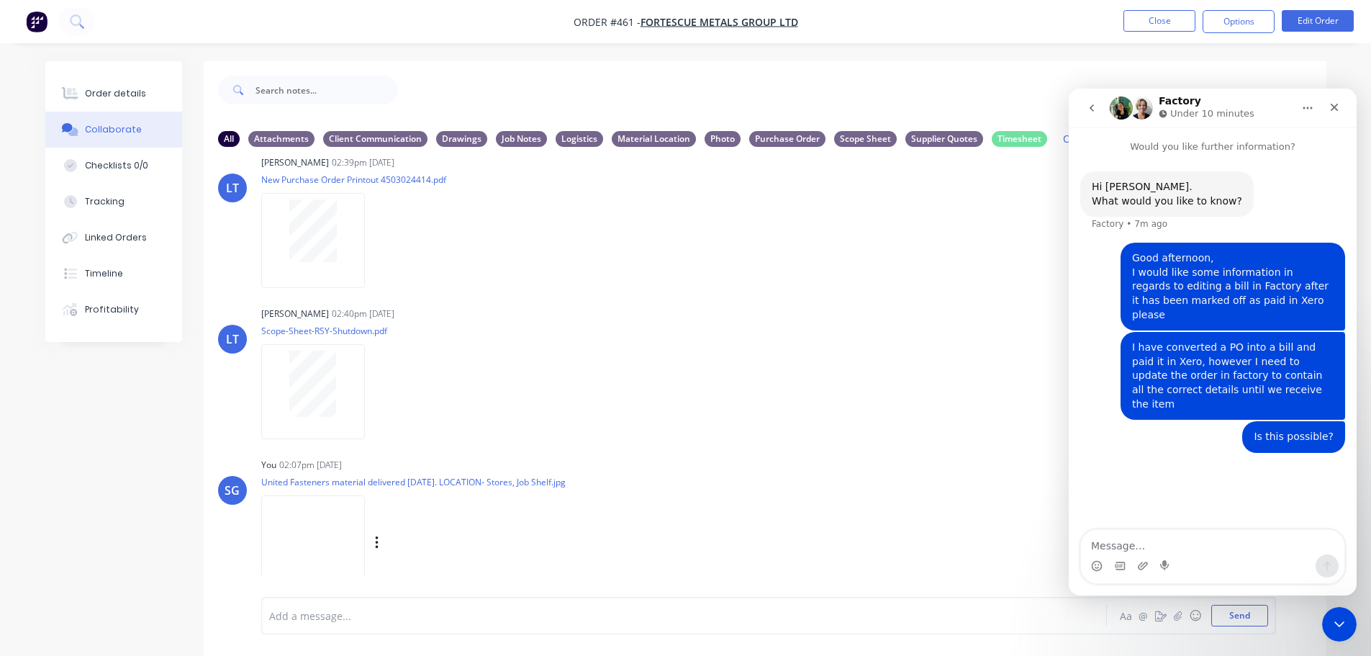
scroll to position [22, 0]
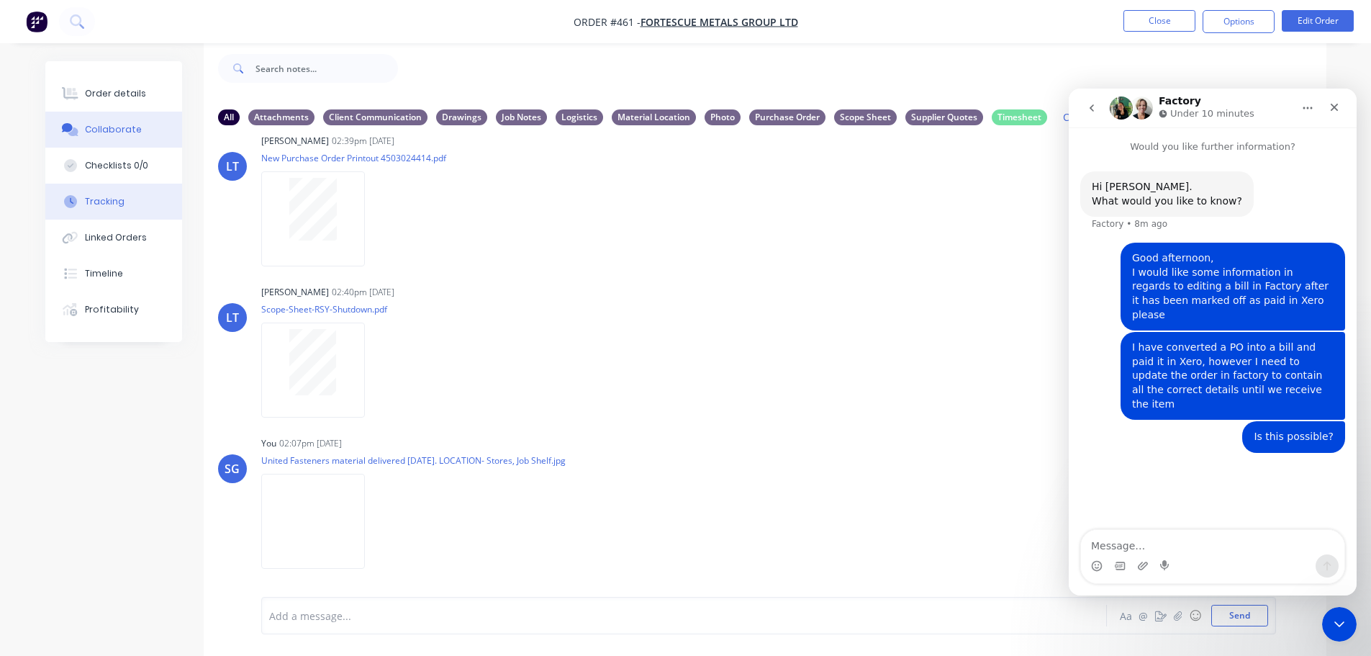
click at [117, 207] on div "Tracking" at bounding box center [105, 201] width 40 height 13
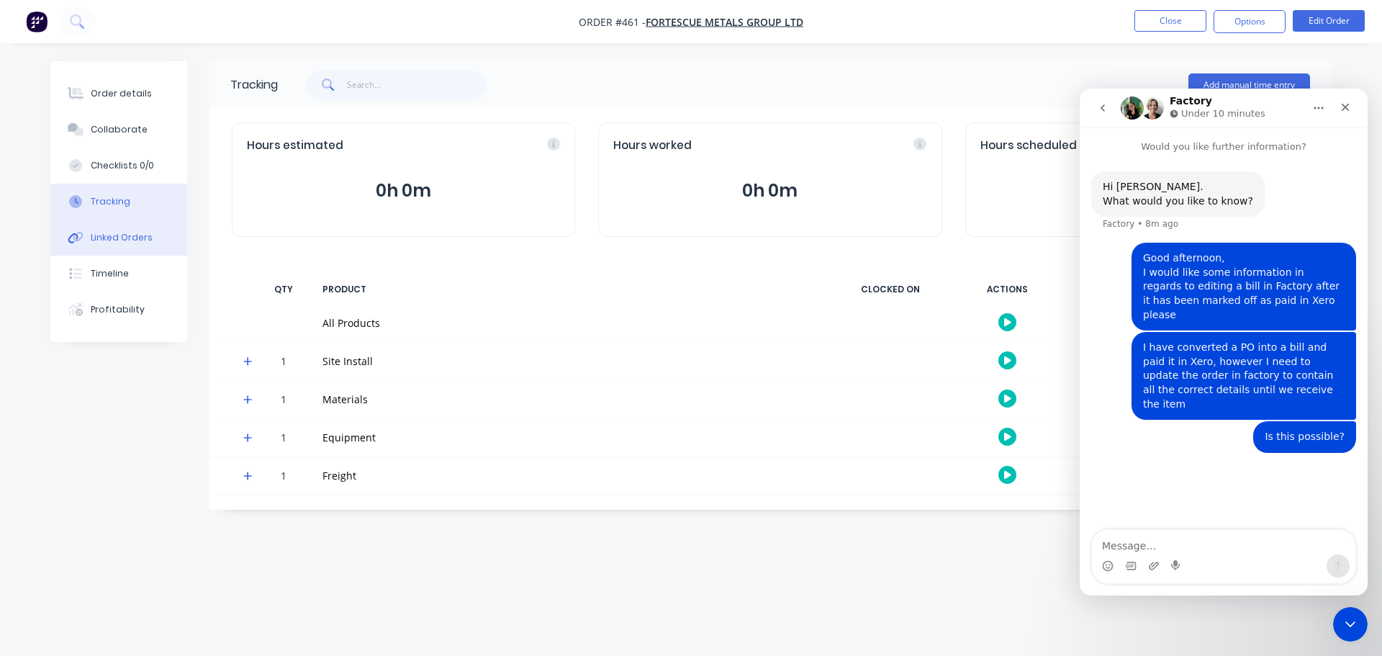
click at [112, 250] on button "Linked Orders" at bounding box center [118, 237] width 137 height 36
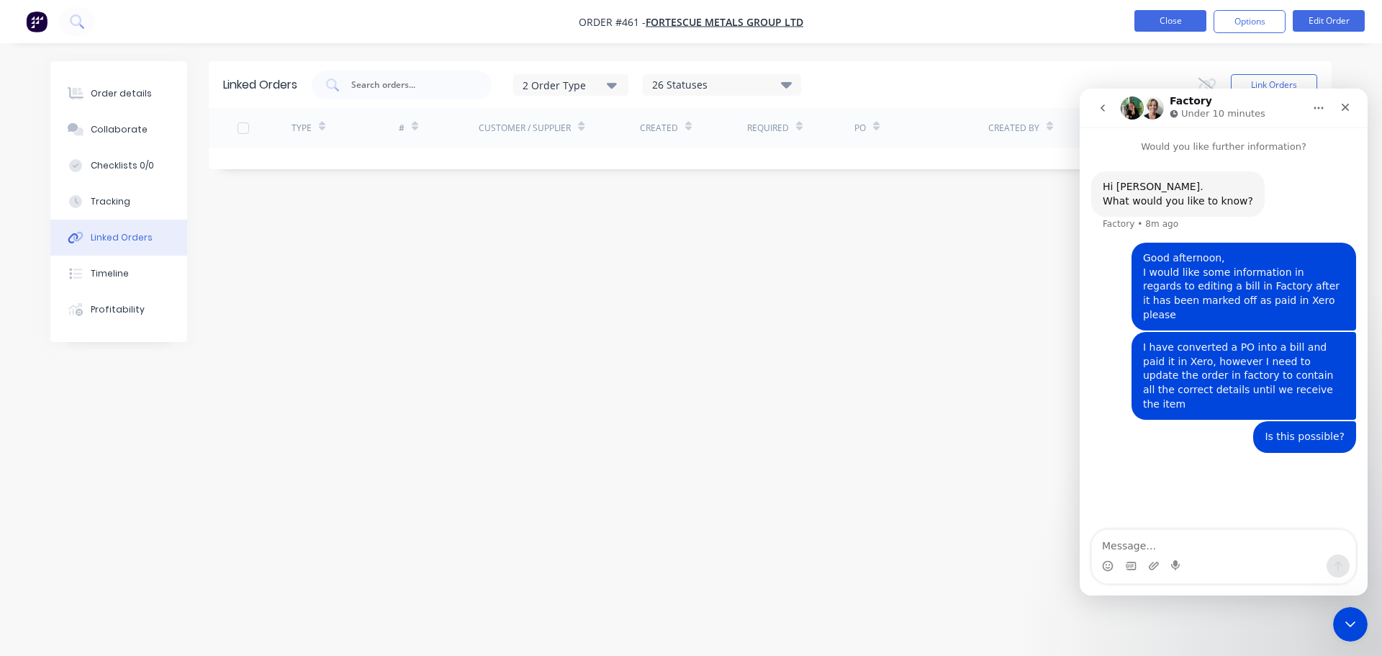
click at [1154, 21] on button "Close" at bounding box center [1170, 21] width 72 height 22
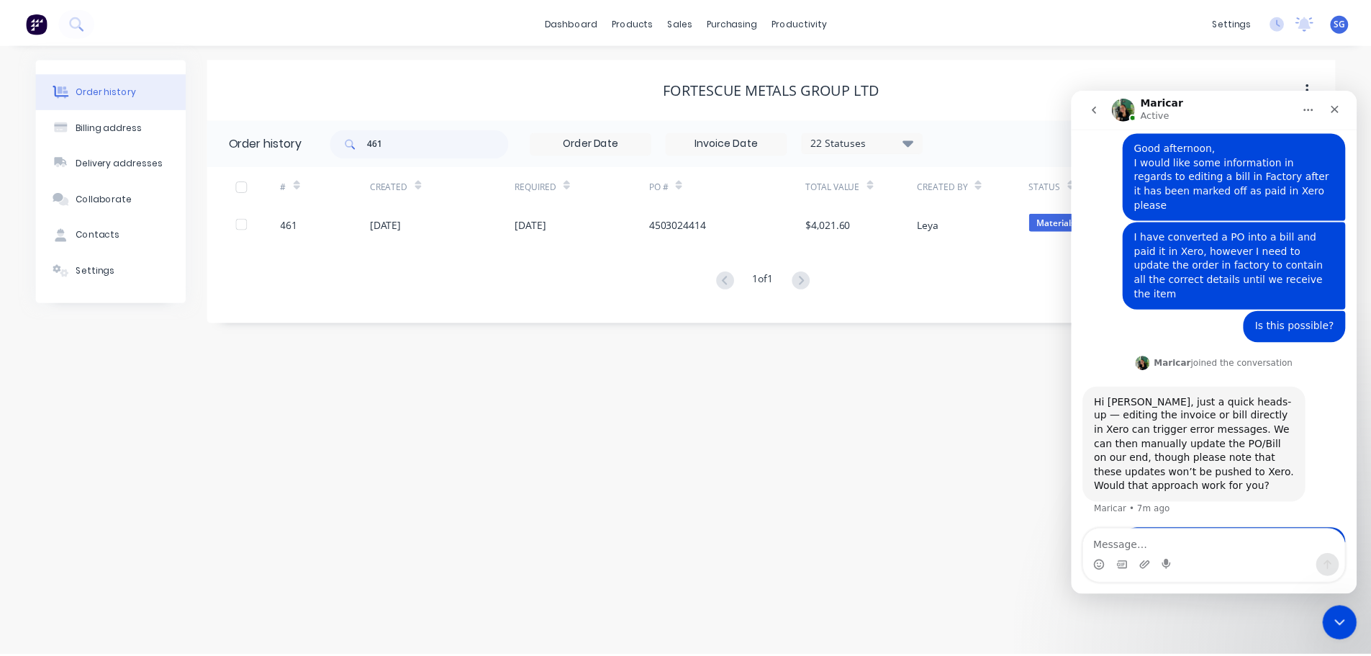
scroll to position [171, 0]
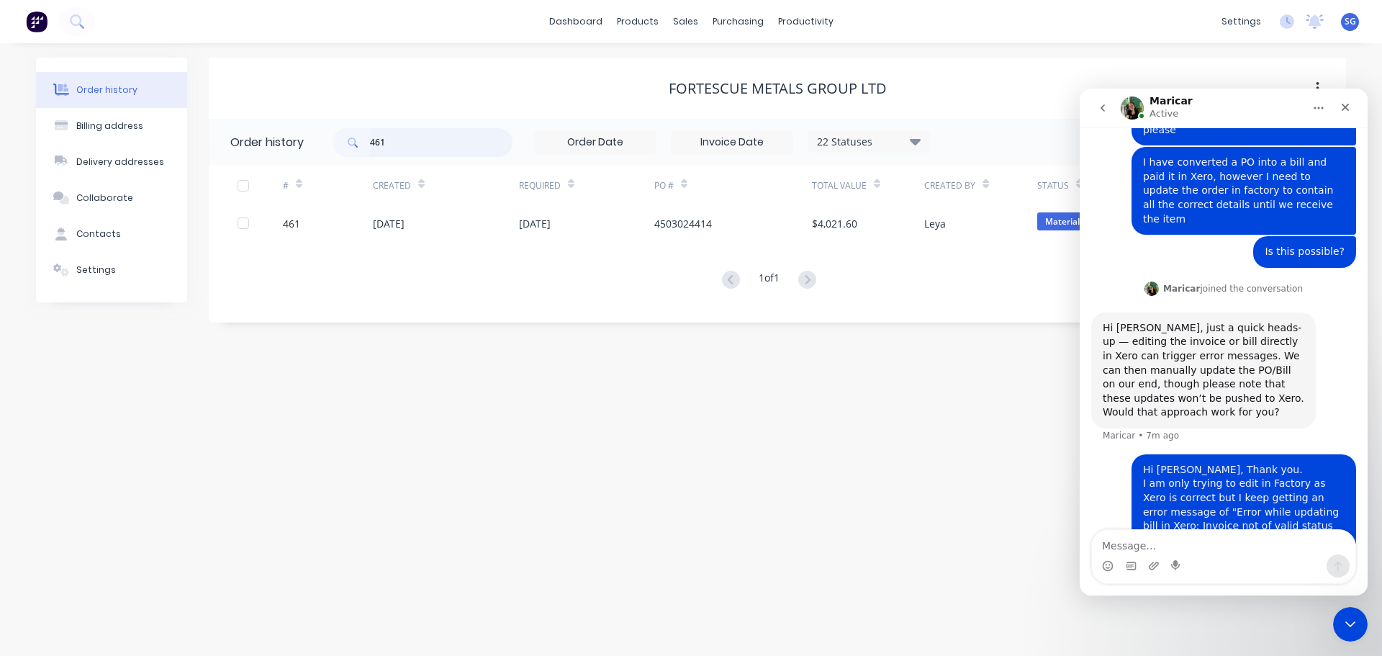
click at [388, 142] on input "461" at bounding box center [441, 142] width 142 height 29
type input "460"
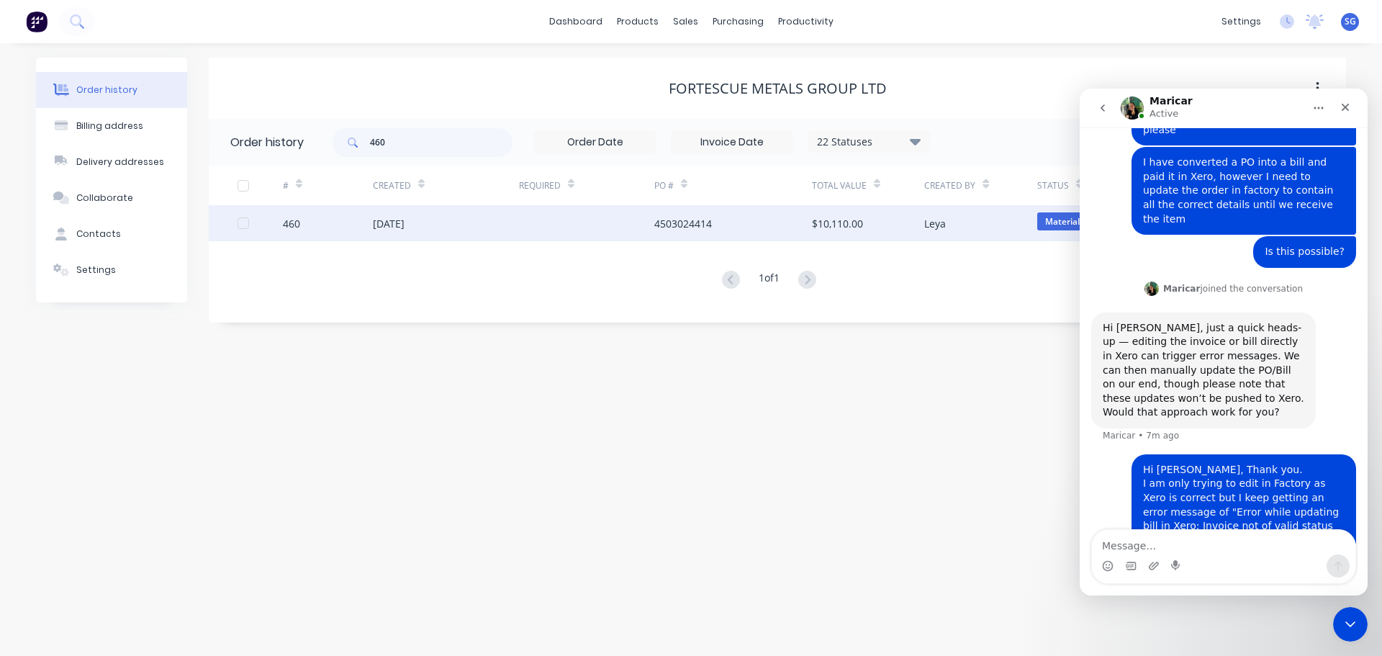
click at [402, 222] on div "[DATE]" at bounding box center [389, 223] width 32 height 15
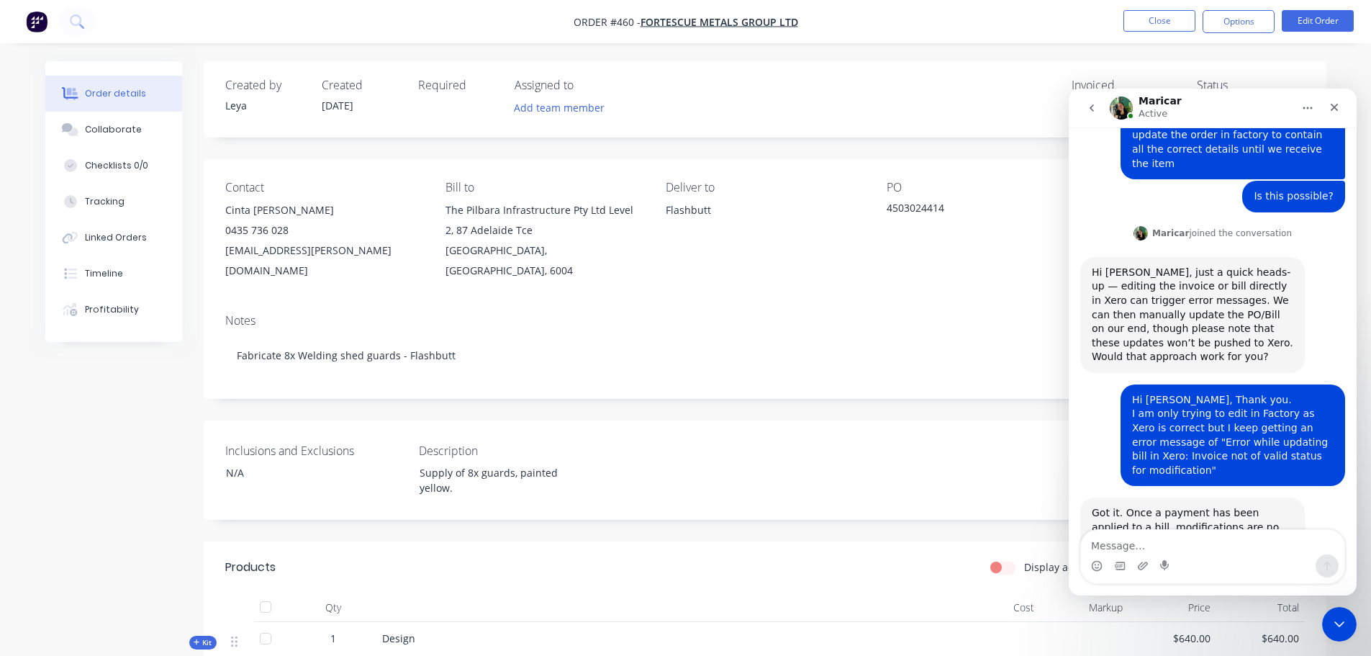
scroll to position [255, 0]
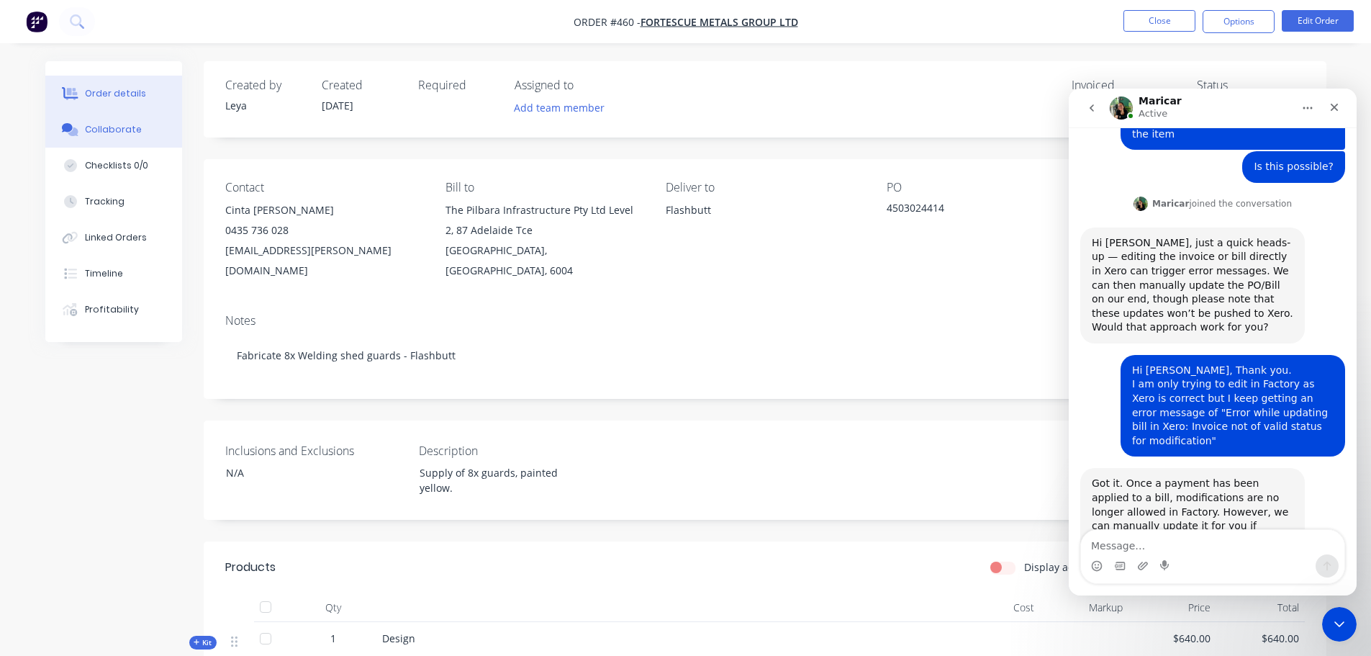
click at [104, 135] on div "Collaborate" at bounding box center [113, 129] width 57 height 13
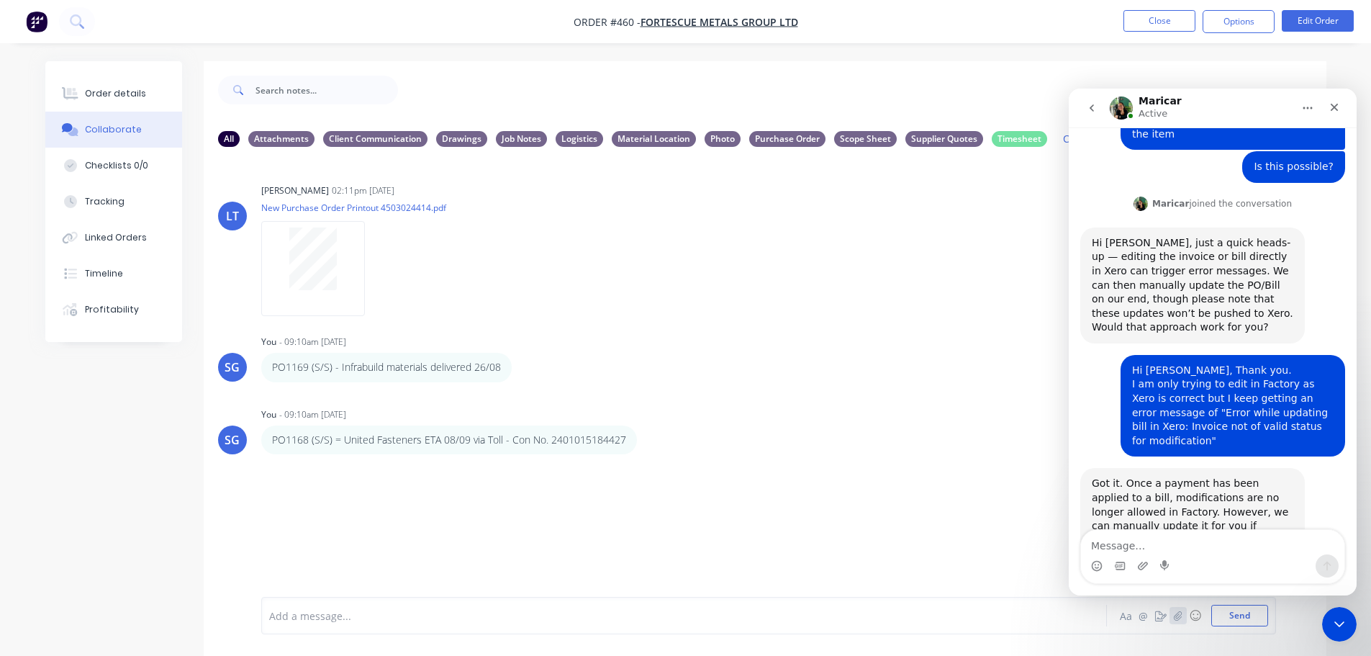
click at [1182, 619] on icon "button" at bounding box center [1177, 615] width 9 height 10
click at [1242, 613] on button "Send" at bounding box center [1239, 616] width 57 height 22
click at [645, 438] on icon "button" at bounding box center [647, 439] width 4 height 17
click at [671, 487] on button "Delete" at bounding box center [698, 489] width 91 height 24
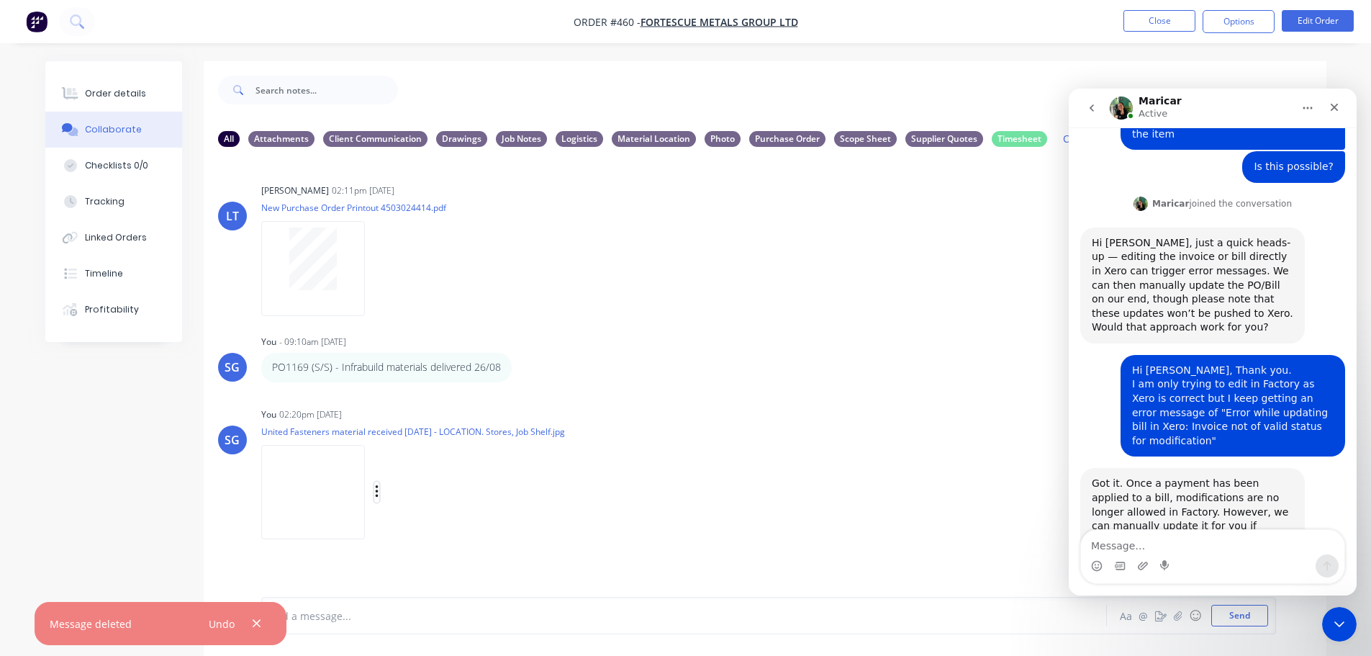
click at [379, 493] on button "button" at bounding box center [377, 491] width 6 height 21
click at [415, 502] on button "Labels" at bounding box center [471, 497] width 162 height 32
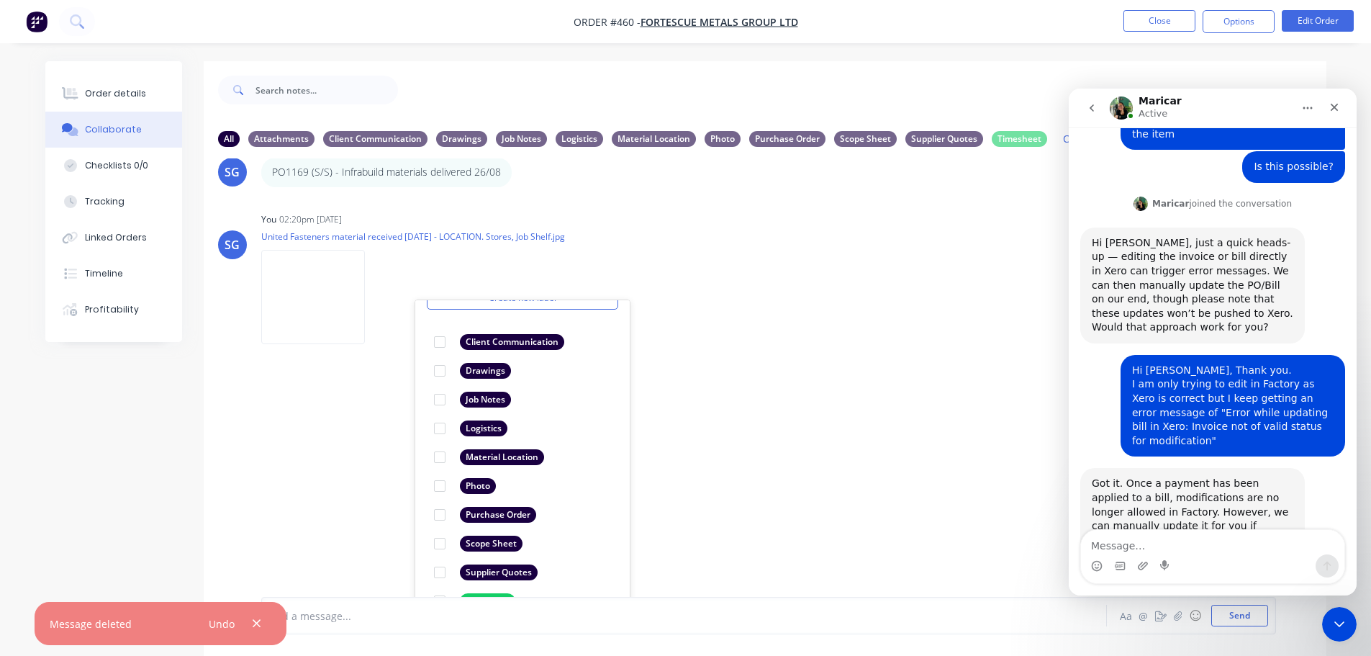
scroll to position [214, 0]
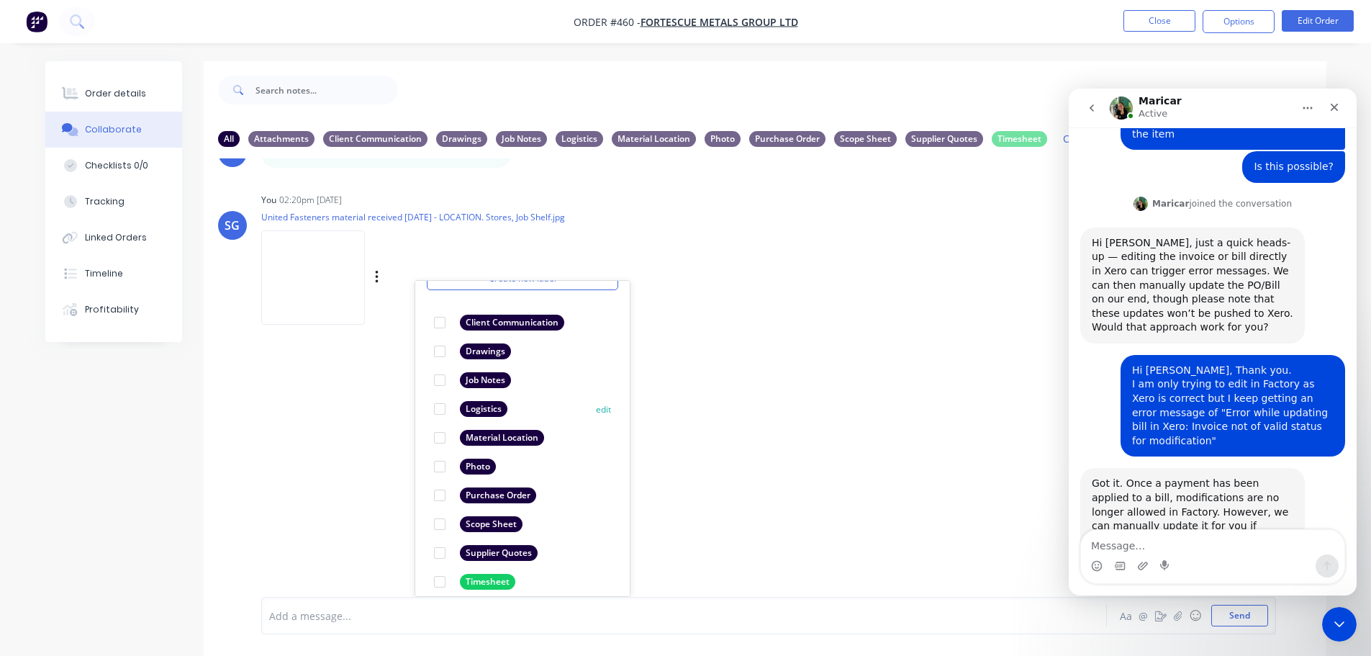
click at [441, 409] on div at bounding box center [439, 408] width 29 height 29
click at [639, 307] on div "You 02:20pm 08/09/25 United Fasteners material received 8th September - LOCATIO…" at bounding box center [486, 254] width 450 height 130
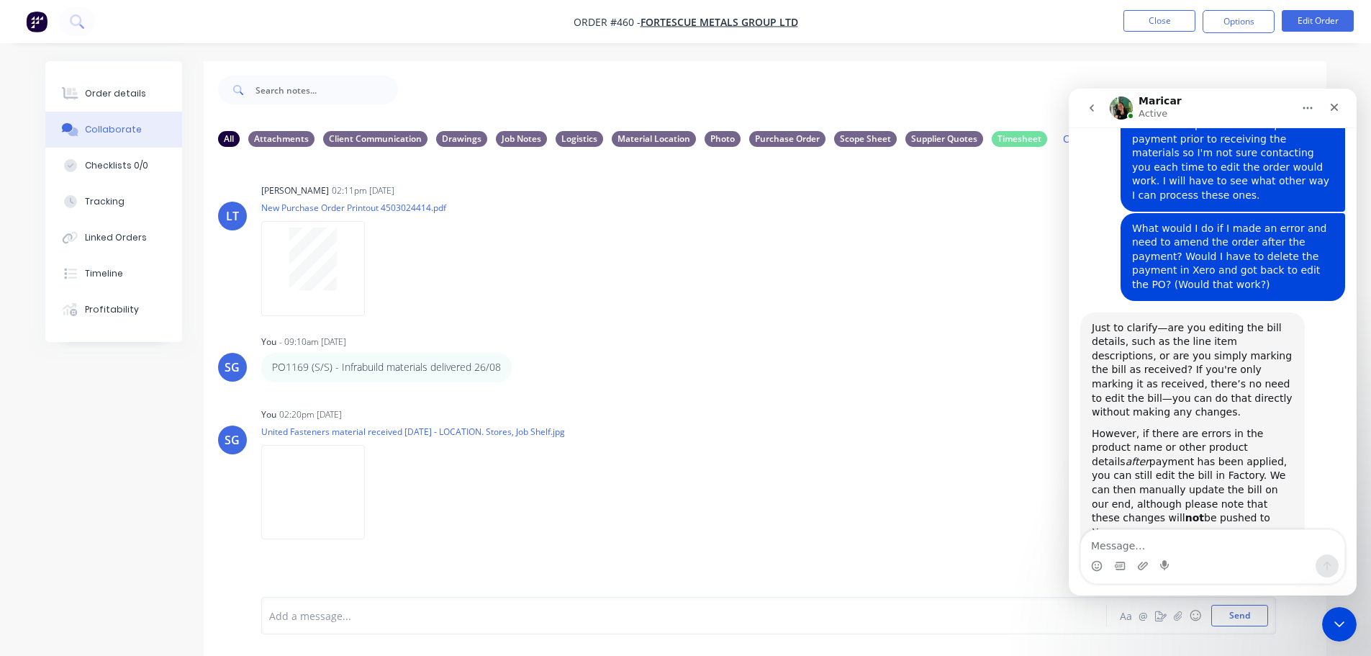
scroll to position [755, 0]
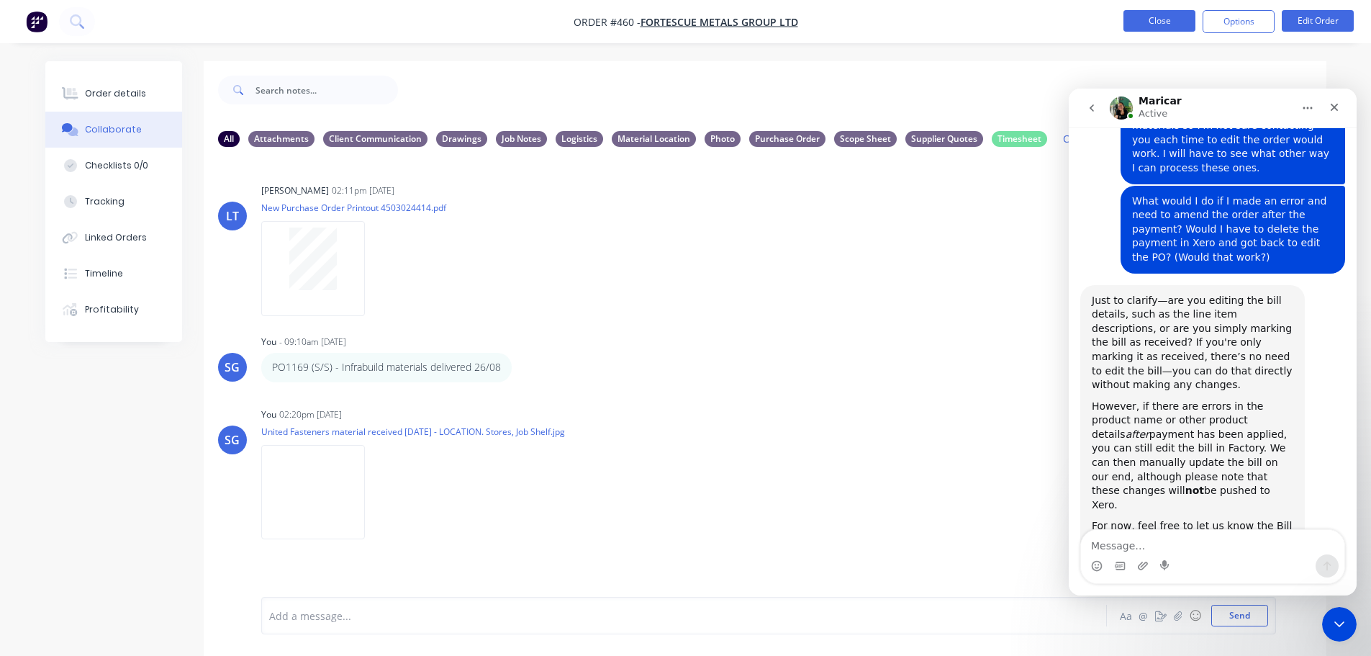
click at [1160, 26] on button "Close" at bounding box center [1159, 21] width 72 height 22
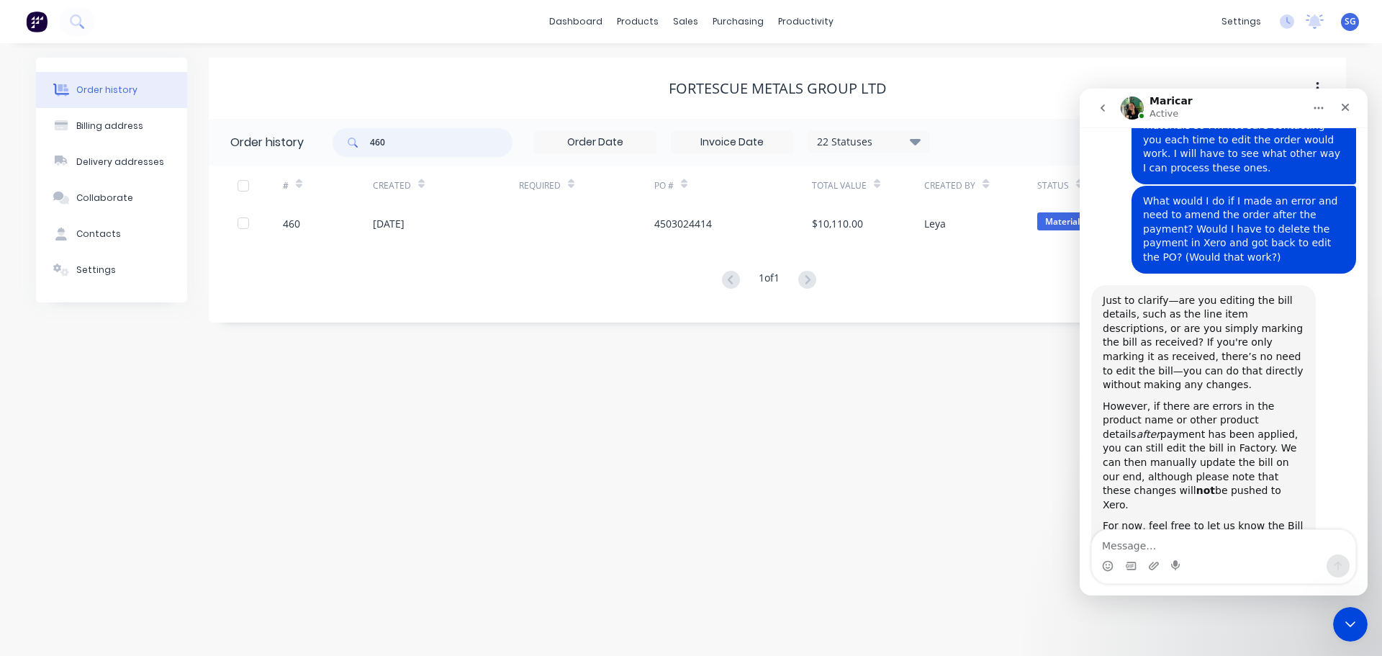
click at [413, 152] on input "460" at bounding box center [441, 142] width 142 height 29
type input "462"
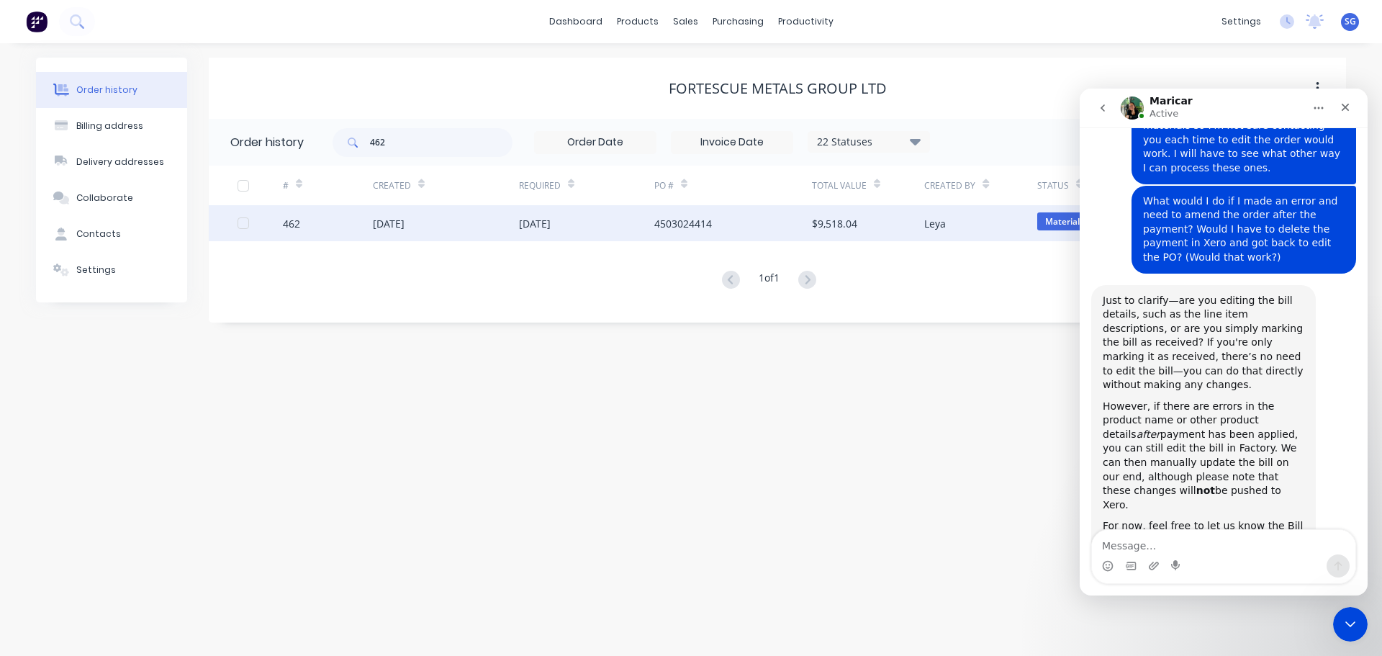
click at [290, 220] on div "462" at bounding box center [291, 223] width 17 height 15
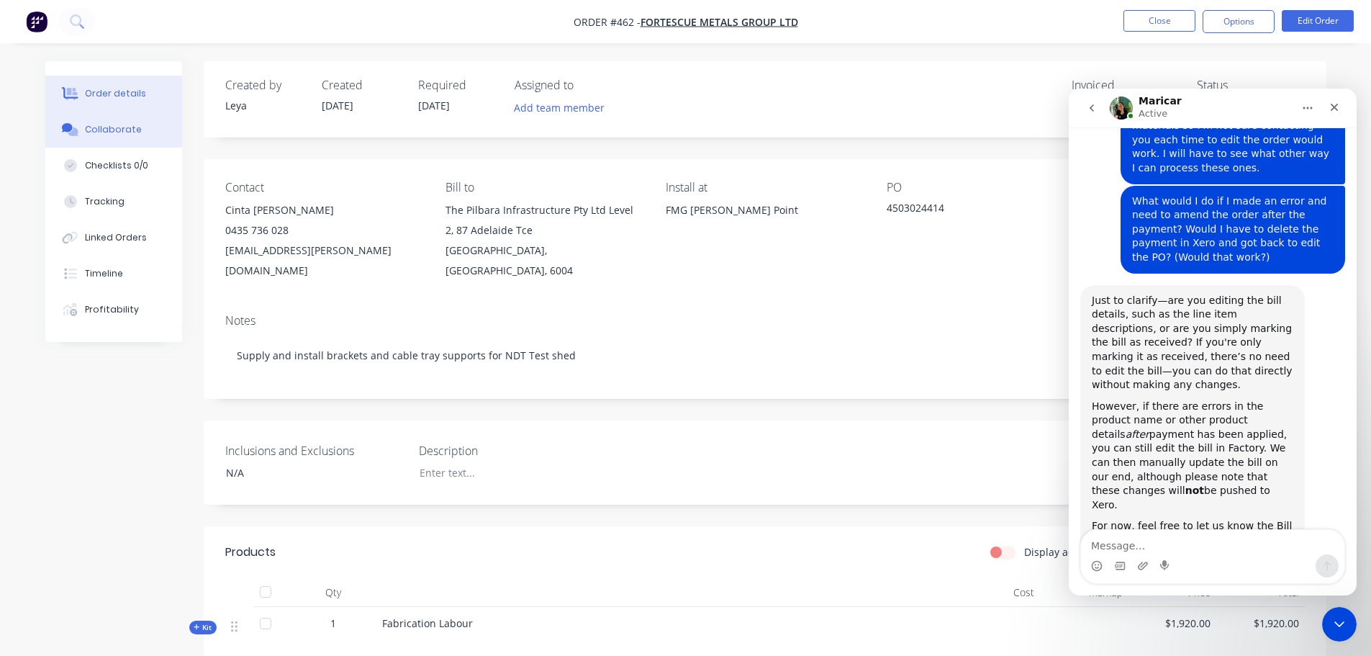
click at [115, 127] on div "Collaborate" at bounding box center [113, 129] width 57 height 13
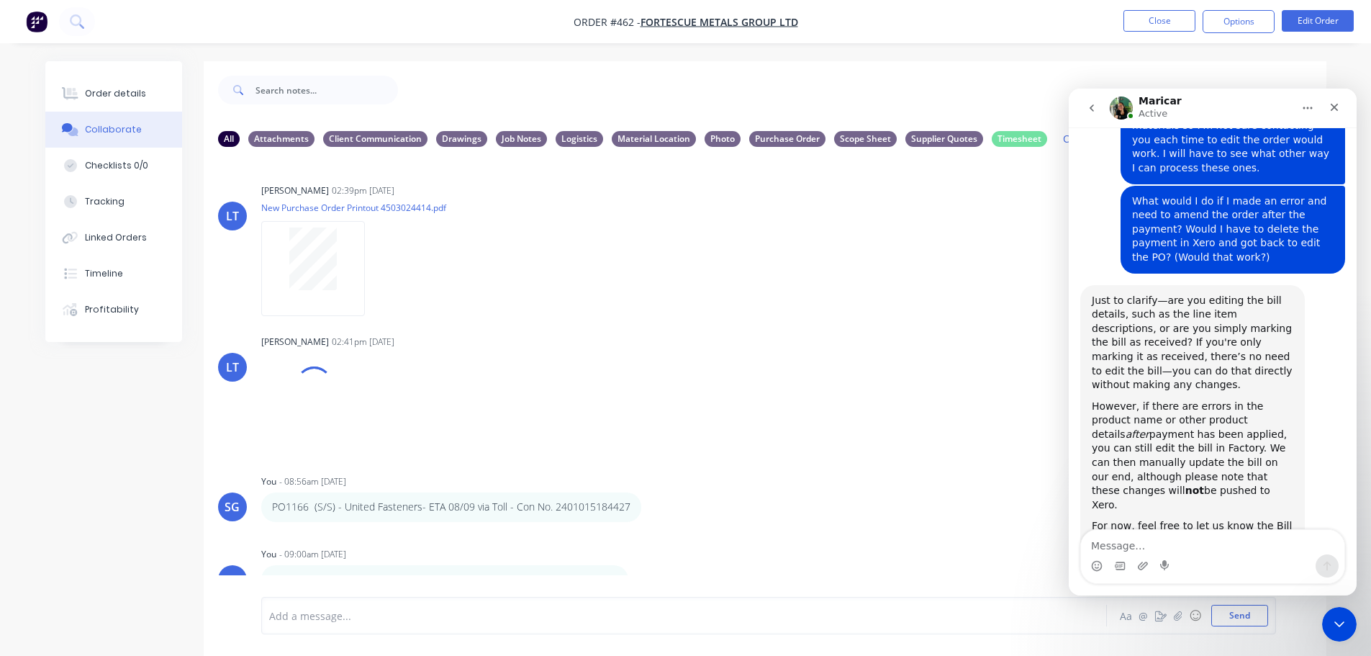
scroll to position [22, 0]
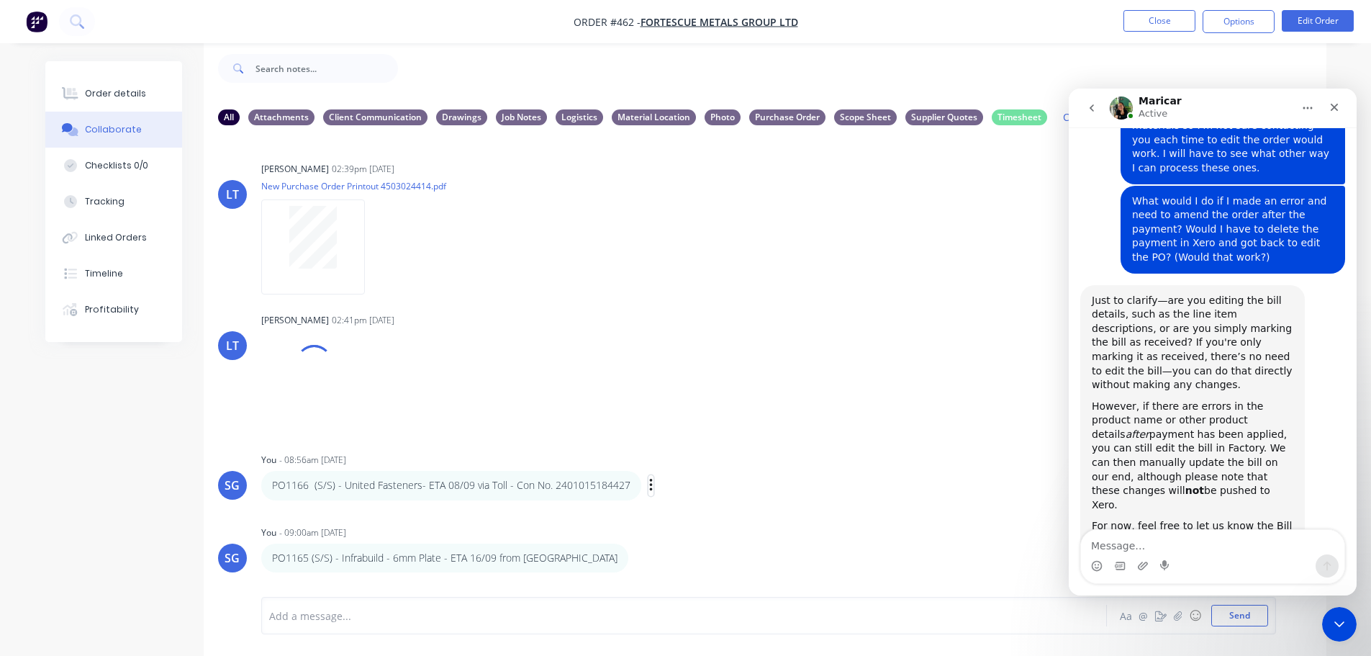
click at [649, 488] on icon "button" at bounding box center [651, 485] width 4 height 17
click at [664, 531] on button "Delete" at bounding box center [703, 535] width 91 height 24
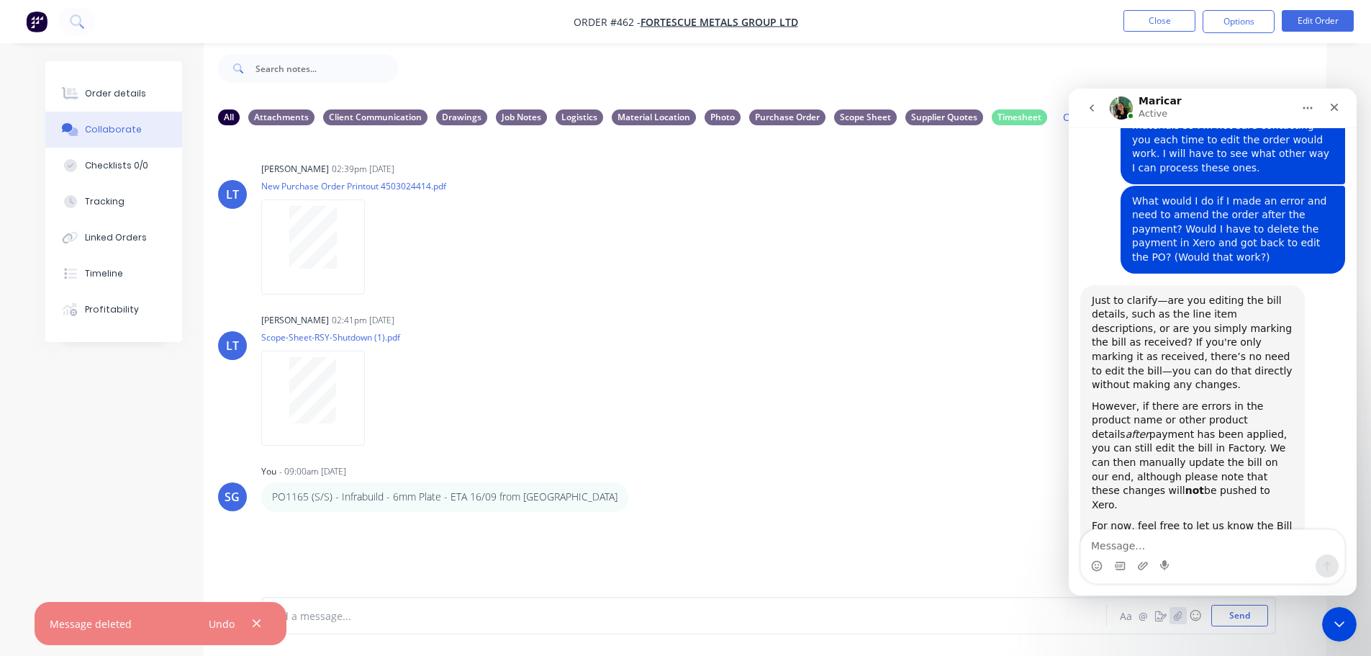
click at [1180, 623] on button "button" at bounding box center [1177, 615] width 17 height 17
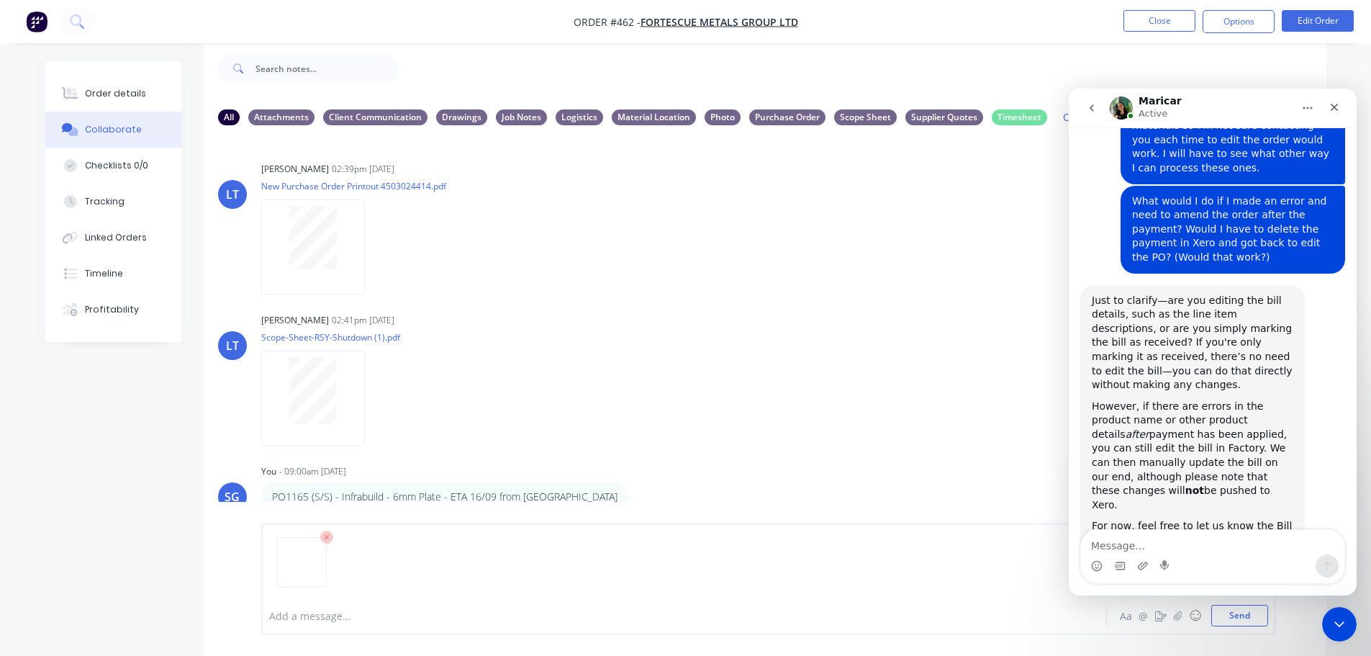
click at [325, 536] on icon at bounding box center [326, 536] width 13 height 13
click at [1180, 615] on icon "button" at bounding box center [1177, 615] width 9 height 10
click at [1240, 615] on button "Send" at bounding box center [1239, 616] width 57 height 22
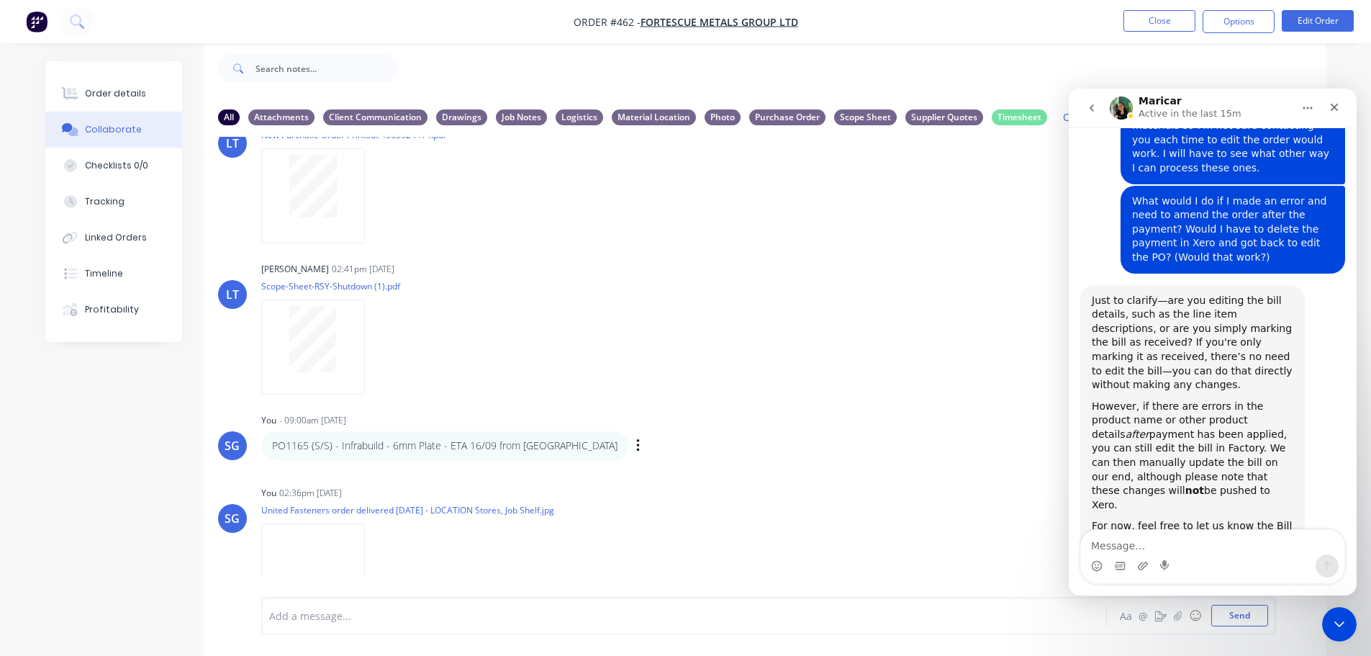
scroll to position [100, 0]
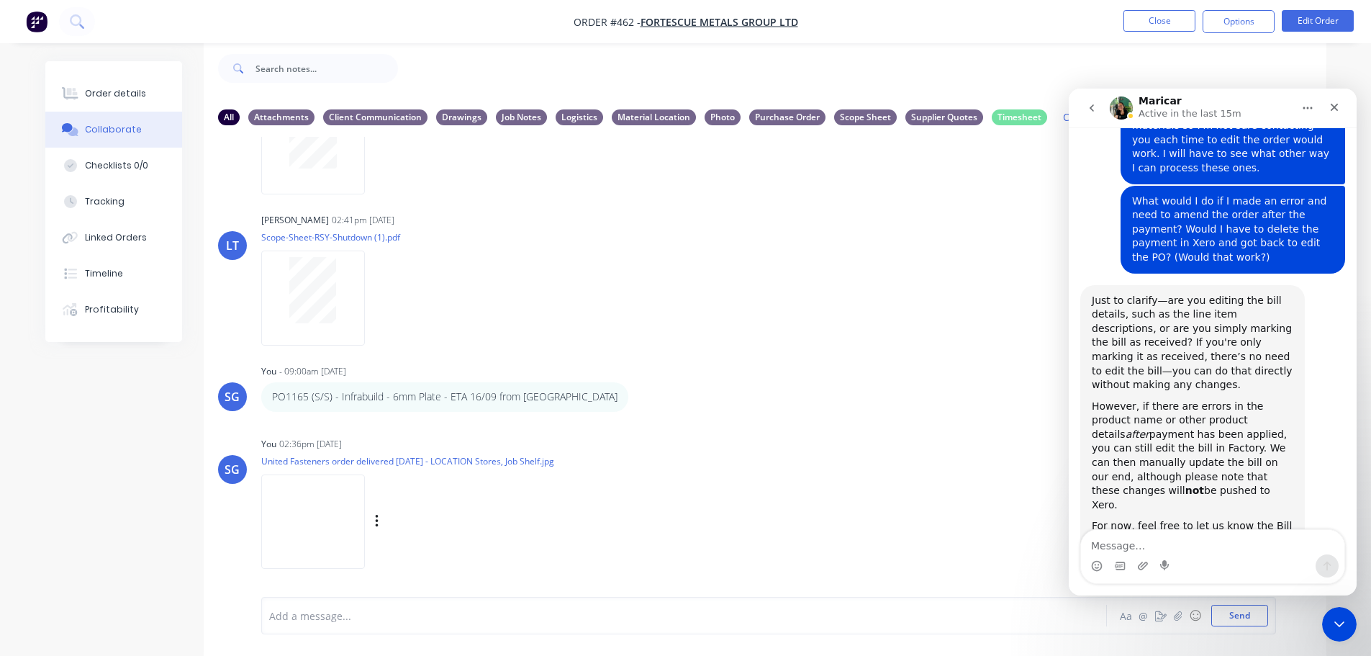
click at [373, 522] on div "Labels Download Delete" at bounding box center [452, 521] width 162 height 21
click at [379, 525] on button "button" at bounding box center [377, 521] width 6 height 21
click at [416, 494] on button "Labels" at bounding box center [471, 490] width 162 height 32
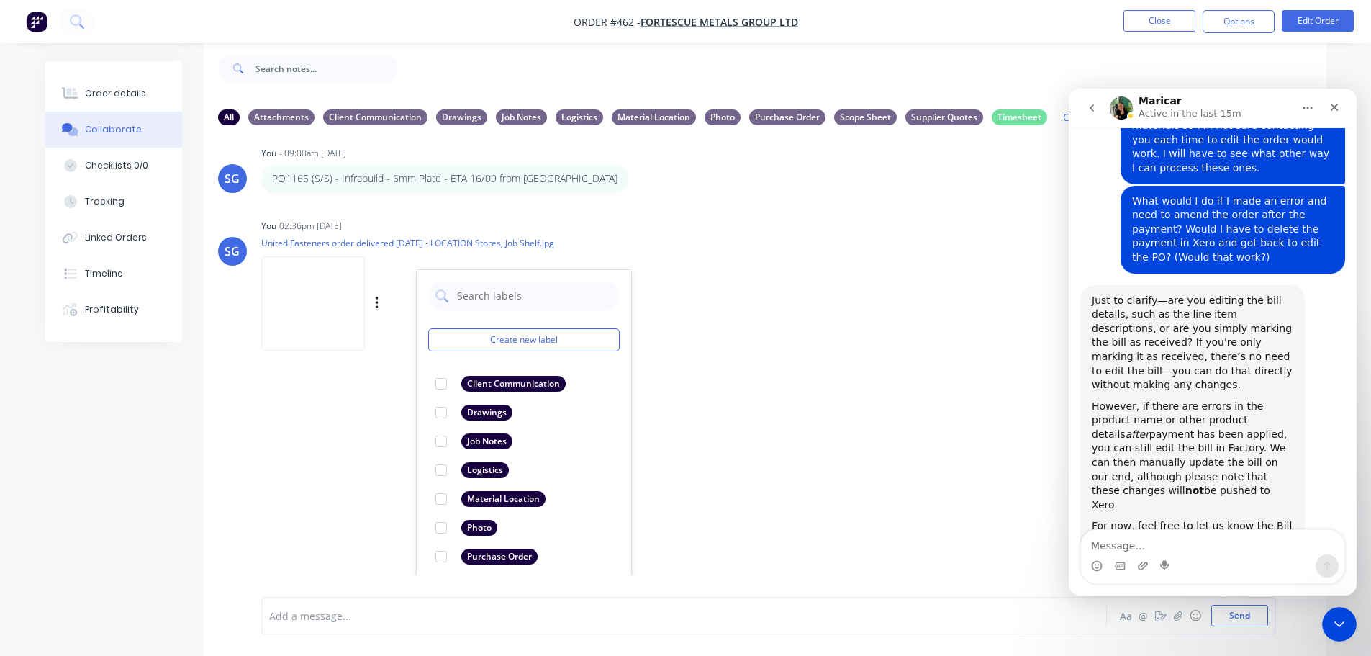
scroll to position [329, 0]
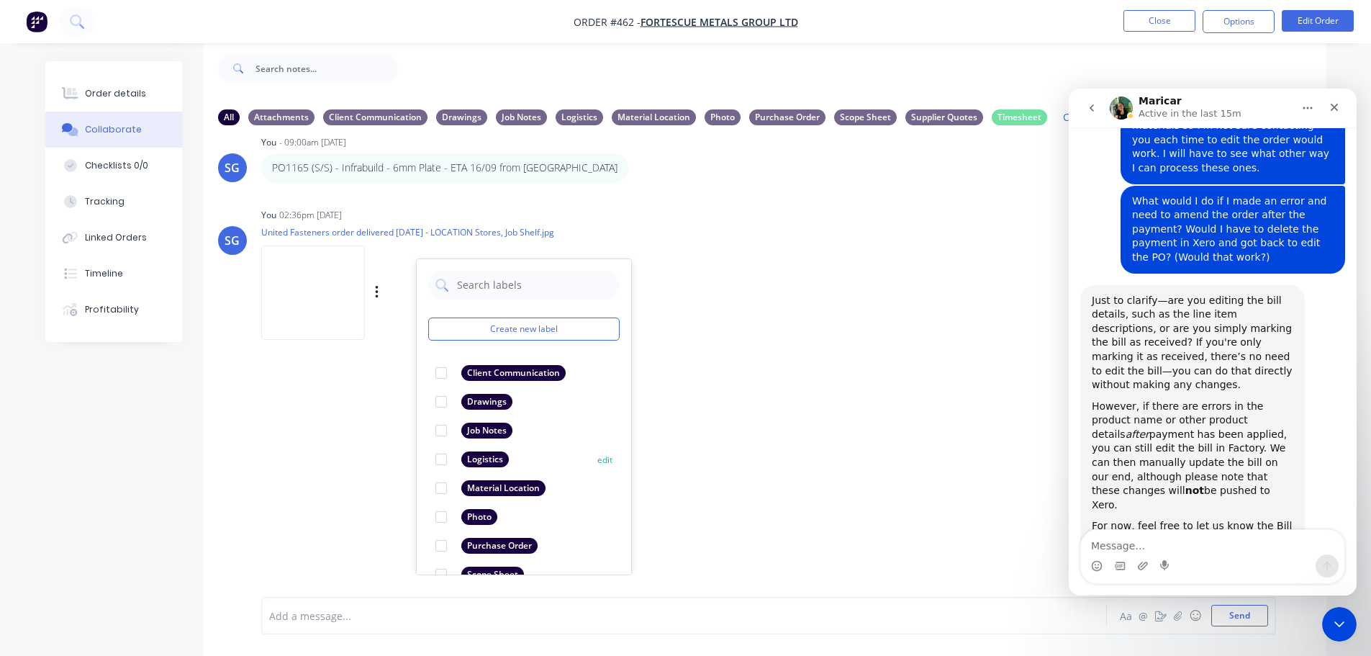
click at [440, 458] on div at bounding box center [441, 459] width 29 height 29
click at [904, 243] on div "SG You 02:36pm 08/09/25 United Fasteners order delivered 8th Sept - LOCATION St…" at bounding box center [765, 269] width 1123 height 130
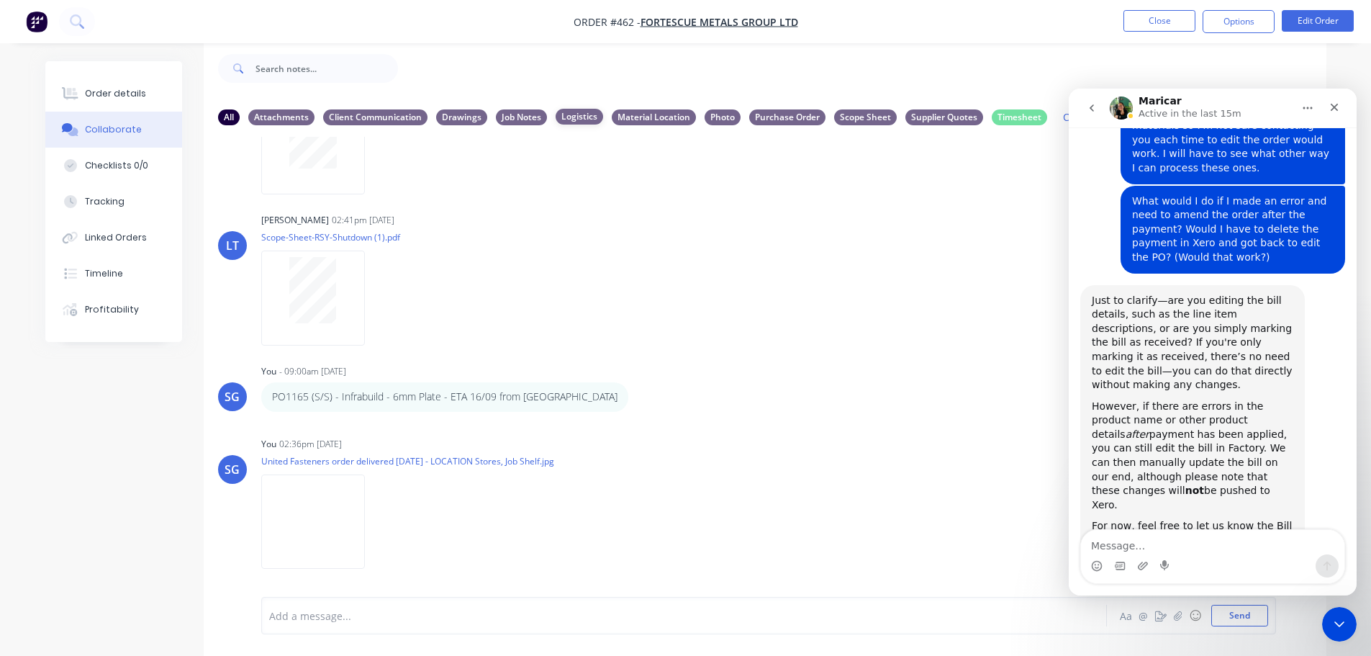
click at [591, 110] on div "Logistics" at bounding box center [579, 117] width 47 height 16
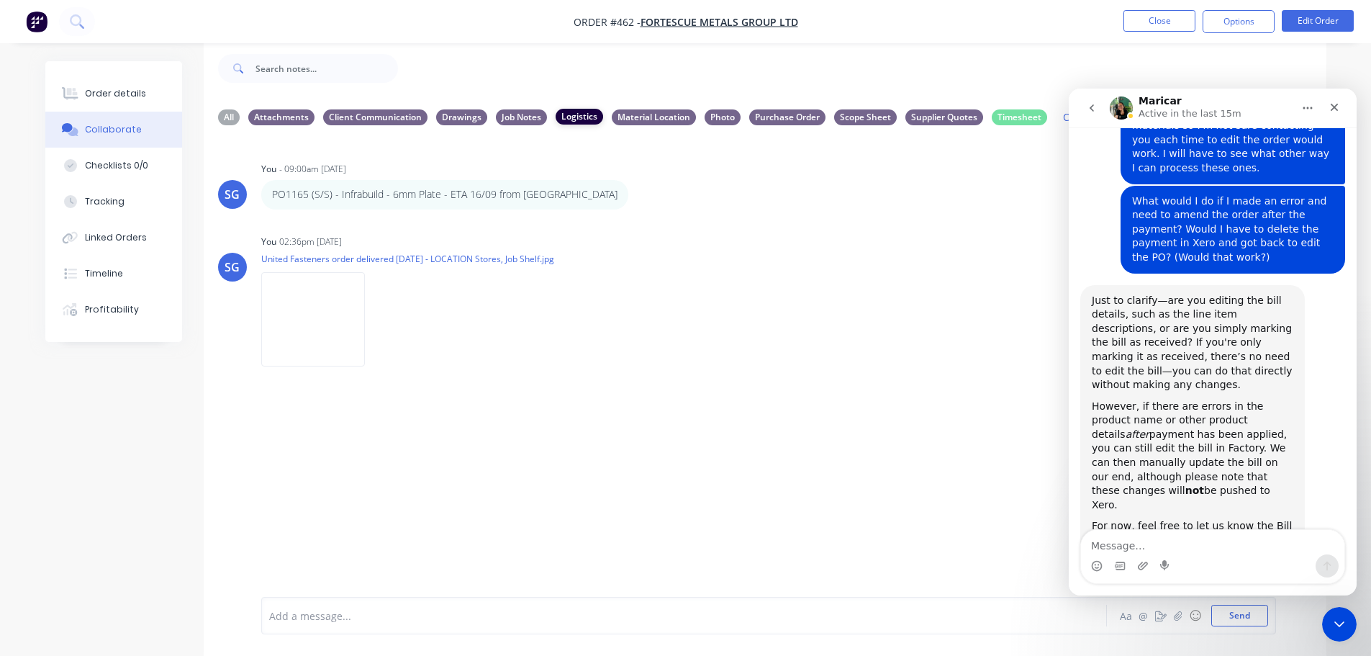
scroll to position [0, 0]
click at [1090, 545] on textarea "Message…" at bounding box center [1212, 542] width 263 height 24
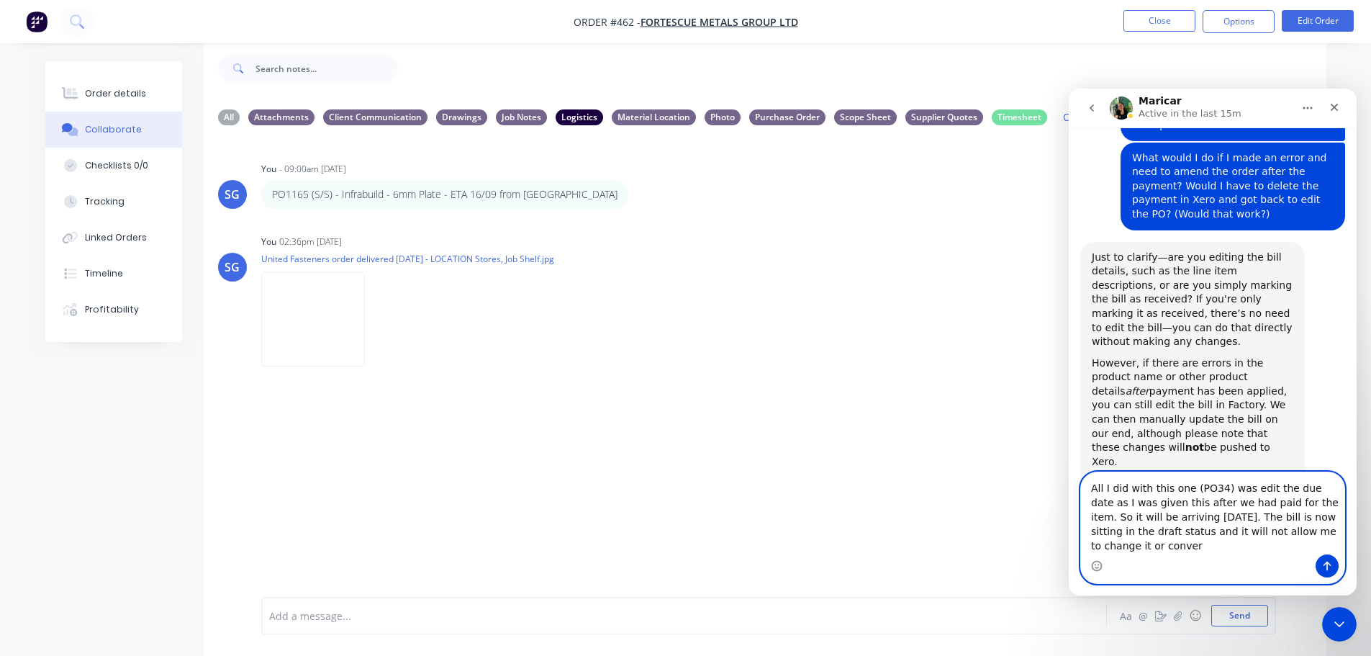
scroll to position [812, 0]
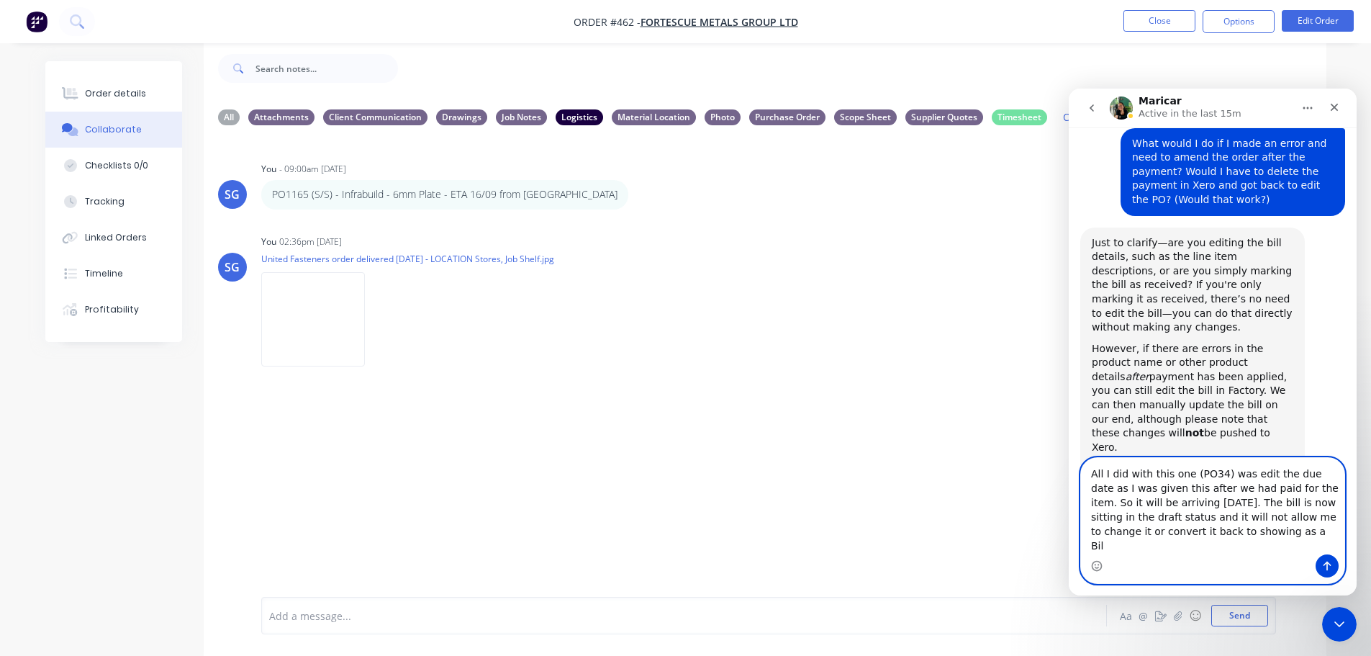
type textarea "All I did with this one (PO34) was edit the due date as I was given this after …"
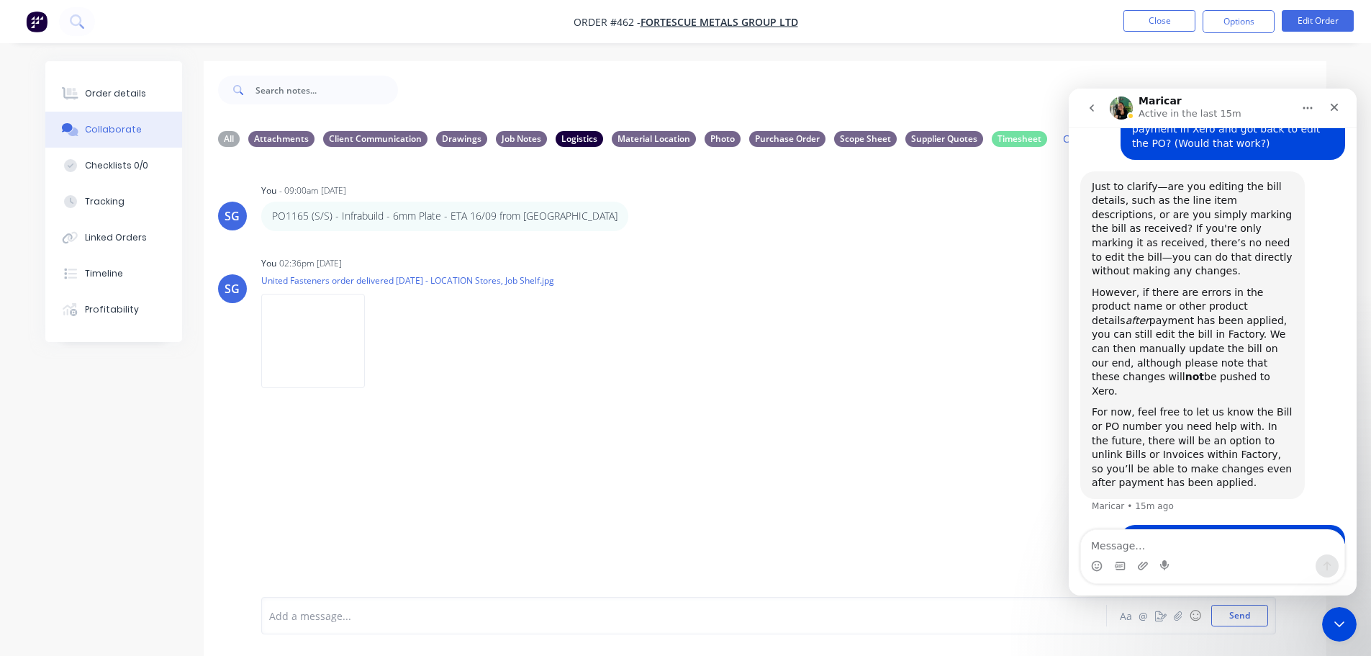
scroll to position [22, 0]
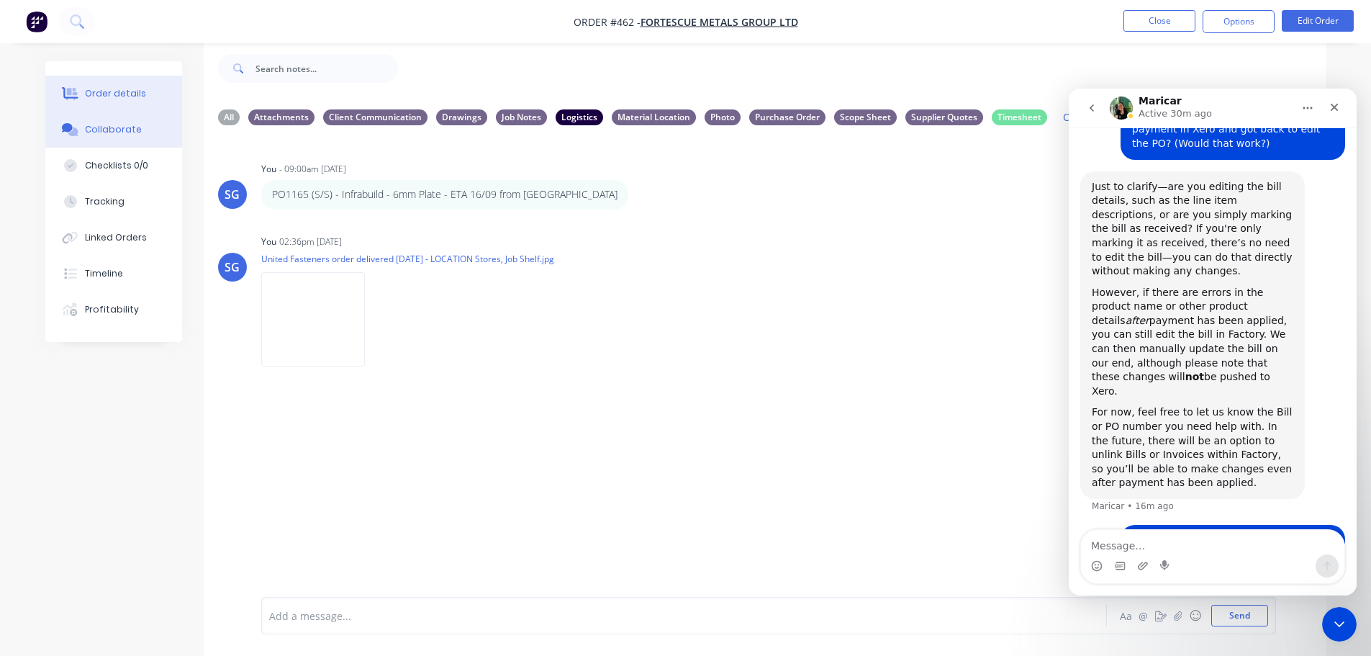
click at [114, 95] on div "Order details" at bounding box center [115, 93] width 61 height 13
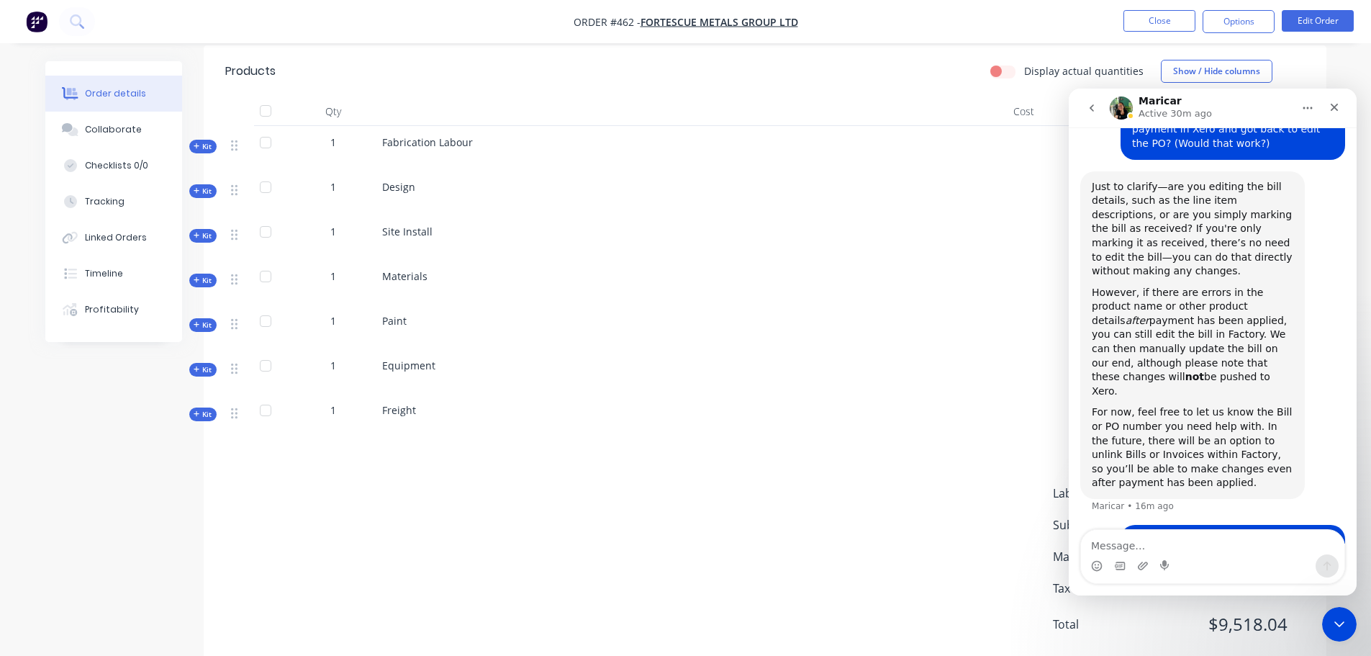
scroll to position [499, 0]
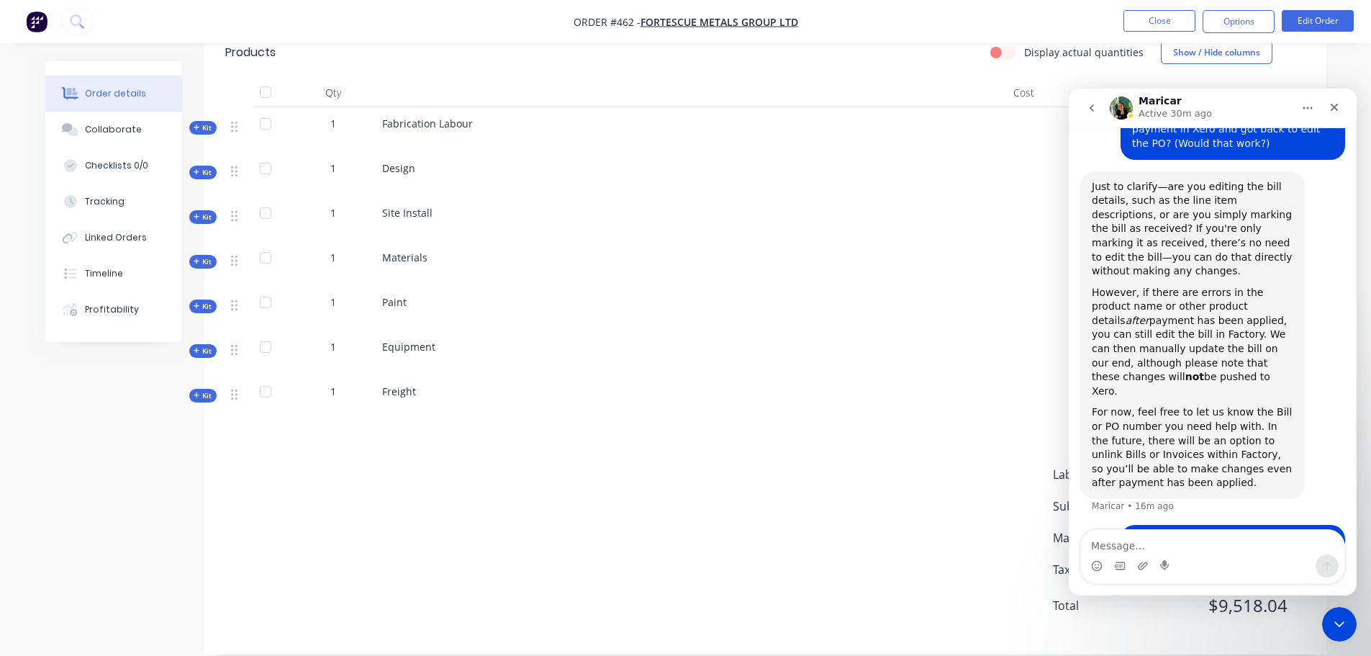
click at [203, 256] on span "Kit" at bounding box center [203, 261] width 19 height 11
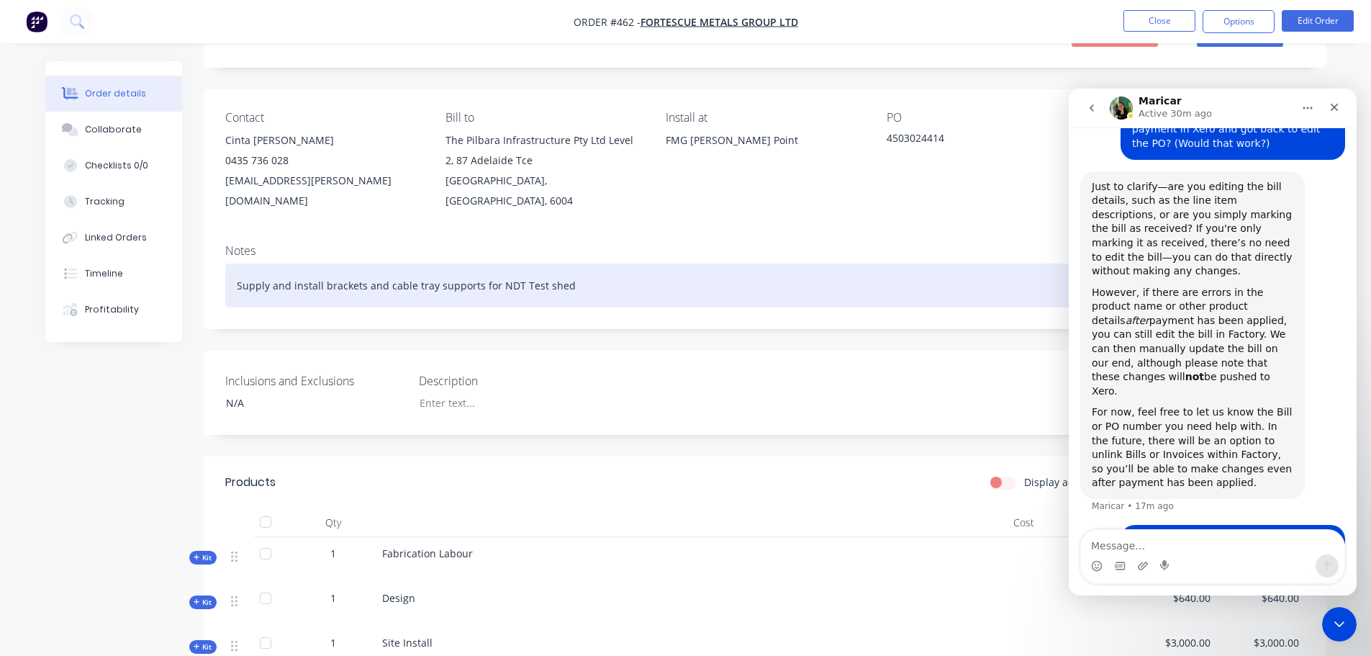
scroll to position [0, 0]
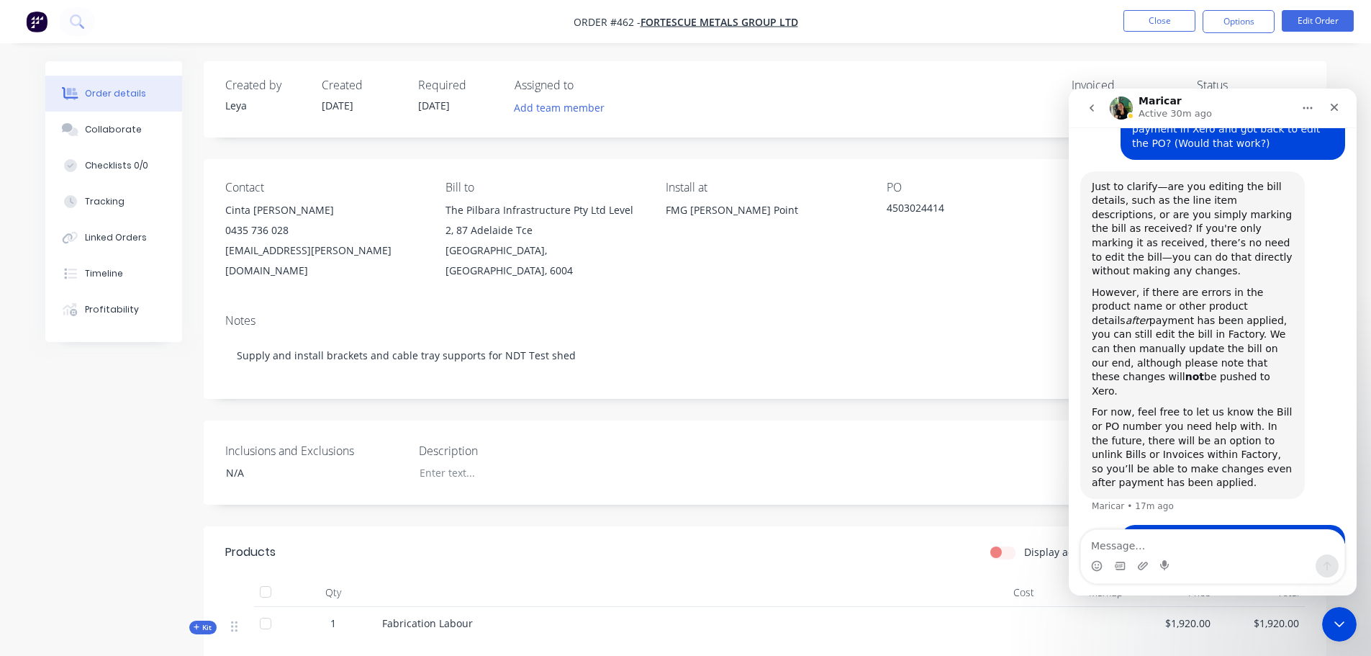
click at [1298, 109] on button "Home" at bounding box center [1307, 107] width 27 height 27
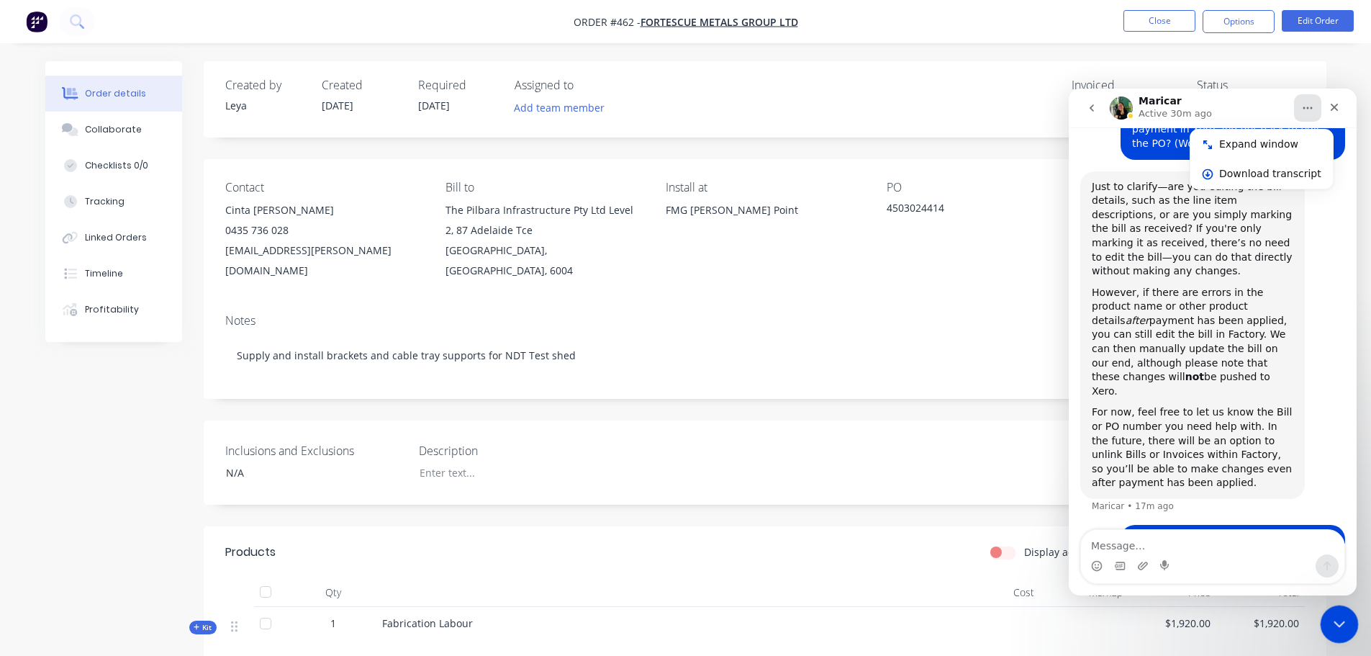
click at [1341, 630] on div "Close Intercom Messenger" at bounding box center [1337, 622] width 35 height 35
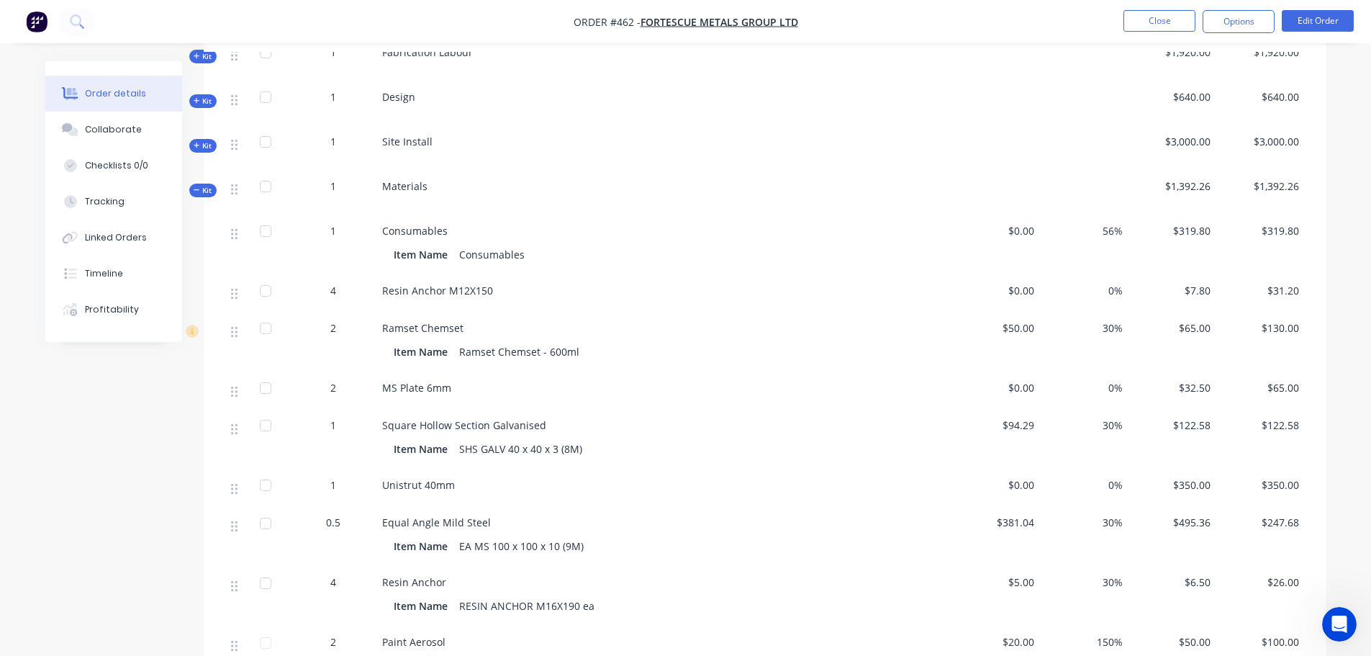
scroll to position [576, 0]
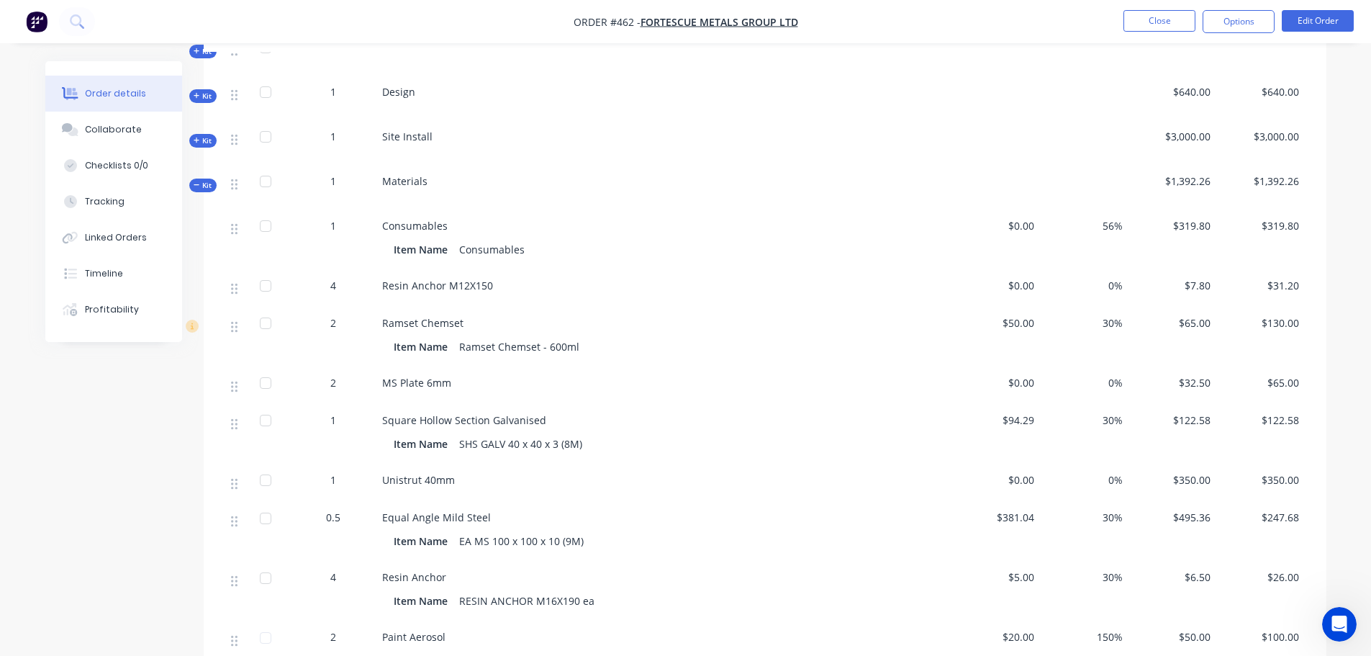
click at [263, 271] on div at bounding box center [265, 285] width 29 height 29
click at [266, 309] on div at bounding box center [265, 323] width 29 height 29
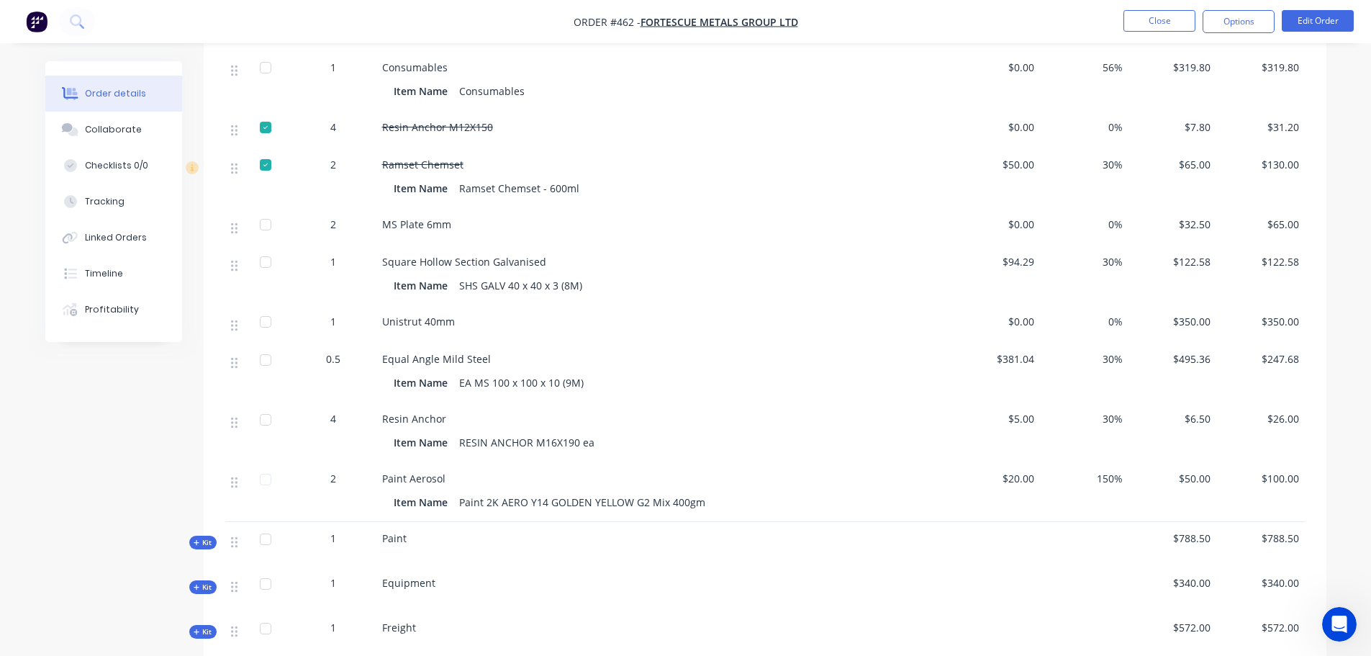
scroll to position [792, 0]
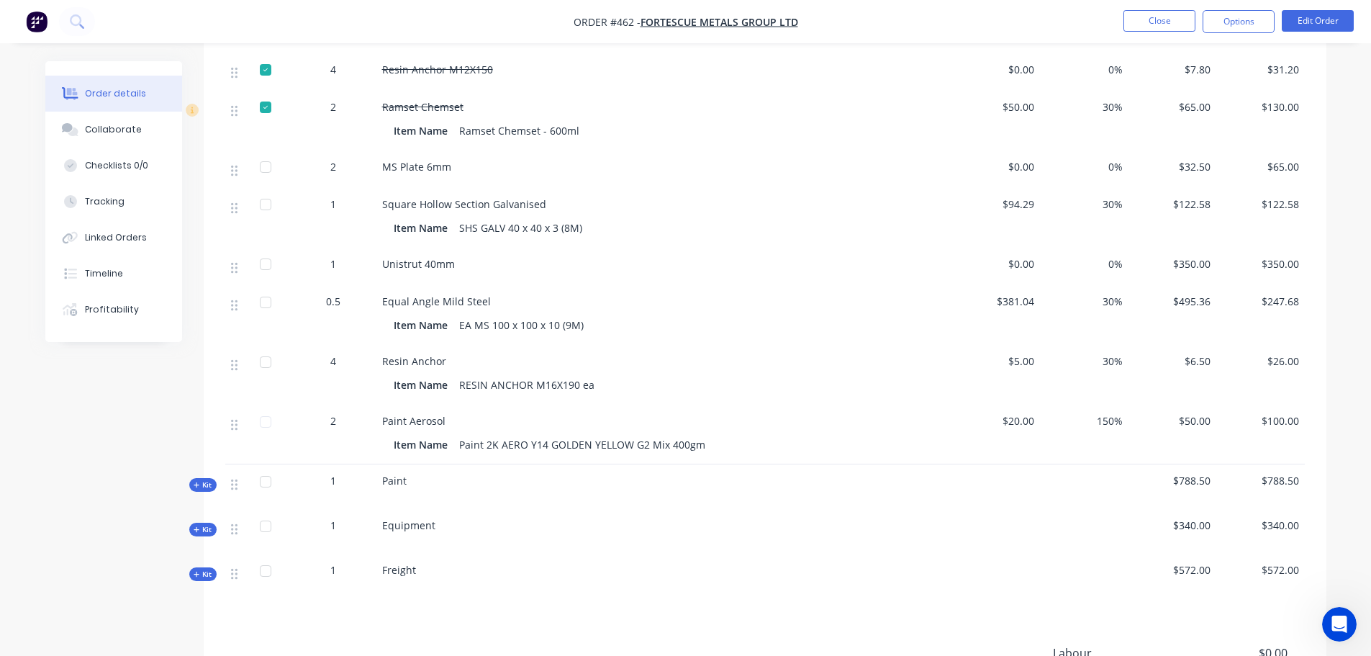
click at [263, 407] on div at bounding box center [265, 421] width 29 height 29
click at [263, 348] on div at bounding box center [265, 362] width 29 height 29
click at [268, 288] on div at bounding box center [265, 302] width 29 height 29
click at [266, 250] on div at bounding box center [265, 264] width 29 height 29
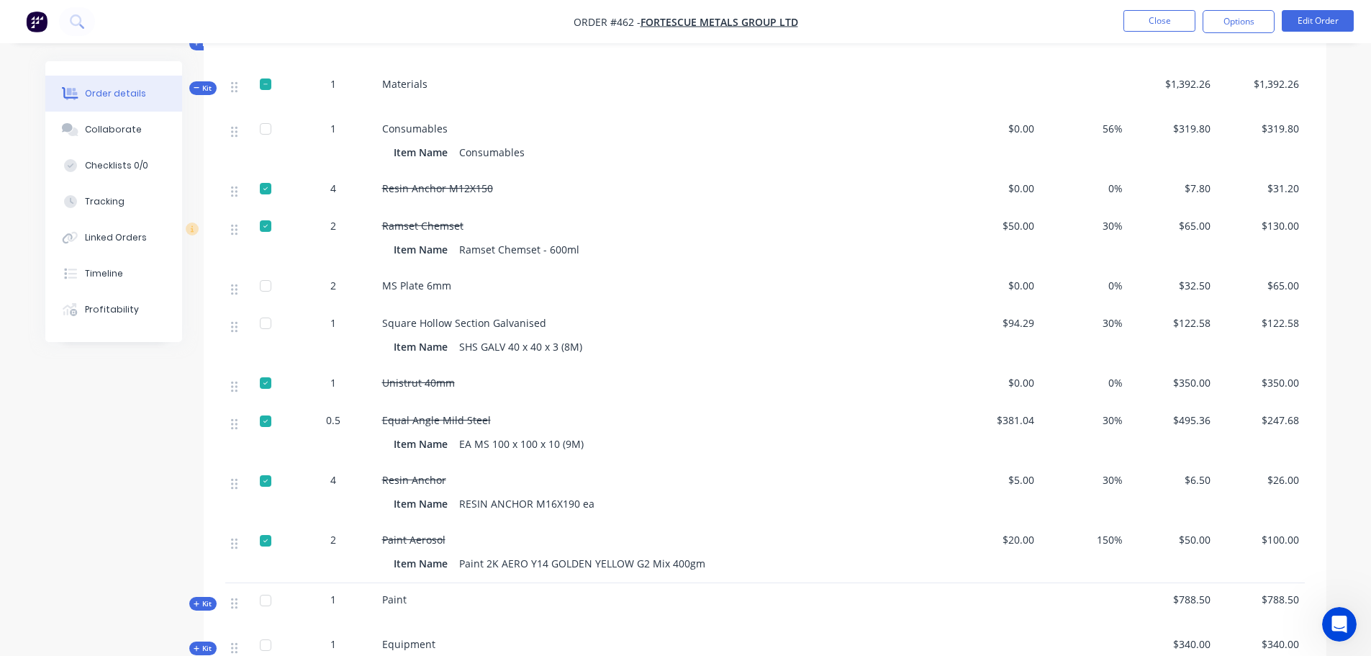
scroll to position [648, 0]
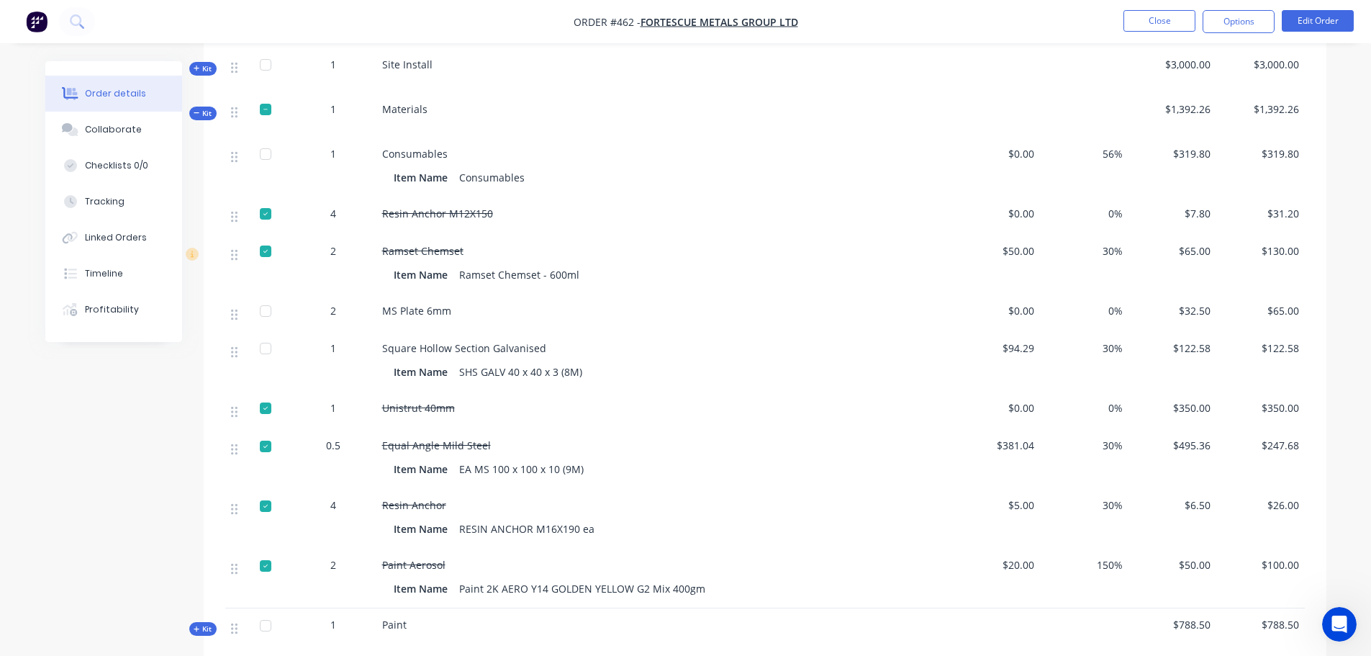
click at [263, 334] on div at bounding box center [265, 348] width 29 height 29
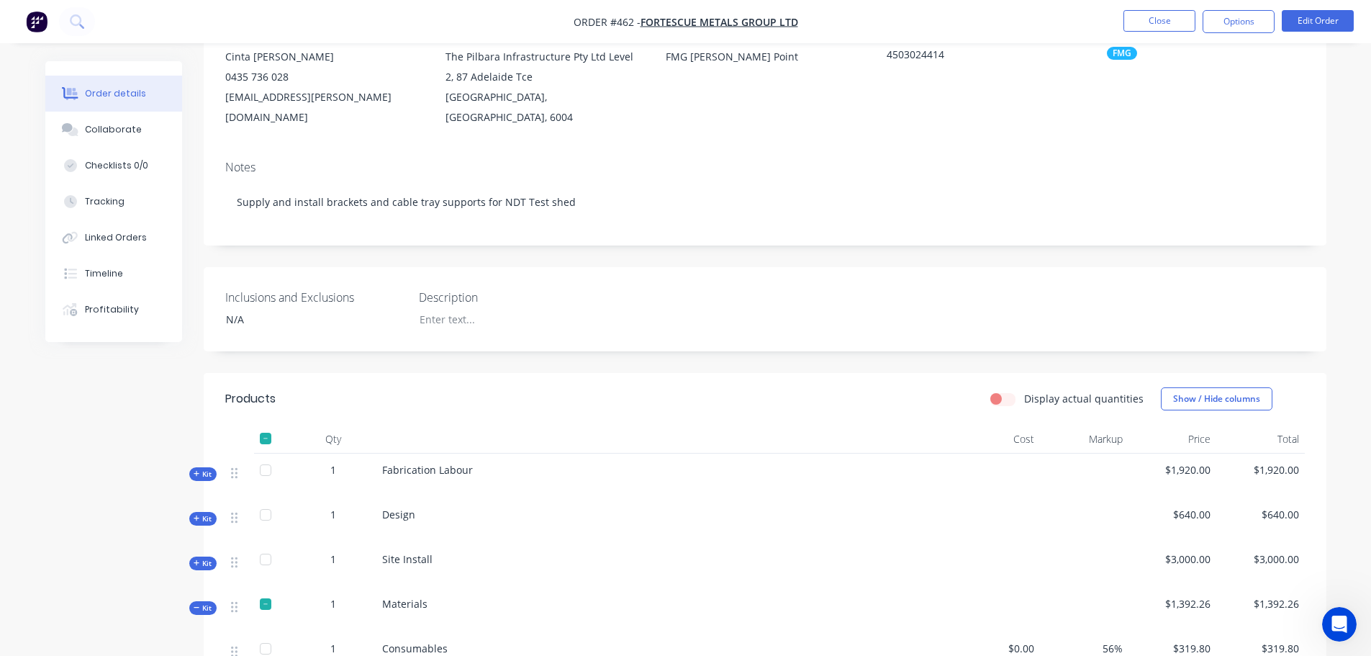
scroll to position [0, 0]
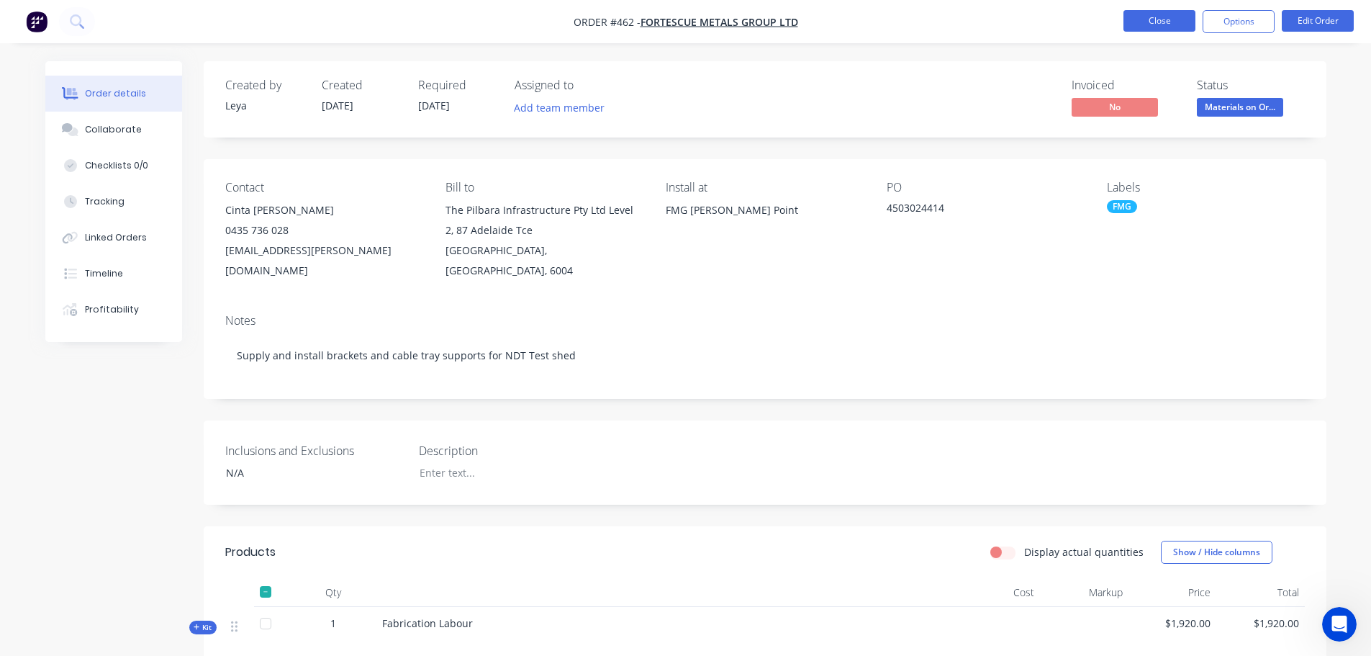
click at [1170, 27] on button "Close" at bounding box center [1159, 21] width 72 height 22
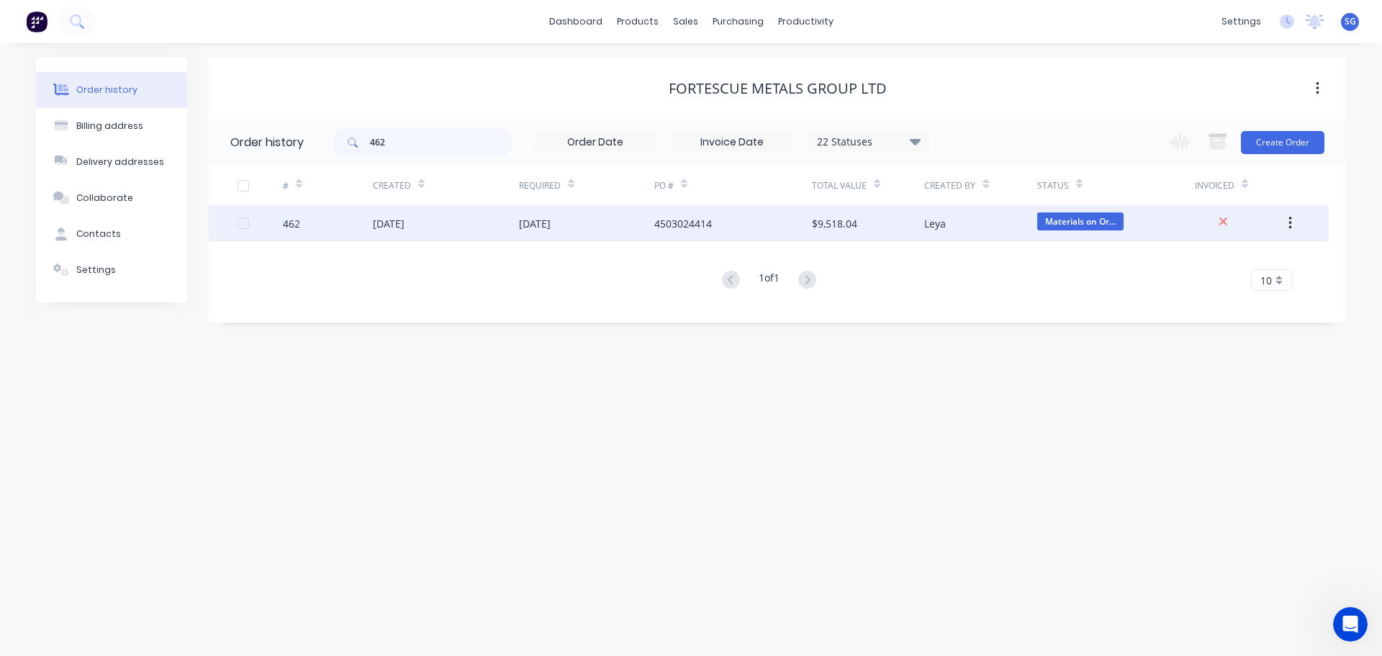
click at [291, 225] on div "462" at bounding box center [291, 223] width 17 height 15
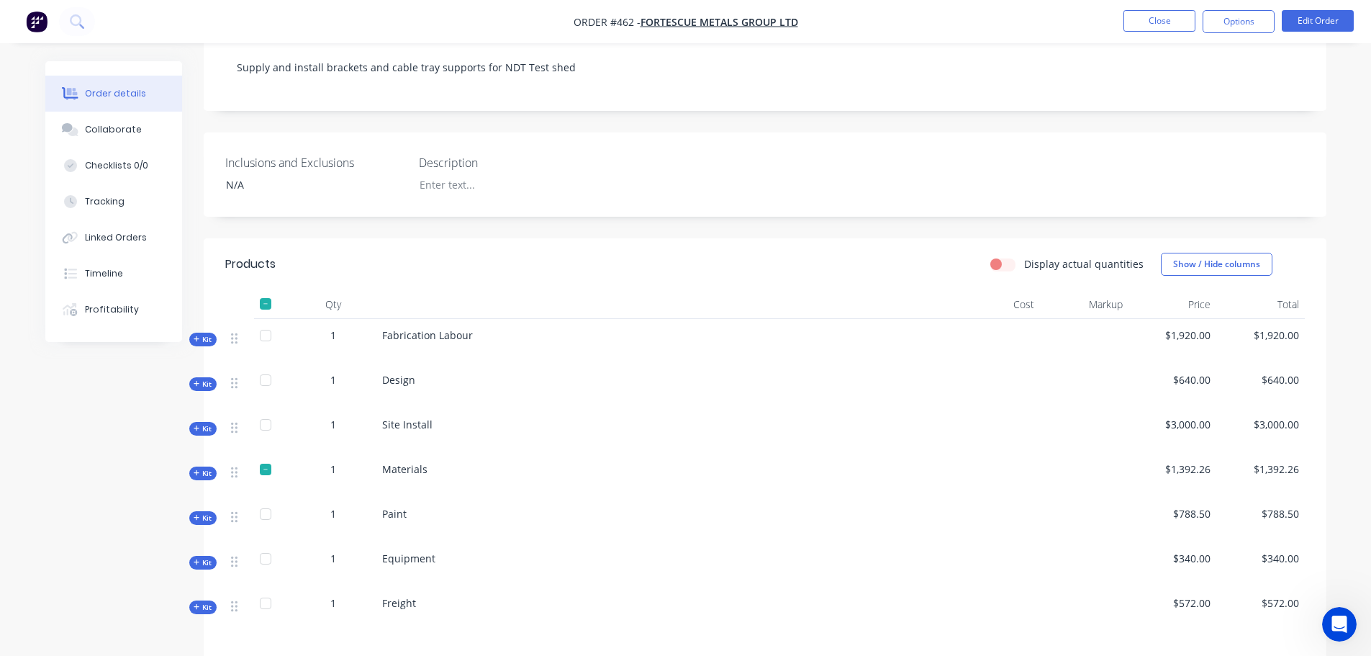
scroll to position [499, 0]
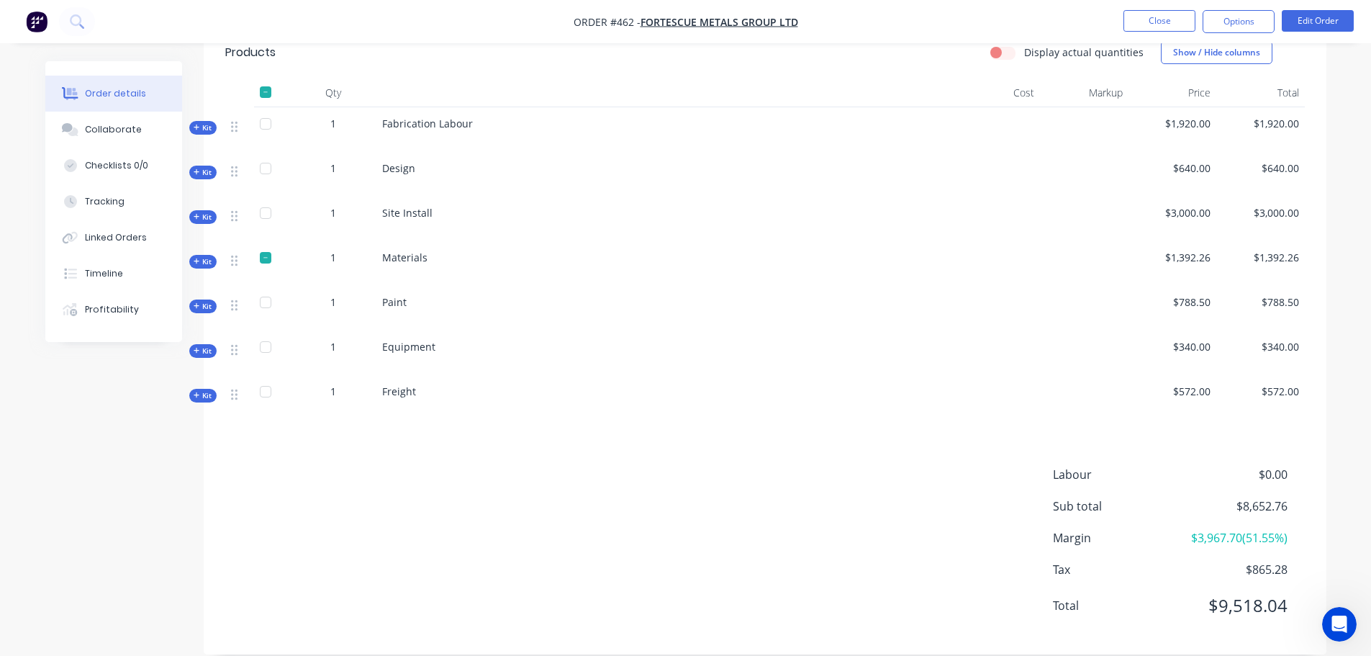
click at [204, 233] on div "Qty Cost Markup Price Total Kit 1 Fabrication Labour $1,920.00 $1,920.00 Kit 1 …" at bounding box center [765, 248] width 1123 height 341
click at [204, 256] on span "Kit" at bounding box center [203, 261] width 19 height 11
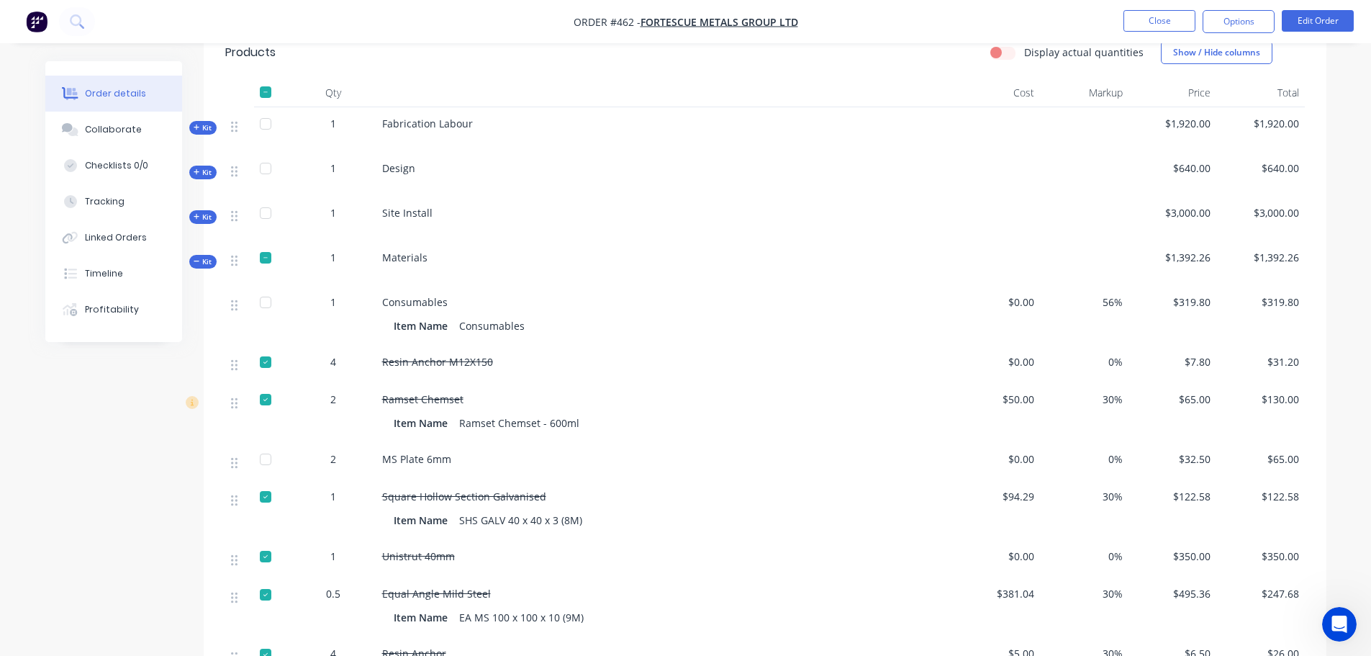
click at [204, 256] on span "Kit" at bounding box center [203, 261] width 19 height 11
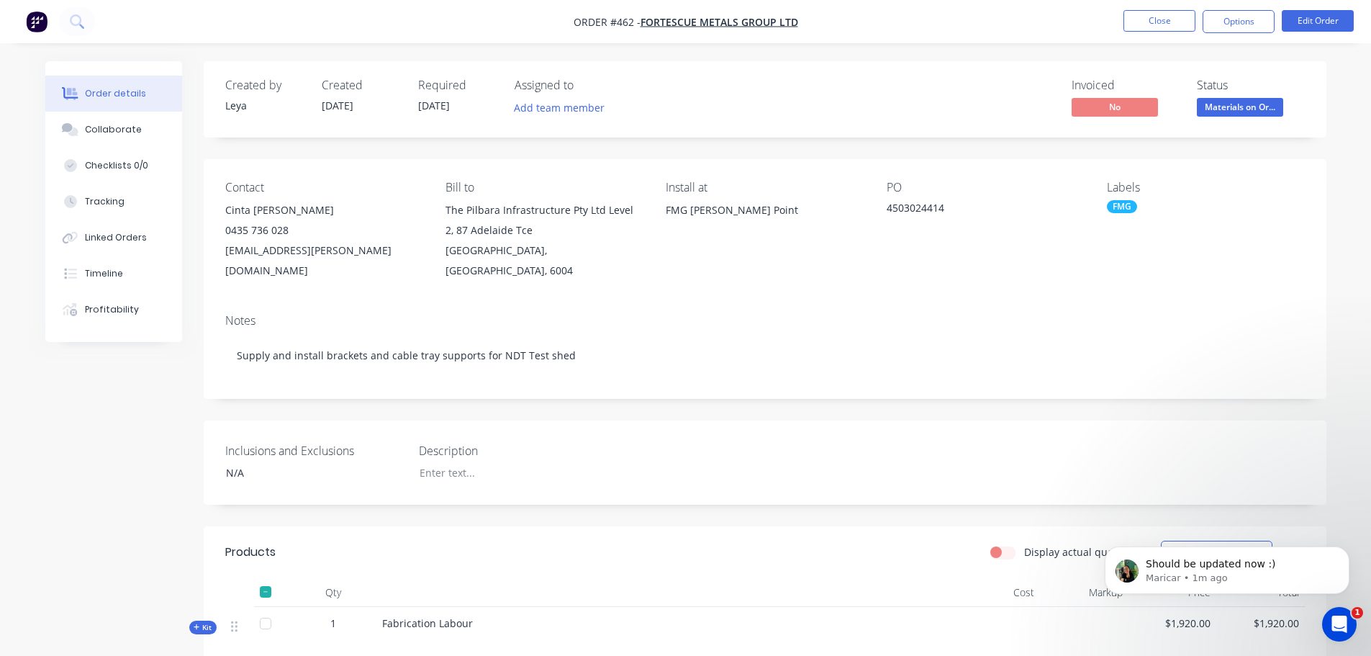
scroll to position [911, 0]
click at [1138, 20] on button "Close" at bounding box center [1159, 21] width 72 height 22
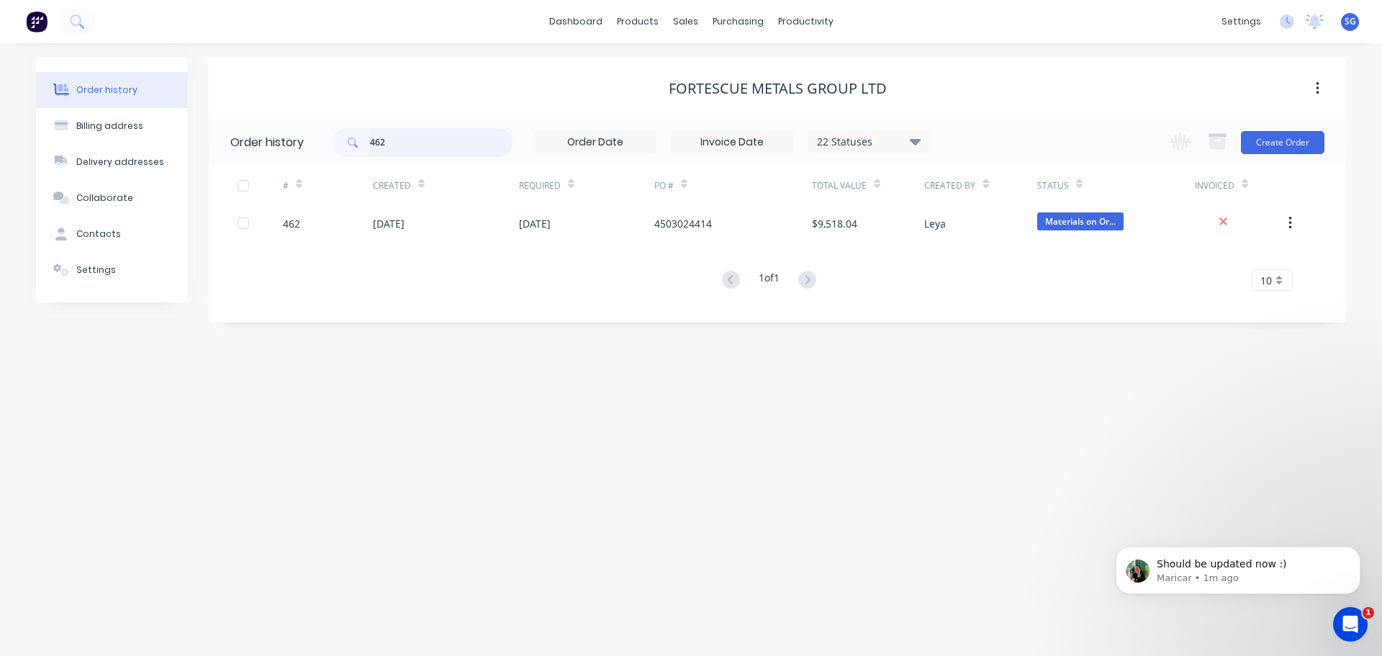
click at [387, 137] on input "462" at bounding box center [441, 142] width 142 height 29
type input "459"
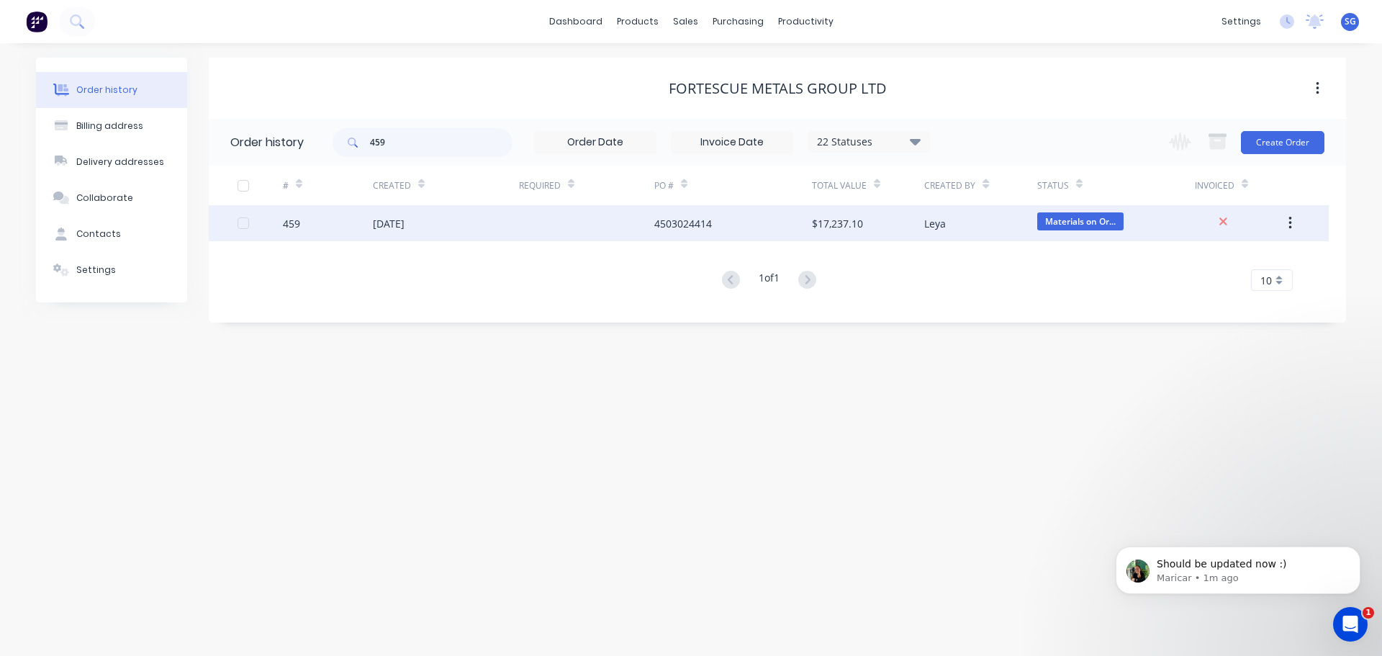
click at [290, 225] on div "459" at bounding box center [291, 223] width 17 height 15
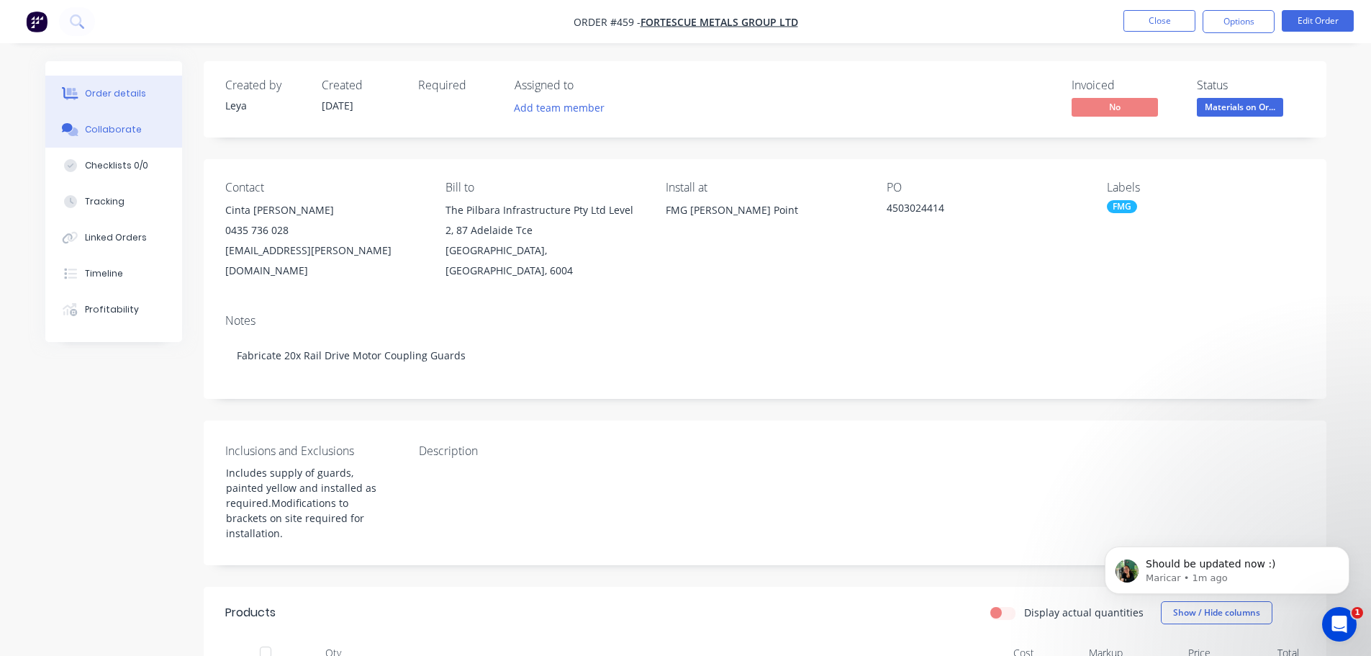
click at [96, 136] on button "Collaborate" at bounding box center [113, 130] width 137 height 36
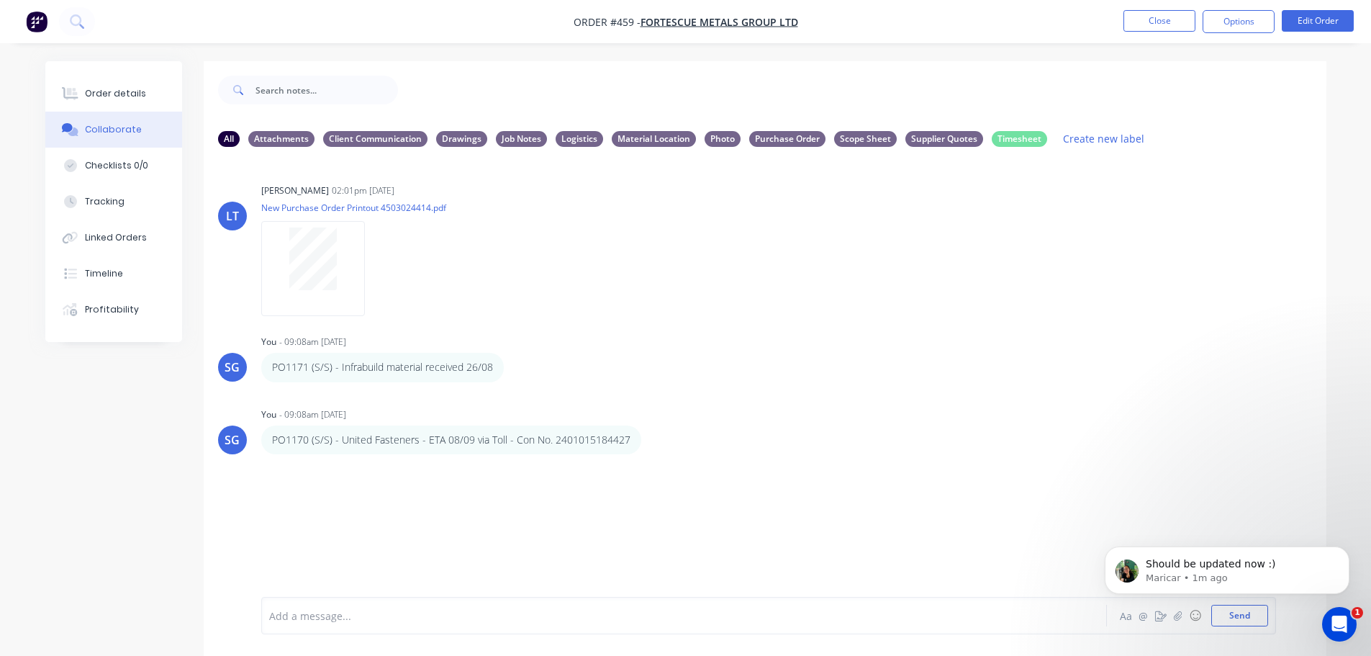
click at [1172, 614] on html "Should be updated now :) Maricar • 1m ago" at bounding box center [1227, 566] width 288 height 101
click at [1174, 617] on icon "button" at bounding box center [1177, 615] width 9 height 10
click at [1234, 620] on button "Send" at bounding box center [1239, 616] width 57 height 22
click at [648, 441] on button "button" at bounding box center [651, 439] width 6 height 21
click at [661, 485] on button "Delete" at bounding box center [703, 489] width 91 height 24
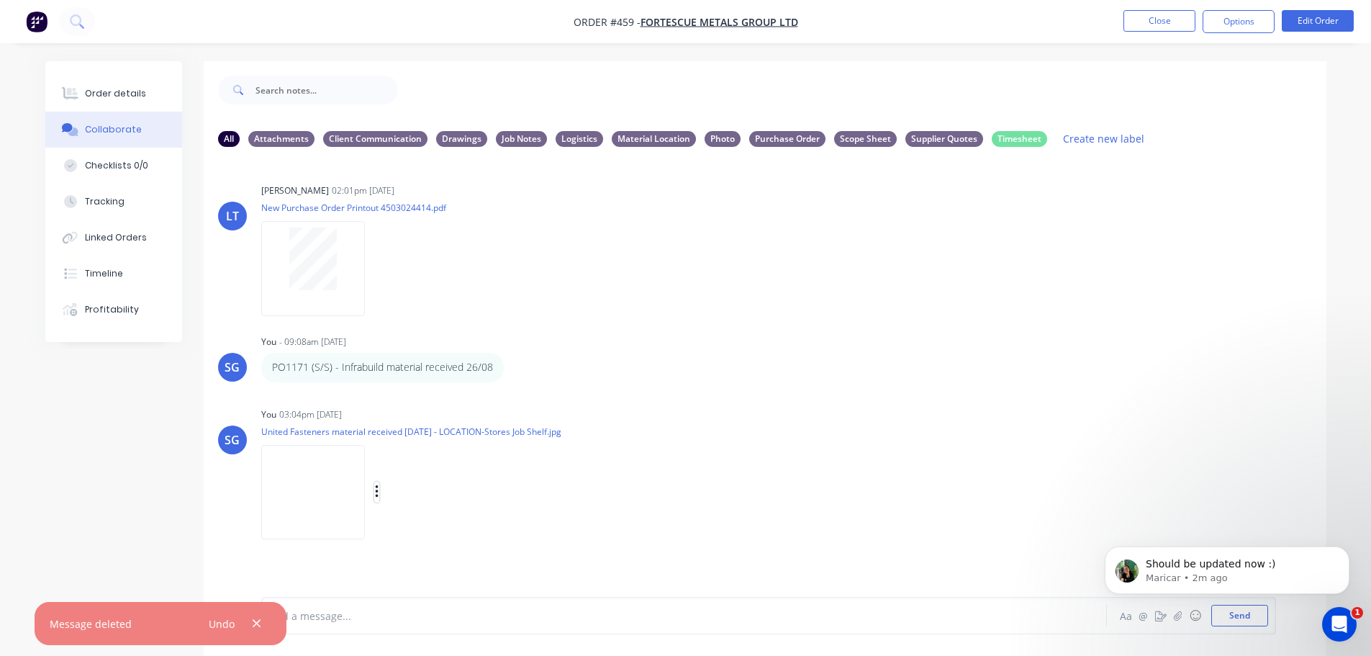
click at [377, 490] on icon "button" at bounding box center [377, 492] width 4 height 17
click at [402, 495] on button "Labels" at bounding box center [471, 497] width 162 height 32
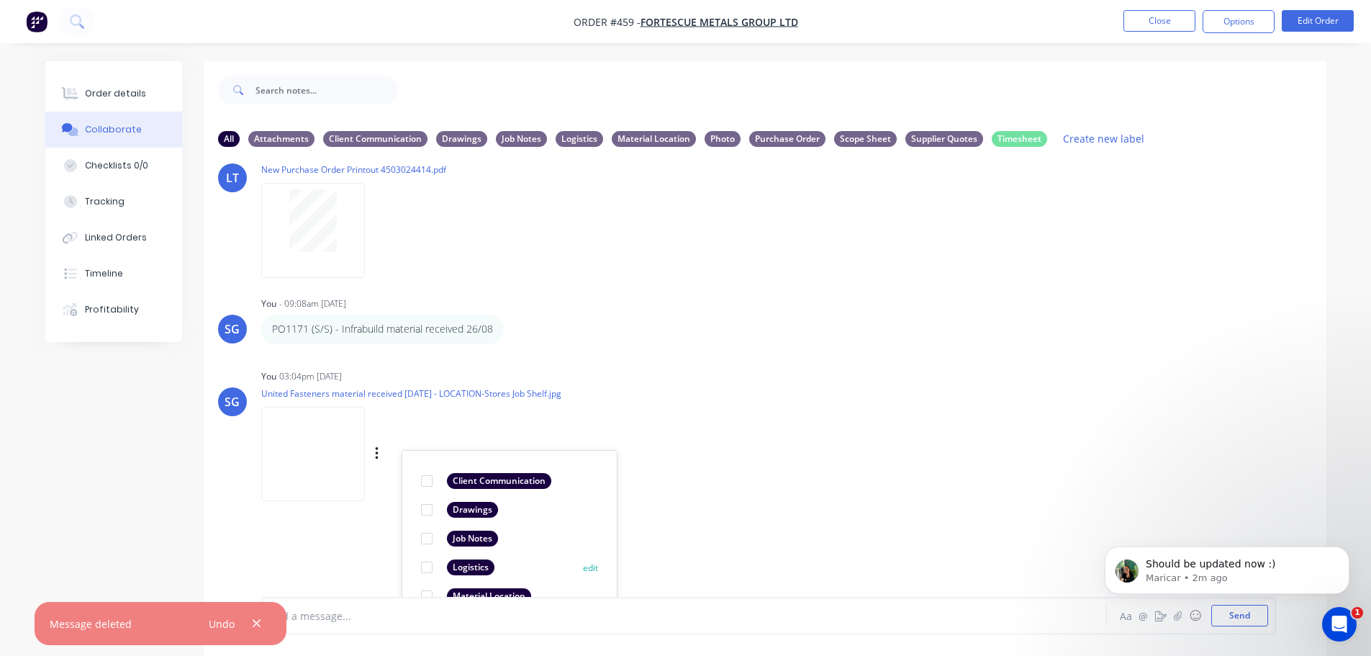
scroll to position [72, 0]
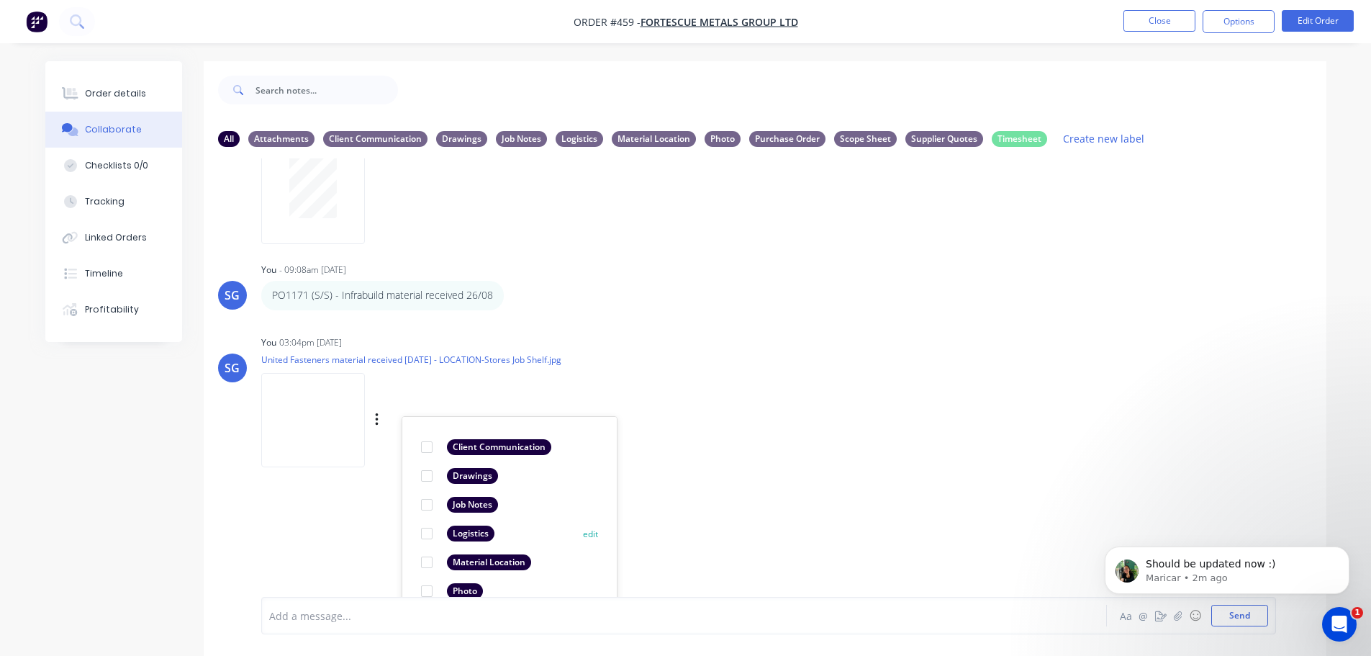
click at [425, 535] on div at bounding box center [426, 533] width 29 height 29
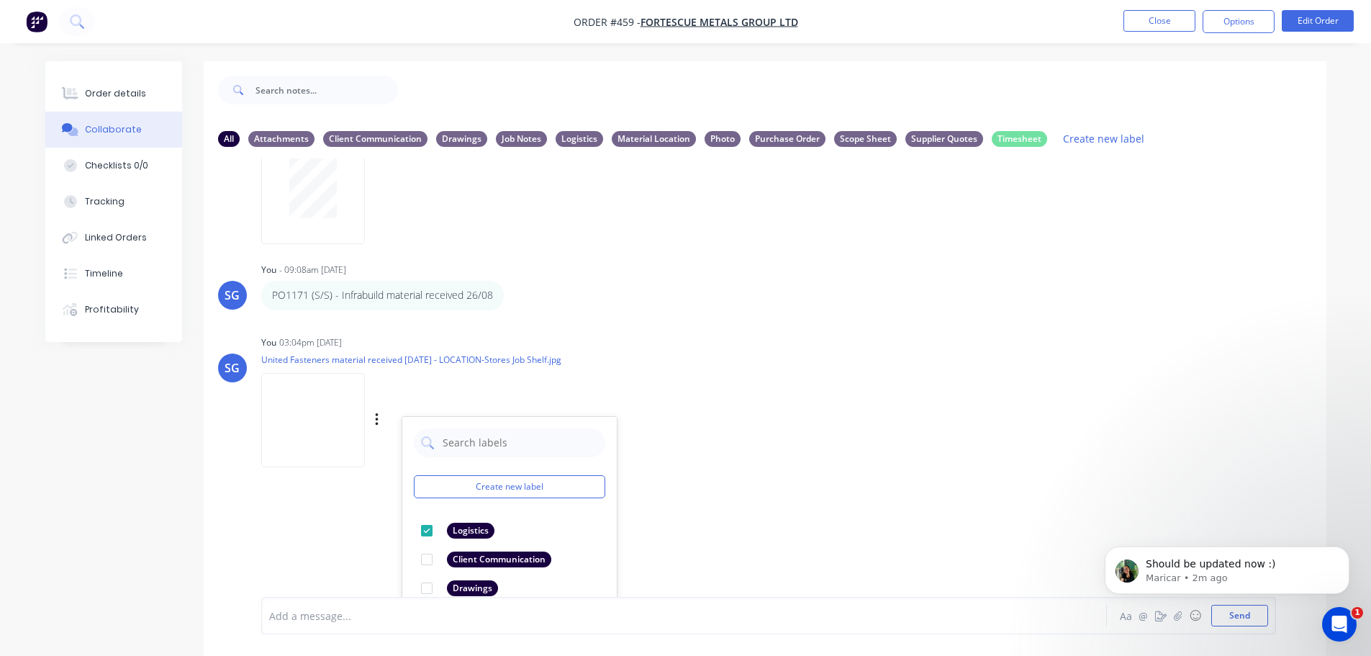
click at [661, 358] on div "You 03:04pm 08/09/25 United Fasteners material received 8th Sept - LOCATION-Sto…" at bounding box center [486, 397] width 450 height 130
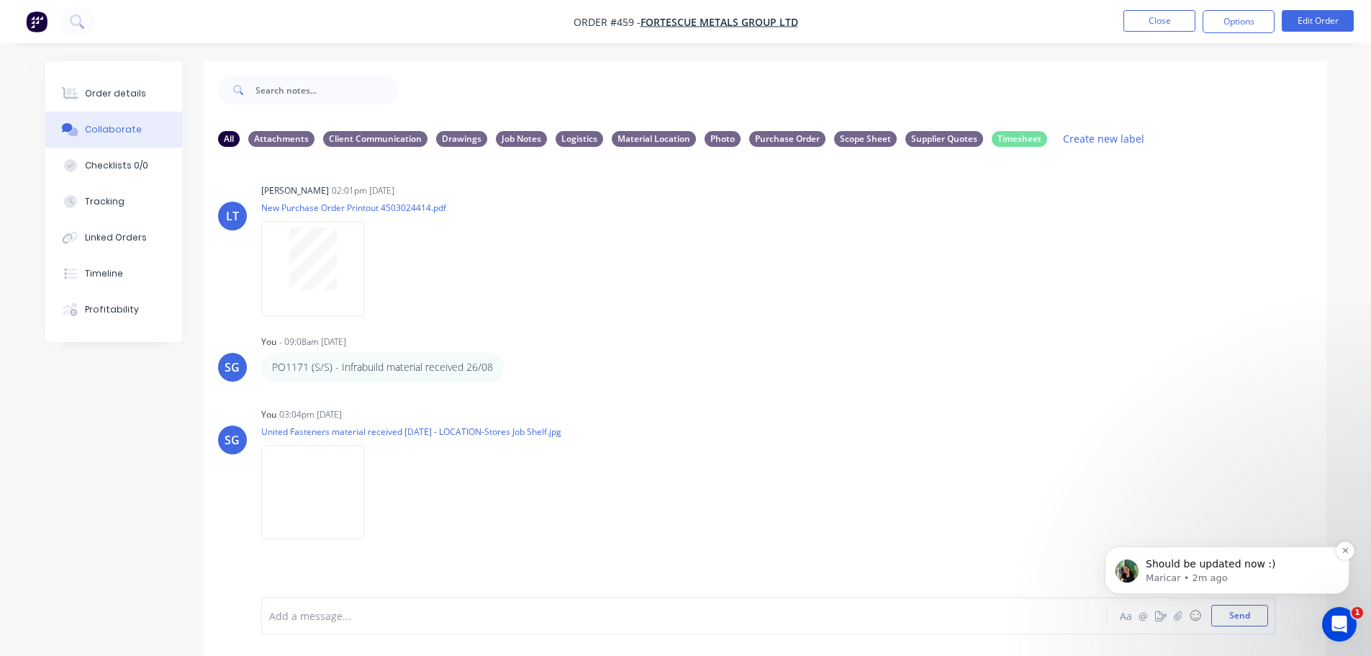
click at [1190, 574] on p "Maricar • 2m ago" at bounding box center [1239, 577] width 186 height 13
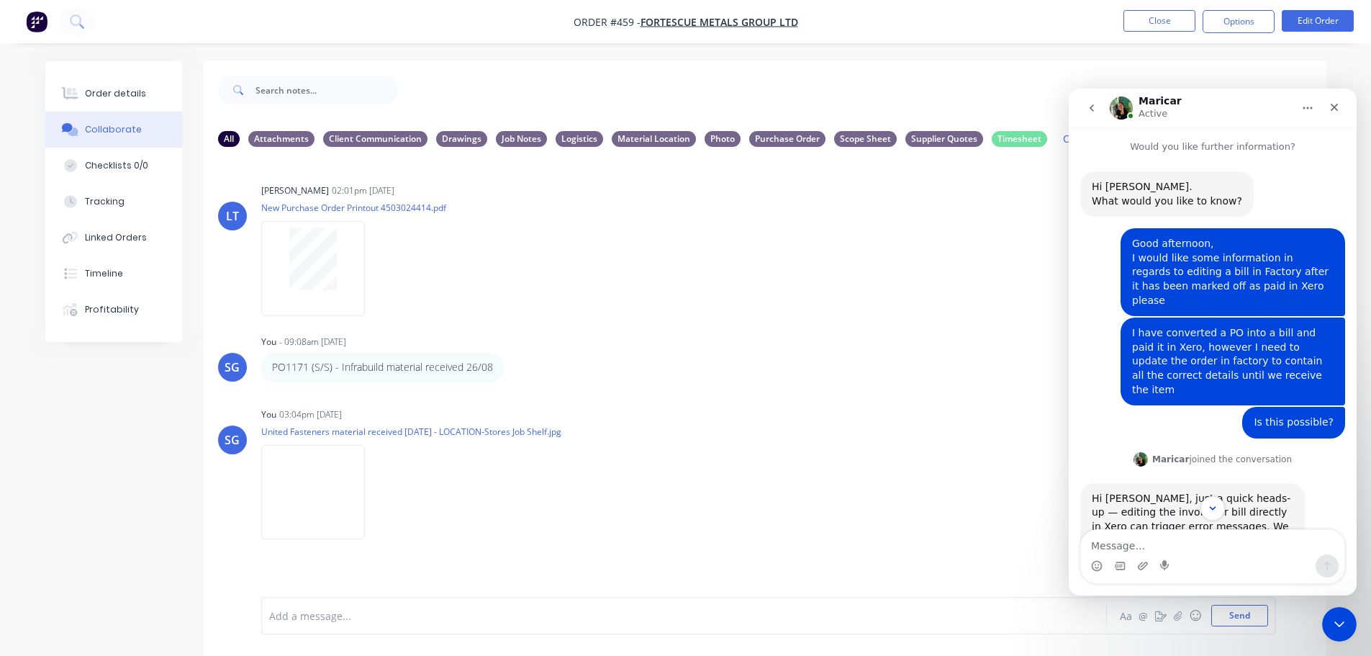
scroll to position [911, 0]
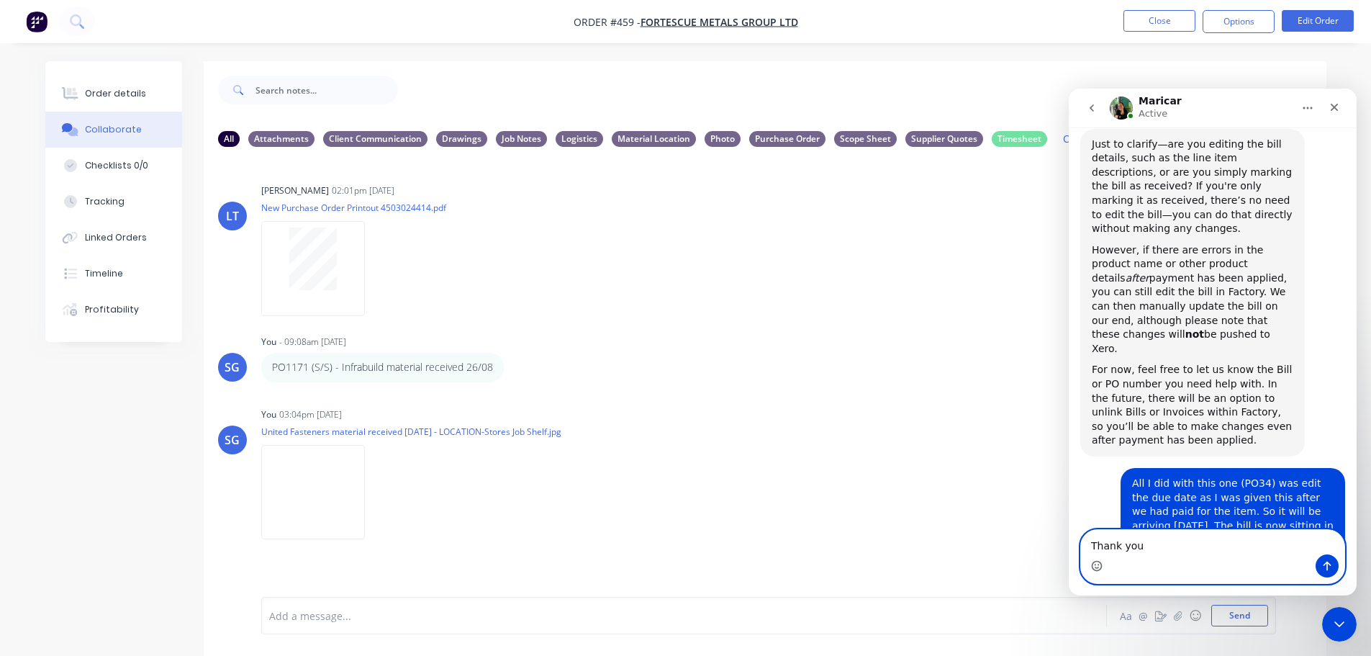
click at [1097, 567] on icon "Emoji picker" at bounding box center [1097, 566] width 12 height 12
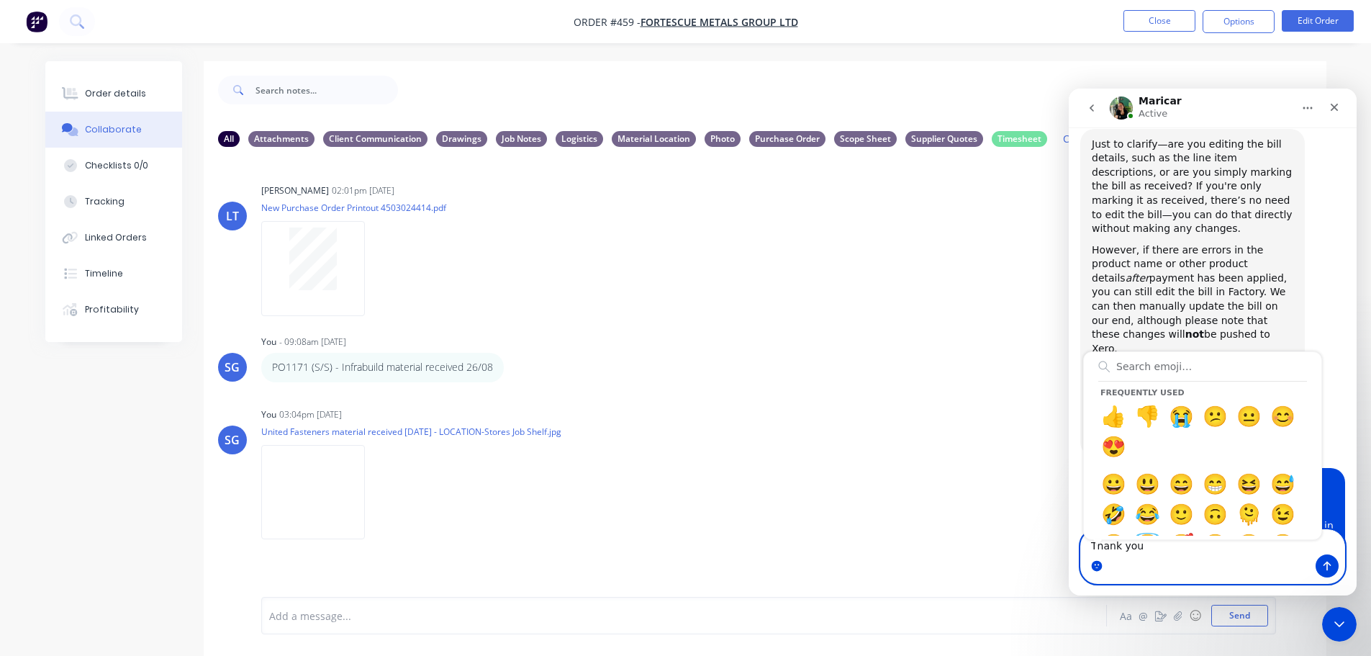
click at [1143, 544] on textarea "Thank you" at bounding box center [1212, 542] width 263 height 24
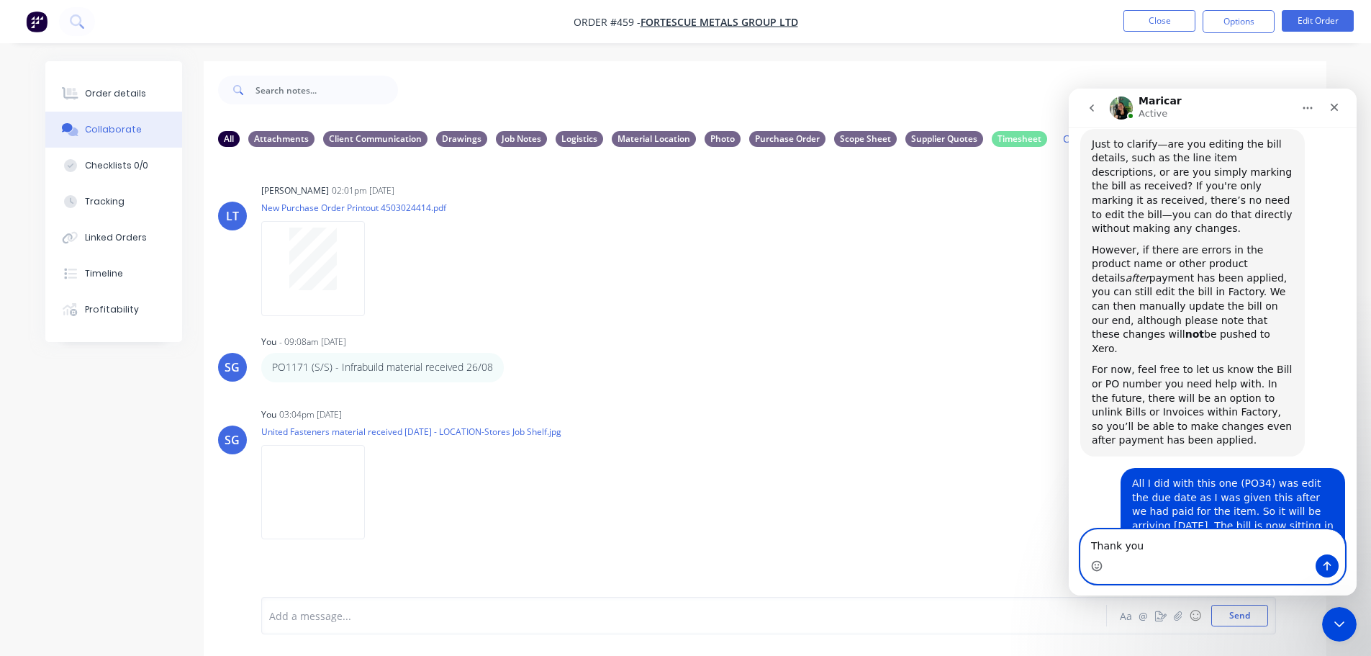
click at [1097, 569] on icon "Emoji picker" at bounding box center [1097, 566] width 12 height 12
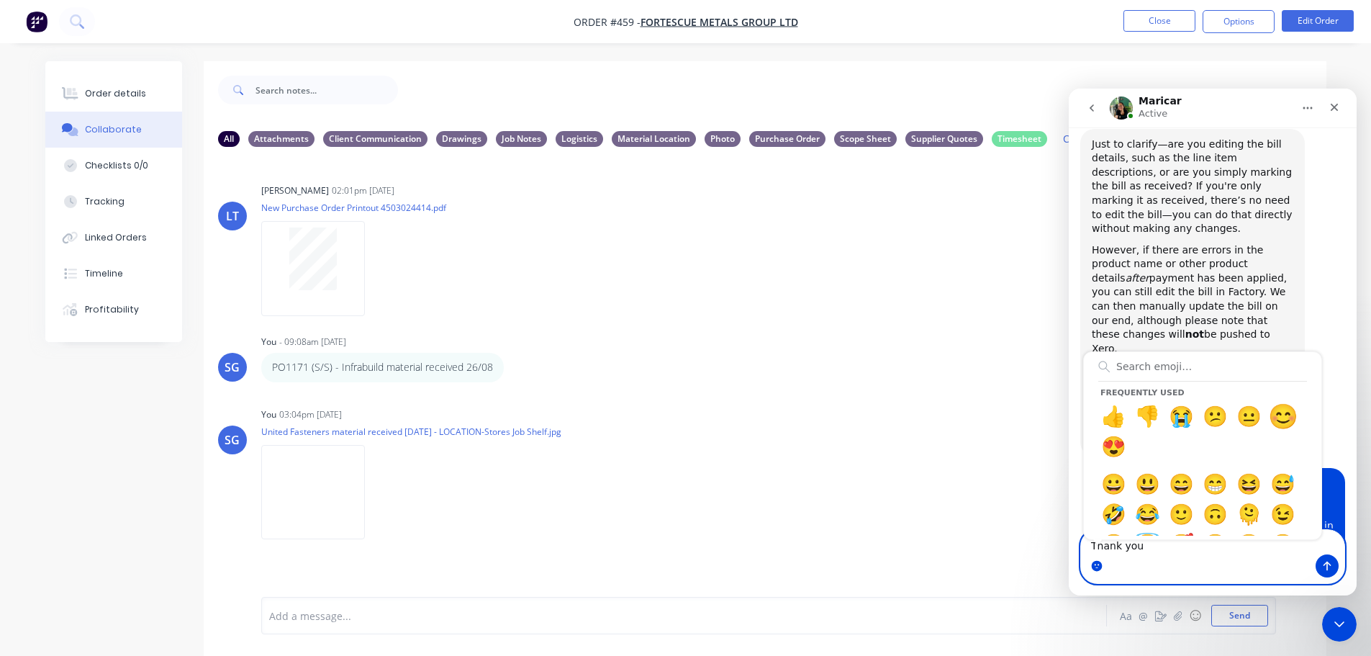
type textarea "Thank you 😊"
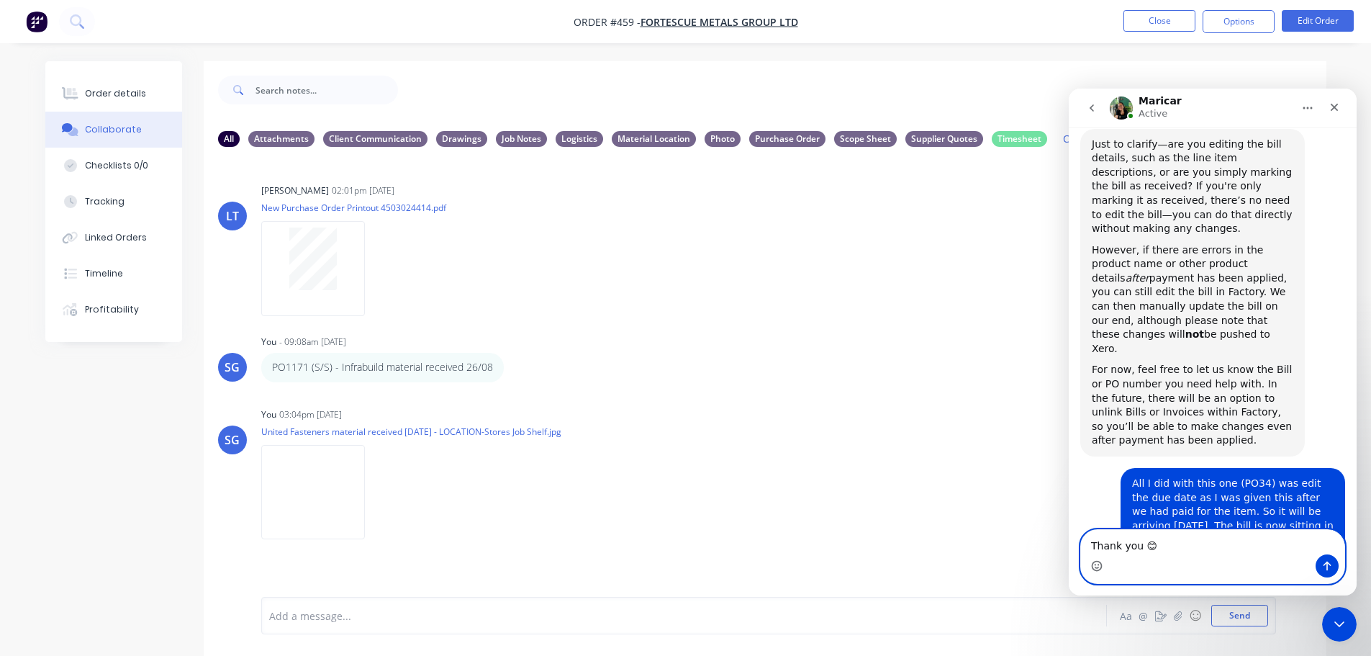
click at [1174, 548] on textarea "Thank you 😊" at bounding box center [1212, 542] width 263 height 24
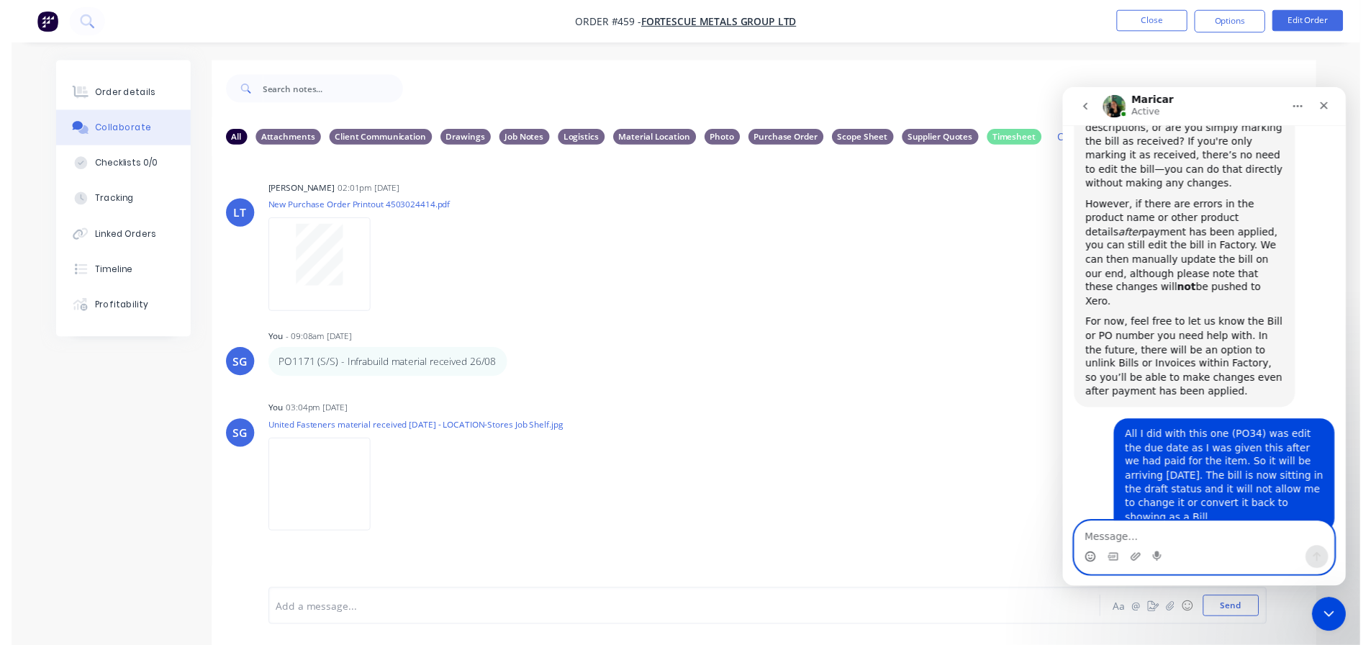
scroll to position [954, 0]
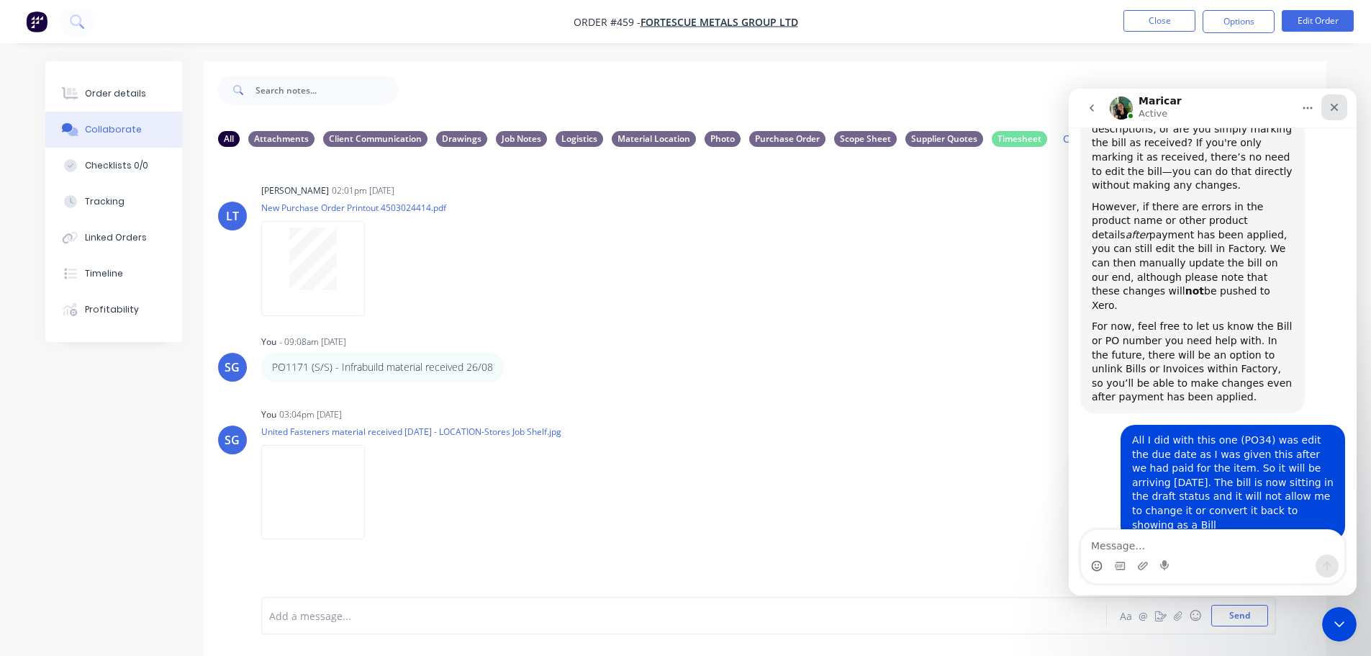
click at [1343, 107] on div "Close" at bounding box center [1334, 107] width 26 height 26
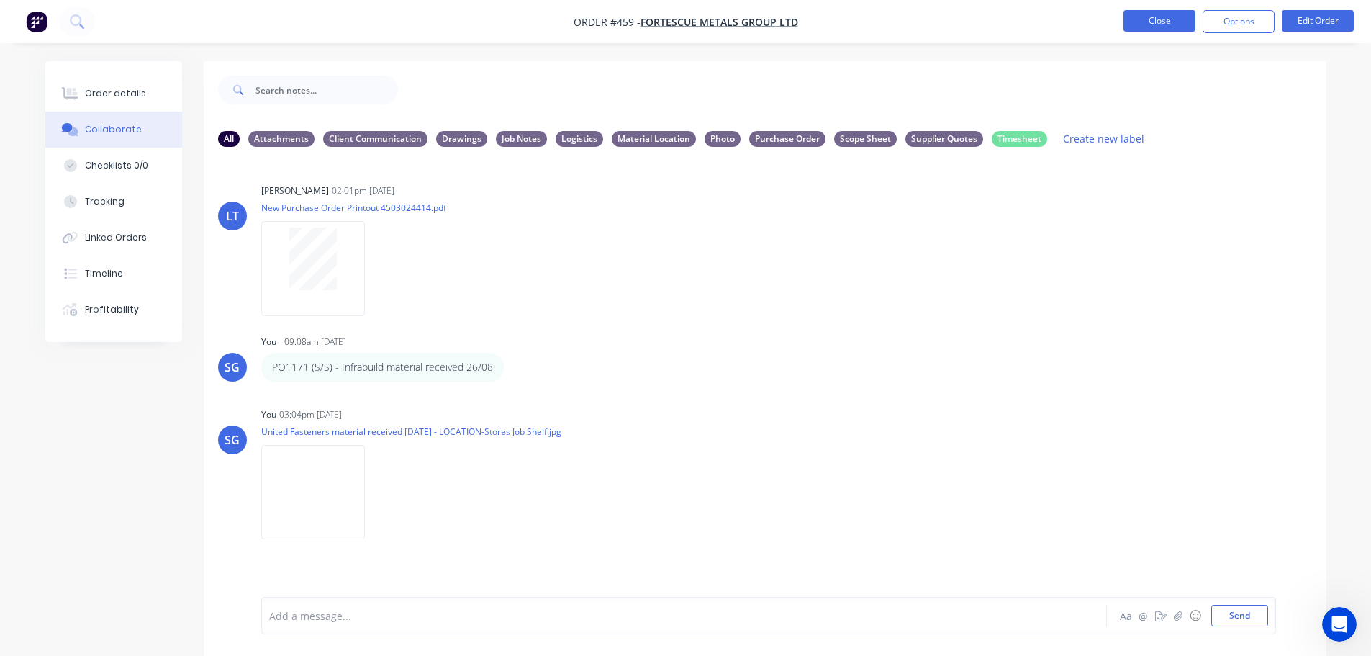
click at [1154, 13] on button "Close" at bounding box center [1159, 21] width 72 height 22
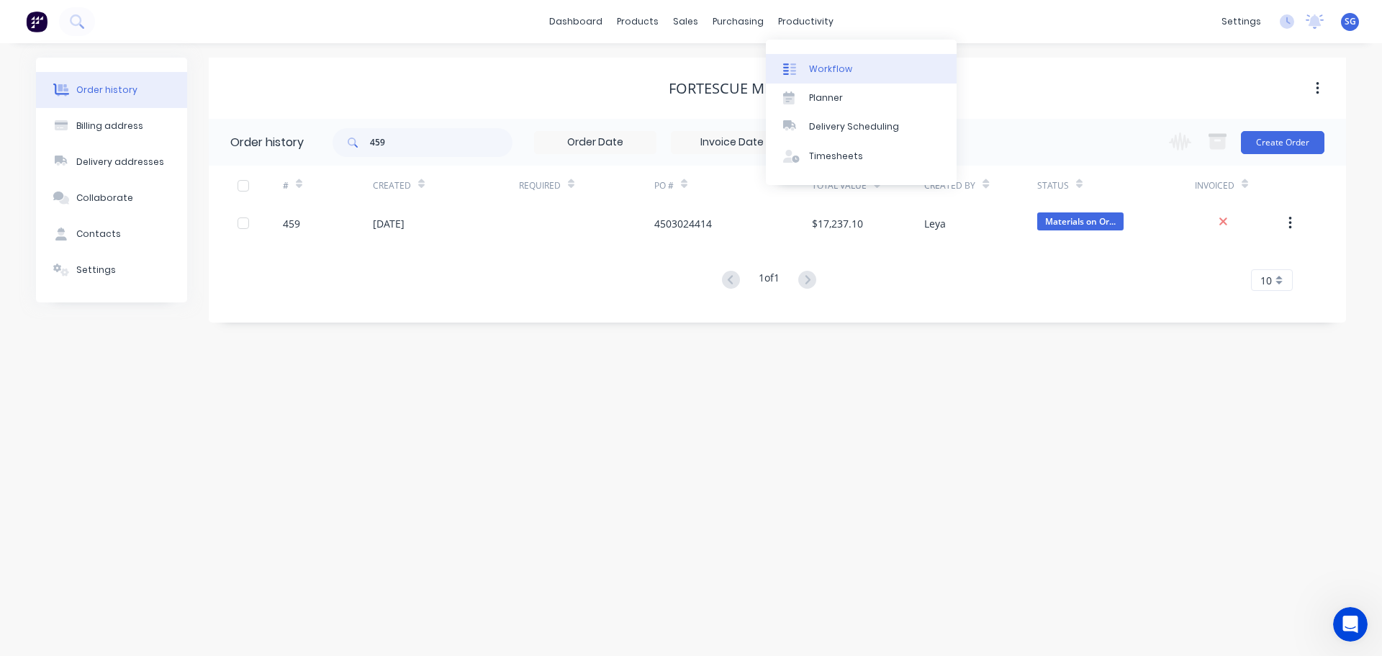
click at [801, 60] on link "Workflow" at bounding box center [861, 68] width 191 height 29
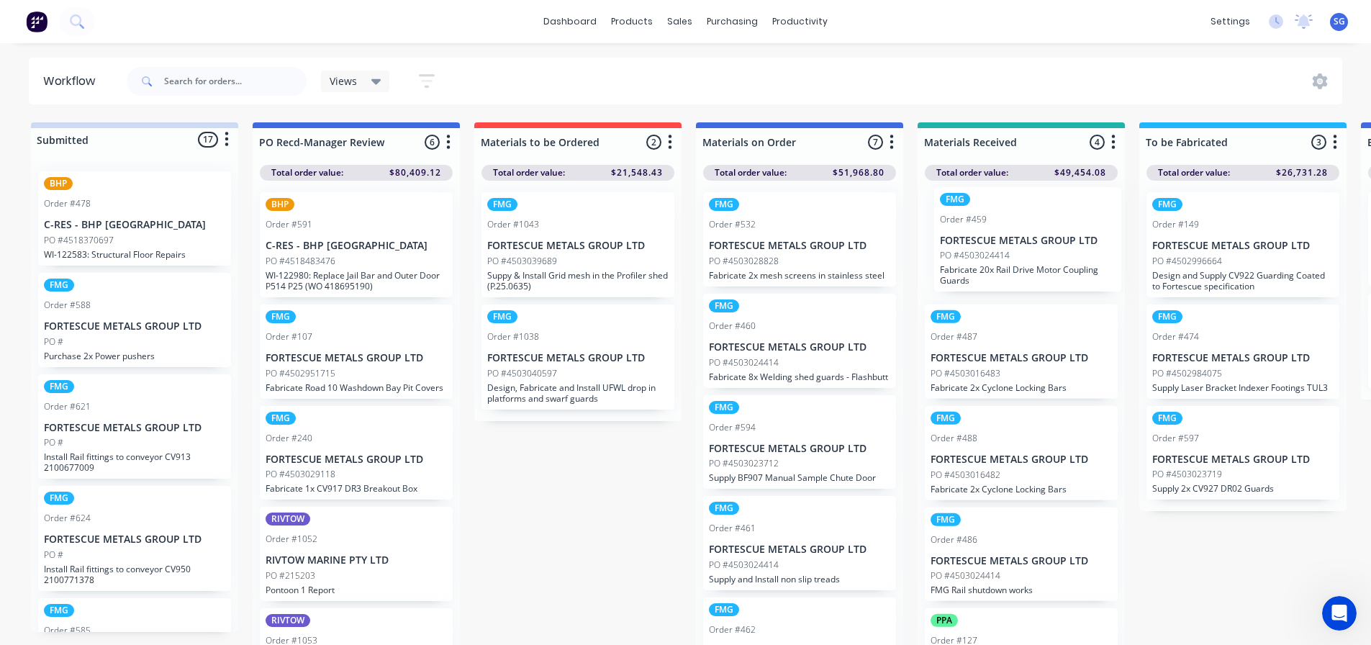
drag, startPoint x: 776, startPoint y: 466, endPoint x: 1010, endPoint y: 248, distance: 320.8
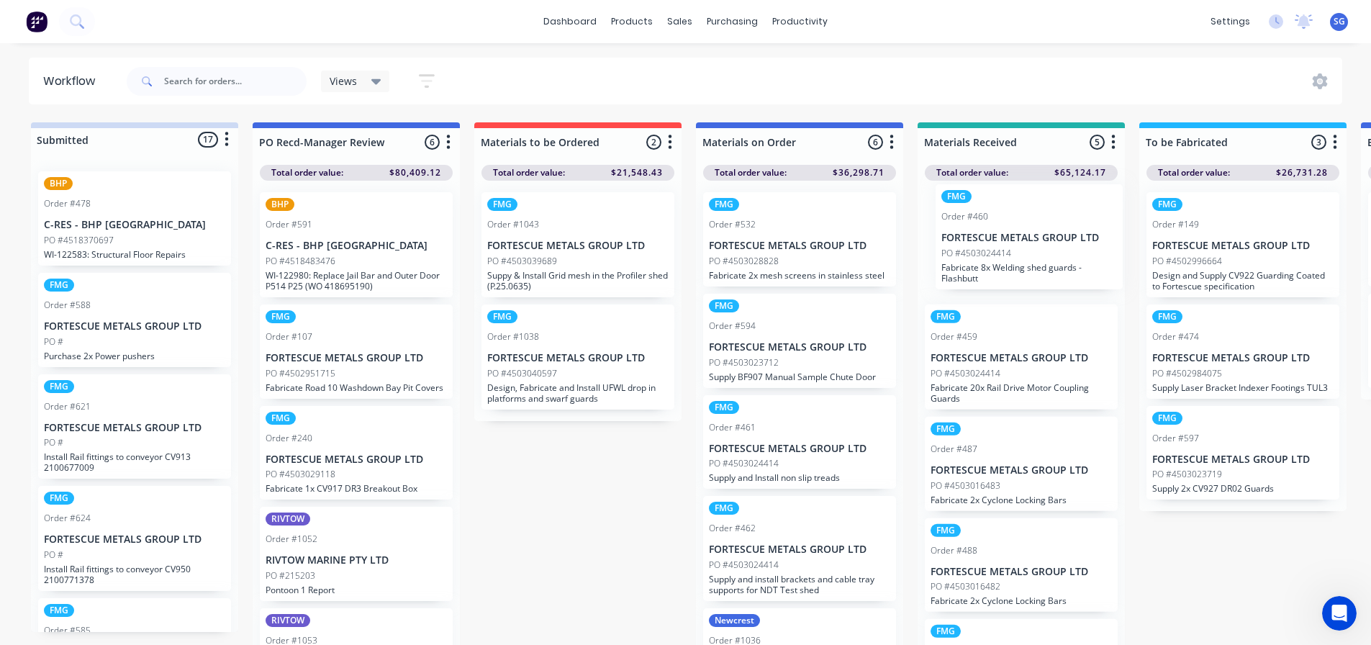
scroll to position [0, 4]
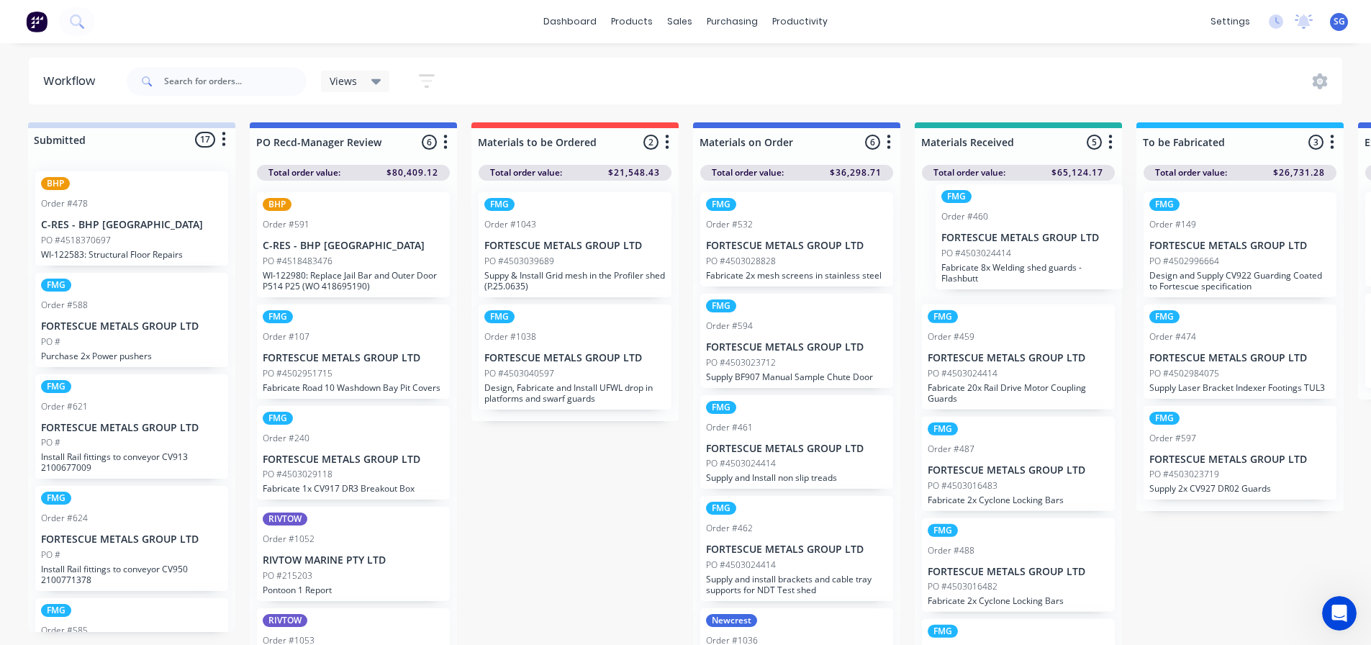
drag, startPoint x: 769, startPoint y: 358, endPoint x: 1006, endPoint y: 246, distance: 262.4
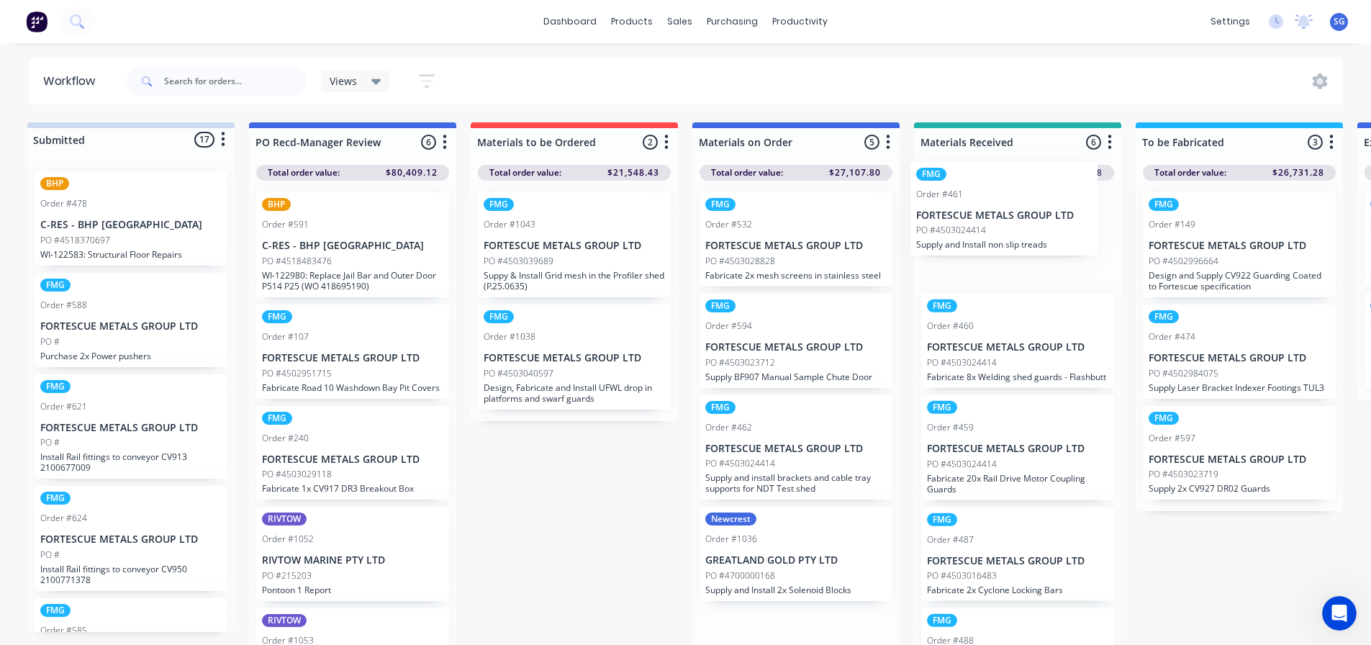
drag, startPoint x: 780, startPoint y: 467, endPoint x: 995, endPoint y: 230, distance: 319.9
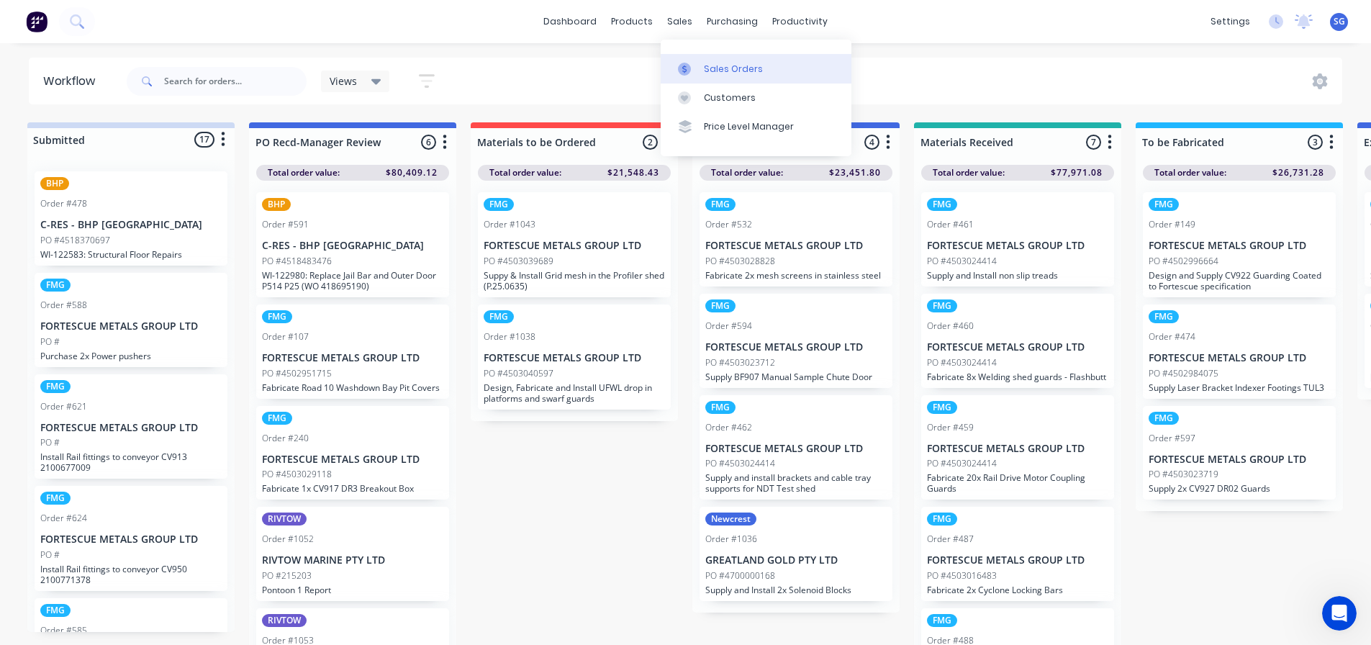
click at [704, 73] on div "Sales Orders" at bounding box center [733, 69] width 59 height 13
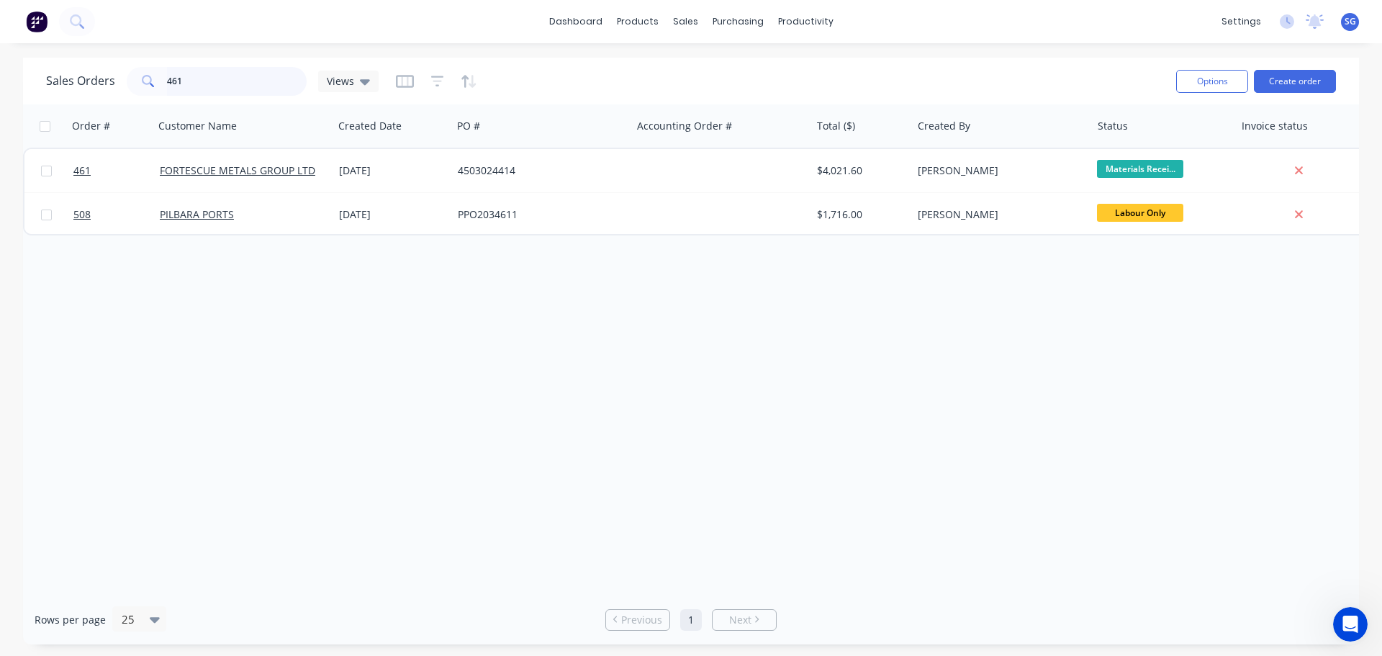
click at [192, 86] on input "461" at bounding box center [237, 81] width 140 height 29
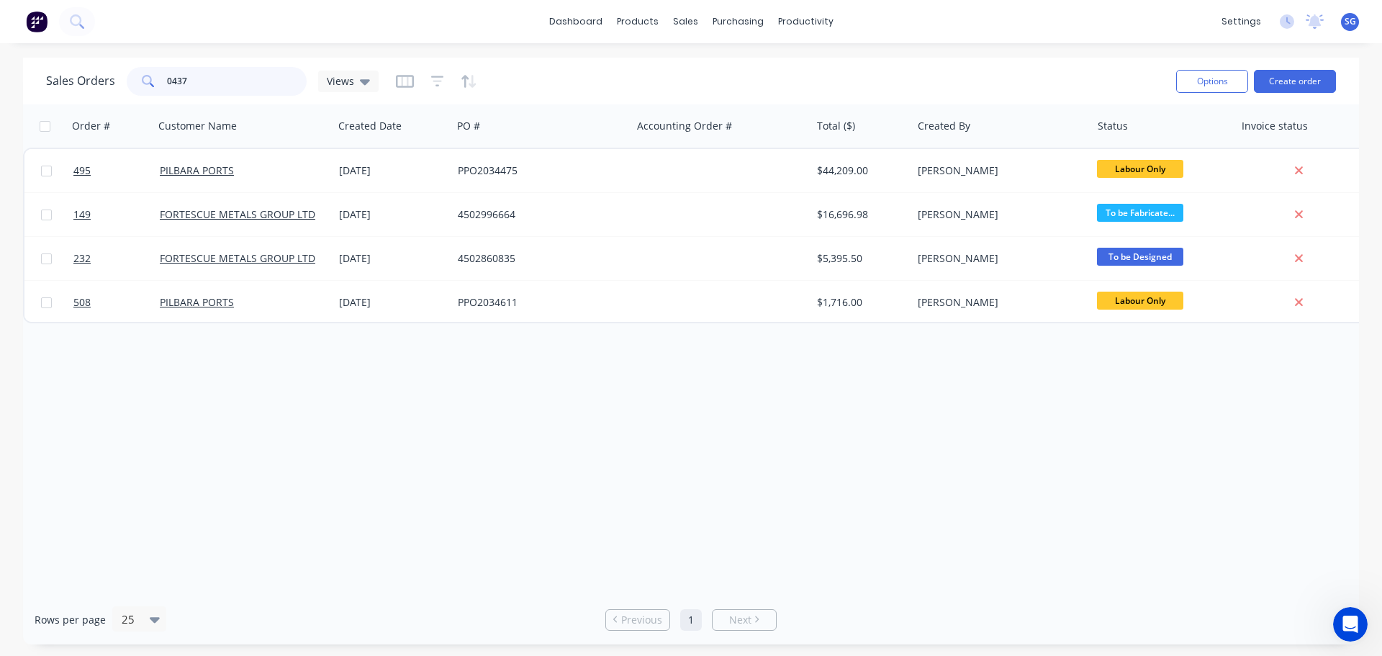
drag, startPoint x: 227, startPoint y: 89, endPoint x: 176, endPoint y: 89, distance: 51.1
click at [176, 89] on input "0437" at bounding box center [237, 81] width 140 height 29
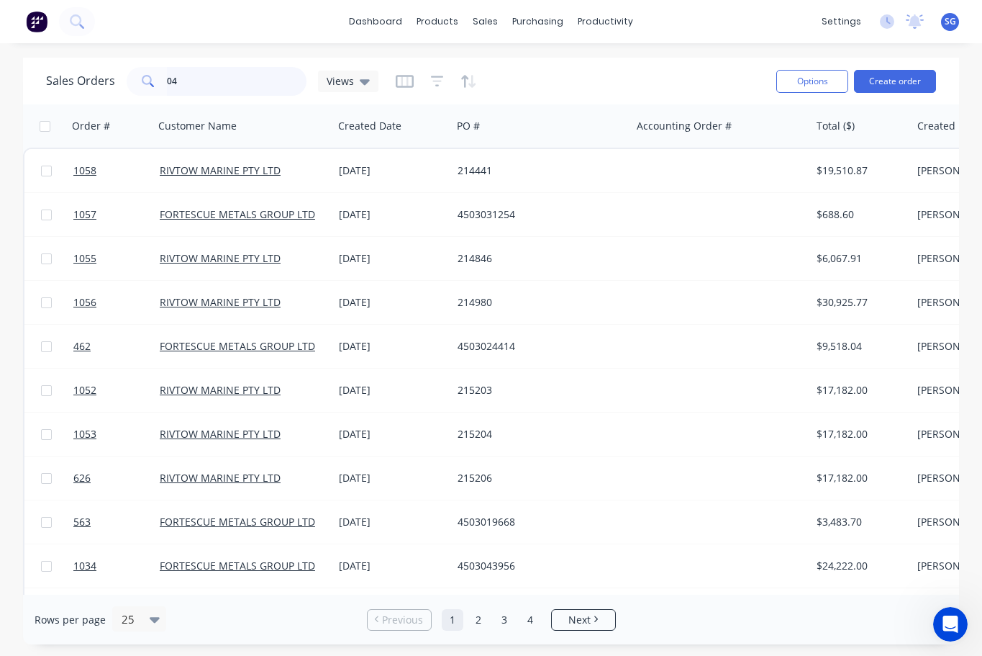
click at [176, 90] on input "04" at bounding box center [237, 81] width 140 height 29
type input "0"
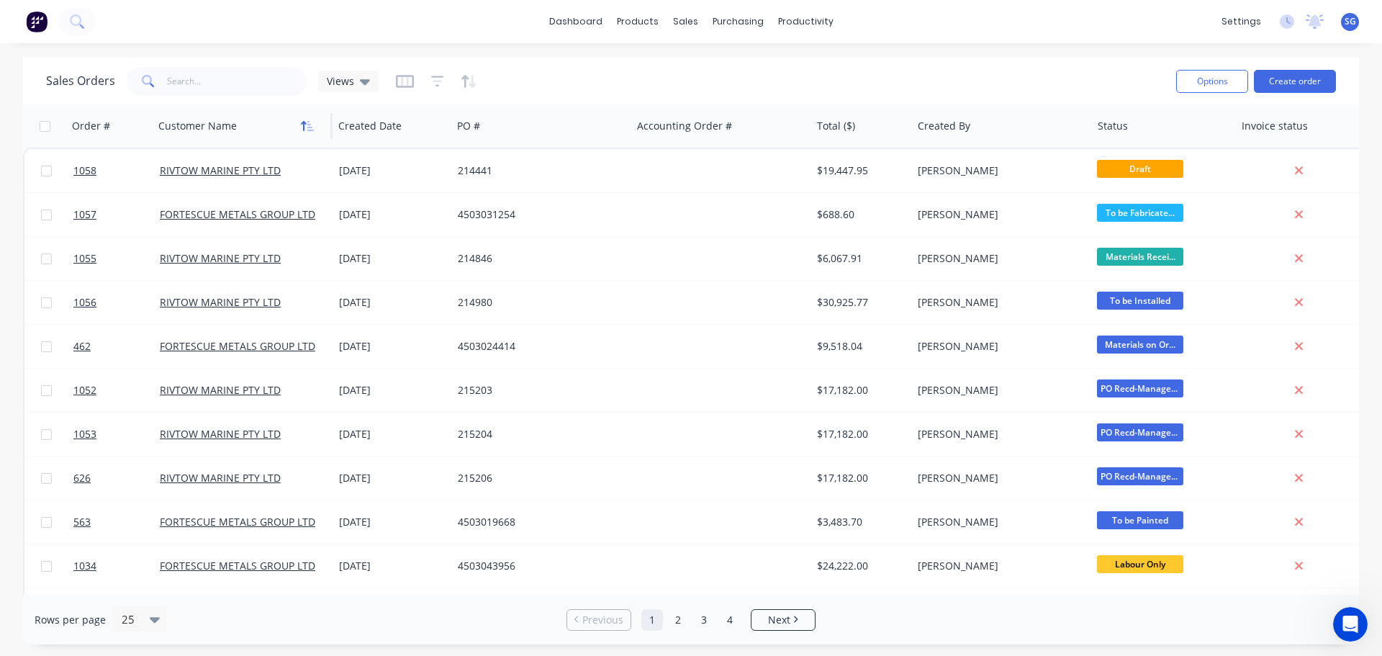
click at [302, 130] on icon "button" at bounding box center [307, 126] width 13 height 12
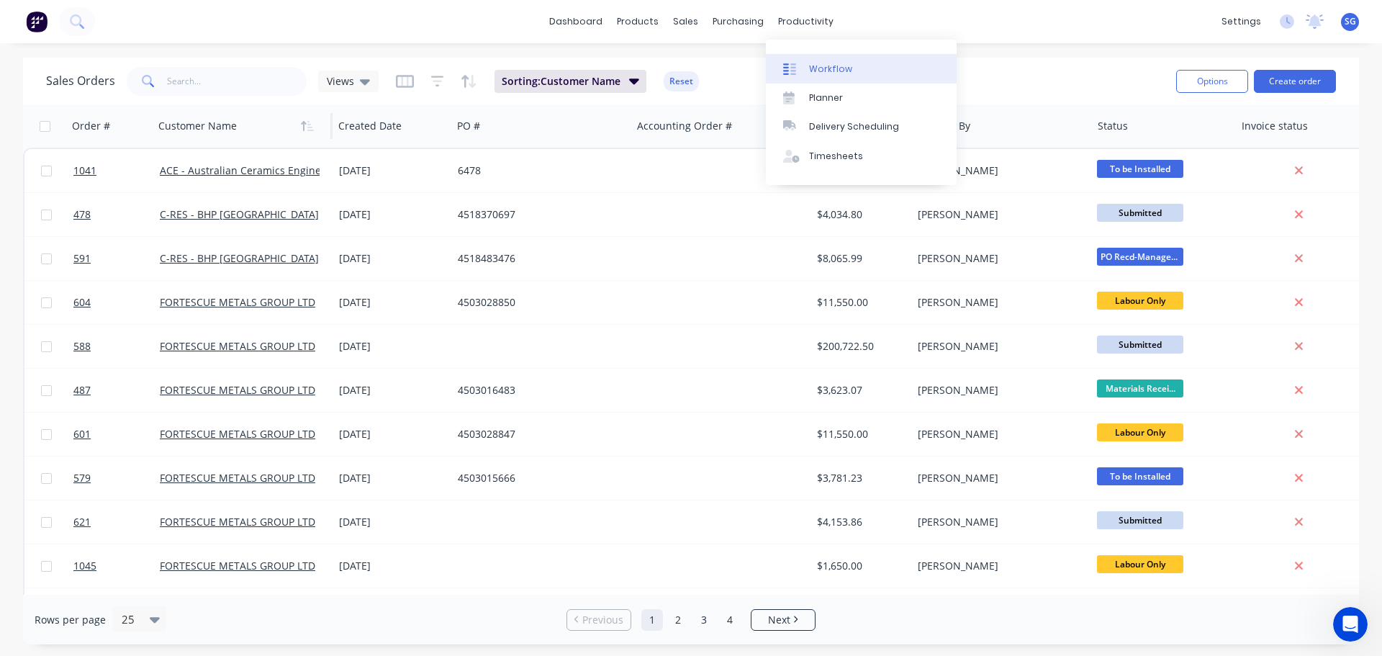
click at [821, 59] on link "Workflow" at bounding box center [861, 68] width 191 height 29
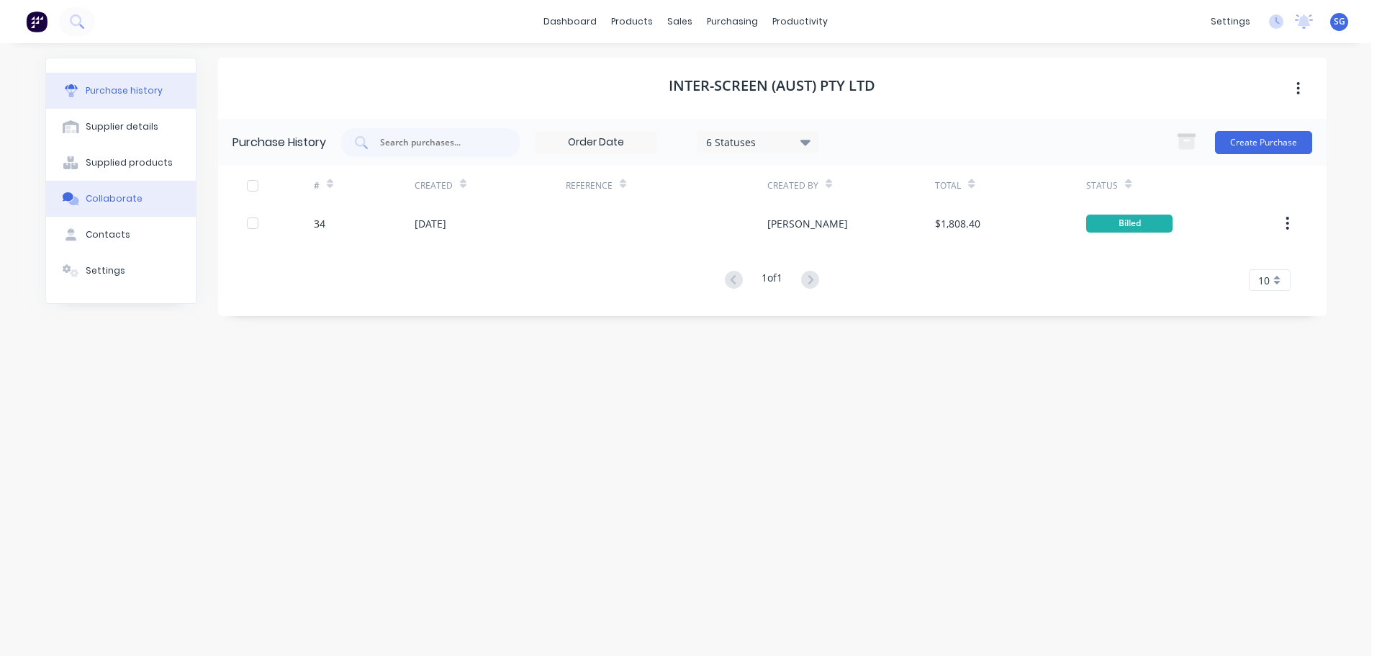
click at [97, 202] on div "Collaborate" at bounding box center [114, 198] width 57 height 13
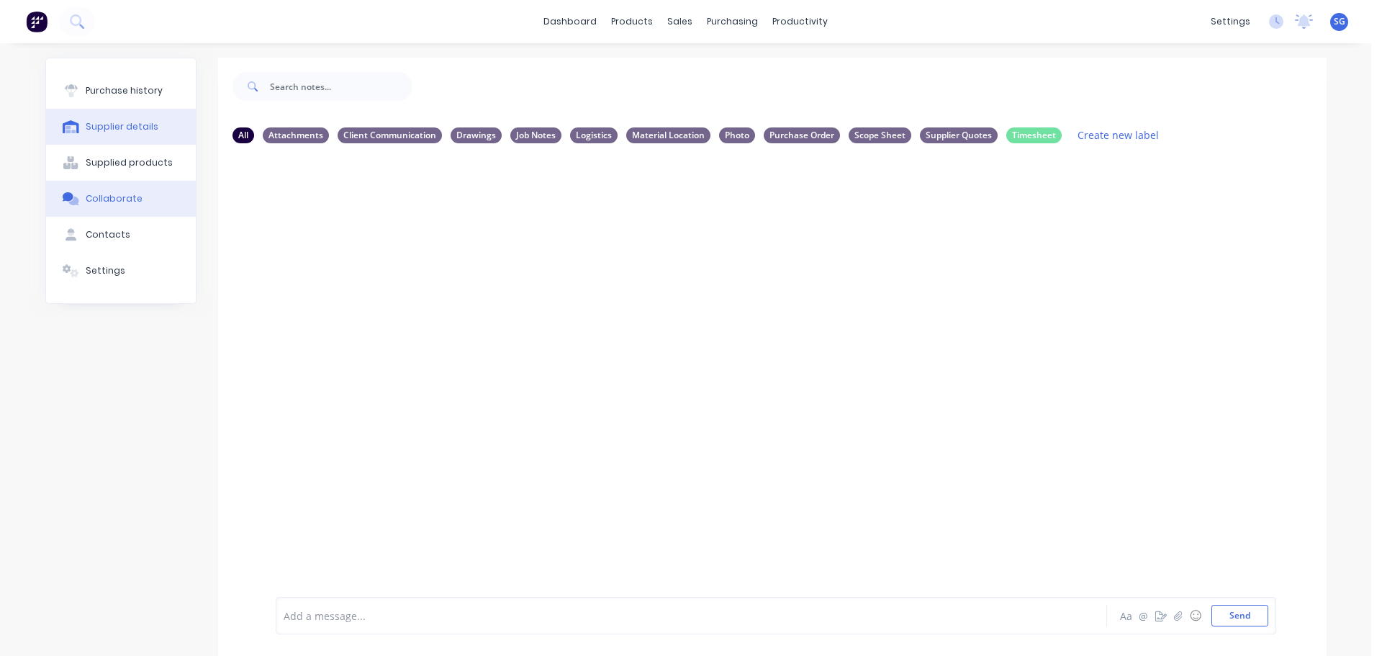
click at [109, 127] on div "Supplier details" at bounding box center [122, 126] width 73 height 13
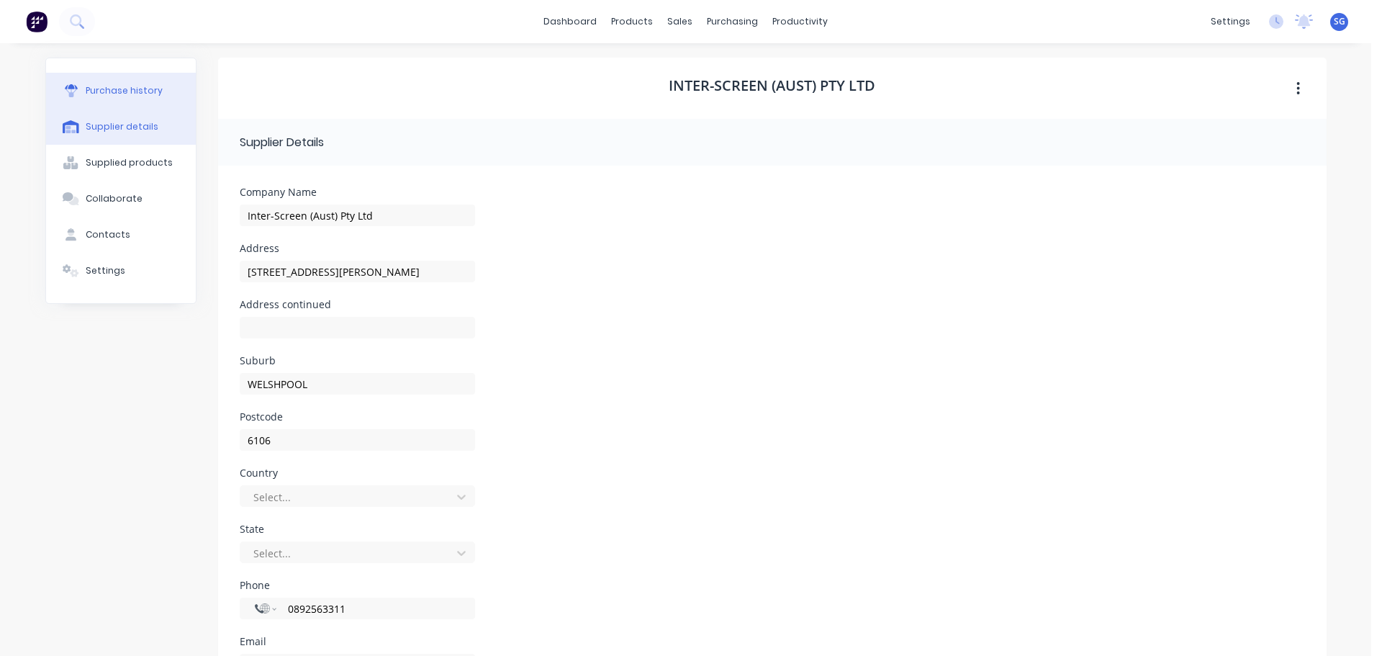
click at [94, 93] on div "Purchase history" at bounding box center [124, 90] width 77 height 13
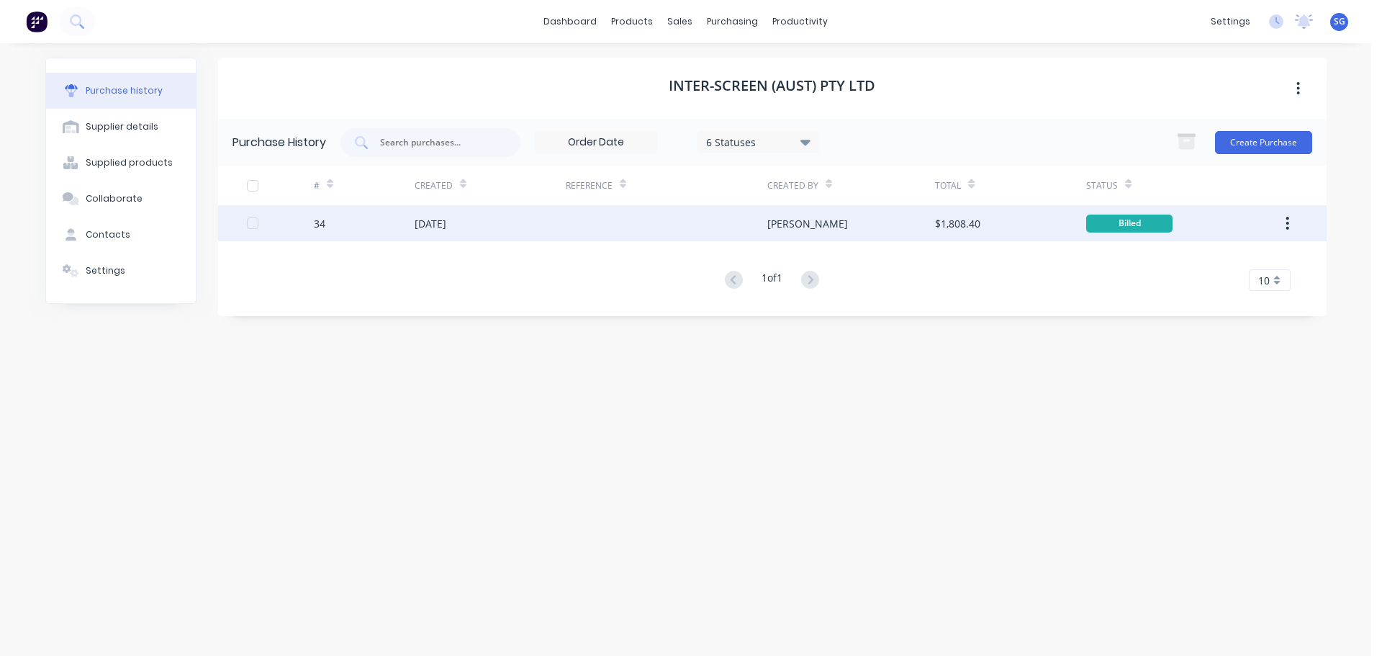
click at [316, 227] on div "34" at bounding box center [320, 223] width 12 height 15
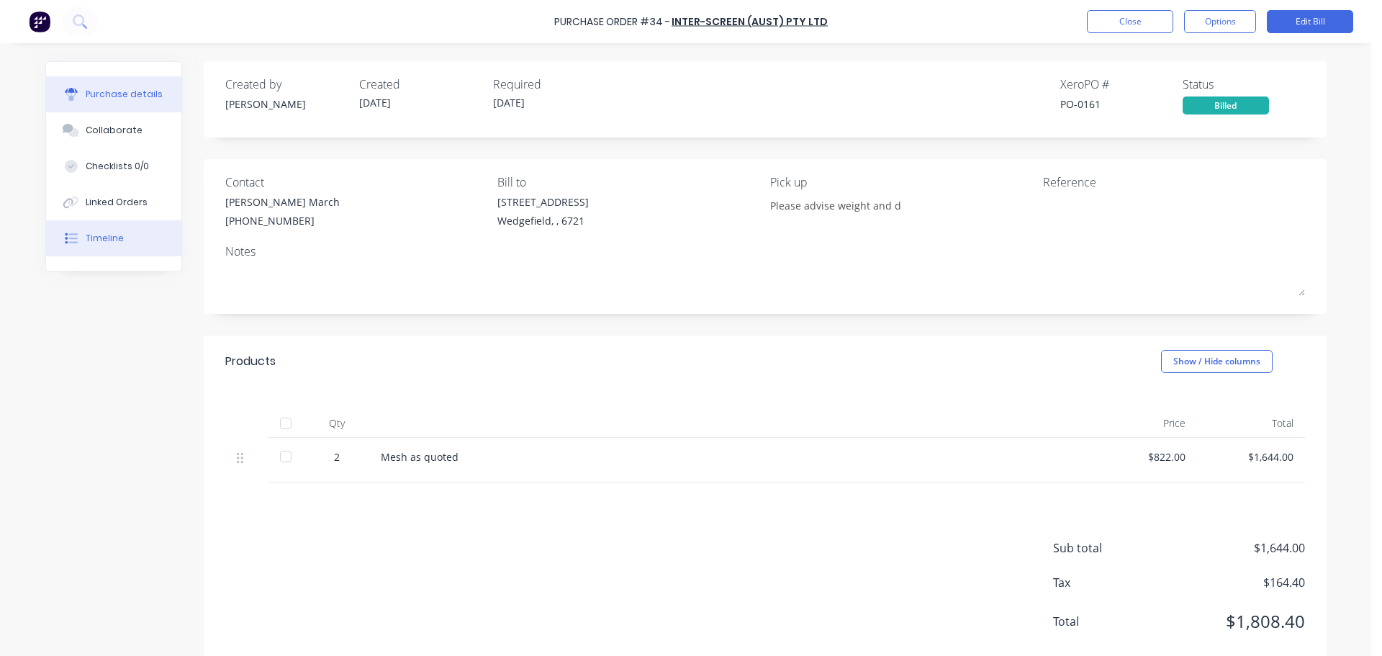
click at [102, 238] on div "Timeline" at bounding box center [105, 238] width 38 height 13
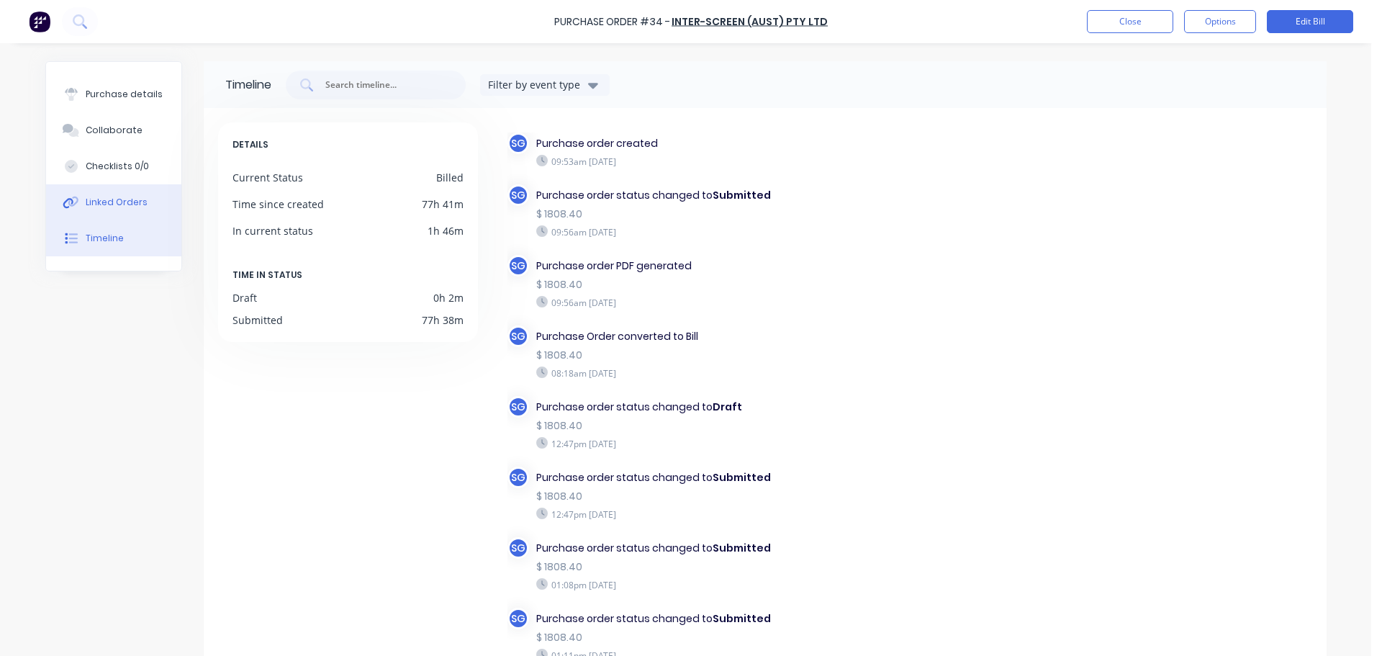
click at [122, 205] on div "Linked Orders" at bounding box center [117, 202] width 62 height 13
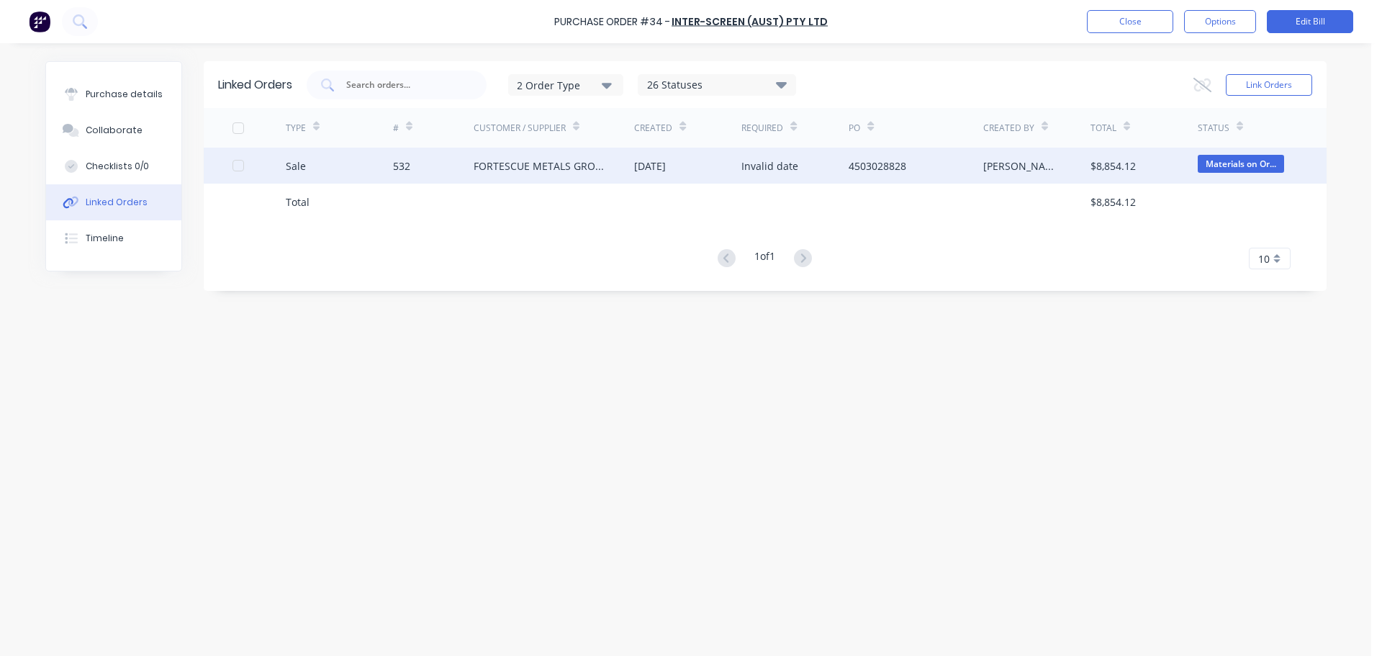
click at [397, 170] on div "532" at bounding box center [401, 165] width 17 height 15
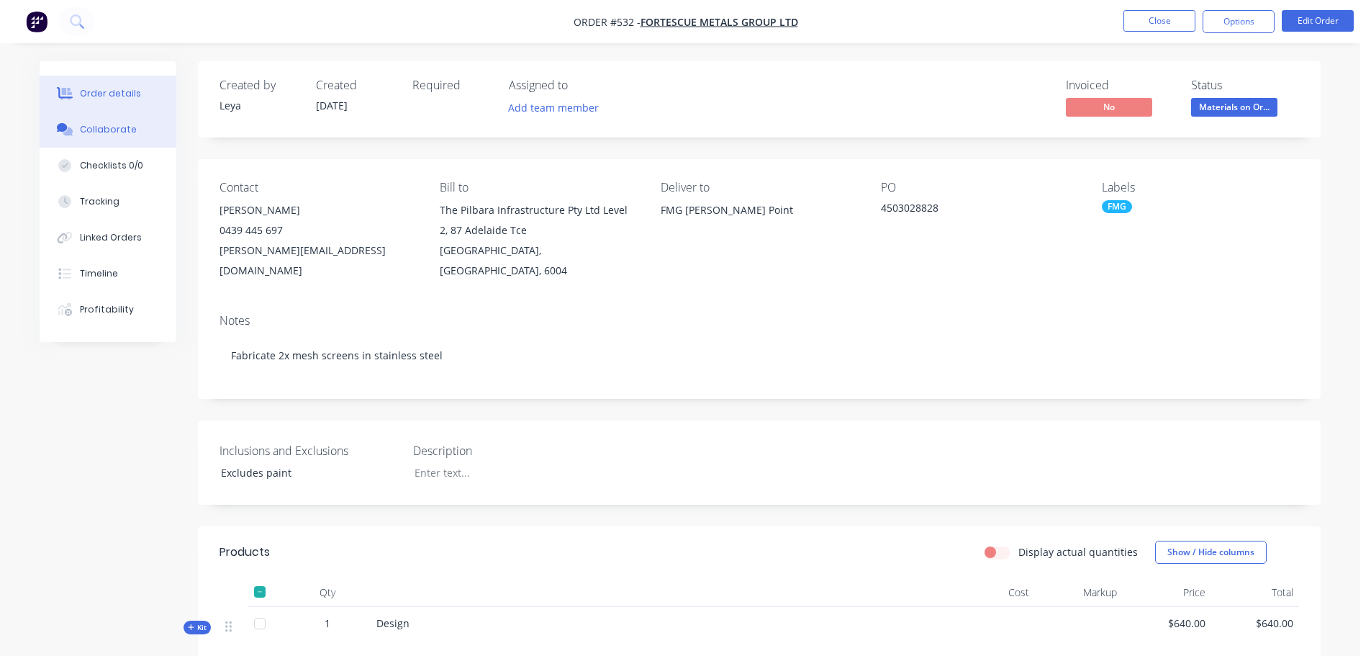
click at [126, 127] on div "Collaborate" at bounding box center [108, 129] width 57 height 13
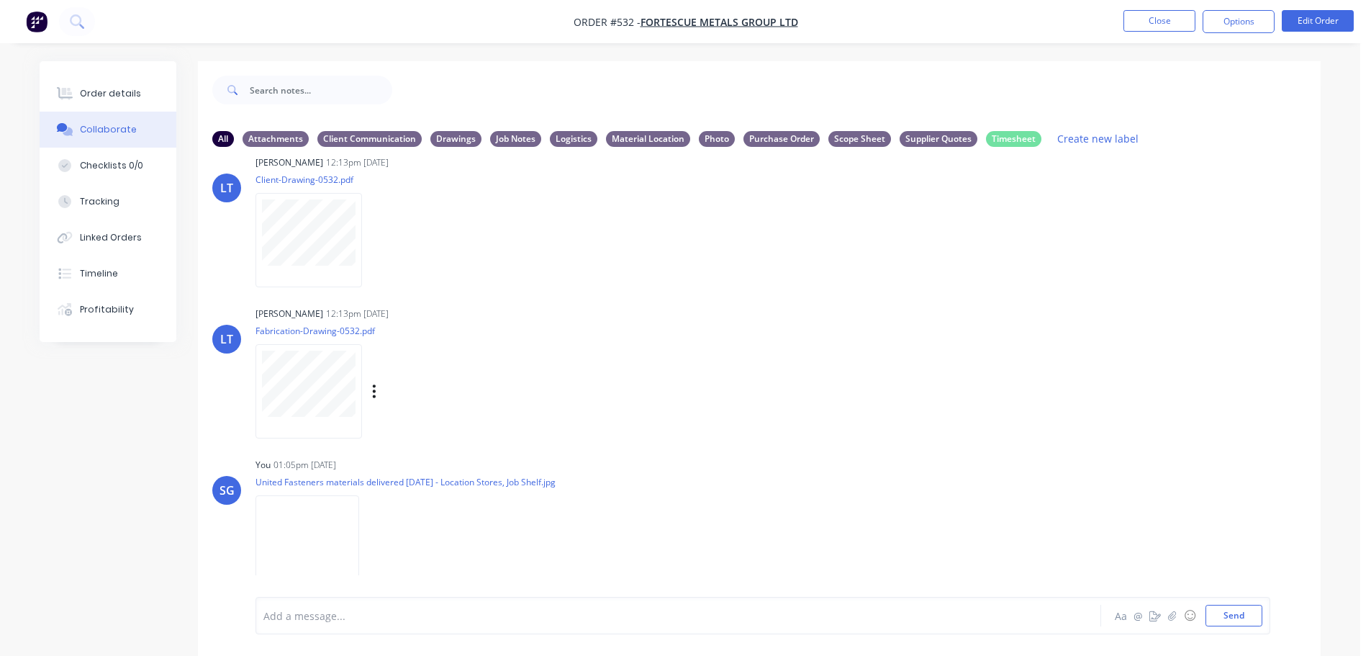
scroll to position [22, 0]
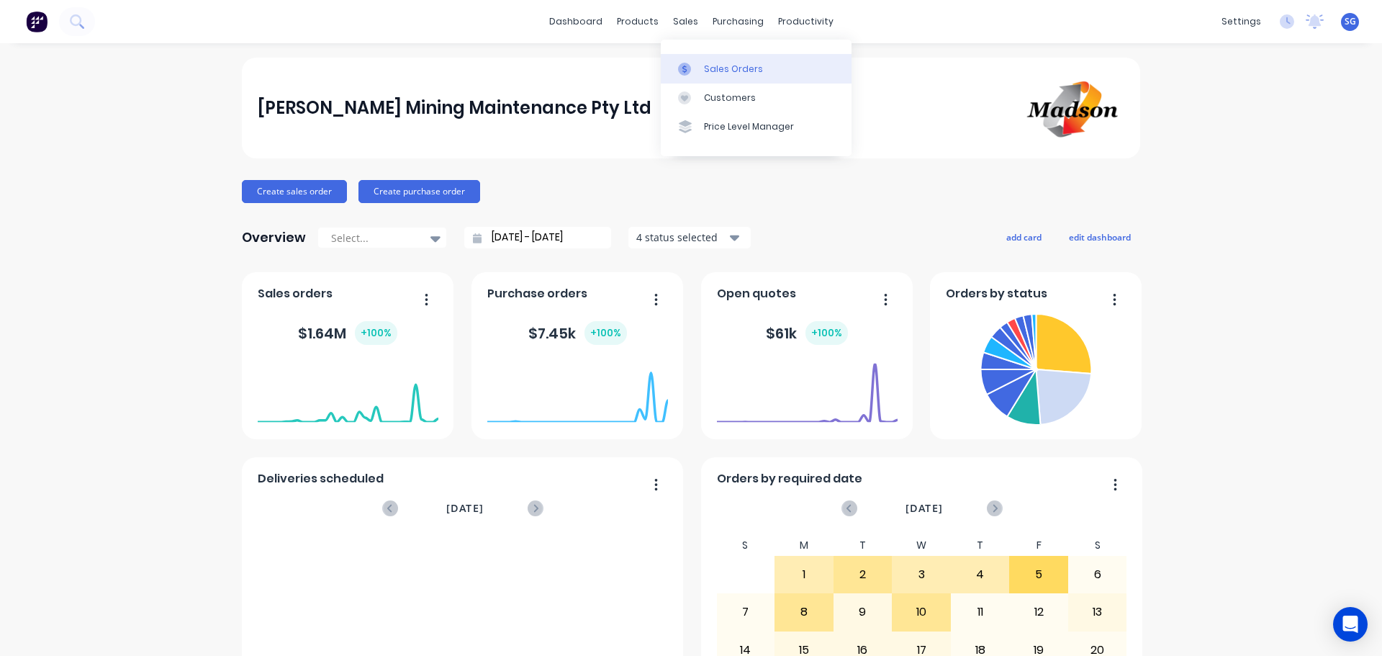
click at [710, 66] on div "Sales Orders" at bounding box center [733, 69] width 59 height 13
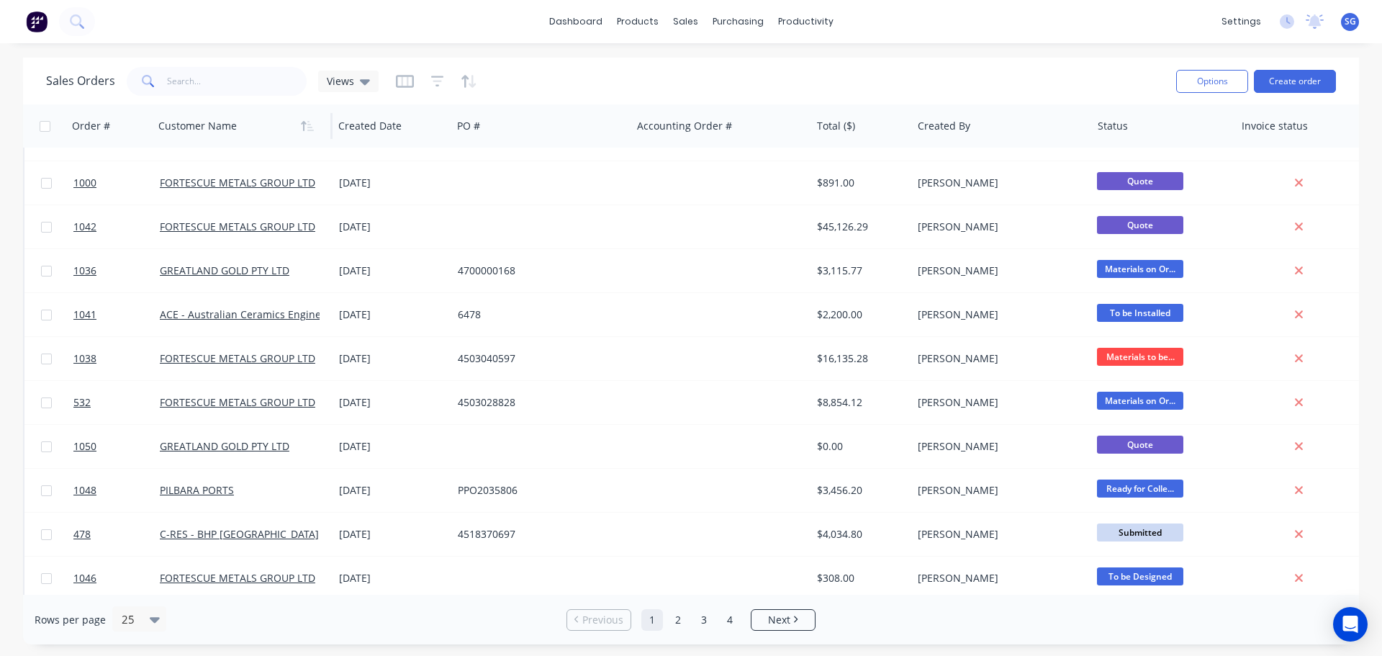
scroll to position [514, 0]
click at [194, 78] on input "text" at bounding box center [237, 81] width 140 height 29
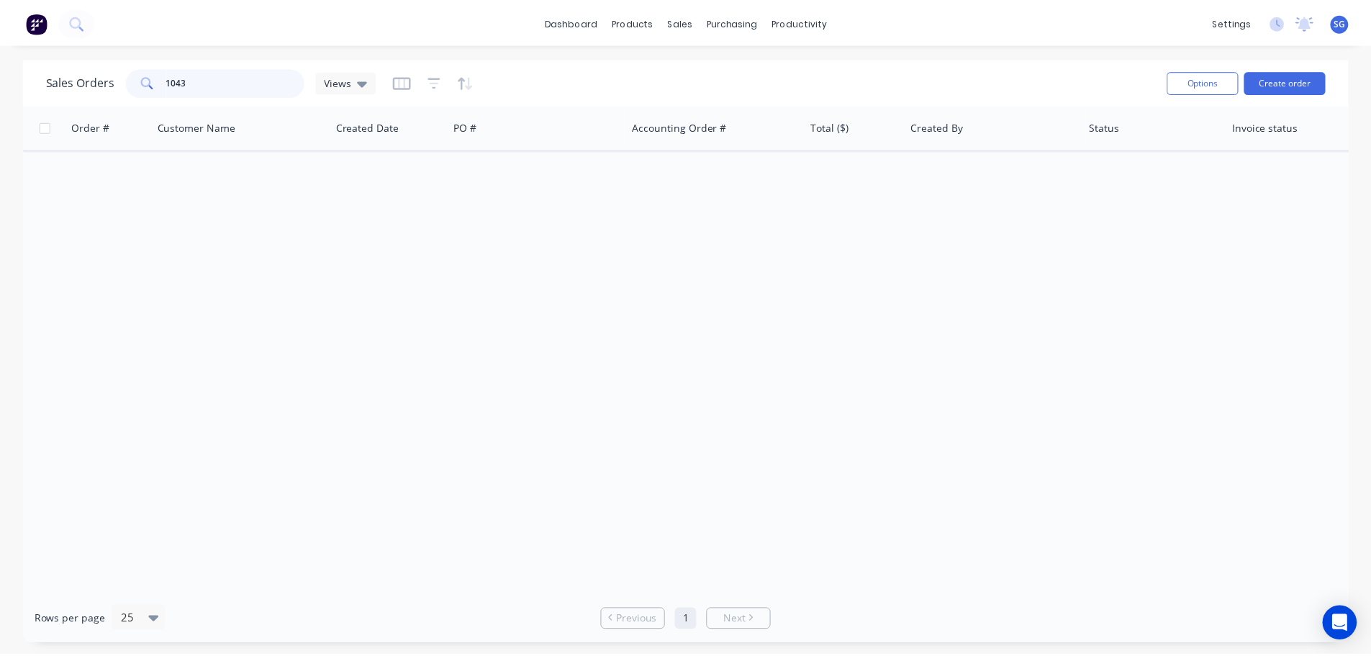
scroll to position [0, 0]
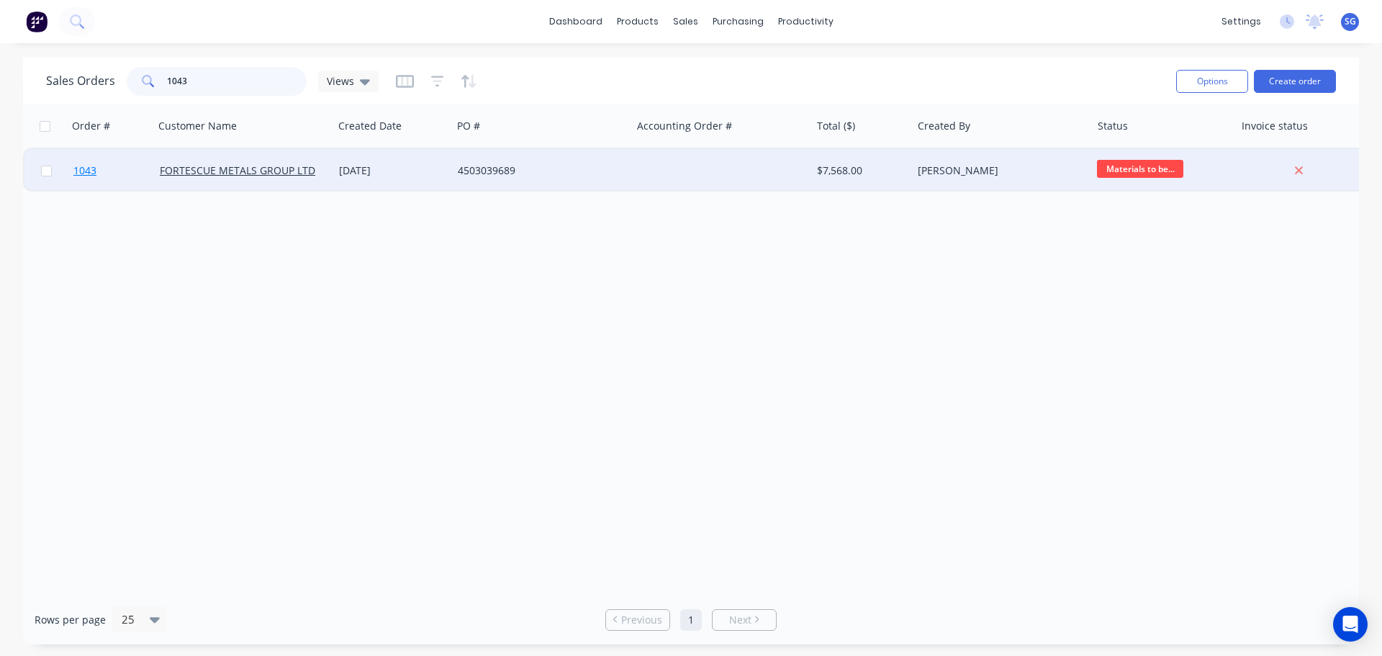
type input "1043"
click at [87, 170] on span "1043" at bounding box center [84, 170] width 23 height 14
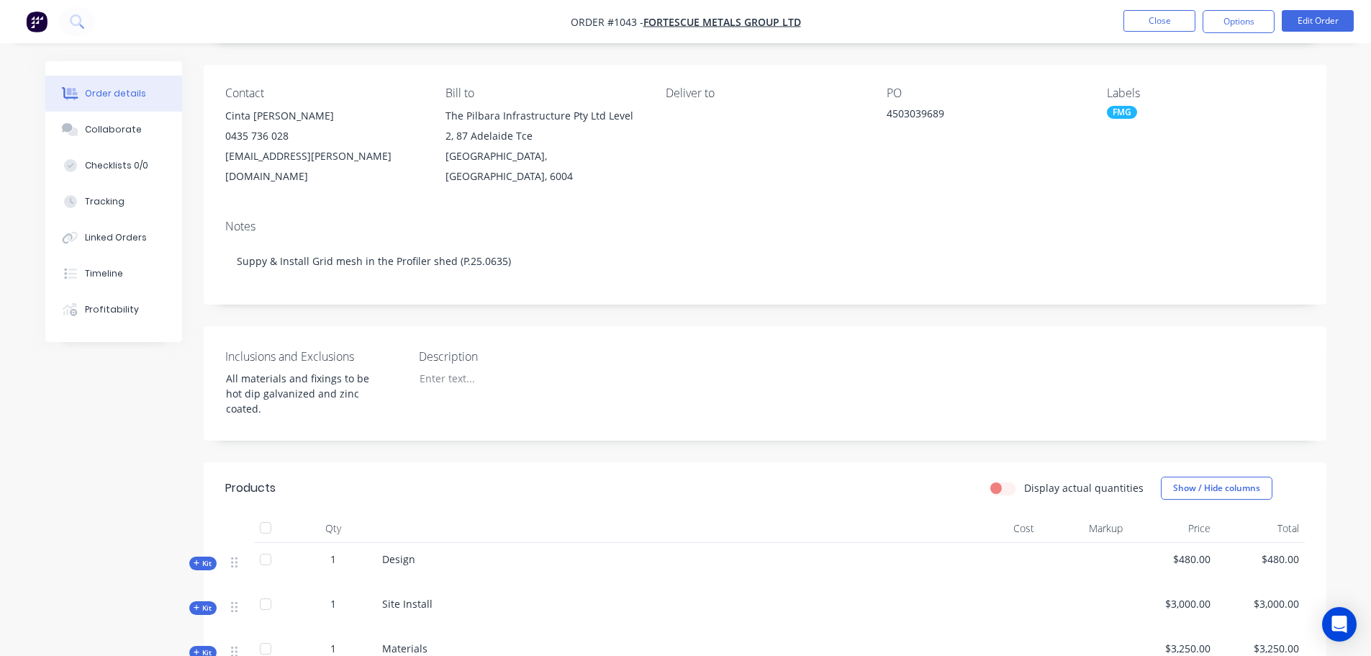
scroll to position [216, 0]
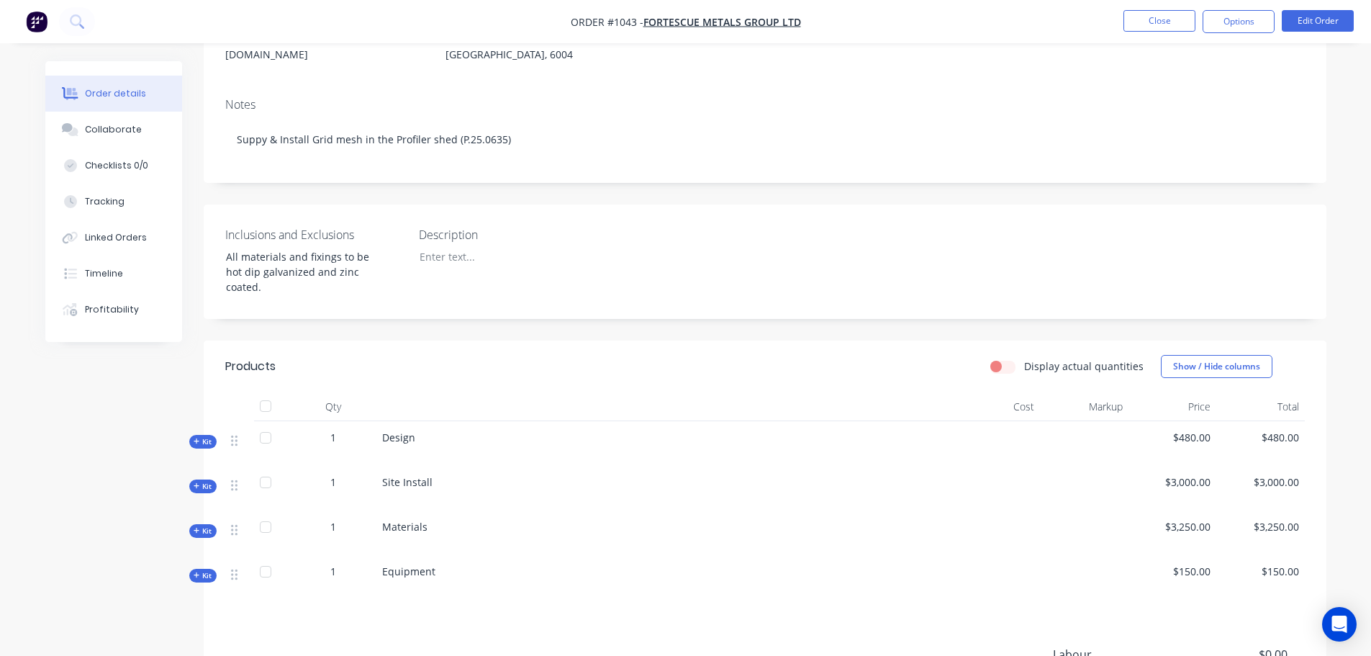
click at [201, 525] on span "Kit" at bounding box center [203, 530] width 19 height 11
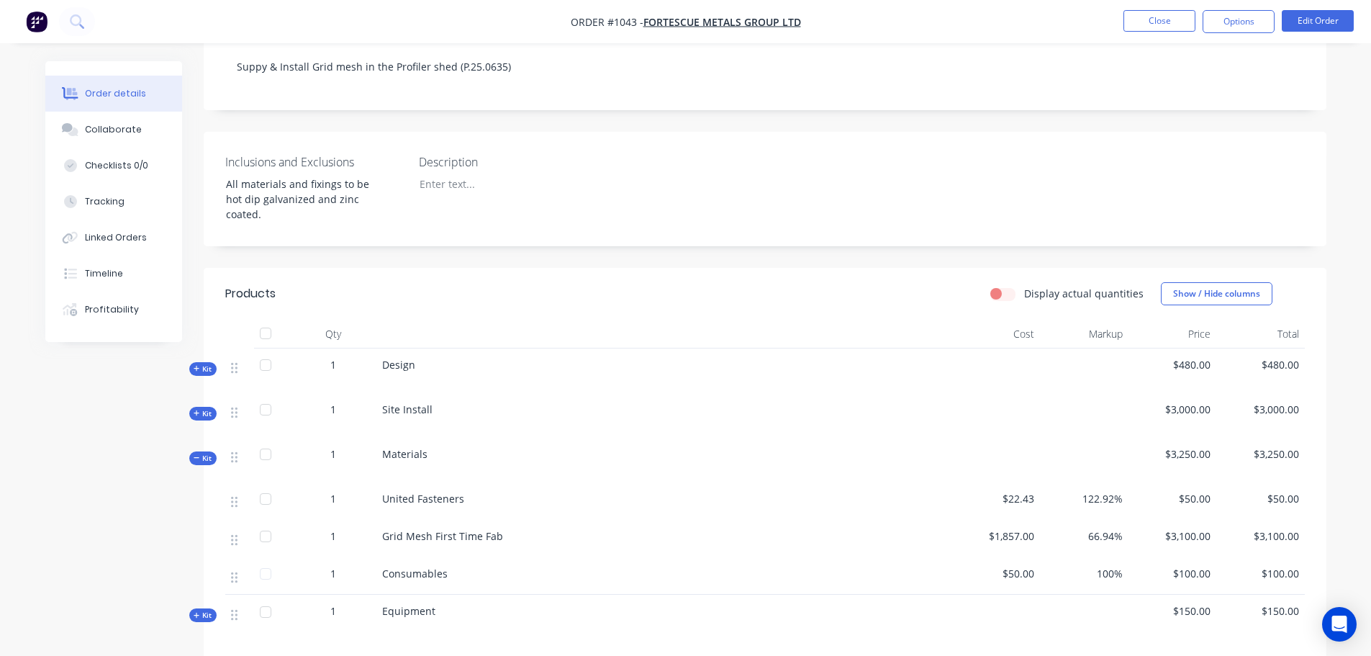
scroll to position [288, 0]
click at [265, 485] on div at bounding box center [265, 499] width 29 height 29
click at [265, 522] on div at bounding box center [265, 536] width 29 height 29
click at [268, 485] on div at bounding box center [265, 499] width 29 height 29
click at [268, 522] on div at bounding box center [265, 536] width 29 height 29
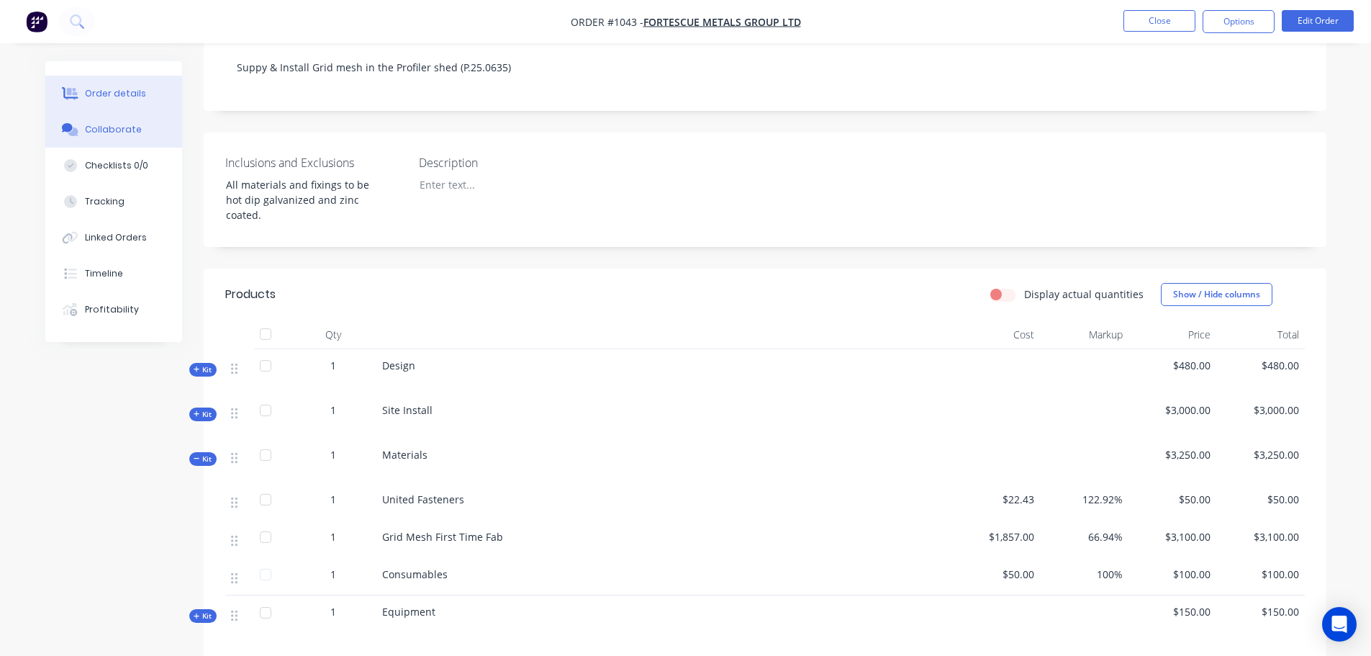
click at [114, 137] on button "Collaborate" at bounding box center [113, 130] width 137 height 36
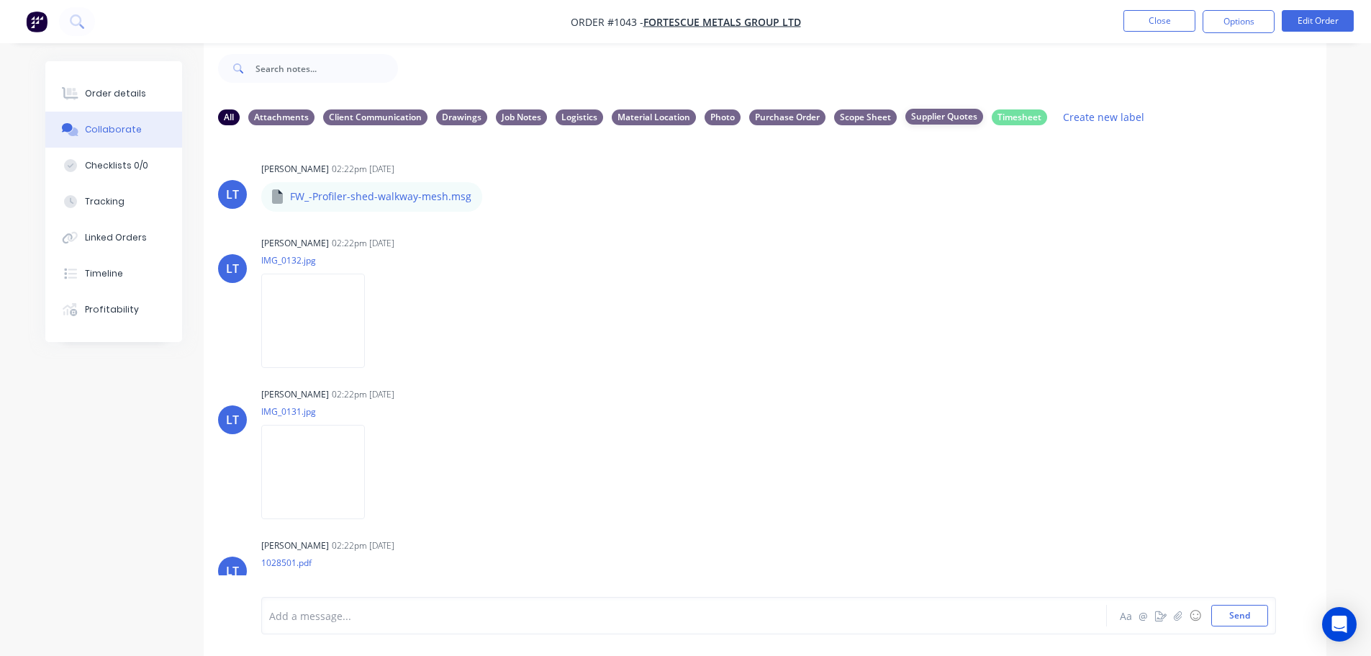
click at [937, 115] on div "Supplier Quotes" at bounding box center [944, 117] width 78 height 16
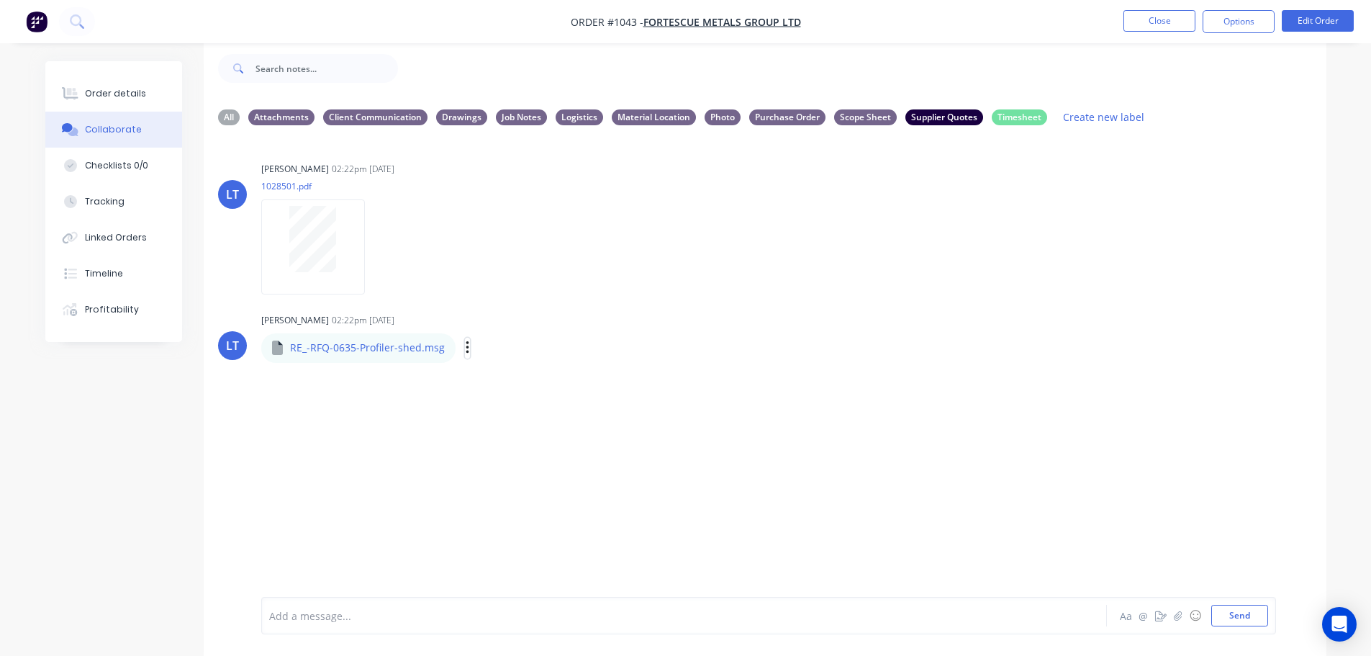
click at [466, 348] on icon "button" at bounding box center [467, 347] width 3 height 13
click at [524, 389] on button "Download" at bounding box center [562, 386] width 162 height 32
click at [112, 96] on div "Order details" at bounding box center [115, 93] width 61 height 13
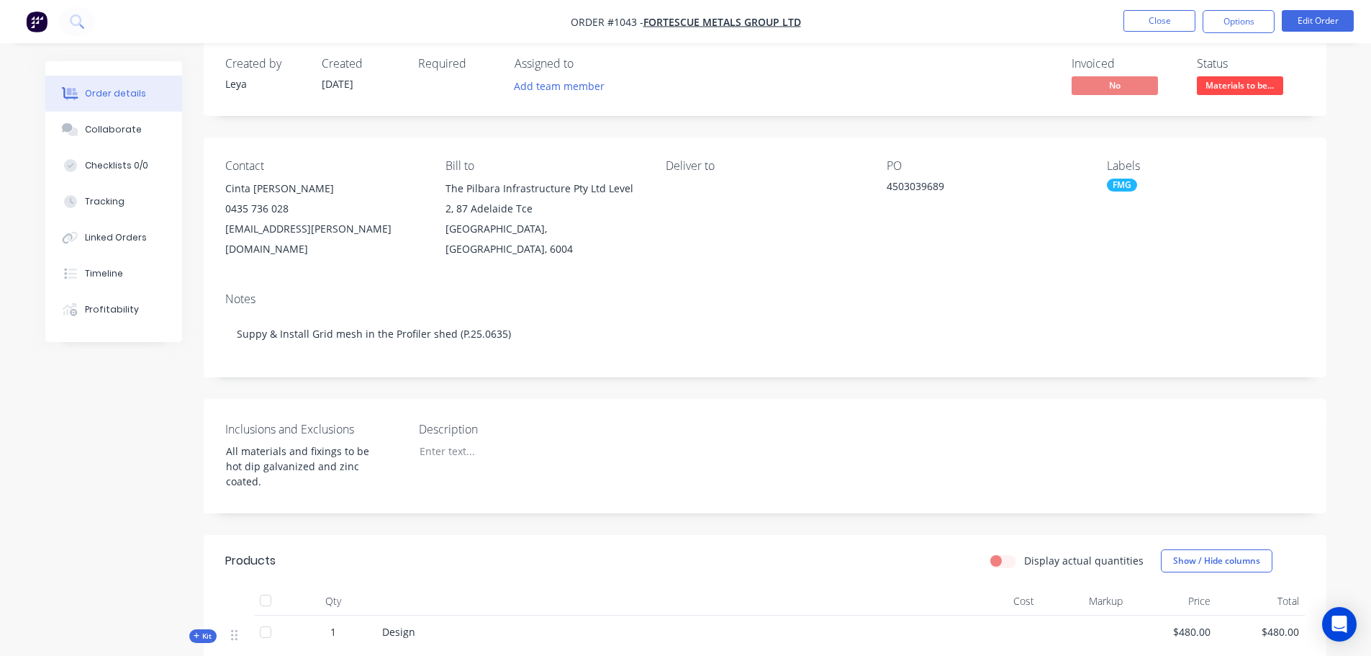
scroll to position [237, 0]
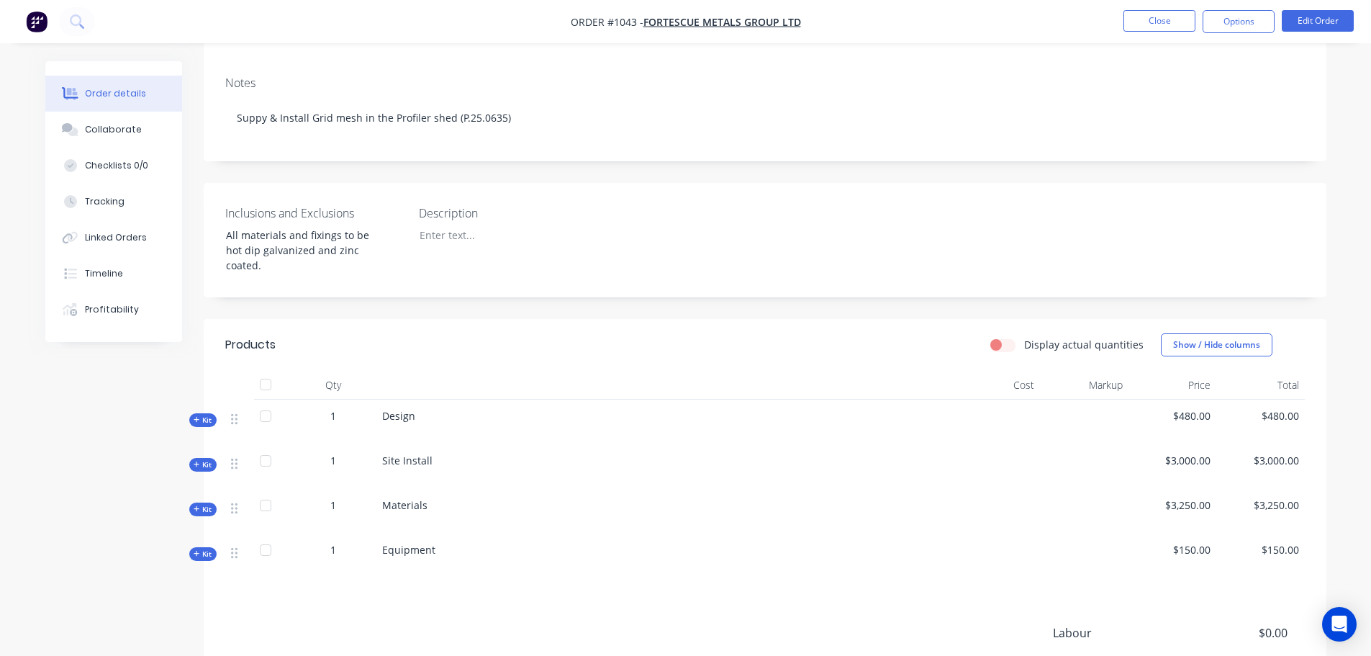
click at [207, 504] on span "Kit" at bounding box center [203, 509] width 19 height 11
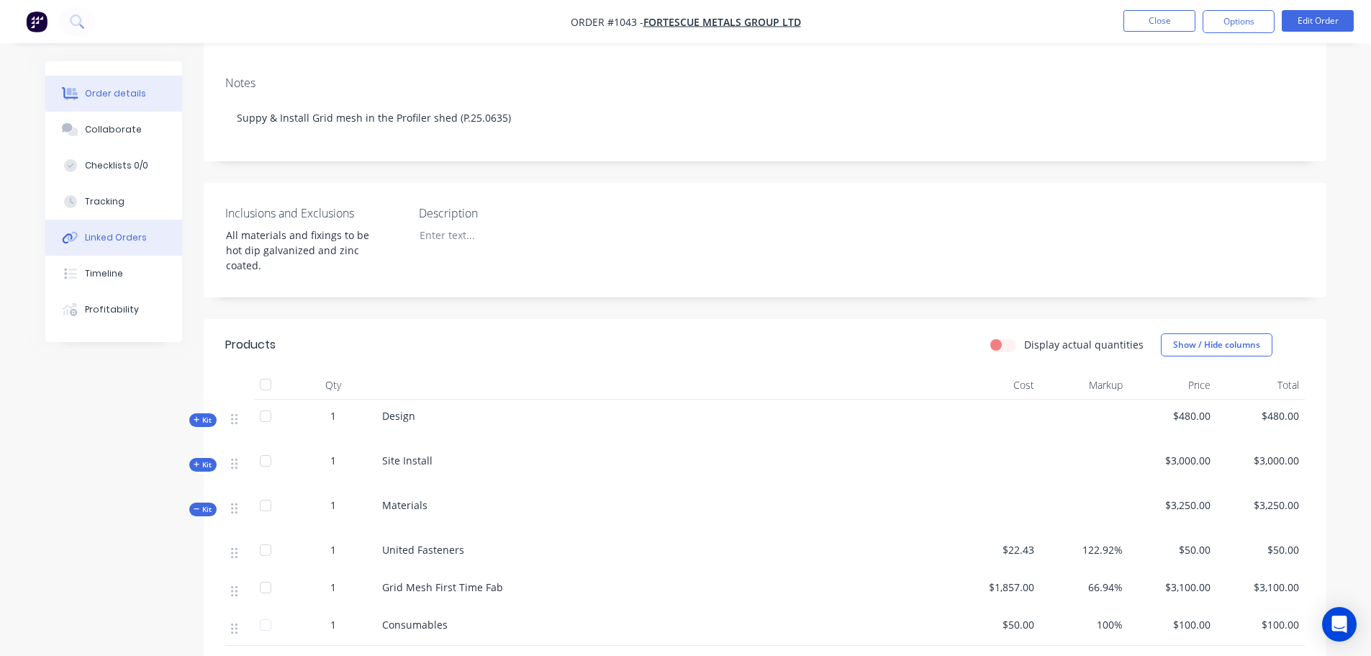
click at [104, 237] on div "Linked Orders" at bounding box center [116, 237] width 62 height 13
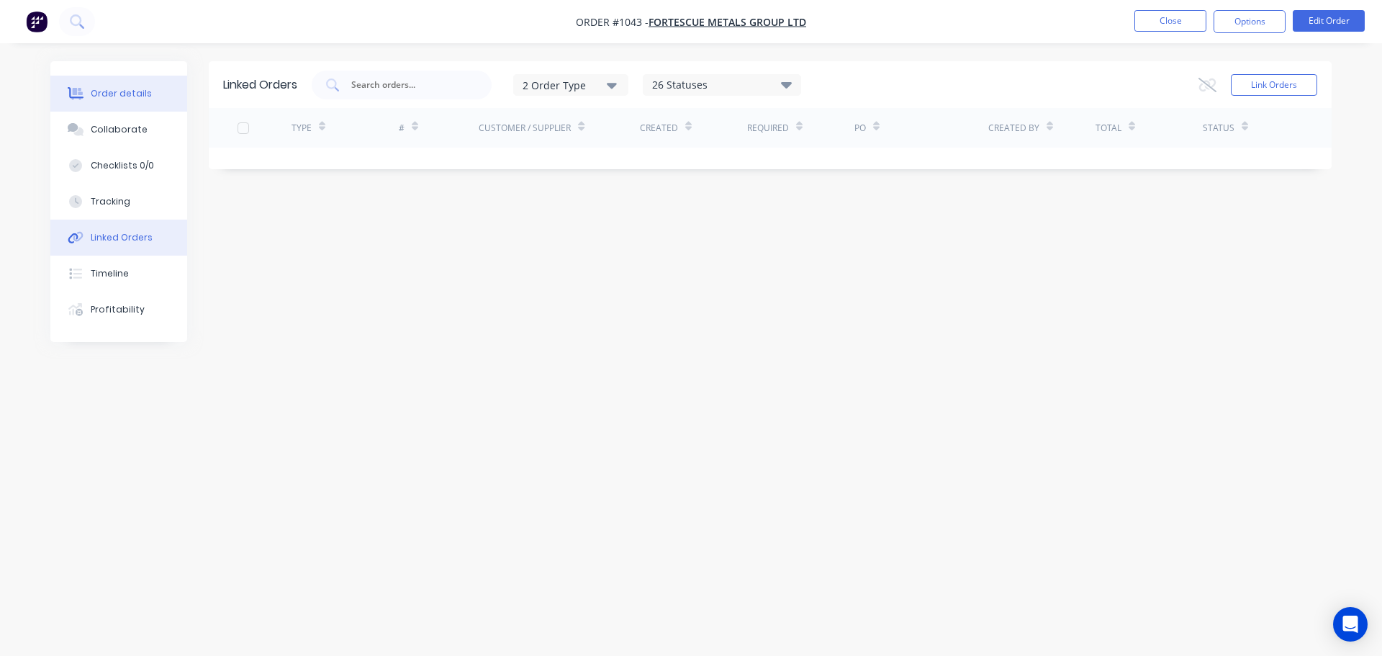
click at [133, 98] on div "Order details" at bounding box center [121, 93] width 61 height 13
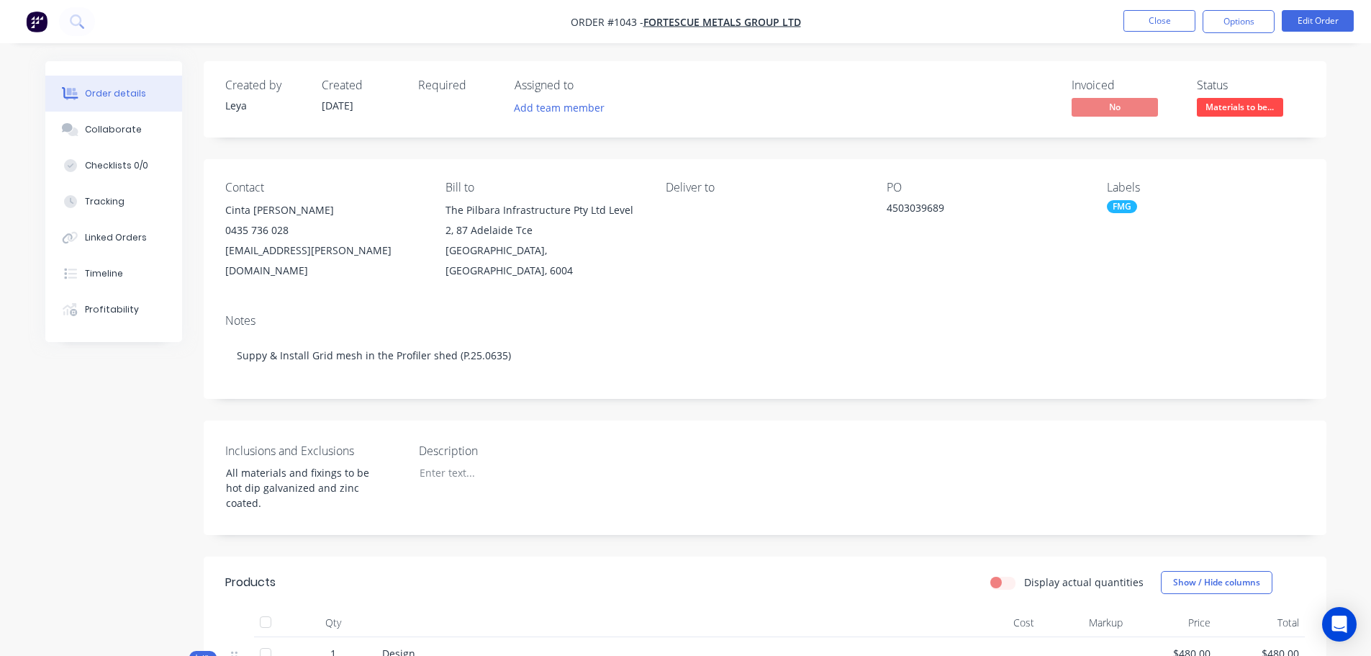
click at [1232, 34] on nav "Order #1043 - FORTESCUE METALS GROUP LTD Close Options Edit Order" at bounding box center [685, 21] width 1371 height 43
click at [1235, 26] on button "Options" at bounding box center [1239, 21] width 72 height 23
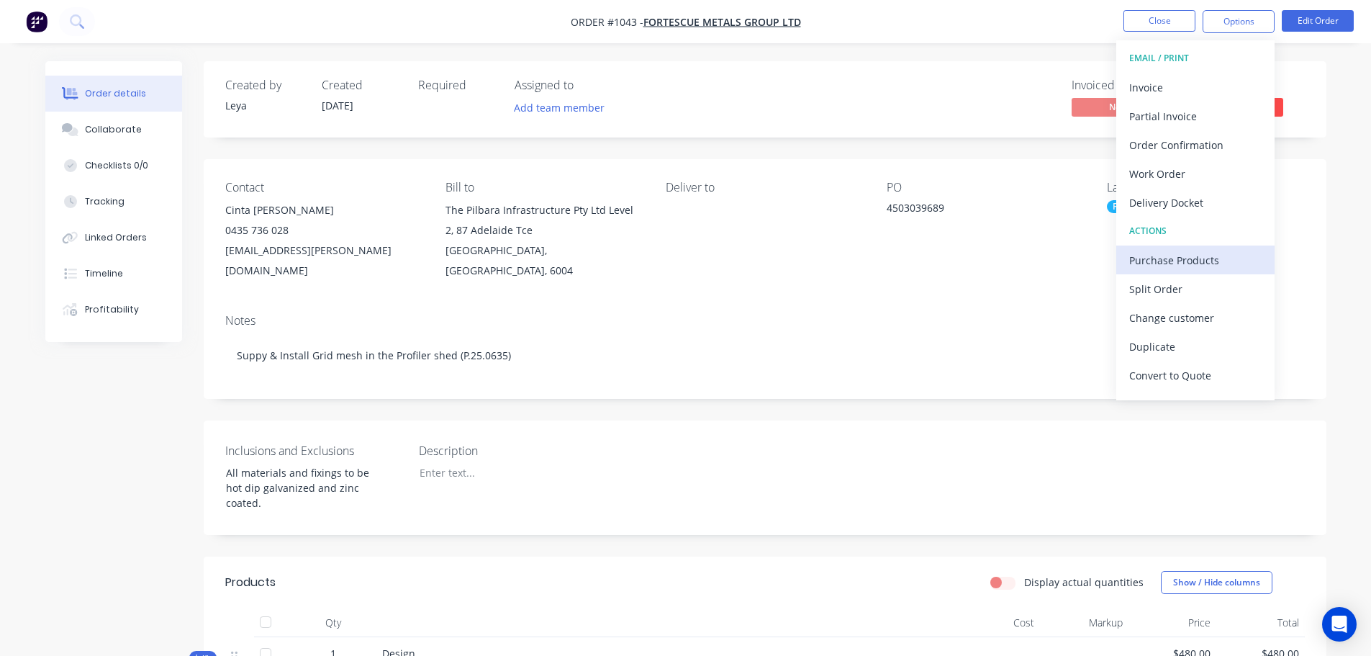
click at [1163, 270] on div "Purchase Products" at bounding box center [1195, 260] width 132 height 21
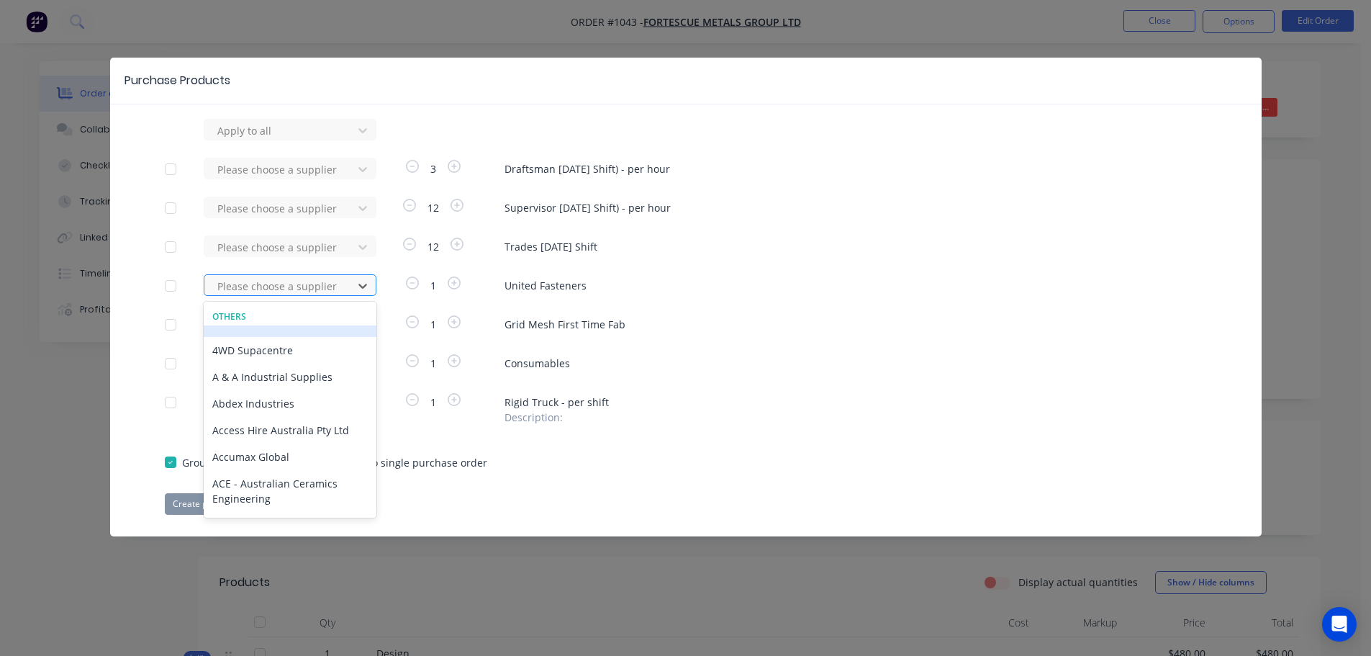
click at [257, 286] on div at bounding box center [281, 286] width 130 height 18
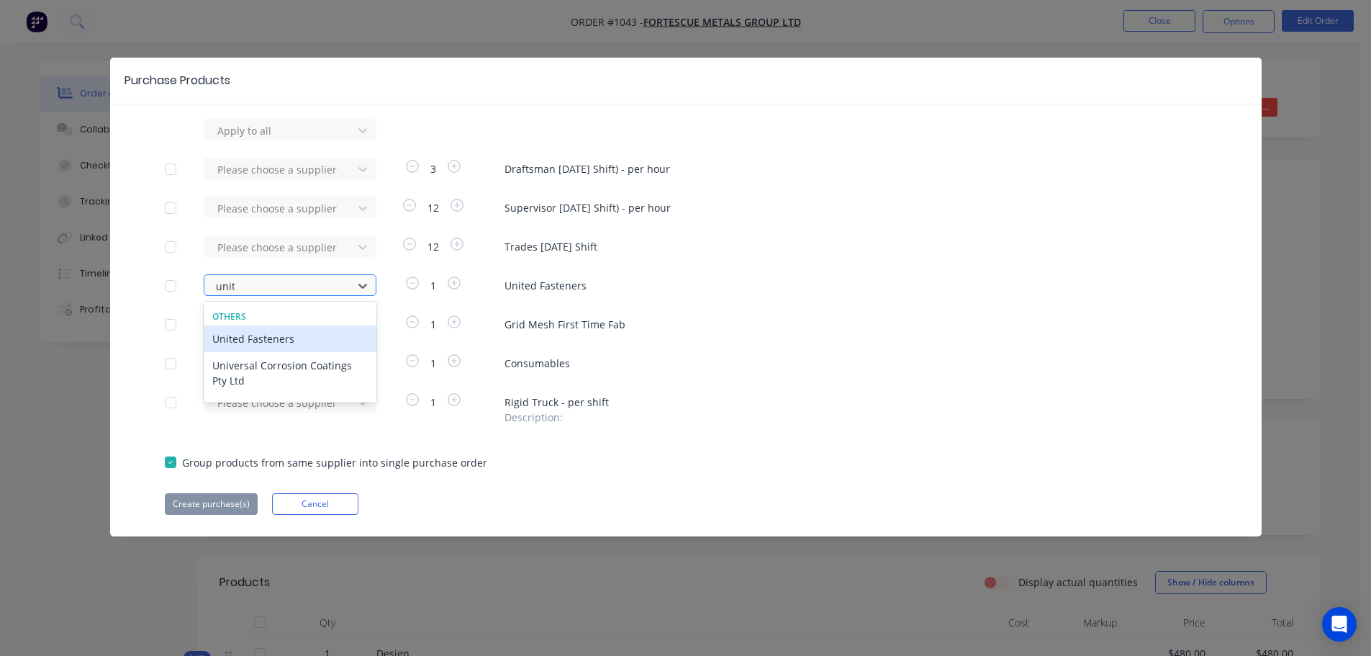
type input "unite"
click at [258, 335] on div "United Fasteners" at bounding box center [290, 338] width 173 height 27
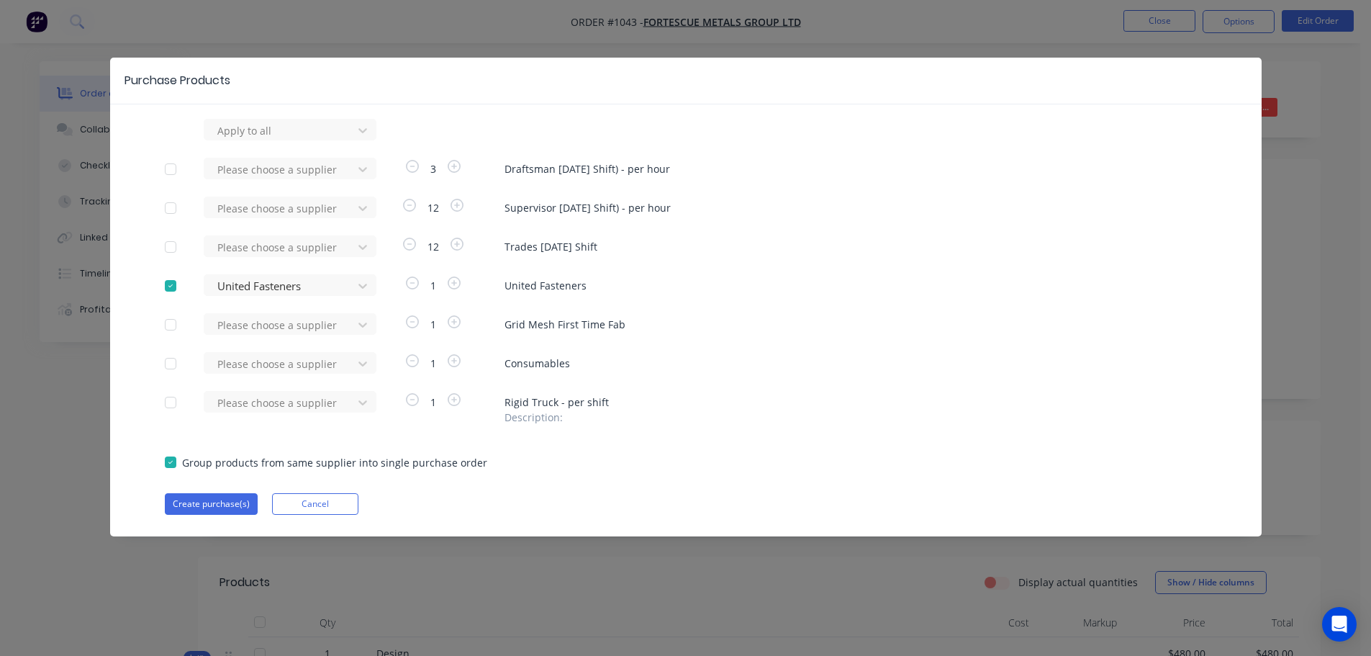
click at [173, 325] on div at bounding box center [170, 324] width 29 height 29
click at [256, 334] on div "Please choose a supplier" at bounding box center [281, 325] width 138 height 22
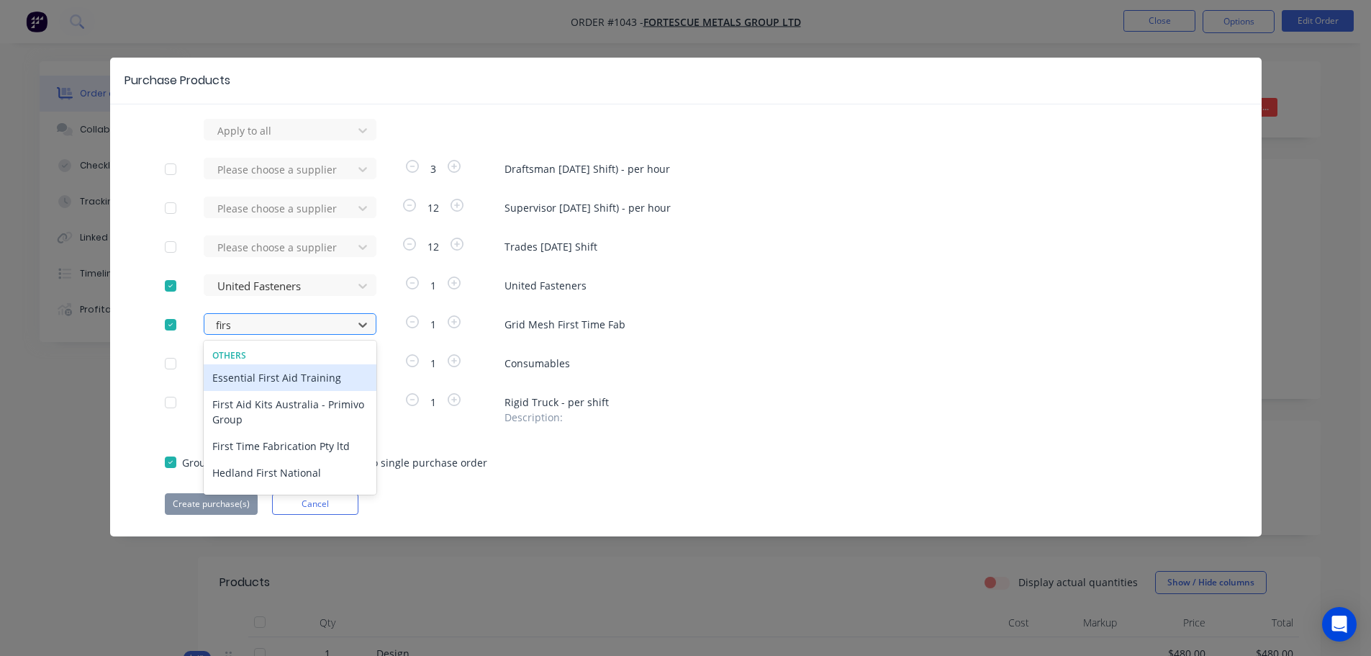
type input "first"
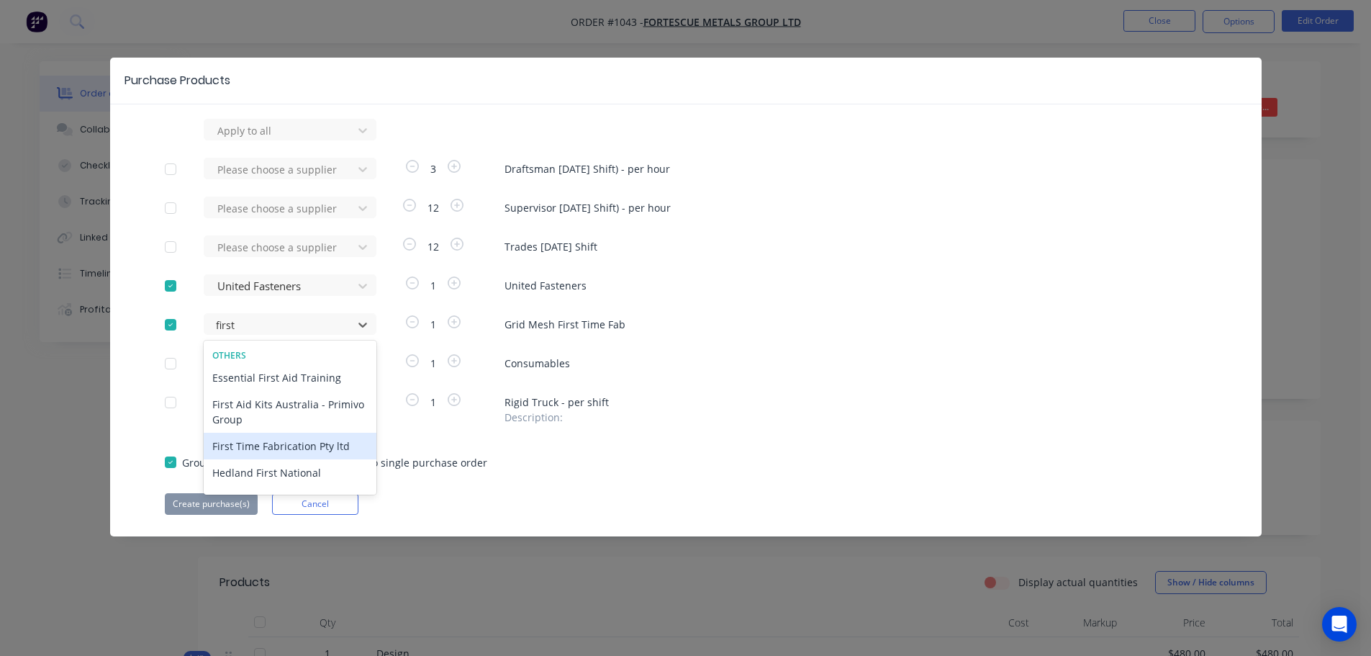
click at [288, 448] on div "First Time Fabrication Pty ltd" at bounding box center [290, 446] width 173 height 27
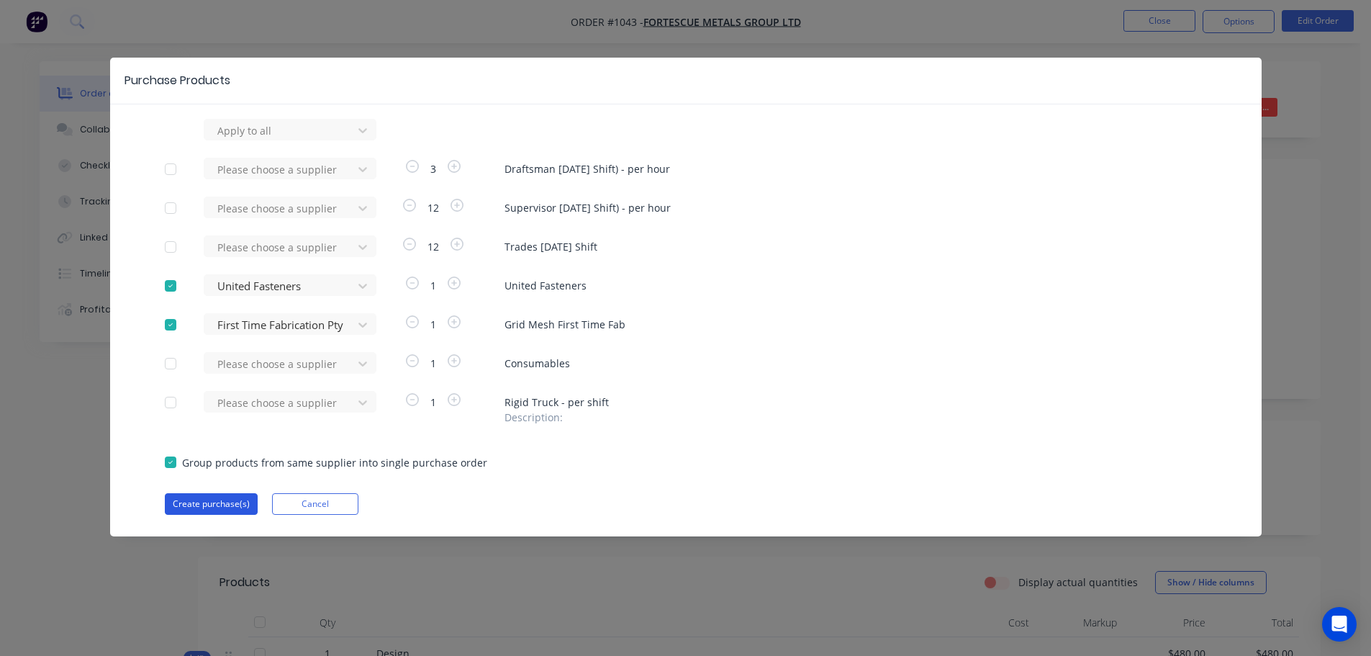
click at [206, 496] on button "Create purchase(s)" at bounding box center [211, 504] width 93 height 22
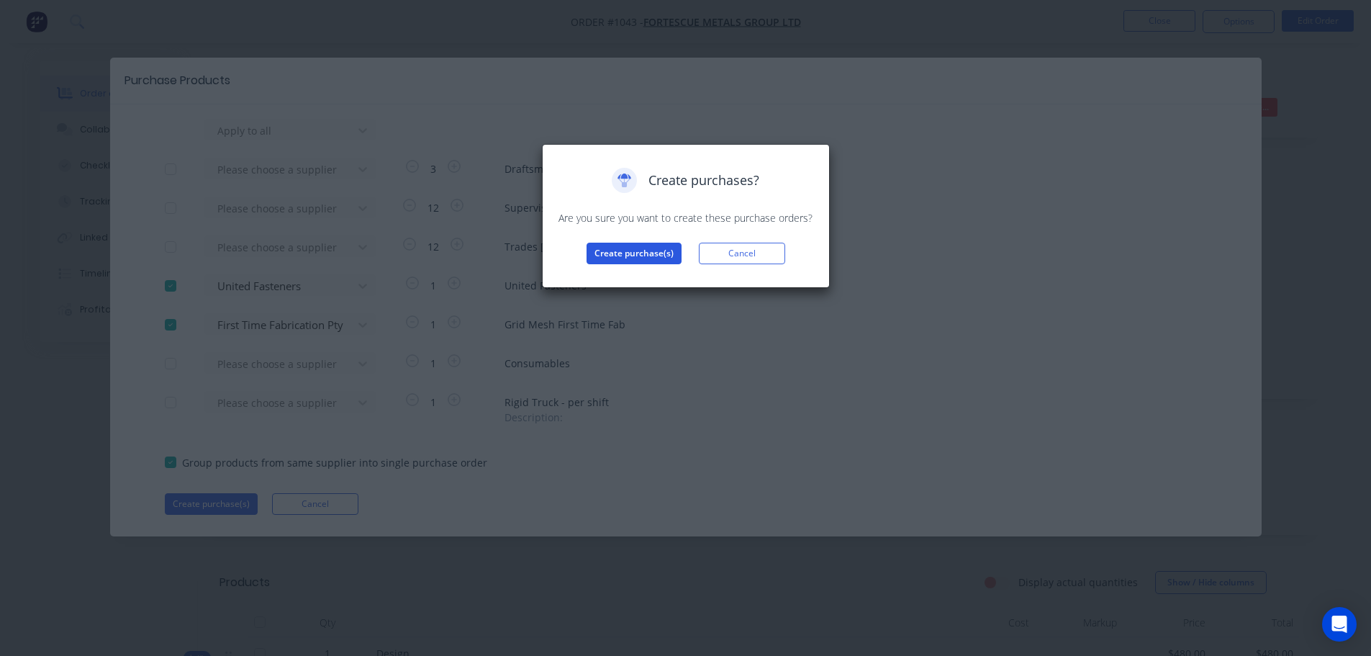
click at [643, 243] on button "Create purchase(s)" at bounding box center [634, 254] width 95 height 22
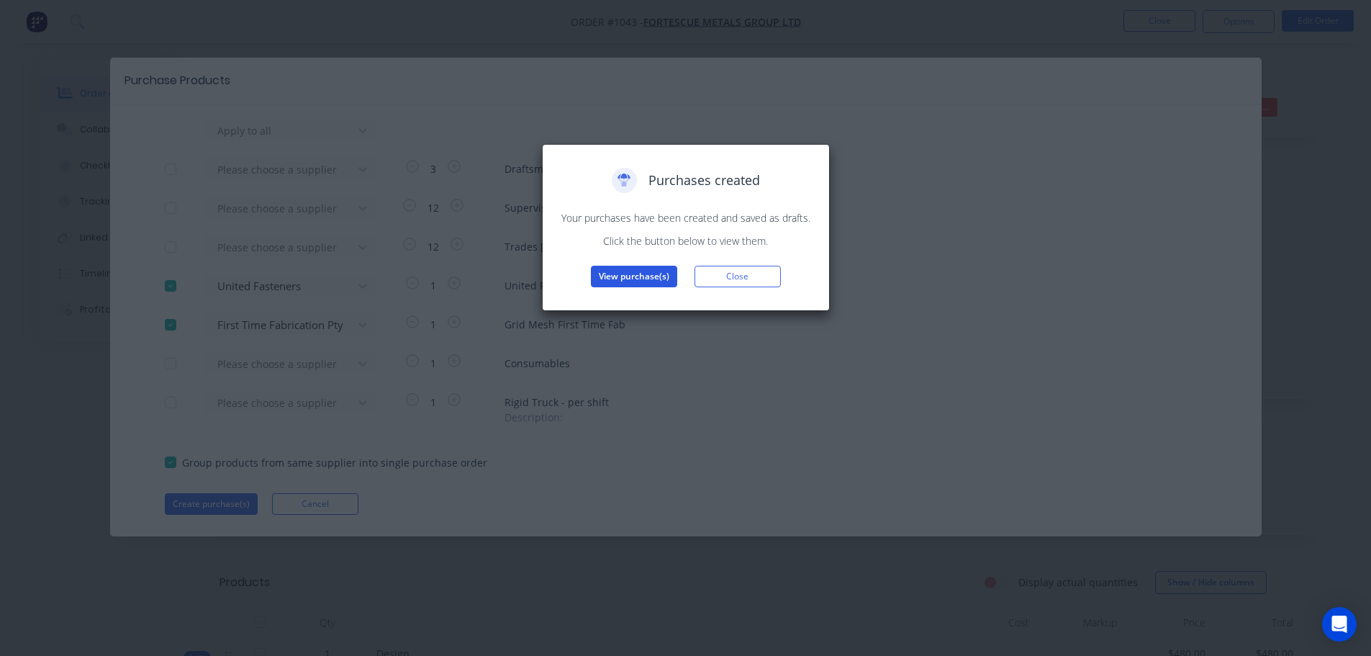
click at [625, 268] on button "View purchase(s)" at bounding box center [634, 277] width 86 height 22
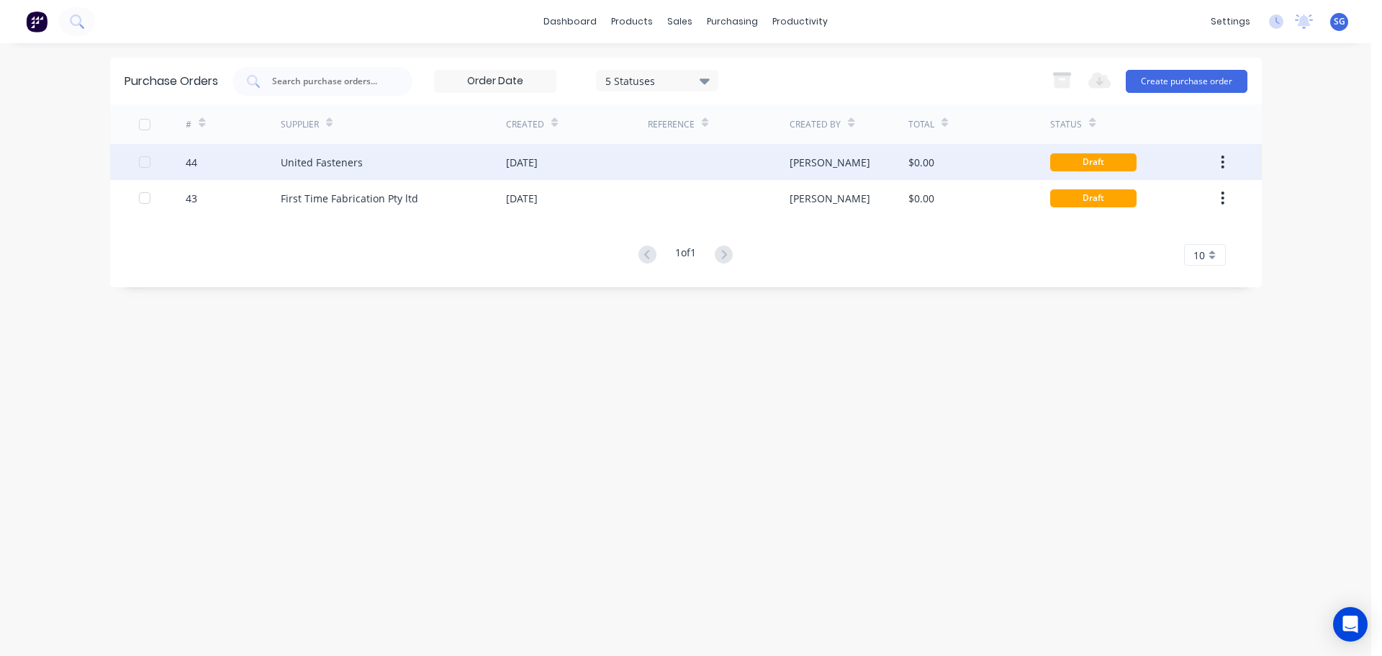
click at [302, 162] on div "United Fasteners" at bounding box center [322, 162] width 82 height 15
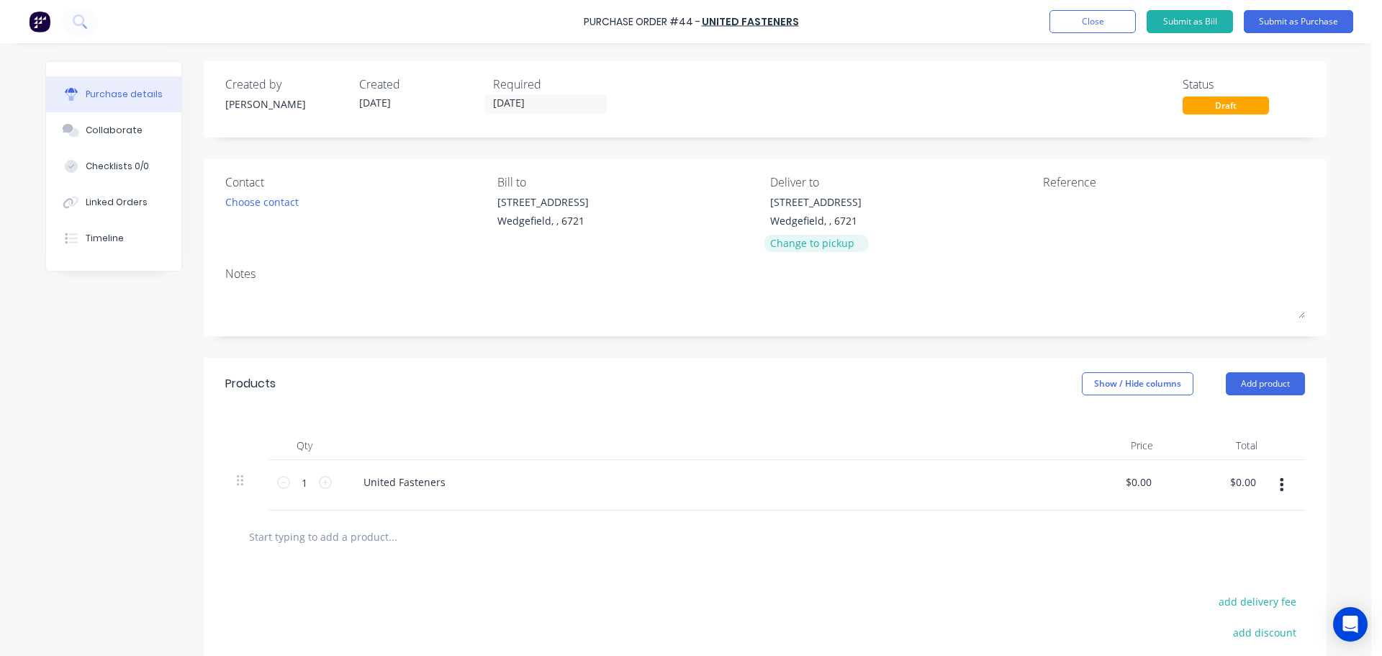
click at [788, 248] on div "Change to pickup" at bounding box center [815, 242] width 91 height 15
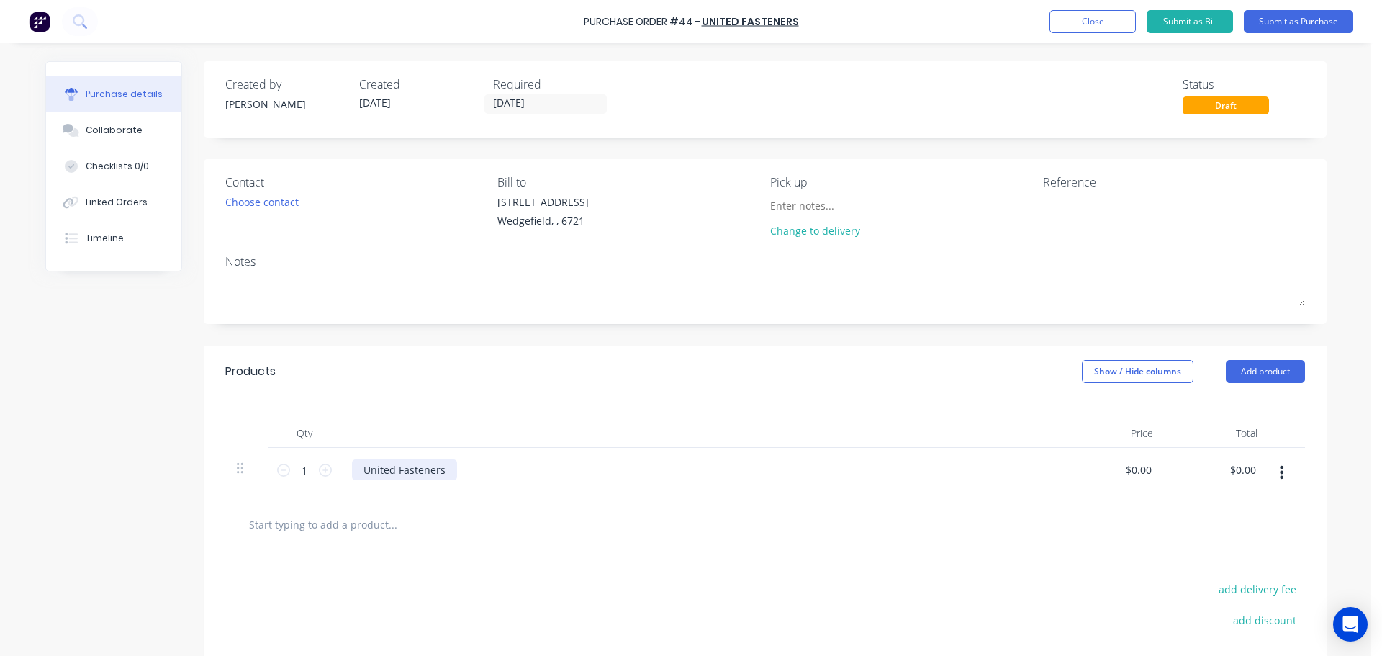
click at [420, 476] on div "United Fasteners" at bounding box center [404, 469] width 105 height 21
drag, startPoint x: 440, startPoint y: 470, endPoint x: 226, endPoint y: 445, distance: 215.1
click at [226, 445] on div "Qty Price Total 1 1 United Fasteners $0.00 $0.00 $0.00 $0.00" at bounding box center [765, 447] width 1123 height 101
click at [412, 474] on div "Please suppl" at bounding box center [394, 469] width 84 height 21
drag, startPoint x: 421, startPoint y: 472, endPoint x: 303, endPoint y: 470, distance: 118.0
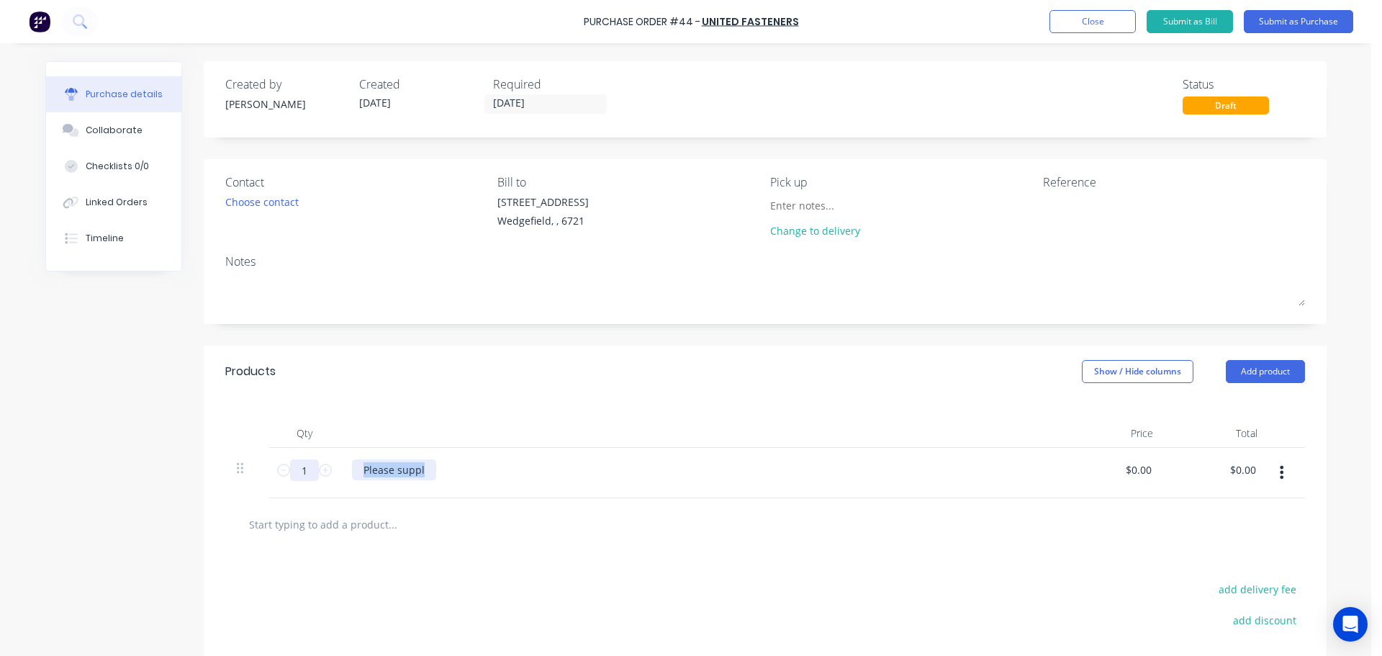
click at [303, 471] on div "1 1 Please suppl $0.00 $0.00 $0.00 $0.00" at bounding box center [764, 473] width 1079 height 50
drag, startPoint x: 302, startPoint y: 472, endPoint x: 281, endPoint y: 469, distance: 21.1
click at [281, 469] on div "1 1" at bounding box center [304, 470] width 49 height 22
type input "50"
drag, startPoint x: 1148, startPoint y: 468, endPoint x: 1054, endPoint y: 474, distance: 93.7
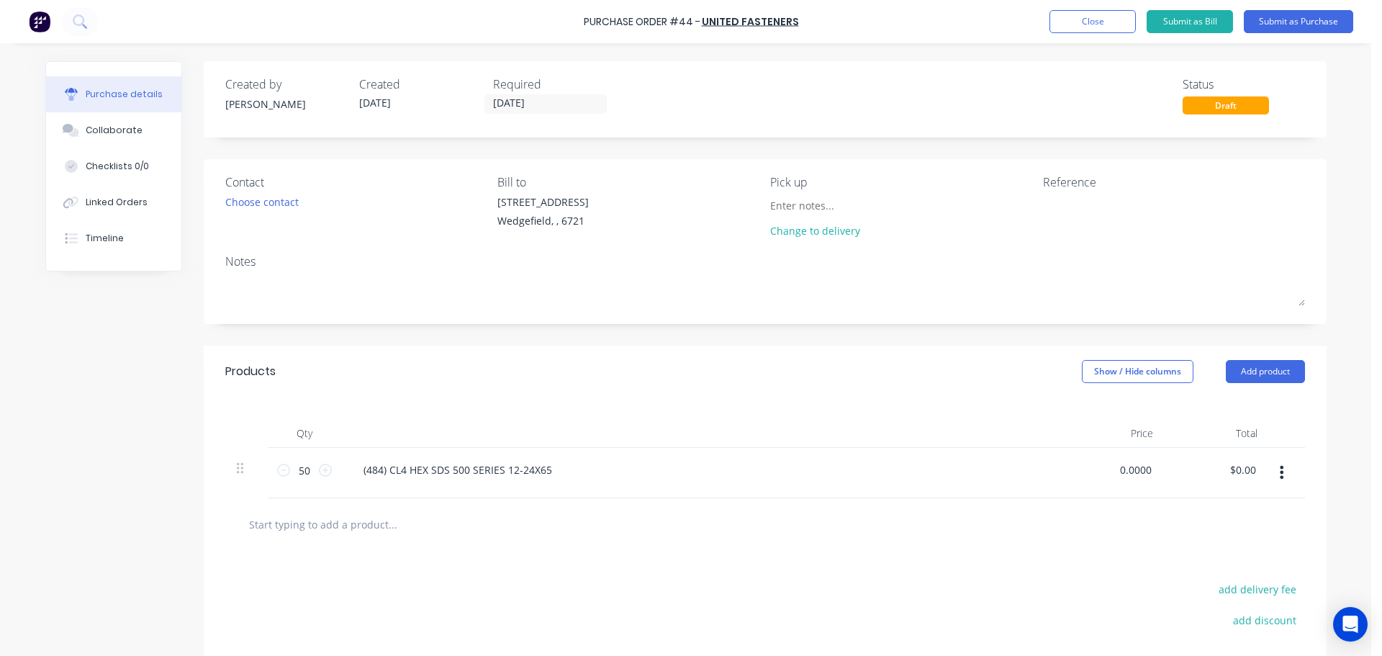
click at [1060, 474] on div "0.0000 0.0000" at bounding box center [1112, 473] width 104 height 50
type input "$22.43"
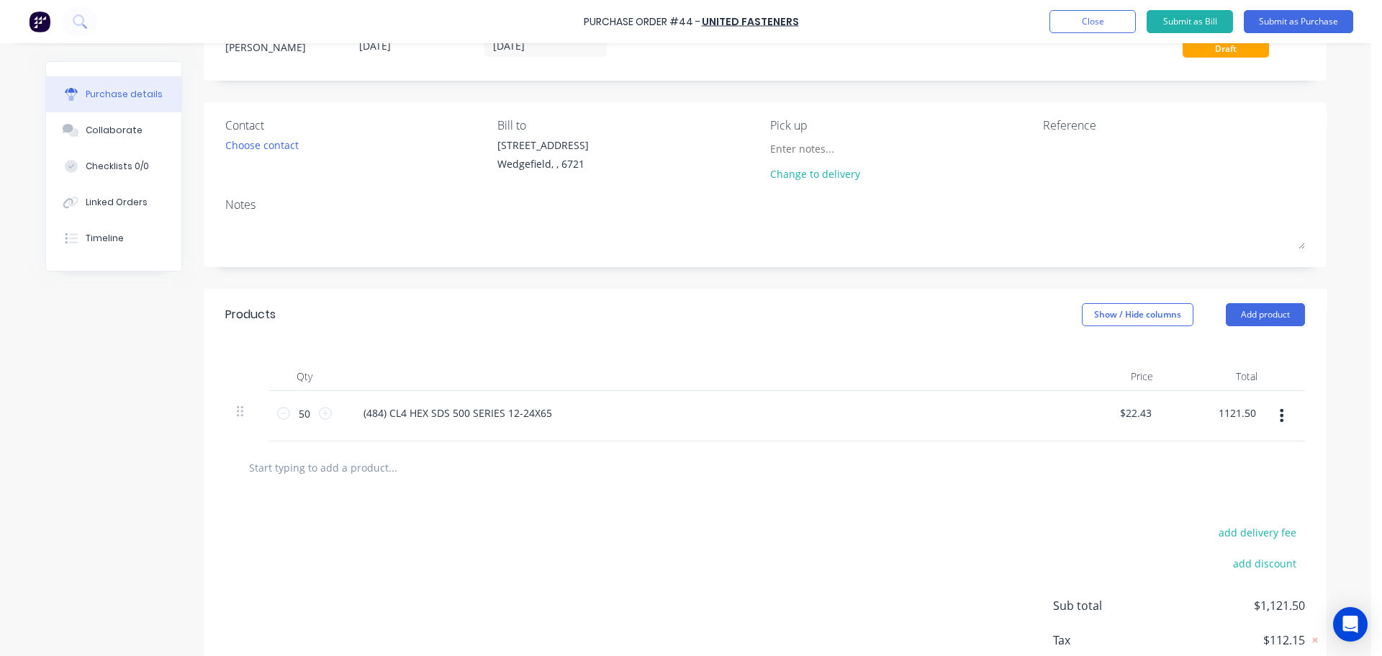
scroll to position [146, 0]
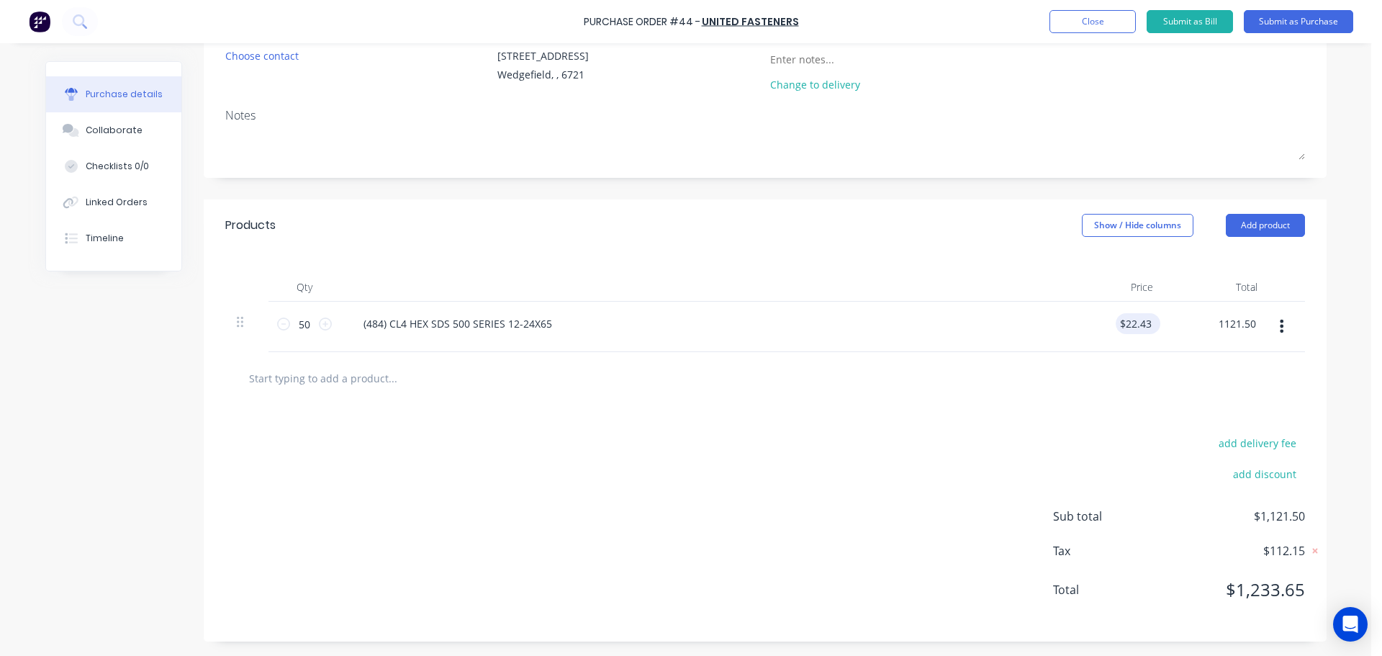
type input "$1,121.50"
drag, startPoint x: 1151, startPoint y: 325, endPoint x: 1099, endPoint y: 323, distance: 52.6
click at [1099, 323] on div "$22.43 $22.43" at bounding box center [1112, 327] width 104 height 50
click at [1148, 323] on input "22.4300" at bounding box center [1134, 323] width 39 height 21
type input "2"
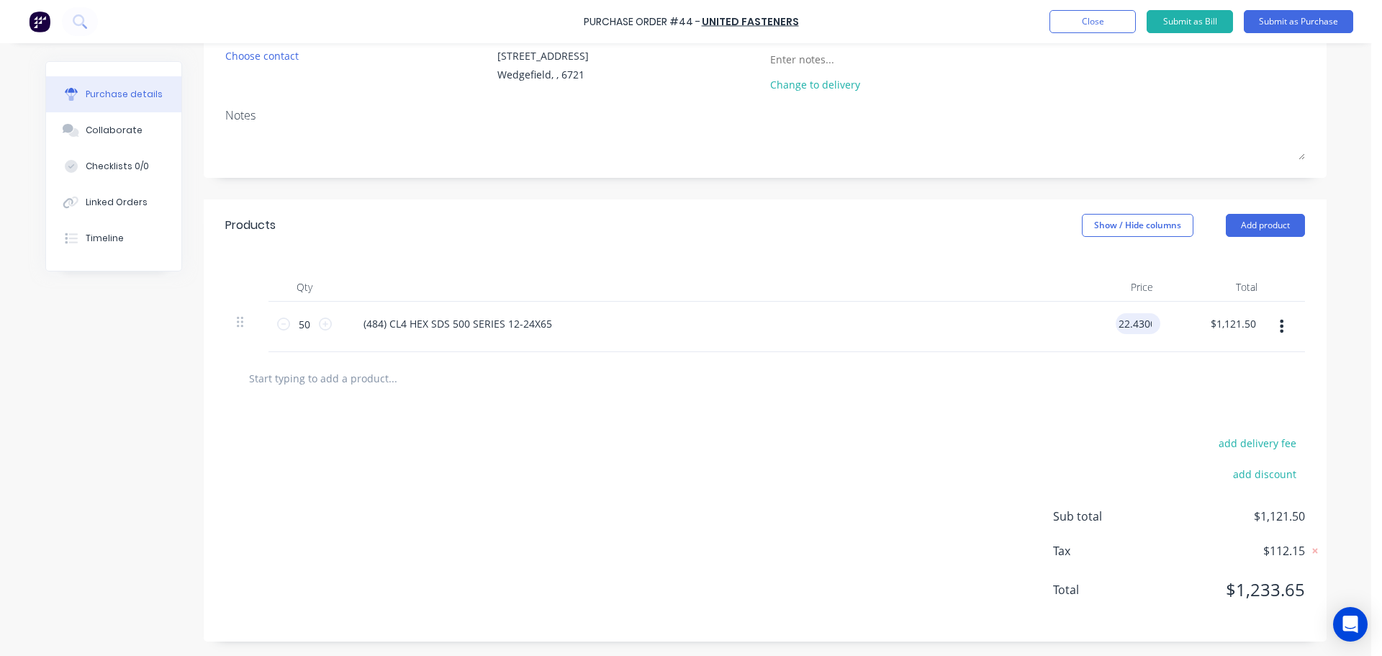
drag, startPoint x: 1137, startPoint y: 327, endPoint x: 1145, endPoint y: 322, distance: 9.8
click at [1137, 327] on input "22.4300" at bounding box center [1134, 323] width 39 height 21
click at [1139, 322] on input "22.4300" at bounding box center [1132, 323] width 45 height 21
type input "2"
type input "$0.4486"
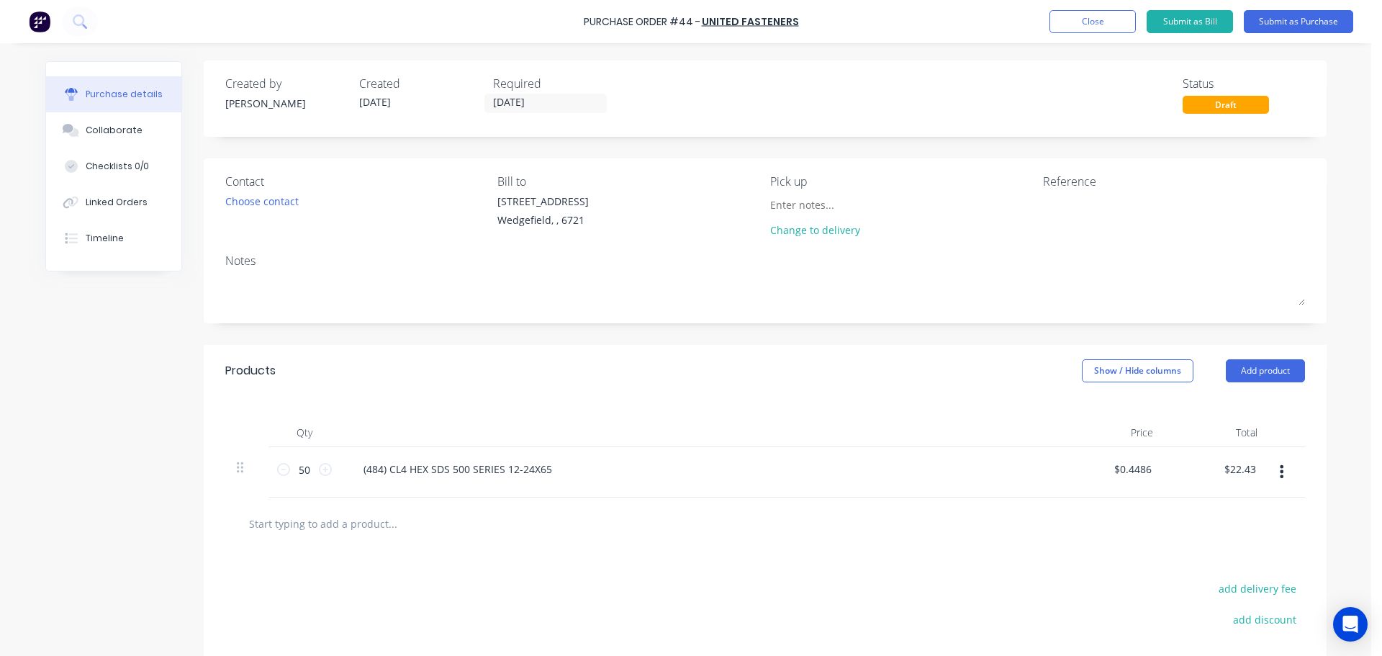
scroll to position [0, 0]
type input "$22.43"
click at [1056, 199] on textarea at bounding box center [1133, 210] width 180 height 32
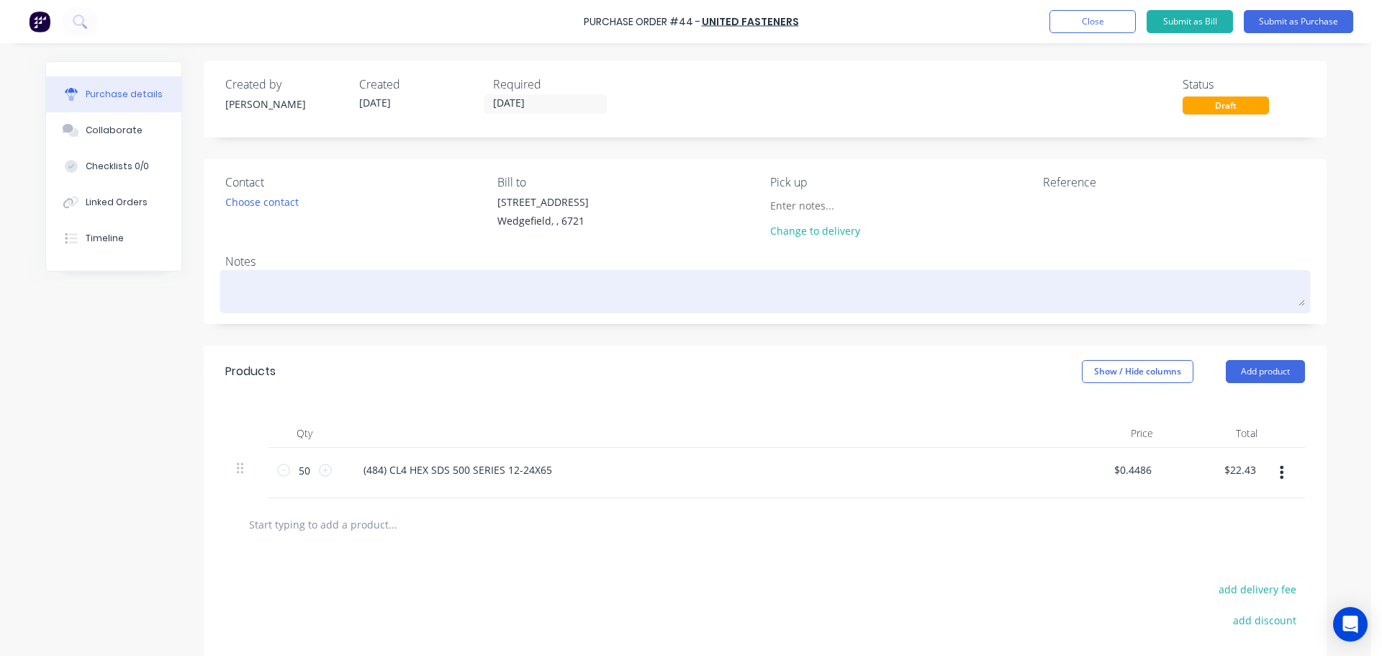
click at [336, 289] on textarea at bounding box center [764, 289] width 1079 height 32
type textarea "x"
type textarea "Q"
type textarea "x"
type textarea "Qu"
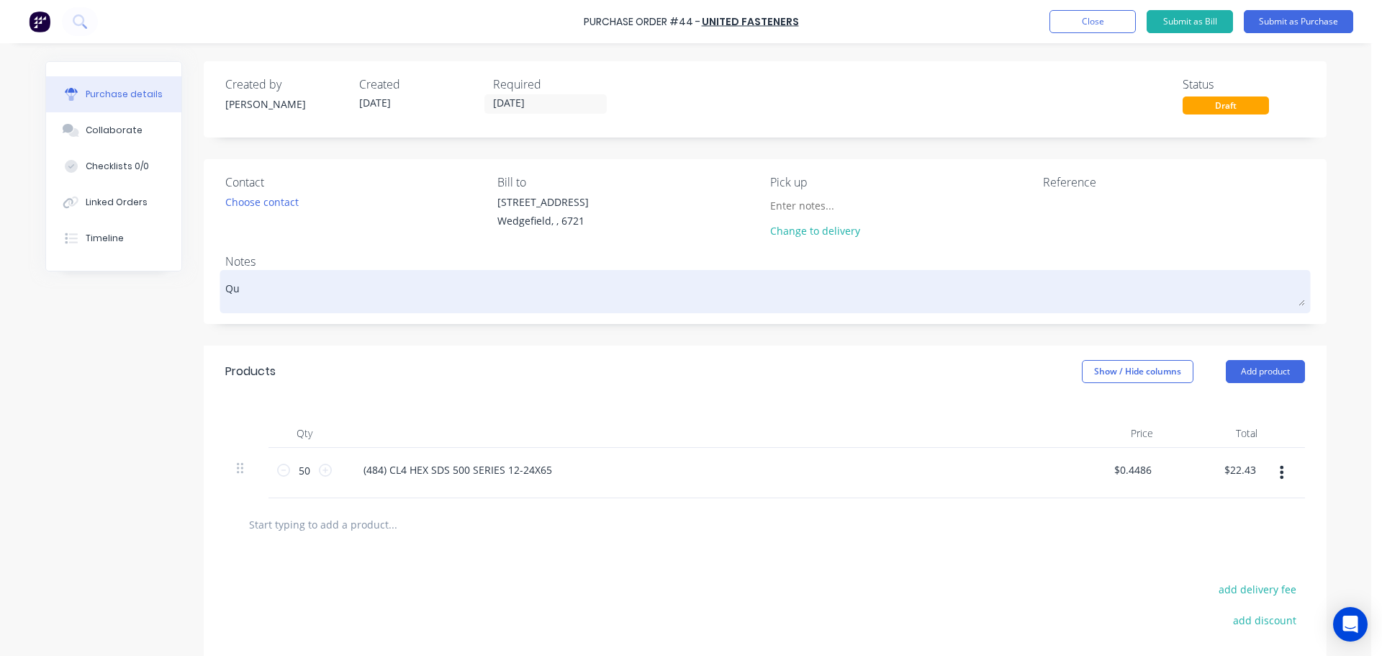
type textarea "x"
type textarea "Quo"
type textarea "x"
type textarea "Quot"
type textarea "x"
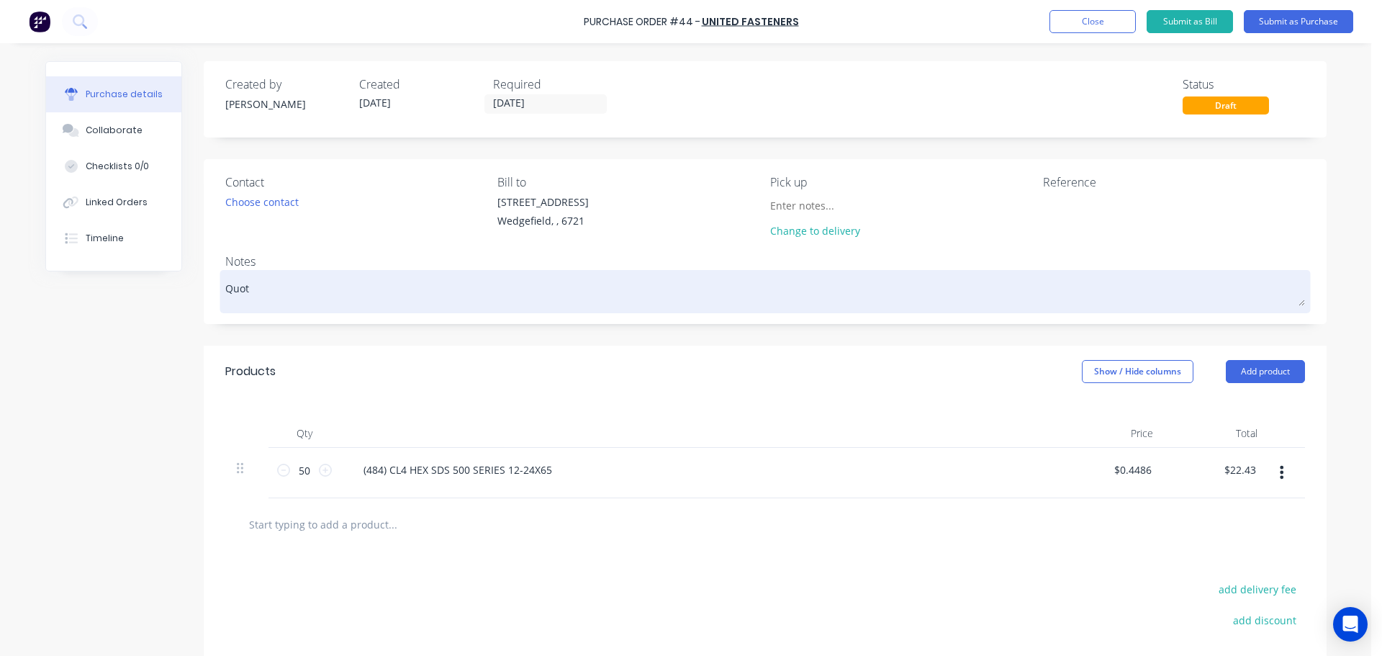
type textarea "Quote"
type textarea "x"
type textarea "Quote"
type textarea "x"
type textarea "Quote N"
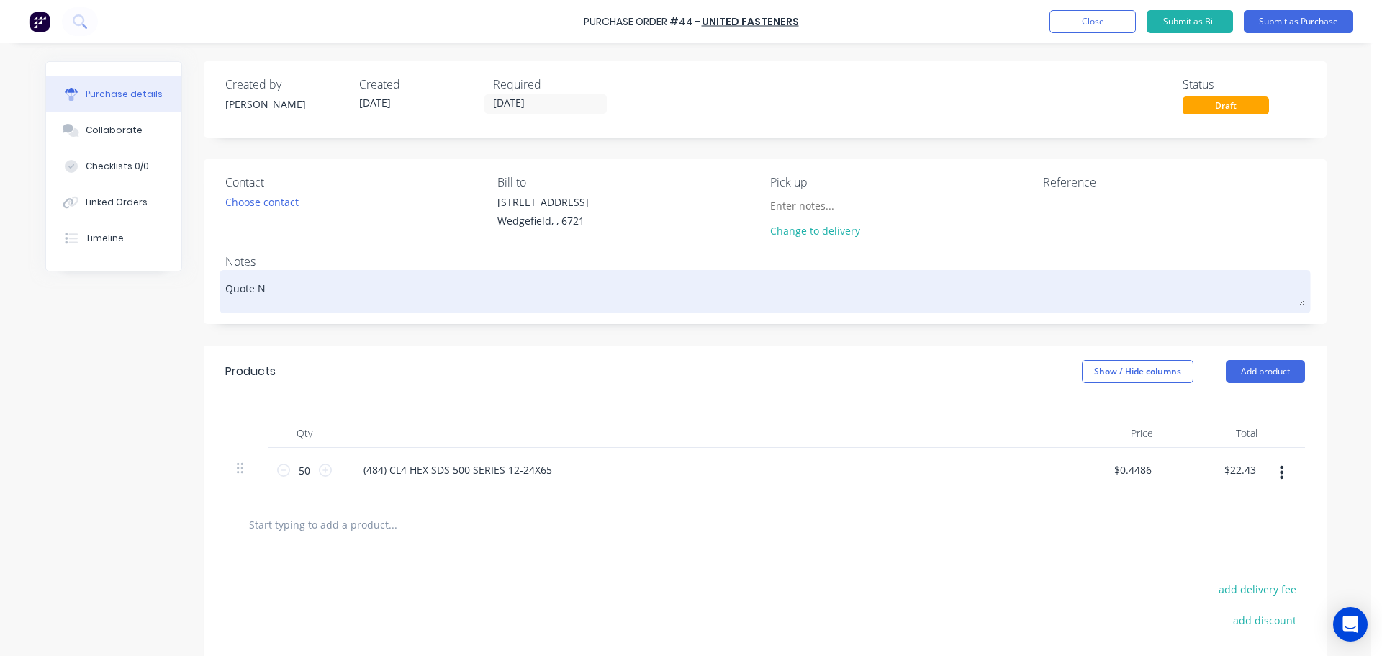
type textarea "x"
type textarea "Quote No"
type textarea "x"
type textarea "Quote No."
type textarea "x"
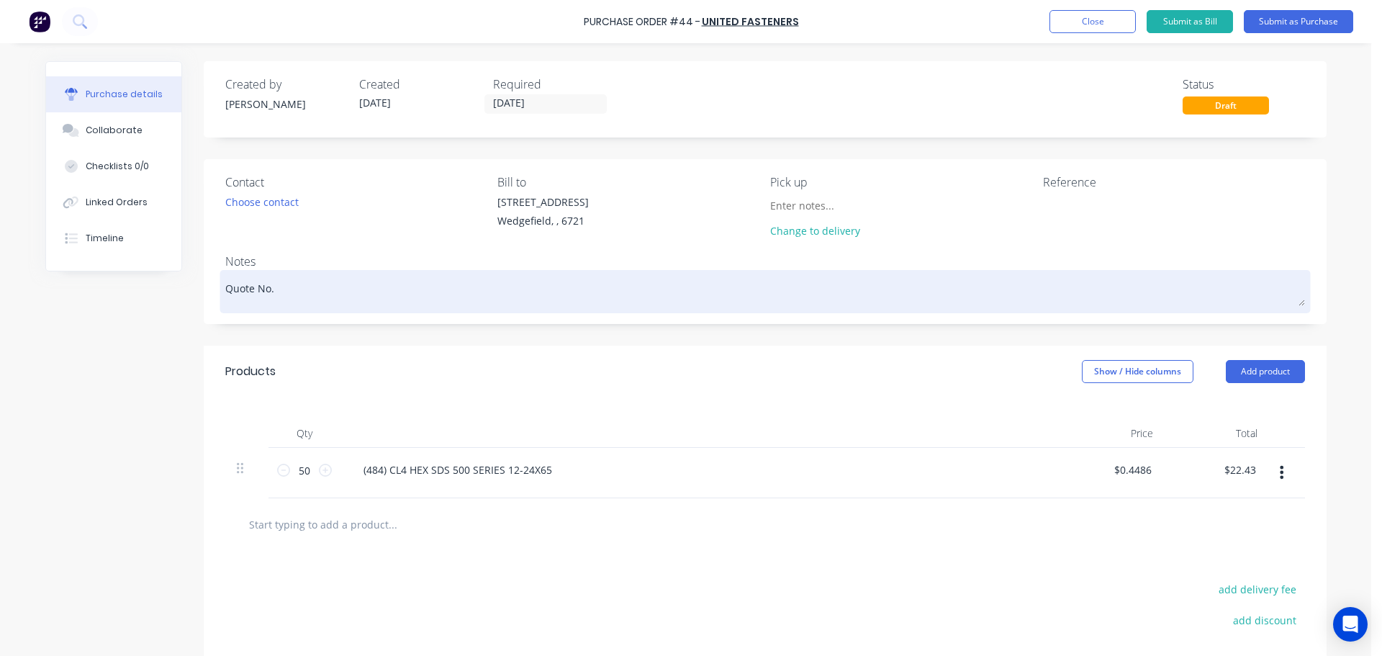
type textarea "Quote No."
paste textarea "1028501"
type textarea "x"
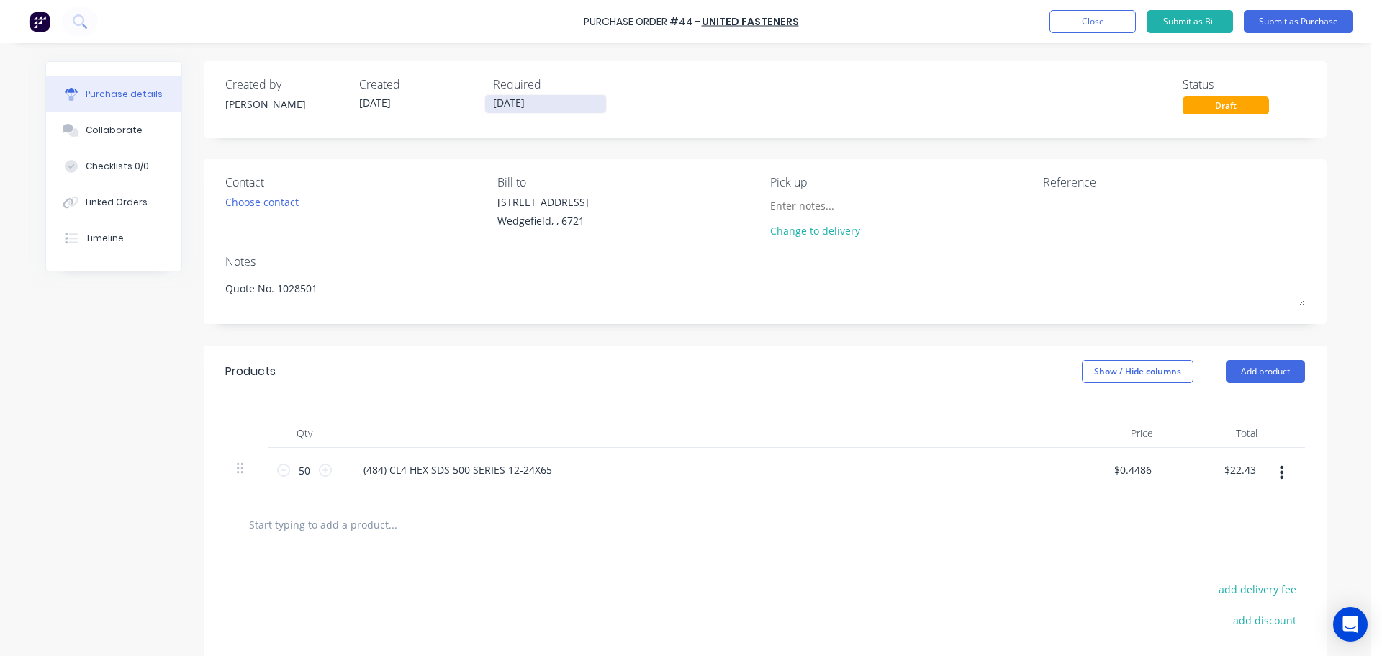
type textarea "Quote No. 1028501"
type textarea "x"
type textarea "Quote No. 1028501"
click at [540, 105] on input "[DATE]" at bounding box center [545, 104] width 121 height 18
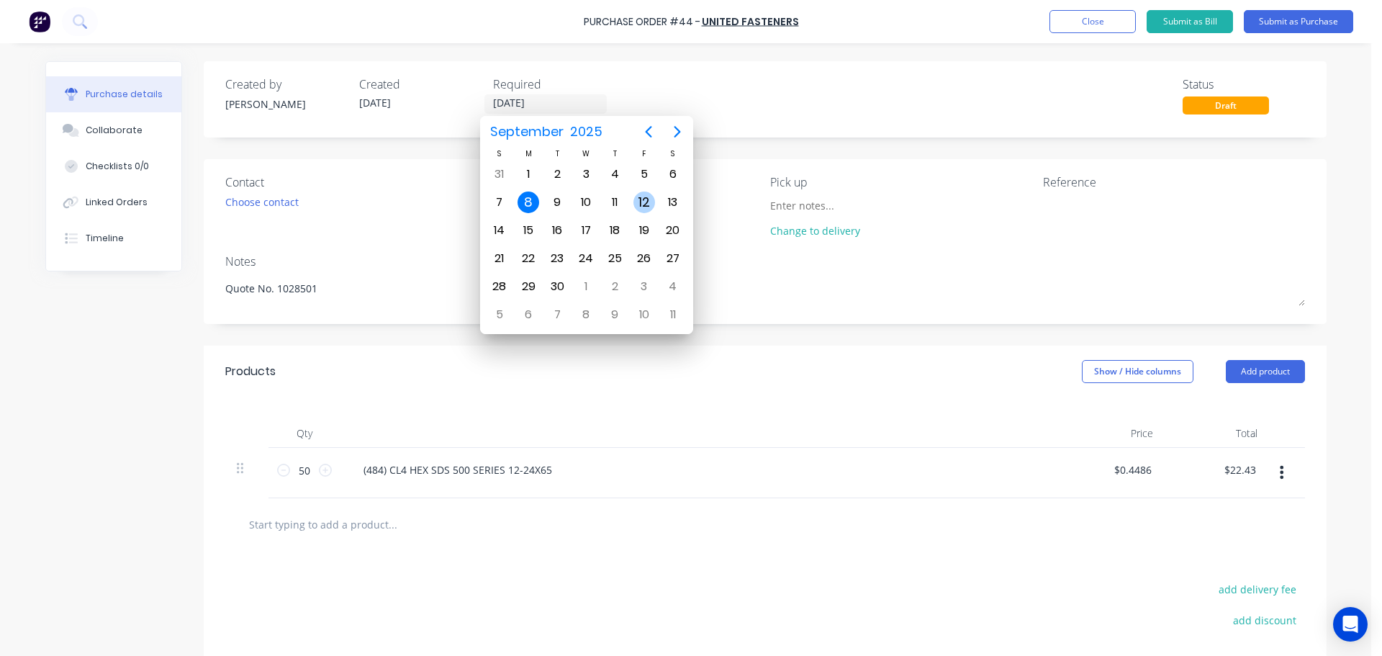
click at [635, 205] on div "12" at bounding box center [644, 202] width 22 height 22
type textarea "x"
type input "[DATE]"
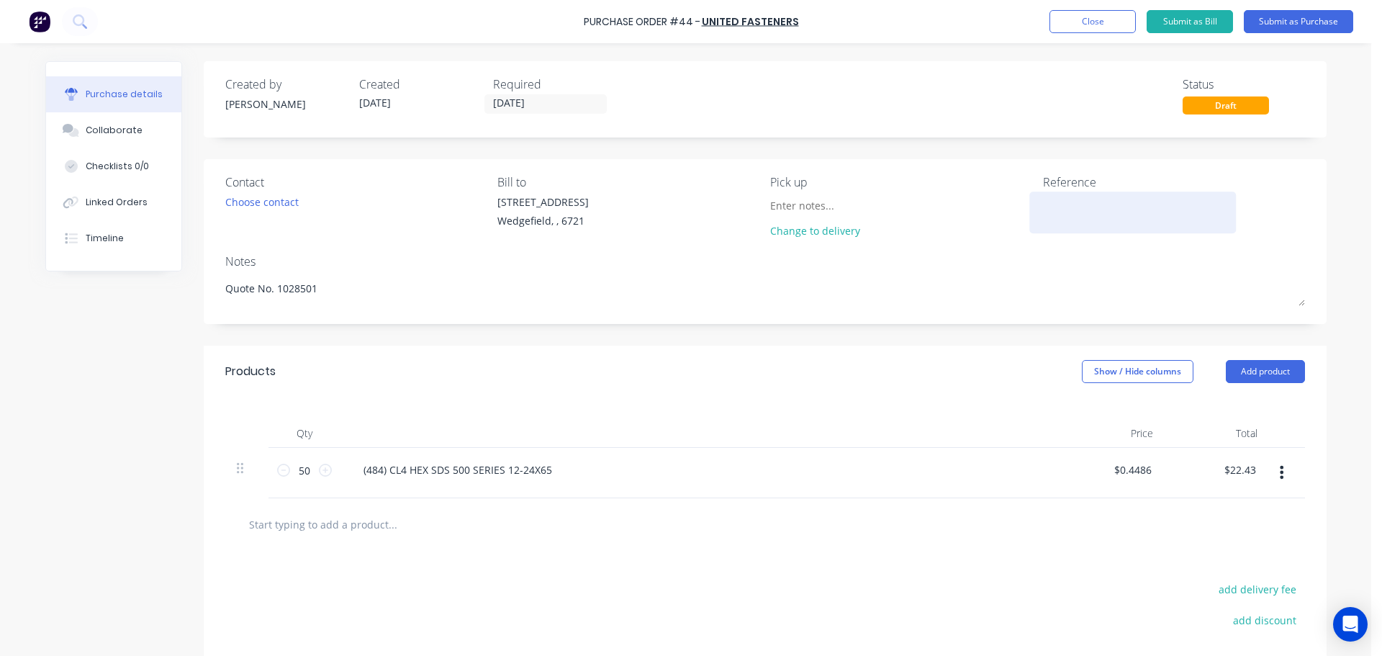
click at [1053, 207] on textarea at bounding box center [1133, 210] width 180 height 32
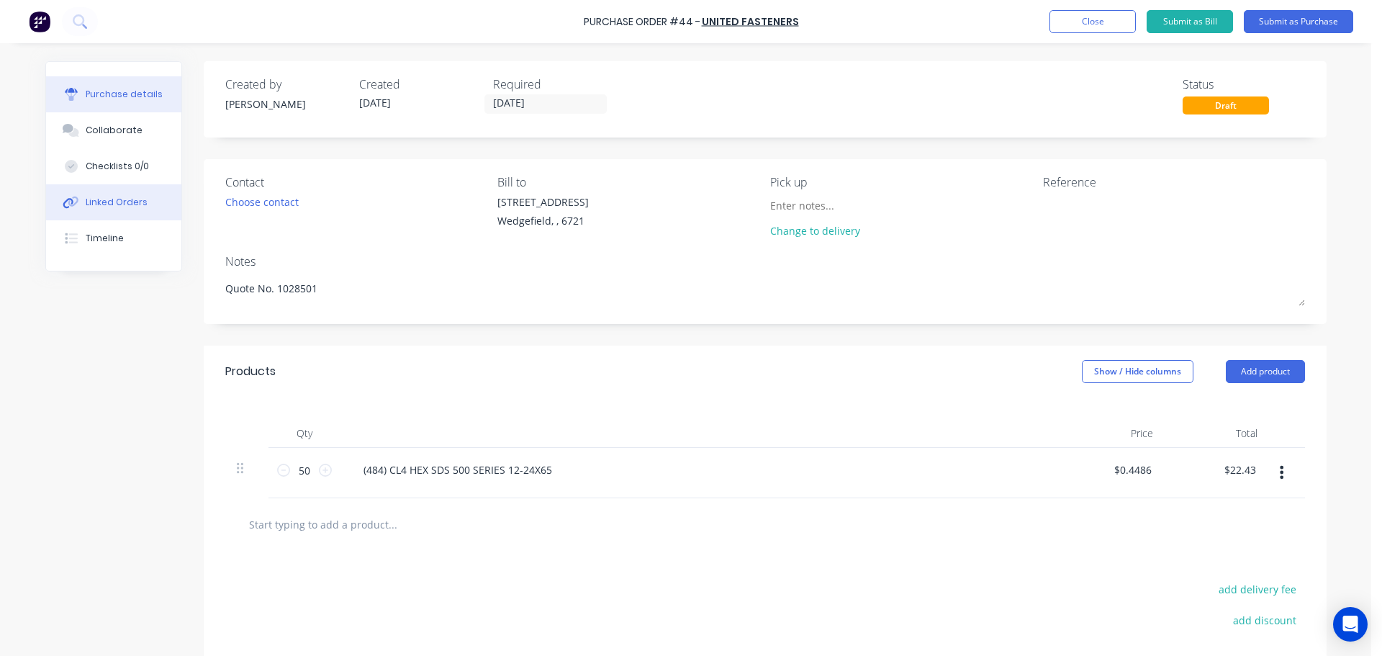
click at [108, 209] on button "Linked Orders" at bounding box center [113, 202] width 135 height 36
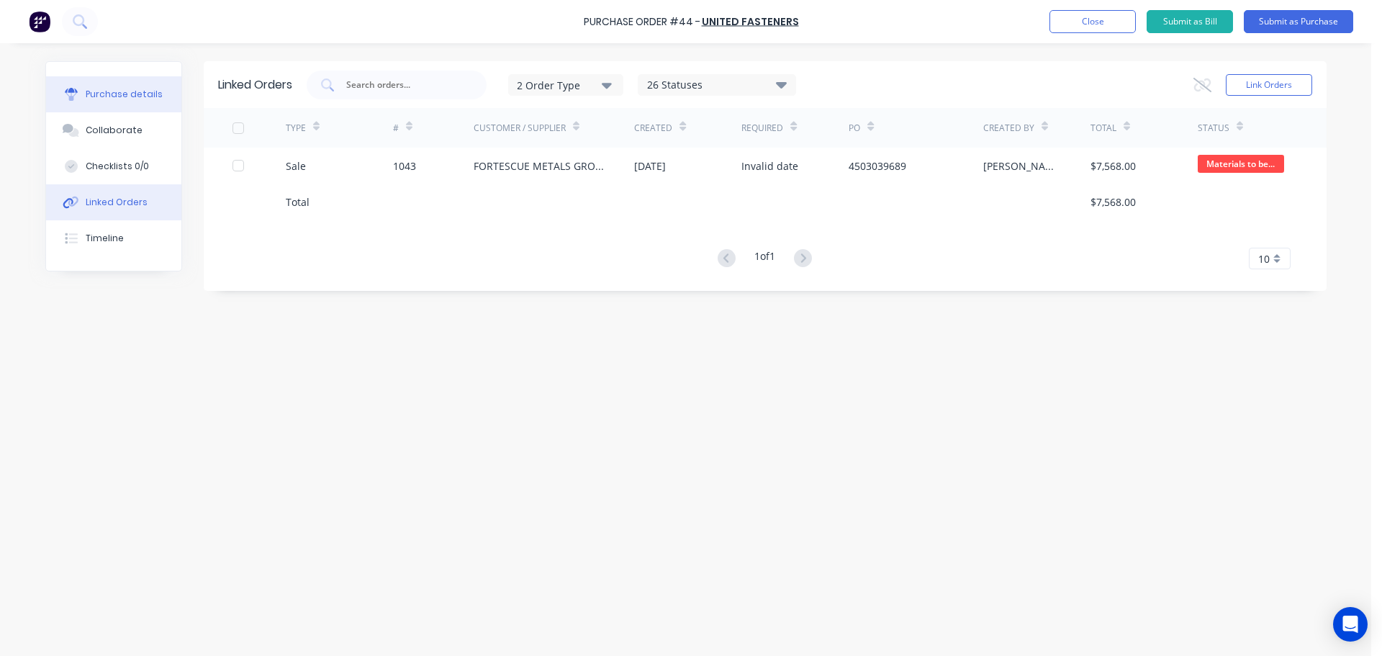
click at [105, 102] on button "Purchase details" at bounding box center [113, 94] width 135 height 36
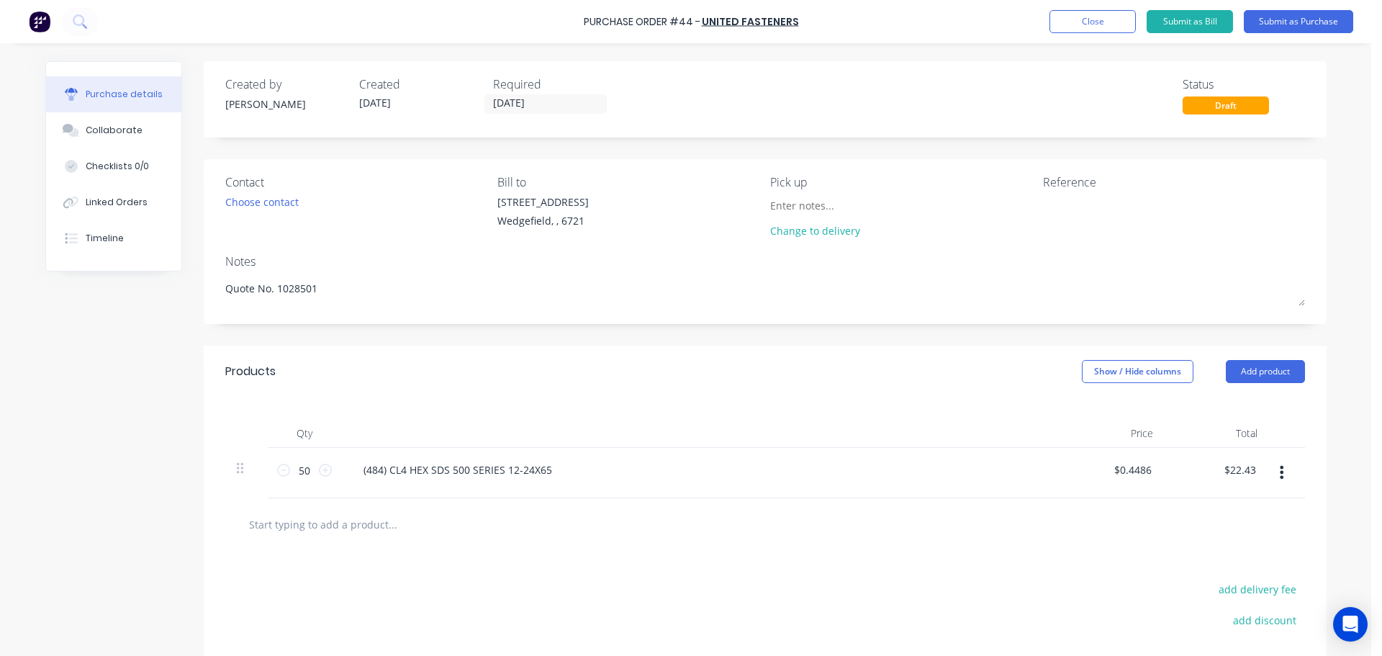
type textarea "x"
click at [1060, 201] on textarea at bounding box center [1133, 210] width 180 height 32
type textarea "JN1043"
type textarea "x"
type textarea "JN1043"
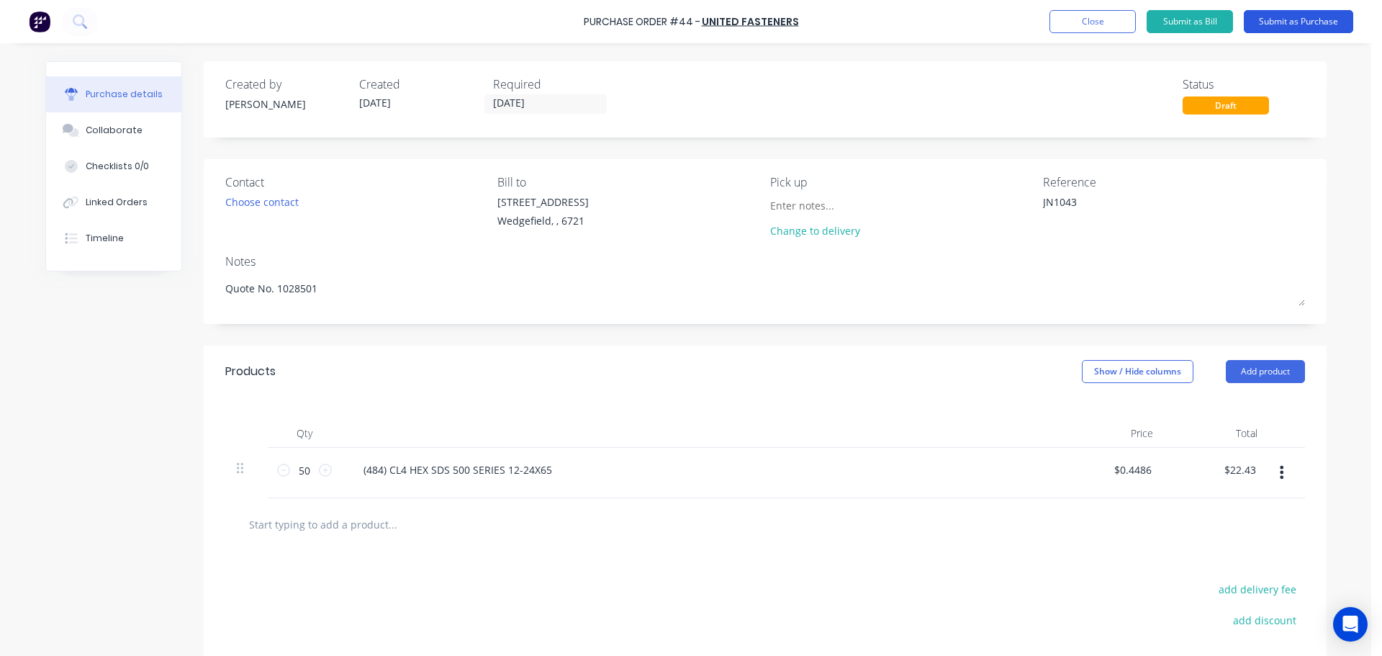
click at [1274, 22] on button "Submit as Purchase" at bounding box center [1298, 21] width 109 height 23
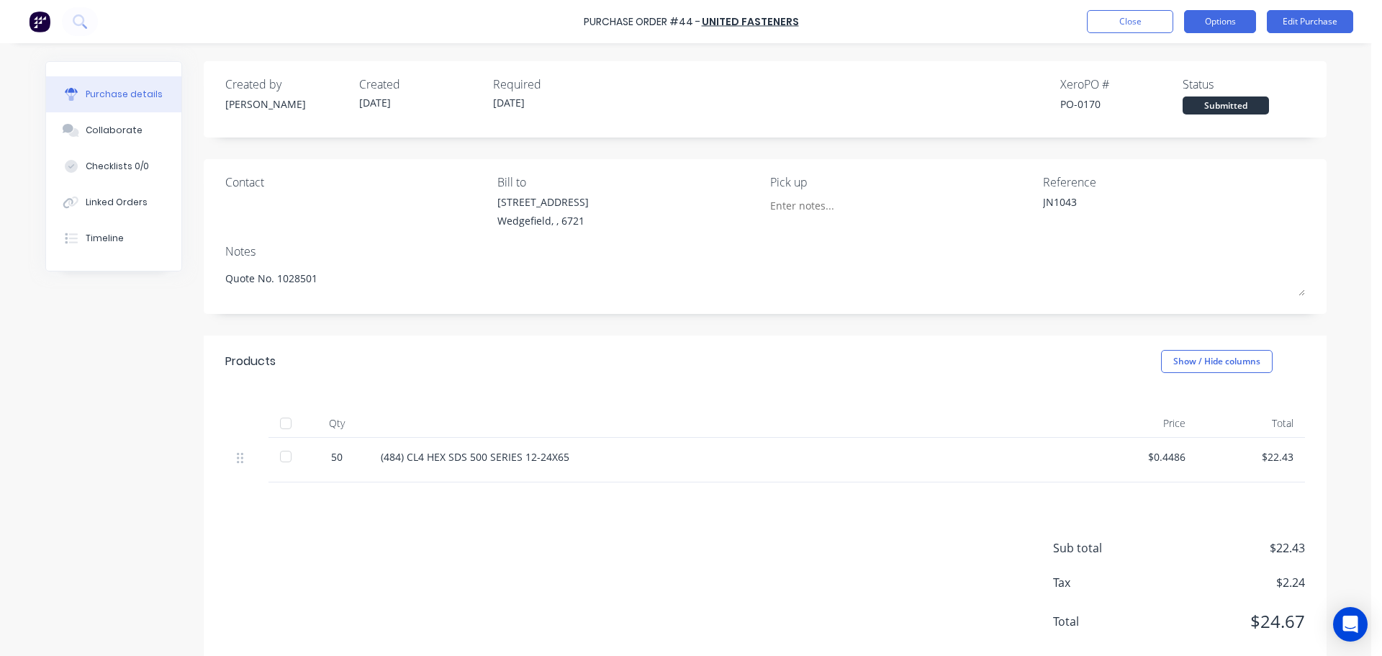
click at [1211, 23] on button "Options" at bounding box center [1220, 21] width 72 height 23
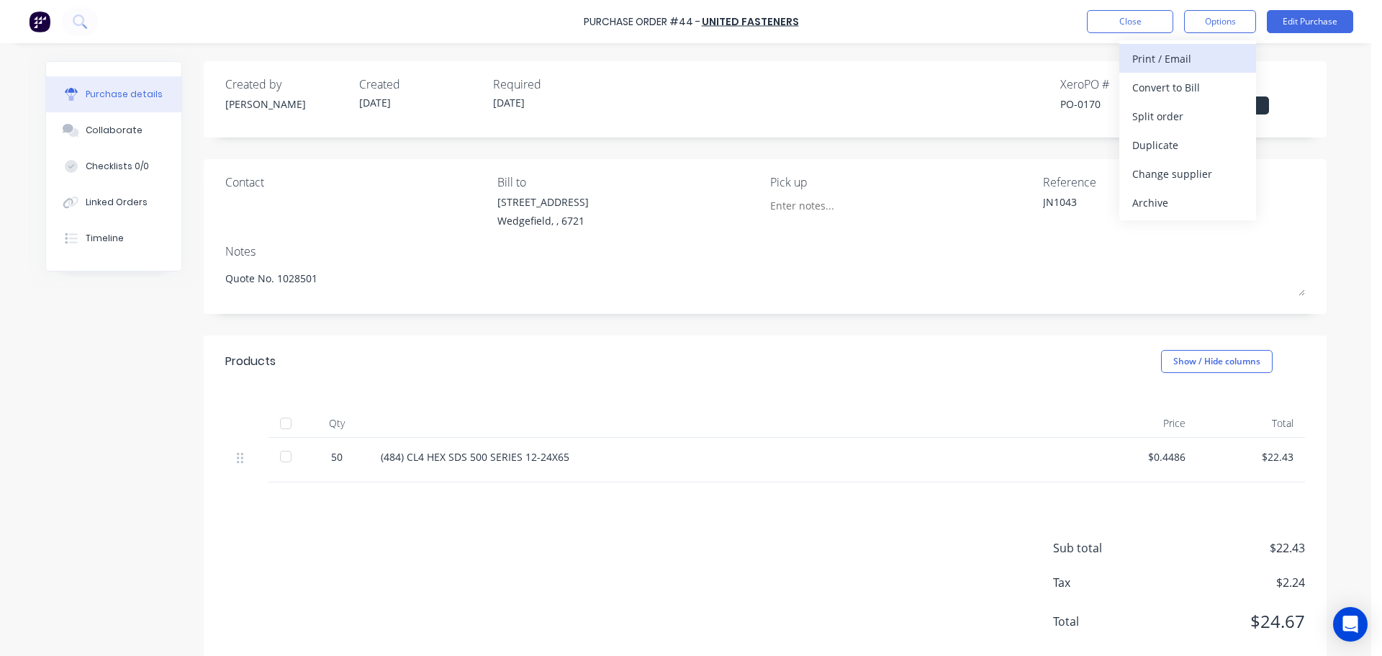
click at [1186, 48] on div "Print / Email" at bounding box center [1187, 58] width 111 height 21
click at [1185, 91] on div "With pricing" at bounding box center [1187, 87] width 111 height 21
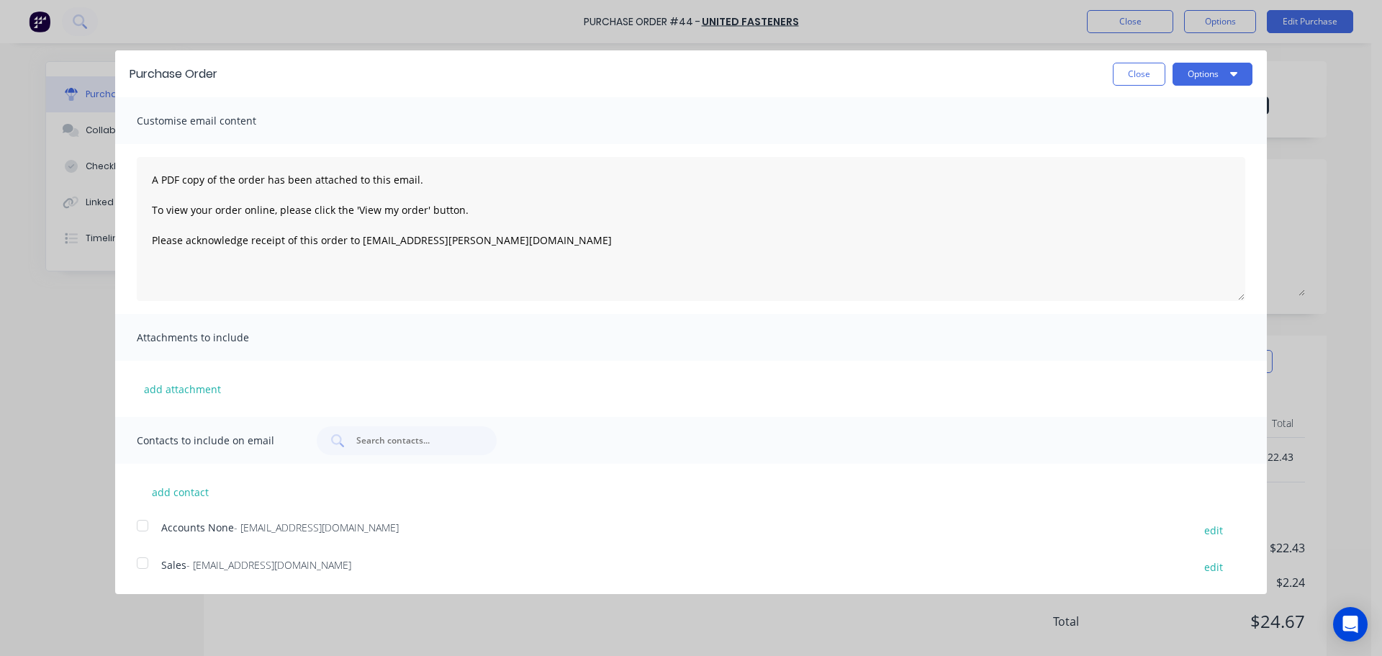
click at [143, 563] on div at bounding box center [142, 562] width 29 height 29
click at [169, 387] on button "add attachment" at bounding box center [182, 389] width 91 height 22
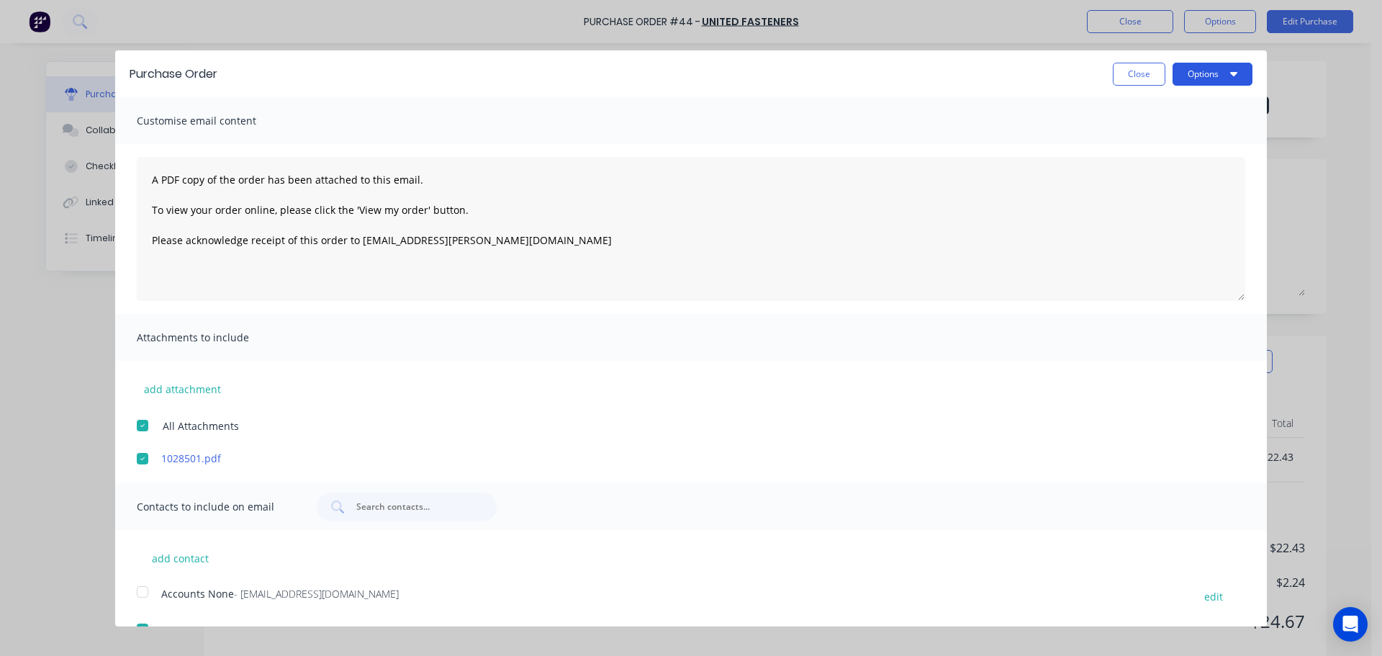
click at [1184, 73] on button "Options" at bounding box center [1212, 74] width 80 height 23
click at [1131, 141] on div "Email" at bounding box center [1183, 139] width 111 height 21
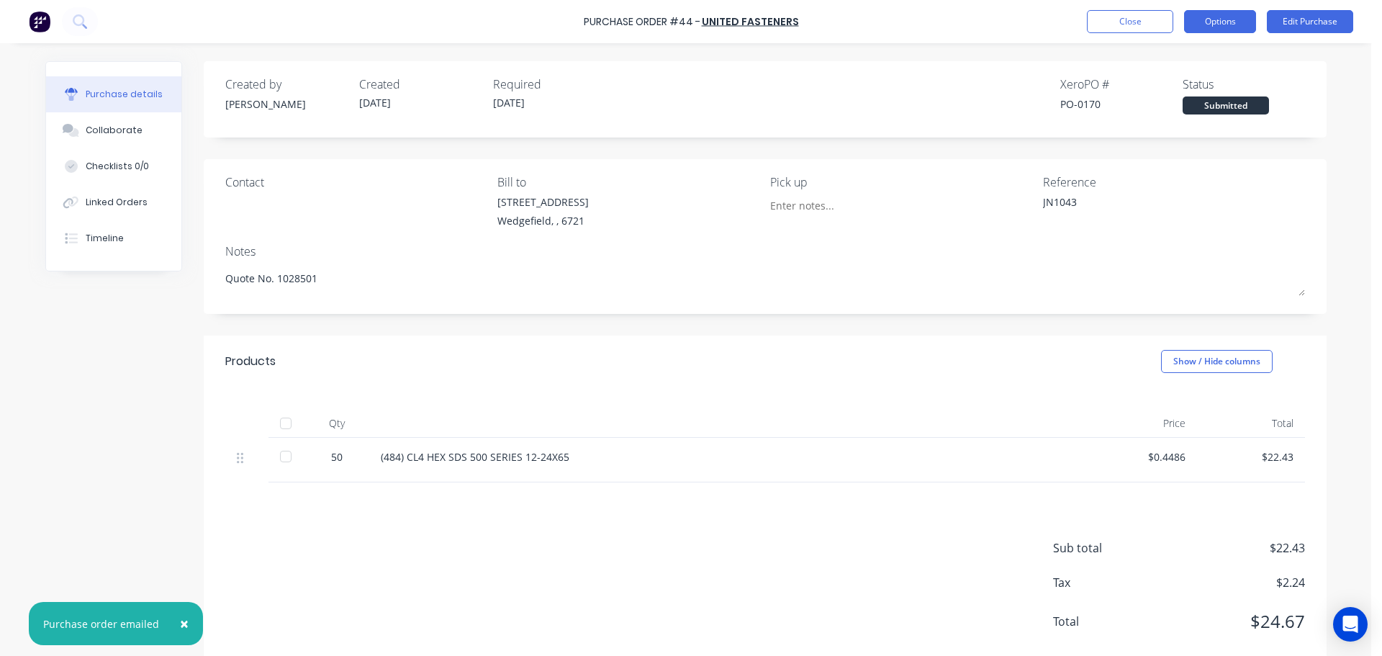
click at [1223, 26] on button "Options" at bounding box center [1220, 21] width 72 height 23
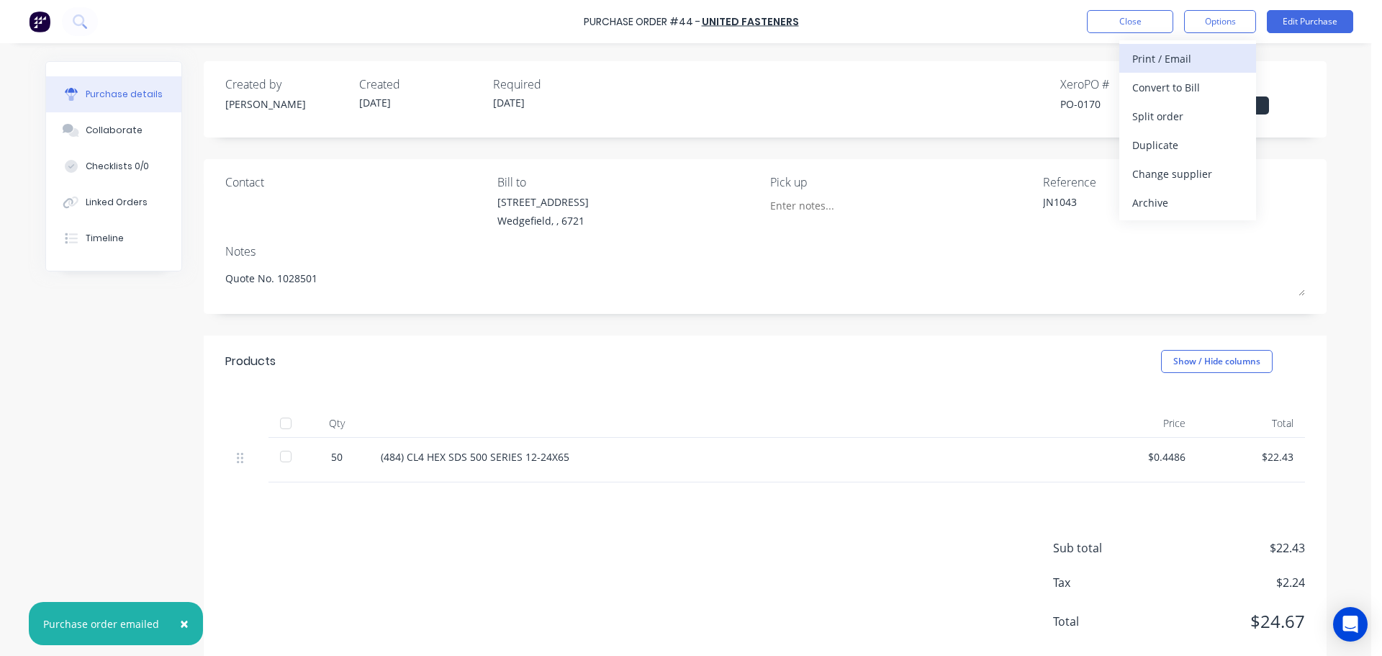
click at [1199, 57] on div "Print / Email" at bounding box center [1187, 58] width 111 height 21
click at [1171, 89] on div "With pricing" at bounding box center [1187, 87] width 111 height 21
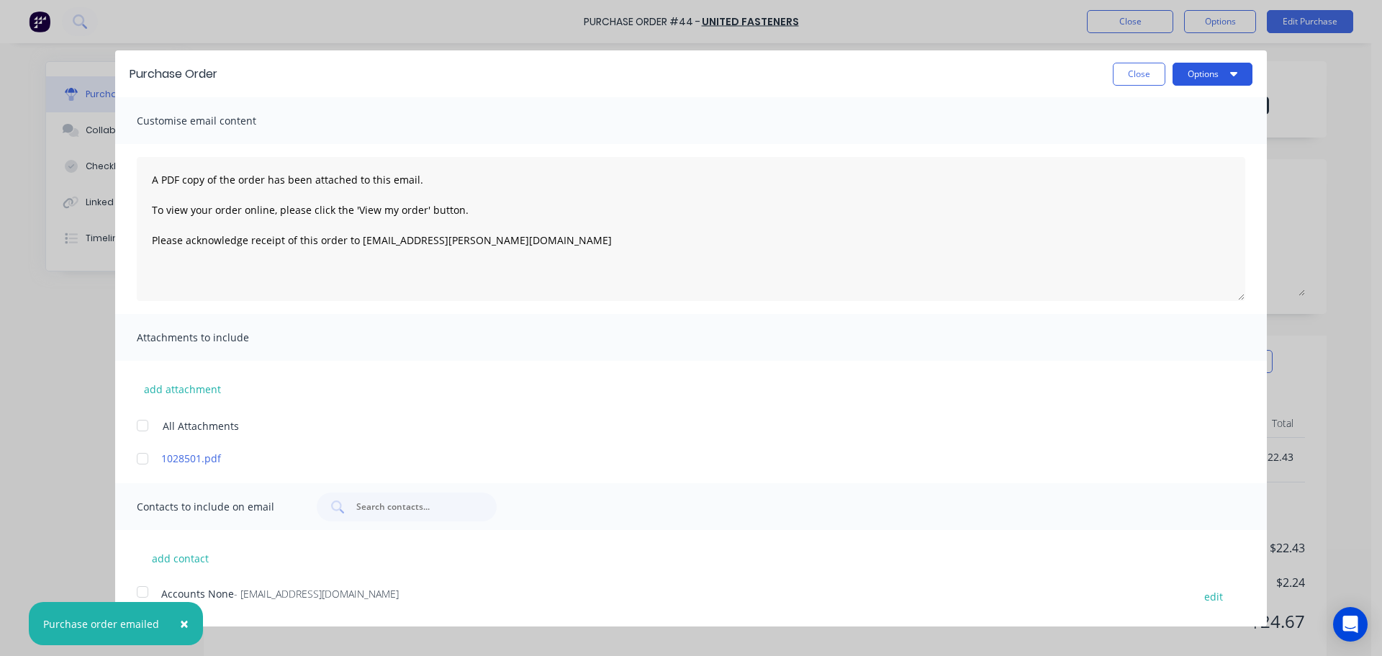
click at [1208, 81] on button "Options" at bounding box center [1212, 74] width 80 height 23
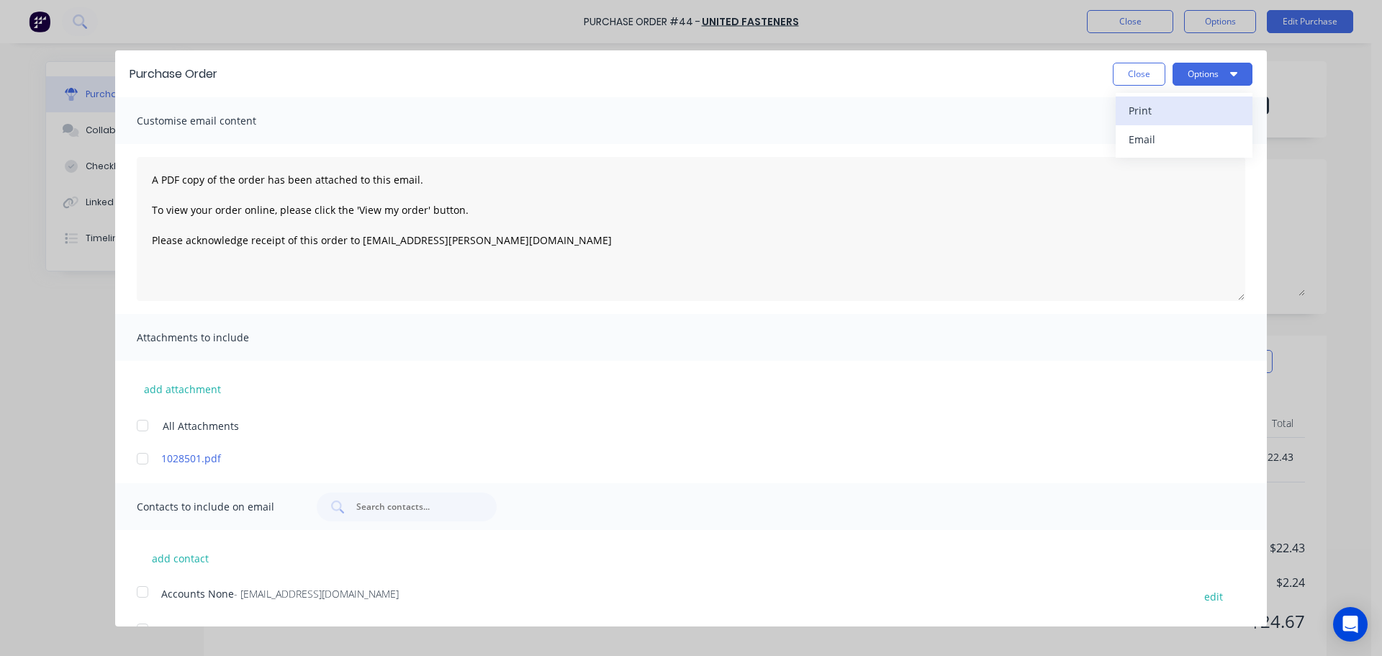
click at [1169, 112] on div "Print" at bounding box center [1183, 110] width 111 height 21
click at [1133, 76] on button "Close" at bounding box center [1139, 74] width 53 height 23
type textarea "x"
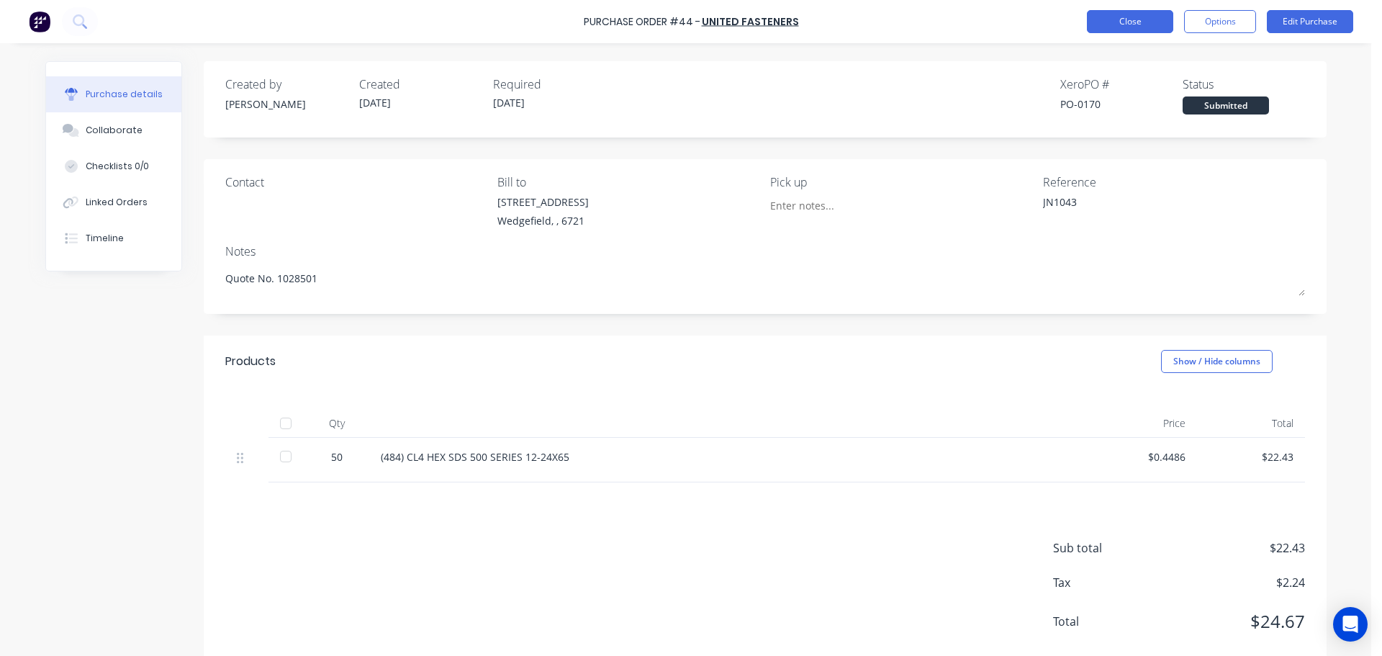
click at [1135, 19] on button "Close" at bounding box center [1130, 21] width 86 height 23
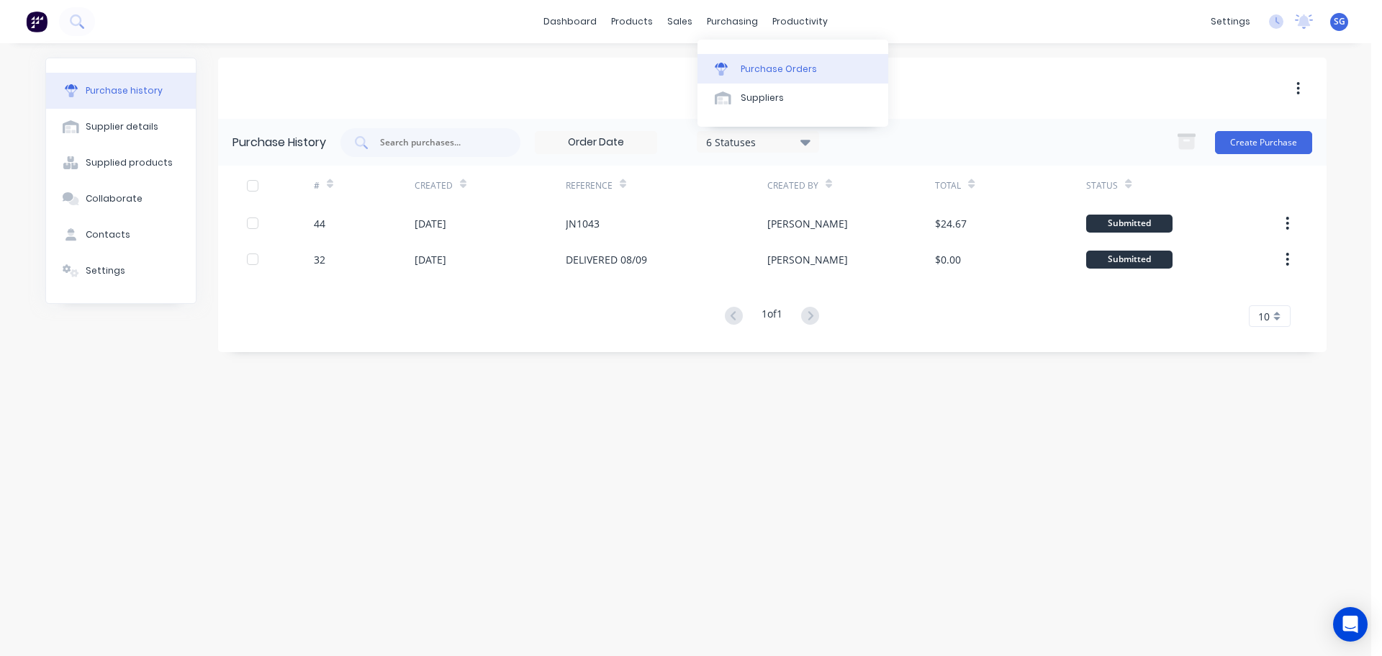
click at [800, 78] on link "Purchase Orders" at bounding box center [792, 68] width 191 height 29
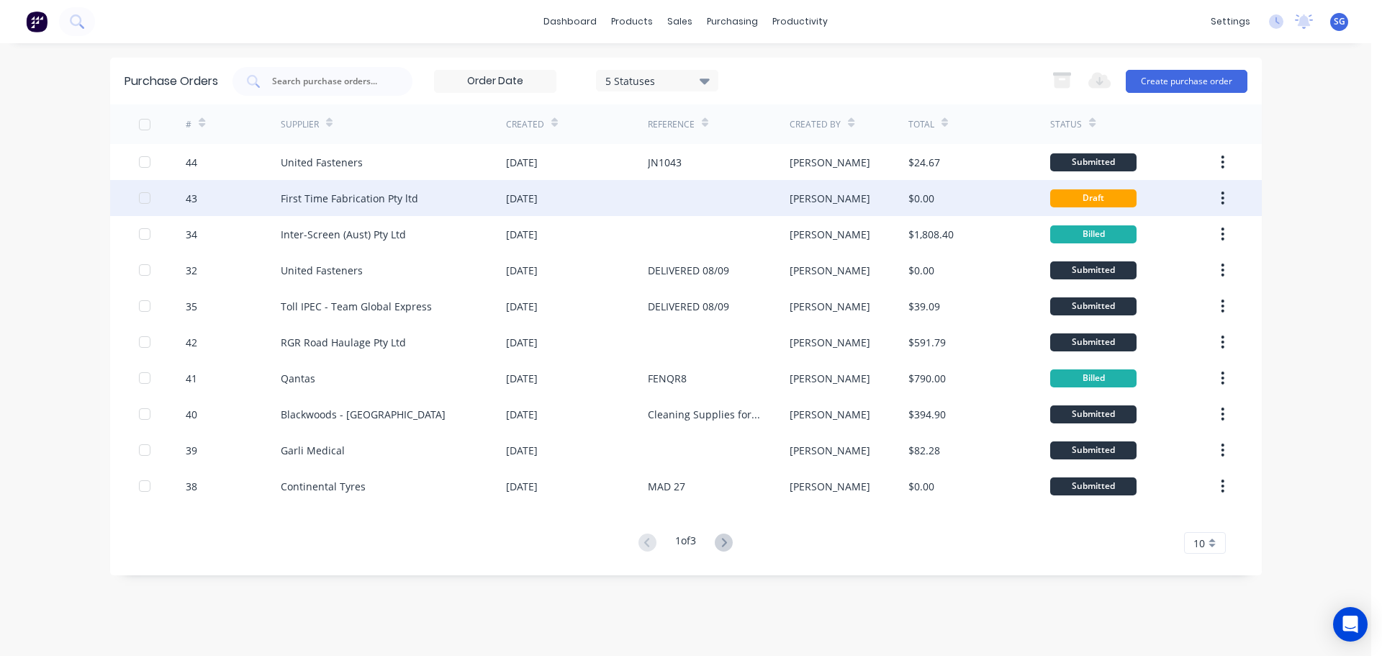
click at [318, 198] on div "First Time Fabrication Pty ltd" at bounding box center [349, 198] width 137 height 15
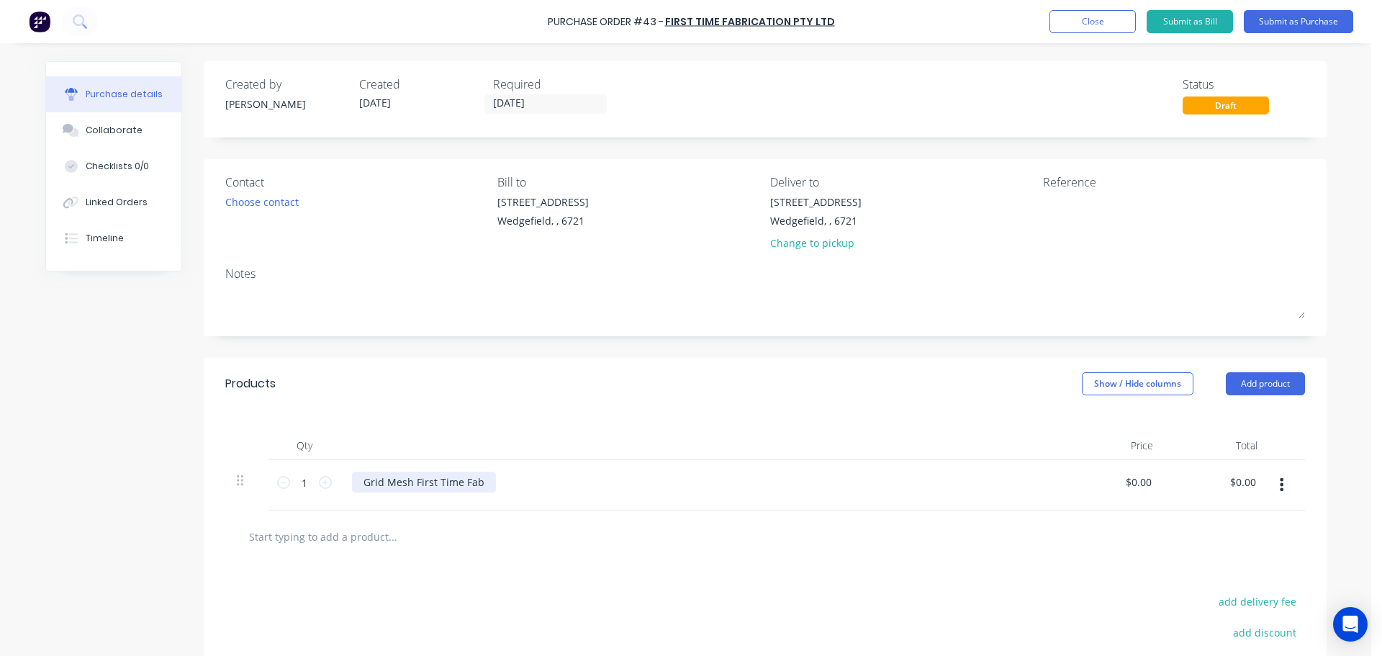
click at [459, 489] on div "Grid Mesh First Time Fab" at bounding box center [424, 481] width 144 height 21
drag, startPoint x: 480, startPoint y: 484, endPoint x: 284, endPoint y: 468, distance: 196.4
click at [284, 468] on div "1 1 Grid Mesh First Time Fab $0.00 $0.00 $0.00 $0.00" at bounding box center [764, 485] width 1079 height 50
paste div
click at [697, 552] on div at bounding box center [764, 536] width 1079 height 53
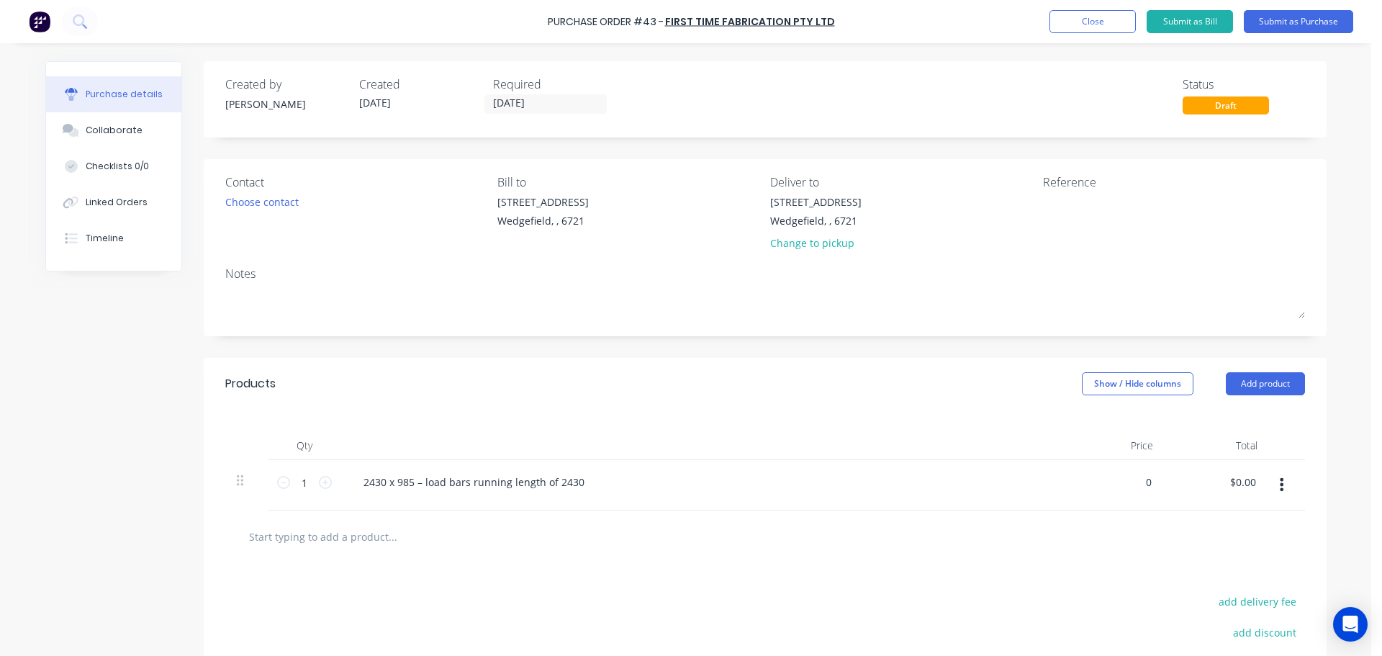
type input "$0.00"
click at [289, 538] on input "text" at bounding box center [392, 536] width 288 height 29
paste input "2430 x 633 - load bars running length of 2430"
type input "2430 x 633 - load bars running length of 2430"
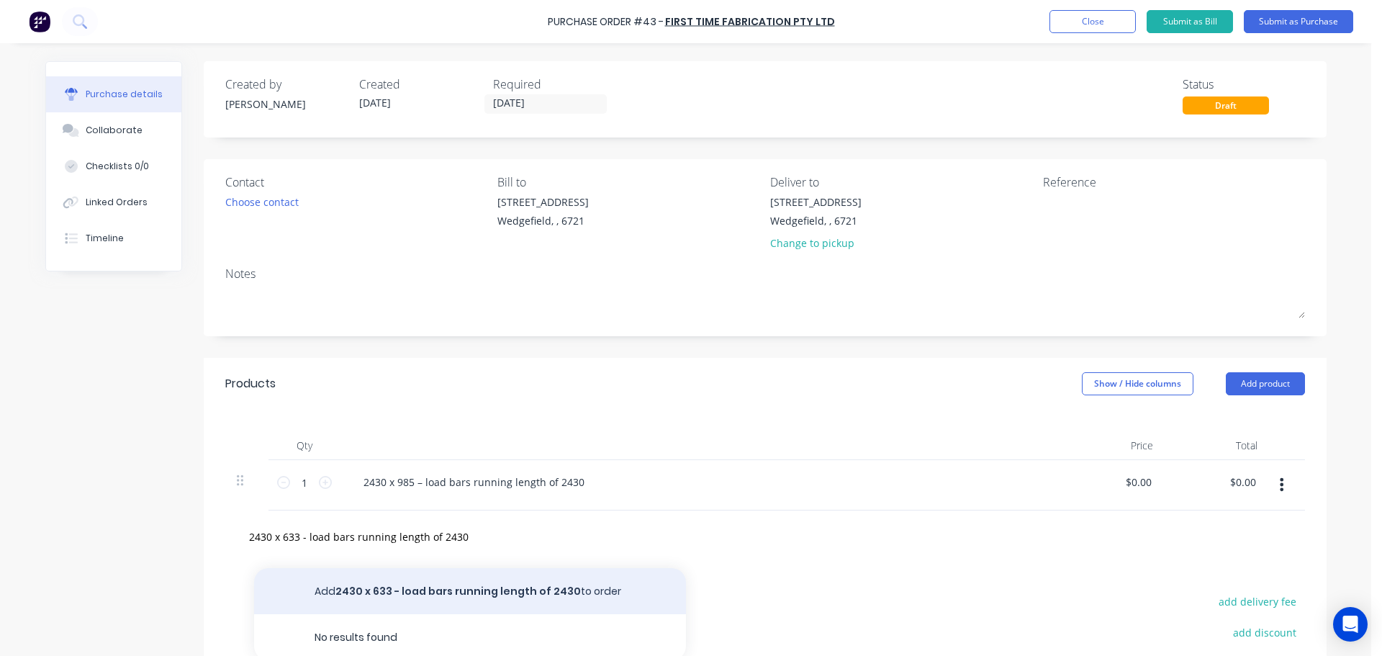
click at [441, 589] on button "Add 2430 x 633 - load bars running length of 2430 to order" at bounding box center [470, 591] width 432 height 46
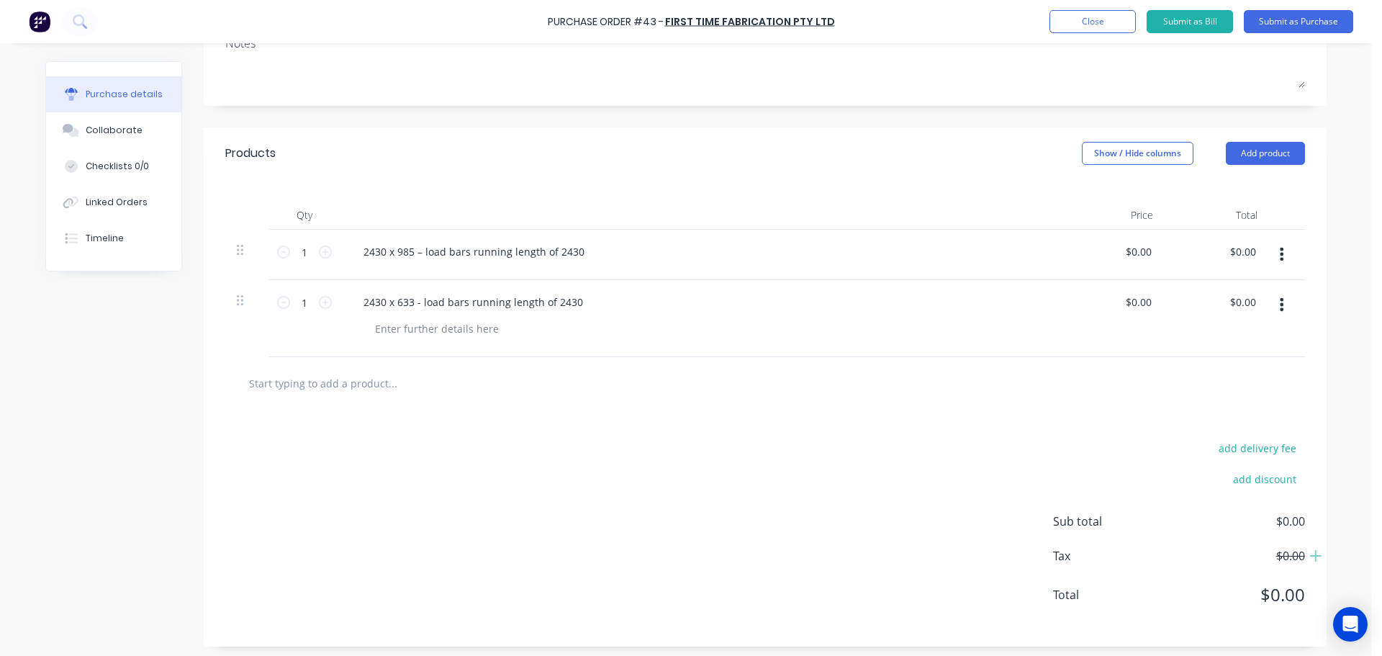
scroll to position [235, 0]
click at [327, 381] on input "text" at bounding box center [392, 377] width 288 height 29
paste input "2430 x 993 - load bars running length of 2430"
type input "2430 x 993 - load bars running length of 2430"
click at [373, 430] on div "add delivery fee add discount Sub total $0.00 Tax $0.00 Total $0.00" at bounding box center [765, 522] width 1123 height 237
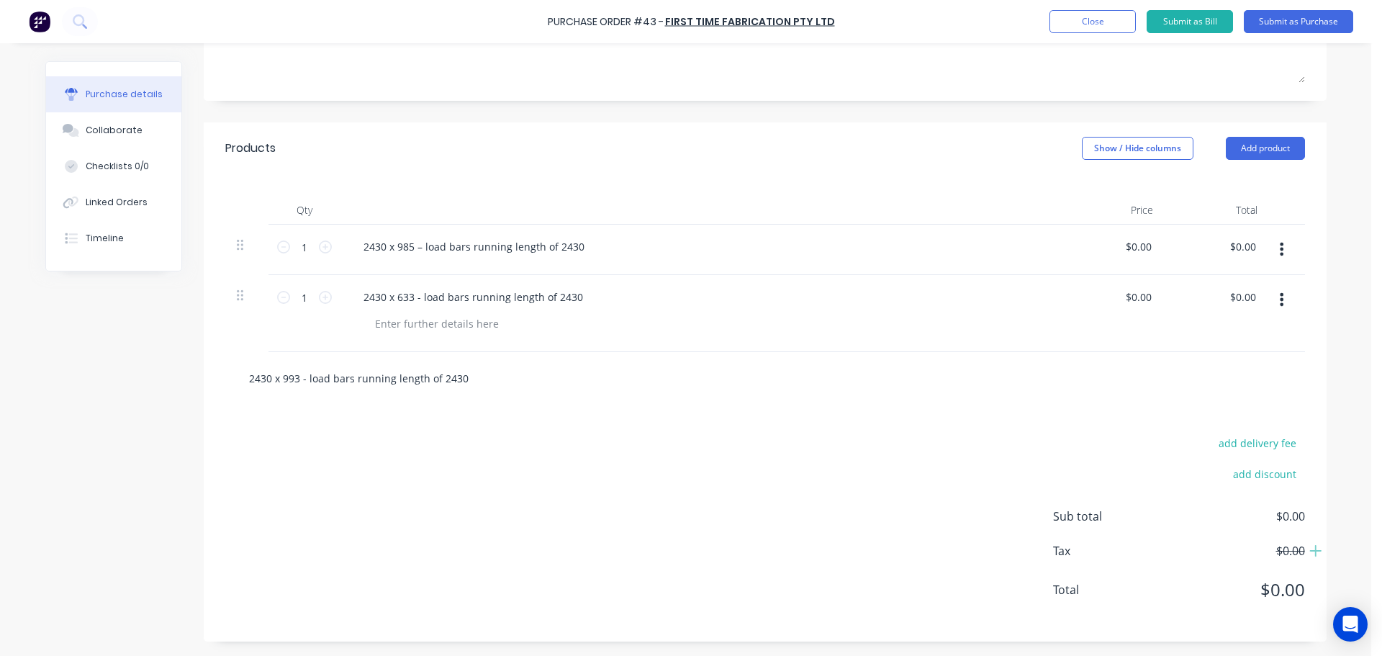
click at [422, 384] on input "2430 x 993 - load bars running length of 2430" at bounding box center [392, 377] width 288 height 29
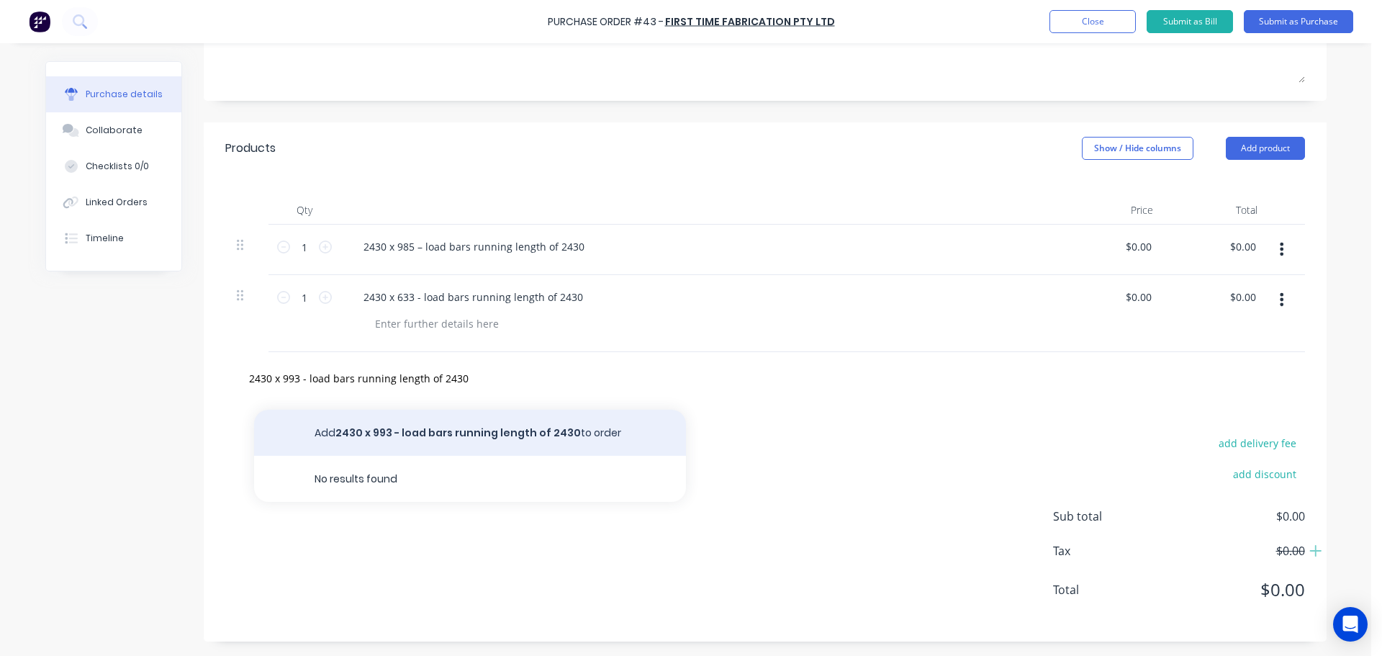
click at [426, 431] on button "Add 2430 x 993 - load bars running length of 2430 to order" at bounding box center [470, 432] width 432 height 46
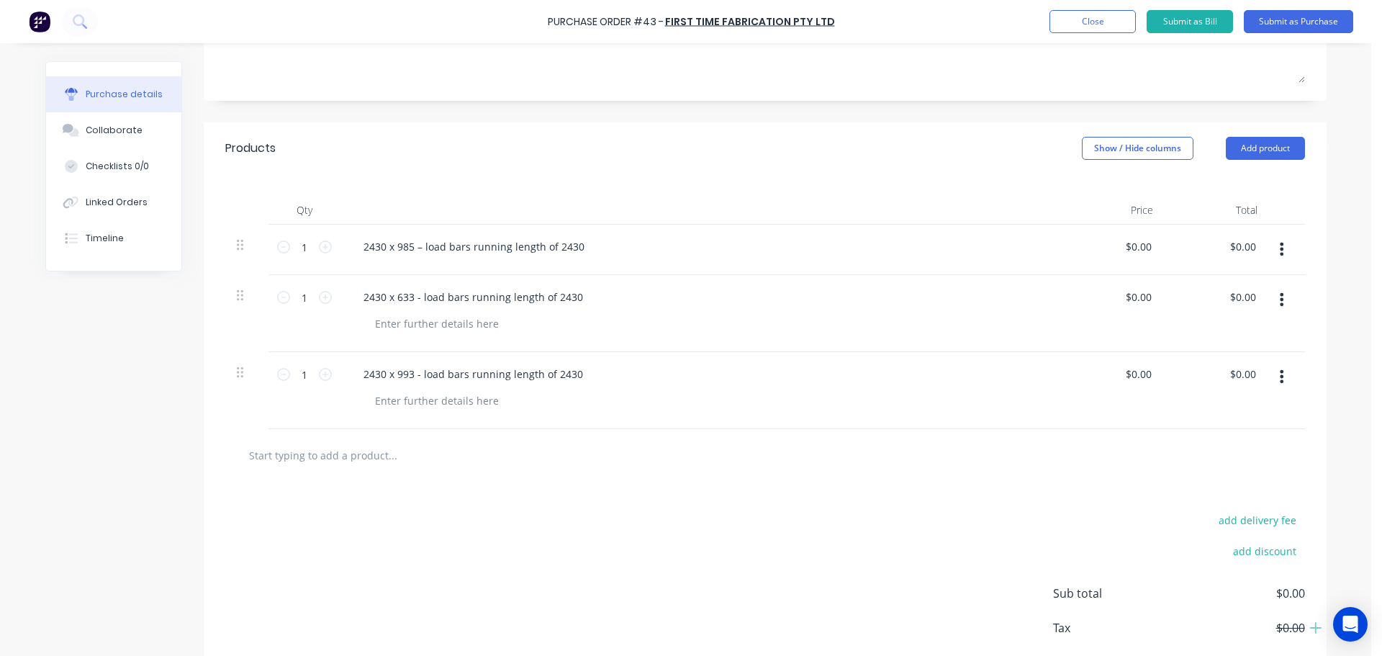
click at [281, 453] on input "text" at bounding box center [392, 454] width 288 height 29
paste input "top clips"
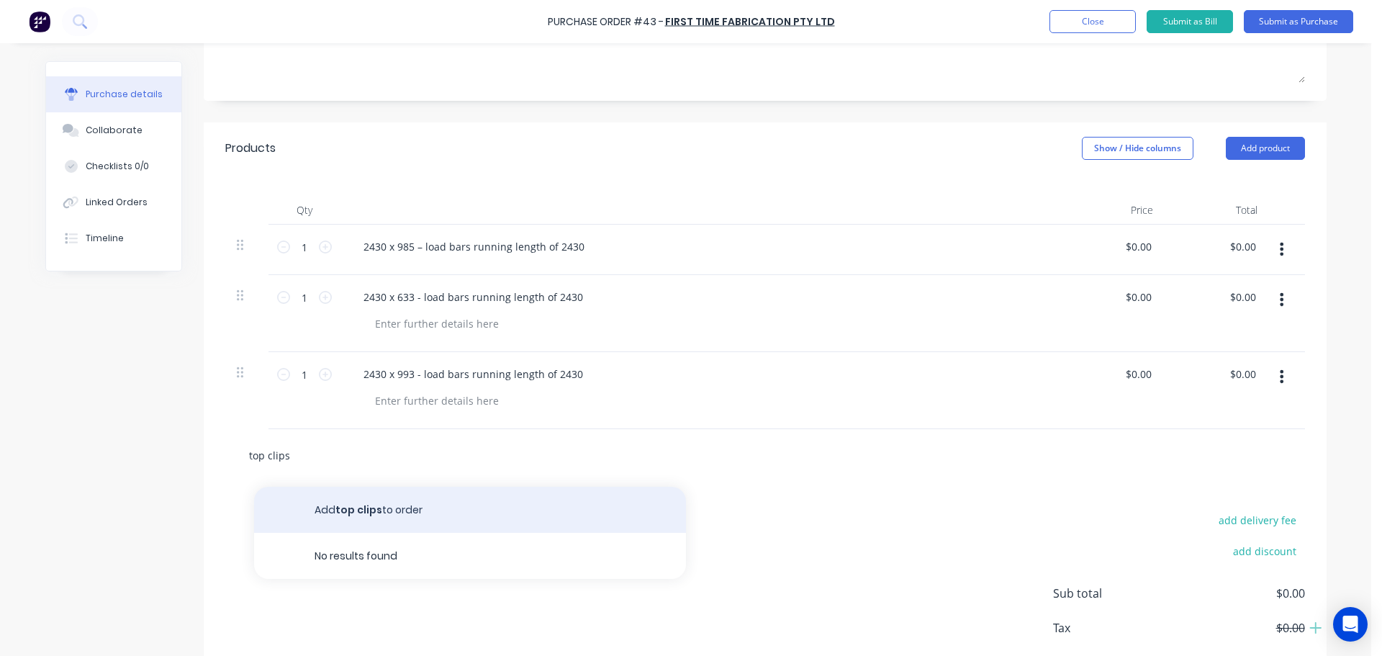
type input "top clips"
click at [351, 507] on button "Add top clips to order" at bounding box center [470, 509] width 432 height 46
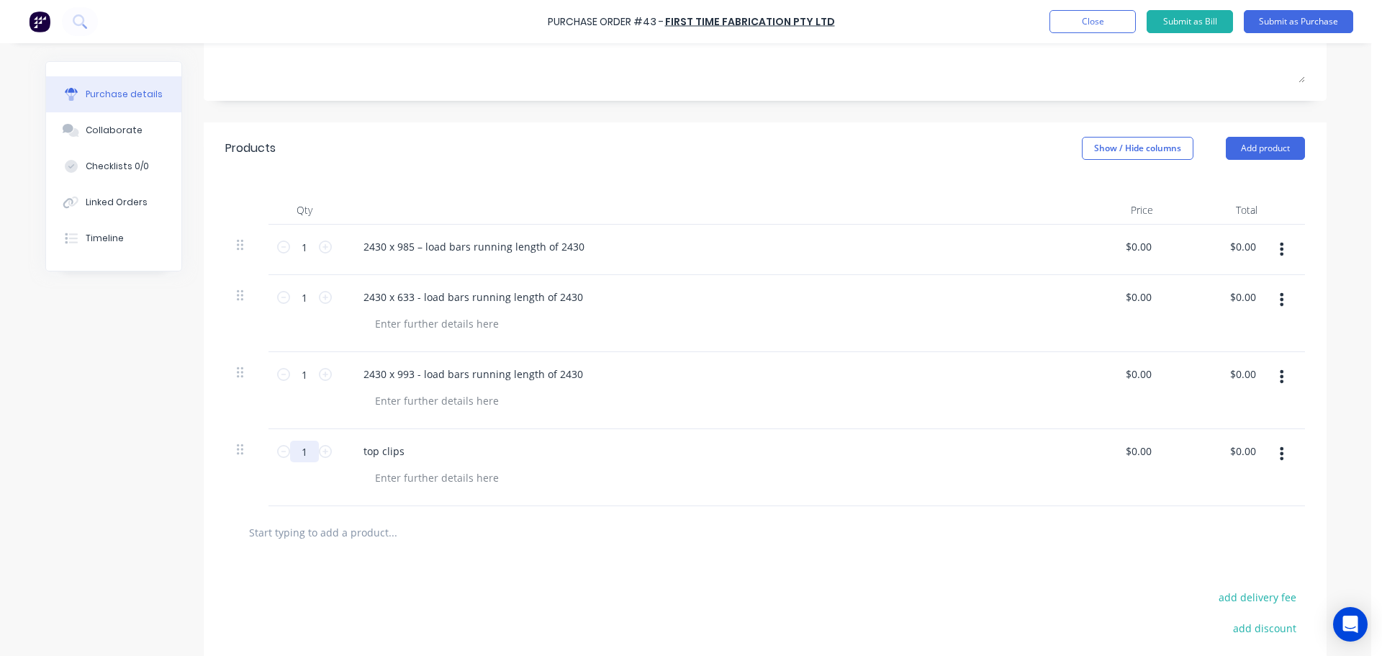
click at [301, 454] on input "1" at bounding box center [304, 451] width 29 height 22
type input "30"
click at [317, 541] on input "text" at bounding box center [392, 531] width 288 height 29
paste input "triobular screws"
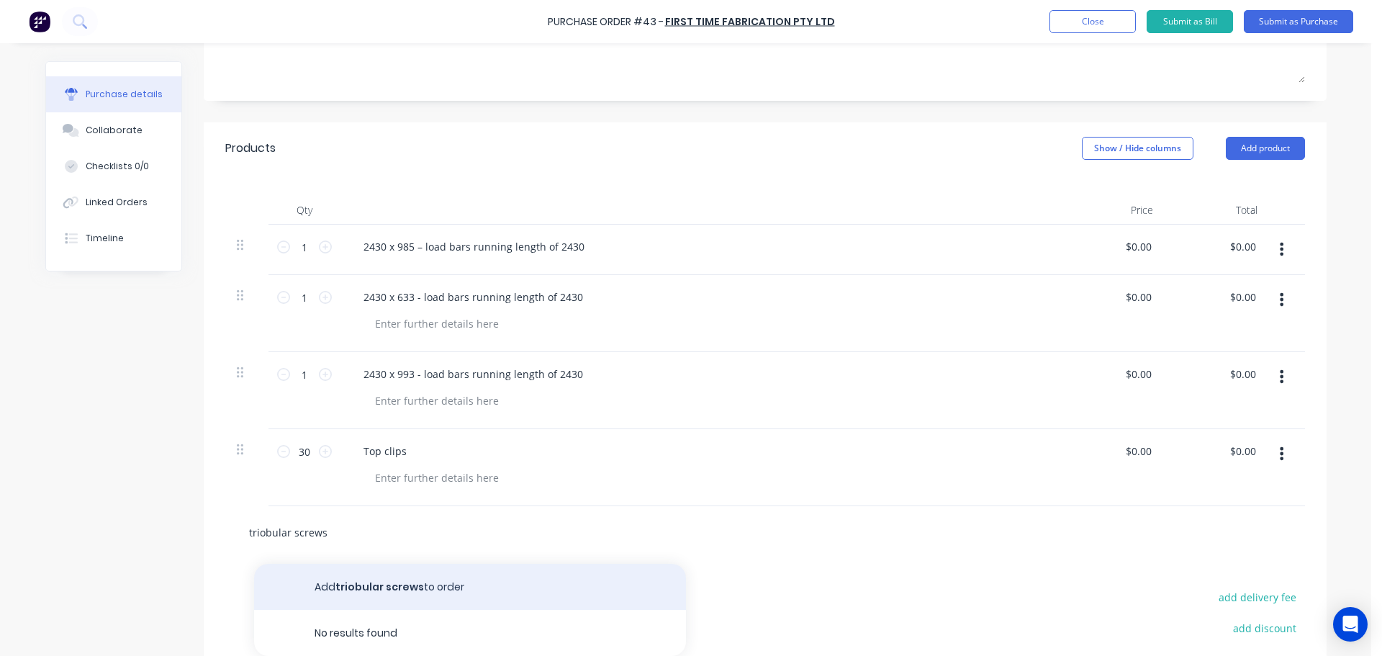
type input "triobular screws"
click at [350, 589] on button "Add triobular screws to order" at bounding box center [470, 586] width 432 height 46
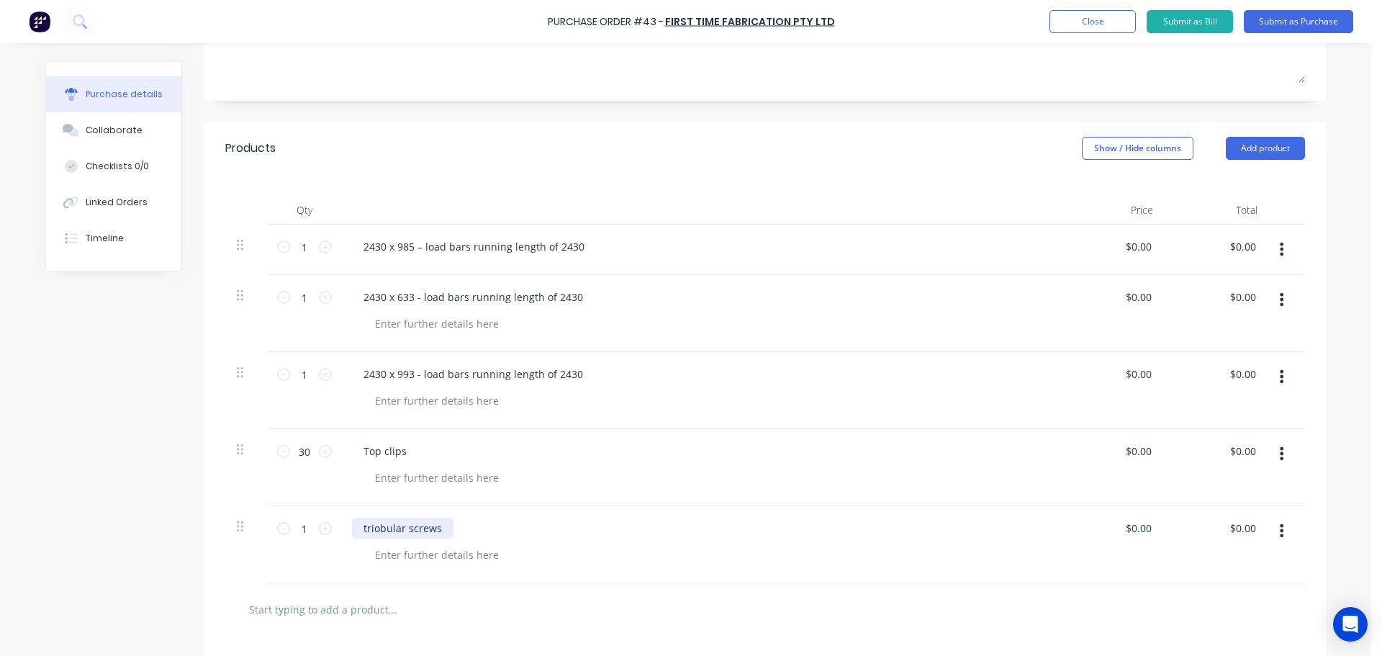
click at [363, 528] on div "triobular screws" at bounding box center [402, 527] width 101 height 21
click at [300, 530] on input "1" at bounding box center [304, 528] width 29 height 22
type input "40"
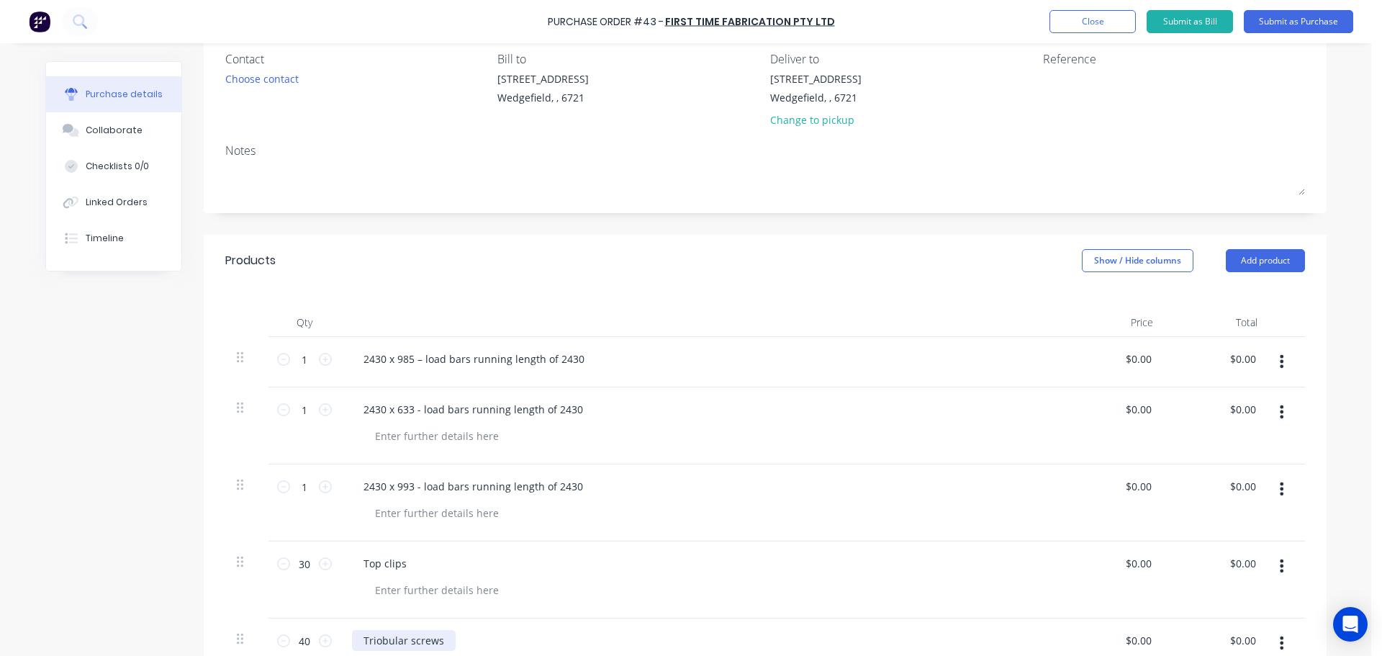
scroll to position [0, 0]
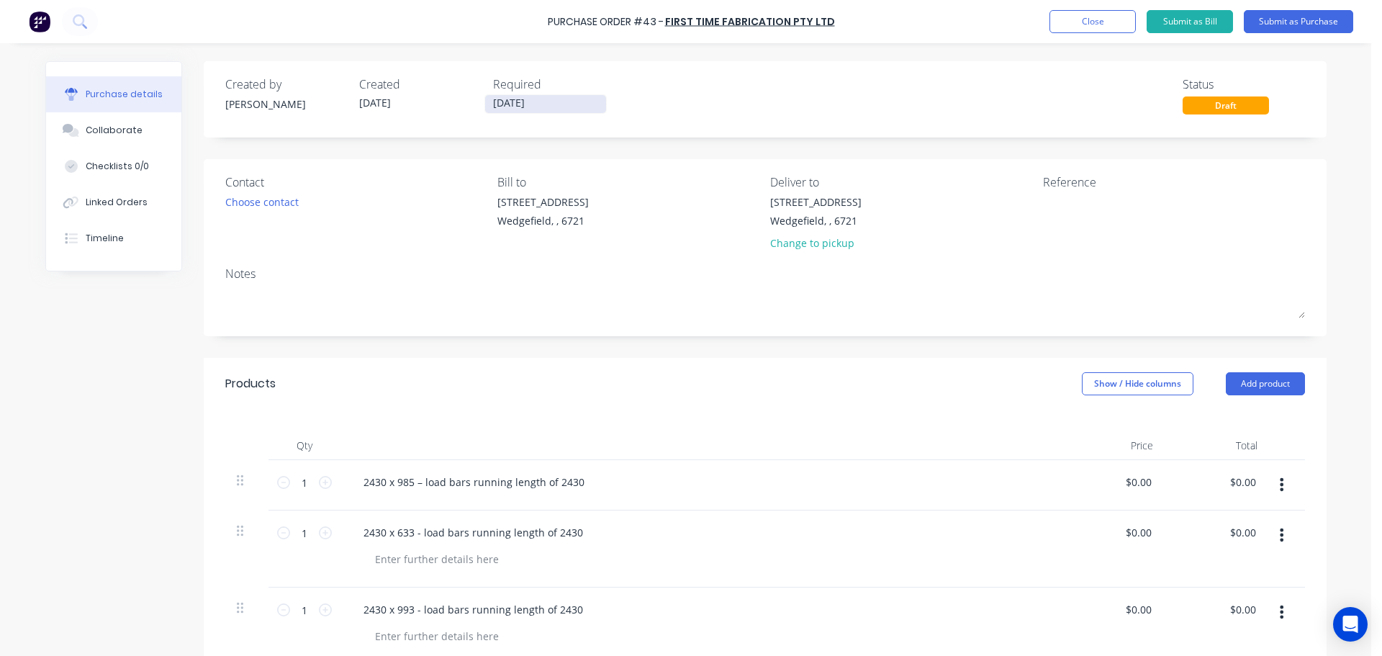
click at [540, 101] on input "[DATE]" at bounding box center [545, 104] width 121 height 18
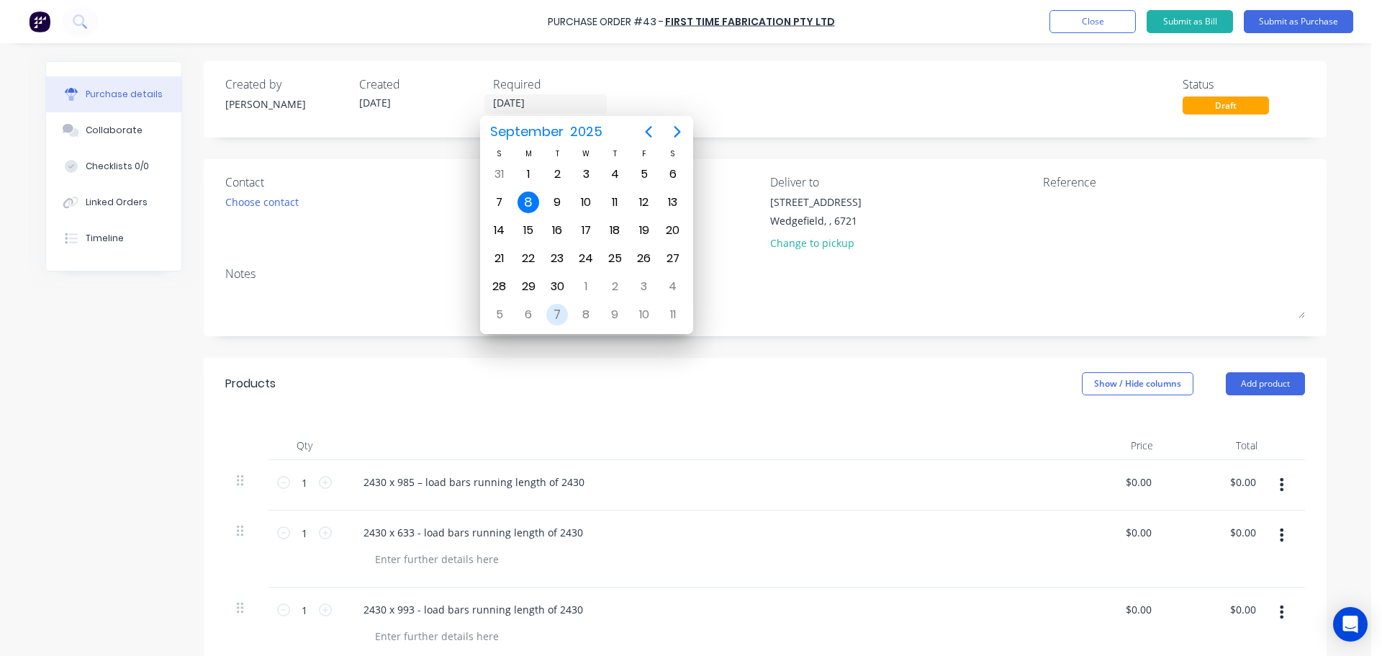
click at [559, 310] on div "7" at bounding box center [557, 315] width 22 height 22
type input "[DATE]"
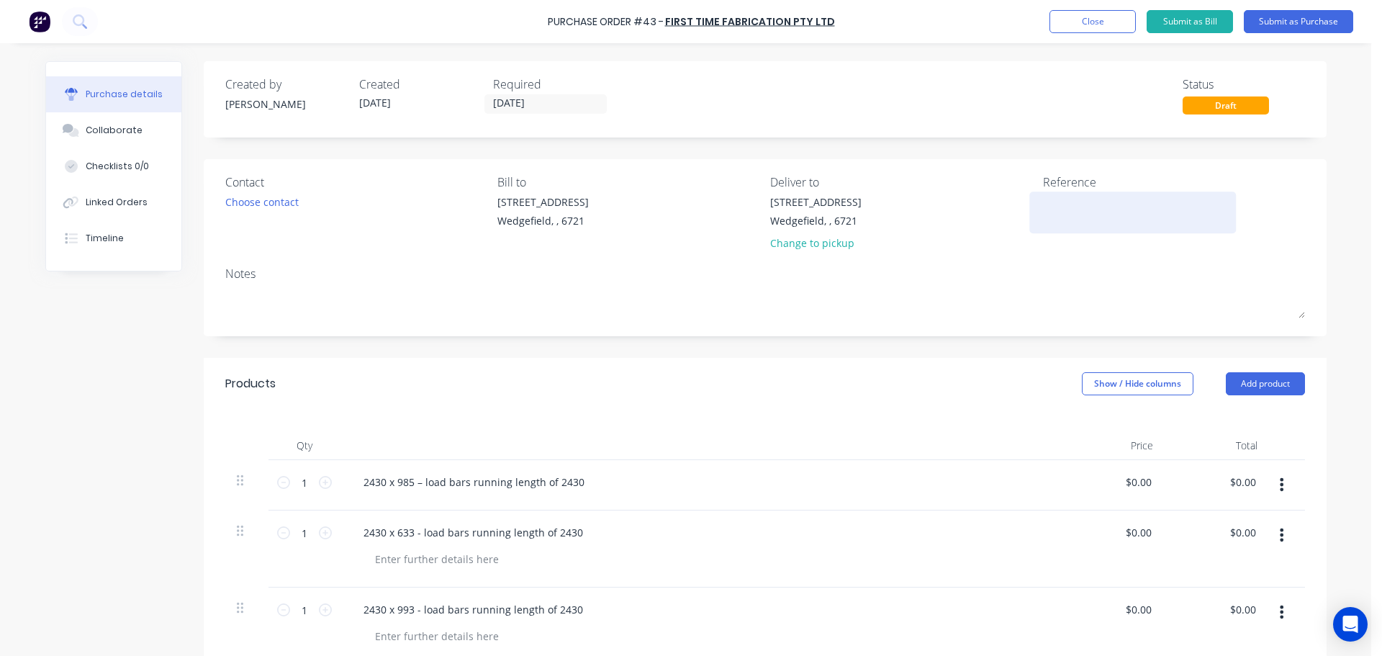
click at [1059, 203] on textarea at bounding box center [1133, 210] width 180 height 32
click at [1064, 17] on button "Close" at bounding box center [1092, 21] width 86 height 23
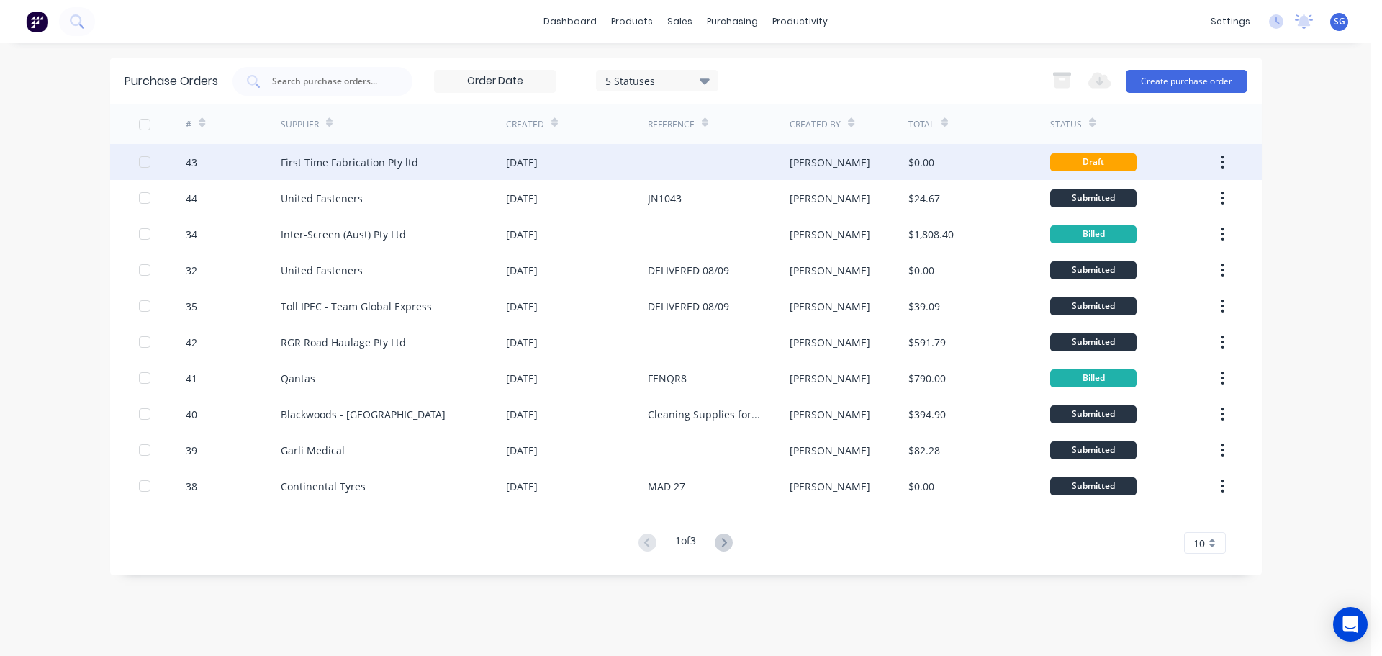
click at [577, 153] on div "[DATE]" at bounding box center [577, 162] width 142 height 36
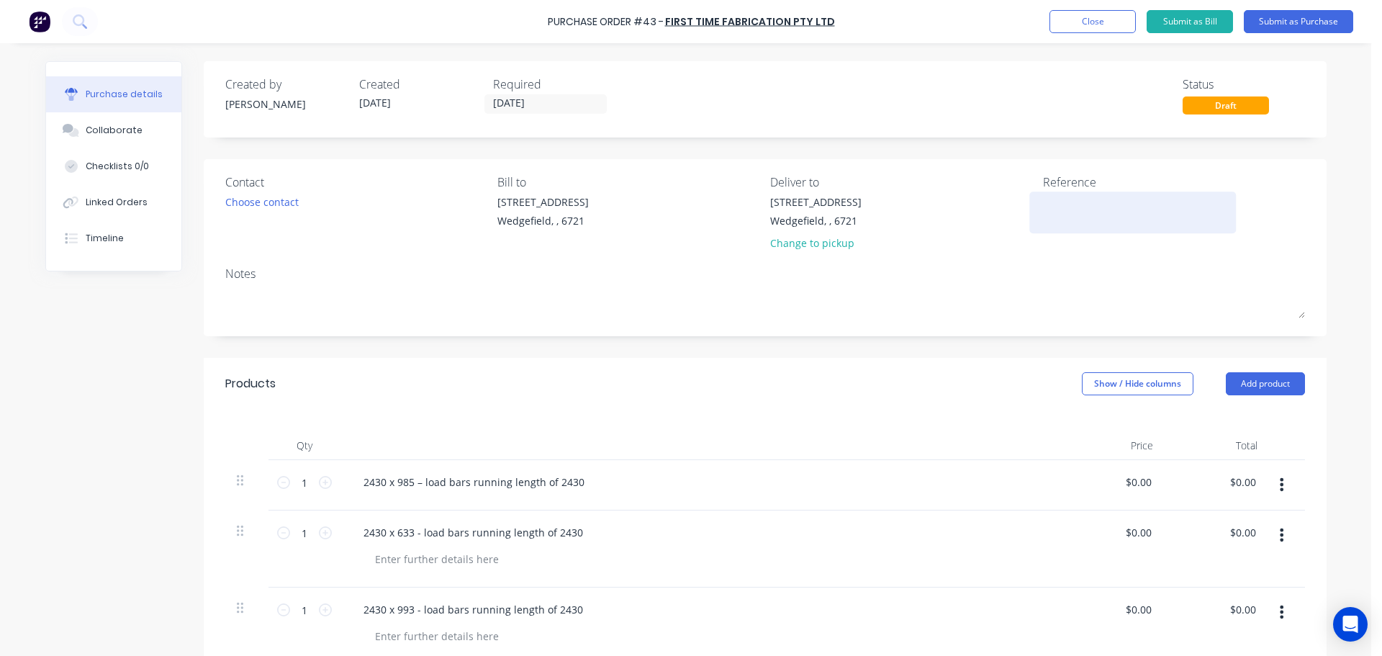
click at [1071, 216] on textarea at bounding box center [1133, 210] width 180 height 32
type textarea "x"
type textarea "J"
type textarea "x"
type textarea "JN"
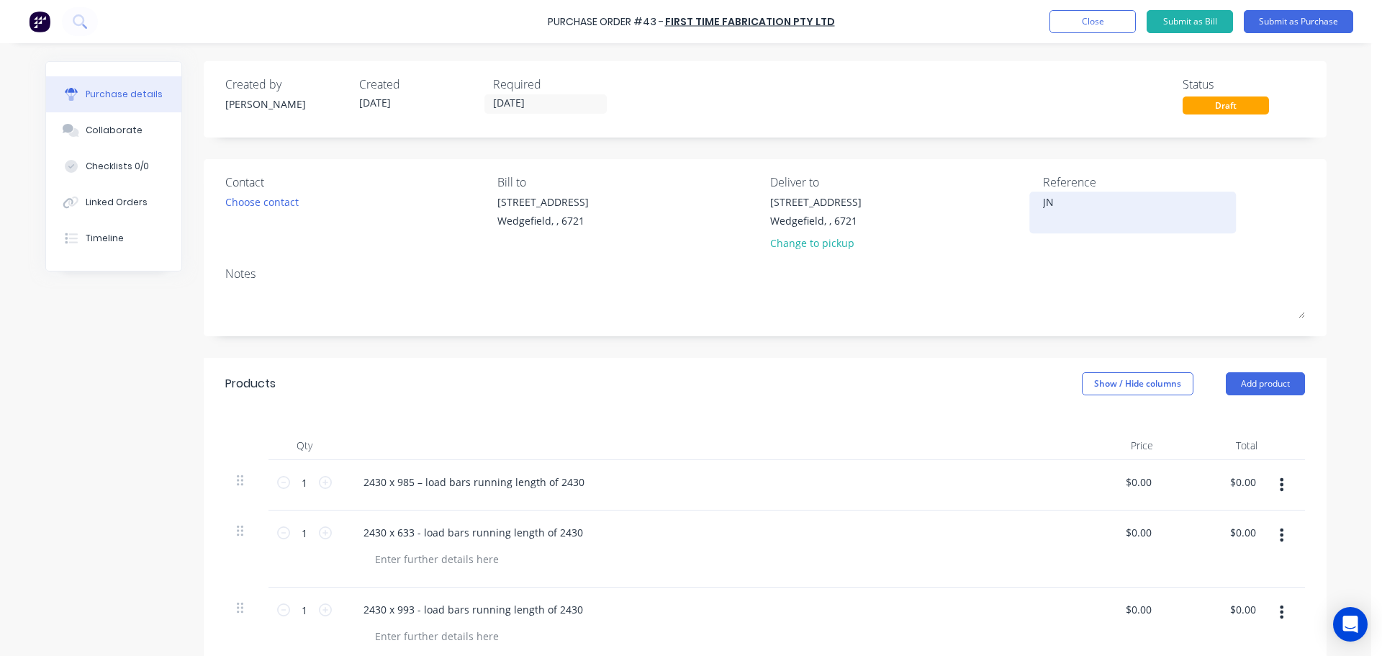
type textarea "x"
type textarea "JN1"
type textarea "x"
type textarea "JN10"
type textarea "x"
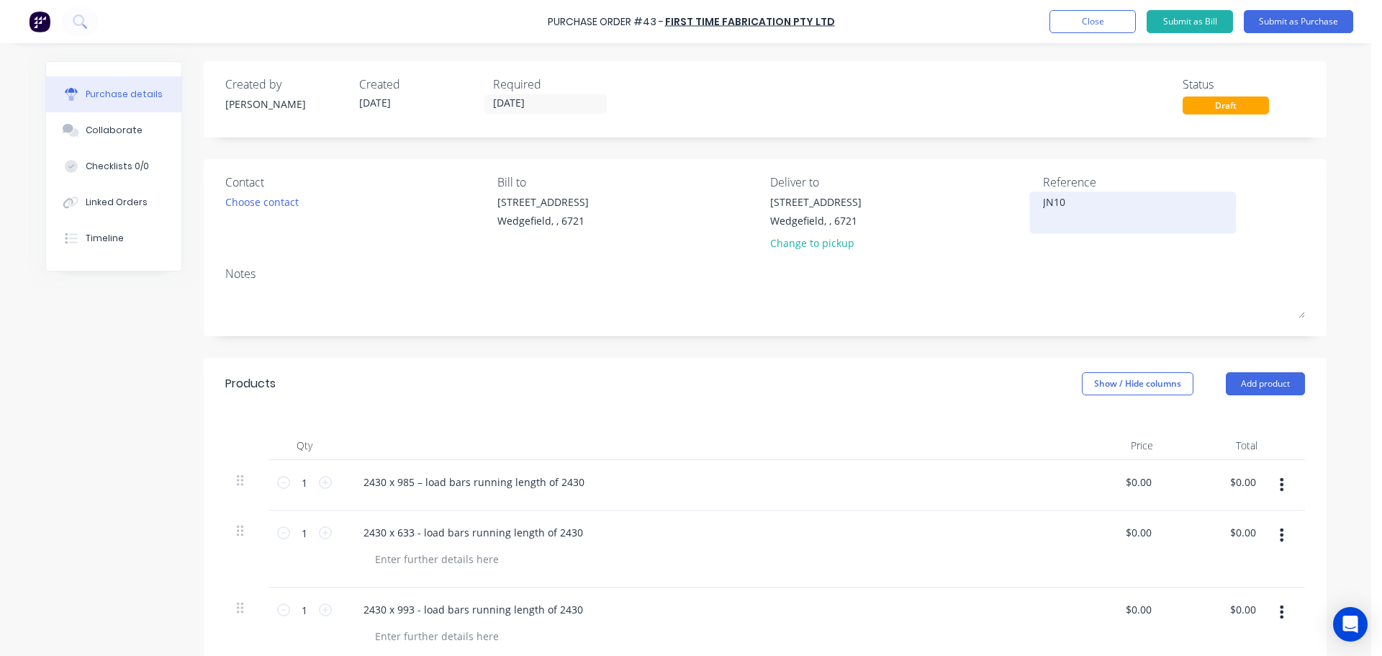
type textarea "JN104"
type textarea "x"
type textarea "JN1043"
type textarea "x"
type textarea "JN1043"
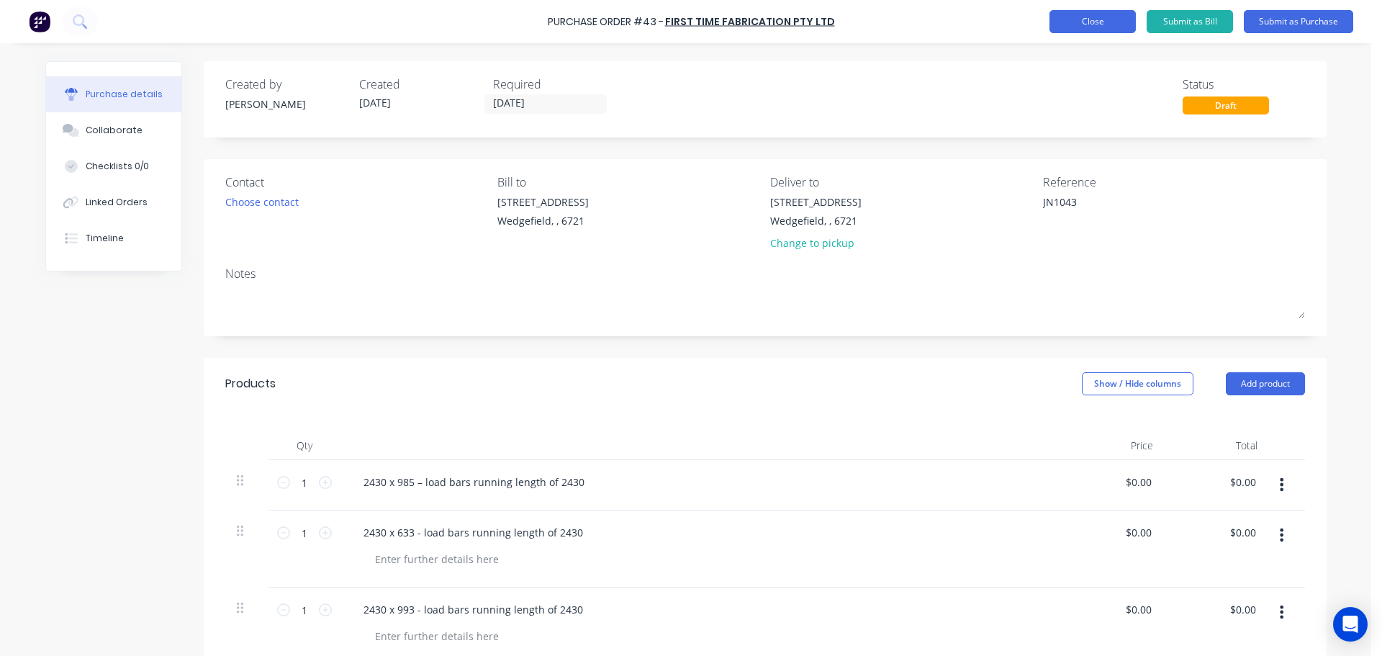
click at [1089, 19] on button "Close" at bounding box center [1092, 21] width 86 height 23
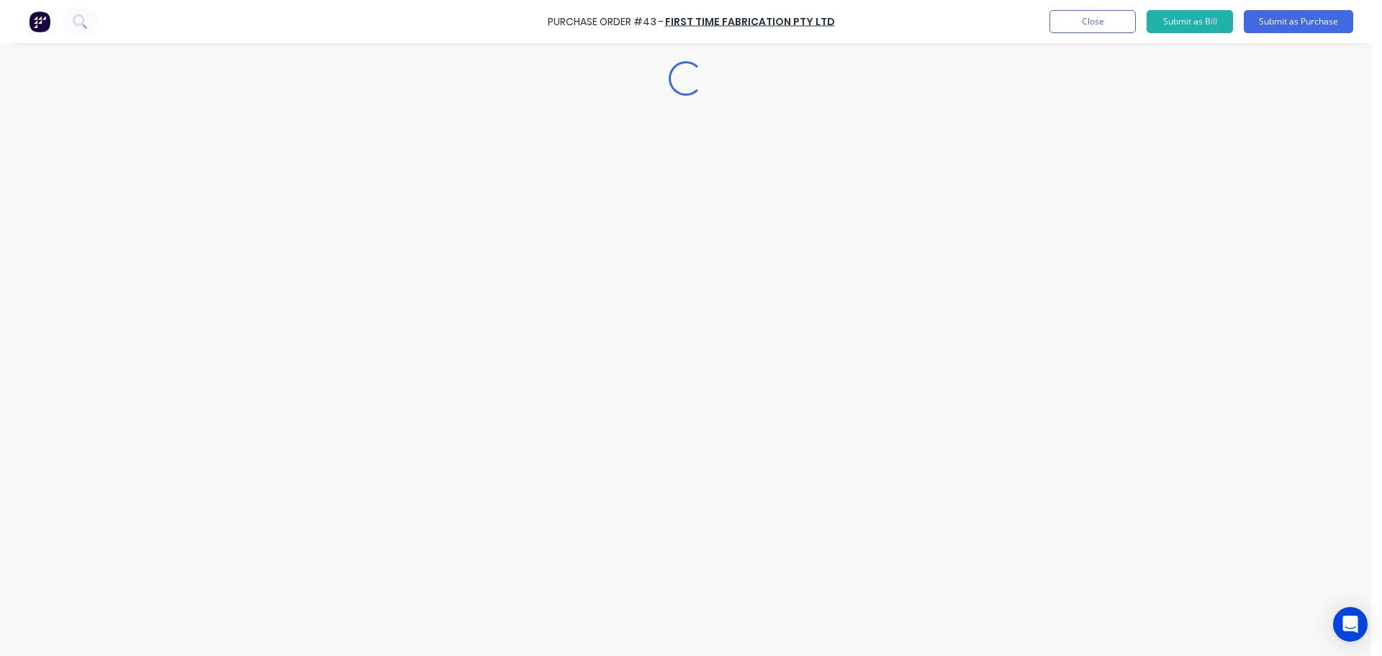
type textarea "x"
